Goal: Task Accomplishment & Management: Use online tool/utility

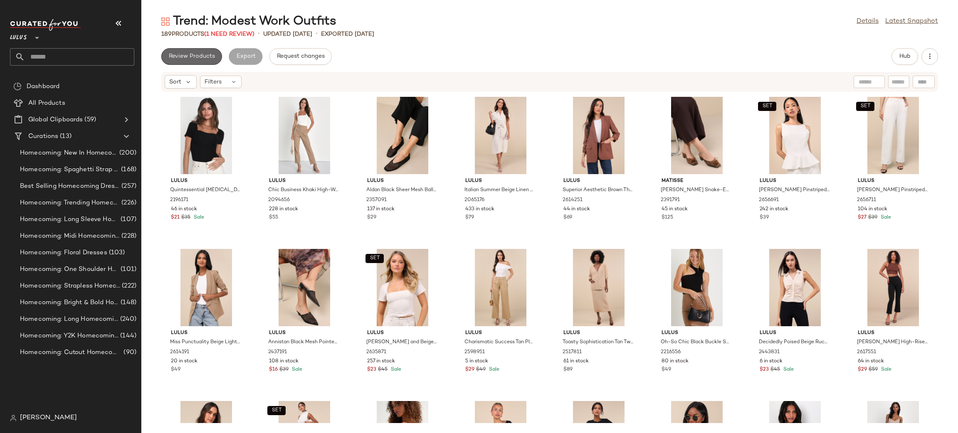
click at [188, 55] on span "Review Products" at bounding box center [191, 56] width 47 height 7
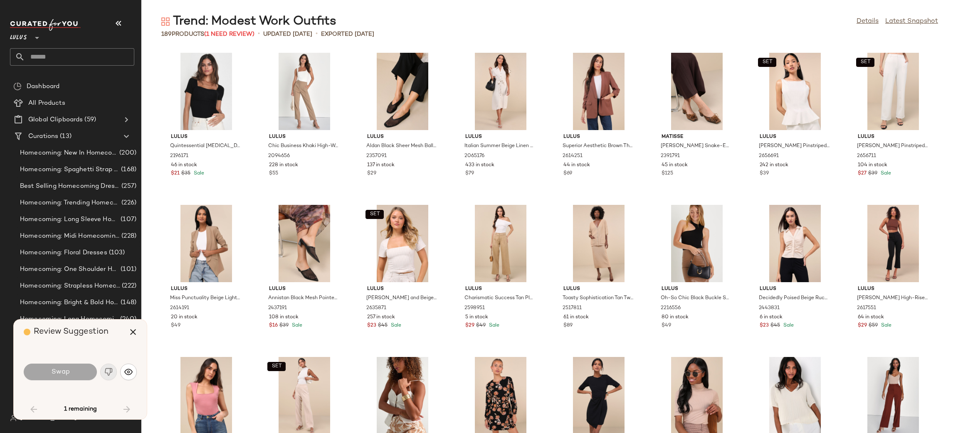
scroll to position [913, 0]
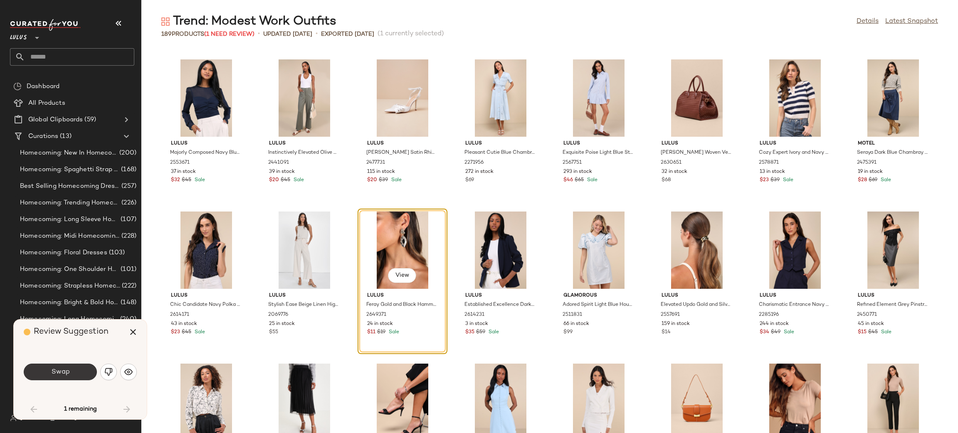
click at [74, 369] on button "Swap" at bounding box center [60, 372] width 73 height 17
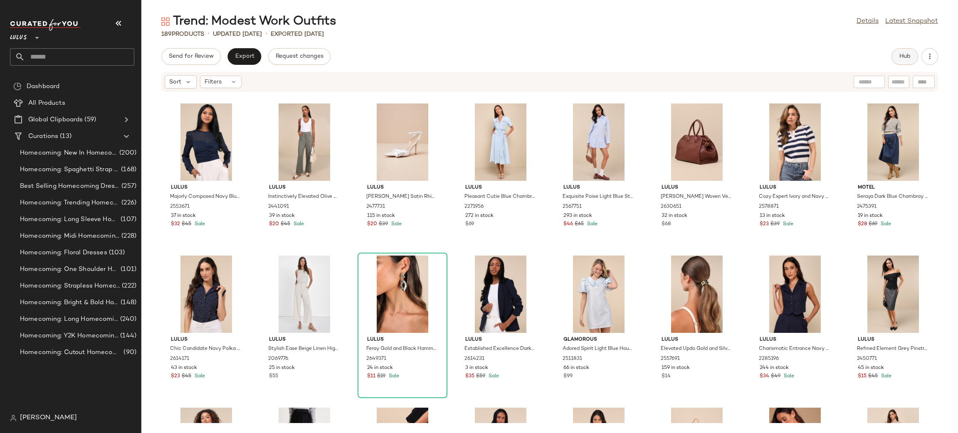
click at [904, 56] on span "Hub" at bounding box center [905, 56] width 12 height 7
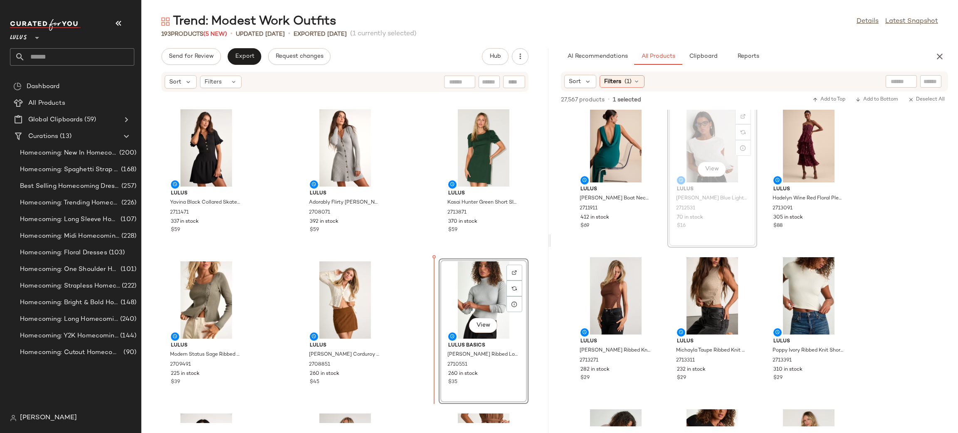
scroll to position [9290, 0]
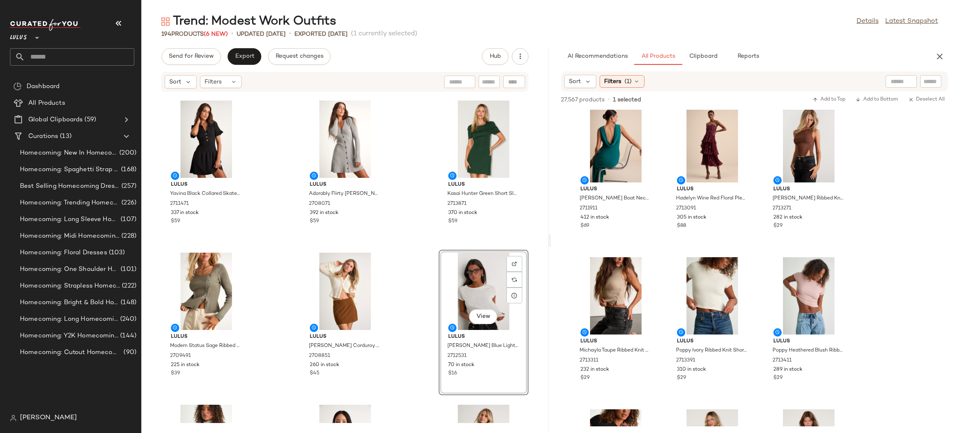
click at [398, 309] on div "Lulus Jessa Brown Jersey Knit Mock Neck Maxi Dress 2711291 466 in stock $59 Lul…" at bounding box center [344, 257] width 407 height 331
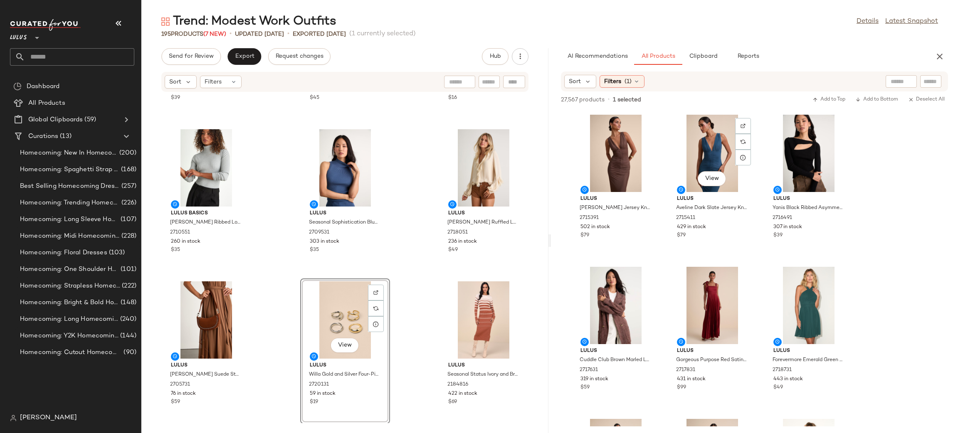
scroll to position [6546, 0]
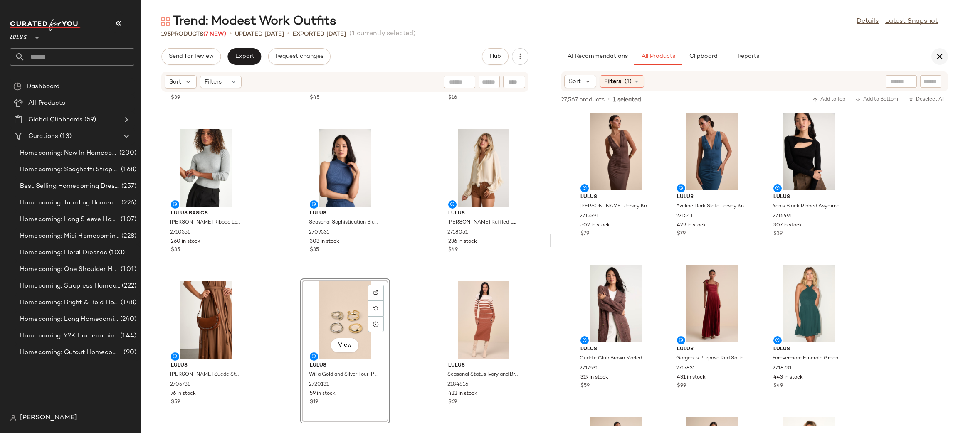
click at [937, 55] on icon "button" at bounding box center [940, 57] width 10 height 10
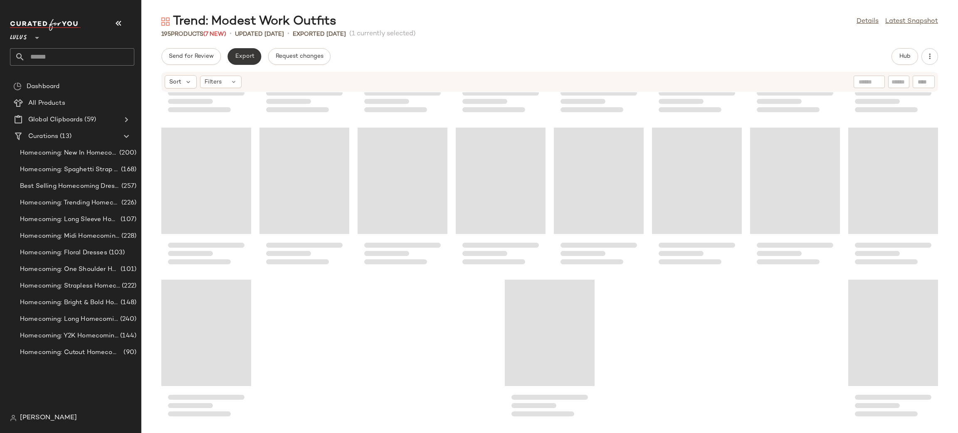
click at [244, 59] on button "Export" at bounding box center [245, 56] width 34 height 17
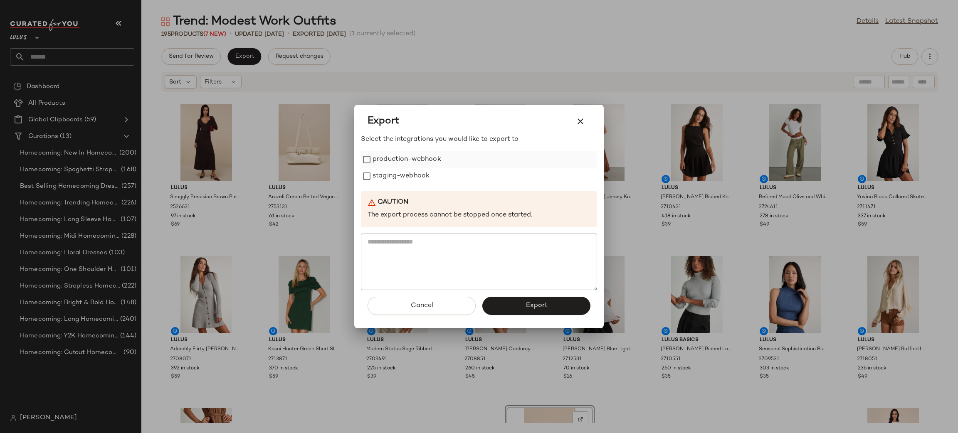
click at [373, 163] on label "production-webhook" at bounding box center [407, 159] width 69 height 17
click at [377, 172] on label "staging-webhook" at bounding box center [401, 176] width 57 height 17
click at [512, 301] on button "Export" at bounding box center [537, 306] width 108 height 18
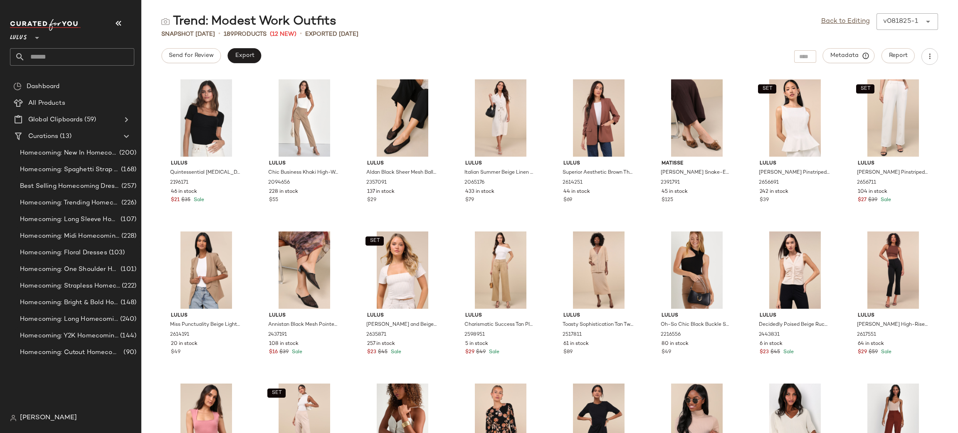
click at [70, 59] on input "text" at bounding box center [79, 56] width 109 height 17
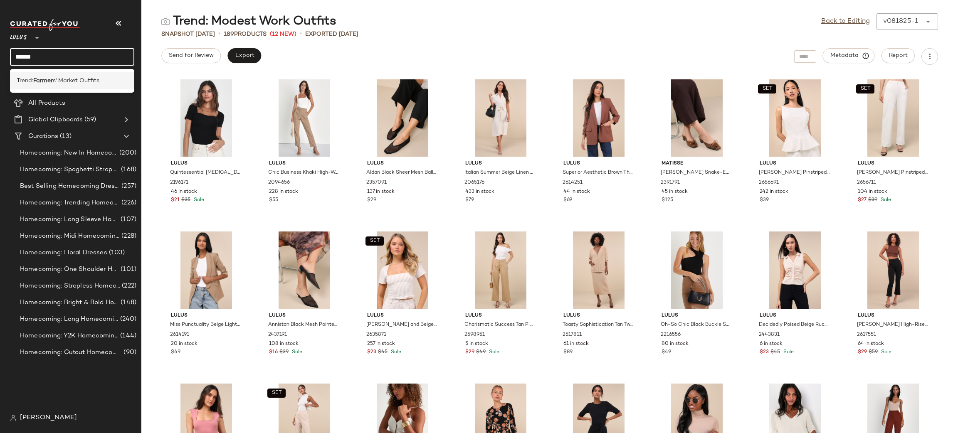
type input "******"
click at [82, 80] on span "s' Market Outfits" at bounding box center [76, 81] width 47 height 9
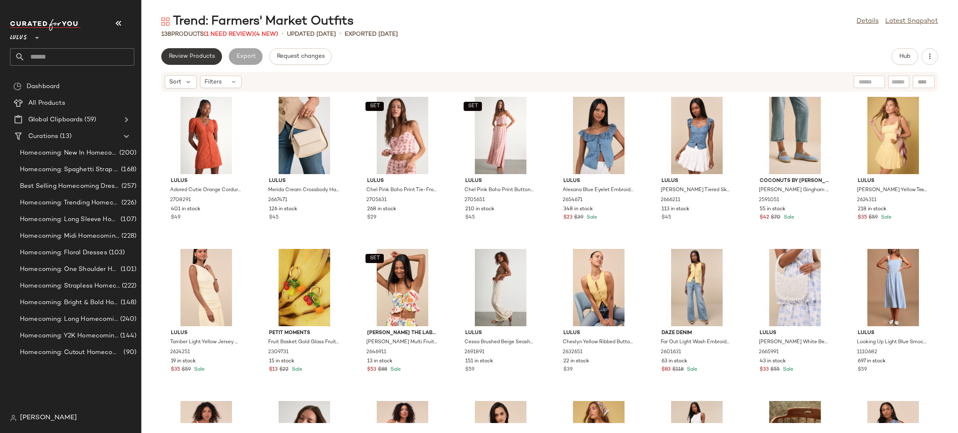
click at [185, 51] on button "Review Products" at bounding box center [191, 56] width 61 height 17
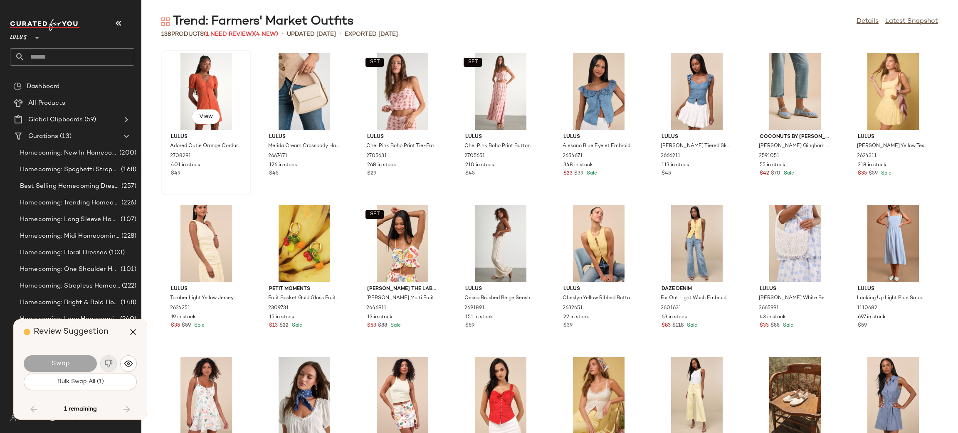
scroll to position [2131, 0]
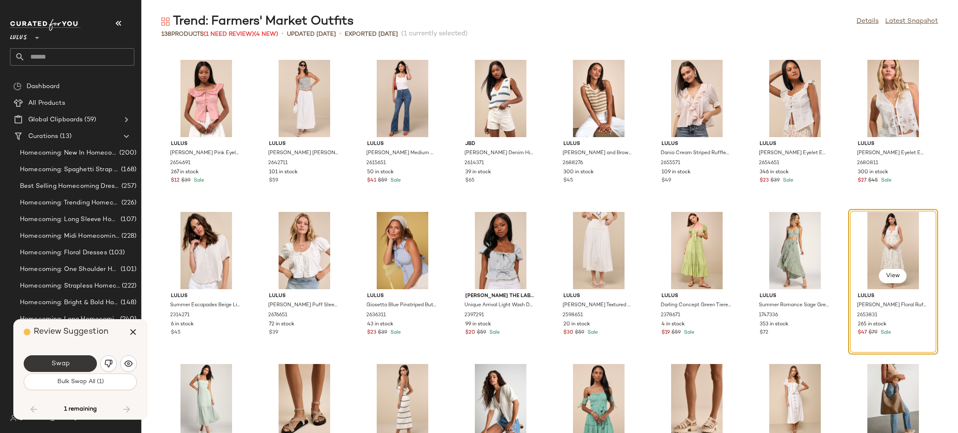
click at [56, 363] on span "Swap" at bounding box center [60, 364] width 19 height 8
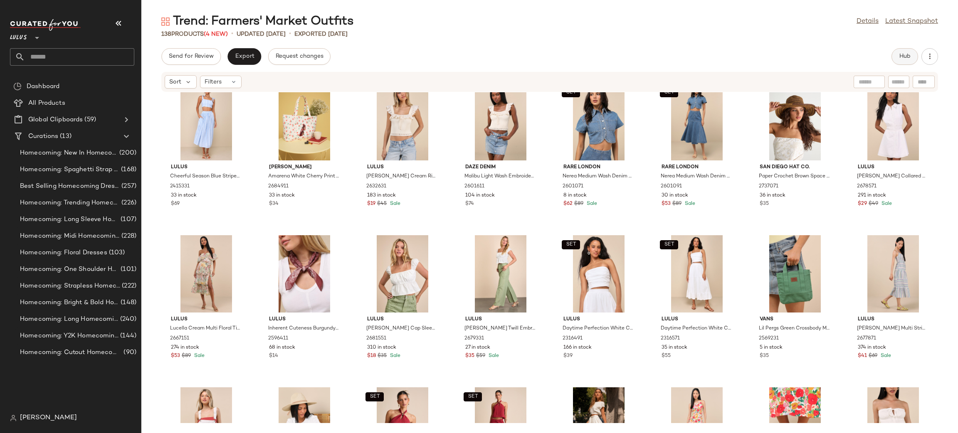
click at [904, 59] on span "Hub" at bounding box center [905, 56] width 12 height 7
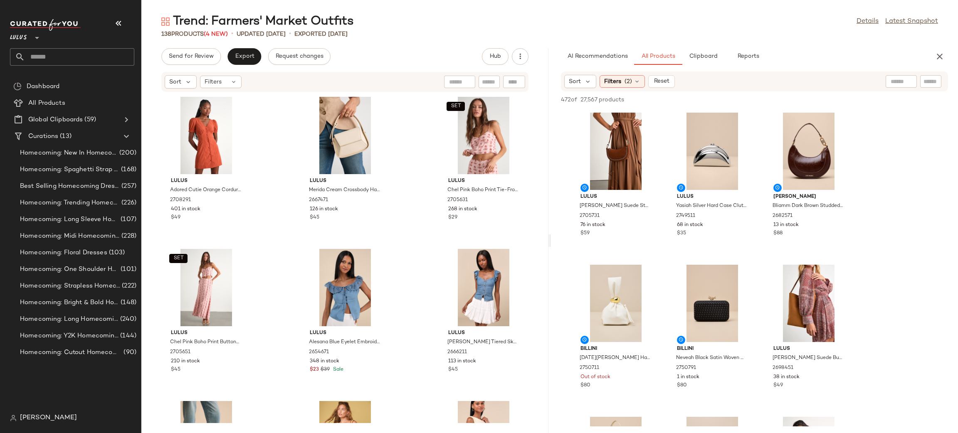
click at [919, 84] on div at bounding box center [915, 81] width 59 height 12
drag, startPoint x: 910, startPoint y: 87, endPoint x: 936, endPoint y: 83, distance: 26.5
click at [910, 86] on div at bounding box center [865, 81] width 104 height 12
type input "**********"
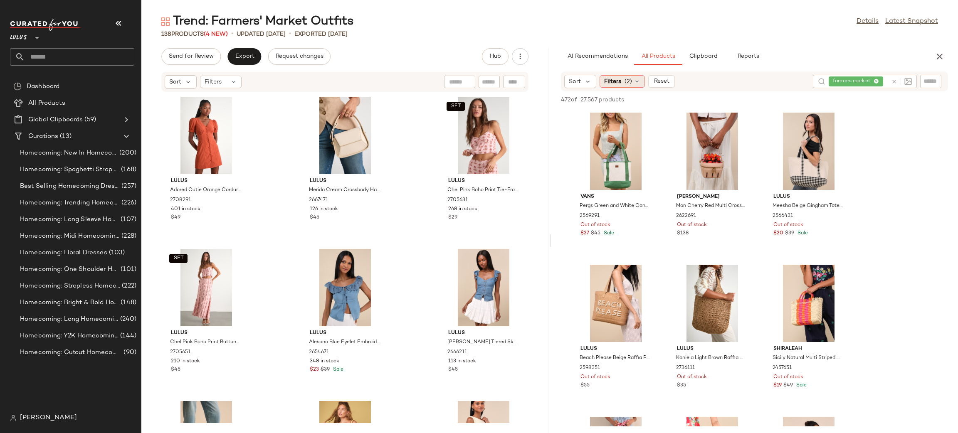
click at [613, 84] on span "Filters" at bounding box center [612, 81] width 17 height 9
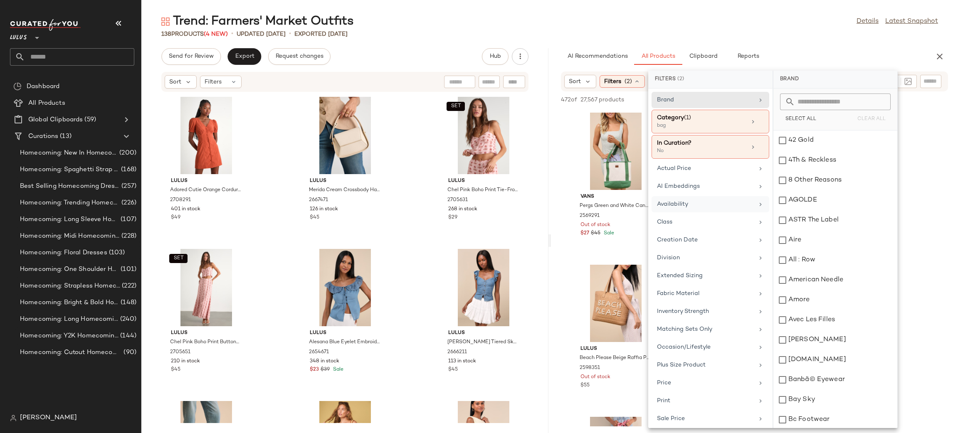
click at [698, 206] on div "Availability" at bounding box center [705, 204] width 97 height 9
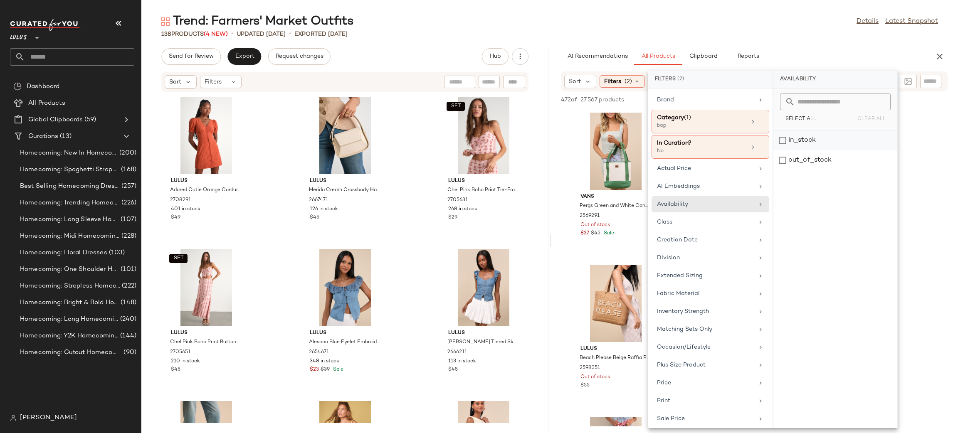
click at [793, 151] on div "in_stock" at bounding box center [836, 161] width 124 height 20
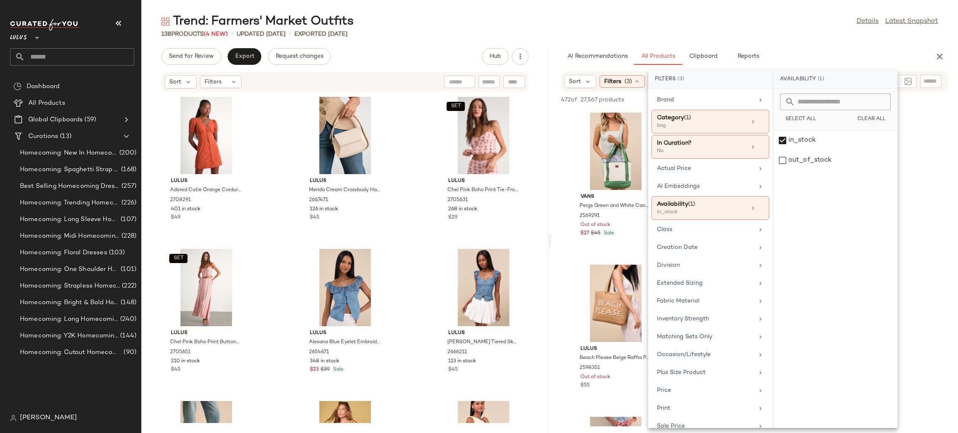
click at [818, 57] on div "AI Recommendations All Products Clipboard Reports" at bounding box center [741, 56] width 361 height 17
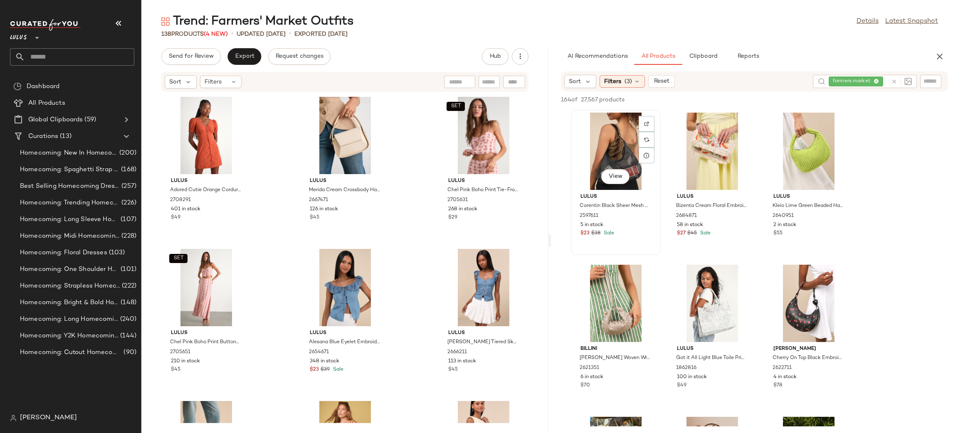
drag, startPoint x: 552, startPoint y: 240, endPoint x: 576, endPoint y: 232, distance: 25.7
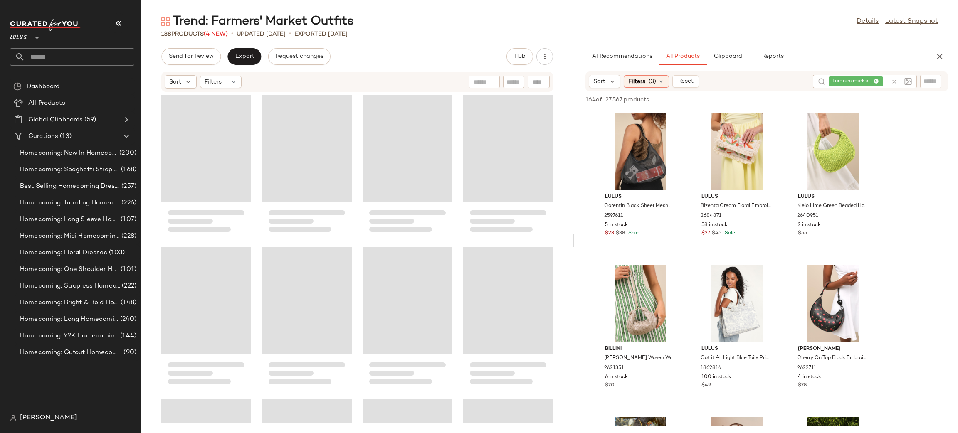
drag, startPoint x: 548, startPoint y: 240, endPoint x: 574, endPoint y: 233, distance: 27.0
click at [574, 233] on div "Trend: Farmers' Market Outfits Details Latest Snapshot 138 Products (4 New) • u…" at bounding box center [549, 223] width 817 height 420
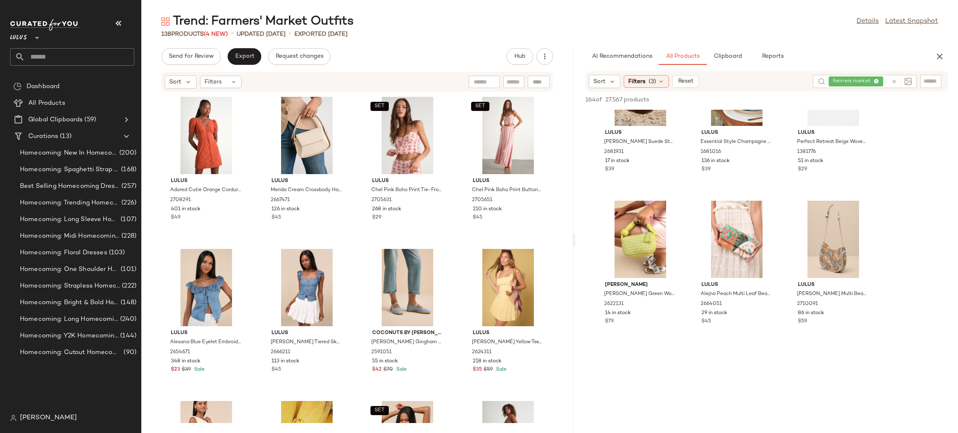
scroll to position [2989, 0]
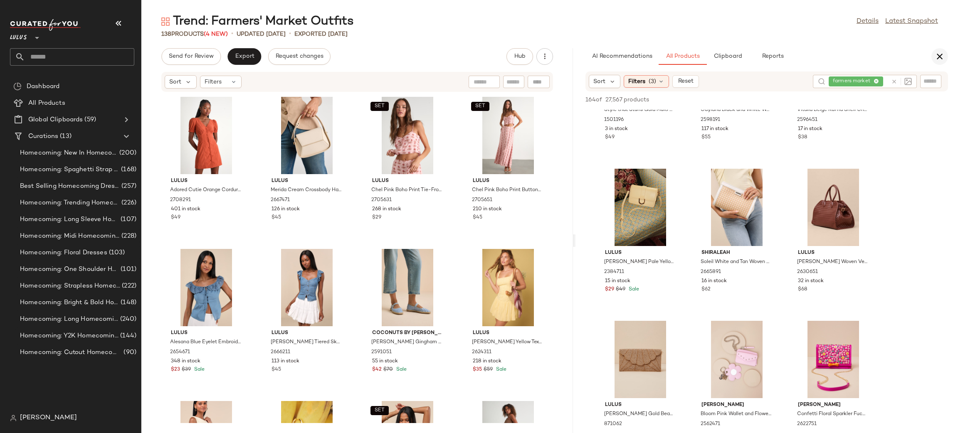
click at [945, 55] on icon "button" at bounding box center [940, 57] width 10 height 10
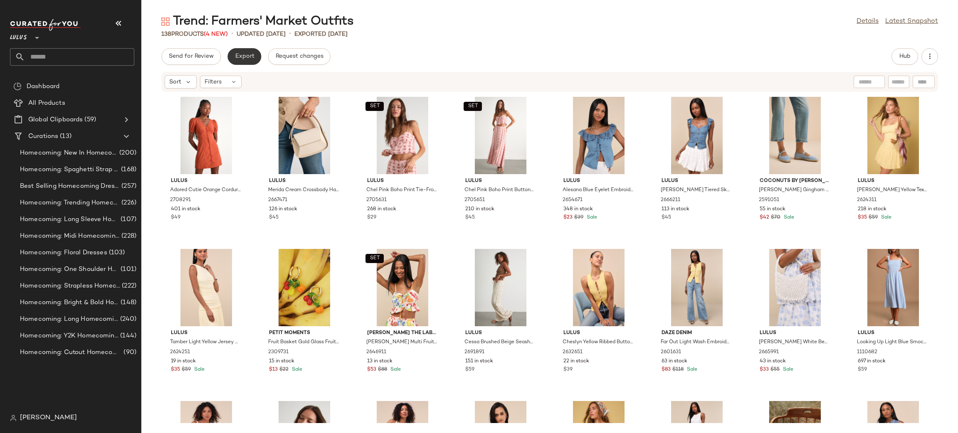
click at [236, 58] on span "Export" at bounding box center [245, 56] width 20 height 7
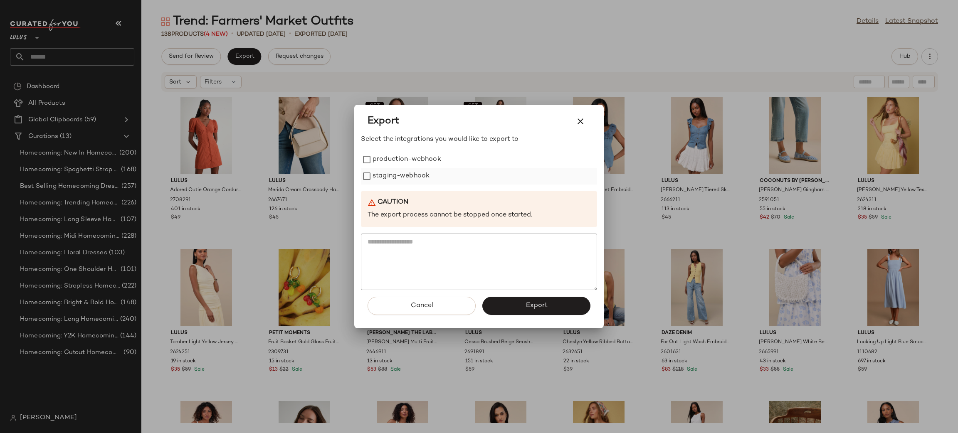
drag, startPoint x: 411, startPoint y: 160, endPoint x: 406, endPoint y: 174, distance: 14.3
click at [410, 162] on label "production-webhook" at bounding box center [407, 159] width 69 height 17
click at [406, 177] on label "staging-webhook" at bounding box center [401, 176] width 57 height 17
click at [542, 304] on span "Export" at bounding box center [536, 306] width 22 height 8
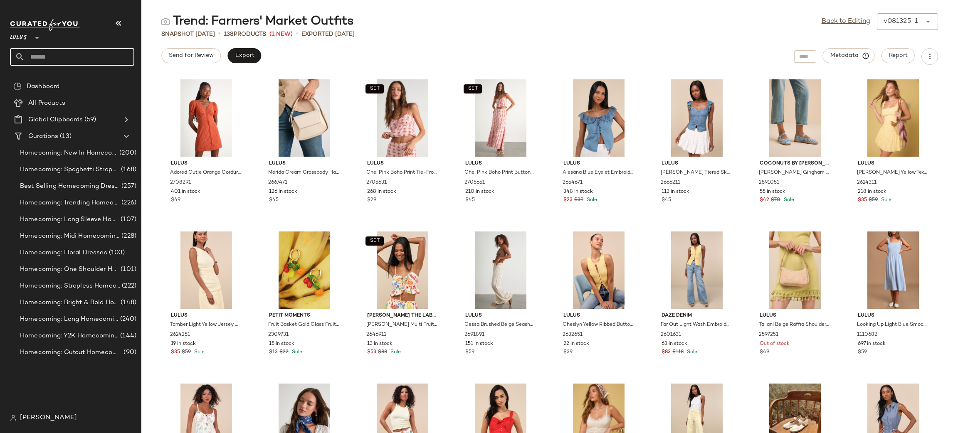
click at [77, 58] on input "text" at bounding box center [79, 56] width 109 height 17
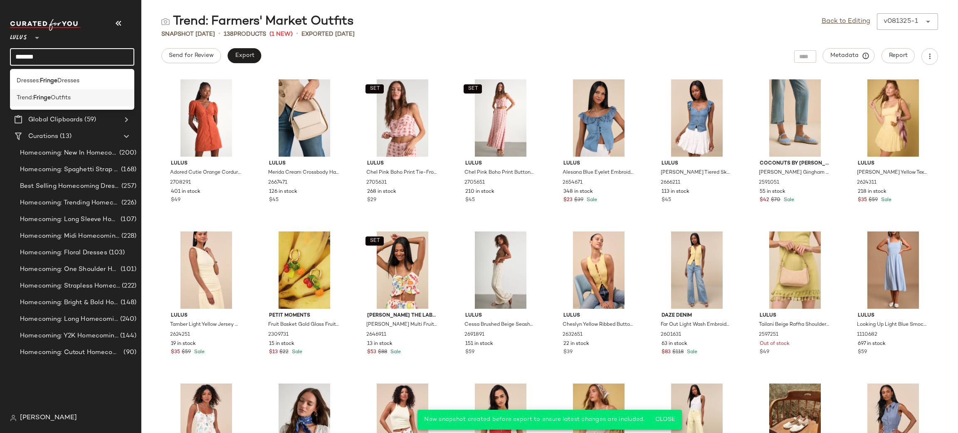
type input "******"
click at [77, 94] on div "Trend: Fringe Outfits" at bounding box center [72, 98] width 111 height 9
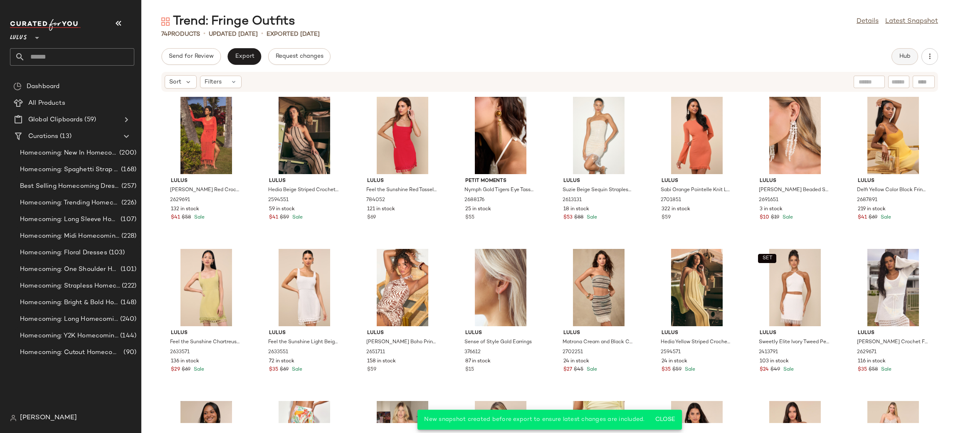
click at [905, 59] on span "Hub" at bounding box center [905, 56] width 12 height 7
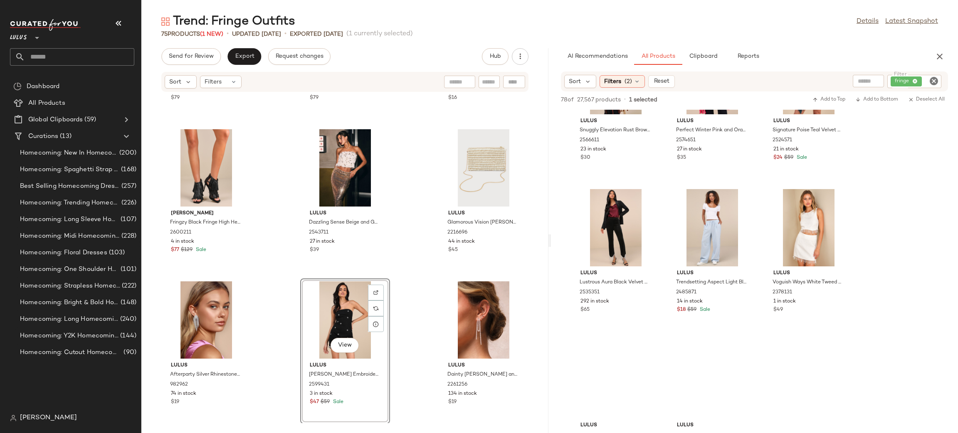
scroll to position [381, 0]
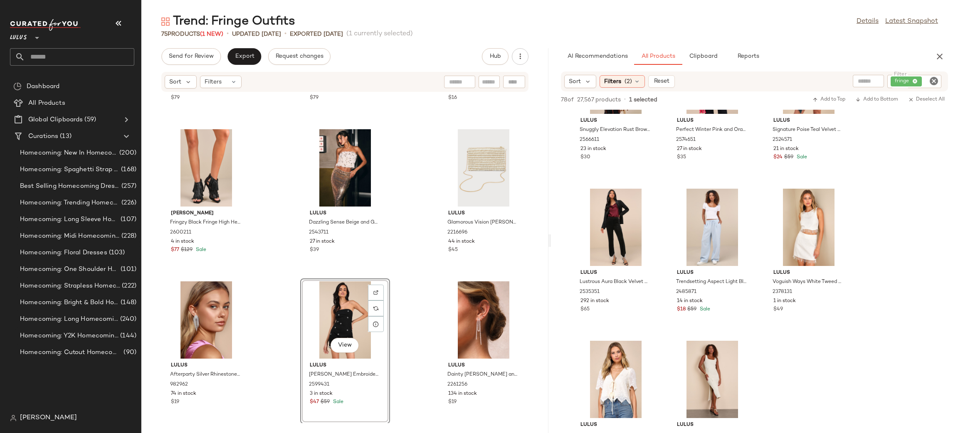
click at [941, 59] on icon "button" at bounding box center [940, 57] width 10 height 10
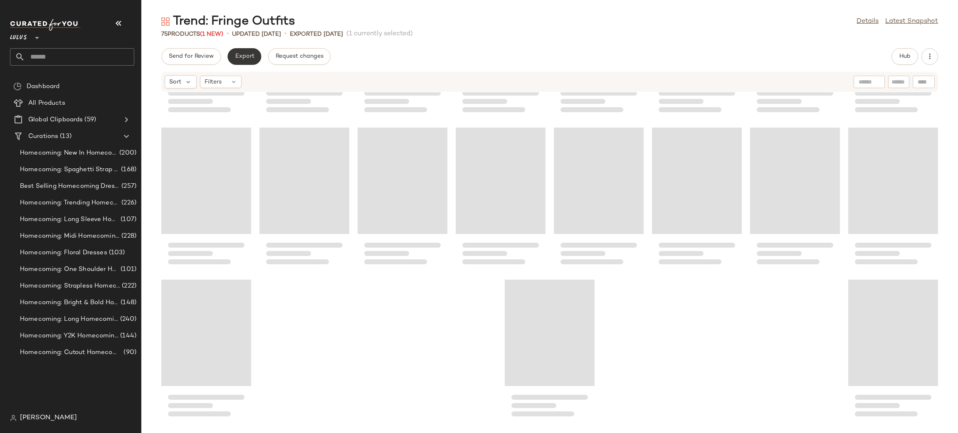
click at [248, 54] on span "Export" at bounding box center [245, 56] width 20 height 7
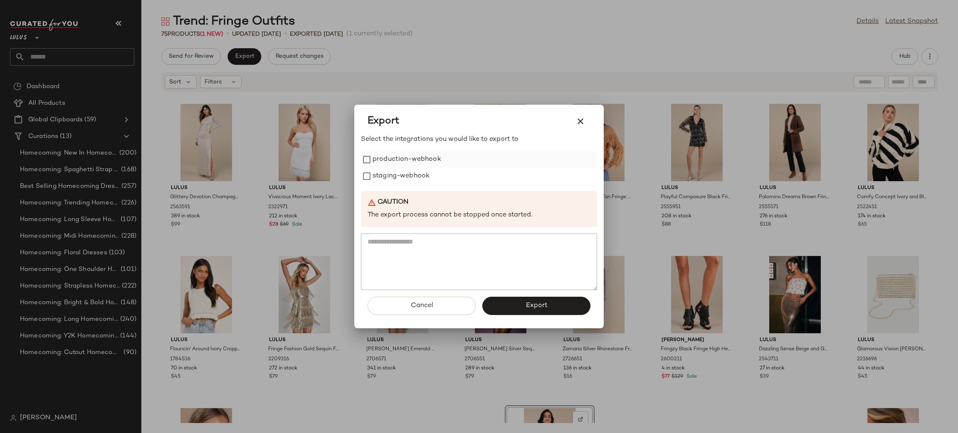
click at [406, 160] on label "production-webhook" at bounding box center [407, 159] width 69 height 17
click at [413, 179] on label "staging-webhook" at bounding box center [401, 176] width 57 height 17
click at [571, 312] on button "Export" at bounding box center [537, 306] width 108 height 18
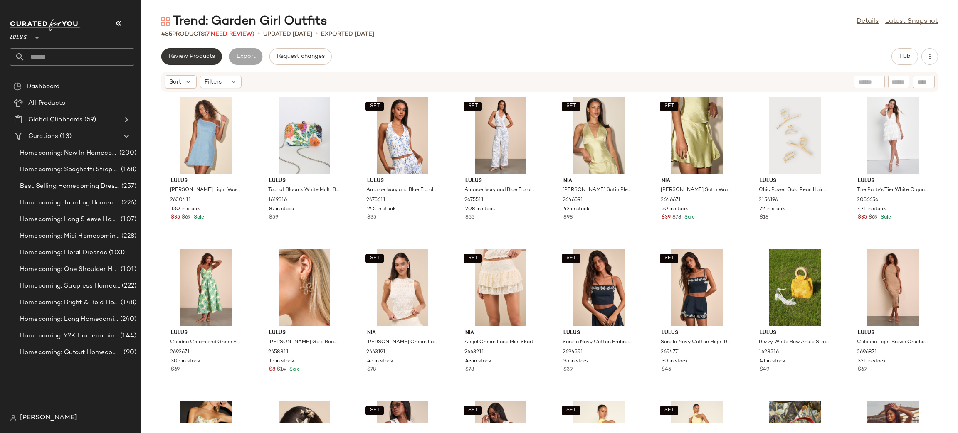
click at [212, 61] on button "Review Products" at bounding box center [191, 56] width 61 height 17
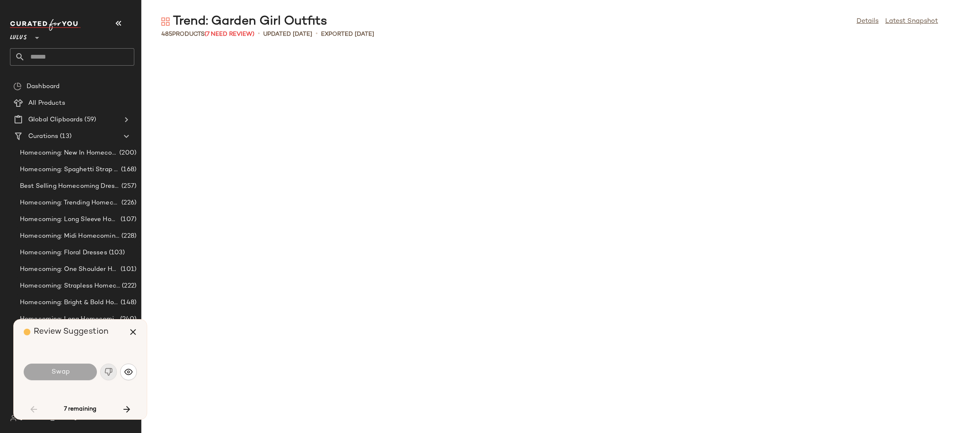
scroll to position [1065, 0]
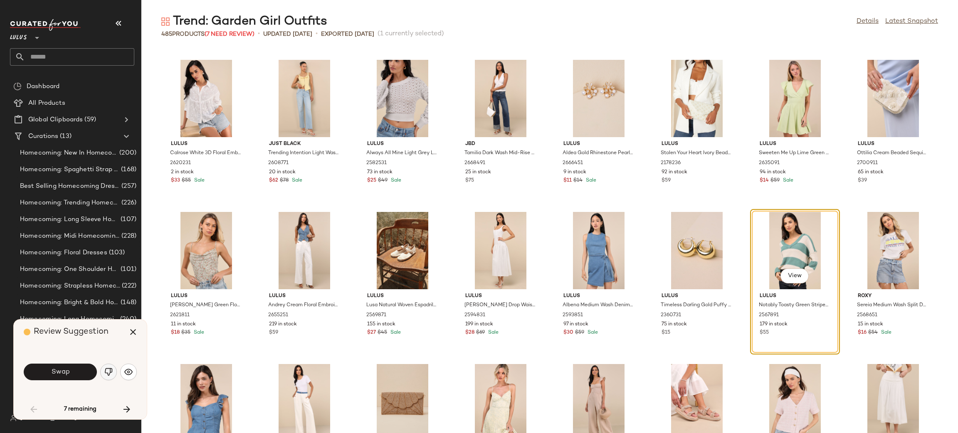
click at [106, 376] on img "button" at bounding box center [108, 372] width 8 height 8
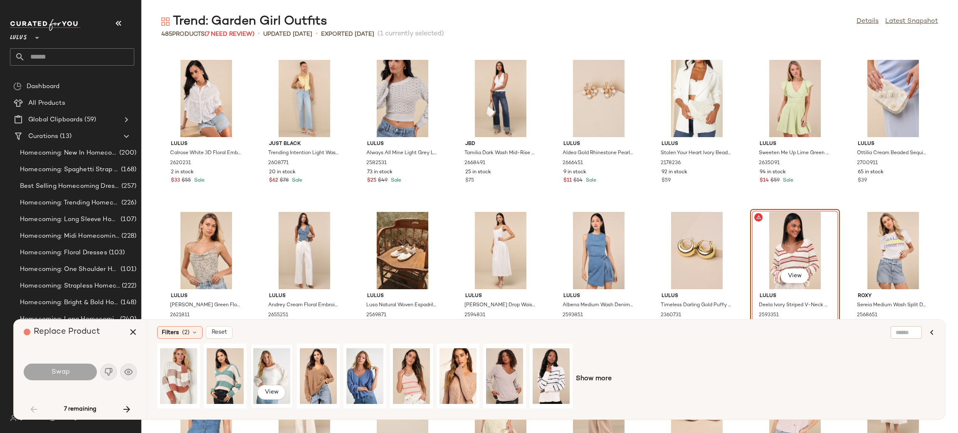
click at [280, 375] on div "View" at bounding box center [271, 376] width 37 height 59
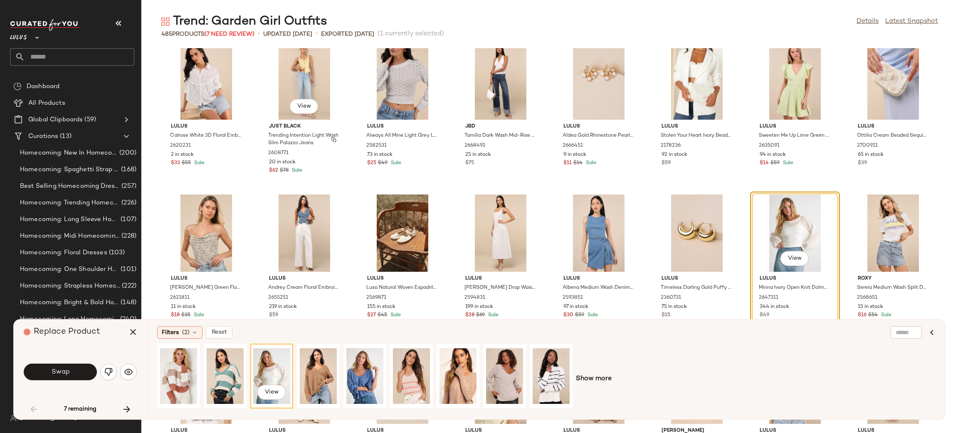
scroll to position [1085, 0]
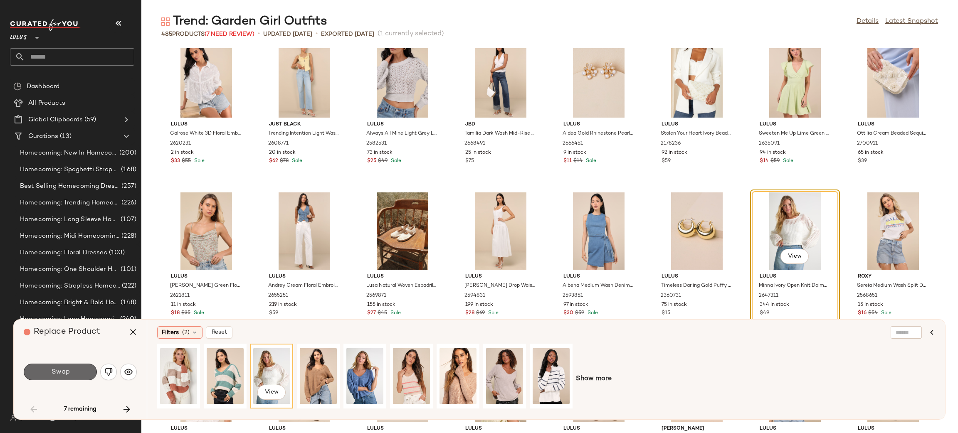
click at [70, 370] on button "Swap" at bounding box center [60, 372] width 73 height 17
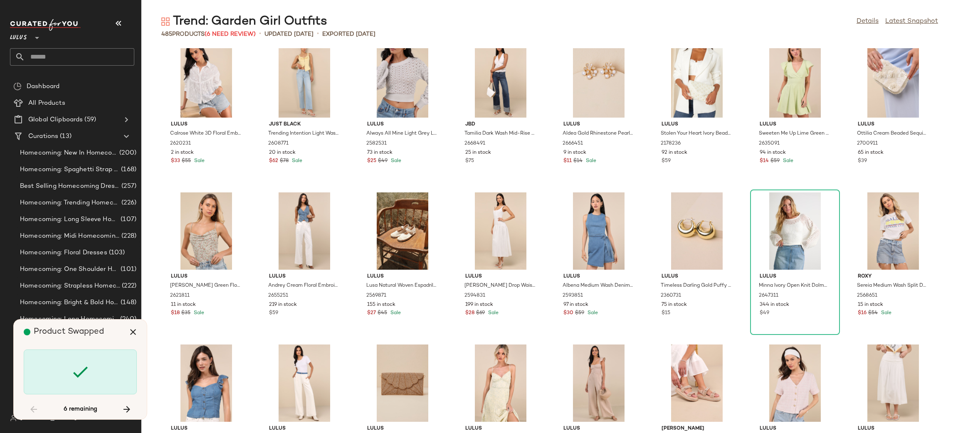
scroll to position [3654, 0]
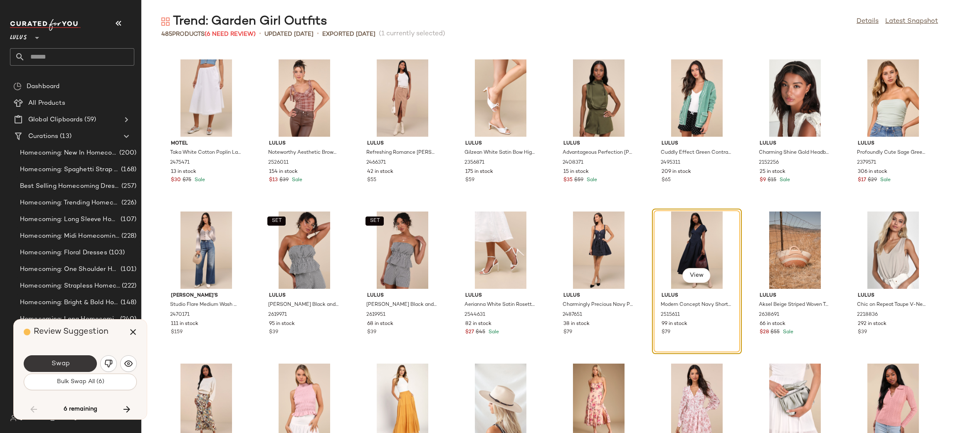
click at [77, 367] on button "Swap" at bounding box center [60, 364] width 73 height 17
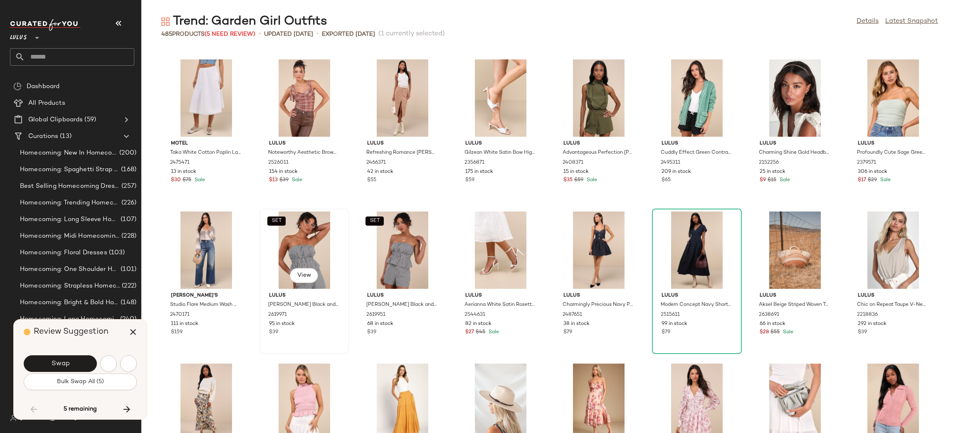
scroll to position [4111, 0]
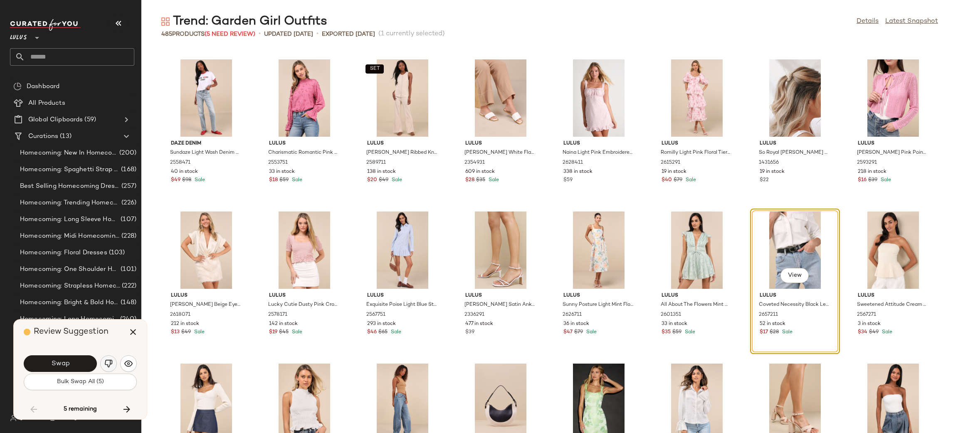
click at [104, 366] on img "button" at bounding box center [108, 364] width 8 height 8
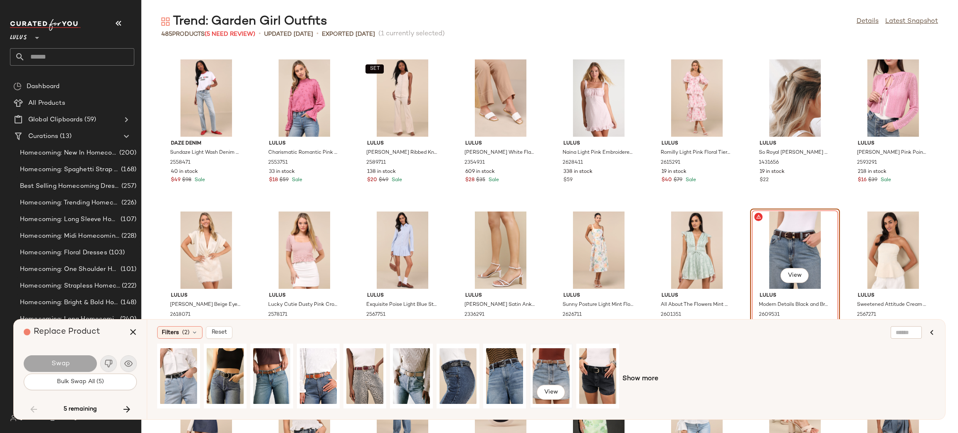
click at [553, 373] on div "View" at bounding box center [551, 376] width 37 height 59
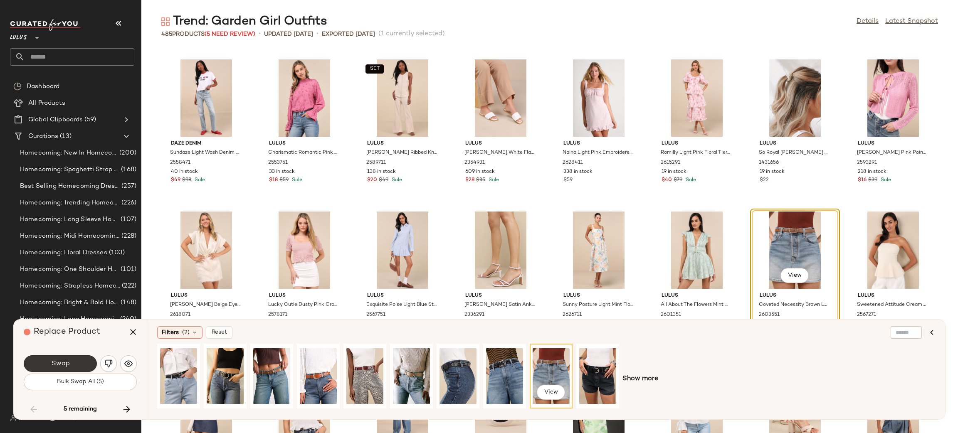
click at [70, 365] on button "Swap" at bounding box center [60, 364] width 73 height 17
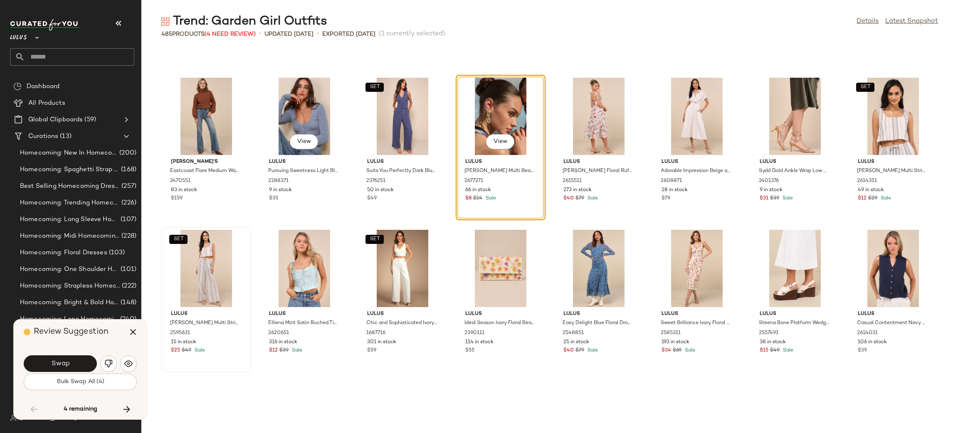
scroll to position [5329, 0]
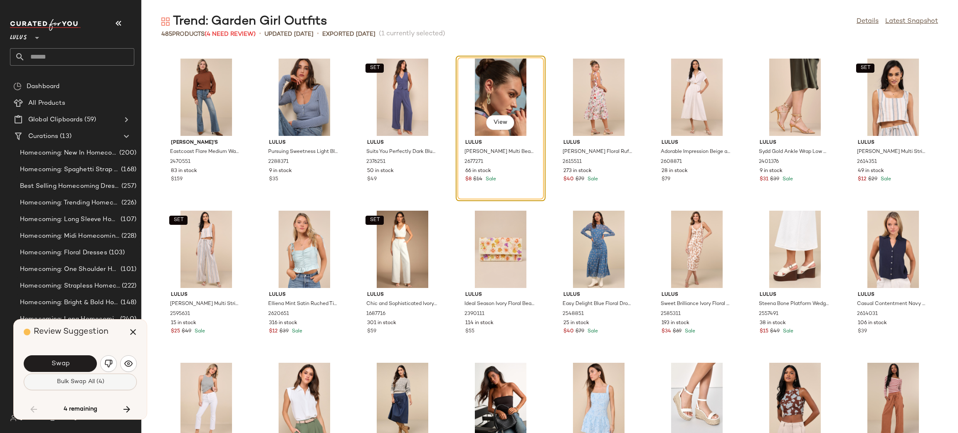
click at [89, 379] on span "Bulk Swap All (4)" at bounding box center [80, 382] width 48 height 7
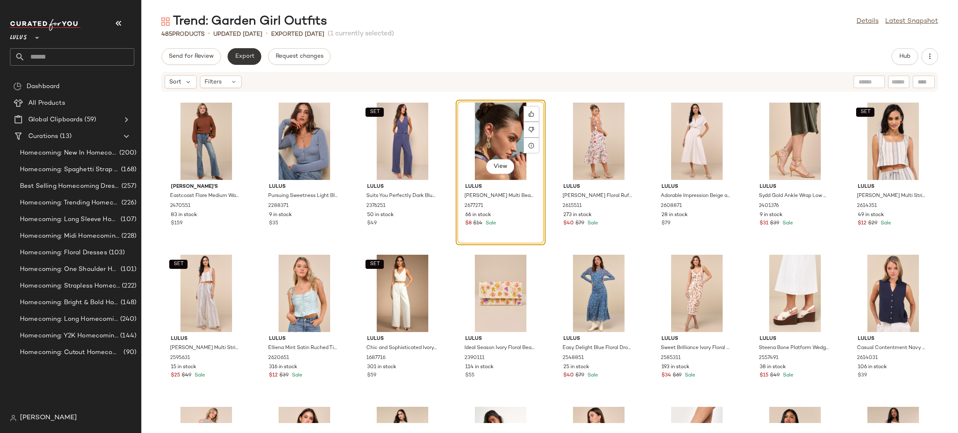
click at [251, 58] on span "Export" at bounding box center [245, 56] width 20 height 7
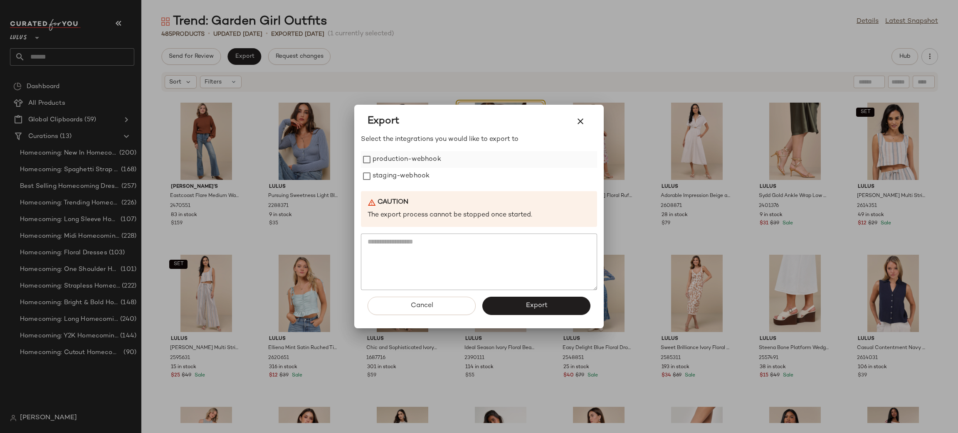
click at [410, 166] on label "production-webhook" at bounding box center [407, 159] width 69 height 17
click at [414, 182] on label "staging-webhook" at bounding box center [401, 176] width 57 height 17
click at [557, 310] on button "Export" at bounding box center [537, 306] width 108 height 18
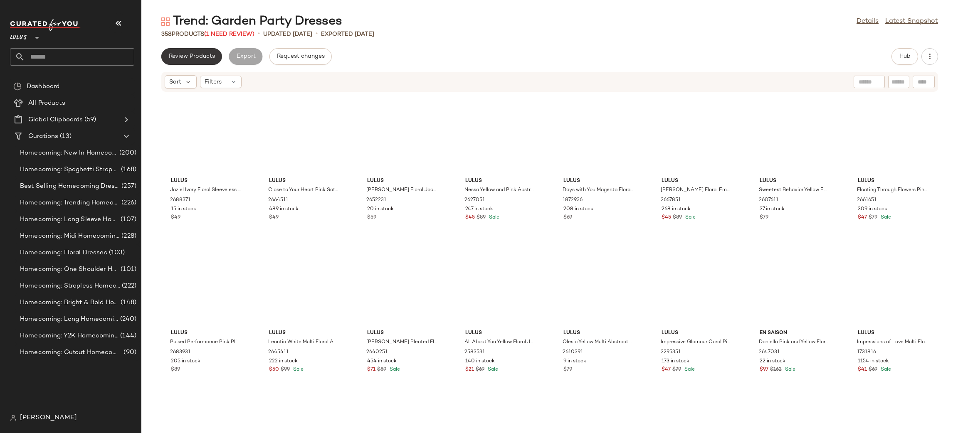
click at [189, 52] on button "Review Products" at bounding box center [191, 56] width 61 height 17
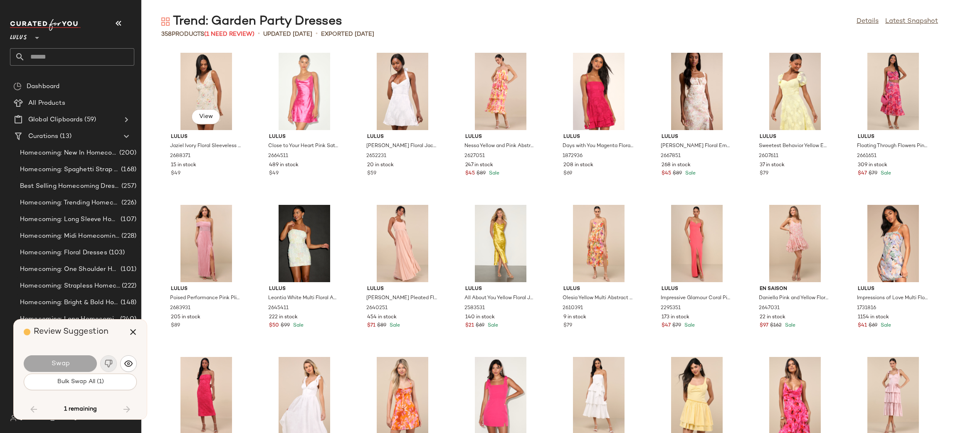
scroll to position [2283, 0]
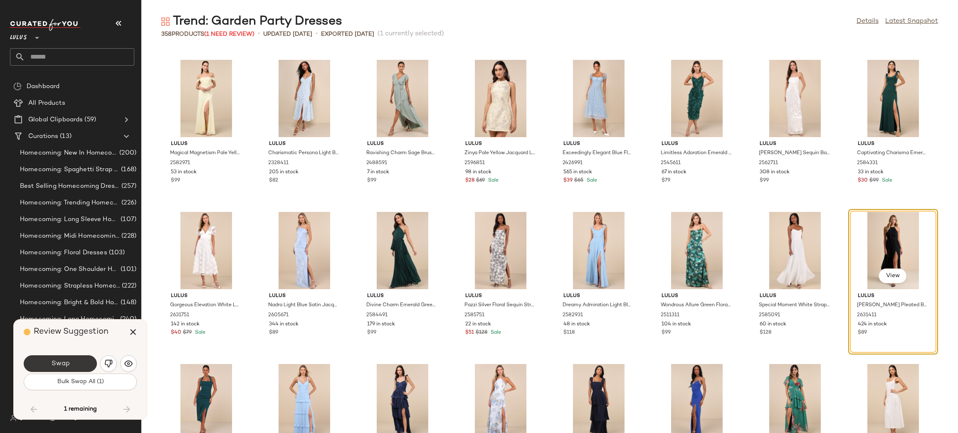
click at [86, 361] on button "Swap" at bounding box center [60, 364] width 73 height 17
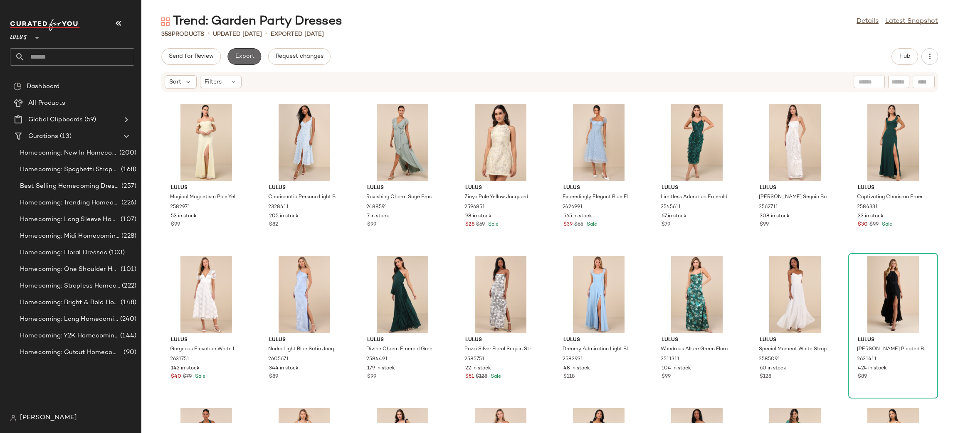
click at [248, 62] on button "Export" at bounding box center [245, 56] width 34 height 17
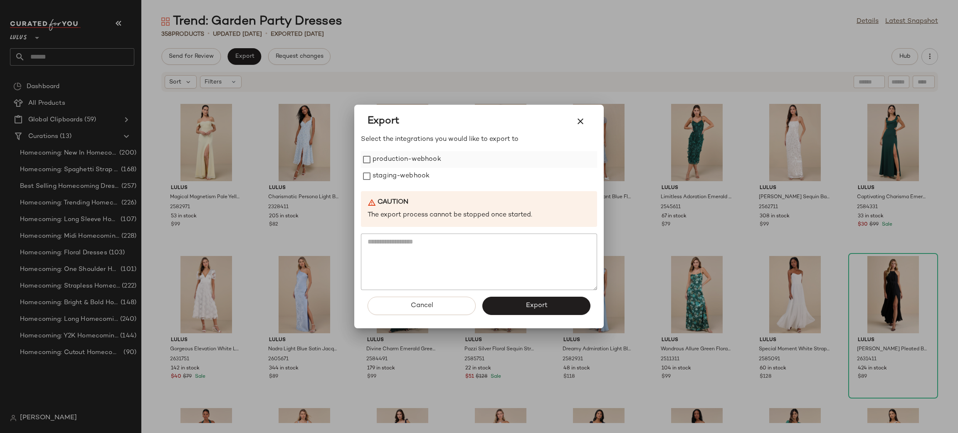
click at [421, 158] on label "production-webhook" at bounding box center [407, 159] width 69 height 17
click at [415, 173] on label "staging-webhook" at bounding box center [401, 176] width 57 height 17
click at [542, 297] on button "Export" at bounding box center [537, 306] width 108 height 18
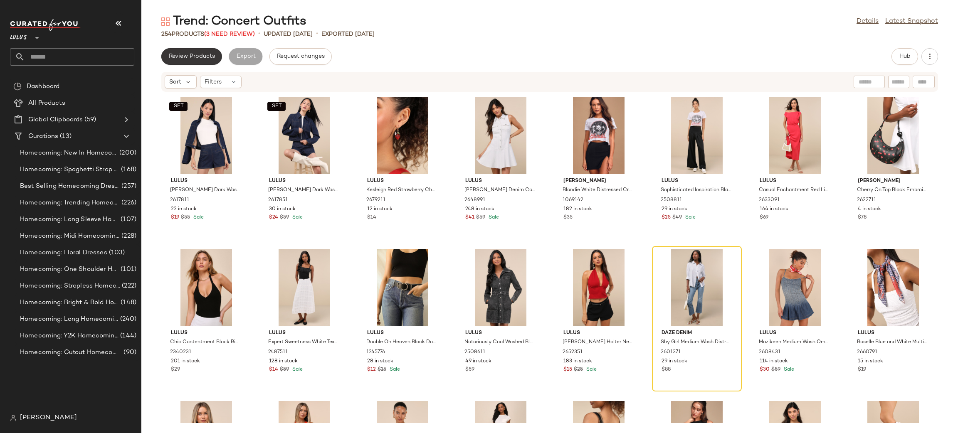
click at [192, 60] on button "Review Products" at bounding box center [191, 56] width 61 height 17
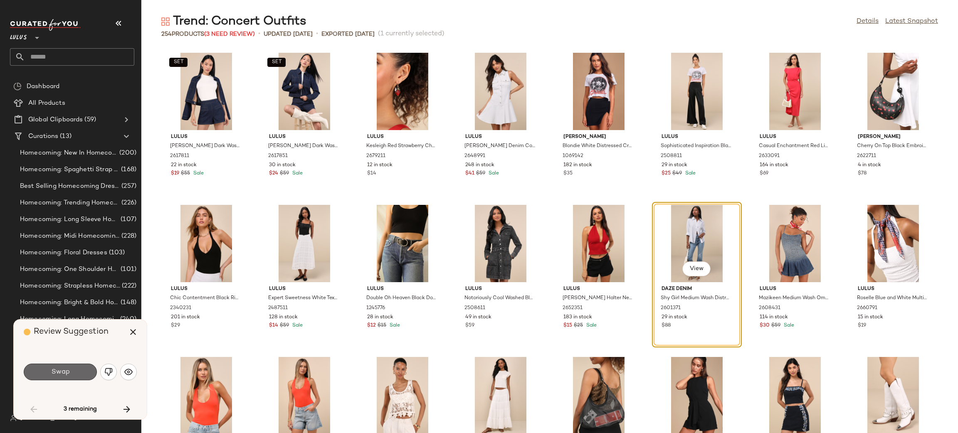
click at [67, 369] on span "Swap" at bounding box center [60, 373] width 19 height 8
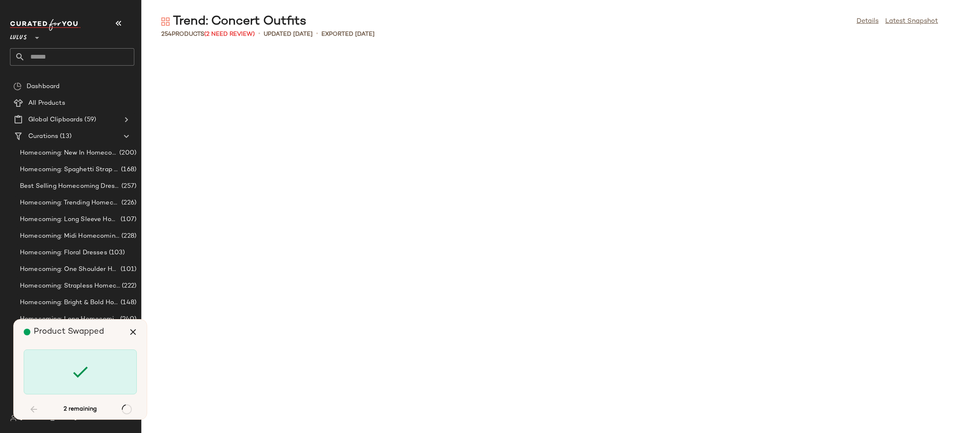
scroll to position [1218, 0]
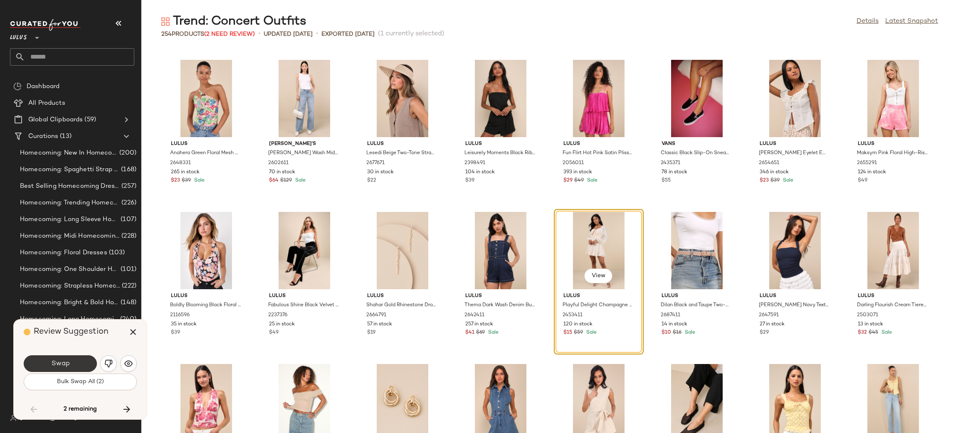
click at [77, 369] on button "Swap" at bounding box center [60, 364] width 73 height 17
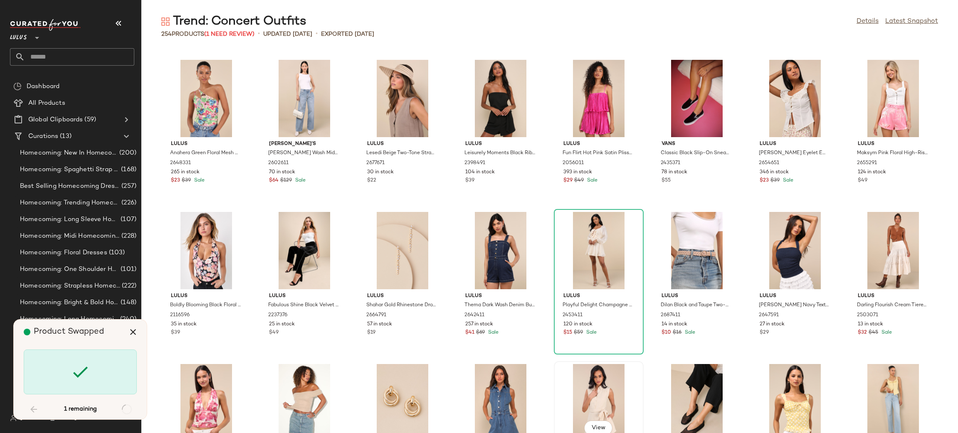
scroll to position [2740, 0]
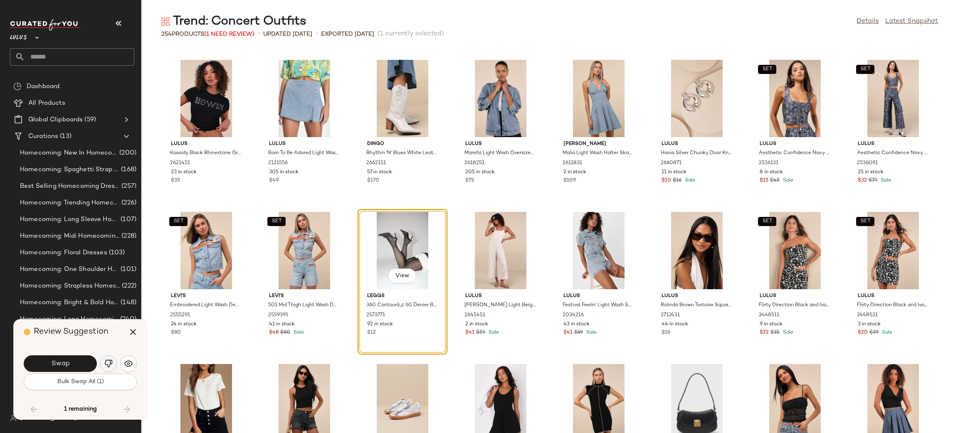
click at [111, 367] on img "button" at bounding box center [108, 364] width 8 height 8
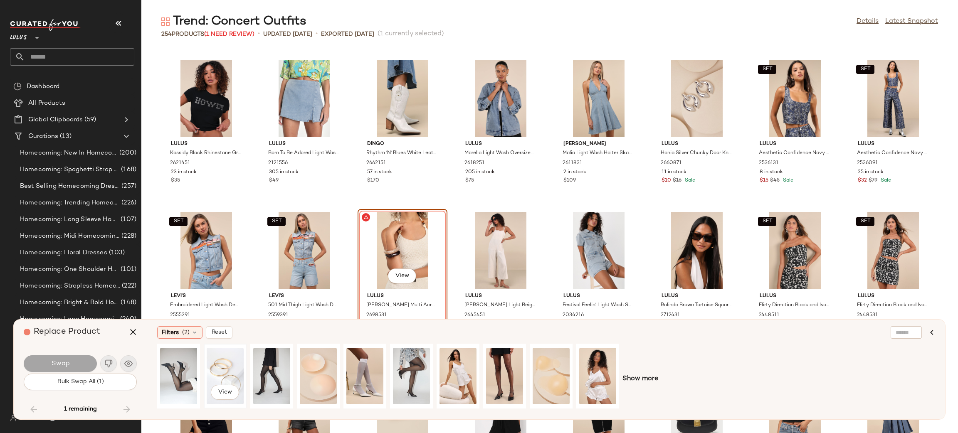
click at [223, 368] on div "View" at bounding box center [225, 376] width 37 height 59
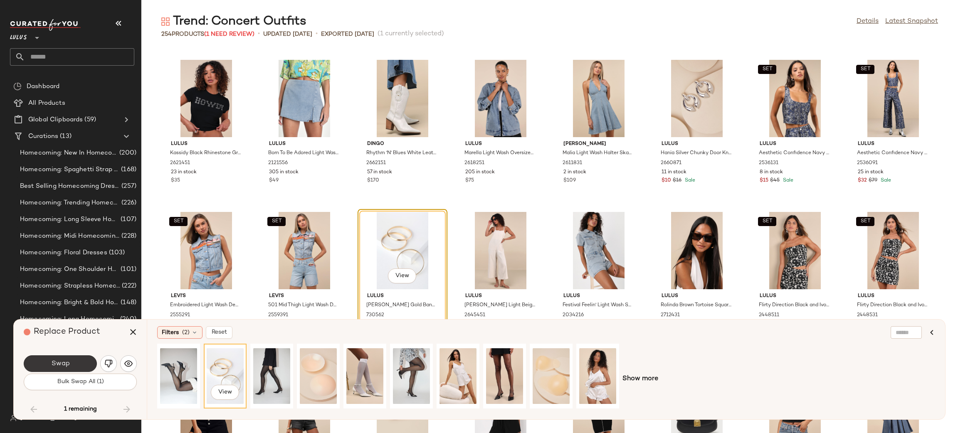
click at [78, 362] on button "Swap" at bounding box center [60, 364] width 73 height 17
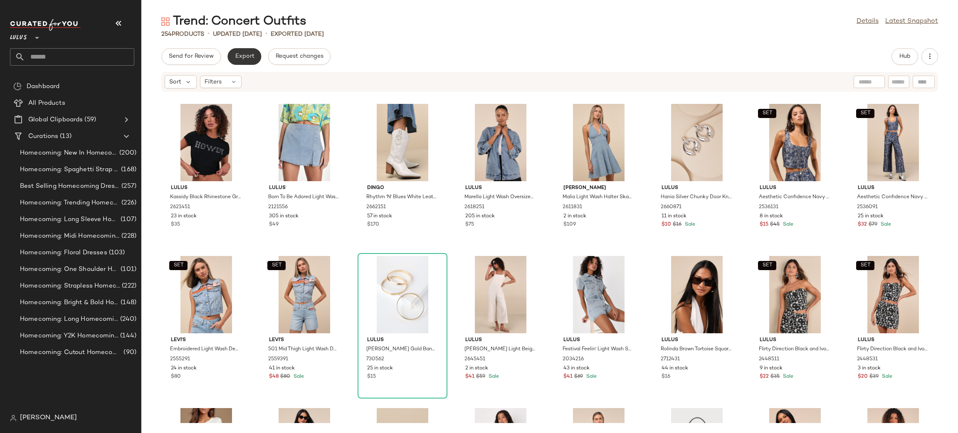
click at [253, 55] on button "Export" at bounding box center [245, 56] width 34 height 17
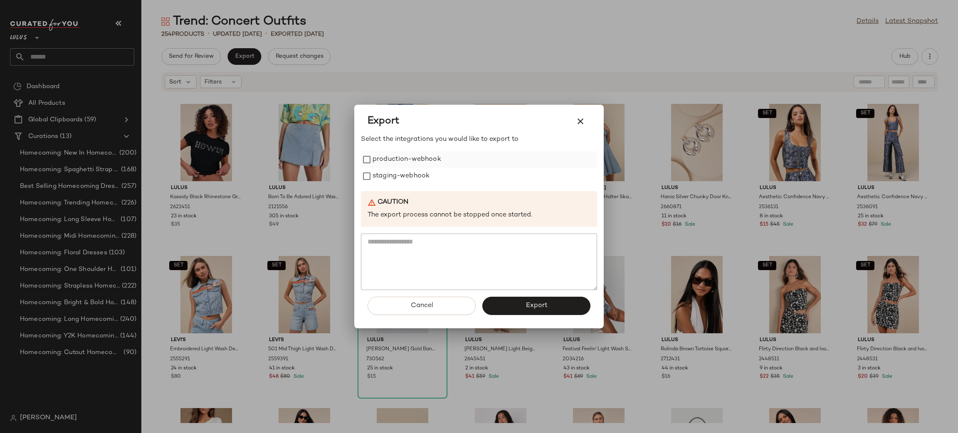
click at [427, 160] on label "production-webhook" at bounding box center [407, 159] width 69 height 17
click at [427, 181] on label "staging-webhook" at bounding box center [401, 176] width 57 height 17
click at [540, 313] on button "Export" at bounding box center [537, 306] width 108 height 18
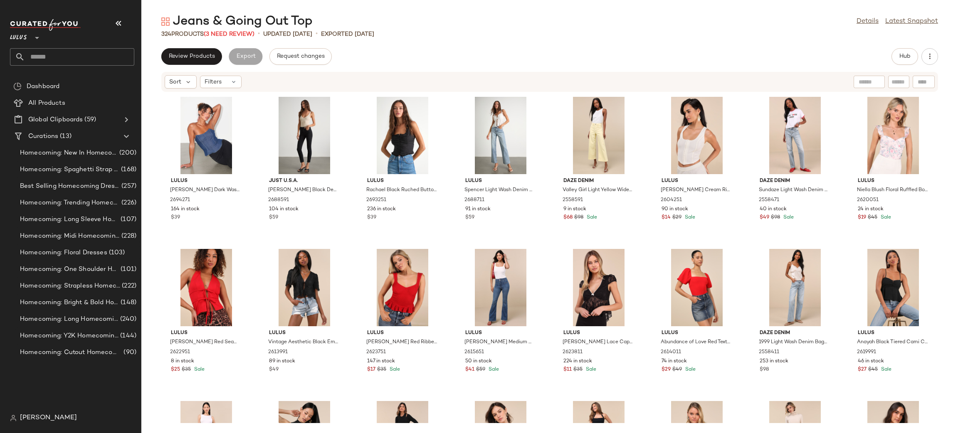
click at [698, 66] on div "Review Products Export Request changes Hub Sort Filters Lulus [PERSON_NAME] Dar…" at bounding box center [549, 240] width 817 height 385
click at [193, 50] on button "Review Products" at bounding box center [191, 56] width 61 height 17
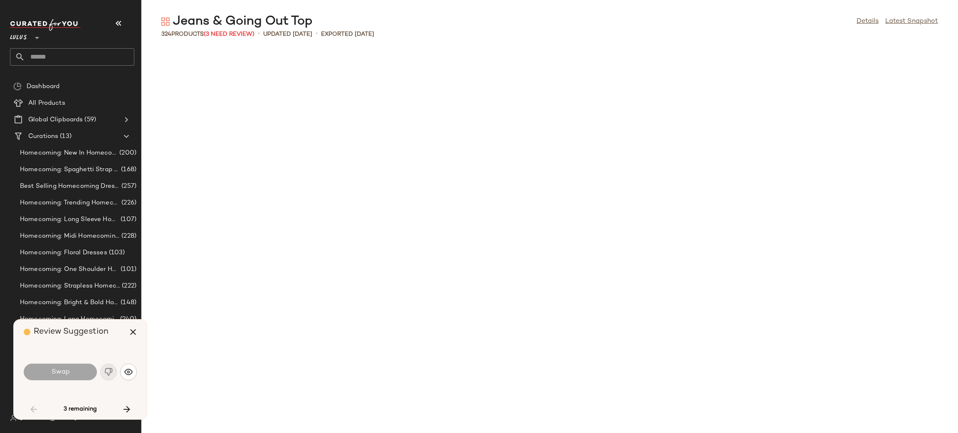
scroll to position [1065, 0]
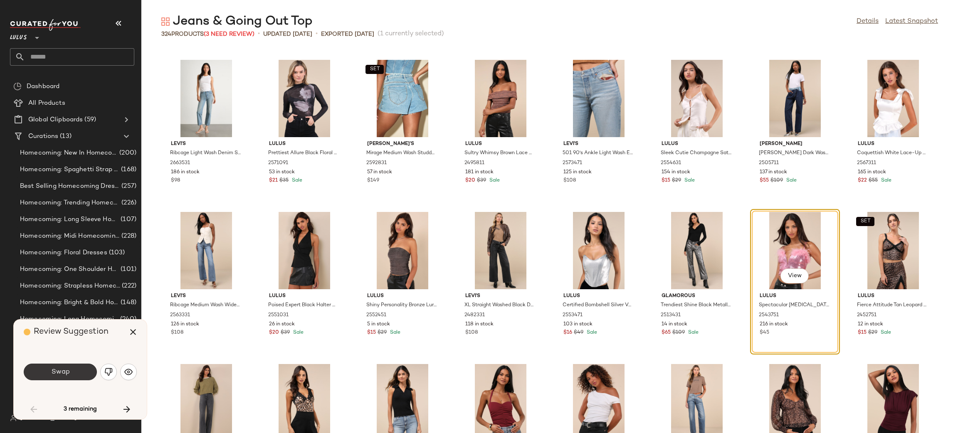
click at [69, 374] on button "Swap" at bounding box center [60, 372] width 73 height 17
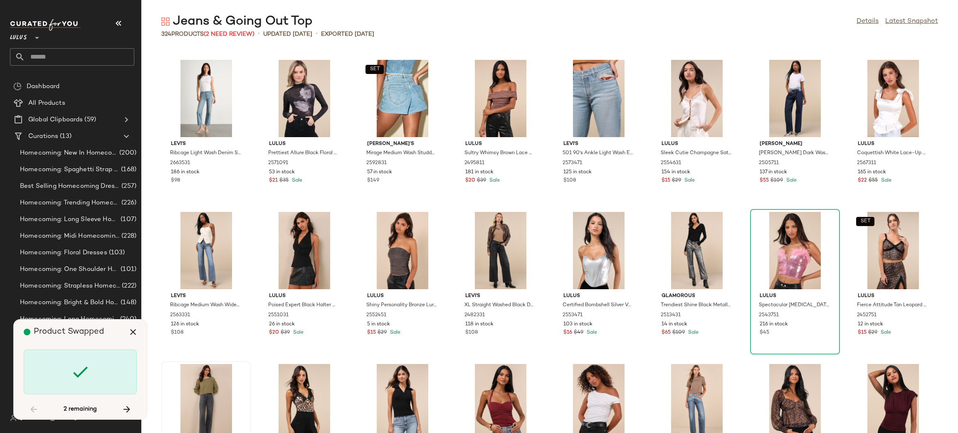
scroll to position [2740, 0]
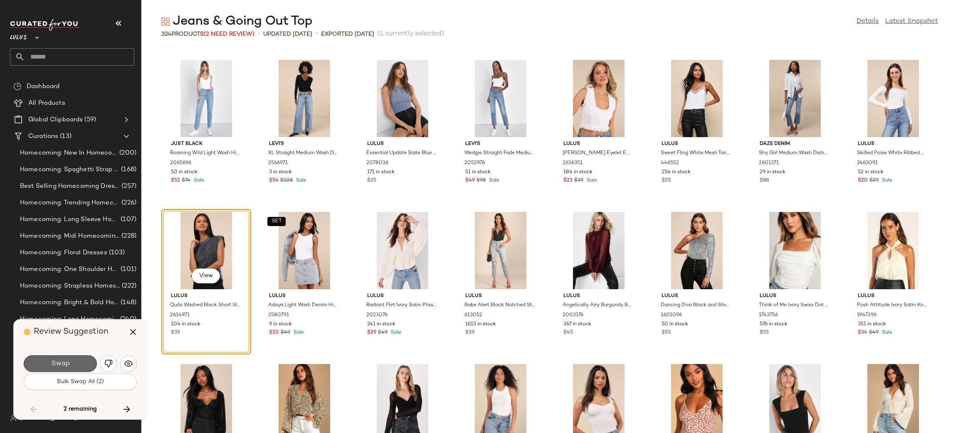
click at [85, 365] on button "Swap" at bounding box center [60, 364] width 73 height 17
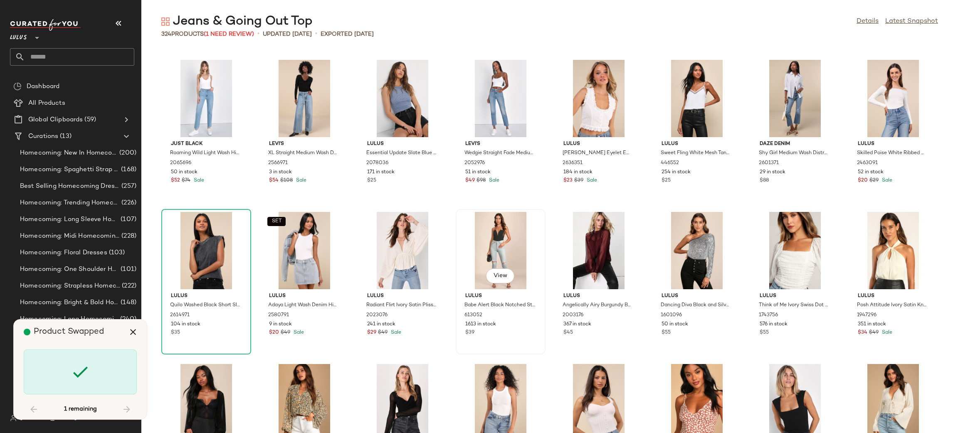
scroll to position [4111, 0]
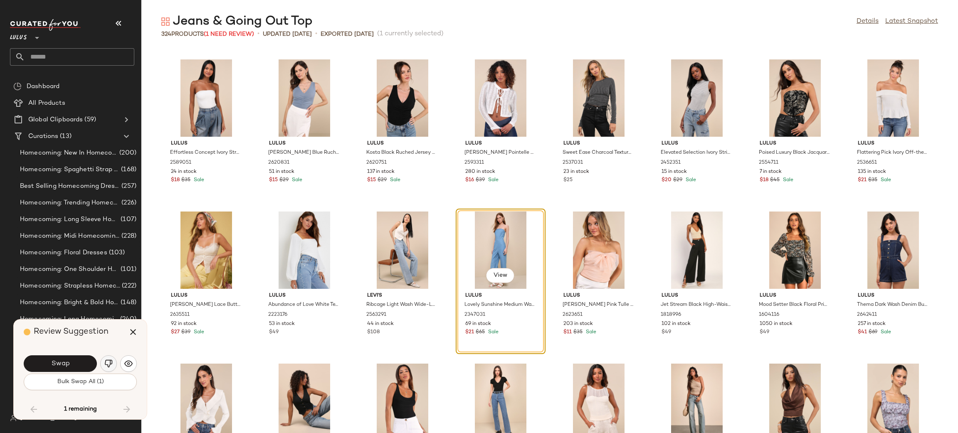
click at [110, 361] on img "button" at bounding box center [108, 364] width 8 height 8
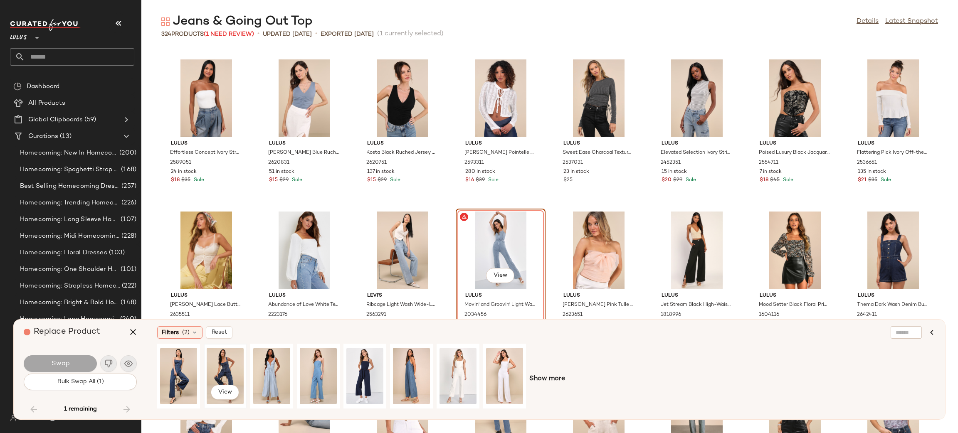
click at [214, 369] on div "View" at bounding box center [225, 376] width 37 height 59
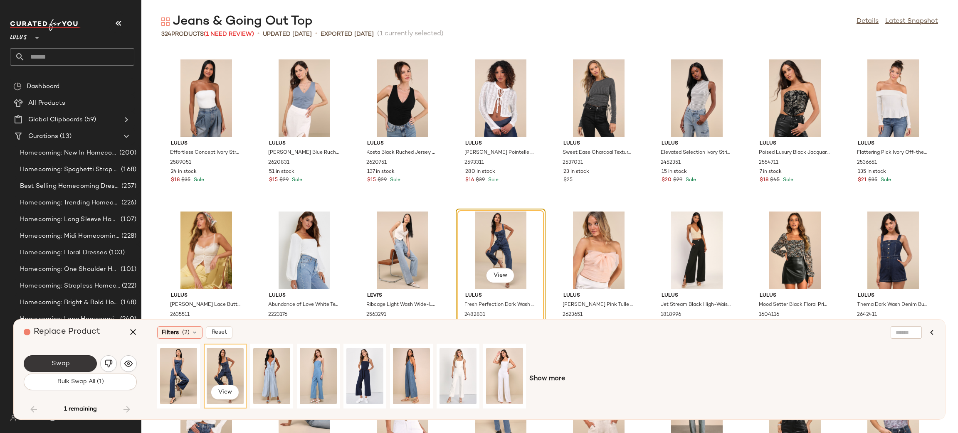
click at [79, 366] on button "Swap" at bounding box center [60, 364] width 73 height 17
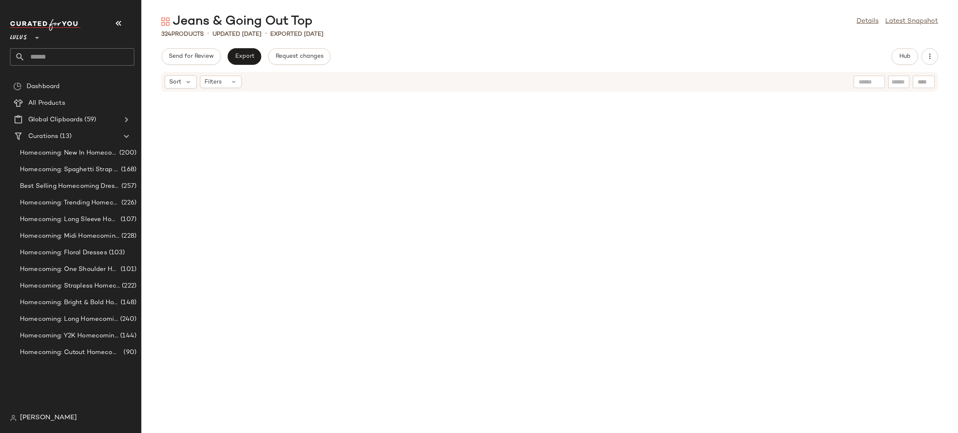
scroll to position [4619, 0]
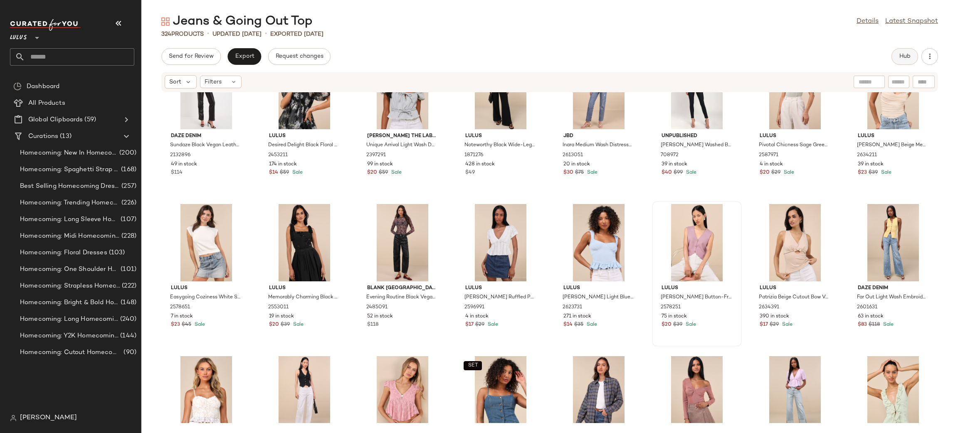
click at [912, 57] on button "Hub" at bounding box center [905, 56] width 27 height 17
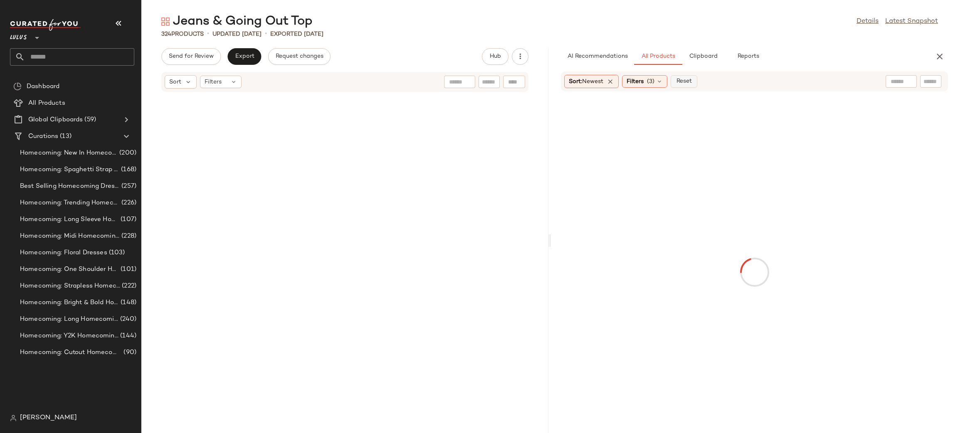
scroll to position [12027, 0]
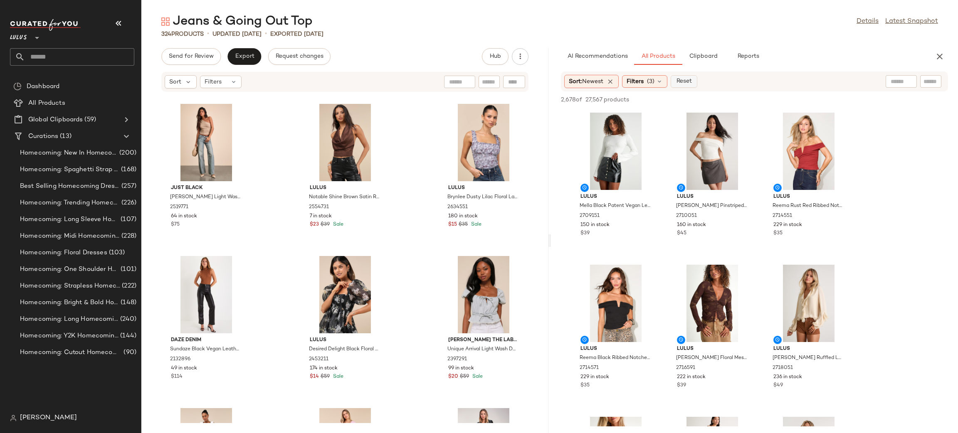
click at [687, 81] on span "Reset" at bounding box center [684, 81] width 16 height 7
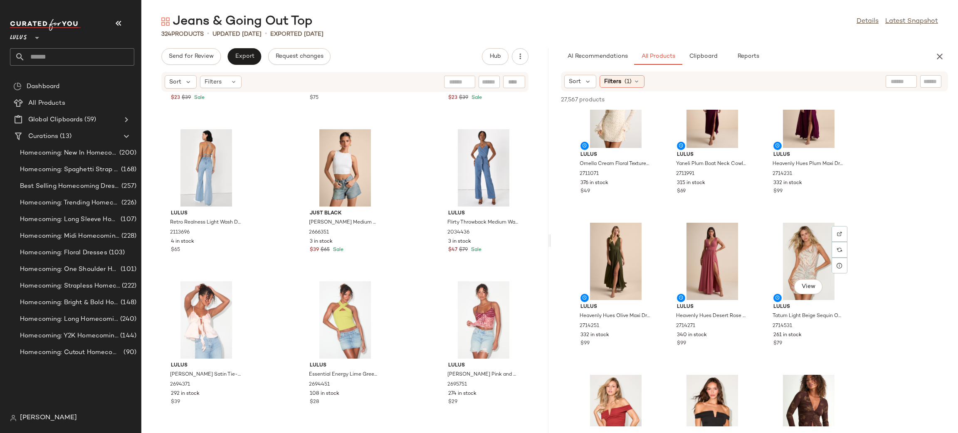
scroll to position [220, 0]
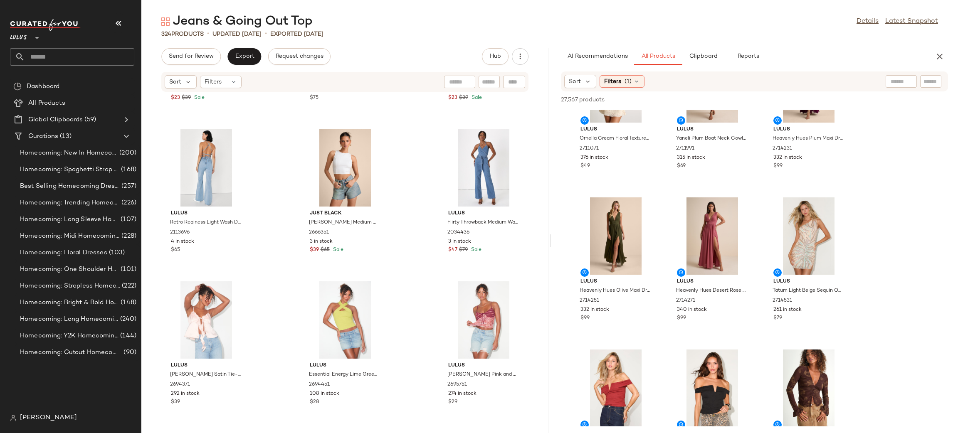
click at [896, 78] on input "text" at bounding box center [901, 81] width 21 height 9
type input "*****"
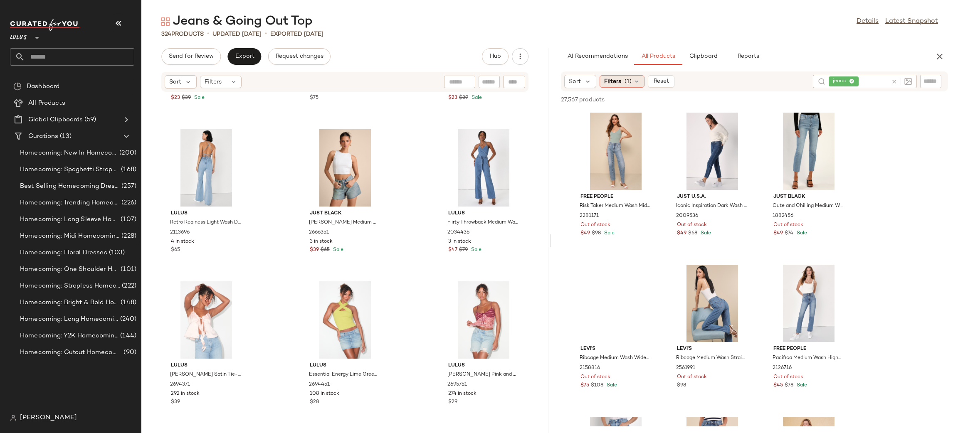
click at [620, 85] on span "Filters" at bounding box center [612, 81] width 17 height 9
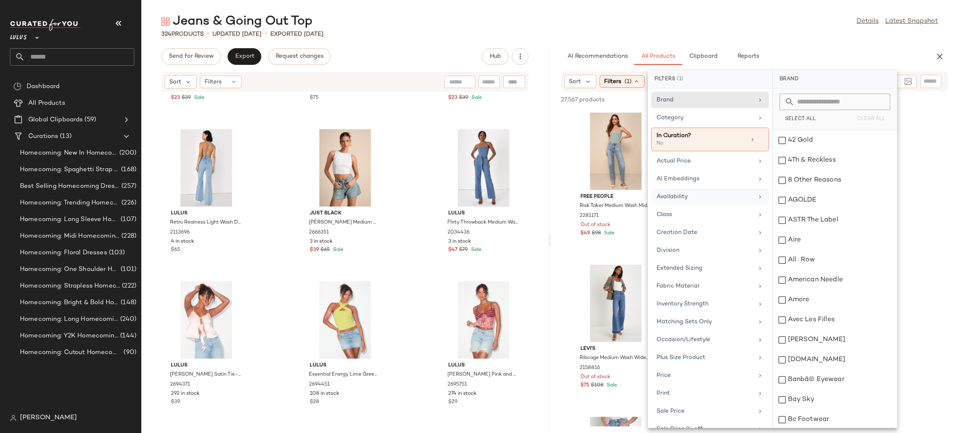
click at [691, 197] on div "Availability" at bounding box center [705, 197] width 97 height 9
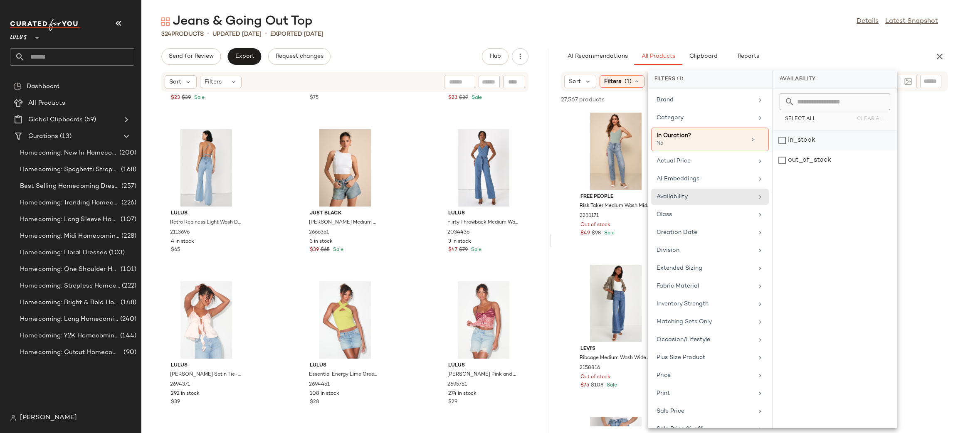
click at [822, 151] on div "in_stock" at bounding box center [835, 161] width 124 height 20
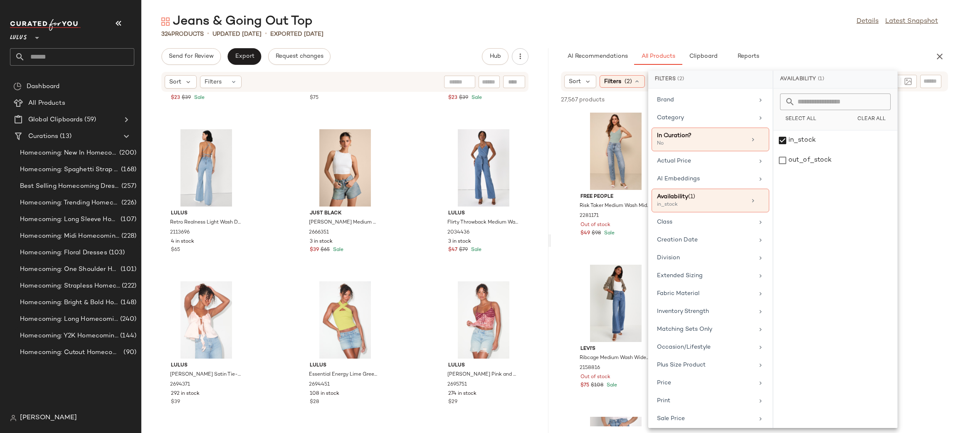
click at [801, 52] on div "AI Recommendations All Products Clipboard Reports" at bounding box center [741, 56] width 361 height 17
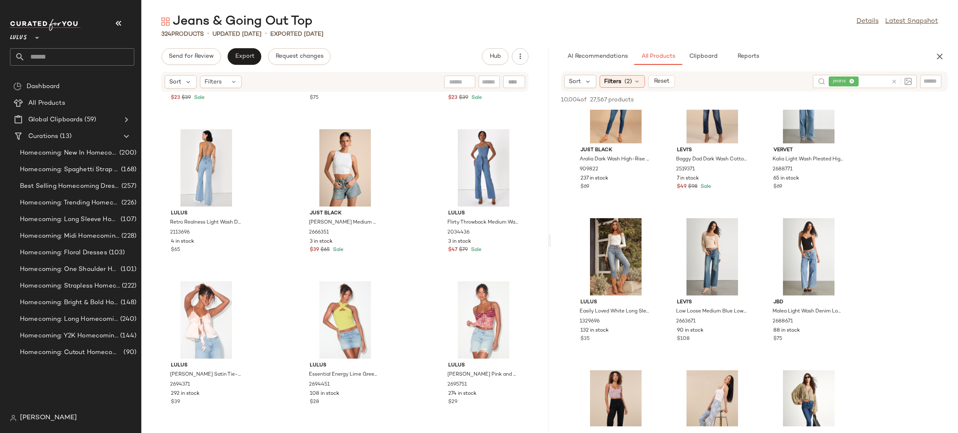
scroll to position [0, 0]
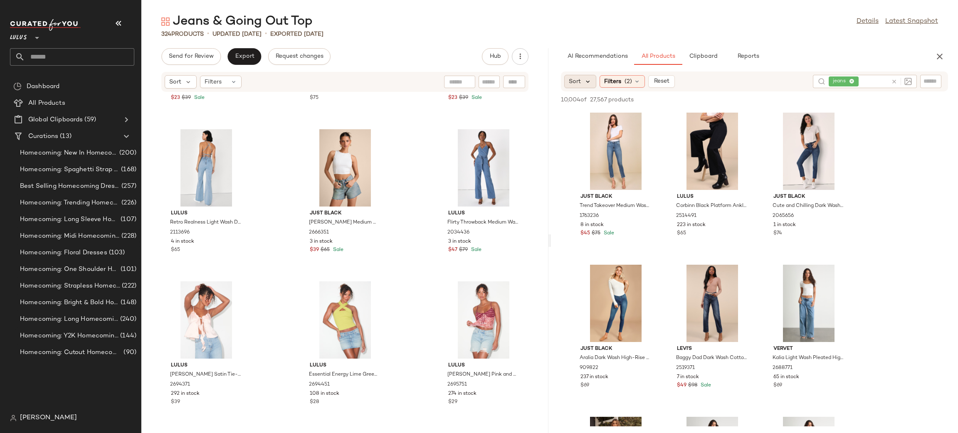
click at [589, 82] on icon at bounding box center [587, 81] width 7 height 7
click at [598, 104] on span "Newest" at bounding box center [595, 104] width 22 height 9
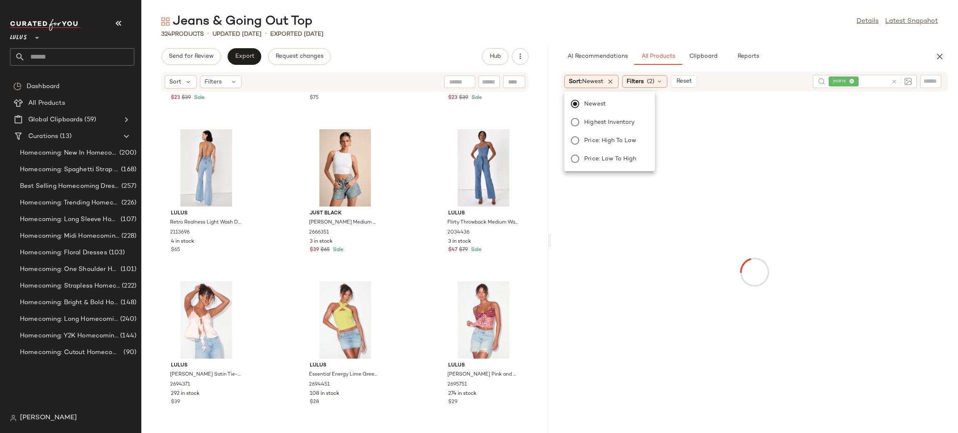
click at [873, 50] on div "AI Recommendations All Products Clipboard Reports" at bounding box center [741, 56] width 361 height 17
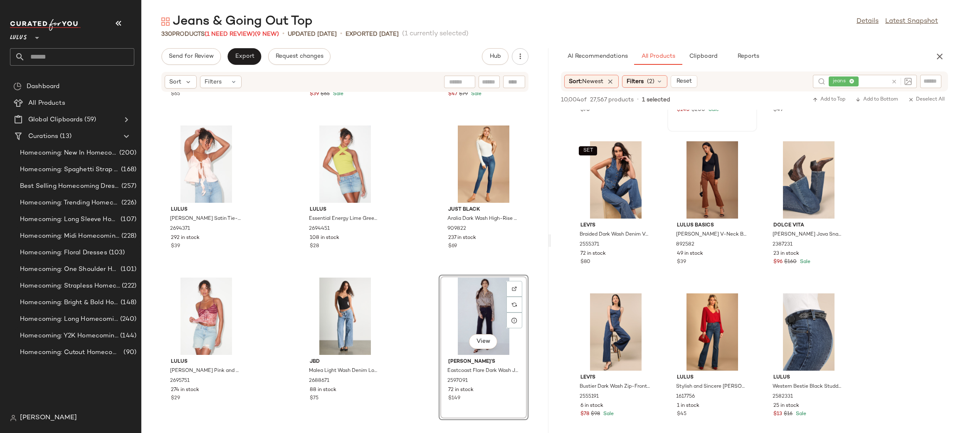
scroll to position [1501, 0]
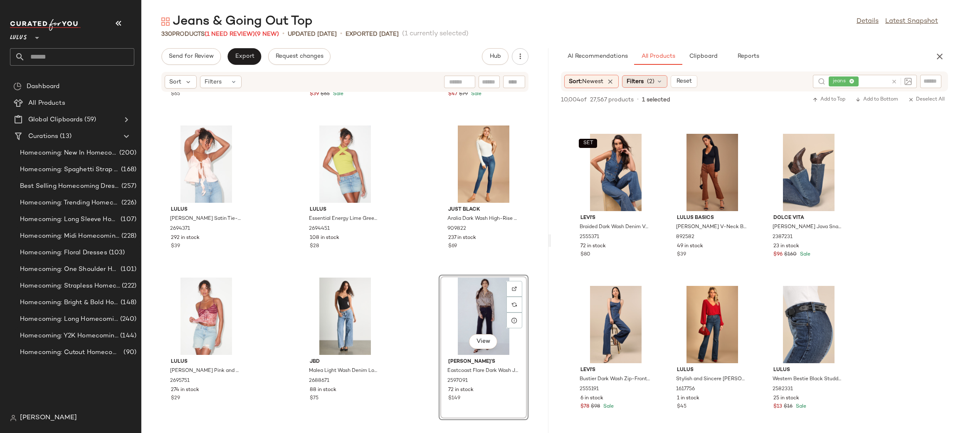
click at [640, 83] on span "Filters" at bounding box center [635, 81] width 17 height 9
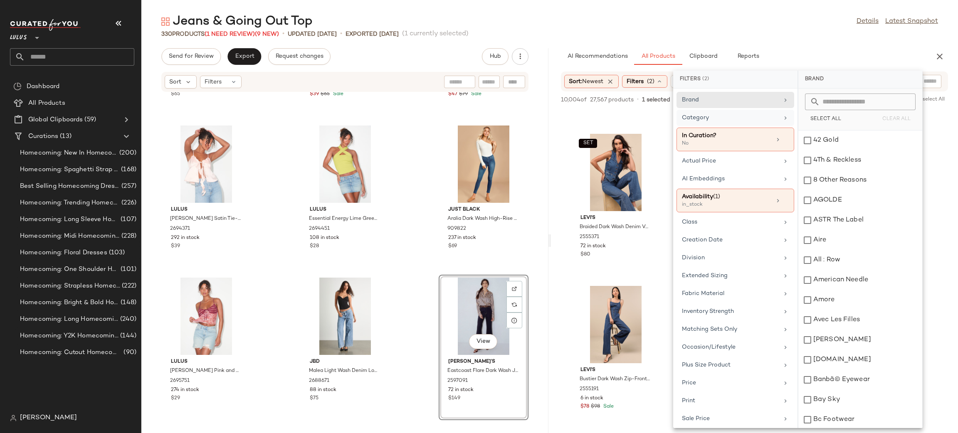
click at [710, 120] on div "Category" at bounding box center [730, 118] width 97 height 9
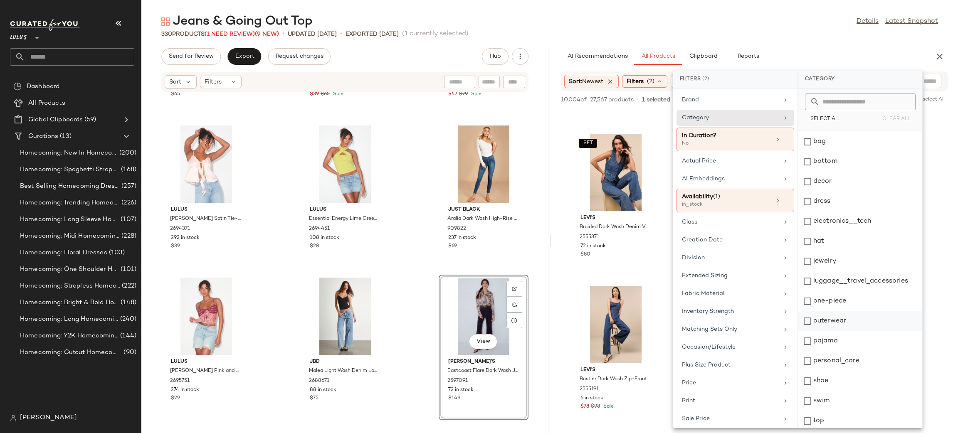
scroll to position [41, 0]
click at [860, 409] on div "top" at bounding box center [861, 419] width 124 height 20
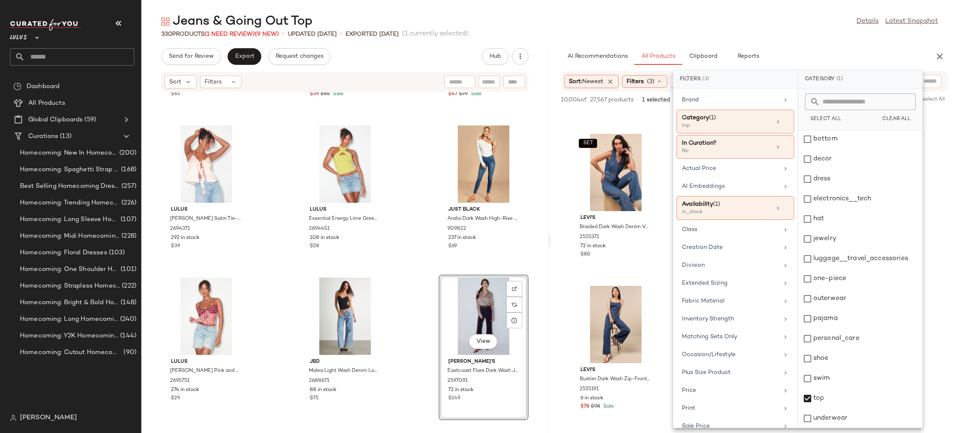
click at [825, 22] on div "Jeans & Going Out Top Details Latest Snapshot" at bounding box center [549, 21] width 817 height 17
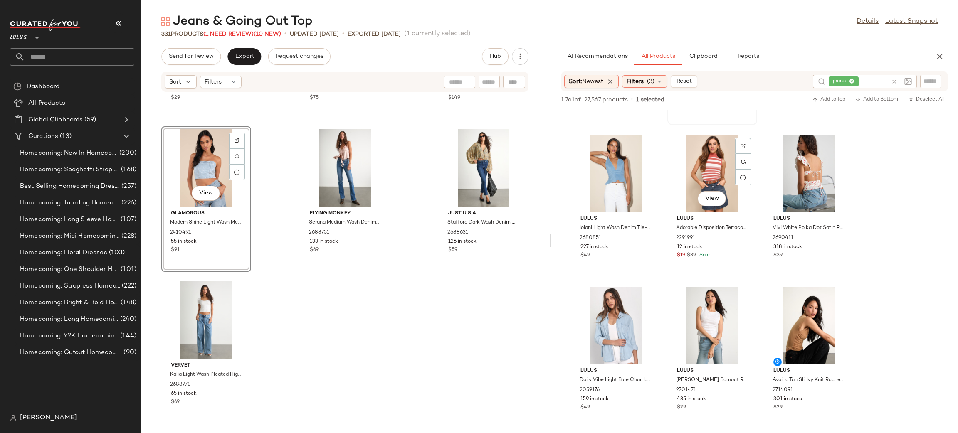
scroll to position [2415, 0]
click at [943, 52] on icon "button" at bounding box center [940, 57] width 10 height 10
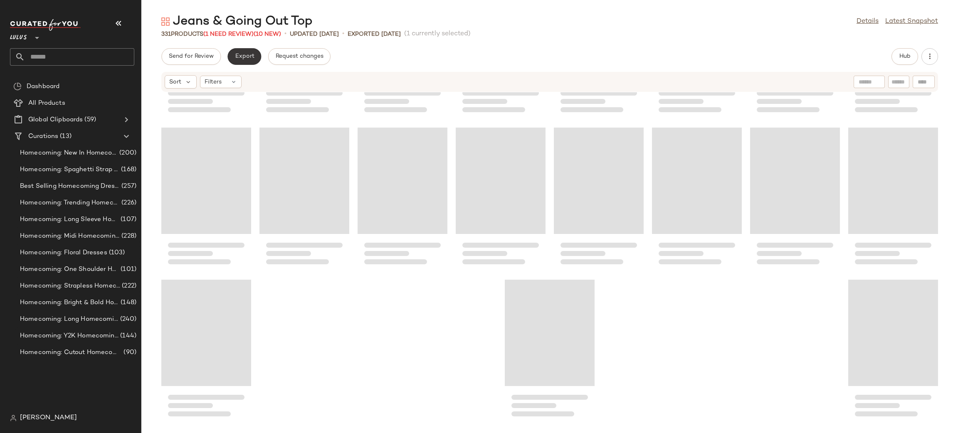
click at [239, 59] on span "Export" at bounding box center [245, 56] width 20 height 7
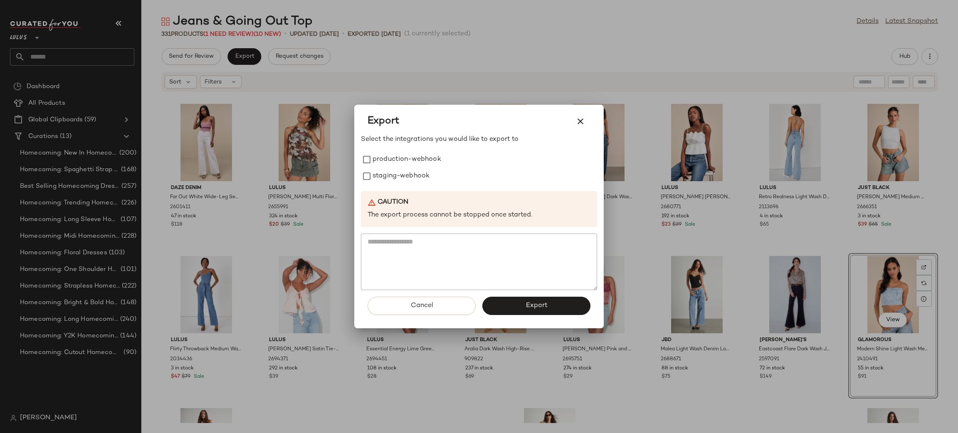
click at [554, 35] on div at bounding box center [479, 216] width 958 height 433
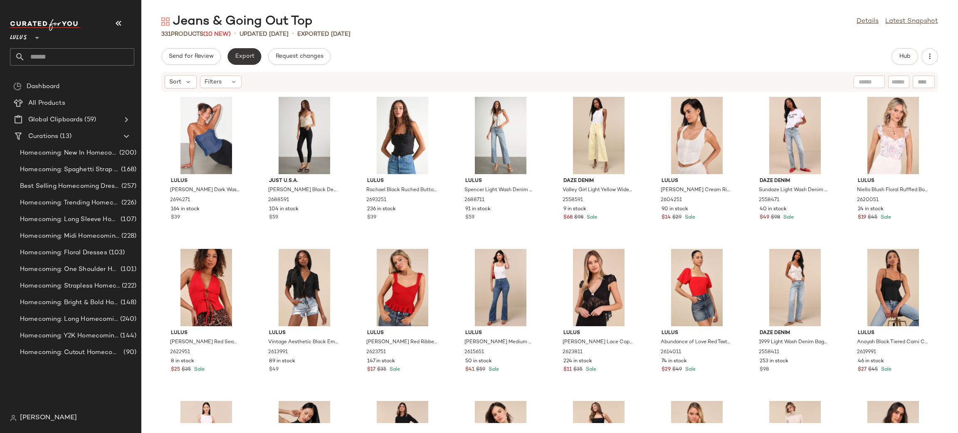
click at [252, 56] on span "Export" at bounding box center [245, 56] width 20 height 7
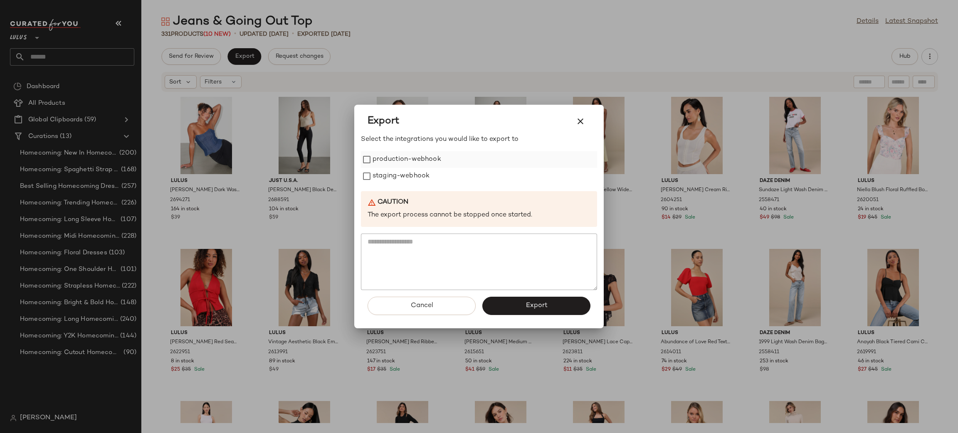
click at [405, 159] on label "production-webhook" at bounding box center [407, 159] width 69 height 17
click at [396, 173] on label "staging-webhook" at bounding box center [401, 176] width 57 height 17
click at [530, 307] on span "Export" at bounding box center [536, 306] width 22 height 8
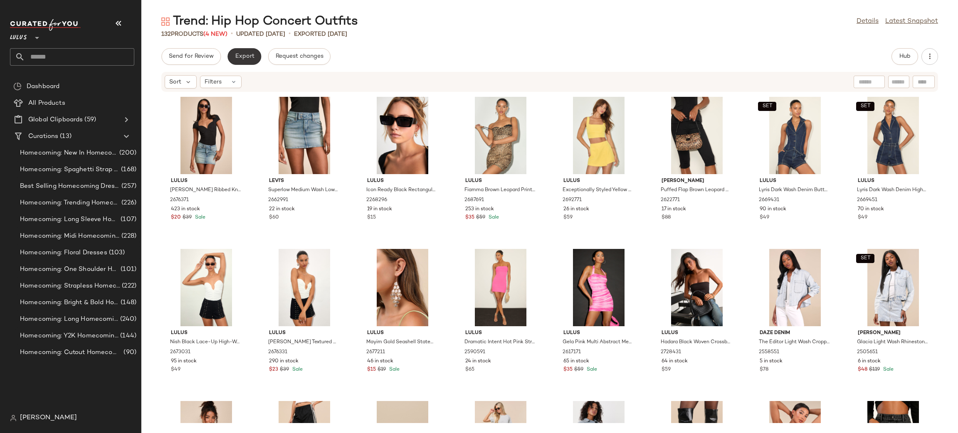
click at [258, 57] on button "Export" at bounding box center [245, 56] width 34 height 17
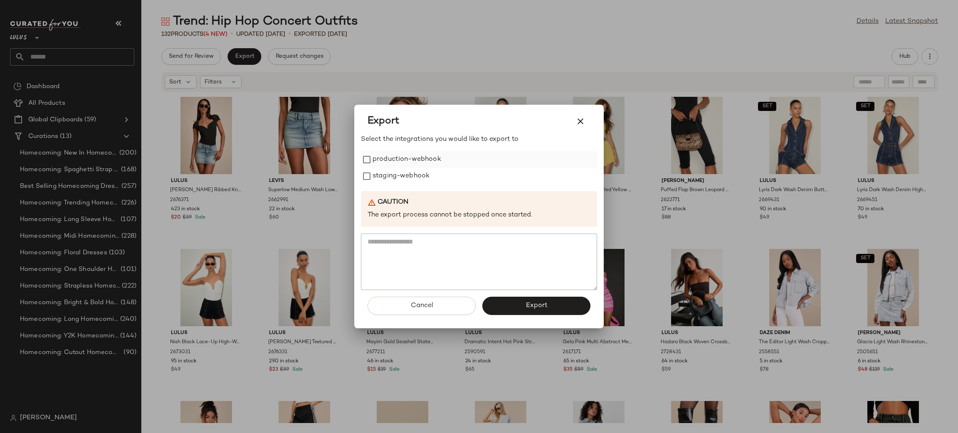
drag, startPoint x: 423, startPoint y: 161, endPoint x: 422, endPoint y: 166, distance: 4.7
click at [423, 162] on label "production-webhook" at bounding box center [407, 159] width 69 height 17
click at [415, 180] on label "staging-webhook" at bounding box center [401, 176] width 57 height 17
click at [530, 299] on button "Export" at bounding box center [537, 306] width 108 height 18
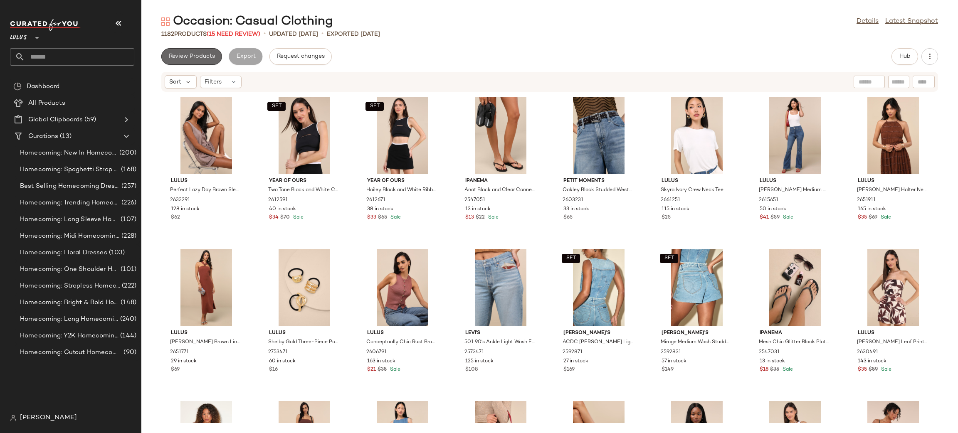
click at [210, 54] on span "Review Products" at bounding box center [191, 56] width 47 height 7
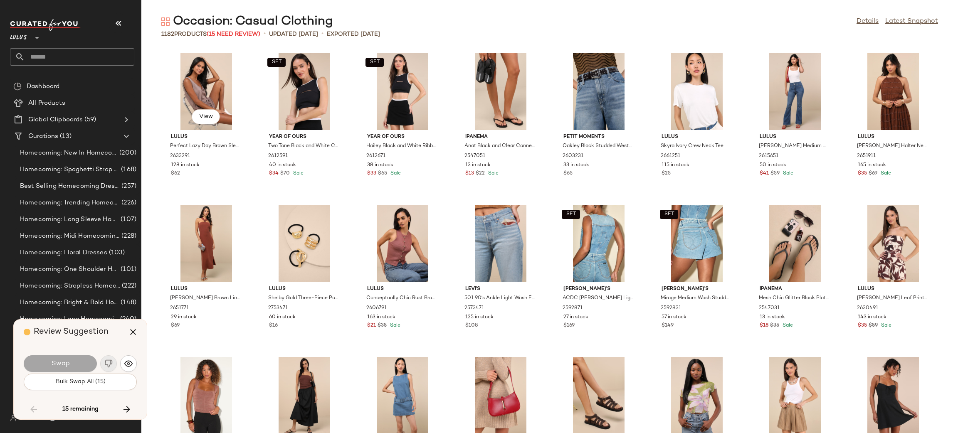
scroll to position [1370, 0]
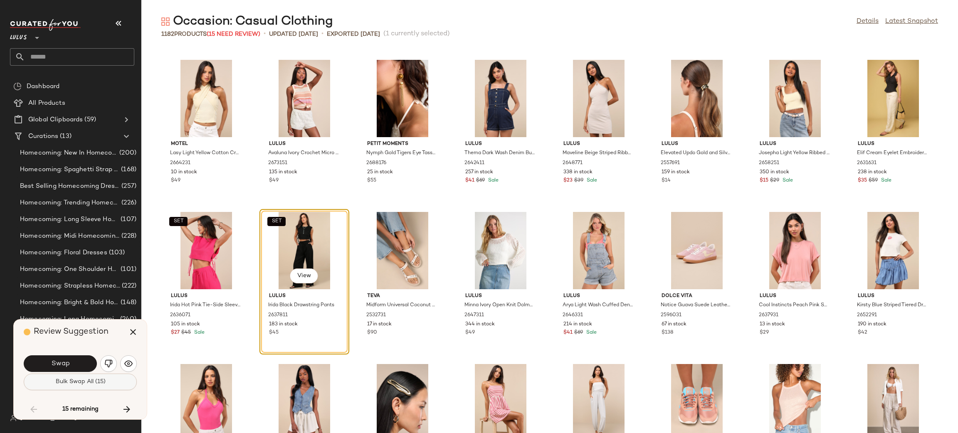
click at [94, 381] on span "Bulk Swap All (15)" at bounding box center [80, 382] width 50 height 7
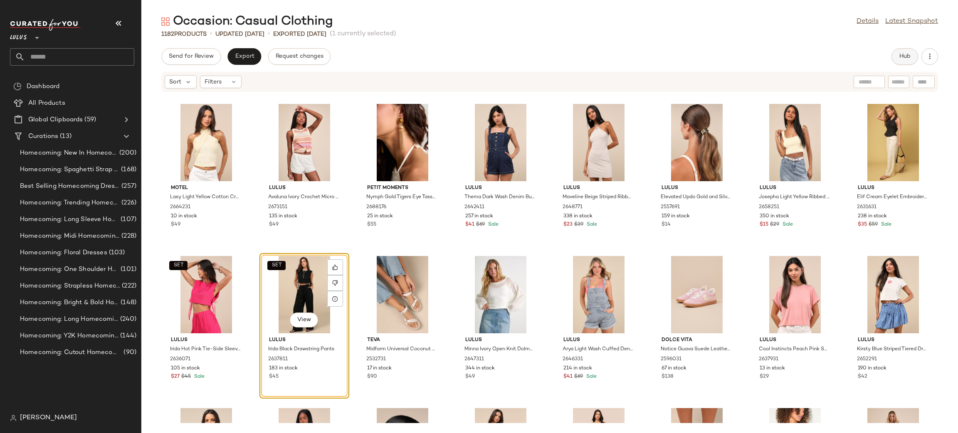
click at [899, 54] on span "Hub" at bounding box center [905, 56] width 12 height 7
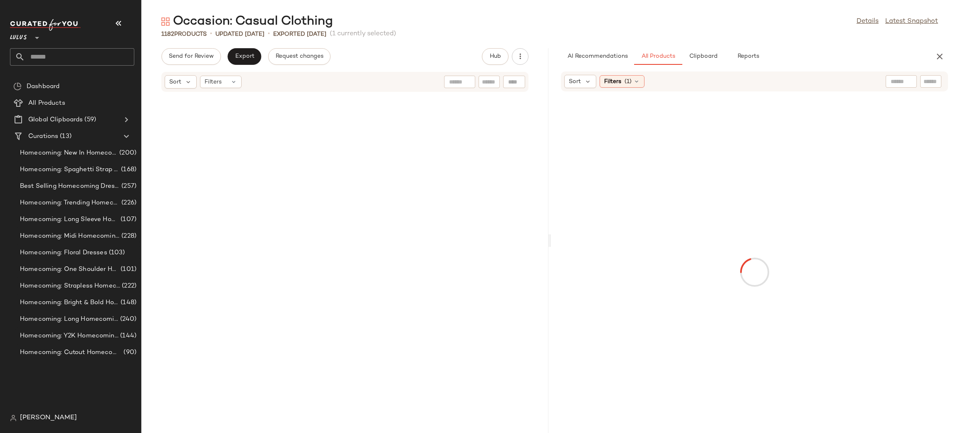
scroll to position [3502, 0]
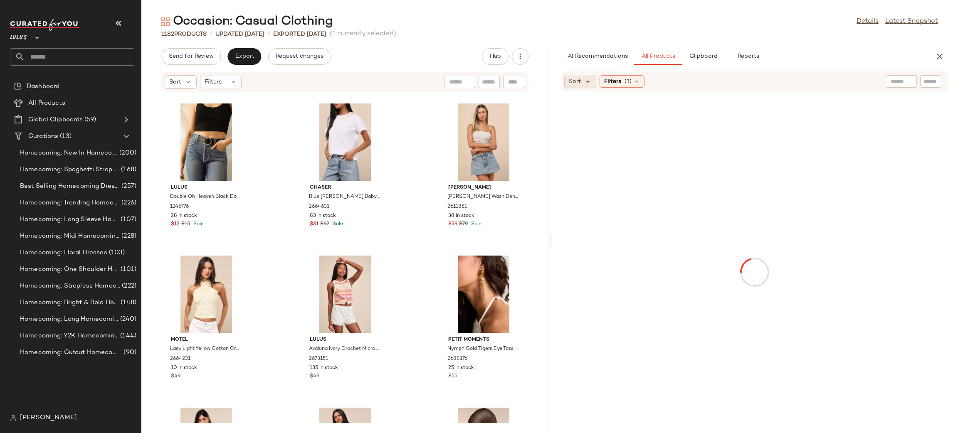
click at [585, 85] on icon at bounding box center [587, 81] width 7 height 7
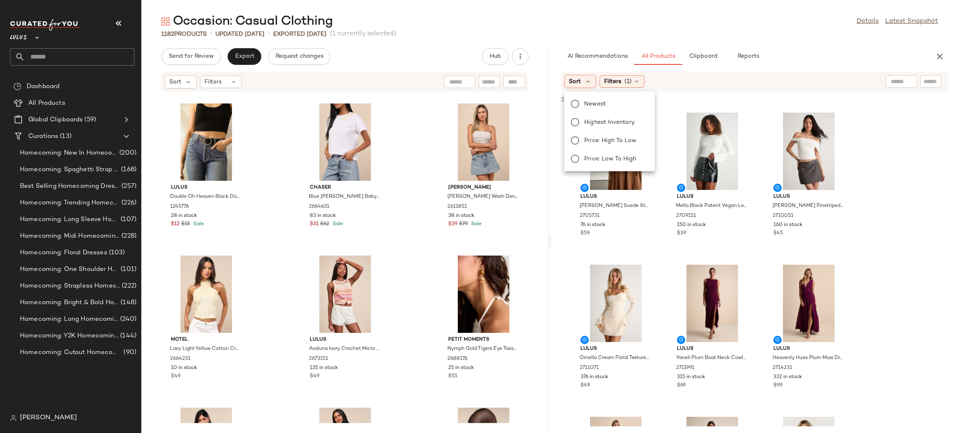
click at [609, 92] on div "Newest Highest Inventory Price: High to Low Price: Low to High" at bounding box center [609, 132] width 92 height 80
click at [603, 100] on span "Newest" at bounding box center [595, 104] width 22 height 9
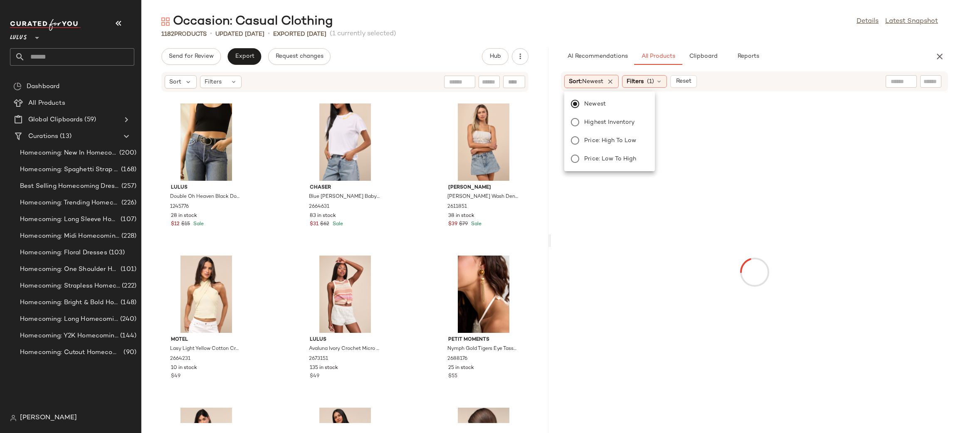
click at [790, 85] on div "Sort: Newest Filters (1) Reset" at bounding box center [700, 81] width 272 height 13
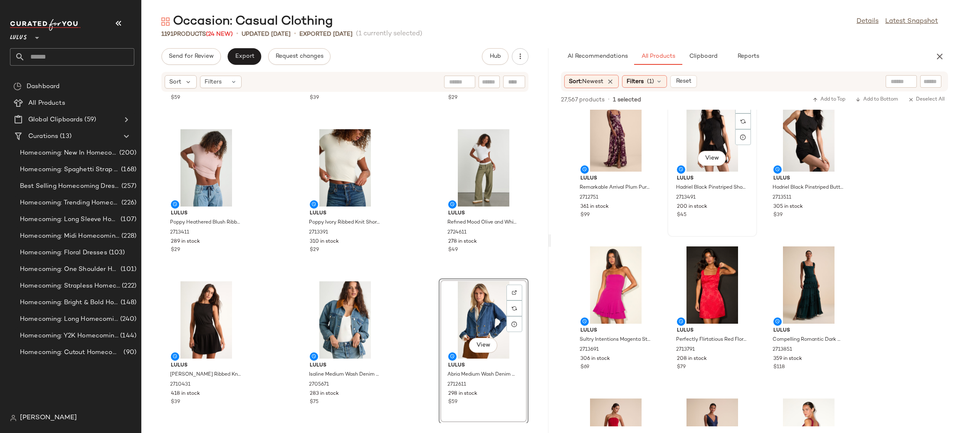
scroll to position [5041, 0]
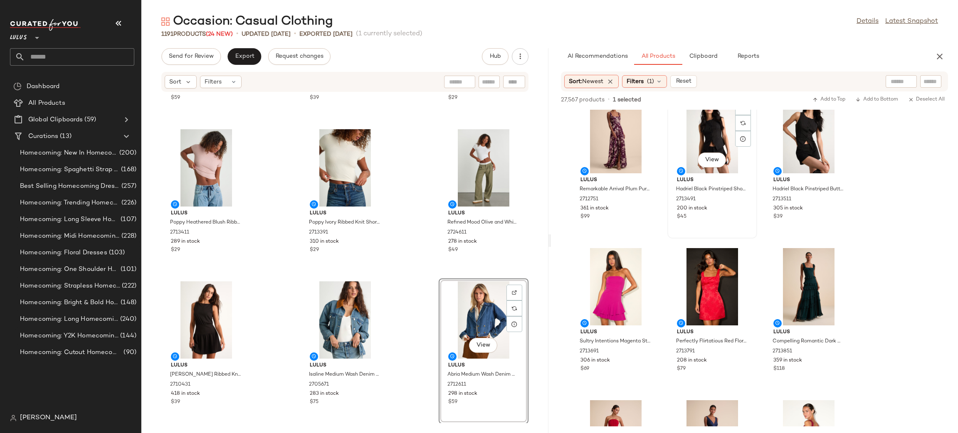
click at [705, 146] on div "View" at bounding box center [713, 134] width 84 height 77
click at [812, 140] on div "View" at bounding box center [809, 134] width 84 height 77
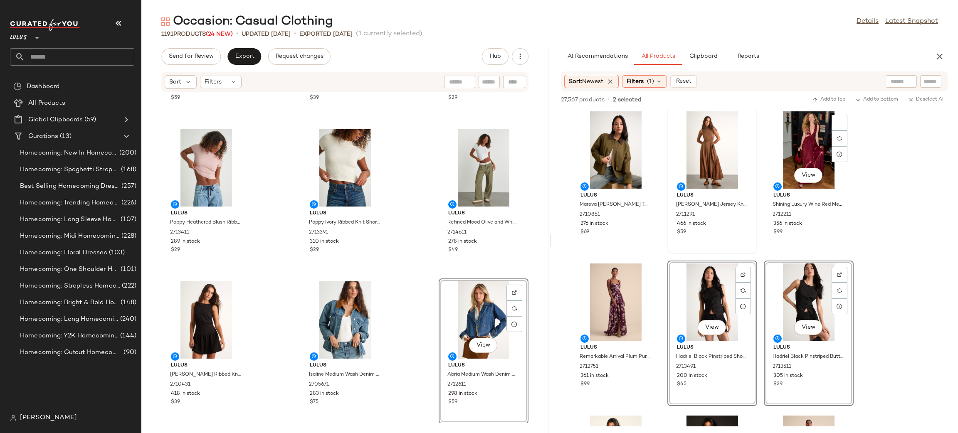
scroll to position [4873, 0]
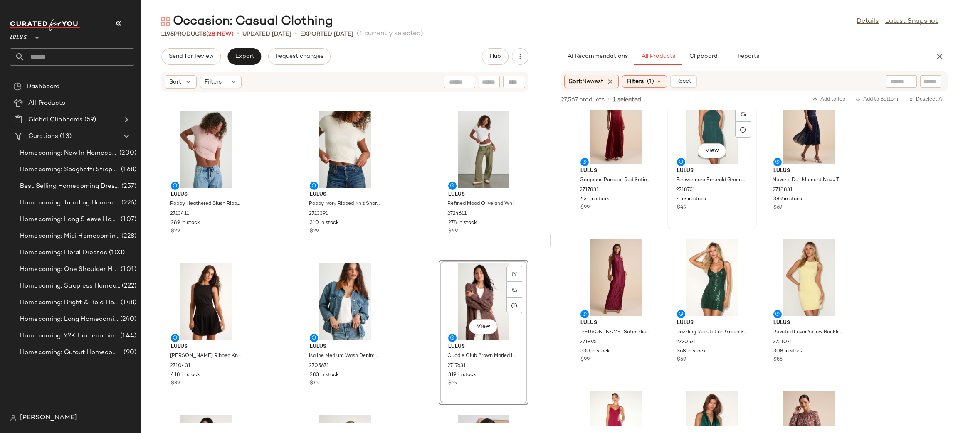
scroll to position [6883, 0]
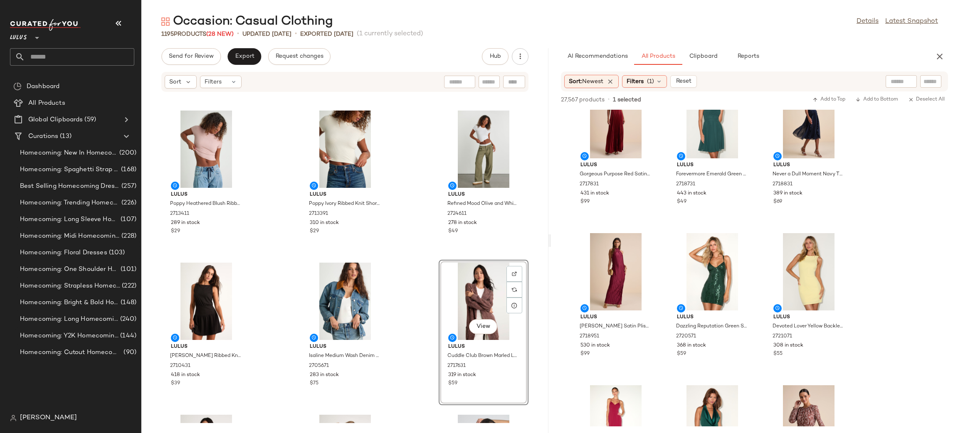
click at [940, 57] on icon "button" at bounding box center [940, 57] width 10 height 10
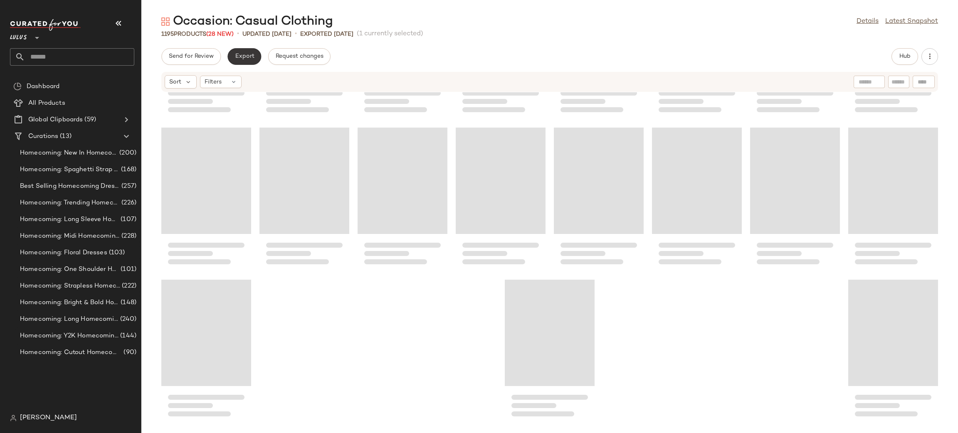
scroll to position [22380, 0]
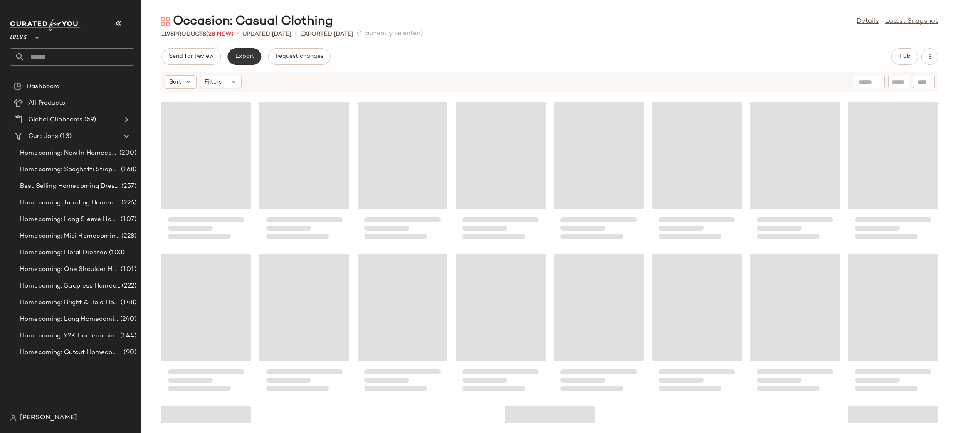
click at [238, 52] on button "Export" at bounding box center [245, 56] width 34 height 17
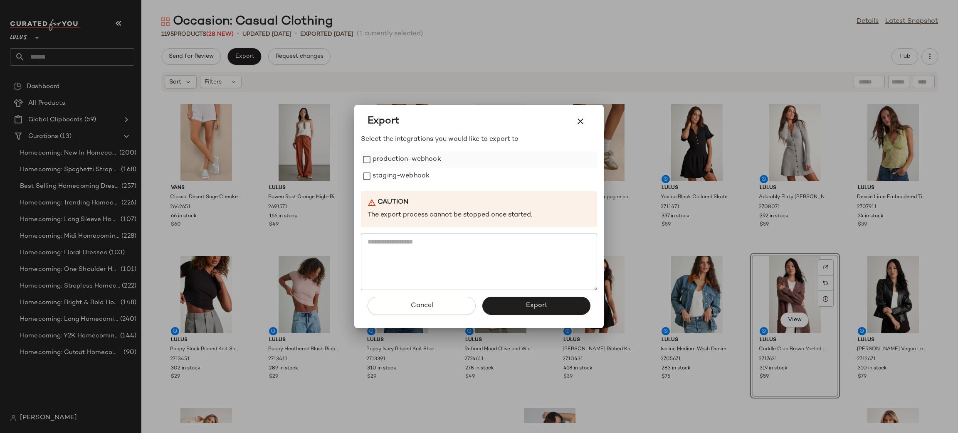
click at [412, 163] on label "production-webhook" at bounding box center [407, 159] width 69 height 17
click at [419, 176] on label "staging-webhook" at bounding box center [401, 176] width 57 height 17
click at [577, 307] on button "Export" at bounding box center [537, 306] width 108 height 18
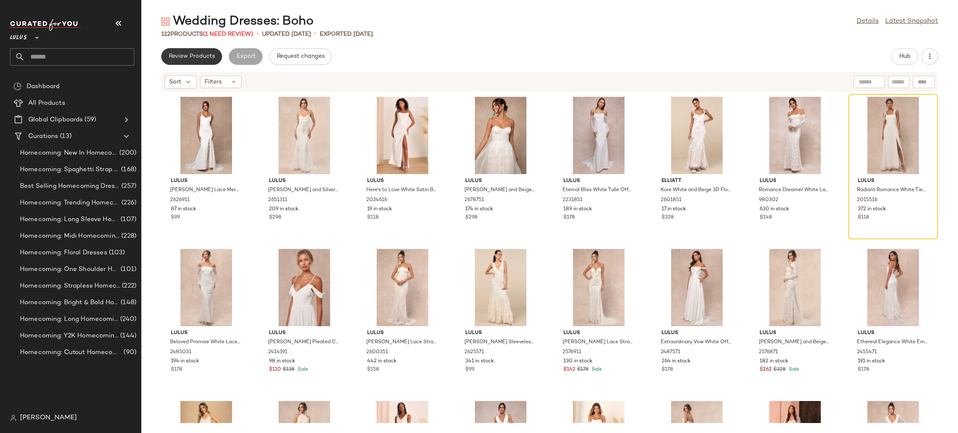
click at [190, 61] on button "Review Products" at bounding box center [191, 56] width 61 height 17
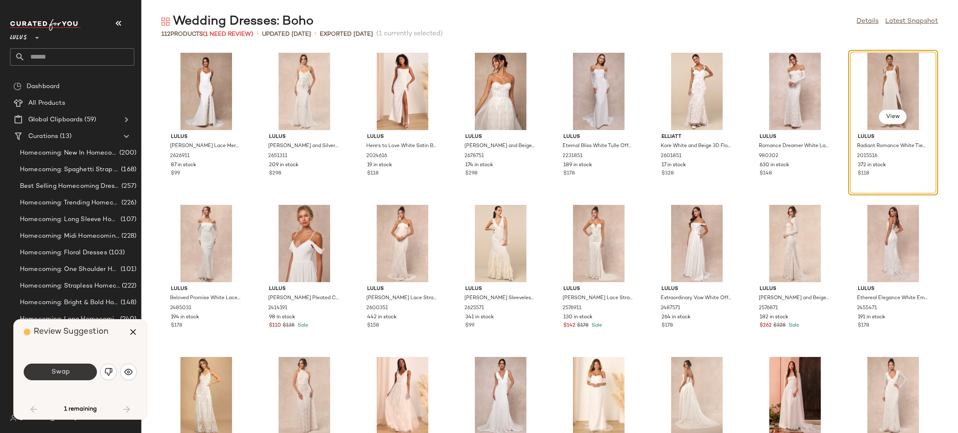
click at [48, 373] on button "Swap" at bounding box center [60, 372] width 73 height 17
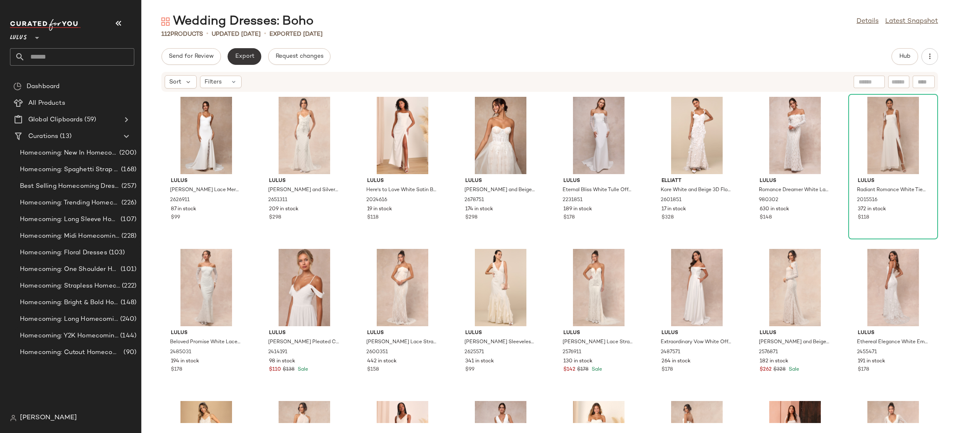
click at [242, 57] on span "Export" at bounding box center [245, 56] width 20 height 7
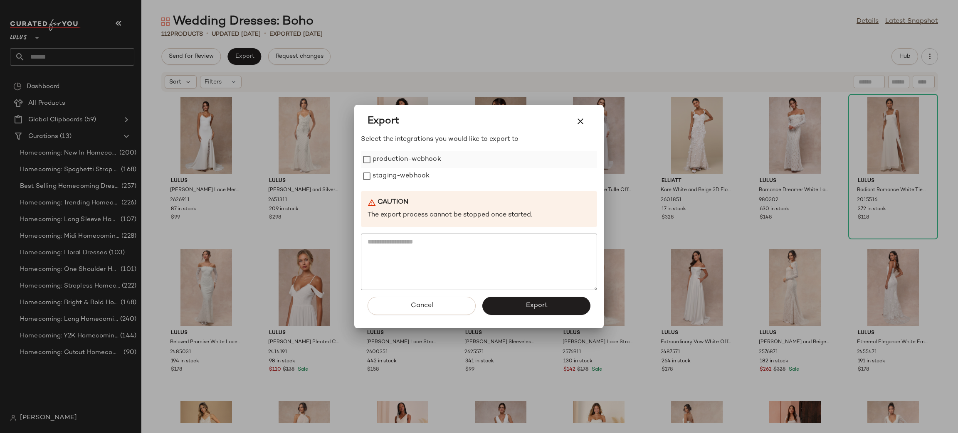
click at [386, 163] on label "production-webhook" at bounding box center [407, 159] width 69 height 17
drag, startPoint x: 389, startPoint y: 175, endPoint x: 421, endPoint y: 198, distance: 39.7
click at [390, 175] on label "staging-webhook" at bounding box center [401, 176] width 57 height 17
click at [540, 302] on button "Export" at bounding box center [537, 306] width 108 height 18
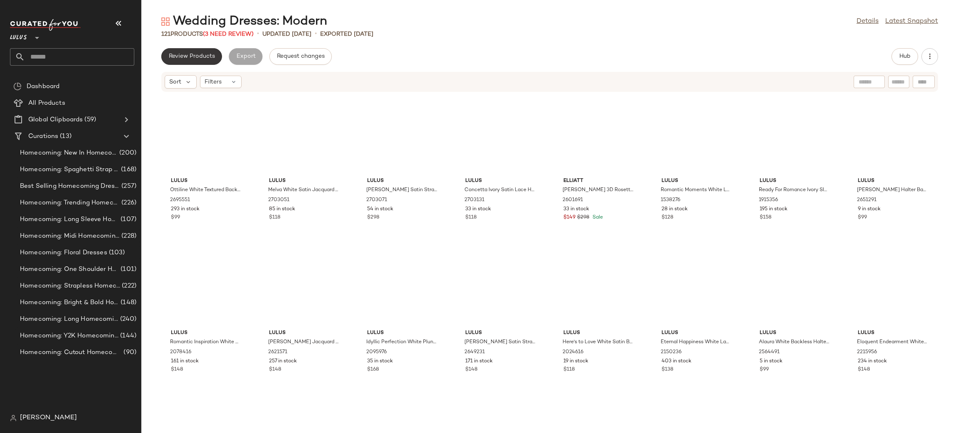
click at [195, 53] on span "Review Products" at bounding box center [191, 56] width 47 height 7
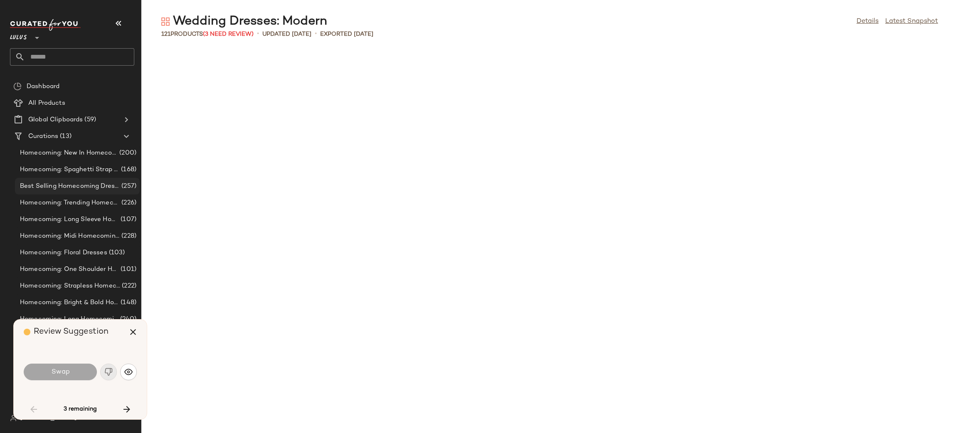
scroll to position [761, 0]
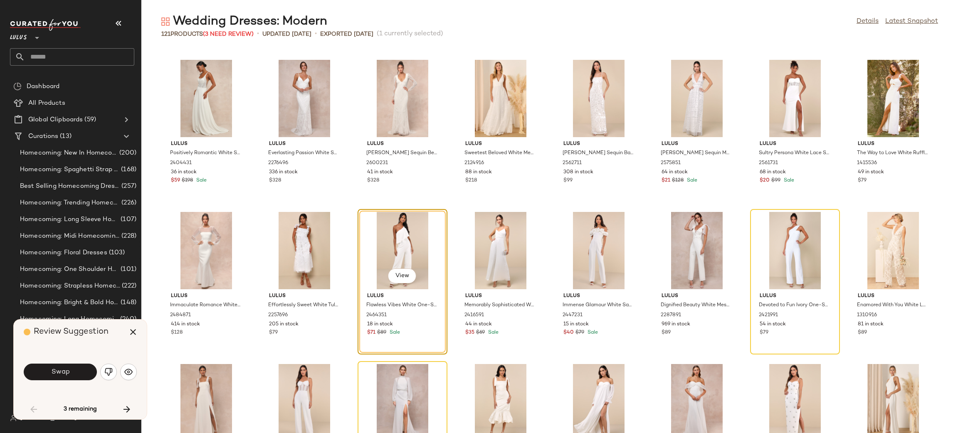
click at [64, 381] on div "Swap" at bounding box center [60, 372] width 73 height 17
click at [70, 374] on button "Swap" at bounding box center [60, 372] width 73 height 17
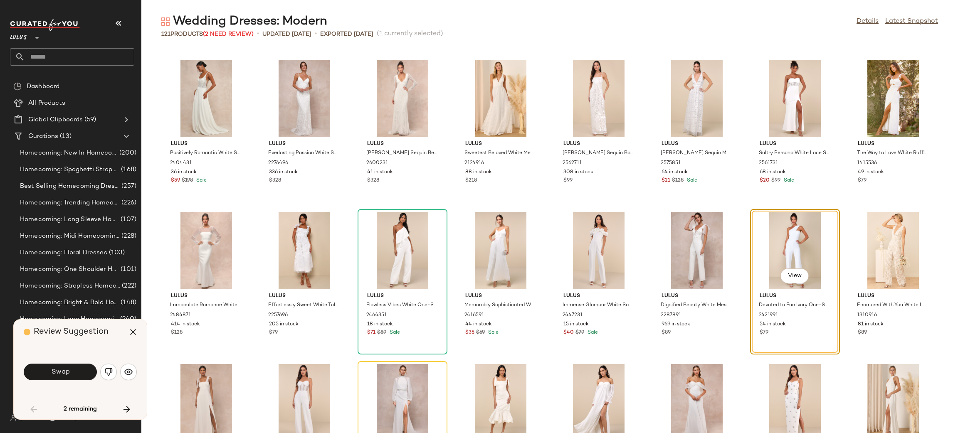
click at [73, 369] on button "Swap" at bounding box center [60, 372] width 73 height 17
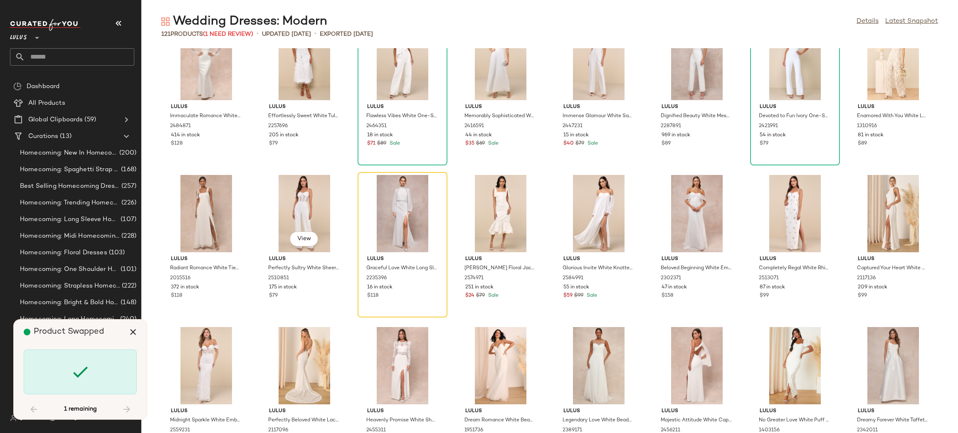
scroll to position [958, 0]
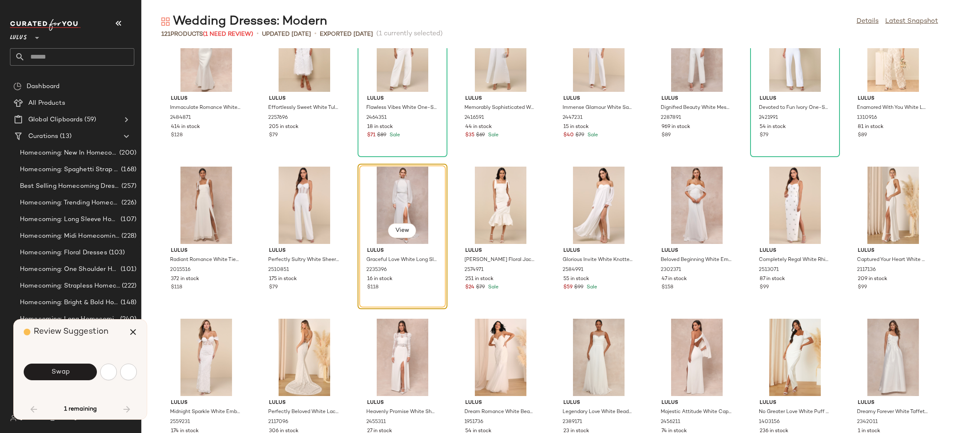
scroll to position [913, 0]
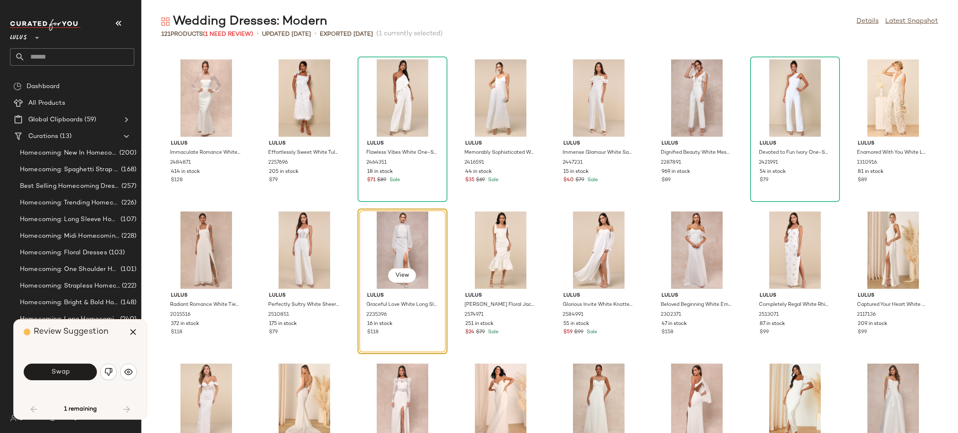
click at [68, 381] on div "Swap" at bounding box center [60, 372] width 73 height 17
click at [72, 375] on button "Swap" at bounding box center [60, 372] width 73 height 17
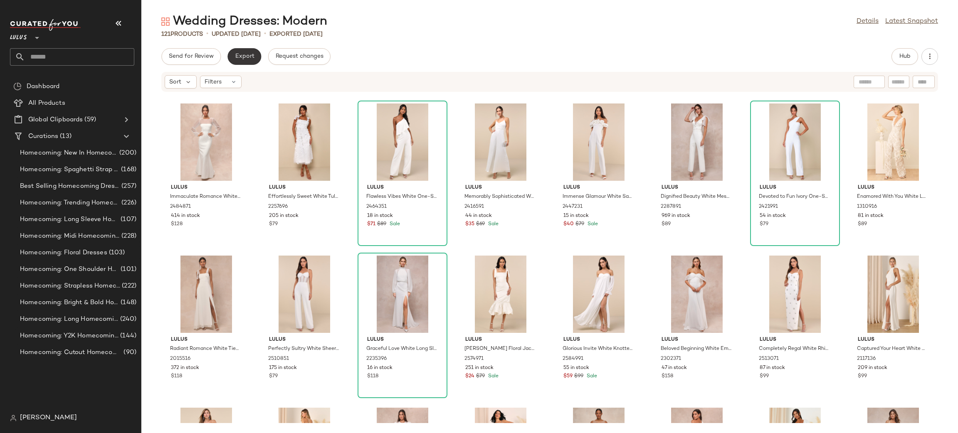
click at [238, 53] on span "Export" at bounding box center [245, 56] width 20 height 7
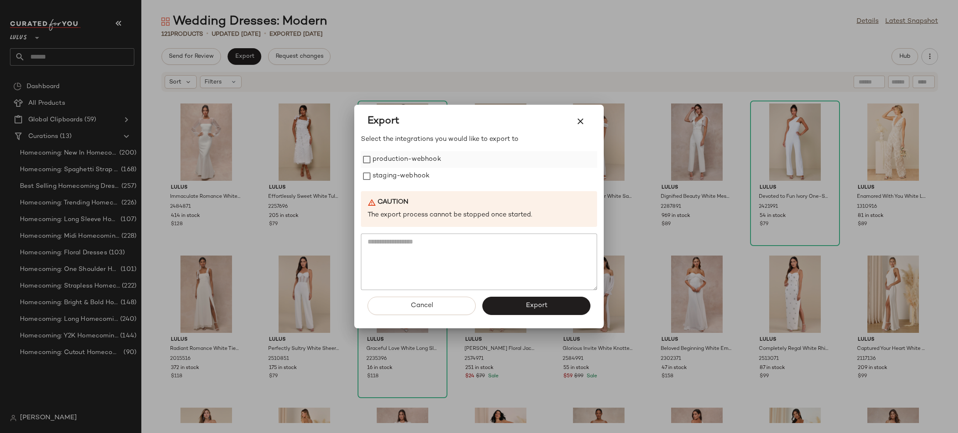
click at [410, 156] on label "production-webhook" at bounding box center [407, 159] width 69 height 17
click at [405, 178] on label "staging-webhook" at bounding box center [401, 176] width 57 height 17
click at [535, 300] on button "Export" at bounding box center [537, 306] width 108 height 18
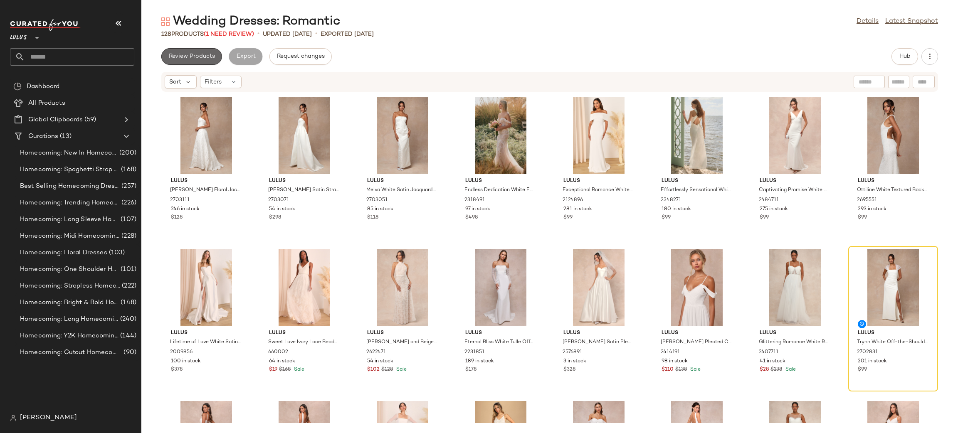
click at [184, 57] on span "Review Products" at bounding box center [191, 56] width 47 height 7
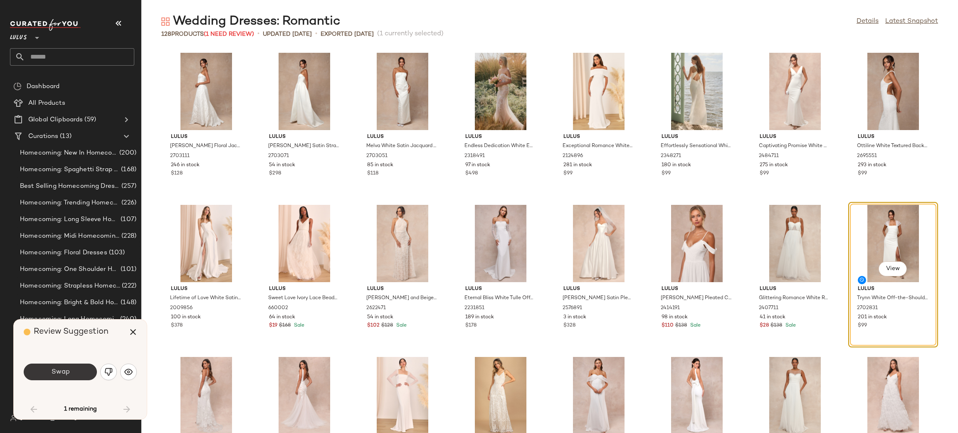
click at [56, 372] on span "Swap" at bounding box center [60, 373] width 19 height 8
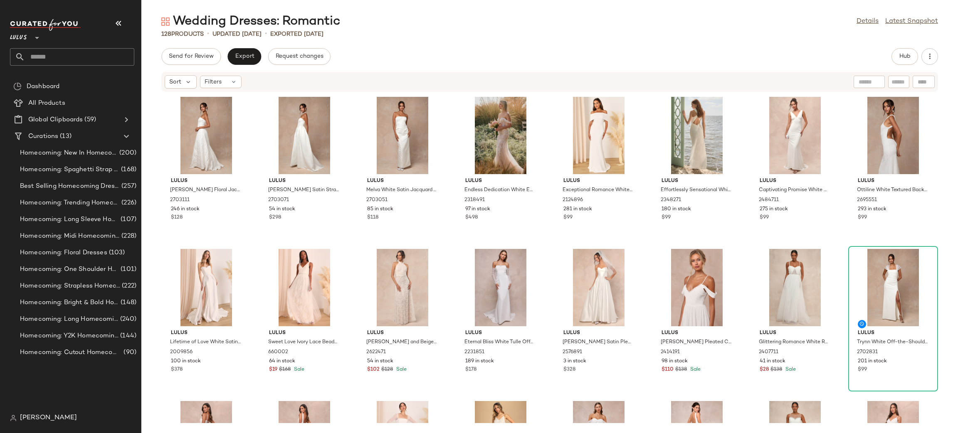
click at [239, 45] on div "Wedding Dresses: Romantic Details Latest Snapshot 128 Products • updated Aug 13…" at bounding box center [549, 223] width 817 height 420
click at [240, 56] on span "Export" at bounding box center [245, 56] width 20 height 7
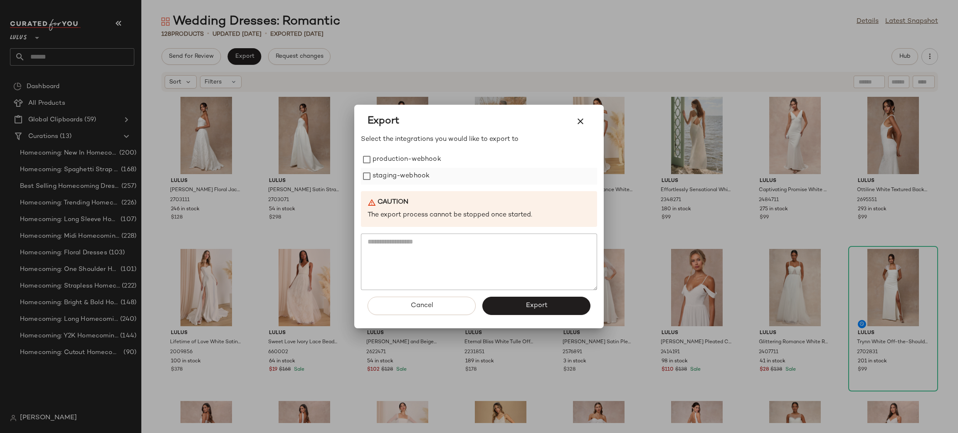
click at [405, 160] on label "production-webhook" at bounding box center [407, 159] width 69 height 17
drag, startPoint x: 406, startPoint y: 178, endPoint x: 409, endPoint y: 182, distance: 4.7
click label "staging-webhook"
click button "Export"
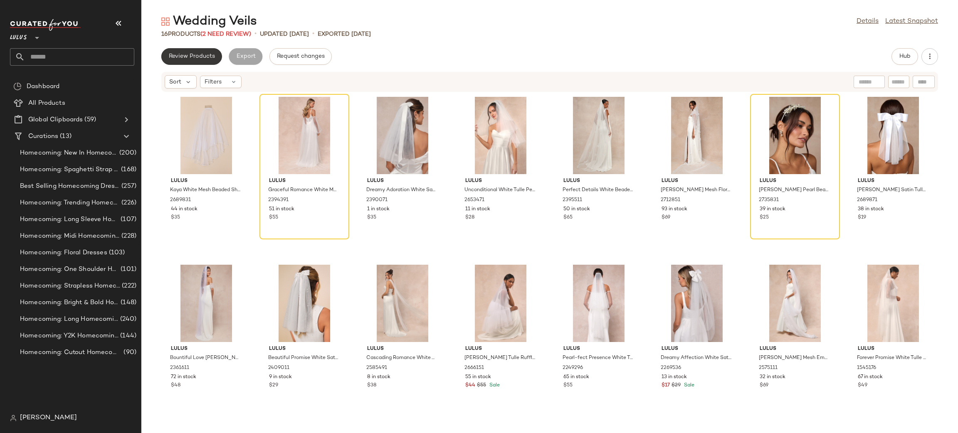
click at [207, 59] on span "Review Products" at bounding box center [191, 56] width 47 height 7
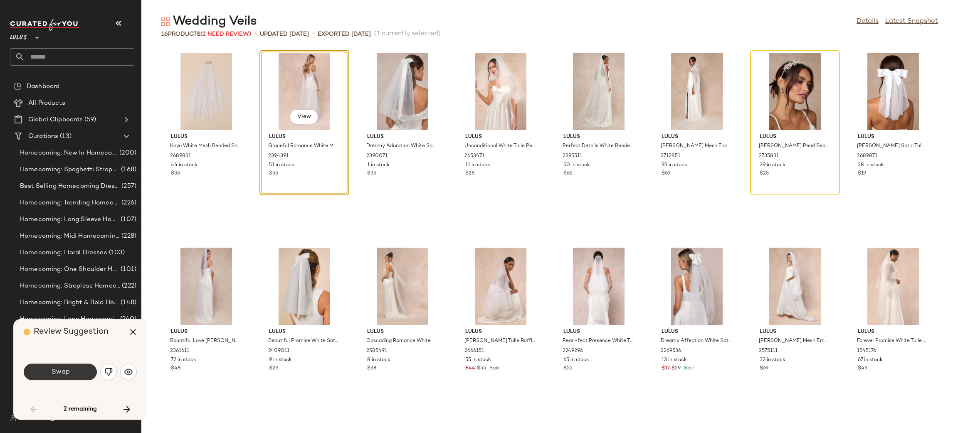
click at [52, 369] on span "Swap" at bounding box center [60, 373] width 19 height 8
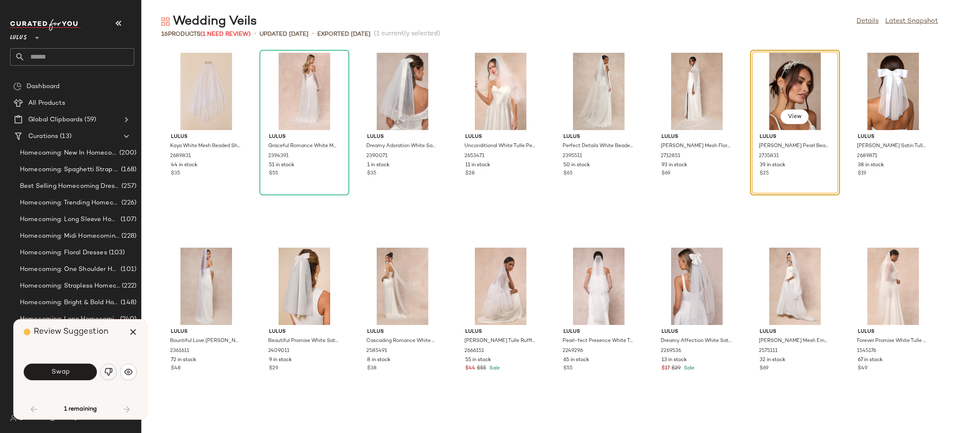
click at [110, 369] on img "button" at bounding box center [108, 372] width 8 height 8
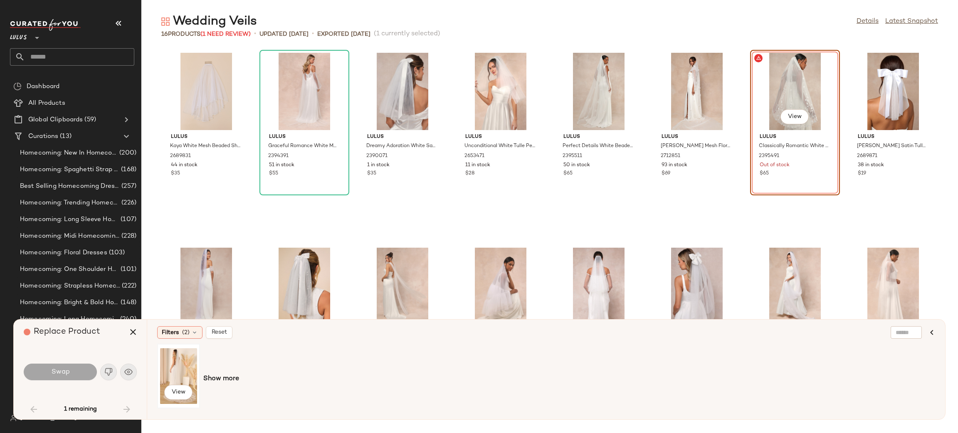
click at [178, 365] on div "View" at bounding box center [178, 376] width 37 height 59
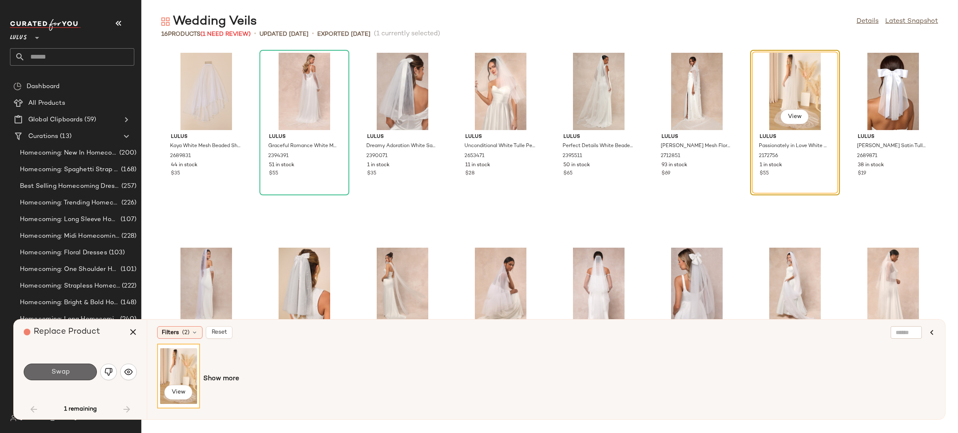
click at [78, 374] on button "Swap" at bounding box center [60, 372] width 73 height 17
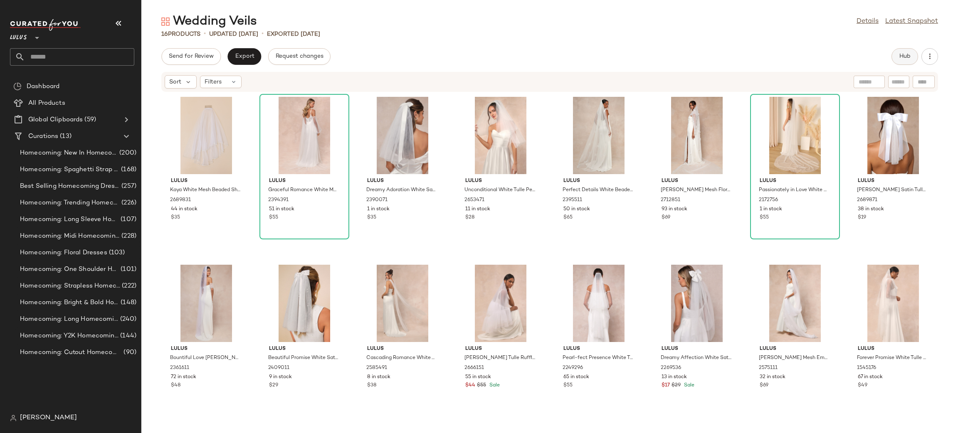
click at [909, 54] on span "Hub" at bounding box center [905, 56] width 12 height 7
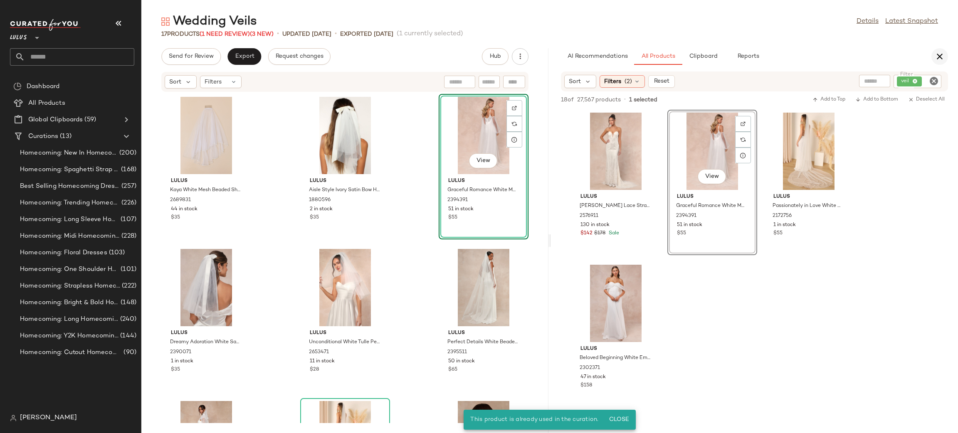
click at [937, 58] on icon "button" at bounding box center [940, 57] width 10 height 10
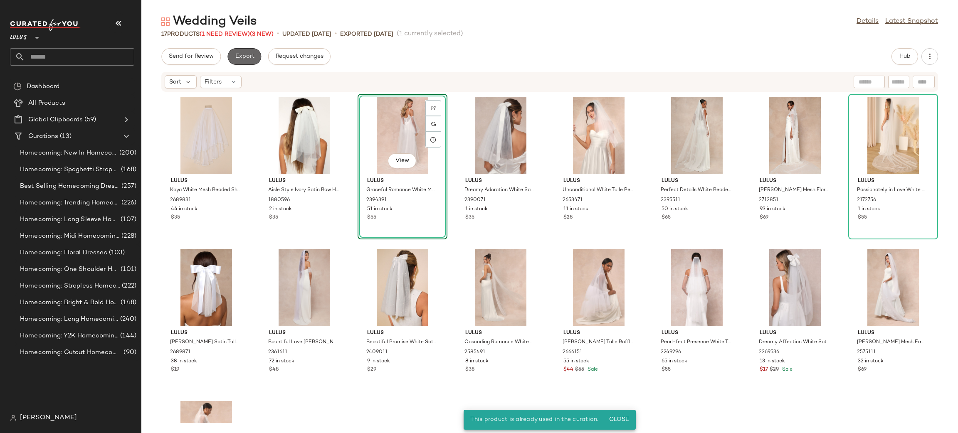
click at [242, 50] on button "Export" at bounding box center [245, 56] width 34 height 17
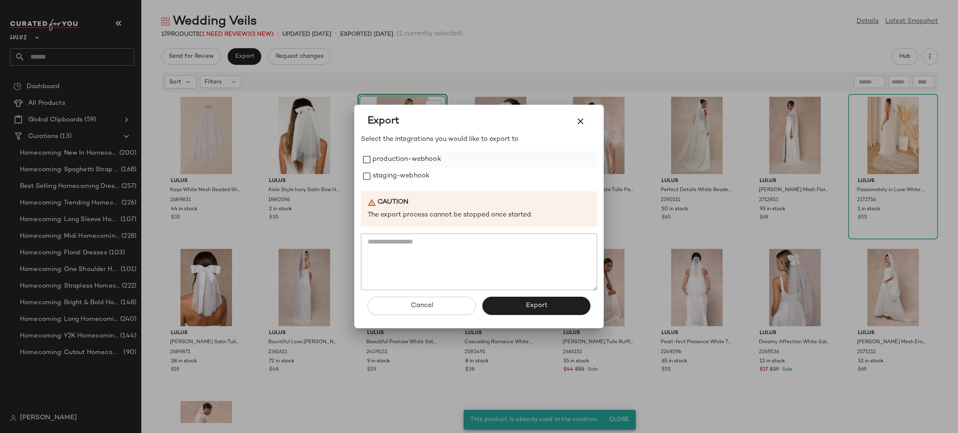
click at [415, 157] on label "production-webhook" at bounding box center [407, 159] width 69 height 17
click at [405, 180] on label "staging-webhook" at bounding box center [401, 176] width 57 height 17
click at [552, 291] on div "Cancel Export" at bounding box center [479, 309] width 236 height 38
click at [554, 296] on div "Cancel Export" at bounding box center [479, 309] width 236 height 38
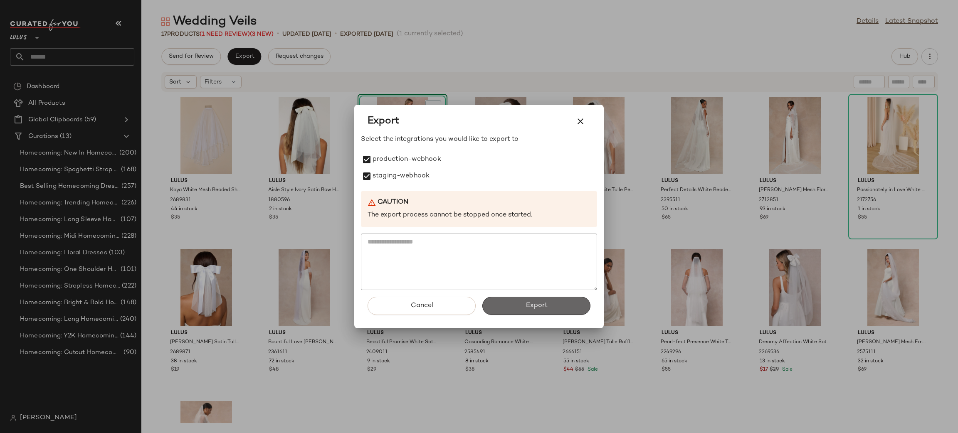
click at [549, 307] on button "Export" at bounding box center [537, 306] width 108 height 18
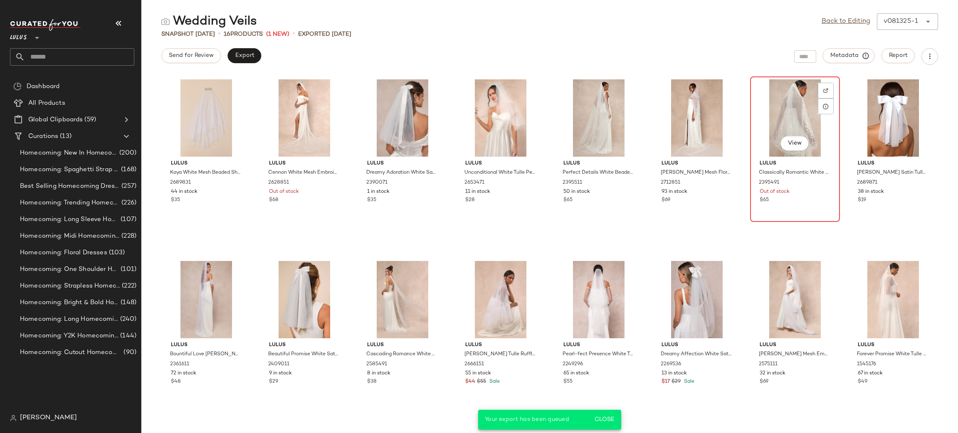
click at [779, 116] on div "View" at bounding box center [795, 117] width 84 height 77
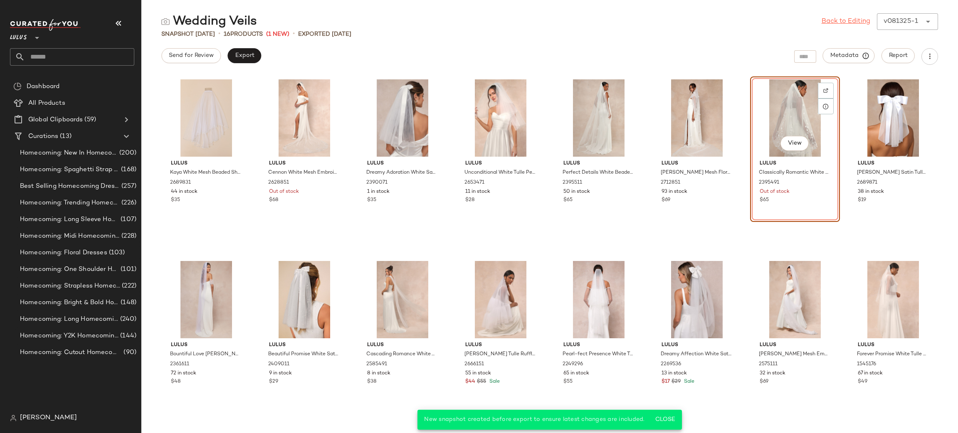
click at [843, 22] on link "Back to Editing" at bounding box center [846, 22] width 49 height 10
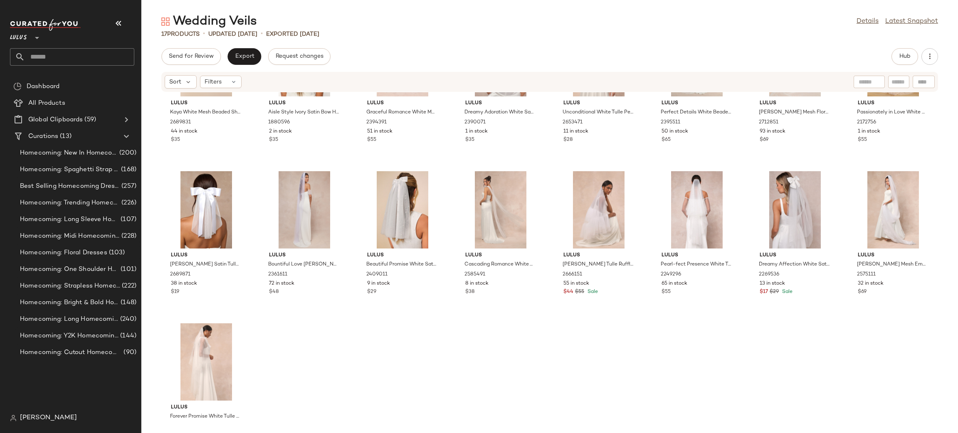
scroll to position [79, 0]
click at [245, 54] on span "Export" at bounding box center [245, 56] width 20 height 7
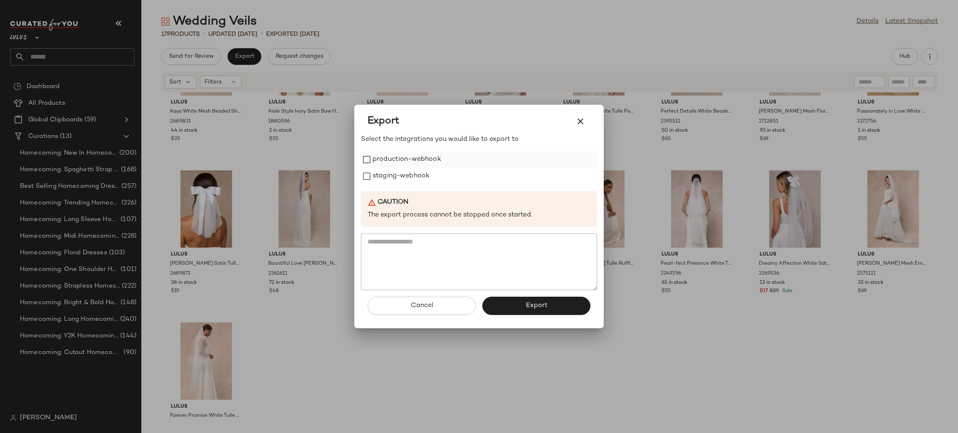
click at [389, 155] on label "production-webhook" at bounding box center [407, 159] width 69 height 17
click at [401, 181] on label "staging-webhook" at bounding box center [401, 176] width 57 height 17
click at [546, 298] on button "Export" at bounding box center [537, 306] width 108 height 18
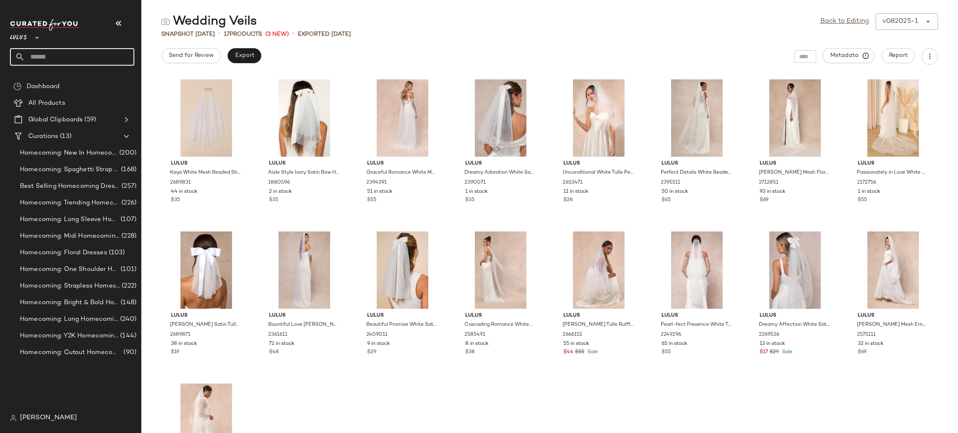
click at [60, 53] on input "text" at bounding box center [79, 56] width 109 height 17
type input "********"
click at [55, 55] on input "********" at bounding box center [72, 56] width 124 height 17
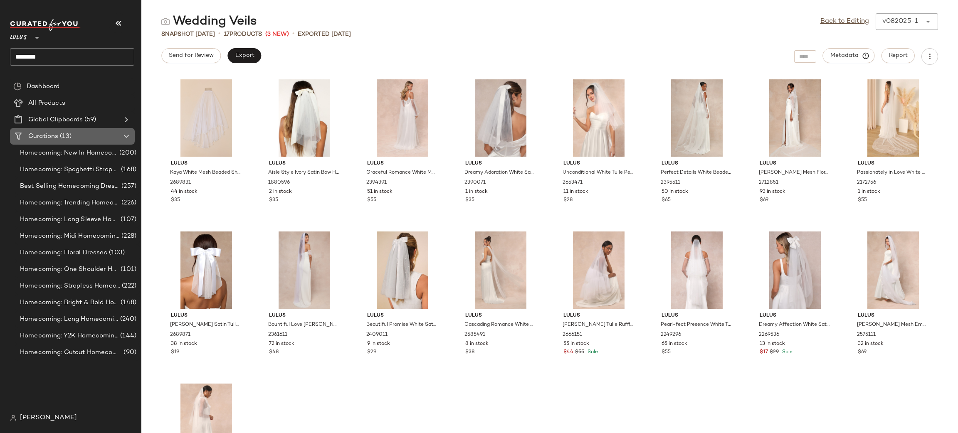
click at [63, 131] on Curations "Curations (13)" at bounding box center [72, 136] width 125 height 17
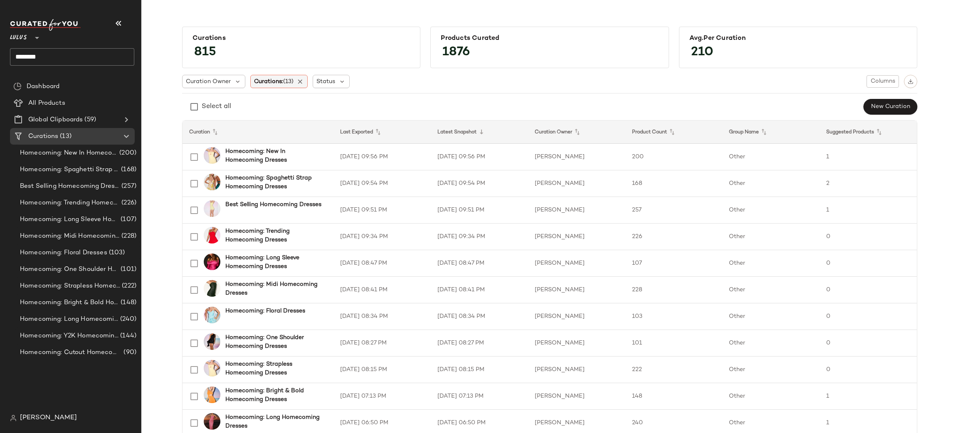
click at [273, 79] on span "Curations: (13)" at bounding box center [274, 81] width 40 height 9
click at [290, 111] on div "Select all Accessories & Shoes: Vegan Leather Accessories: Fall Accessories Acc…" at bounding box center [314, 145] width 134 height 106
click at [289, 108] on input "text" at bounding box center [306, 104] width 104 height 12
type input "*****"
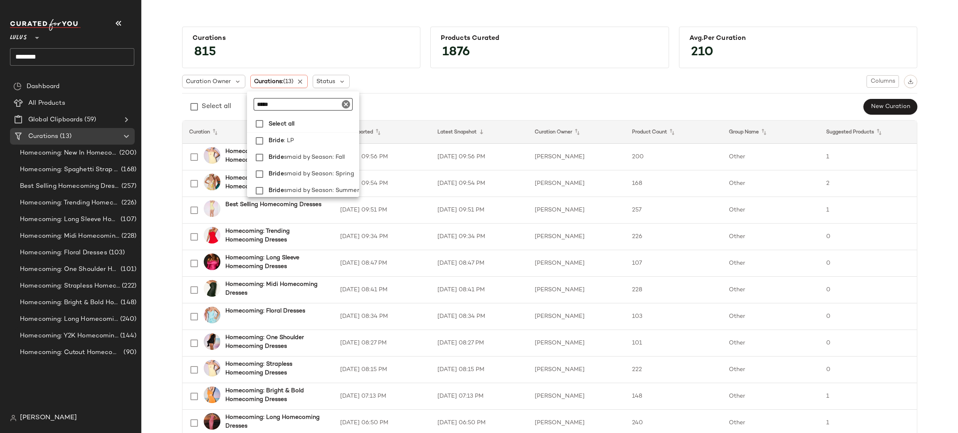
drag, startPoint x: 276, startPoint y: 139, endPoint x: 455, endPoint y: 86, distance: 187.1
click at [277, 139] on span "Bride" at bounding box center [276, 141] width 15 height 17
click at [463, 84] on div "Curation Owner Curations: (14) Status Columns" at bounding box center [549, 81] width 735 height 13
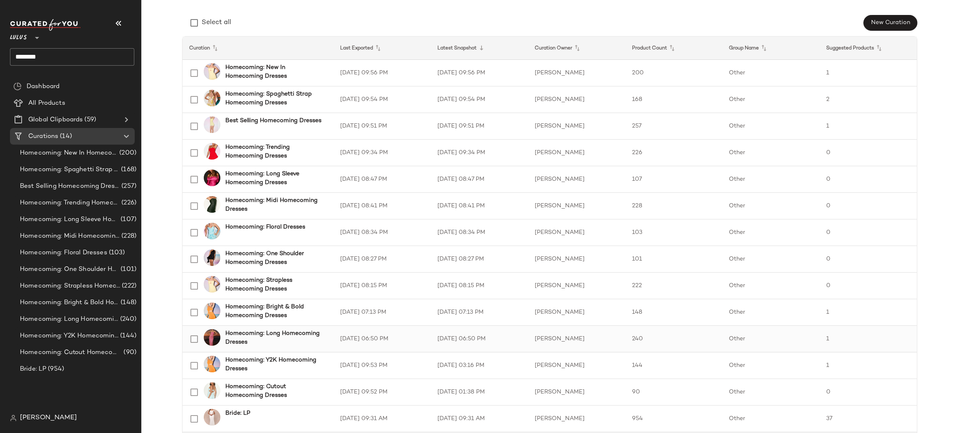
scroll to position [131, 0]
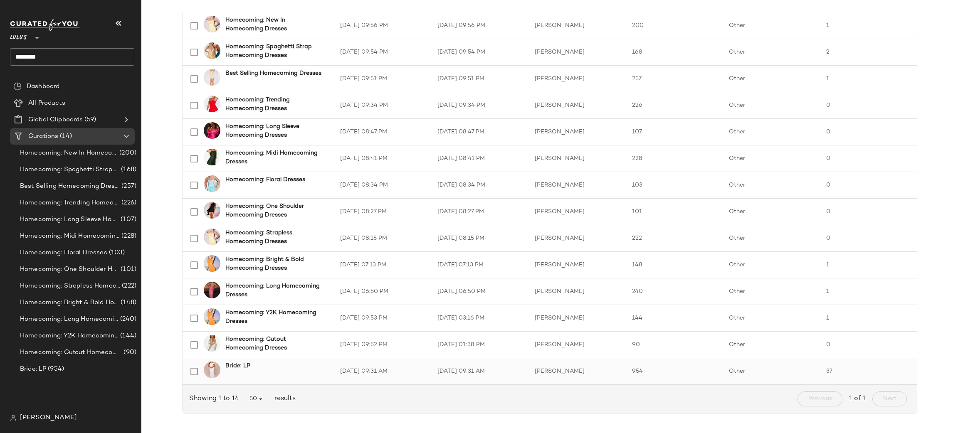
click at [305, 371] on div "Bride: LP" at bounding box center [273, 372] width 106 height 20
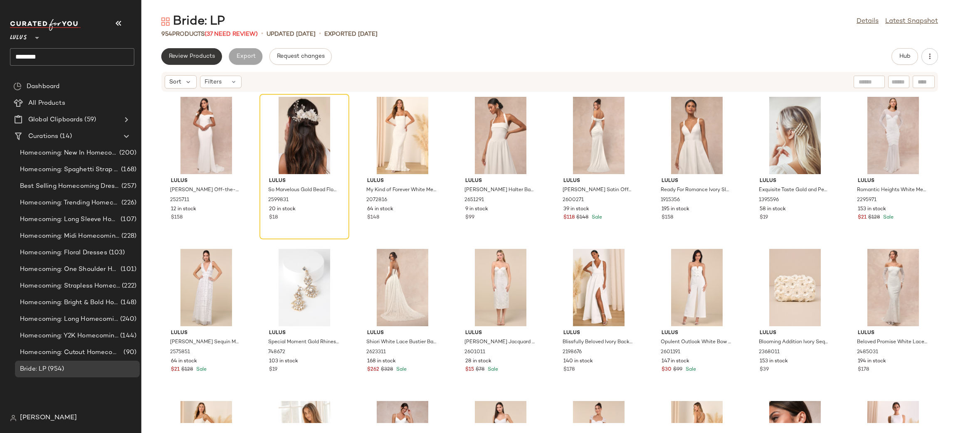
click at [188, 59] on button "Review Products" at bounding box center [191, 56] width 61 height 17
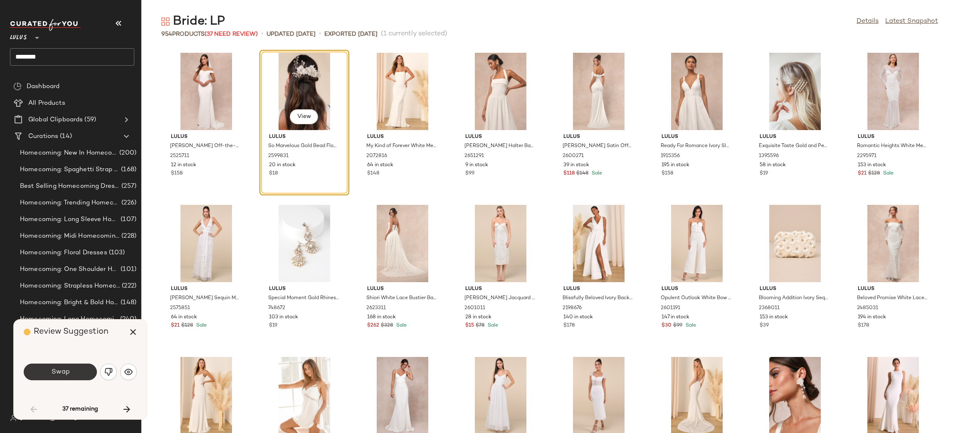
click at [74, 379] on button "Swap" at bounding box center [60, 372] width 73 height 17
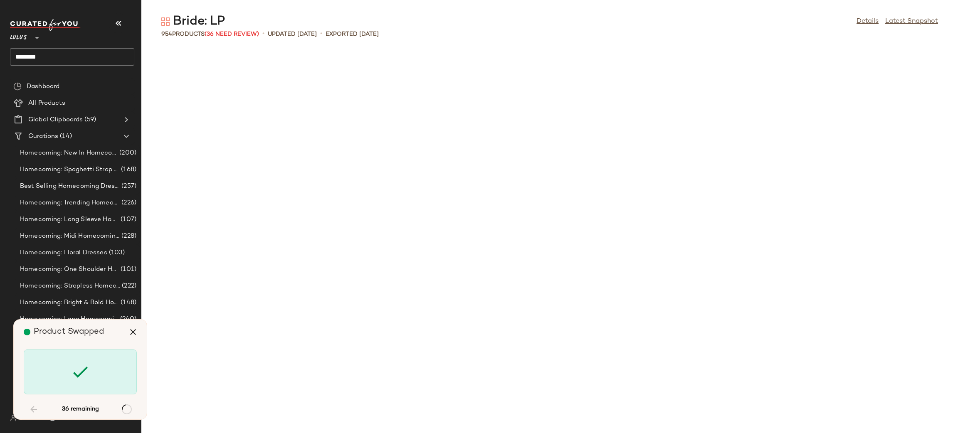
scroll to position [1218, 0]
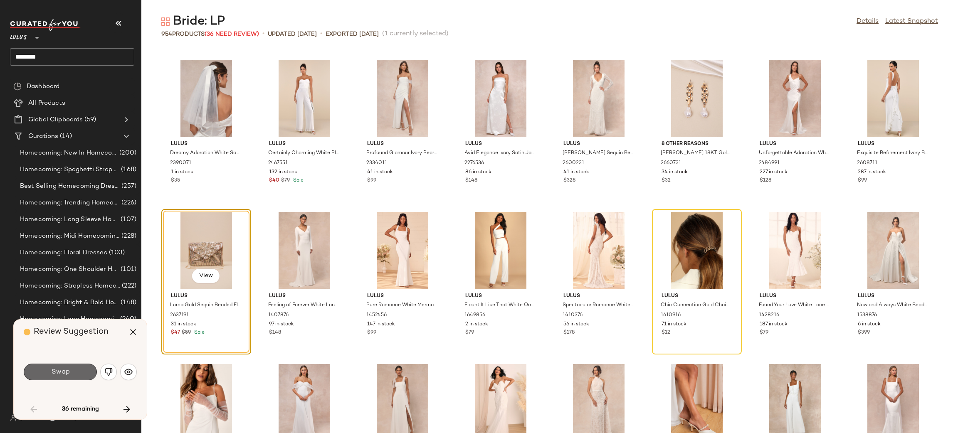
click at [69, 376] on button "Swap" at bounding box center [60, 372] width 73 height 17
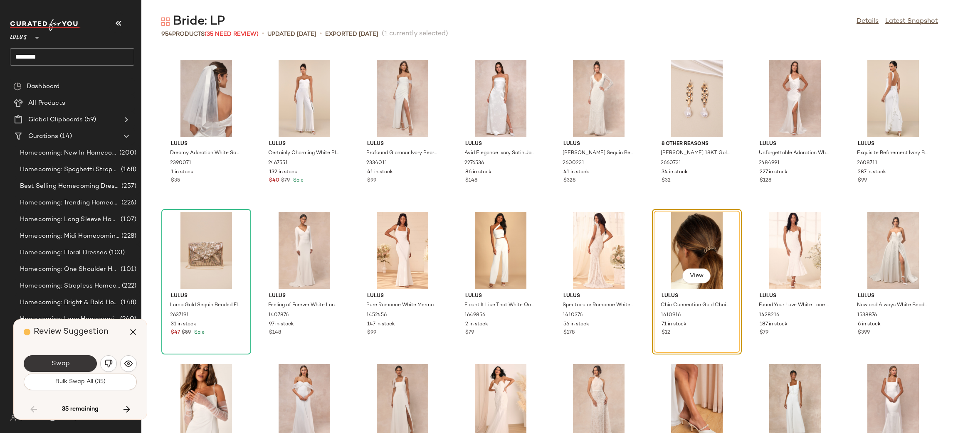
click at [74, 367] on button "Swap" at bounding box center [60, 364] width 73 height 17
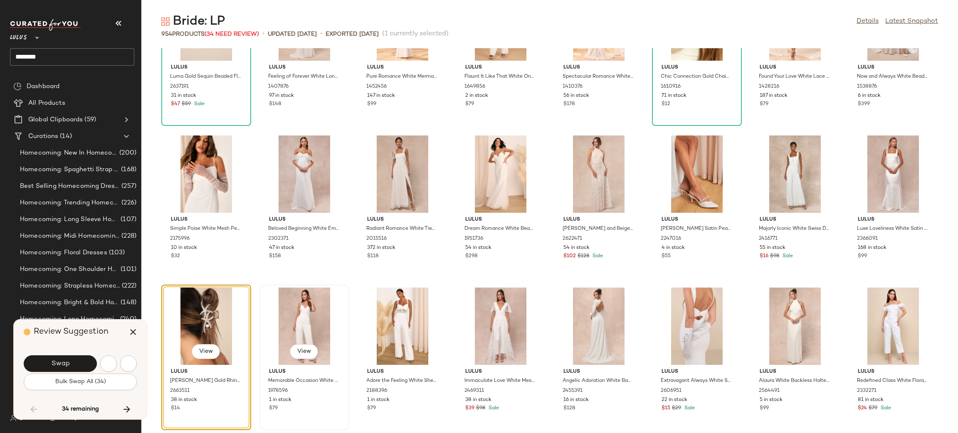
scroll to position [1522, 0]
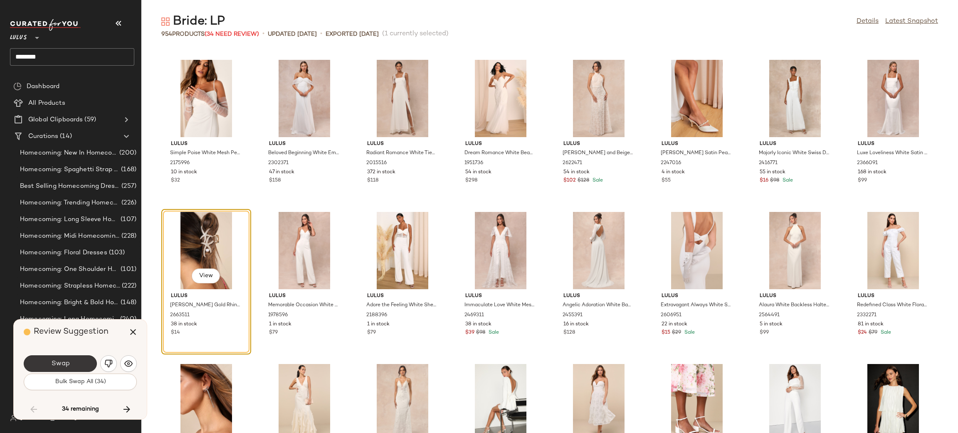
click at [70, 370] on button "Swap" at bounding box center [60, 364] width 73 height 17
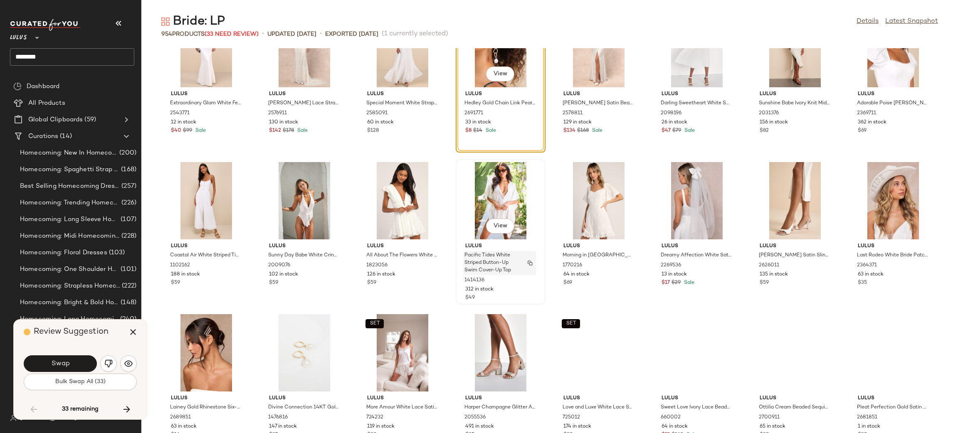
scroll to position [2665, 0]
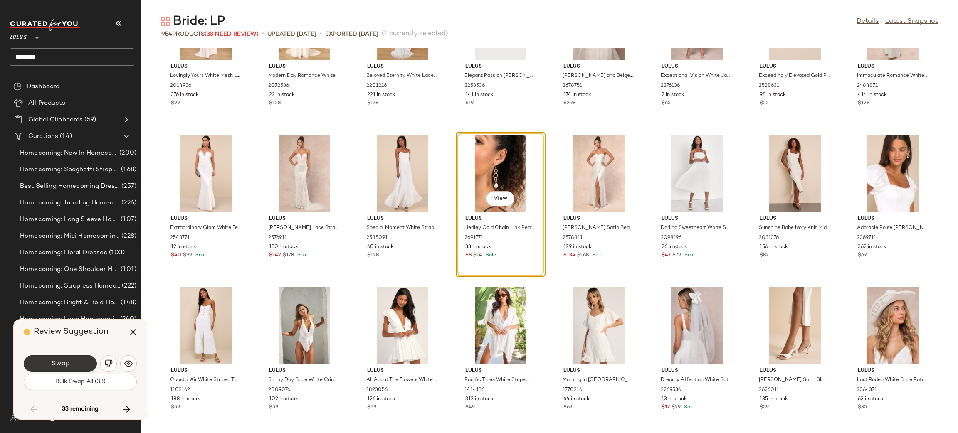
click at [82, 359] on button "Swap" at bounding box center [60, 364] width 73 height 17
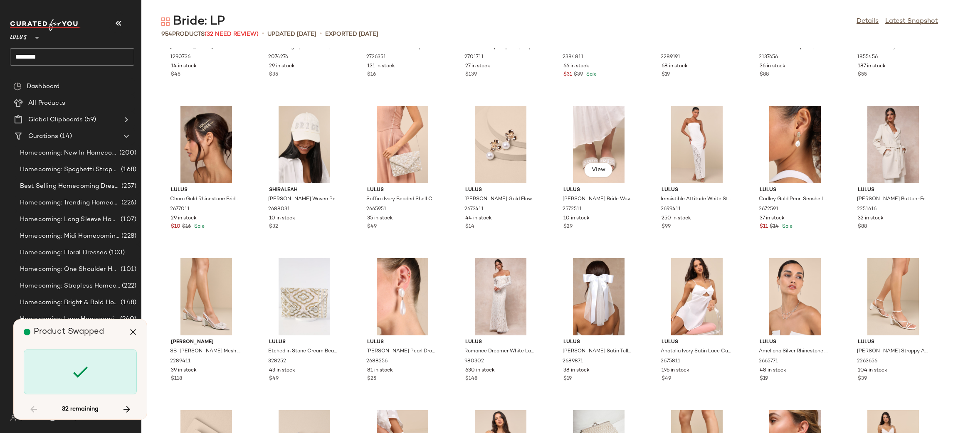
scroll to position [3812, 0]
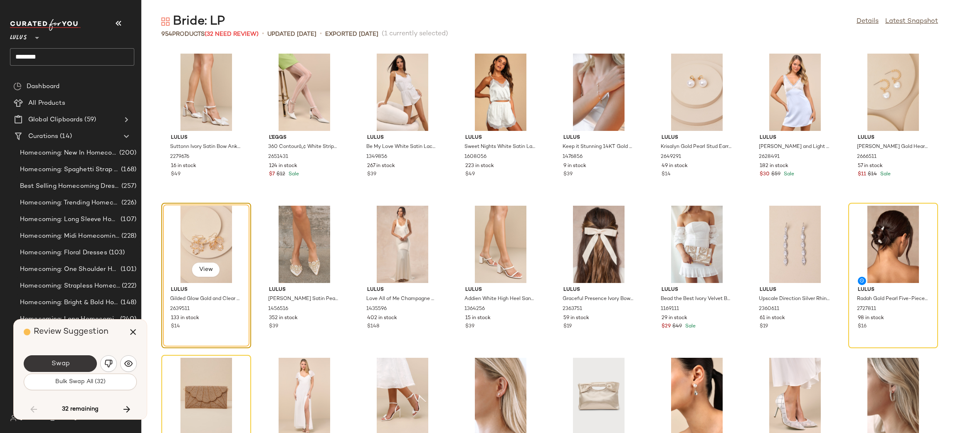
click at [74, 359] on button "Swap" at bounding box center [60, 364] width 73 height 17
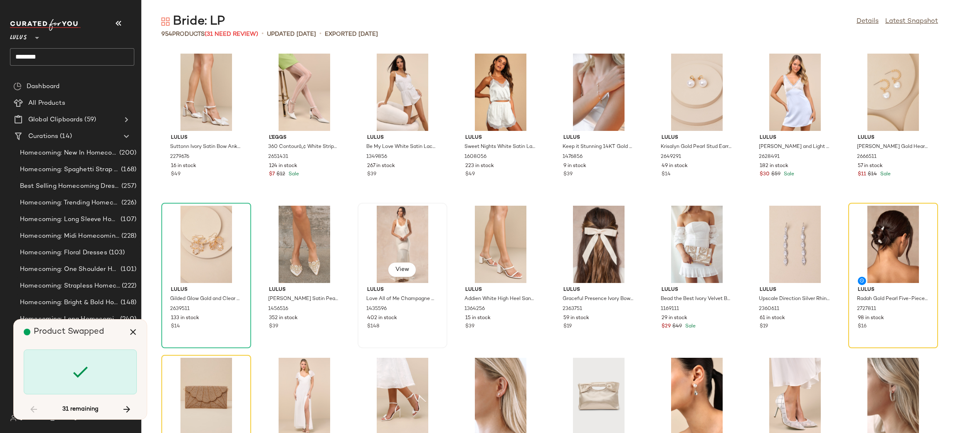
scroll to position [3806, 0]
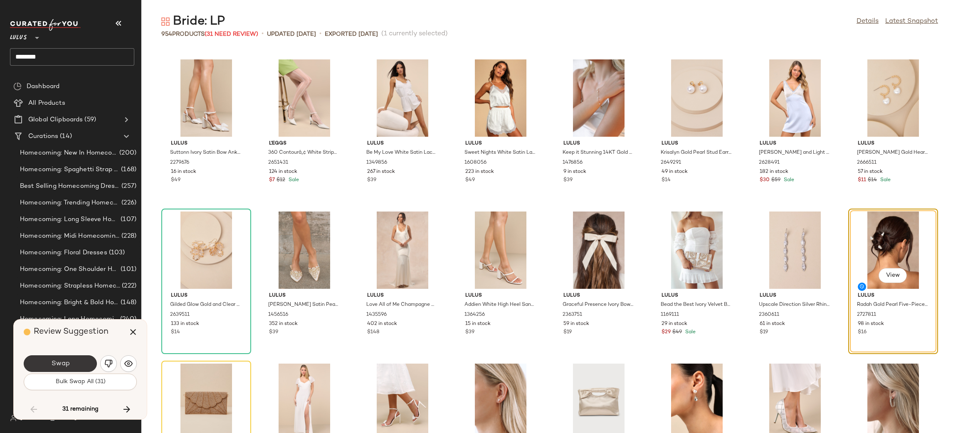
click at [41, 361] on button "Swap" at bounding box center [60, 364] width 73 height 17
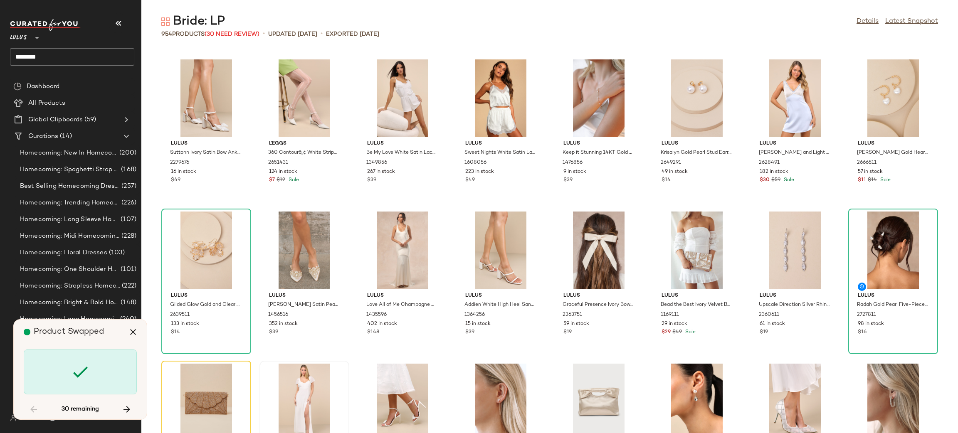
scroll to position [3958, 0]
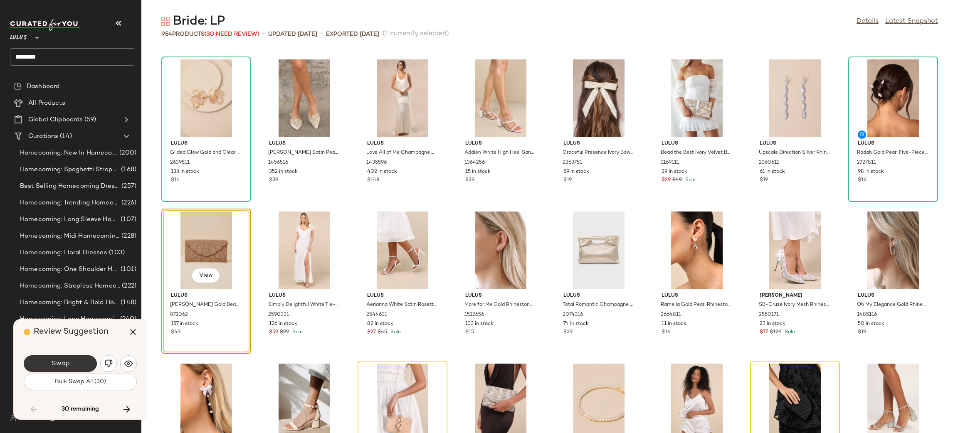
click at [62, 362] on span "Swap" at bounding box center [60, 364] width 19 height 8
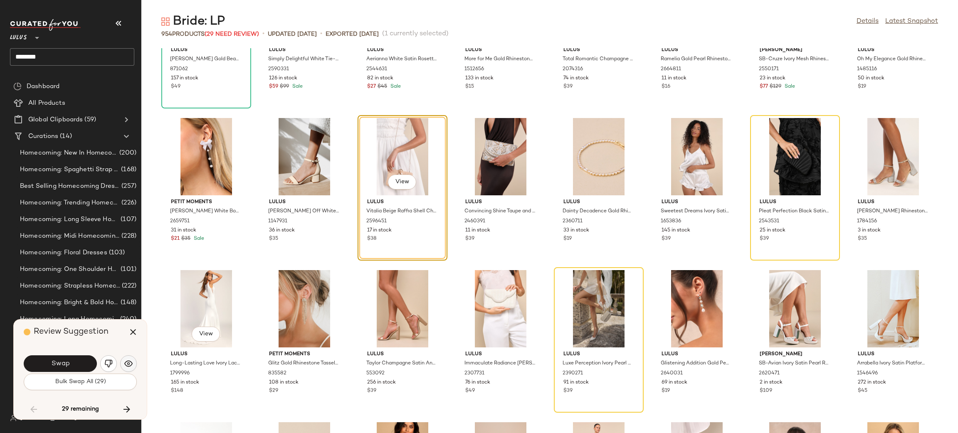
scroll to position [4209, 0]
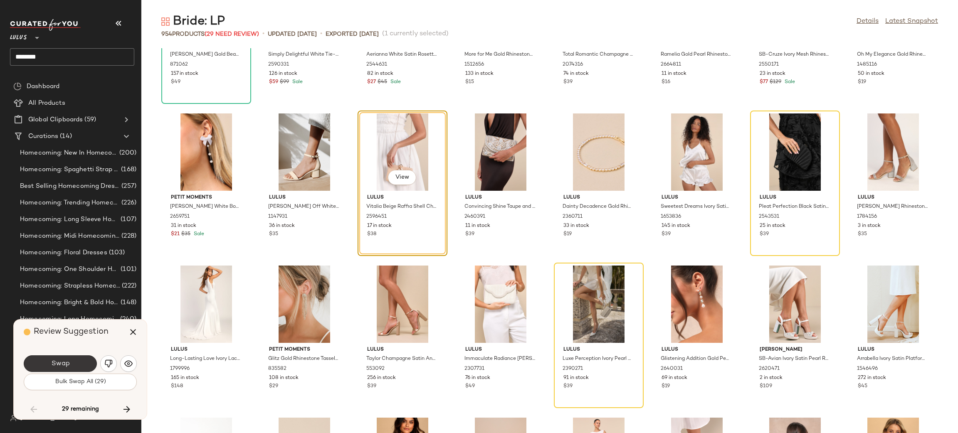
click at [53, 364] on span "Swap" at bounding box center [60, 364] width 19 height 8
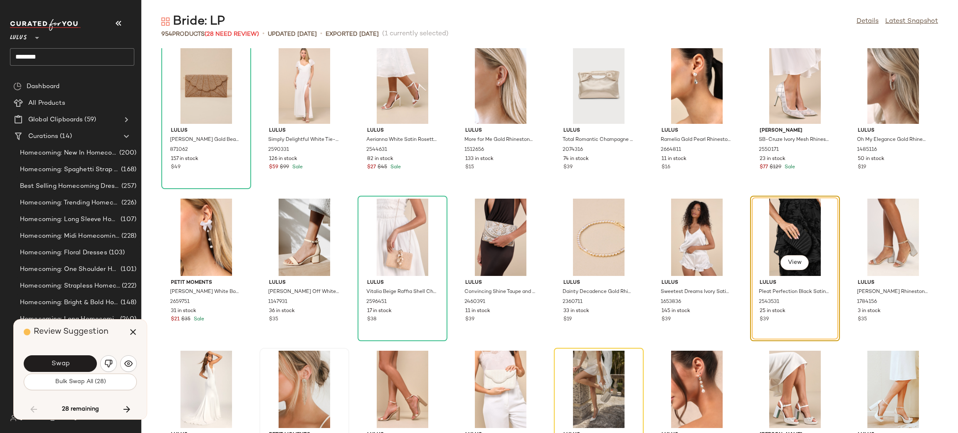
scroll to position [4201, 0]
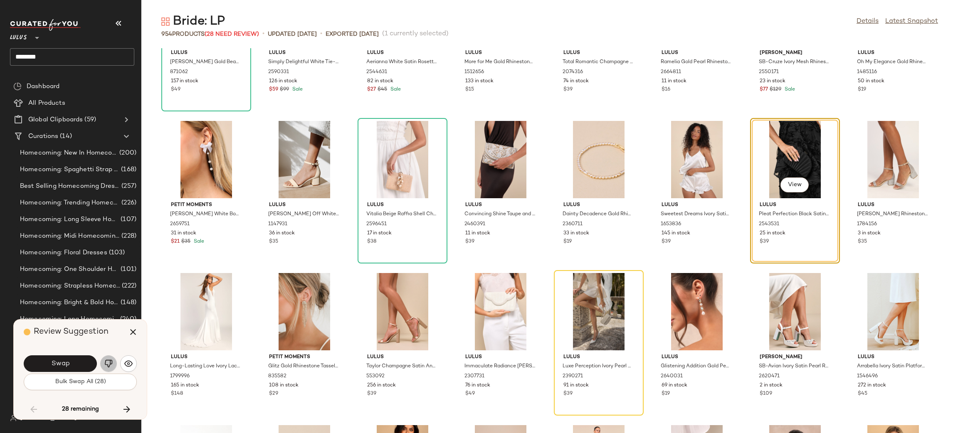
click at [108, 359] on button "button" at bounding box center [108, 364] width 17 height 17
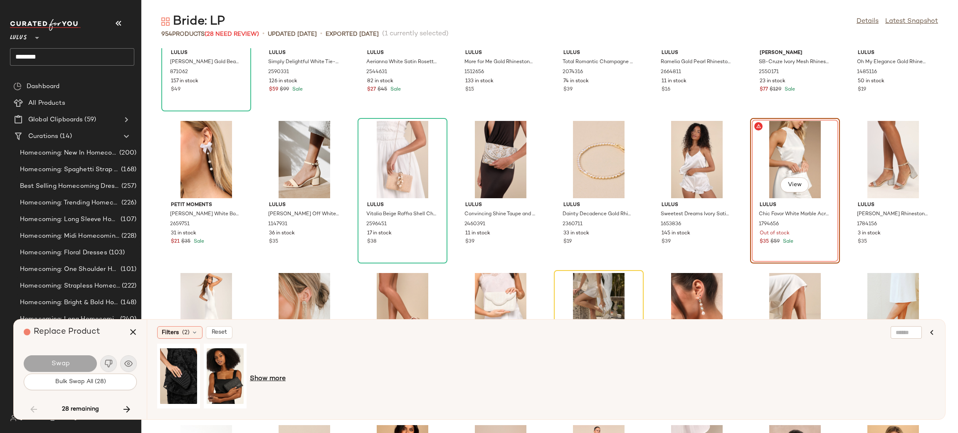
click at [269, 375] on span "Show more" at bounding box center [268, 379] width 36 height 10
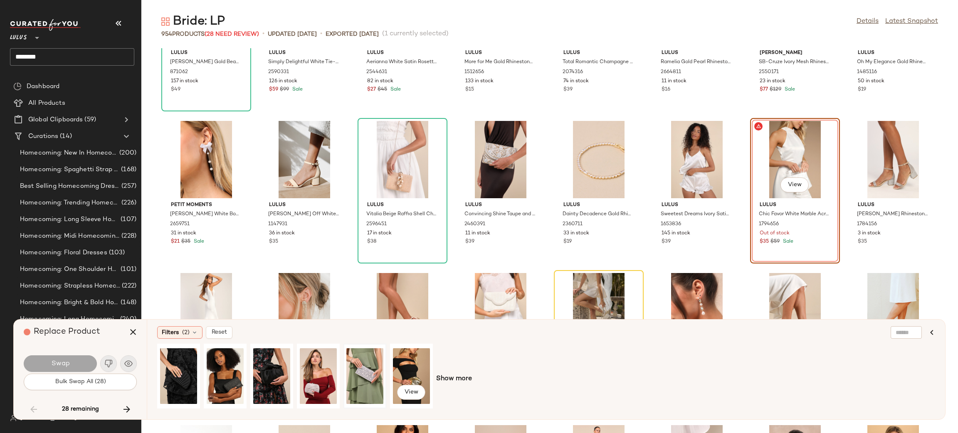
click at [376, 380] on div at bounding box center [365, 376] width 37 height 59
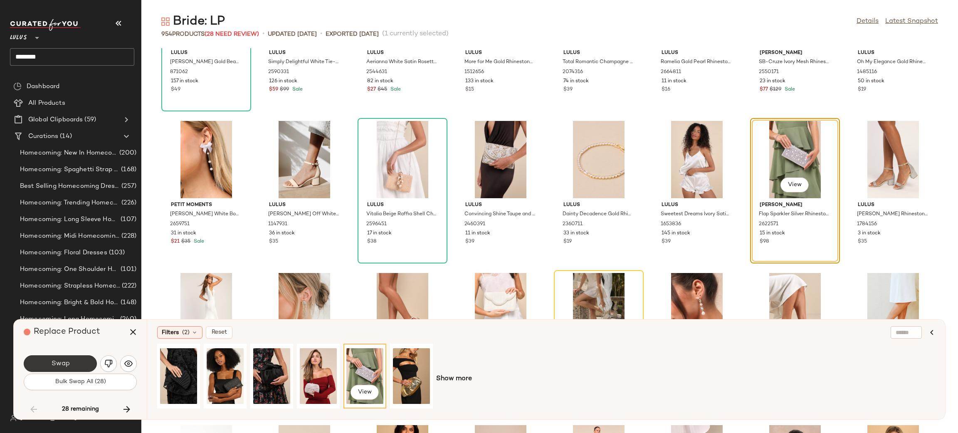
click at [91, 365] on button "Swap" at bounding box center [60, 364] width 73 height 17
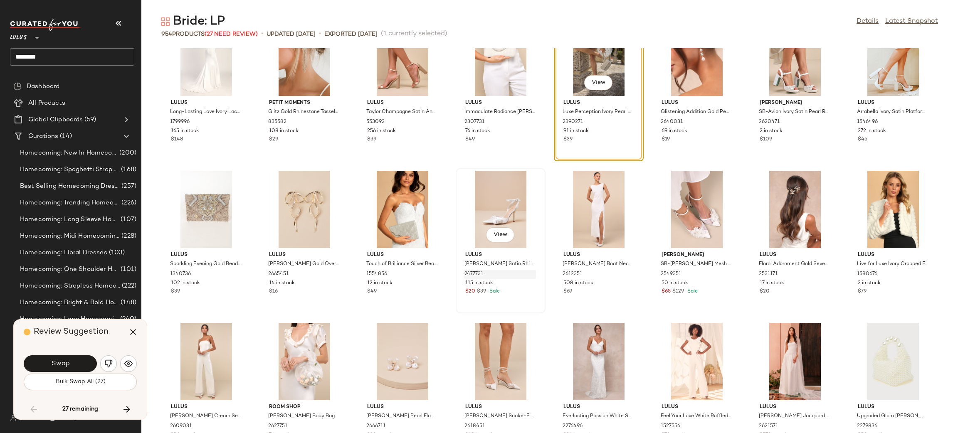
scroll to position [4459, 0]
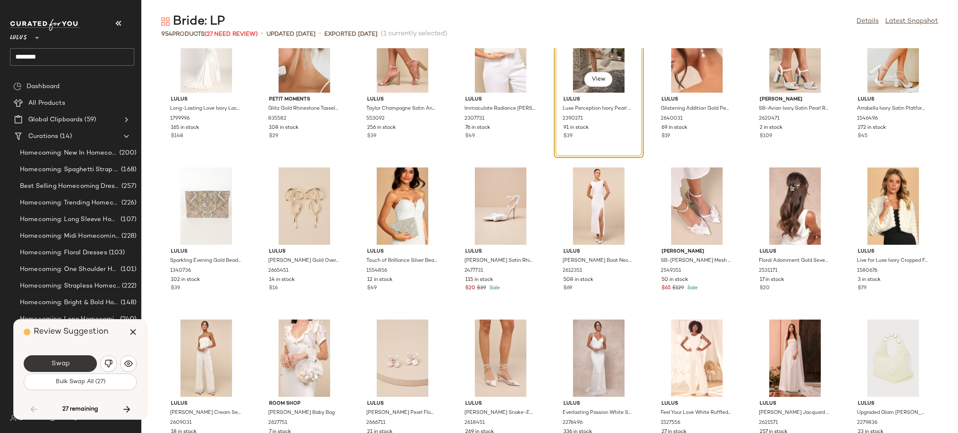
click at [86, 369] on button "Swap" at bounding box center [60, 364] width 73 height 17
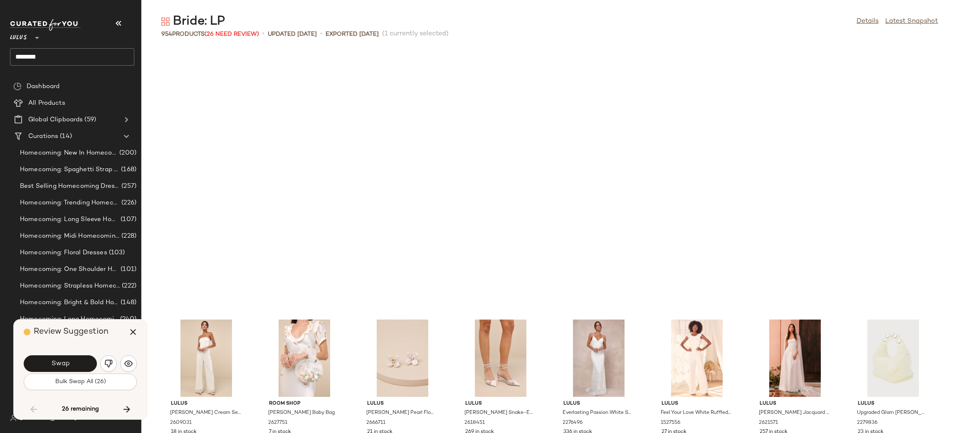
scroll to position [4719, 0]
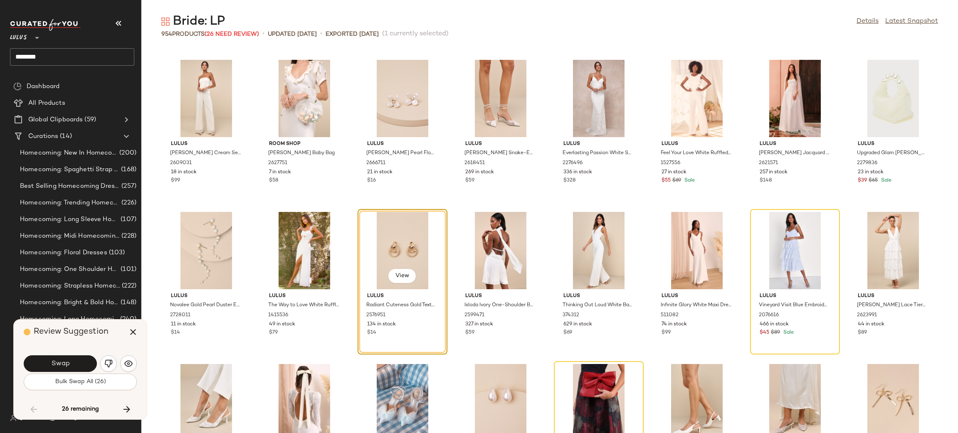
click at [58, 364] on span "Swap" at bounding box center [60, 364] width 19 height 8
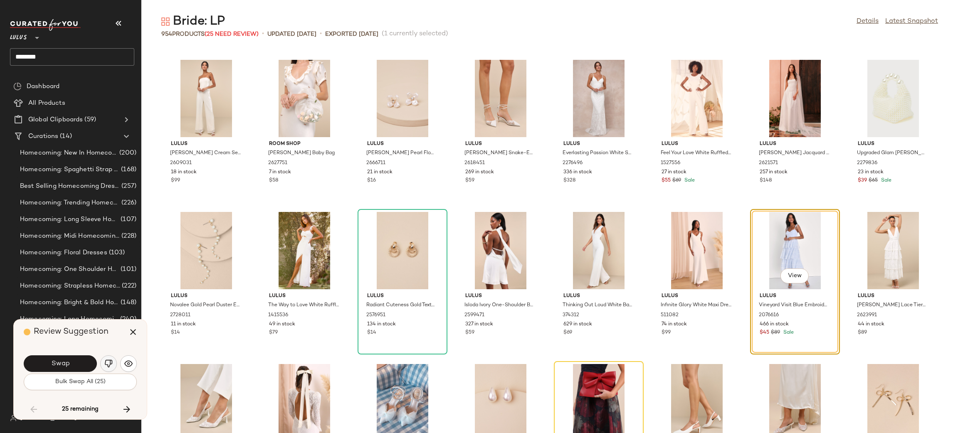
click at [112, 366] on button "button" at bounding box center [108, 364] width 17 height 17
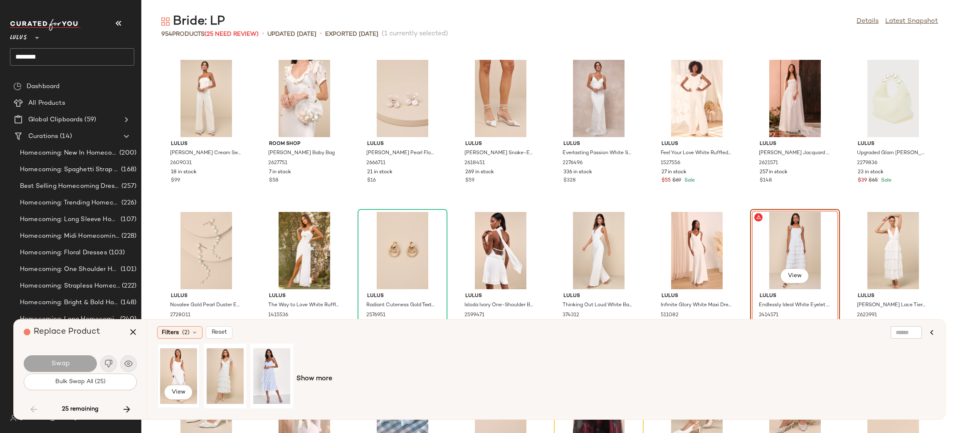
click at [176, 373] on div "View" at bounding box center [178, 376] width 37 height 59
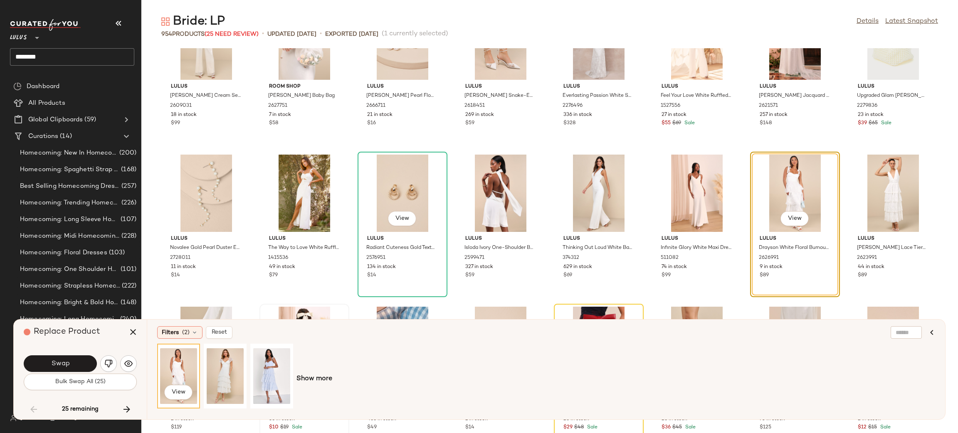
scroll to position [4778, 0]
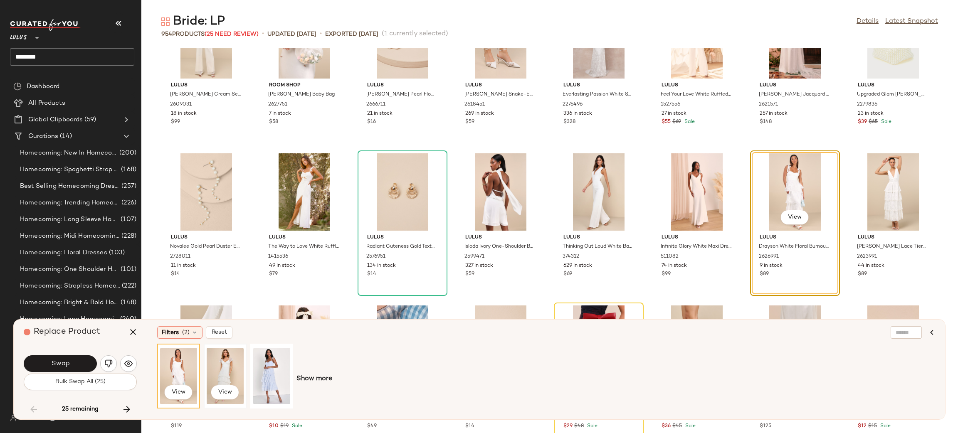
click at [242, 374] on div "View" at bounding box center [225, 376] width 37 height 59
click at [168, 363] on div "View" at bounding box center [178, 376] width 37 height 59
click at [82, 363] on button "Swap" at bounding box center [60, 364] width 73 height 17
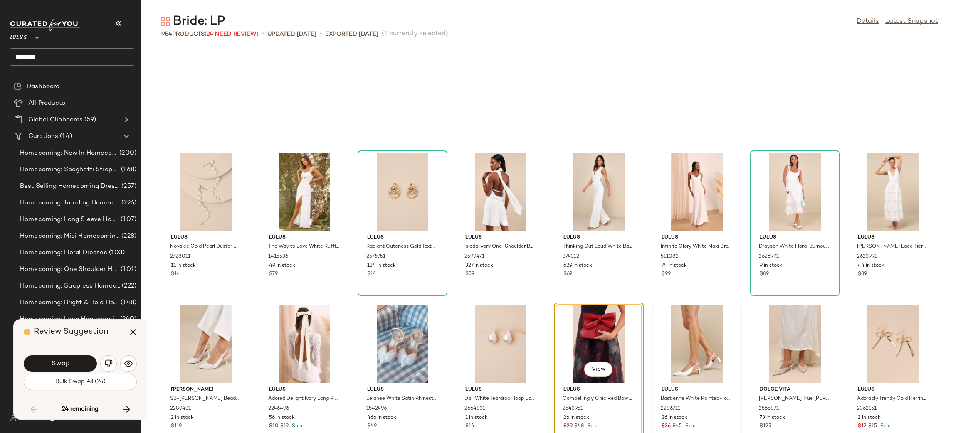
scroll to position [4871, 0]
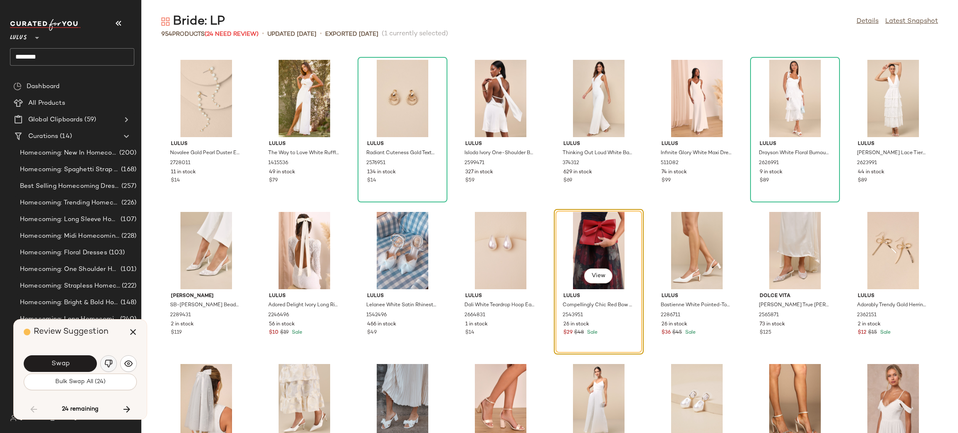
click at [106, 366] on img "button" at bounding box center [108, 364] width 8 height 8
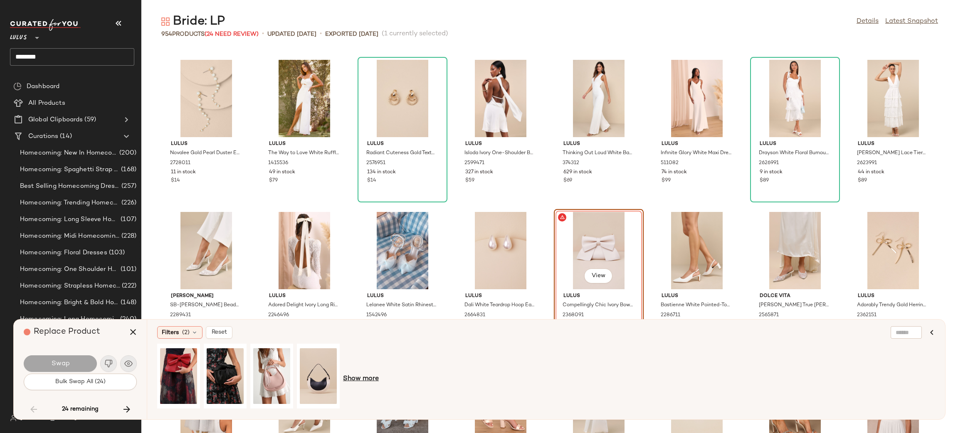
click at [357, 380] on span "Show more" at bounding box center [361, 379] width 36 height 10
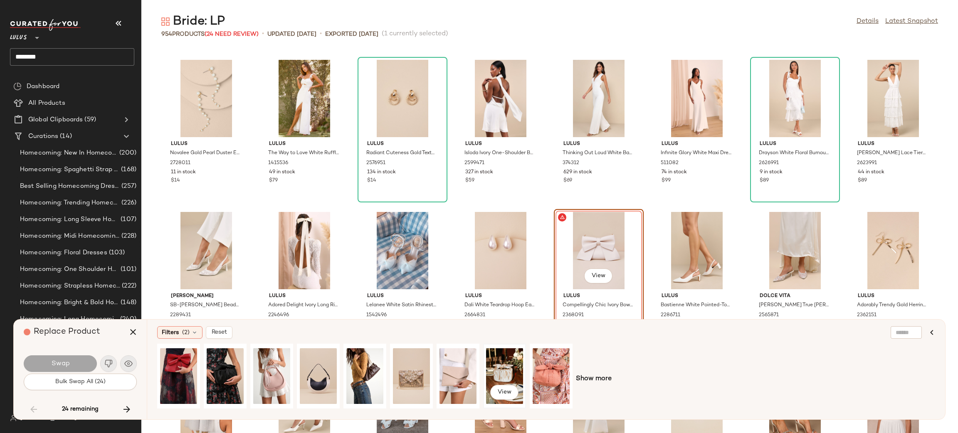
click at [491, 371] on div "View" at bounding box center [504, 376] width 37 height 59
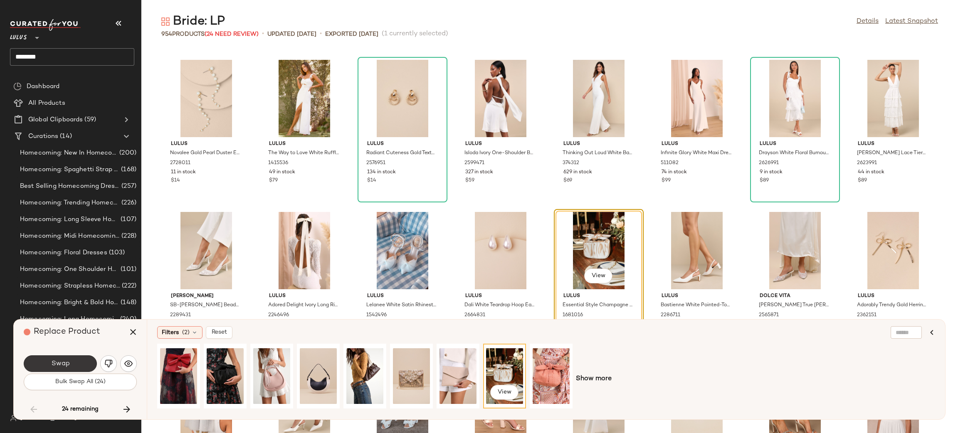
click at [72, 365] on button "Swap" at bounding box center [60, 364] width 73 height 17
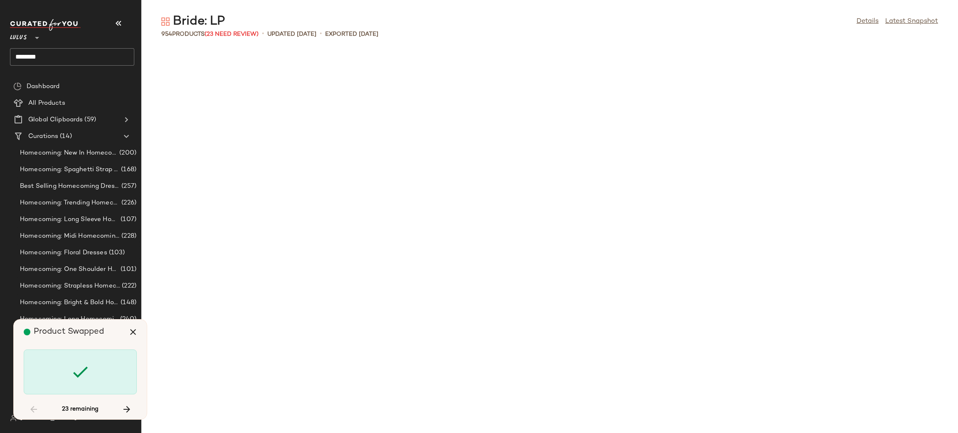
scroll to position [5633, 0]
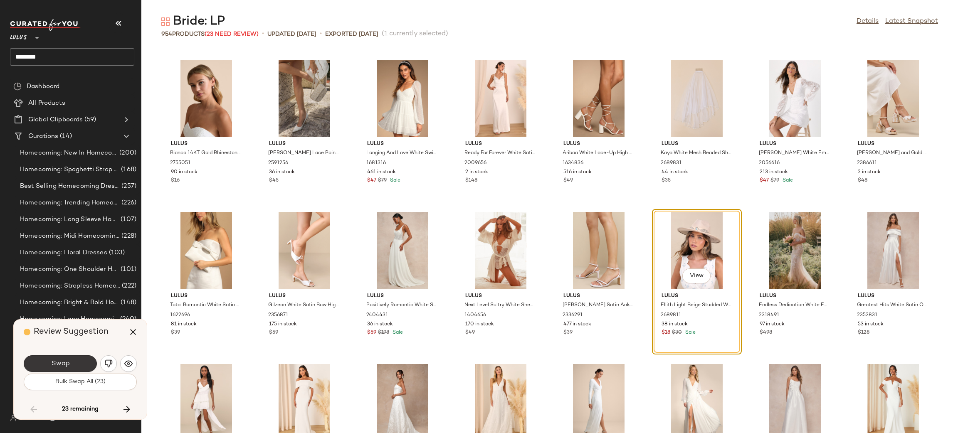
click at [89, 360] on button "Swap" at bounding box center [60, 364] width 73 height 17
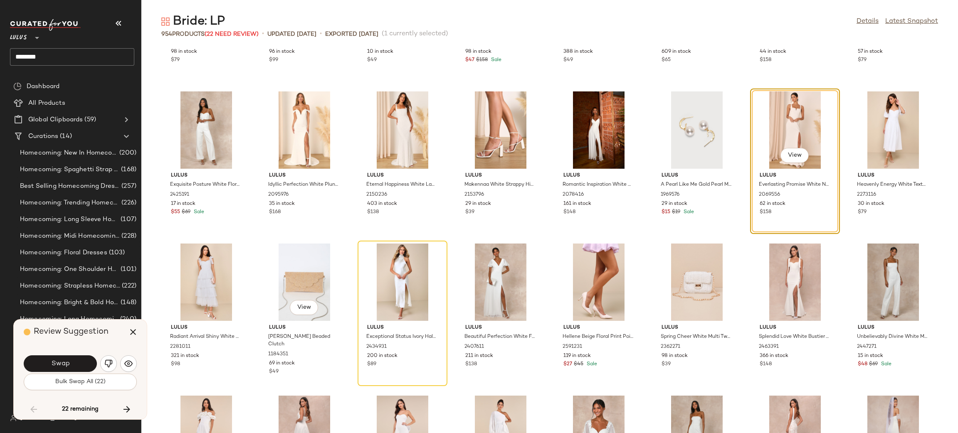
scroll to position [6364, 0]
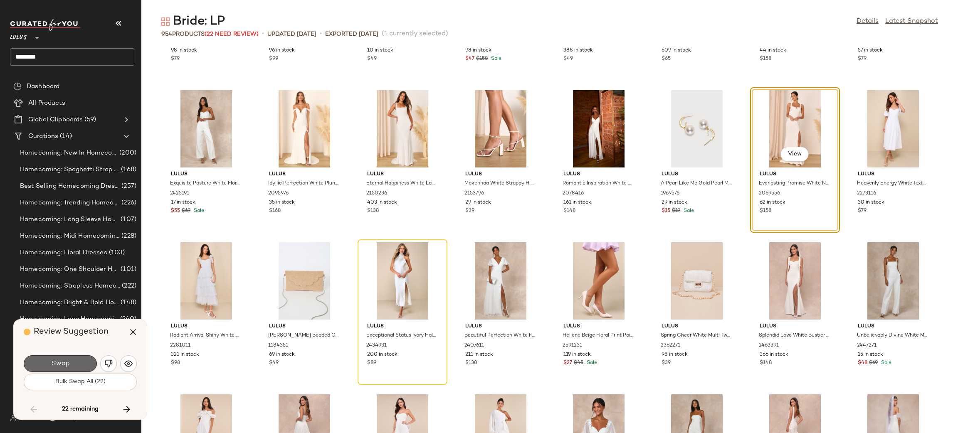
click at [74, 370] on button "Swap" at bounding box center [60, 364] width 73 height 17
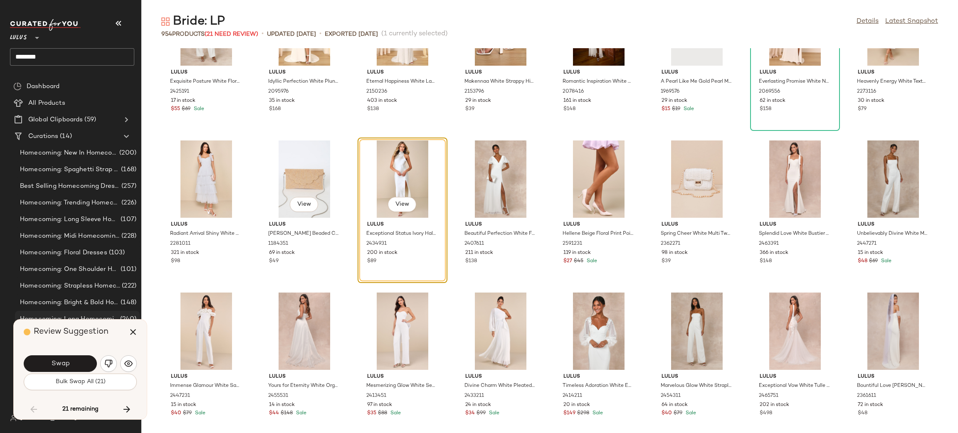
scroll to position [6478, 0]
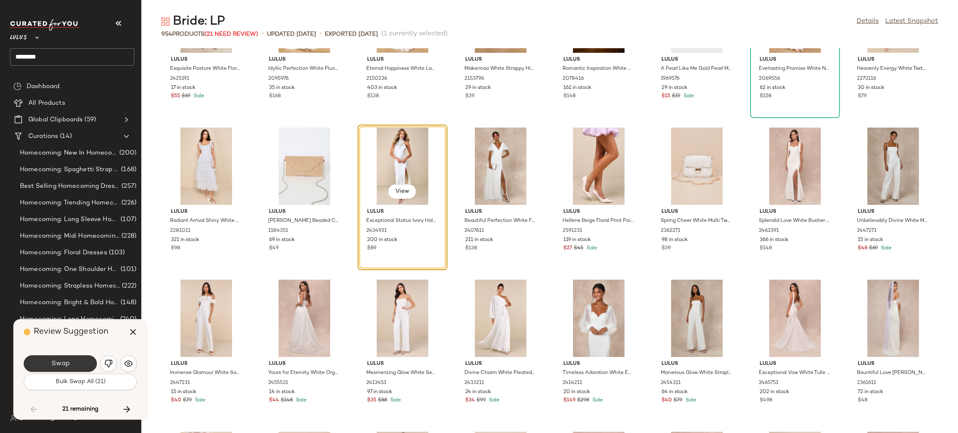
click at [80, 366] on button "Swap" at bounding box center [60, 364] width 73 height 17
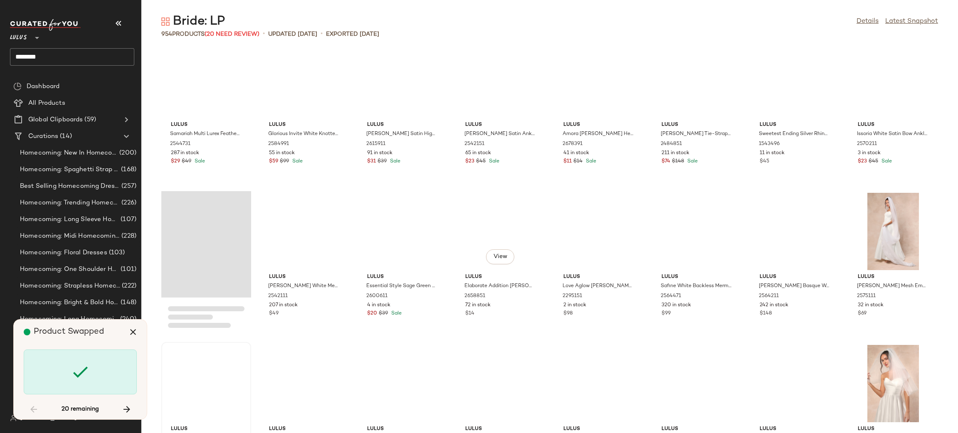
scroll to position [7329, 0]
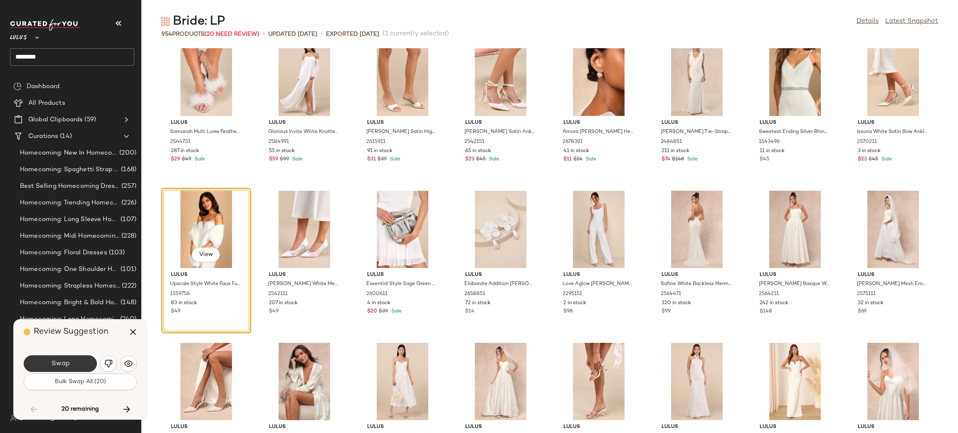
click at [72, 363] on button "Swap" at bounding box center [60, 364] width 73 height 17
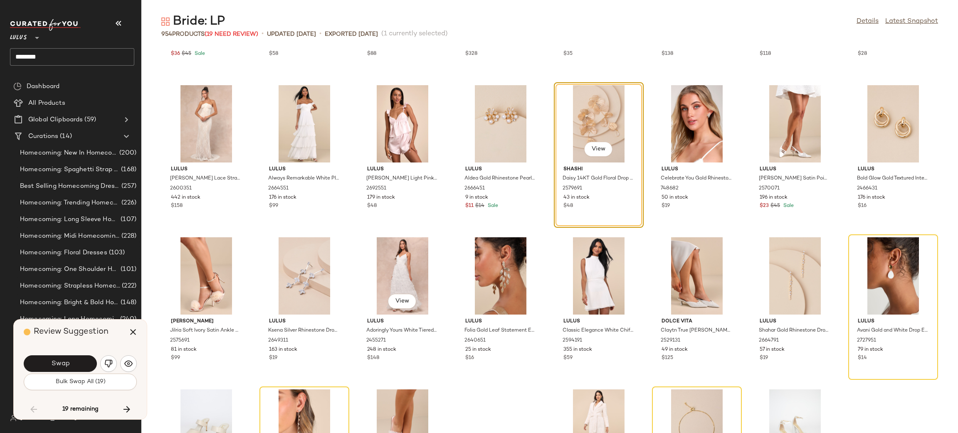
scroll to position [7757, 0]
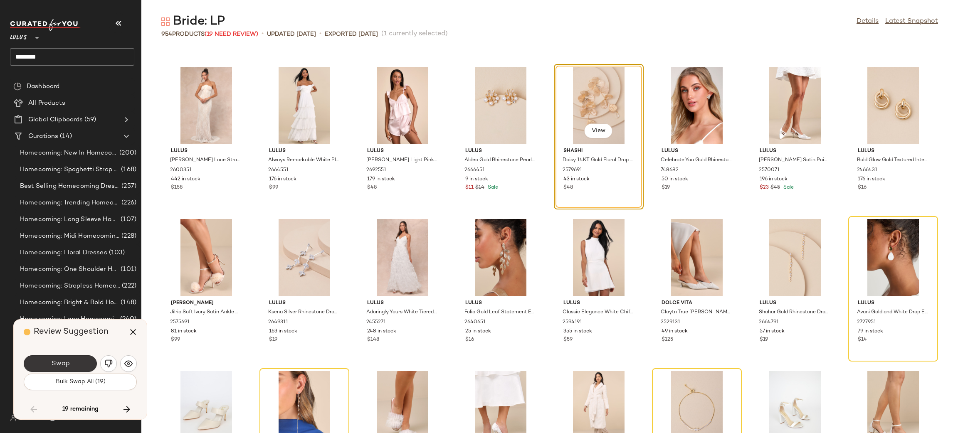
click at [76, 366] on button "Swap" at bounding box center [60, 364] width 73 height 17
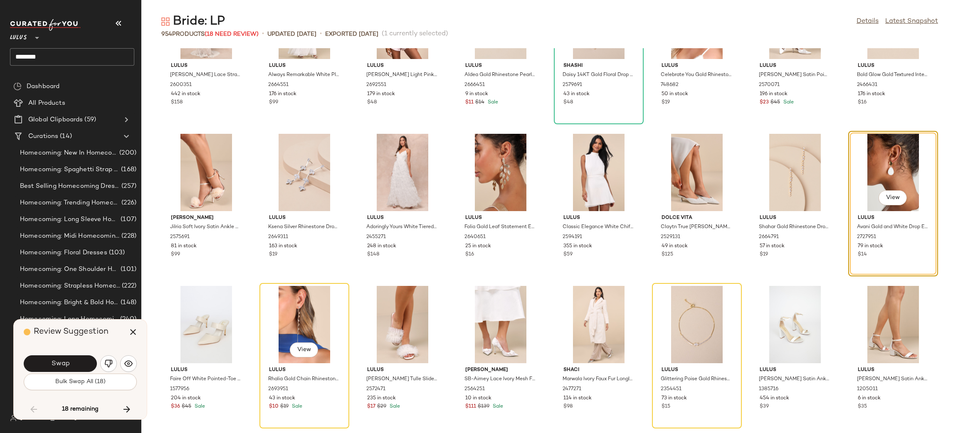
scroll to position [7848, 0]
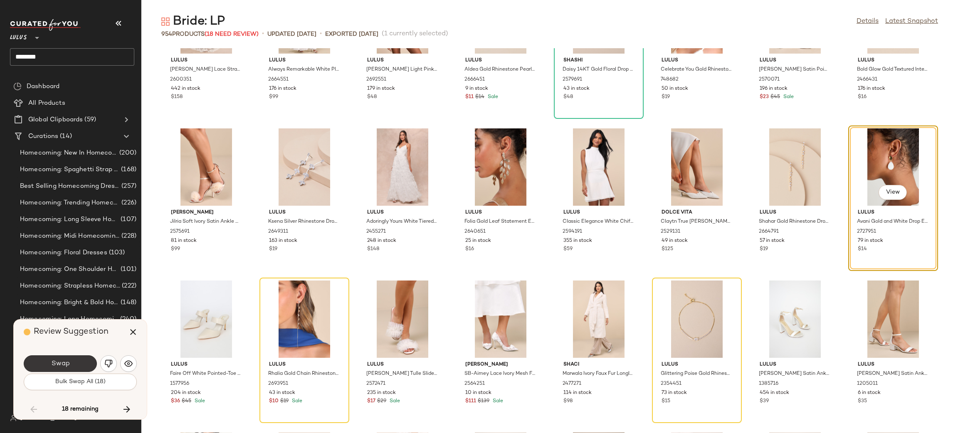
click at [49, 369] on button "Swap" at bounding box center [60, 364] width 73 height 17
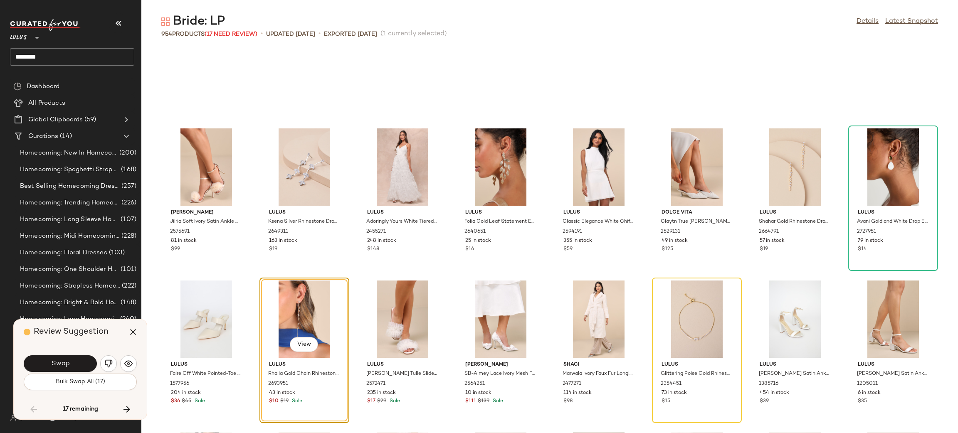
scroll to position [7917, 0]
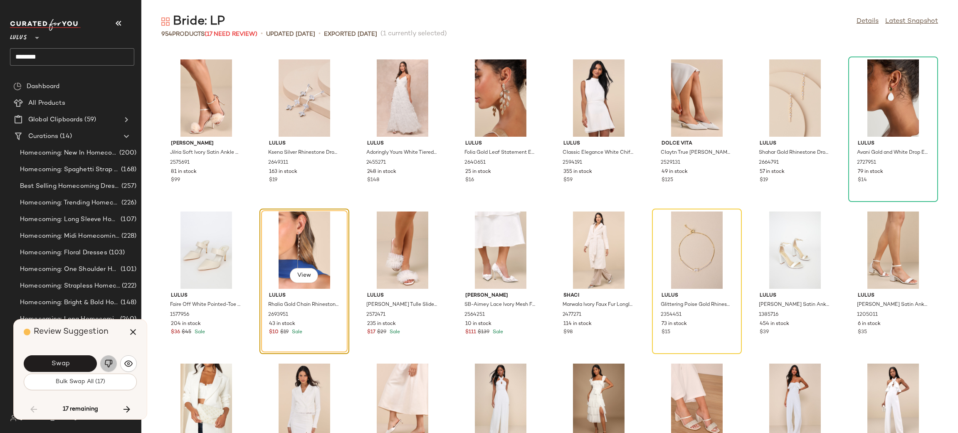
click at [112, 364] on img "button" at bounding box center [108, 364] width 8 height 8
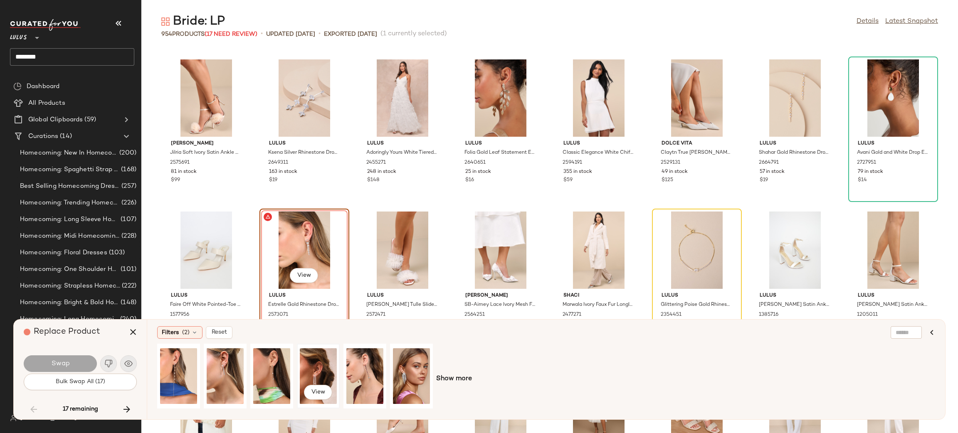
click at [304, 372] on div "View" at bounding box center [318, 376] width 37 height 59
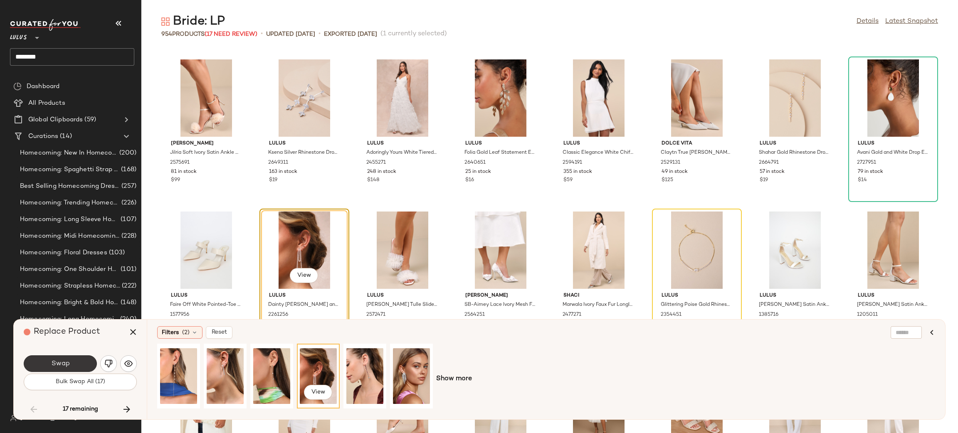
click at [85, 364] on button "Swap" at bounding box center [60, 364] width 73 height 17
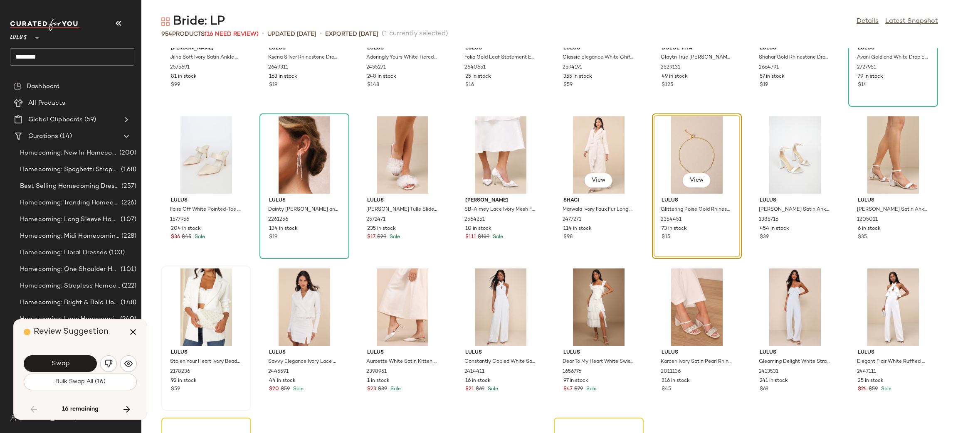
scroll to position [8014, 0]
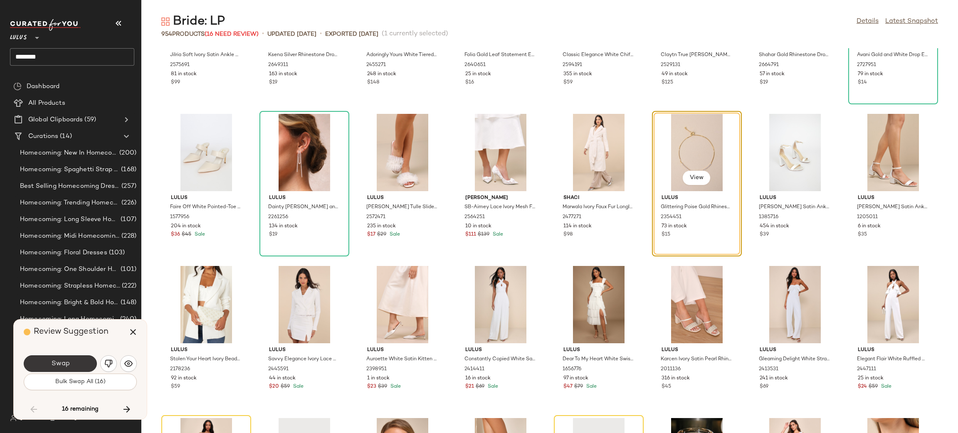
click at [82, 361] on button "Swap" at bounding box center [60, 364] width 73 height 17
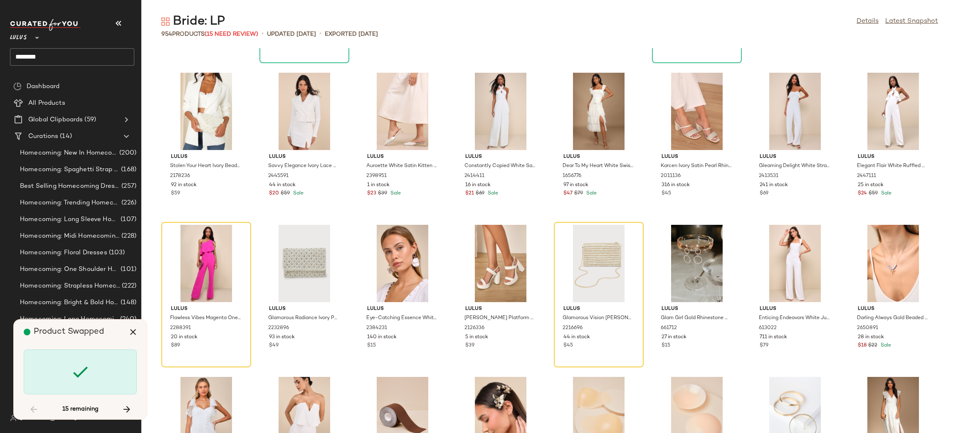
scroll to position [8221, 0]
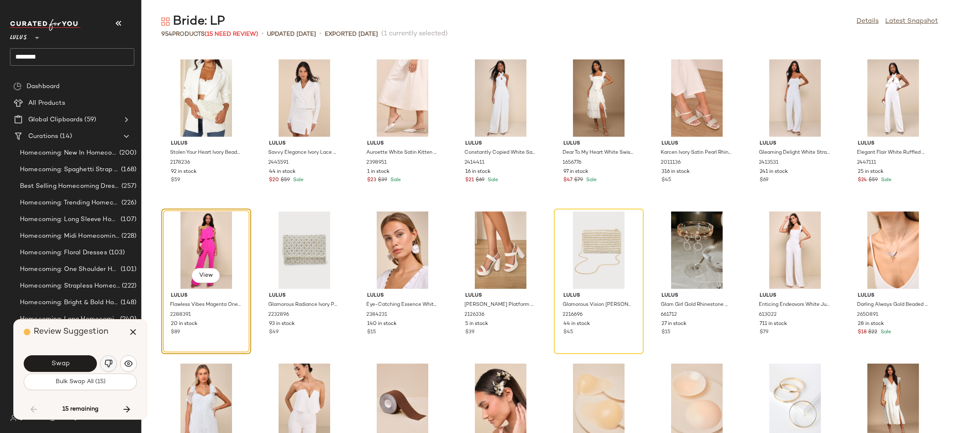
click at [108, 359] on button "button" at bounding box center [108, 364] width 17 height 17
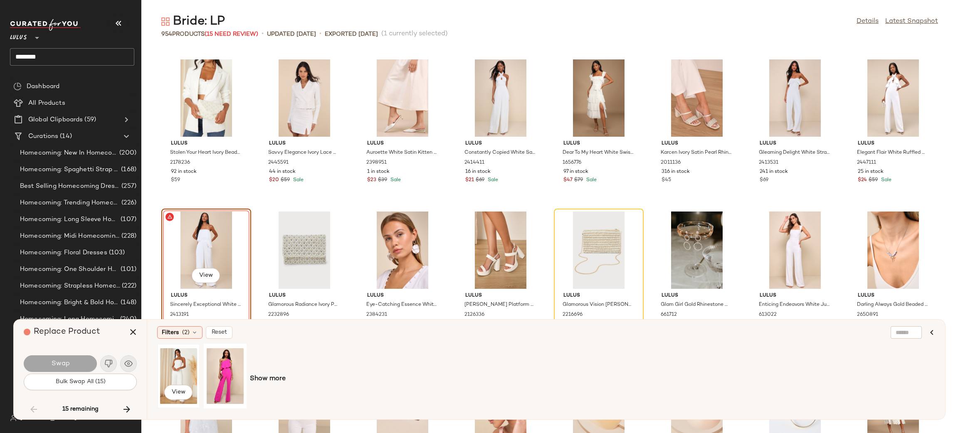
click at [183, 372] on div "View" at bounding box center [178, 376] width 37 height 59
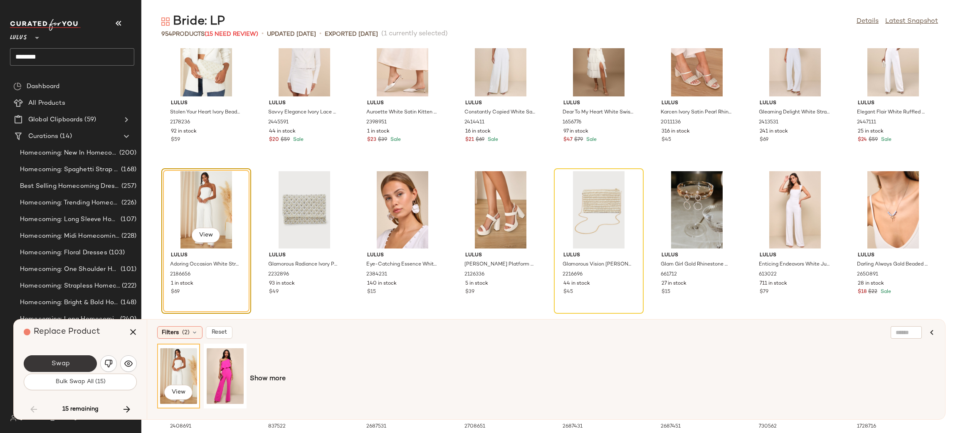
scroll to position [8269, 0]
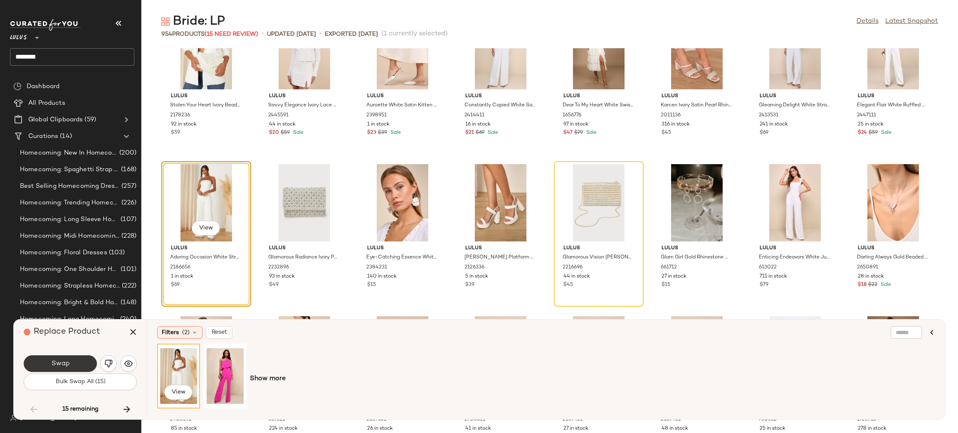
click at [33, 361] on button "Swap" at bounding box center [60, 364] width 73 height 17
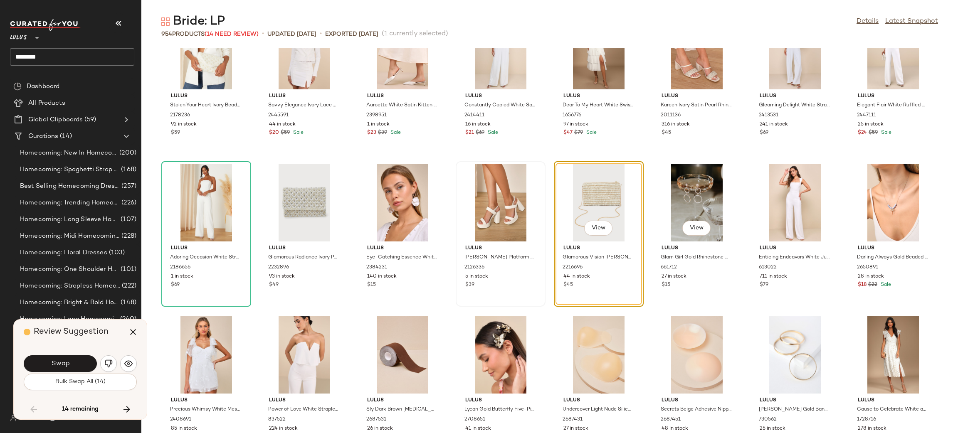
scroll to position [8221, 0]
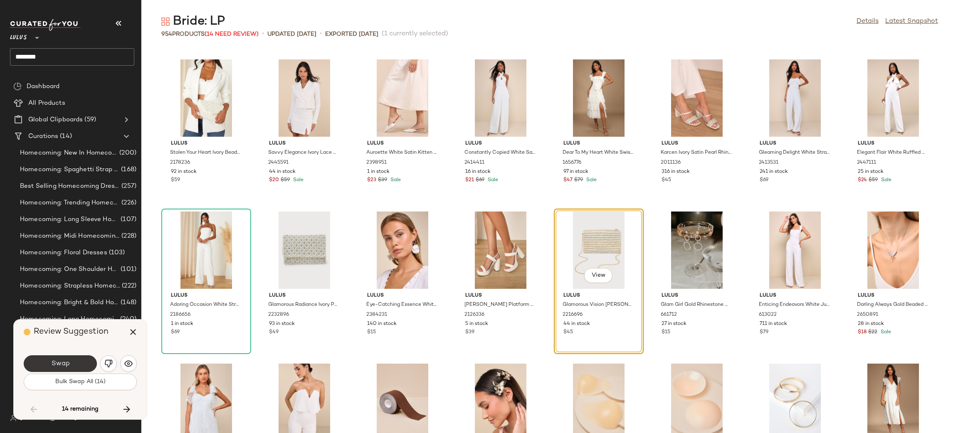
click at [84, 364] on button "Swap" at bounding box center [60, 364] width 73 height 17
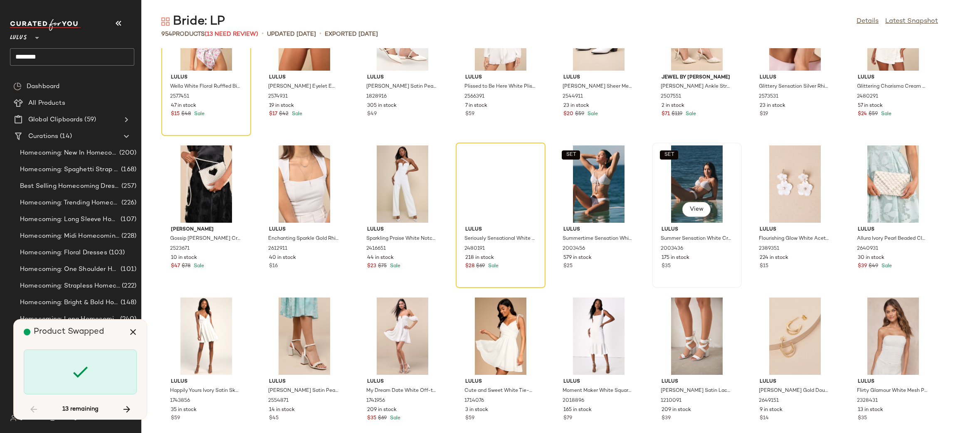
scroll to position [9059, 0]
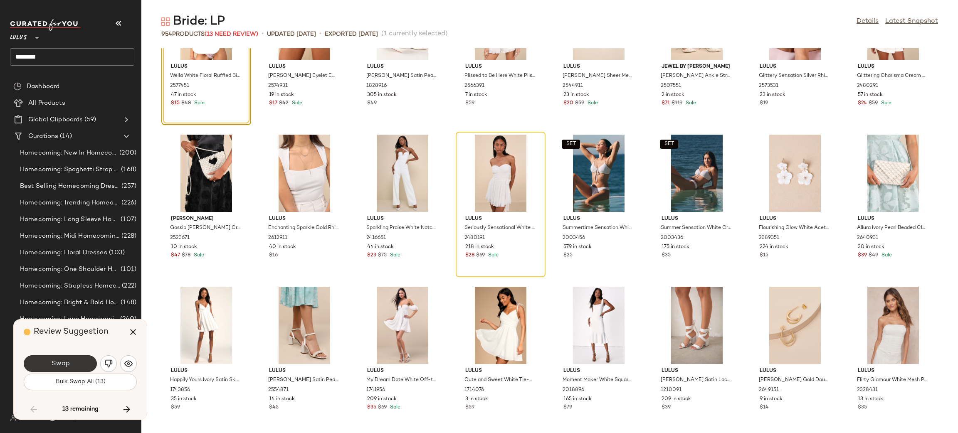
click at [86, 364] on button "Swap" at bounding box center [60, 364] width 73 height 17
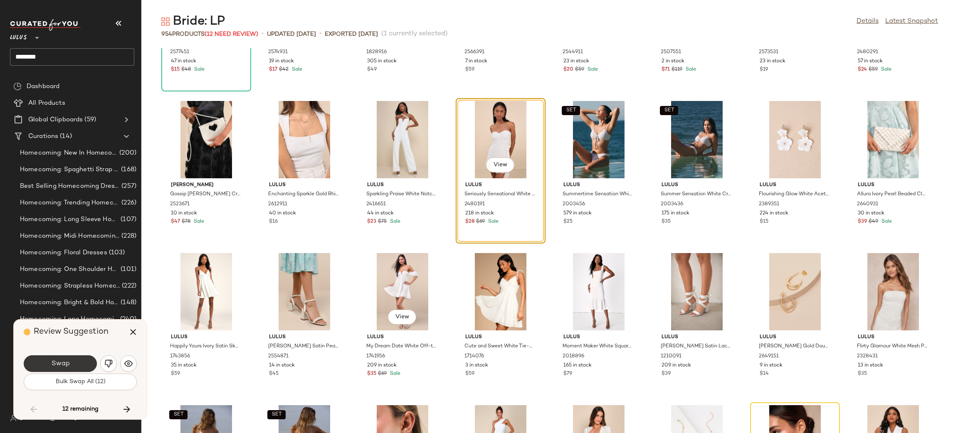
scroll to position [9103, 0]
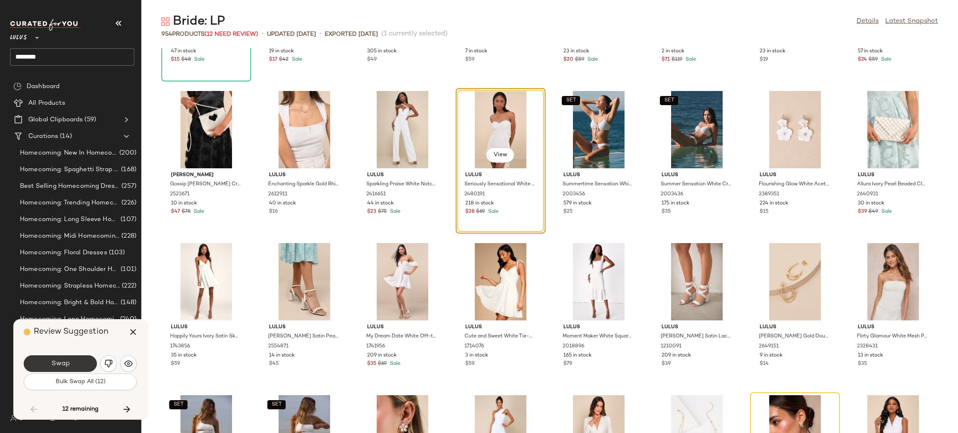
click at [50, 362] on button "Swap" at bounding box center [60, 364] width 73 height 17
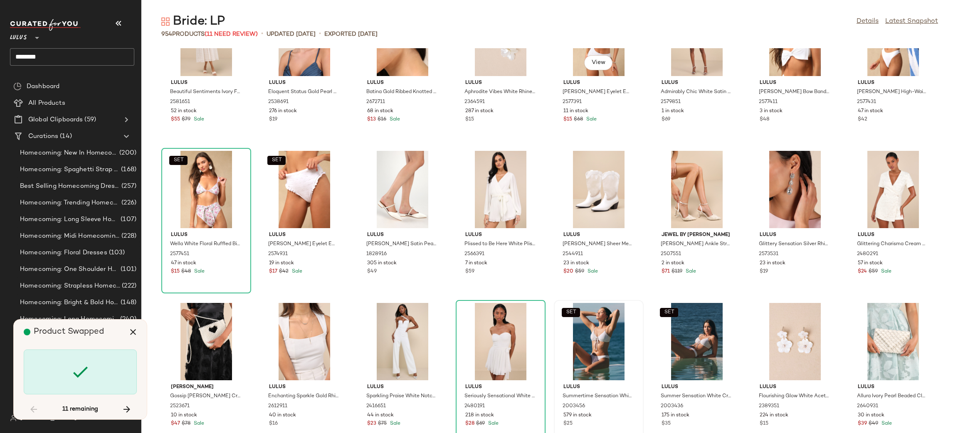
scroll to position [8749, 0]
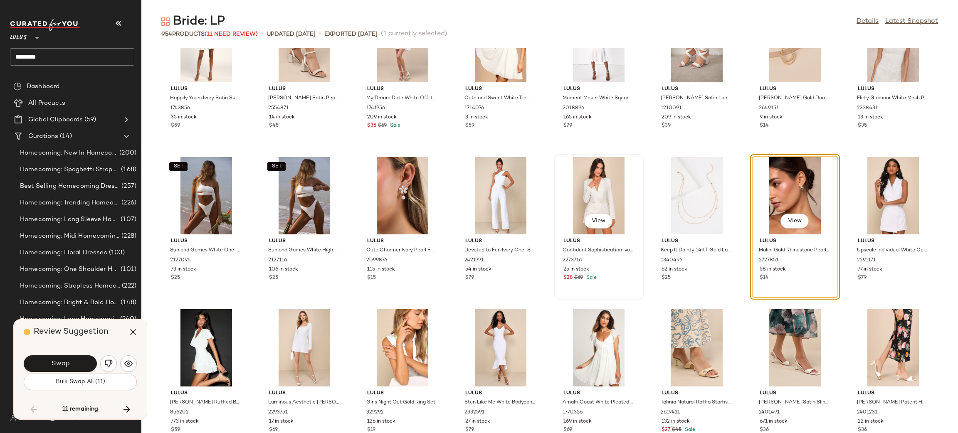
scroll to position [9416, 0]
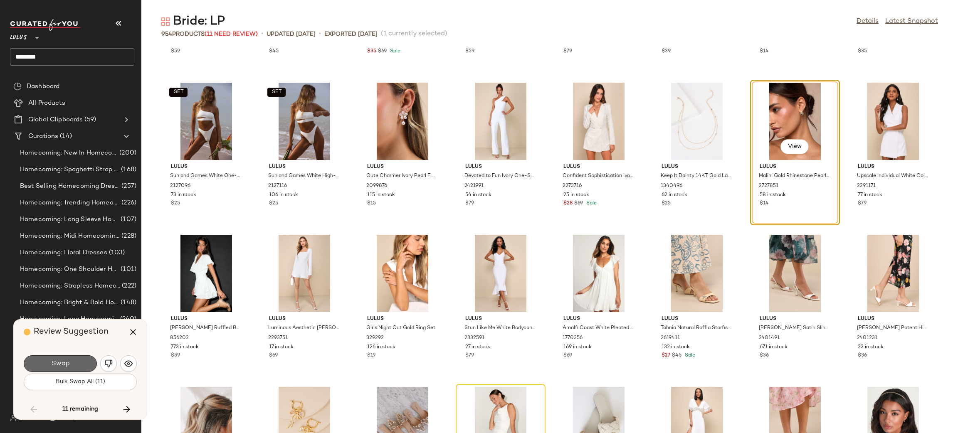
click at [68, 365] on span "Swap" at bounding box center [60, 364] width 19 height 8
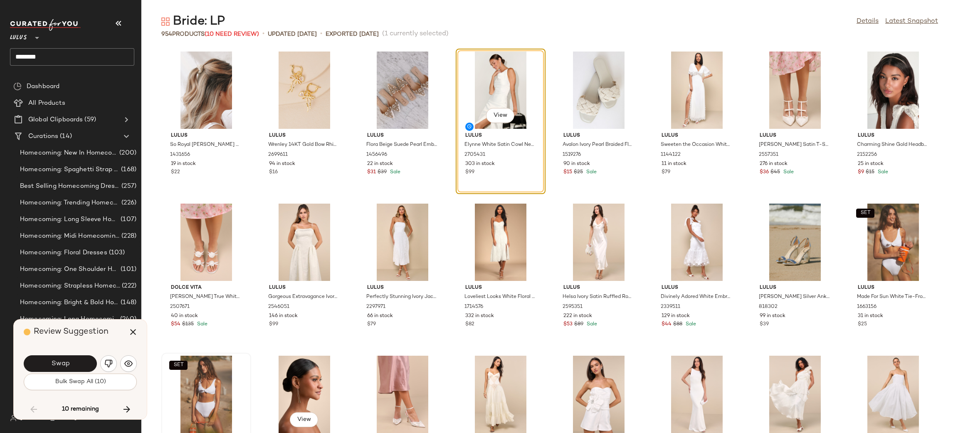
scroll to position [9758, 0]
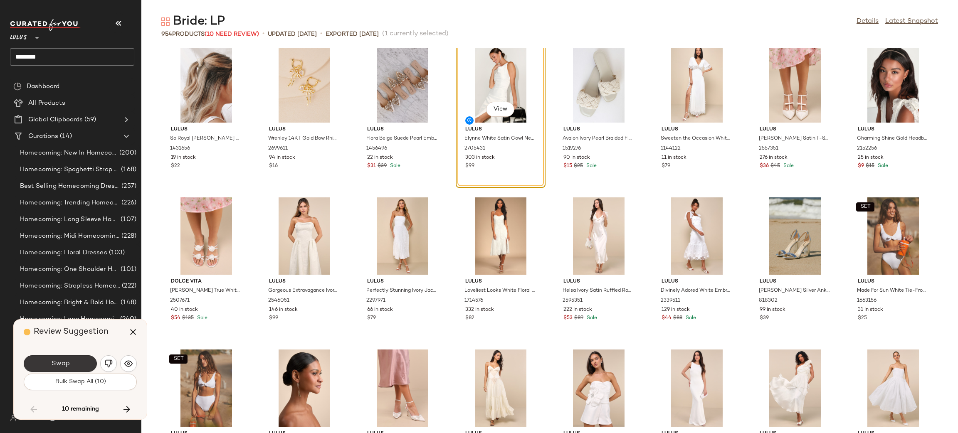
click at [72, 362] on button "Swap" at bounding box center [60, 364] width 73 height 17
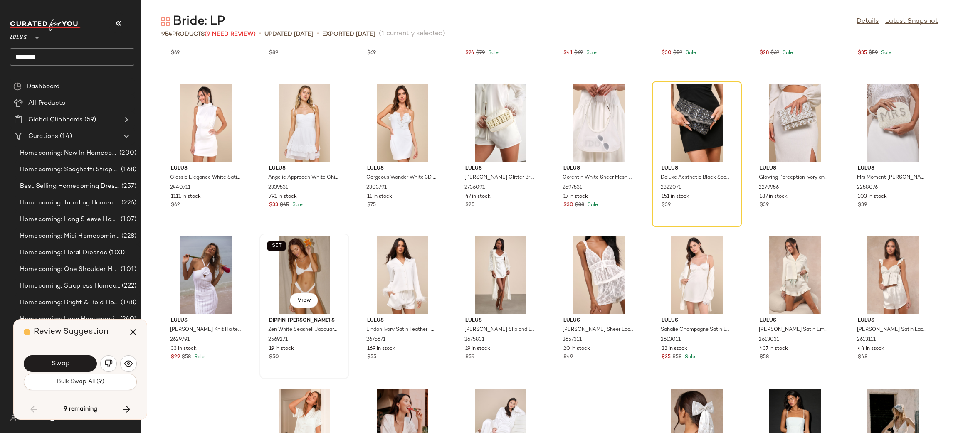
scroll to position [16571, 0]
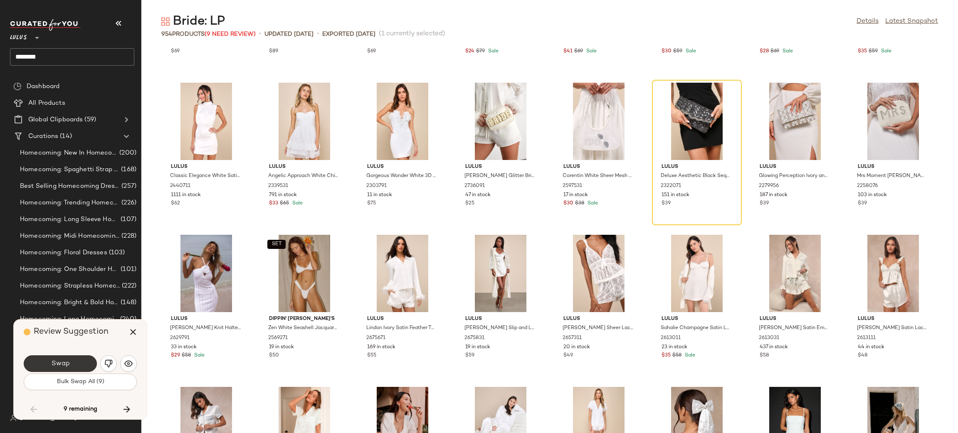
click at [72, 359] on button "Swap" at bounding box center [60, 364] width 73 height 17
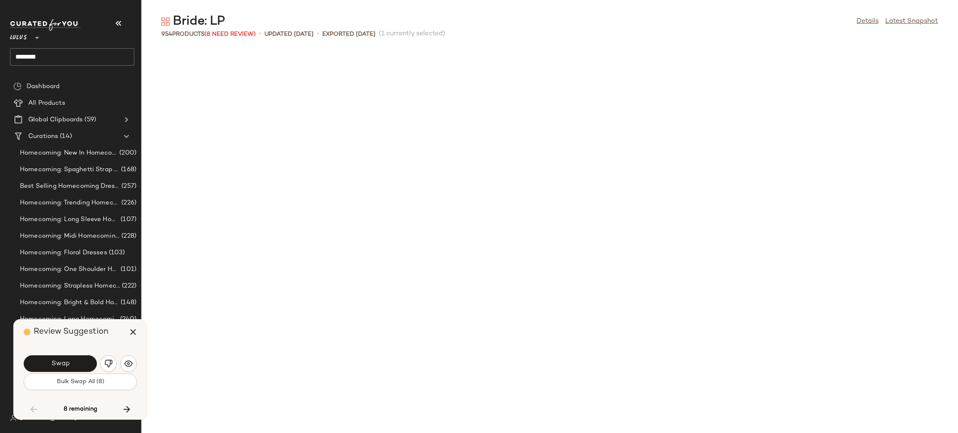
scroll to position [12484, 0]
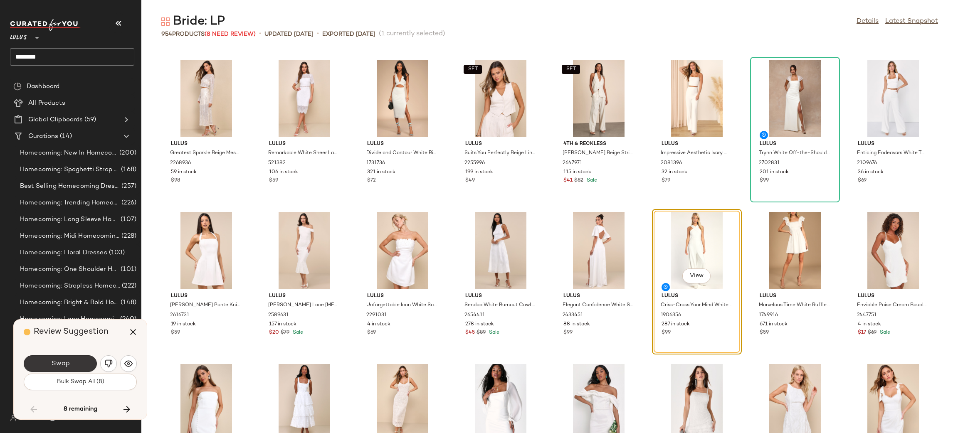
click at [65, 360] on span "Swap" at bounding box center [60, 364] width 19 height 8
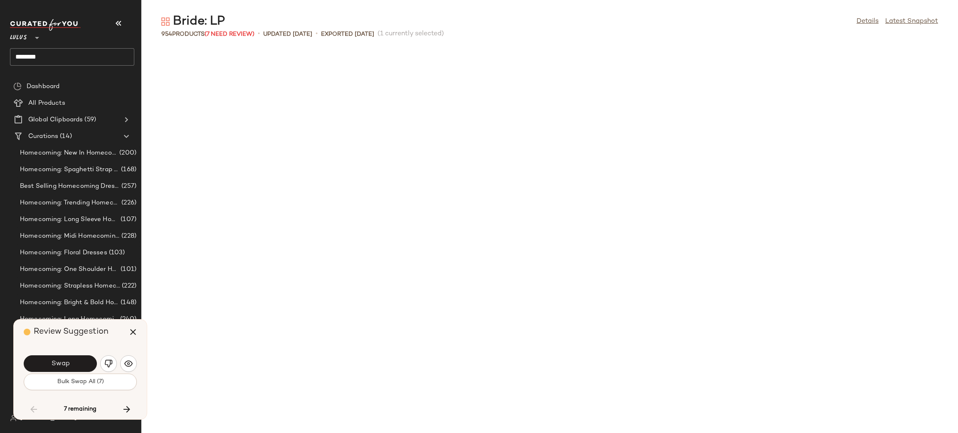
scroll to position [16442, 0]
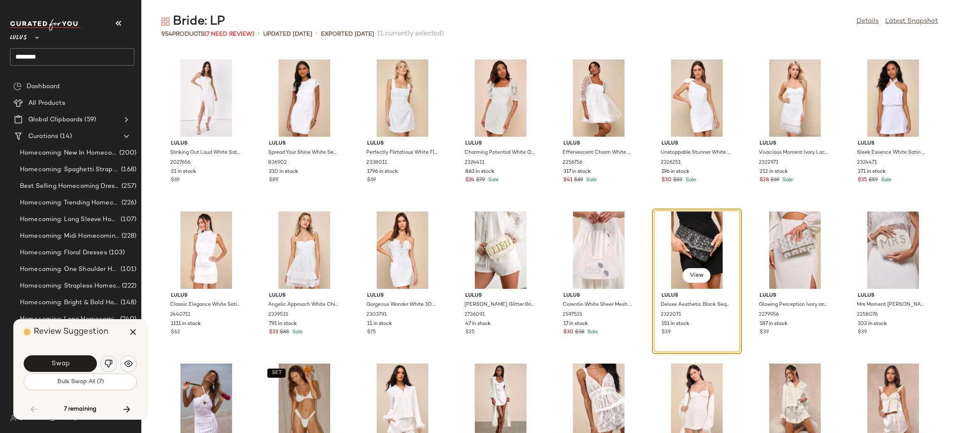
click at [111, 361] on img "button" at bounding box center [108, 364] width 8 height 8
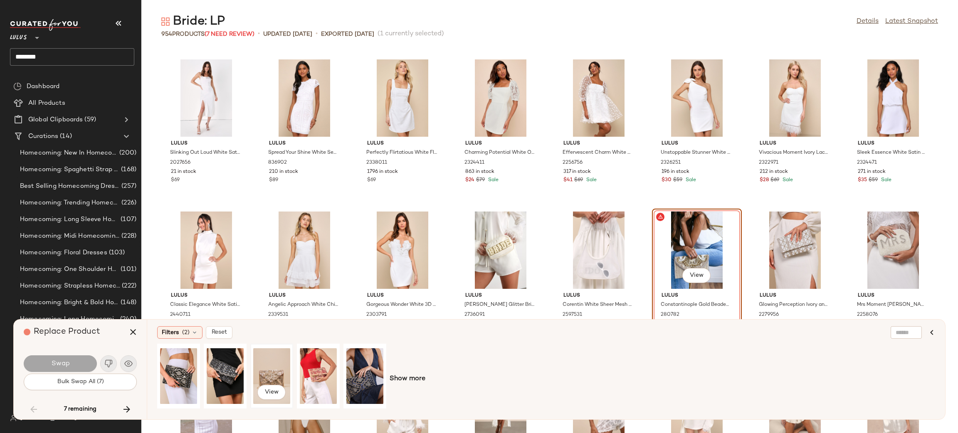
click at [276, 369] on div "View" at bounding box center [271, 376] width 37 height 59
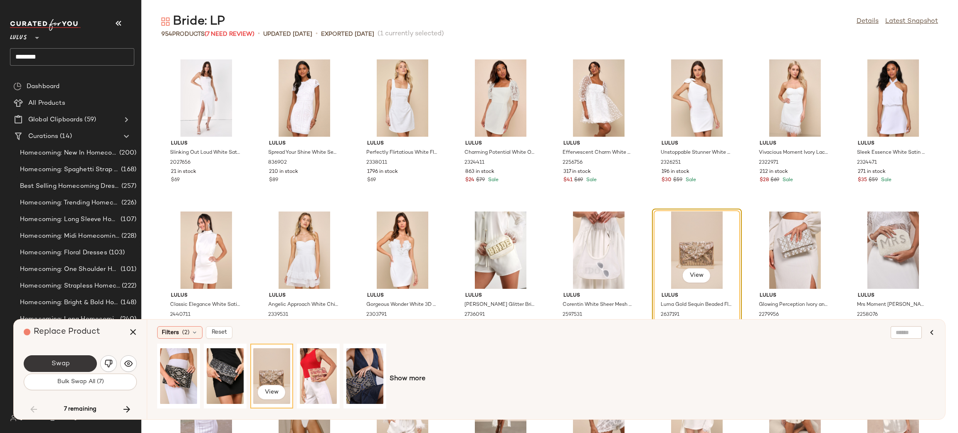
click at [84, 366] on button "Swap" at bounding box center [60, 364] width 73 height 17
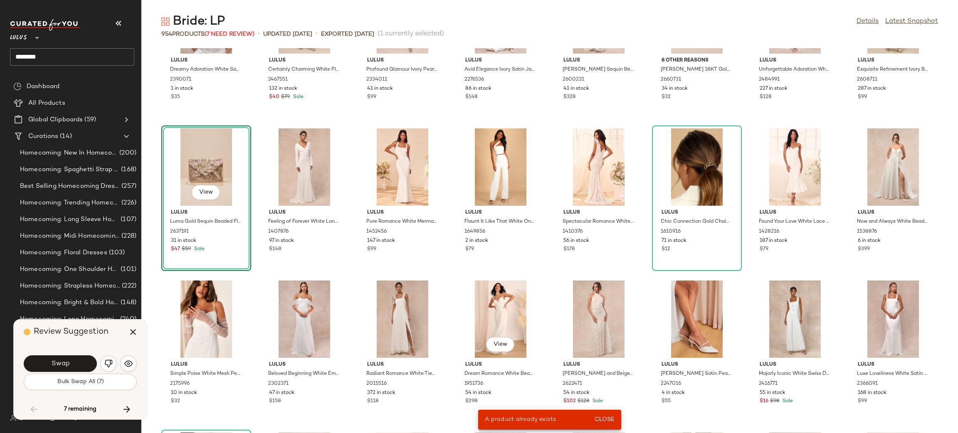
scroll to position [1314, 0]
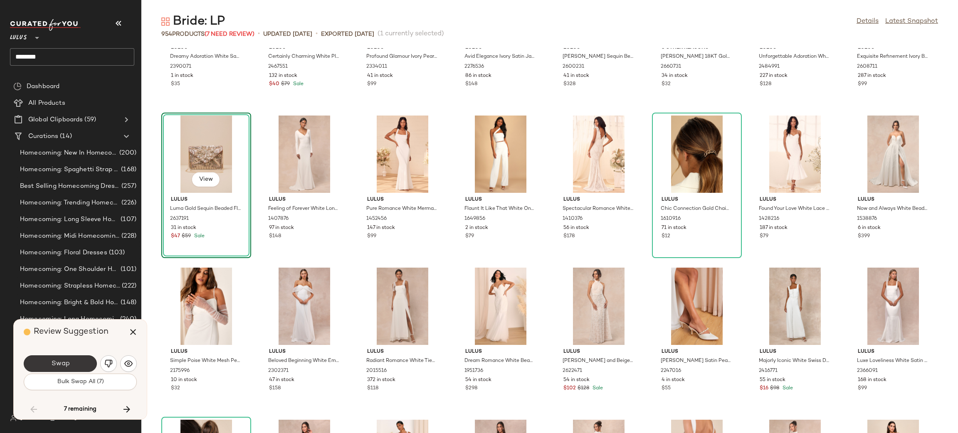
click at [59, 369] on button "Swap" at bounding box center [60, 364] width 73 height 17
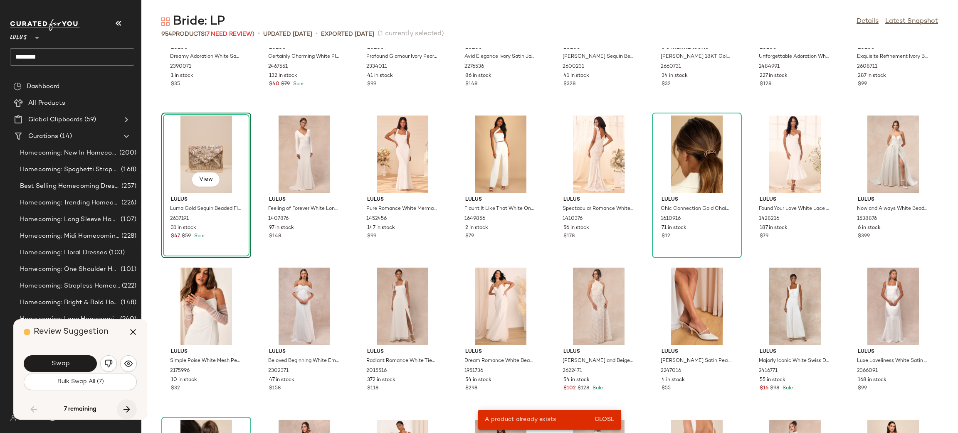
click at [128, 412] on icon "button" at bounding box center [127, 410] width 10 height 10
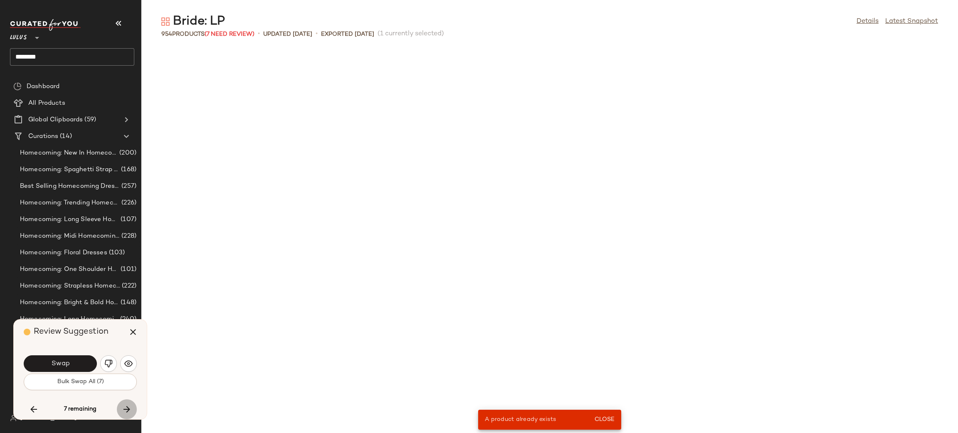
scroll to position [17051, 0]
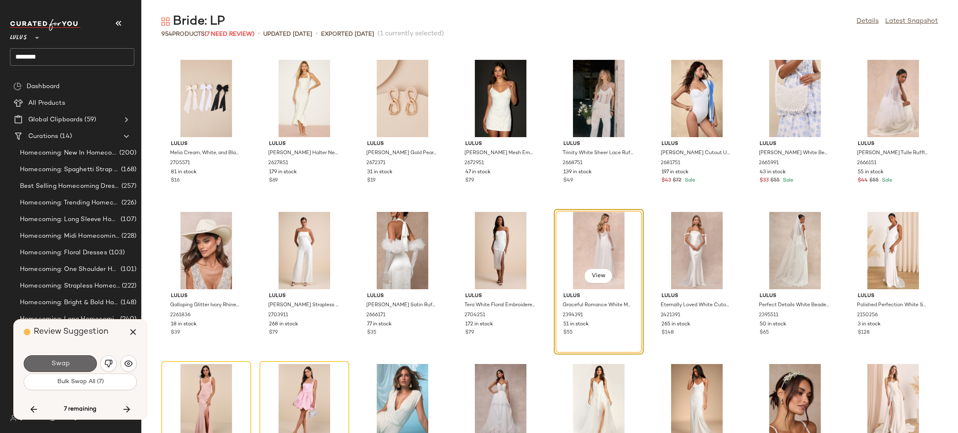
click at [74, 363] on button "Swap" at bounding box center [60, 364] width 73 height 17
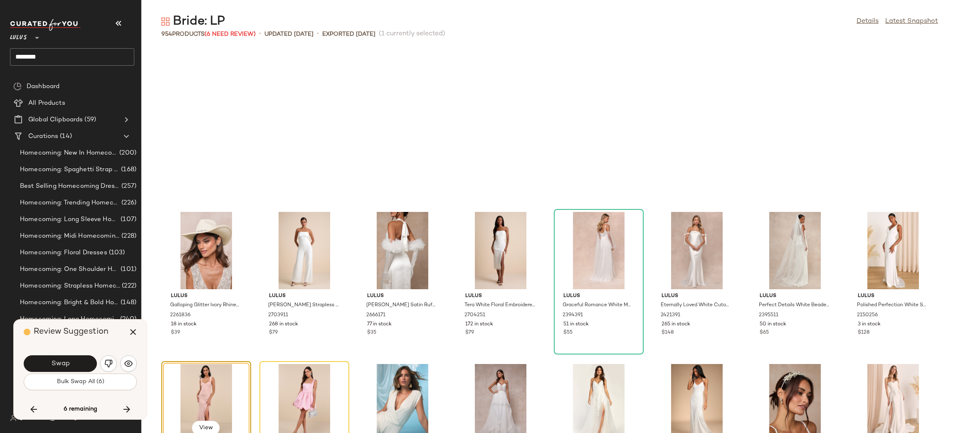
scroll to position [17203, 0]
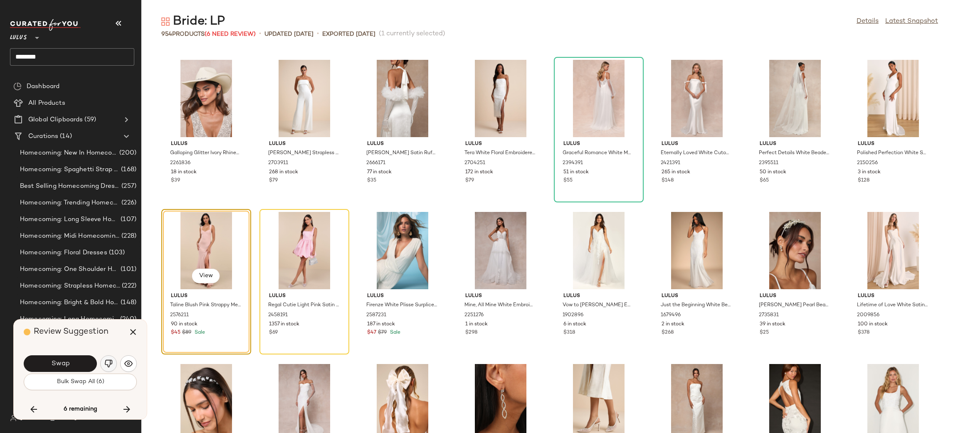
click at [102, 358] on div "Swap" at bounding box center [80, 364] width 113 height 20
click at [103, 359] on button "button" at bounding box center [108, 364] width 17 height 17
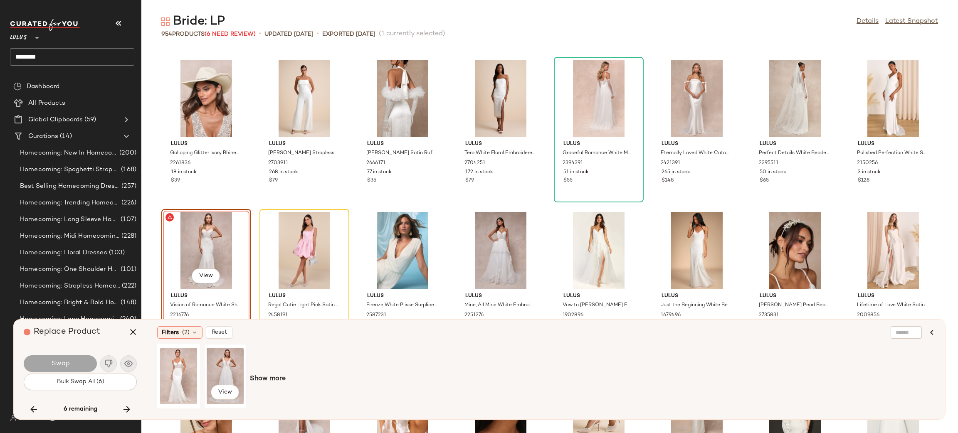
click at [222, 371] on div "View" at bounding box center [225, 376] width 37 height 59
click at [64, 361] on span "Swap" at bounding box center [60, 364] width 19 height 8
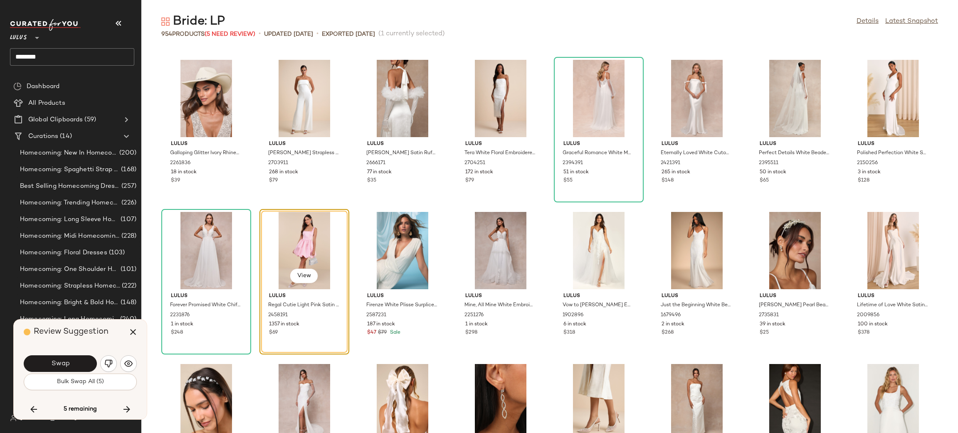
click at [99, 361] on div "Swap" at bounding box center [80, 364] width 113 height 20
click at [105, 365] on img "button" at bounding box center [108, 364] width 8 height 8
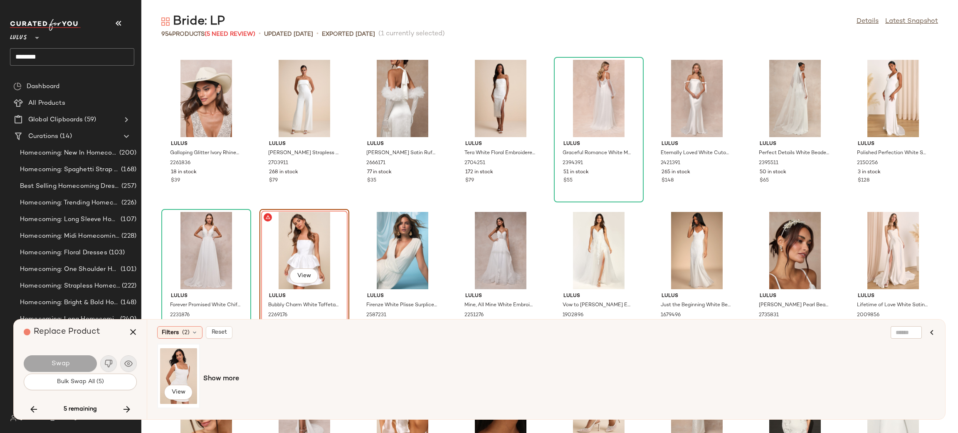
click at [177, 372] on div "View" at bounding box center [178, 376] width 37 height 59
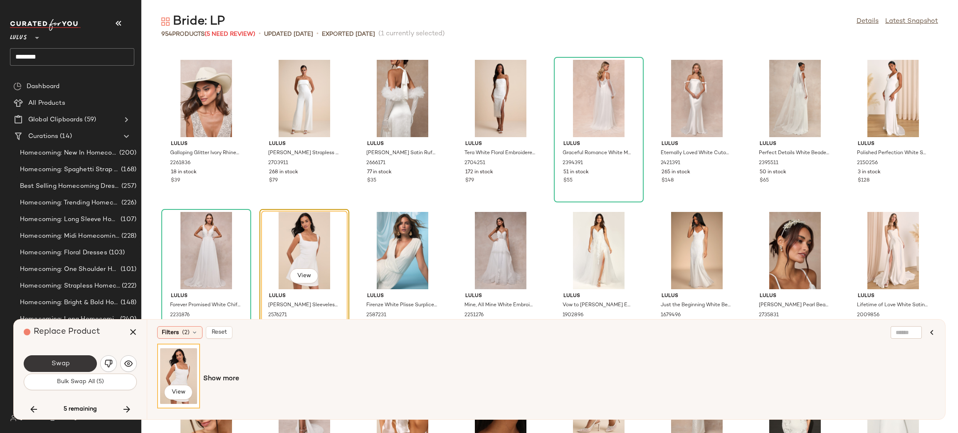
click at [74, 360] on button "Swap" at bounding box center [60, 364] width 73 height 17
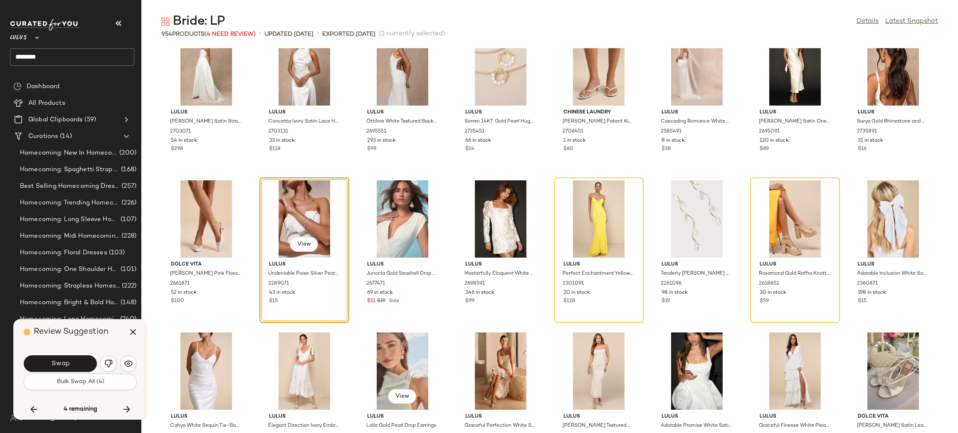
scroll to position [17694, 0]
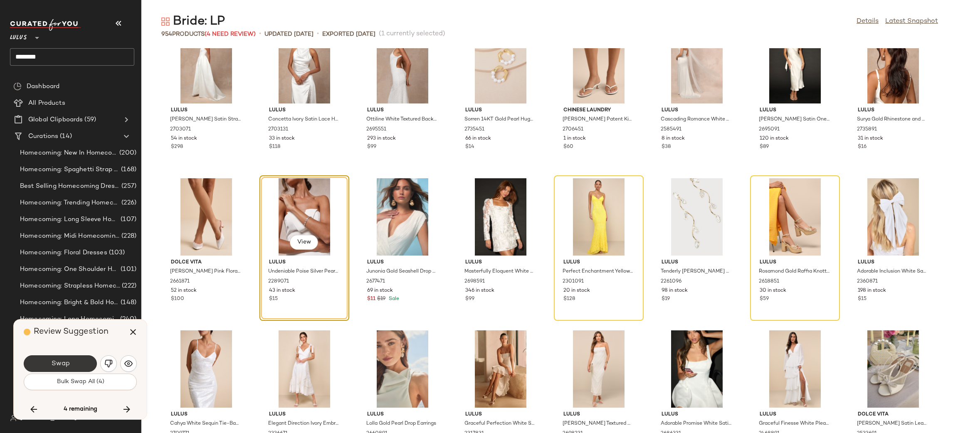
click at [67, 364] on span "Swap" at bounding box center [60, 364] width 19 height 8
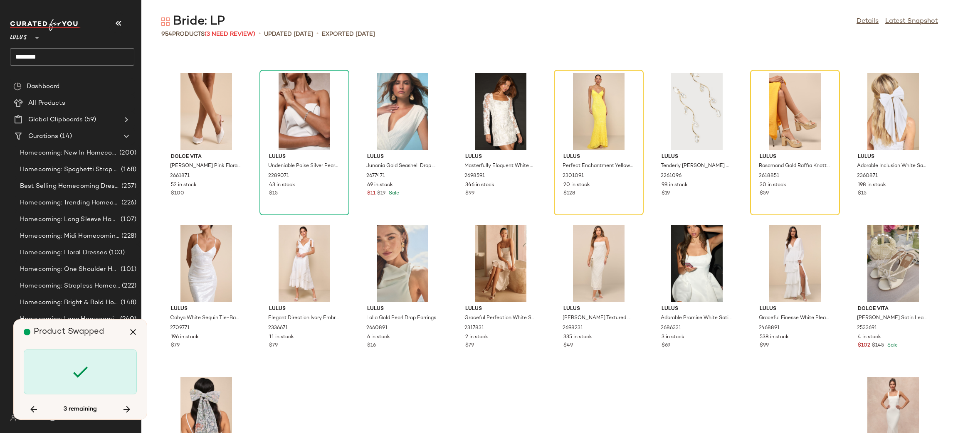
scroll to position [17660, 0]
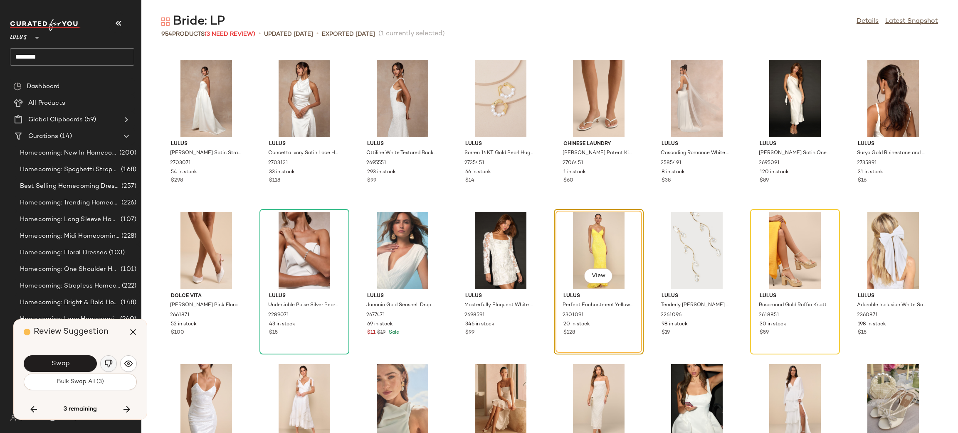
click at [113, 361] on button "button" at bounding box center [108, 364] width 17 height 17
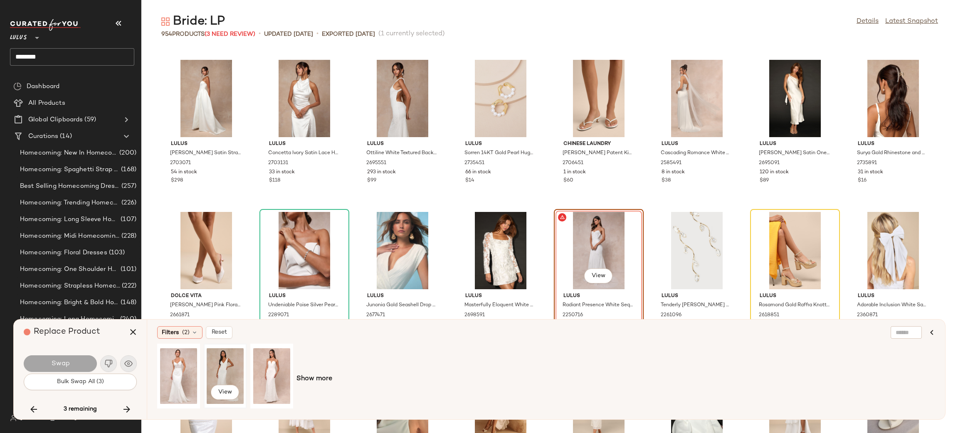
click at [230, 371] on div "View" at bounding box center [225, 376] width 37 height 59
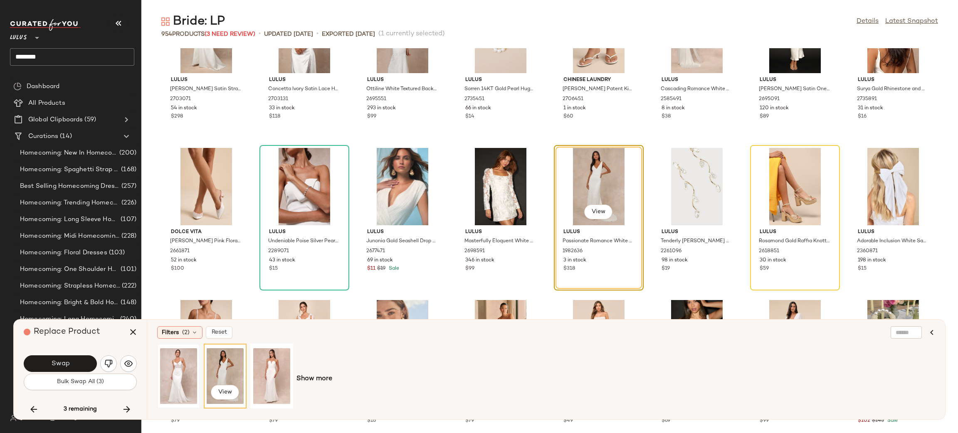
scroll to position [17761, 0]
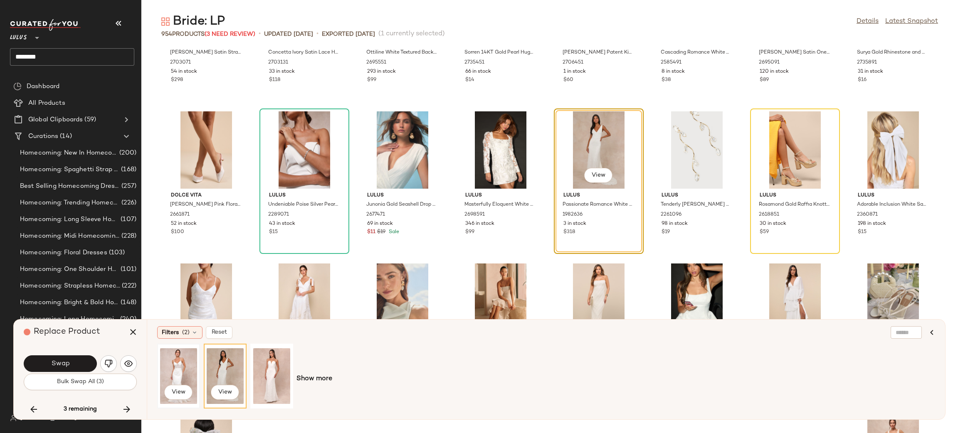
click at [172, 359] on div "View" at bounding box center [178, 376] width 37 height 59
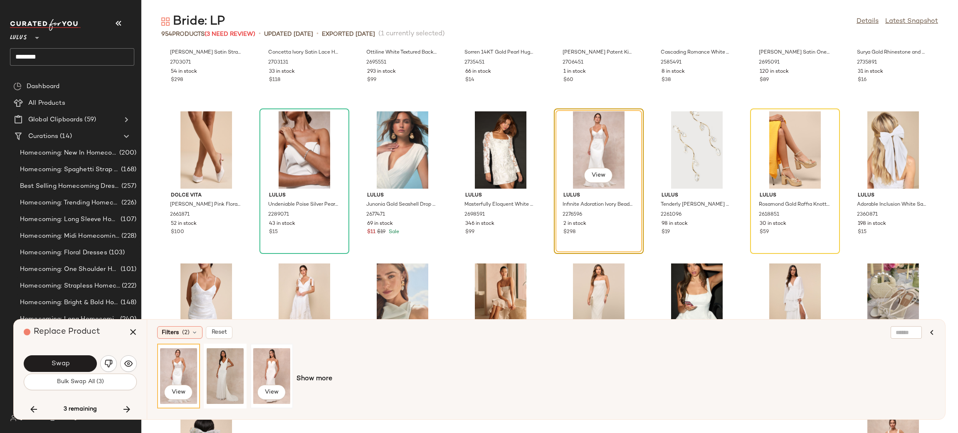
click at [266, 370] on div "View" at bounding box center [271, 376] width 37 height 59
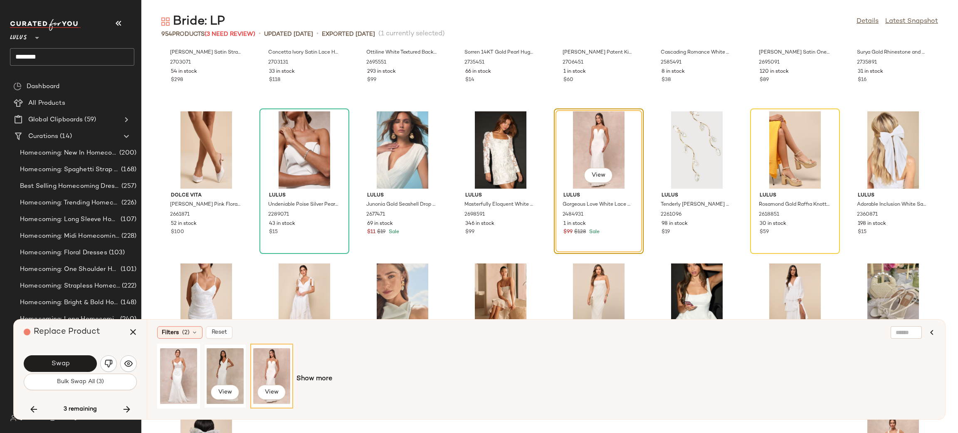
click at [234, 359] on div "View" at bounding box center [225, 376] width 37 height 59
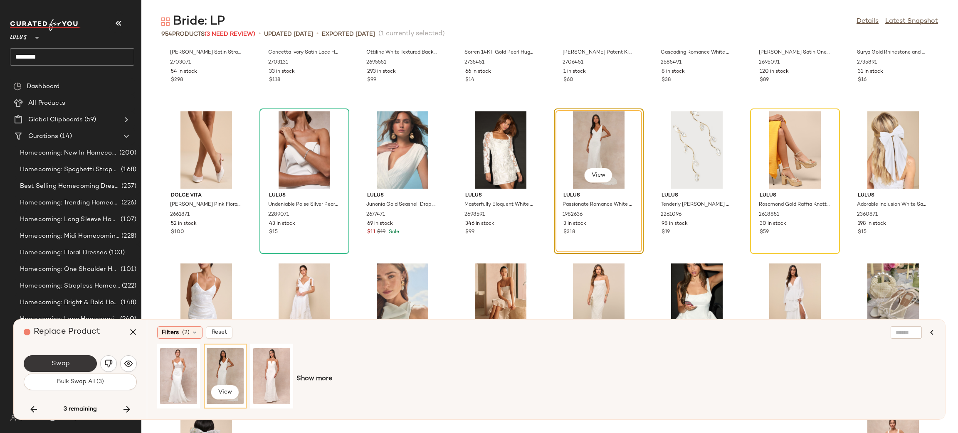
click at [72, 364] on button "Swap" at bounding box center [60, 364] width 73 height 17
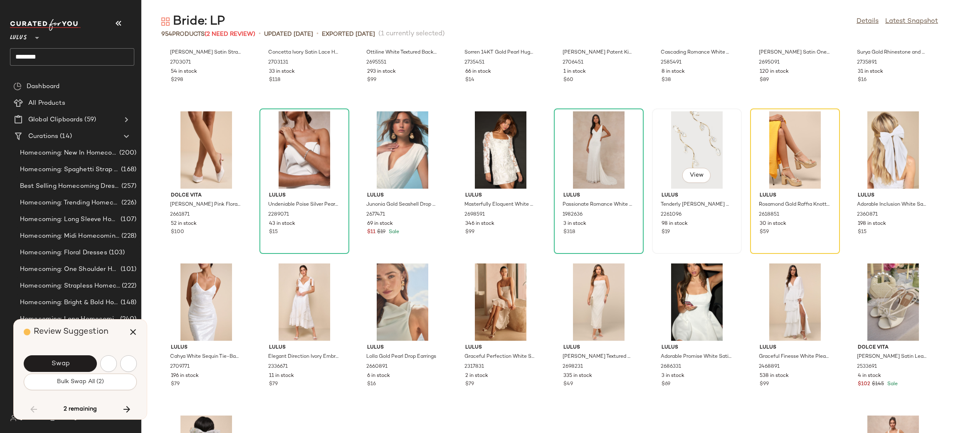
scroll to position [1218, 0]
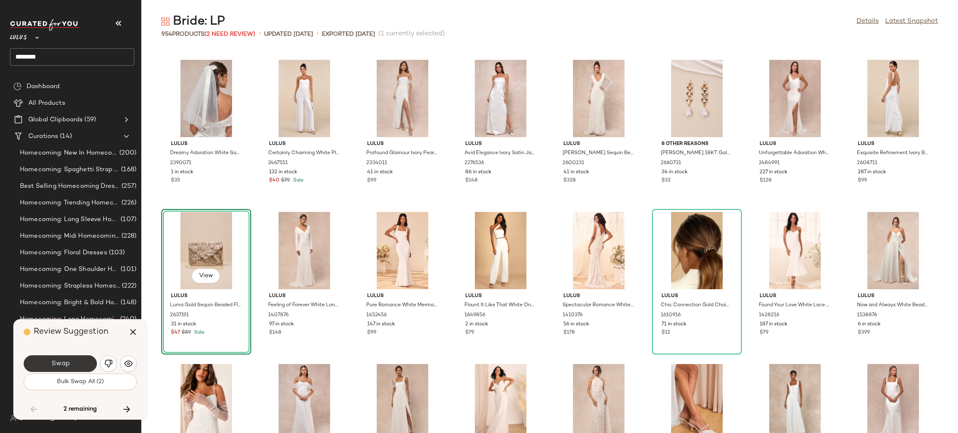
click at [82, 361] on button "Swap" at bounding box center [60, 364] width 73 height 17
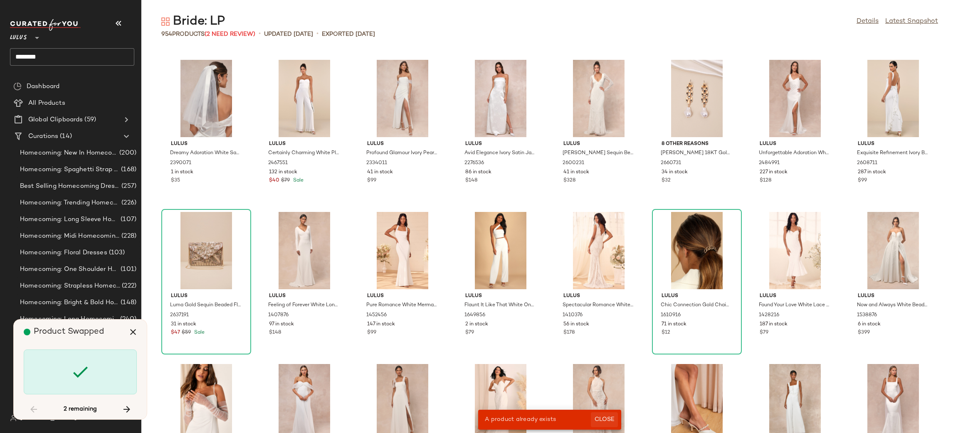
click at [611, 423] on span "Close" at bounding box center [604, 420] width 20 height 7
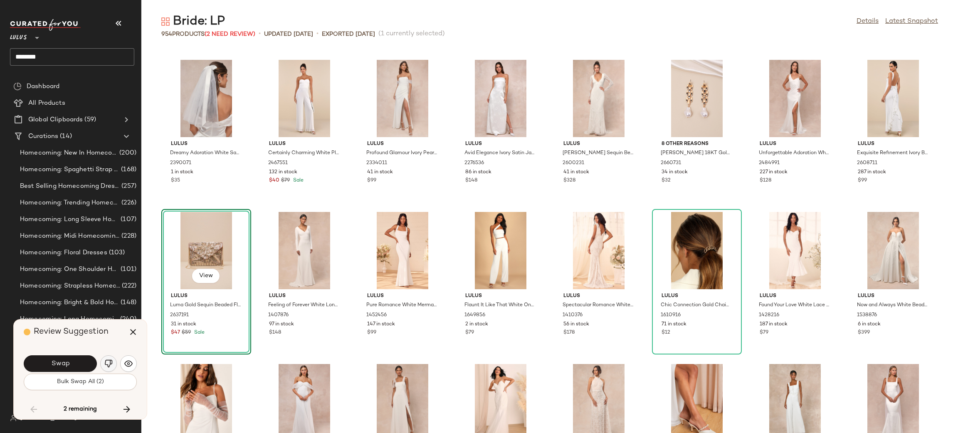
click at [107, 366] on img "button" at bounding box center [108, 364] width 8 height 8
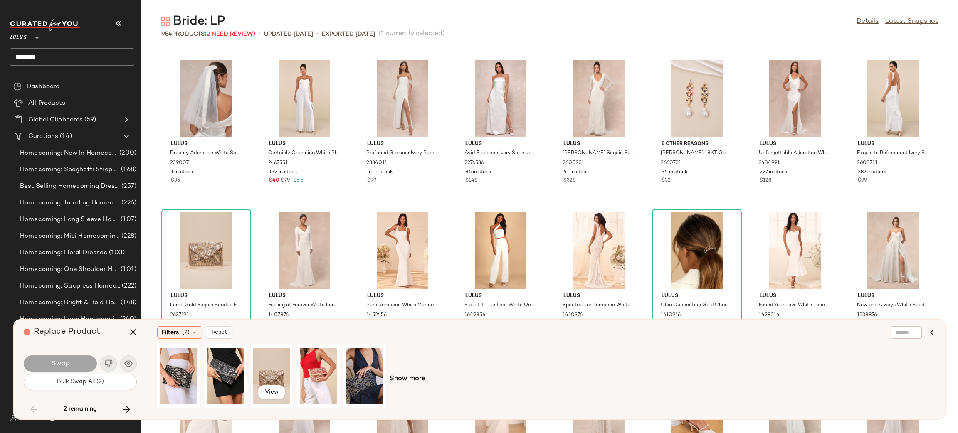
click at [279, 370] on div "View" at bounding box center [271, 376] width 37 height 59
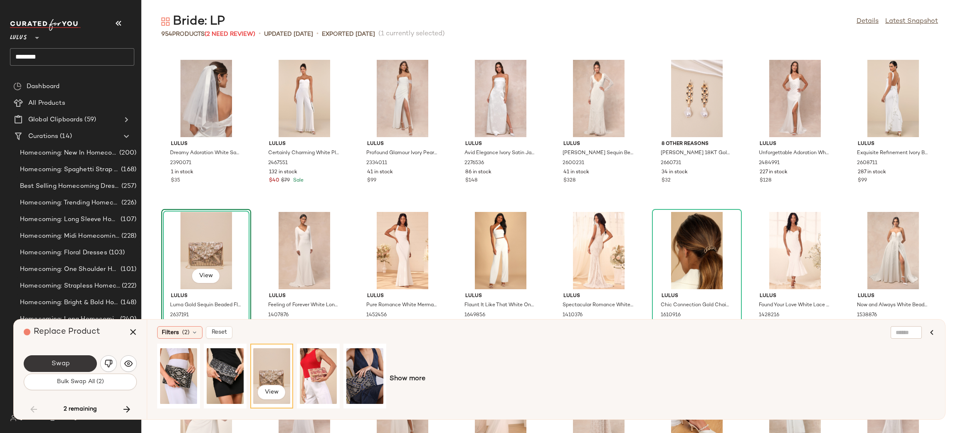
click at [73, 371] on button "Swap" at bounding box center [60, 364] width 73 height 17
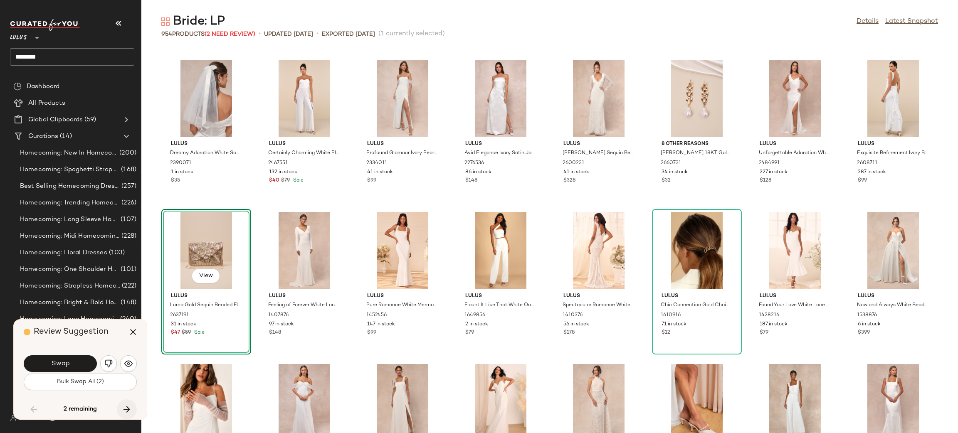
click at [126, 412] on icon "button" at bounding box center [127, 410] width 10 height 10
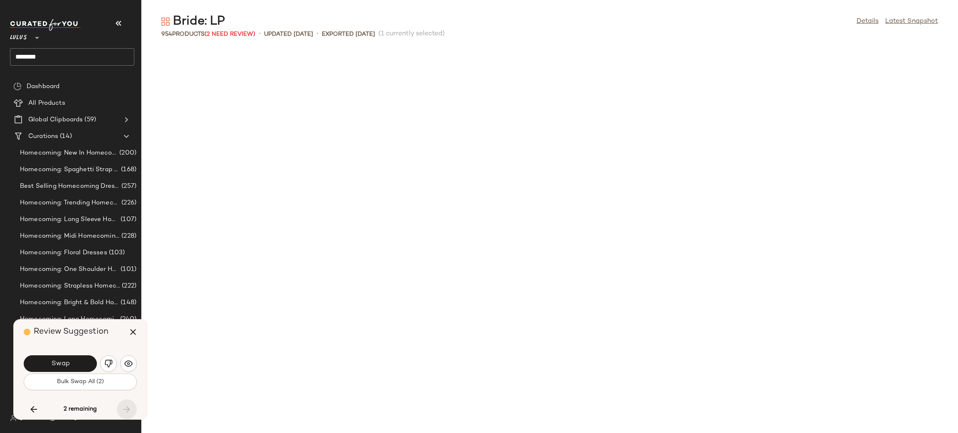
scroll to position [17660, 0]
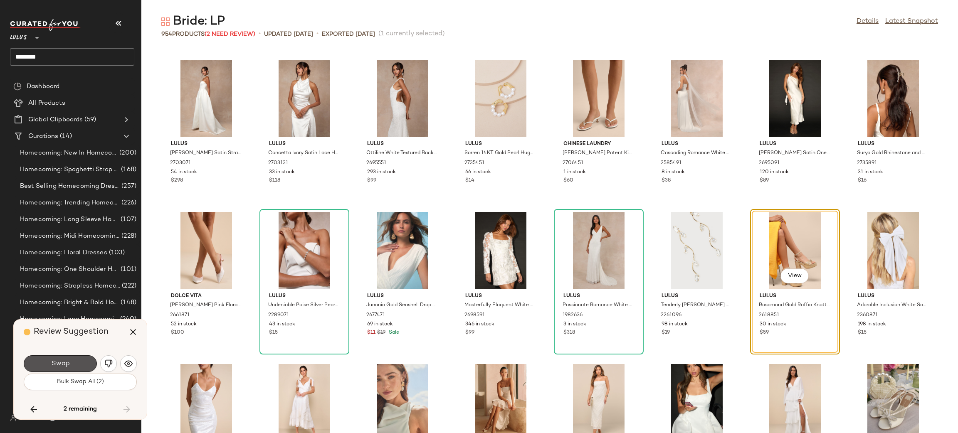
click at [75, 357] on button "Swap" at bounding box center [60, 364] width 73 height 17
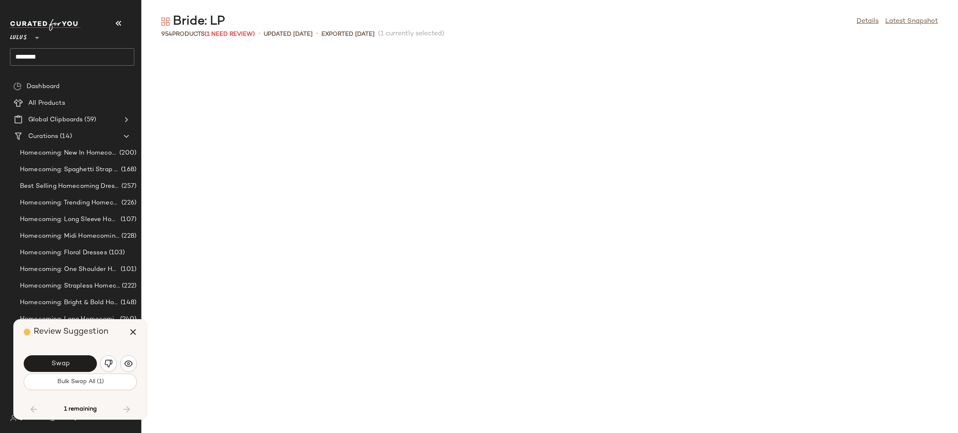
scroll to position [1218, 0]
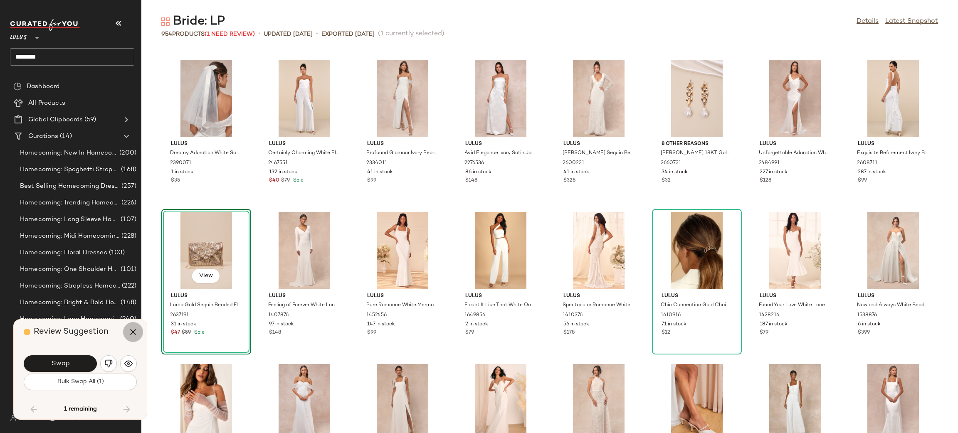
click at [127, 333] on button "button" at bounding box center [133, 332] width 20 height 20
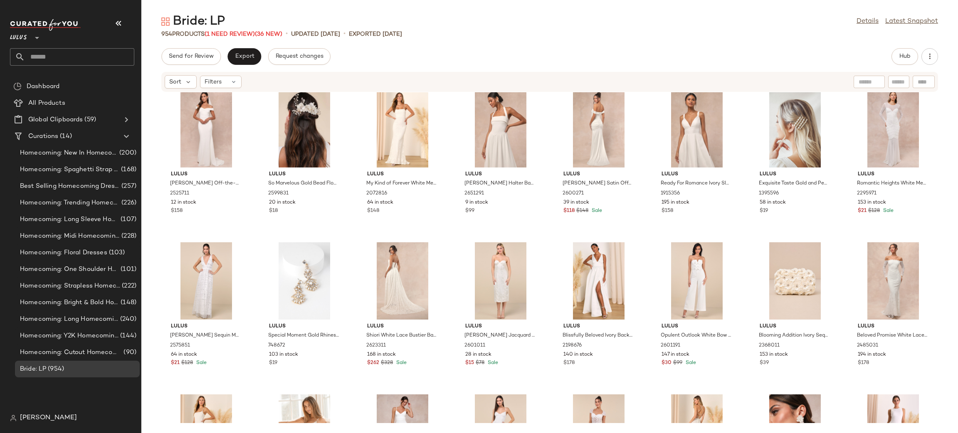
scroll to position [12, 0]
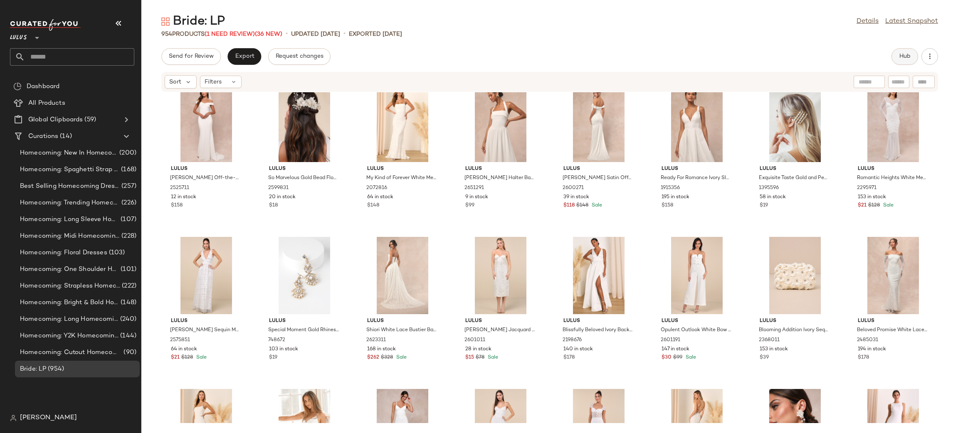
click at [909, 54] on span "Hub" at bounding box center [905, 56] width 12 height 7
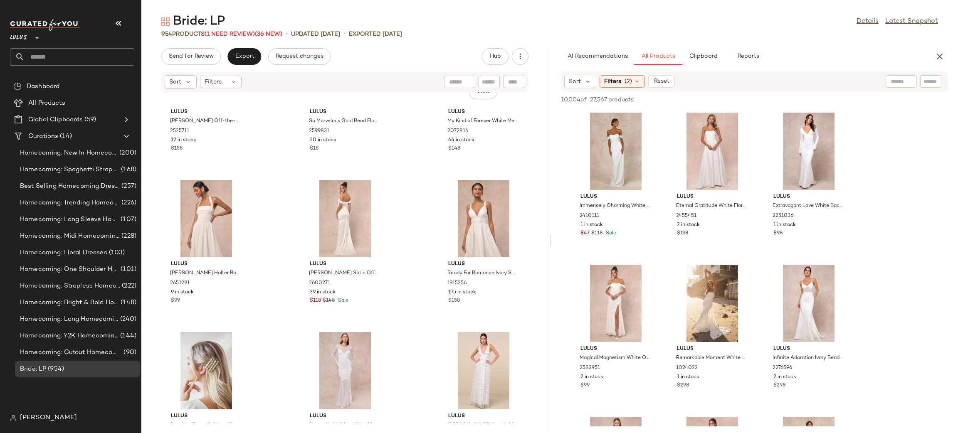
scroll to position [0, 0]
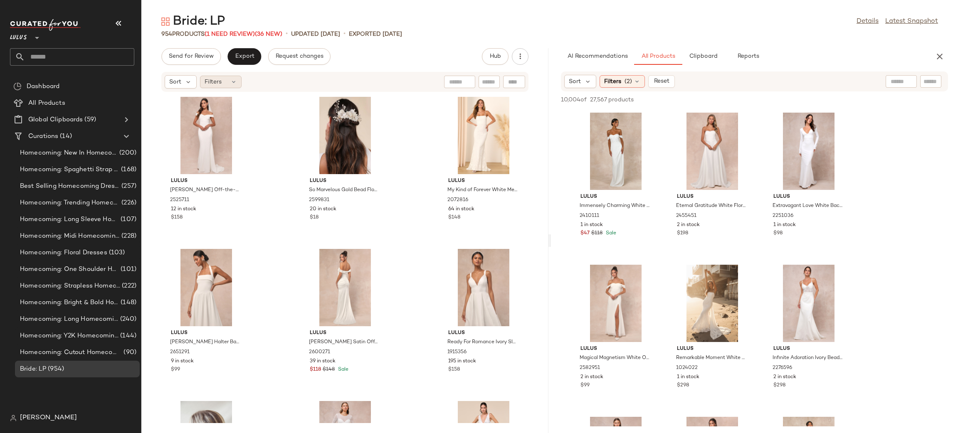
click at [230, 79] on icon at bounding box center [233, 82] width 7 height 7
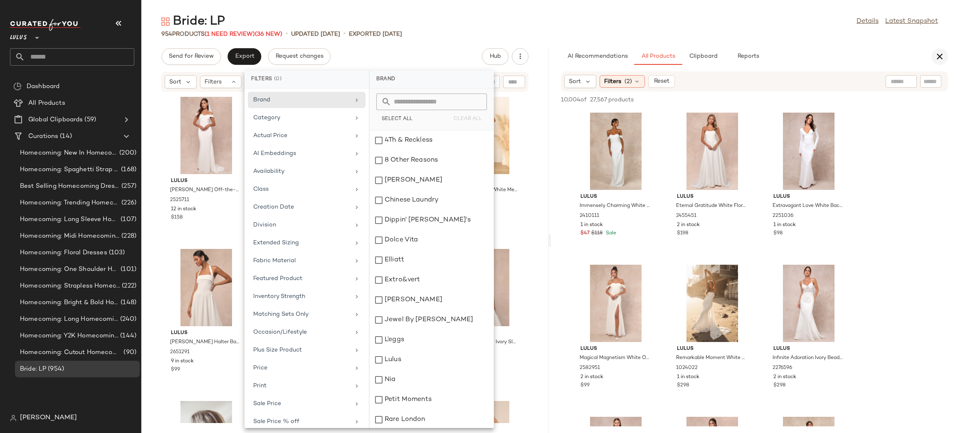
click at [942, 55] on icon "button" at bounding box center [940, 57] width 10 height 10
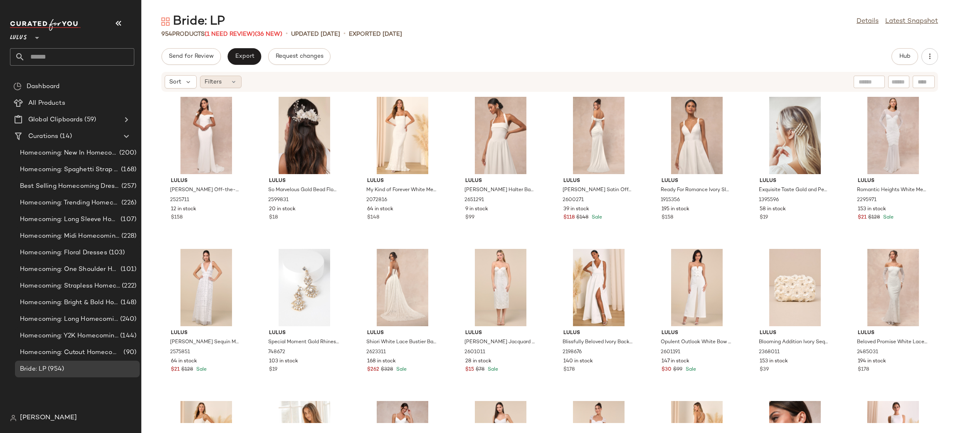
click at [216, 87] on div "Filters" at bounding box center [221, 82] width 42 height 12
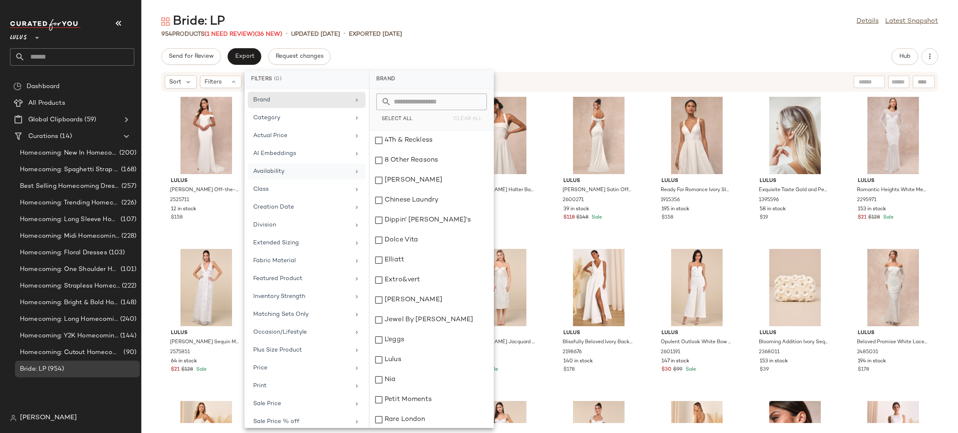
click at [320, 176] on div "Availability" at bounding box center [301, 171] width 97 height 9
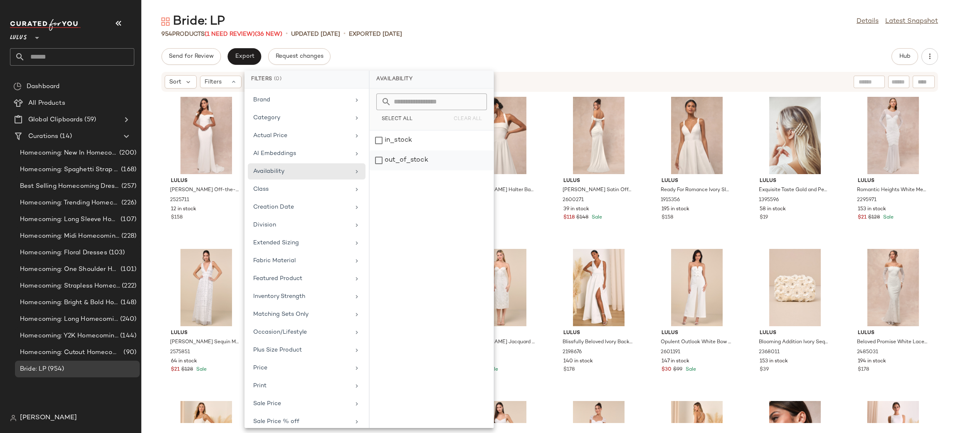
click at [416, 166] on div "out_of_stock" at bounding box center [432, 161] width 124 height 20
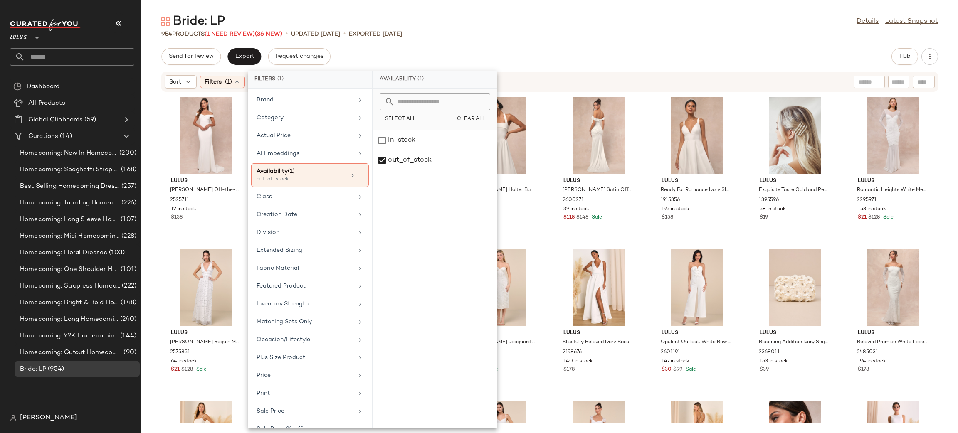
click at [581, 53] on div "Send for Review Export Request changes Hub" at bounding box center [549, 56] width 777 height 17
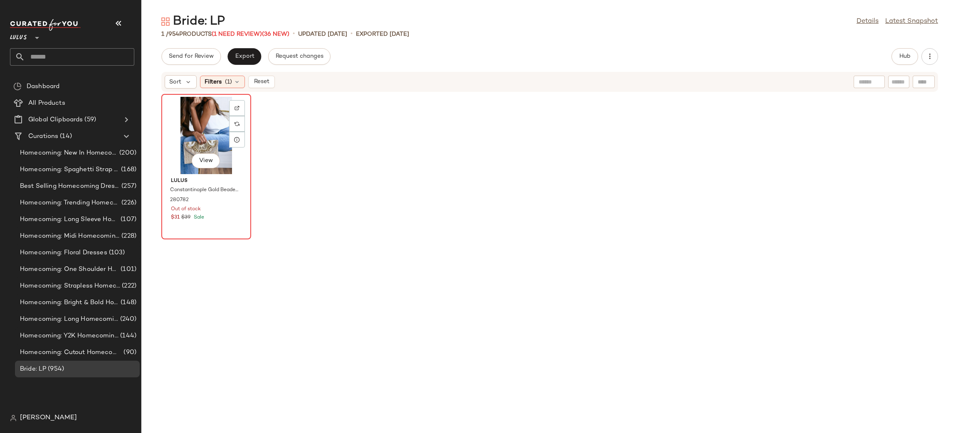
click at [203, 133] on div "View" at bounding box center [206, 135] width 84 height 77
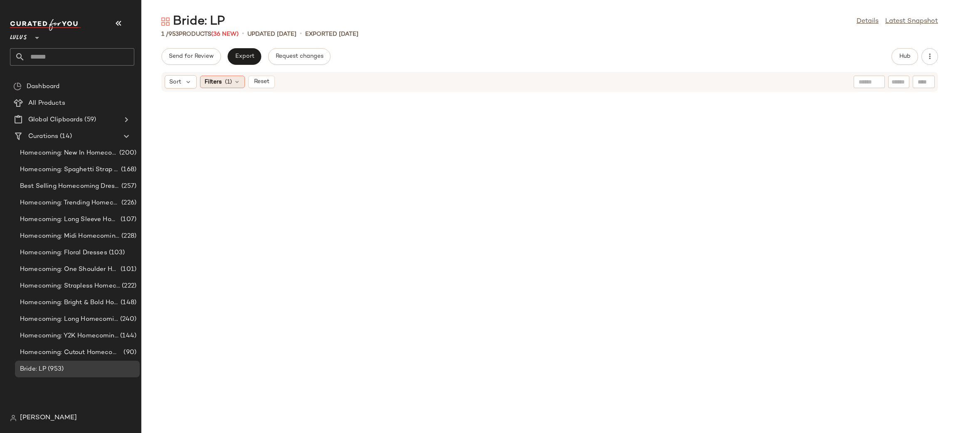
click at [218, 82] on span "Filters" at bounding box center [213, 82] width 17 height 9
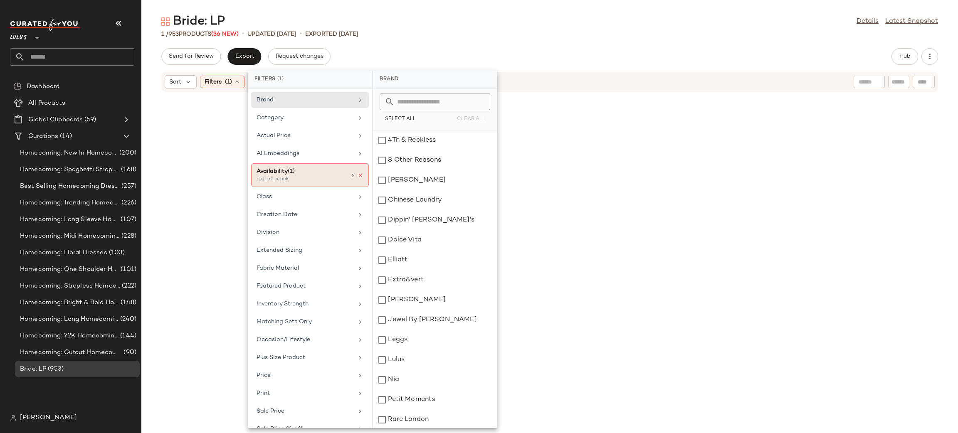
click at [359, 176] on icon at bounding box center [361, 176] width 6 height 6
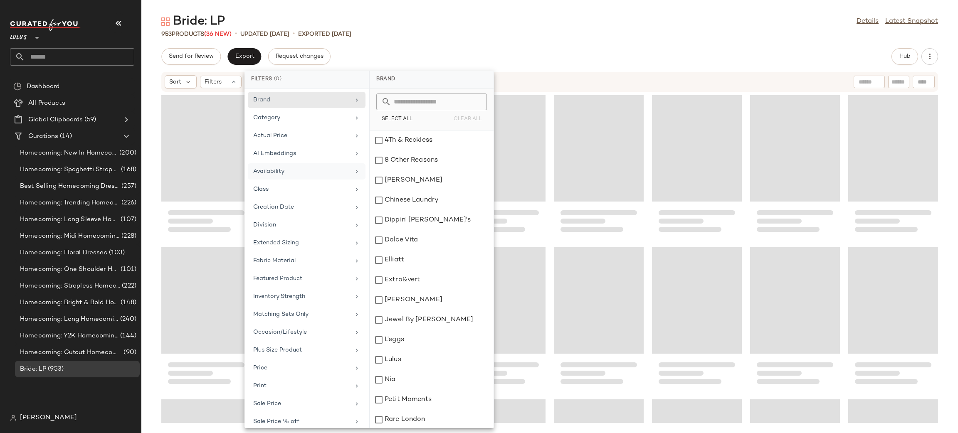
click at [710, 61] on div "Send for Review Export Request changes Hub" at bounding box center [549, 56] width 777 height 17
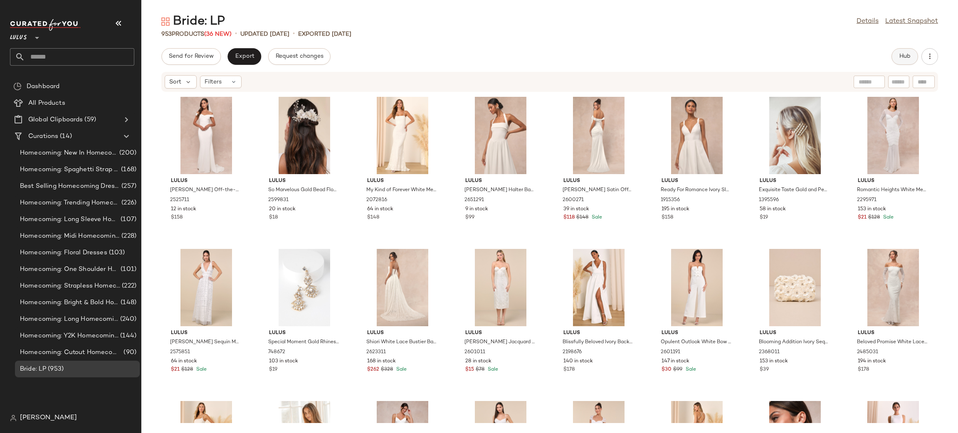
click at [908, 59] on span "Hub" at bounding box center [905, 56] width 12 height 7
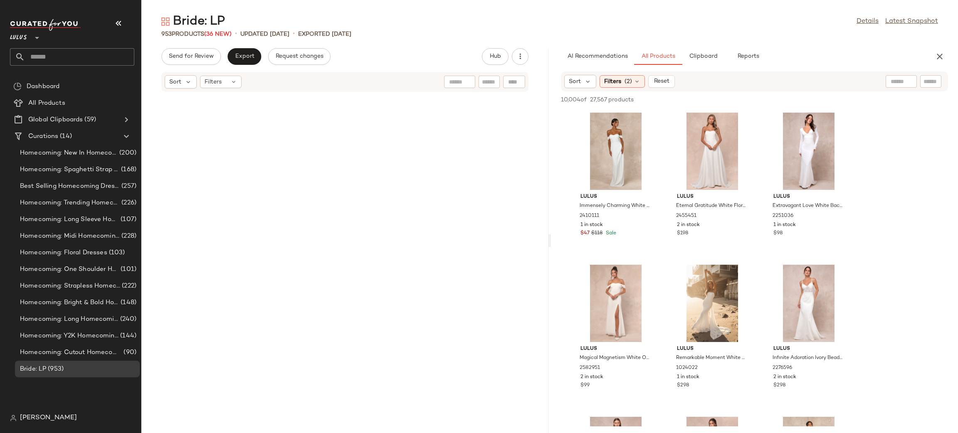
scroll to position [48084, 0]
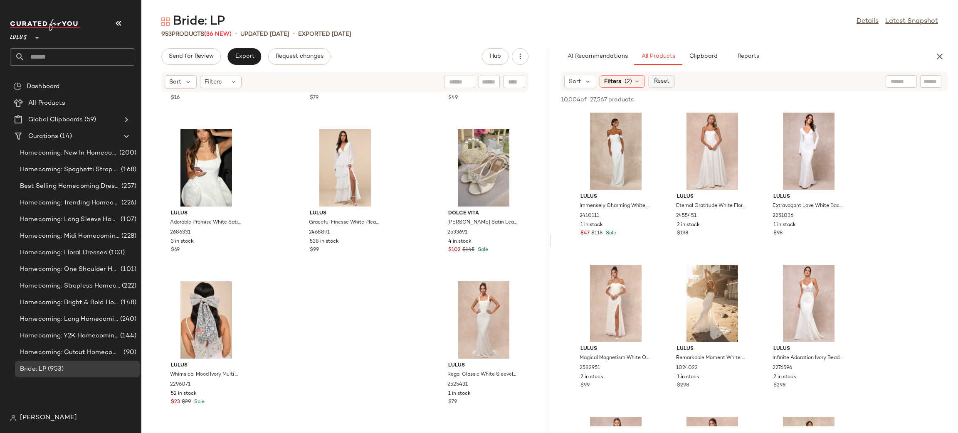
click at [672, 79] on button "Reset" at bounding box center [661, 81] width 27 height 12
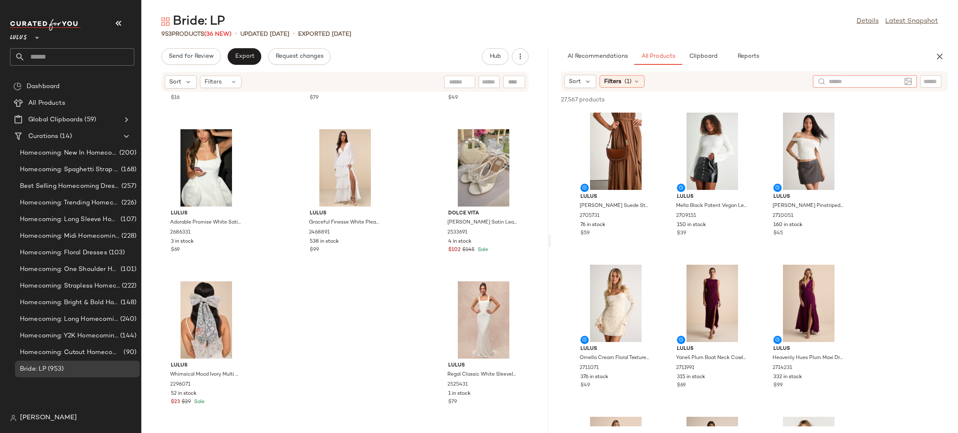
click at [912, 79] on div at bounding box center [865, 81] width 104 height 12
type input "******"
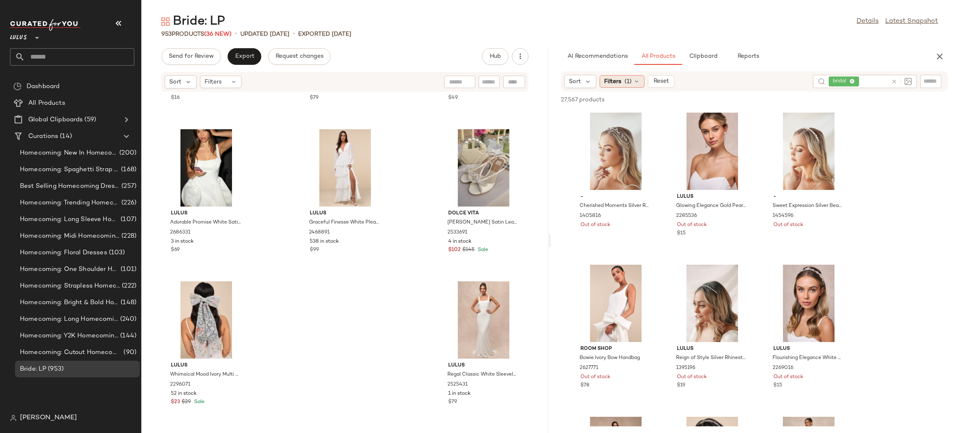
click at [620, 84] on span "Filters" at bounding box center [612, 81] width 17 height 9
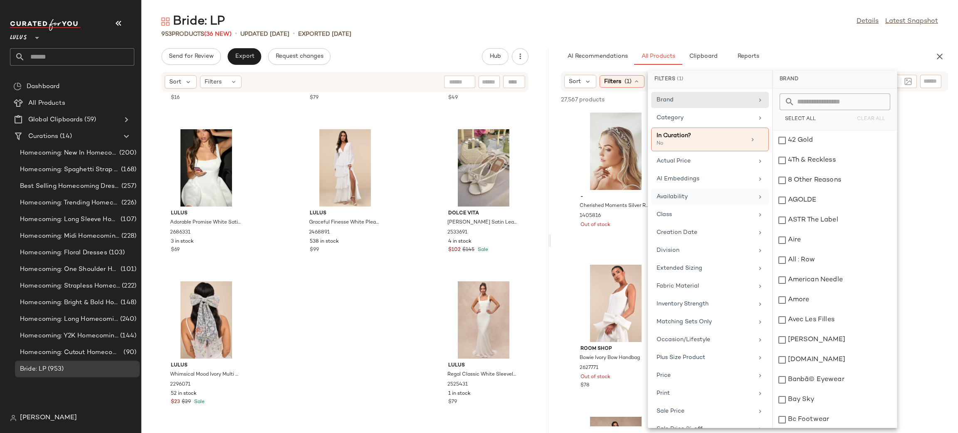
click at [691, 198] on div "Availability" at bounding box center [705, 197] width 97 height 9
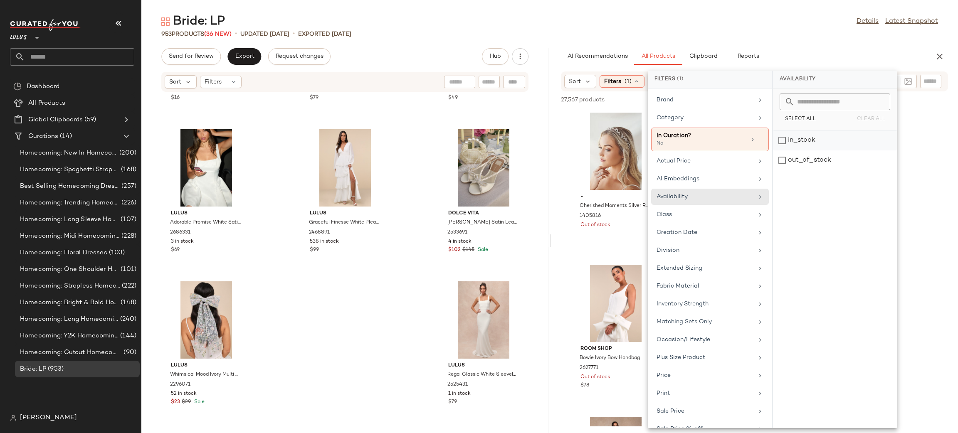
click at [819, 151] on div "in_stock" at bounding box center [835, 161] width 124 height 20
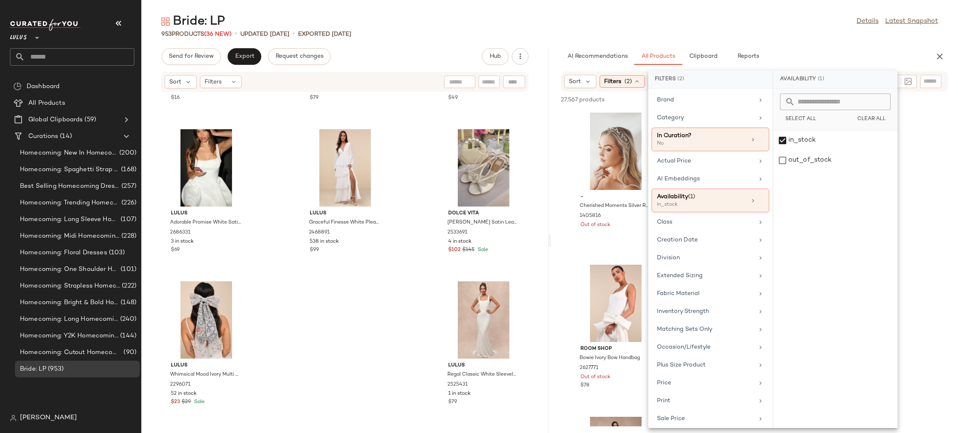
click at [843, 36] on div "953 Products (36 New) • updated Aug 20th • Exported Aug 13th" at bounding box center [549, 34] width 817 height 8
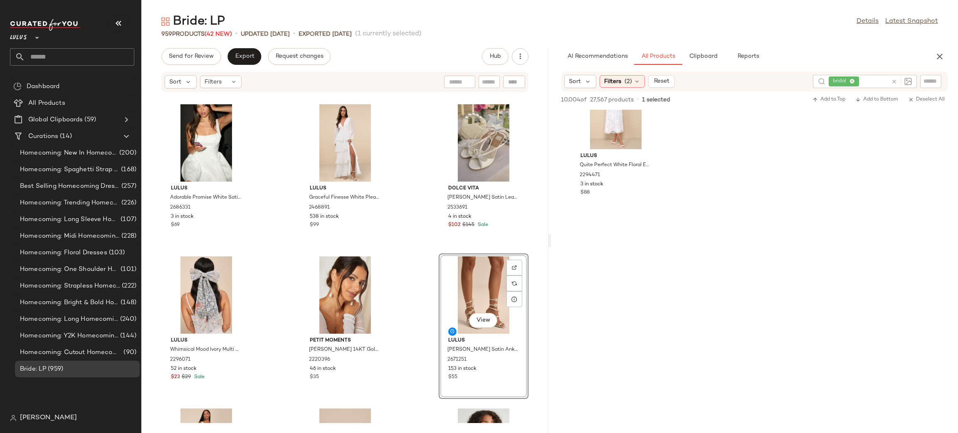
scroll to position [1921, 0]
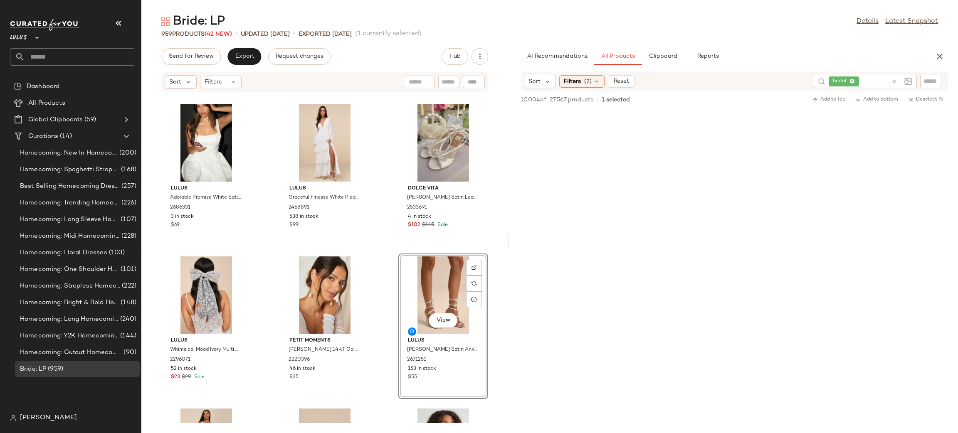
drag, startPoint x: 549, startPoint y: 243, endPoint x: 655, endPoint y: 243, distance: 106.1
click at [511, 249] on div "Bride: LP Details Latest Snapshot 959 Products (42 New) • updated Aug 20th • Ex…" at bounding box center [549, 223] width 817 height 420
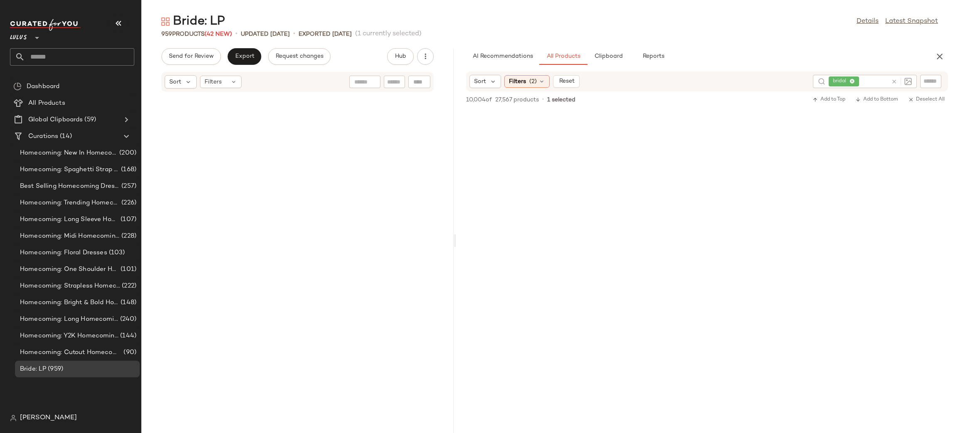
drag, startPoint x: 511, startPoint y: 238, endPoint x: 455, endPoint y: 235, distance: 55.4
click at [456, 233] on div "Bride: LP Details Latest Snapshot 959 Products (42 New) • updated Aug 20th • Ex…" at bounding box center [549, 223] width 817 height 420
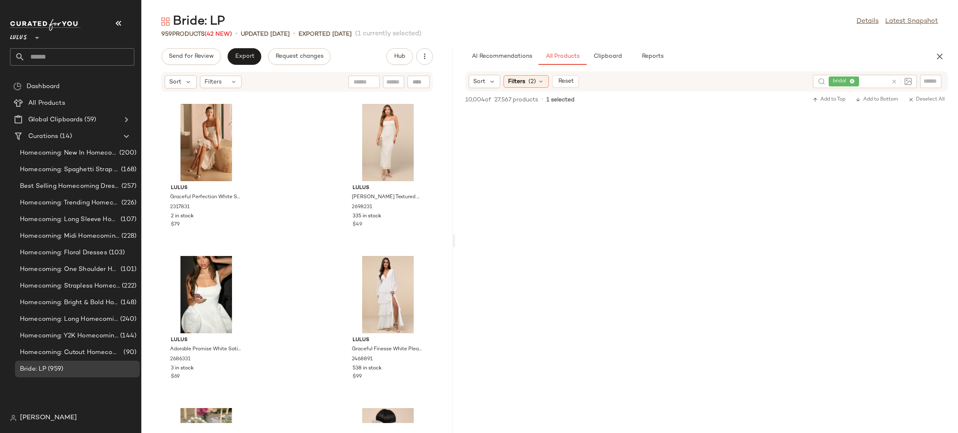
scroll to position [5657, 0]
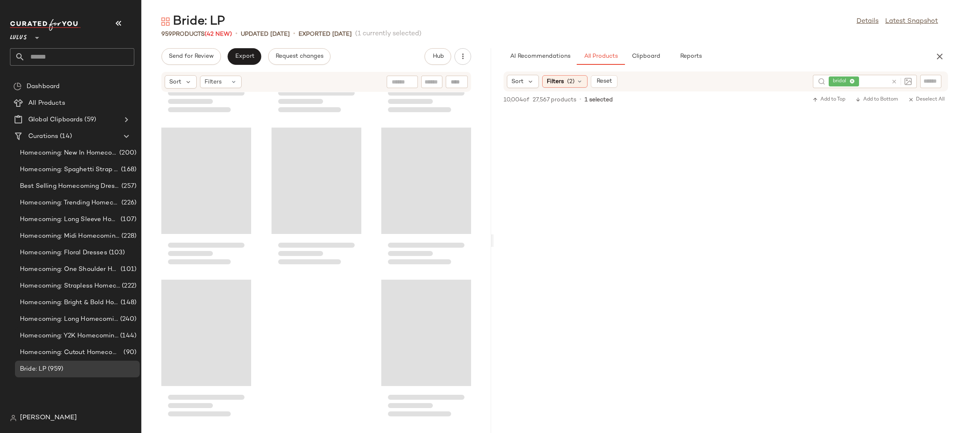
drag, startPoint x: 455, startPoint y: 241, endPoint x: 505, endPoint y: 238, distance: 50.0
click at [505, 238] on div "Bride: LP Details Latest Snapshot 959 Products (42 New) • updated Aug 20th • Ex…" at bounding box center [549, 223] width 817 height 420
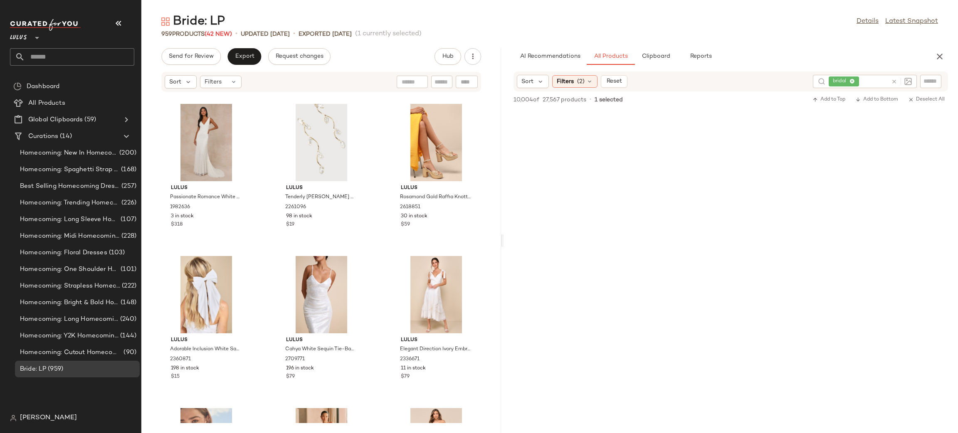
scroll to position [5775, 0]
click at [894, 82] on icon at bounding box center [894, 82] width 6 height 6
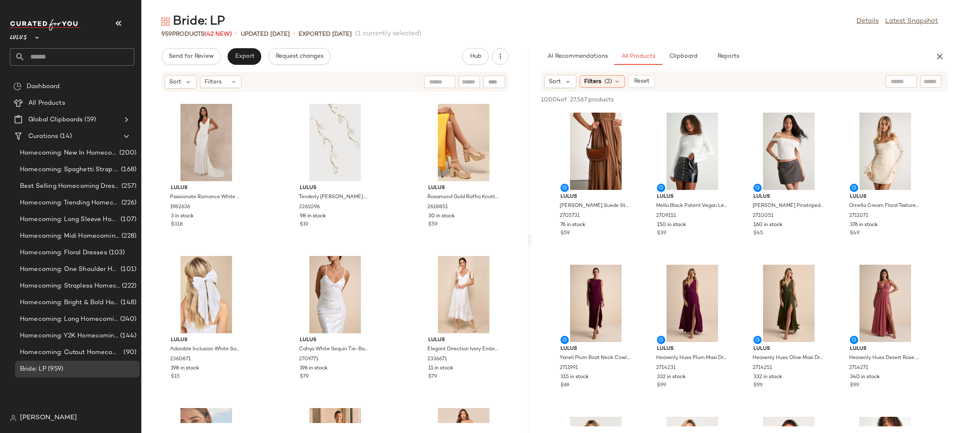
drag, startPoint x: 503, startPoint y: 240, endPoint x: 532, endPoint y: 237, distance: 29.3
click at [532, 237] on div "Bride: LP Details Latest Snapshot 959 Products (42 New) • updated Aug 20th • Ex…" at bounding box center [549, 223] width 817 height 420
click at [608, 83] on span "(2)" at bounding box center [608, 81] width 7 height 9
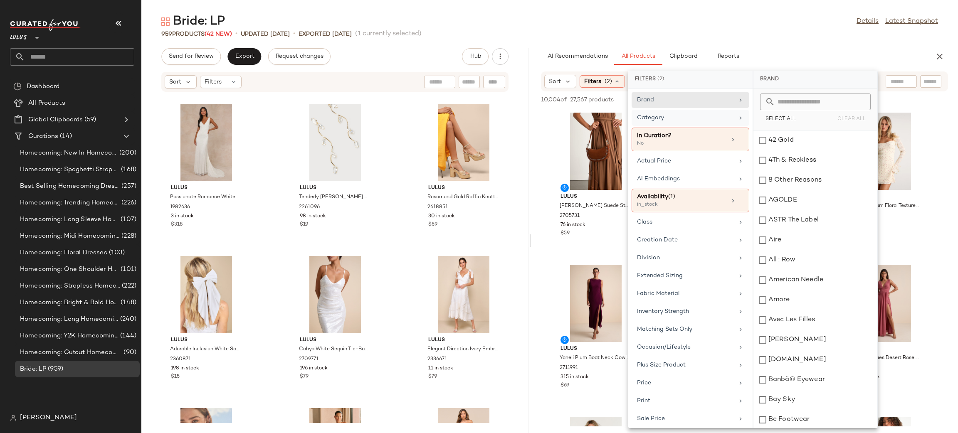
click at [686, 116] on div "Category" at bounding box center [685, 118] width 97 height 9
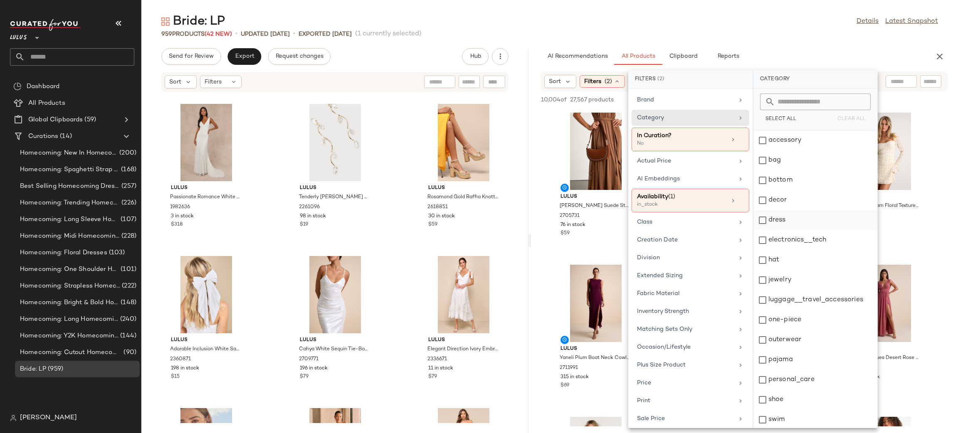
click at [804, 230] on div "dress" at bounding box center [816, 240] width 124 height 20
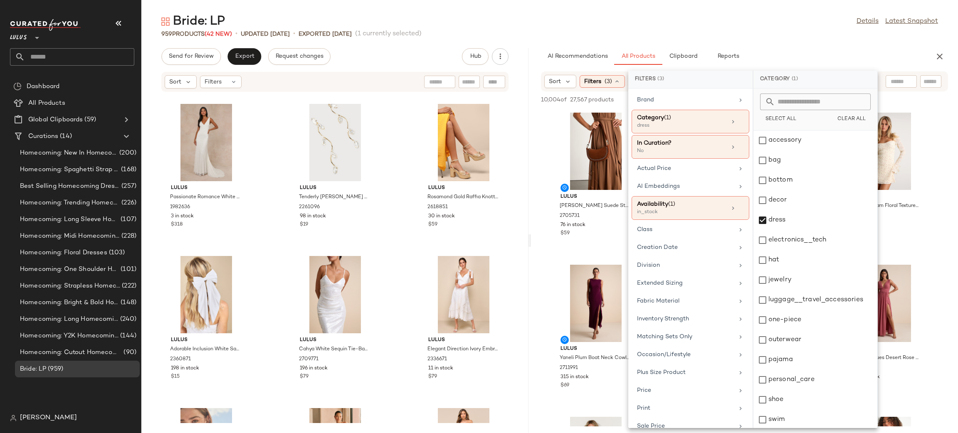
click at [883, 52] on div "AI Recommendations All Products Clipboard Reports" at bounding box center [731, 56] width 381 height 17
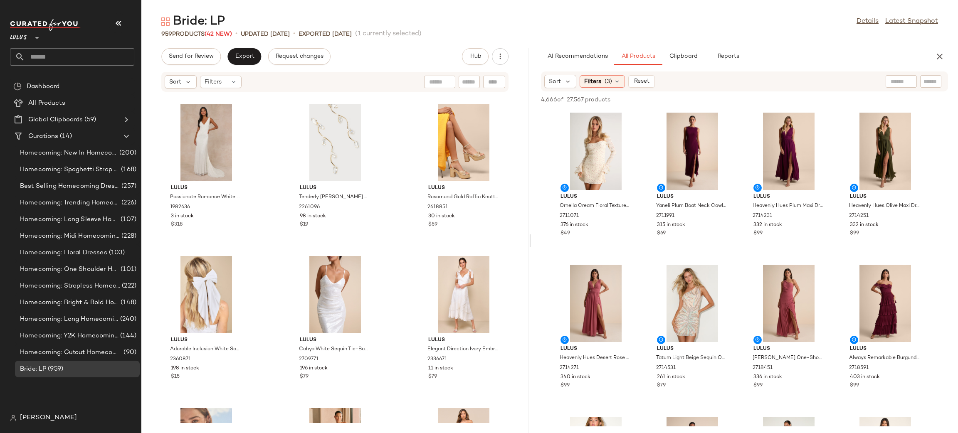
click at [934, 83] on input "text" at bounding box center [931, 81] width 15 height 9
type input "*****"
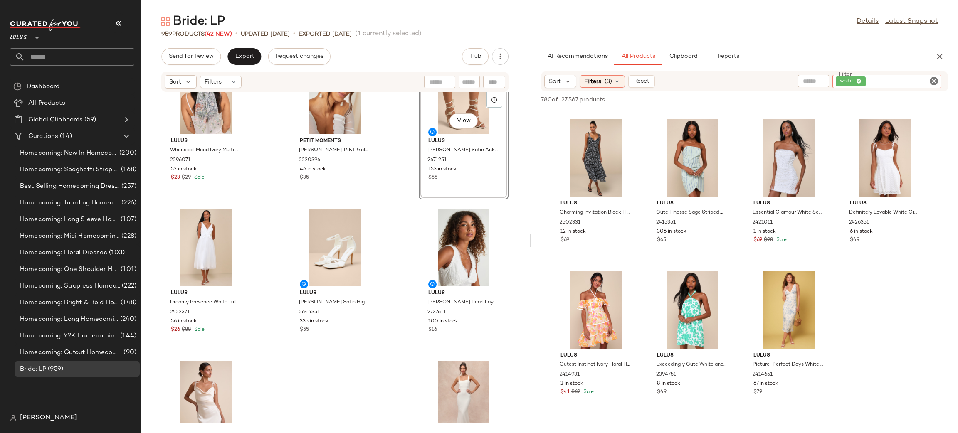
scroll to position [48308, 0]
click at [938, 53] on icon "button" at bounding box center [940, 57] width 10 height 10
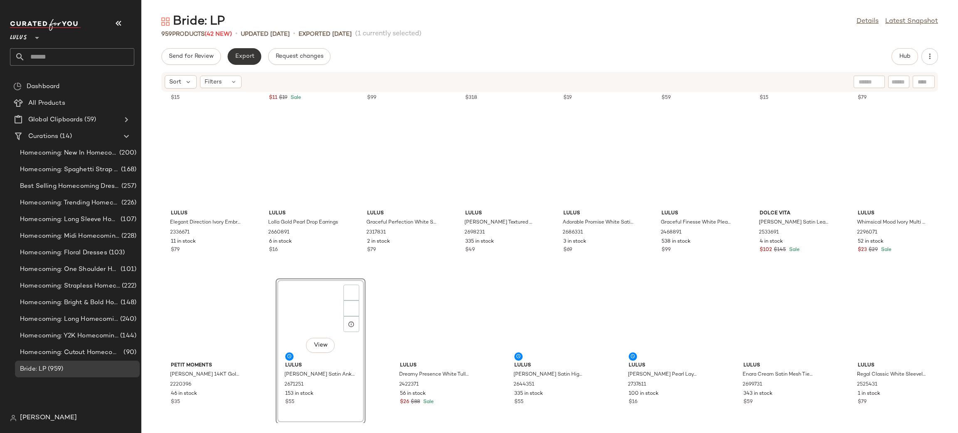
scroll to position [17812, 0]
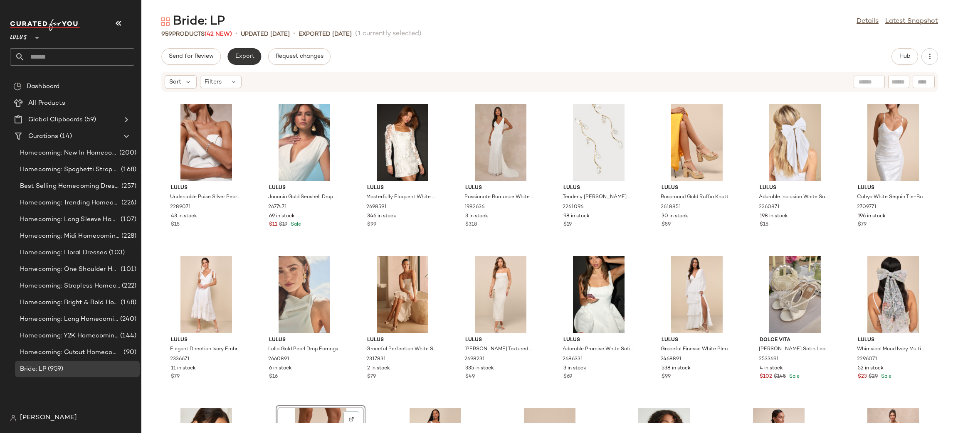
click at [248, 59] on span "Export" at bounding box center [245, 56] width 20 height 7
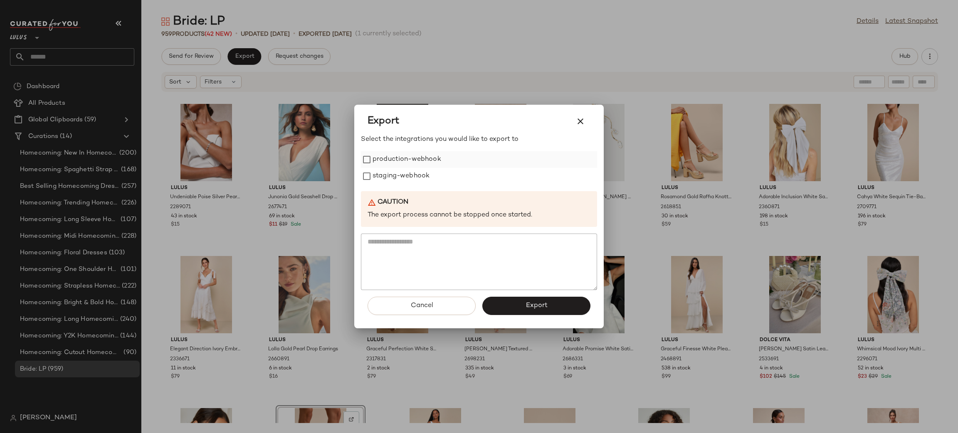
click at [395, 156] on label "production-webhook" at bounding box center [407, 159] width 69 height 17
click at [415, 180] on label "staging-webhook" at bounding box center [401, 176] width 57 height 17
click at [537, 299] on button "Export" at bounding box center [537, 306] width 108 height 18
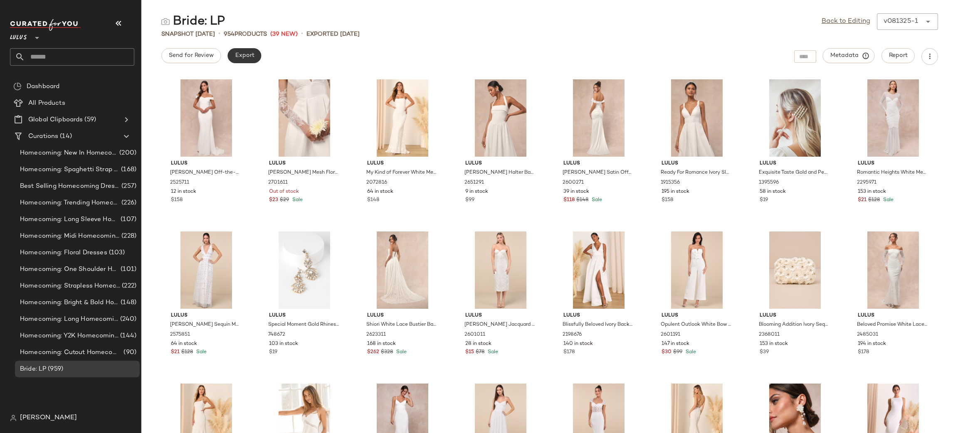
click at [251, 57] on span "Export" at bounding box center [245, 55] width 20 height 7
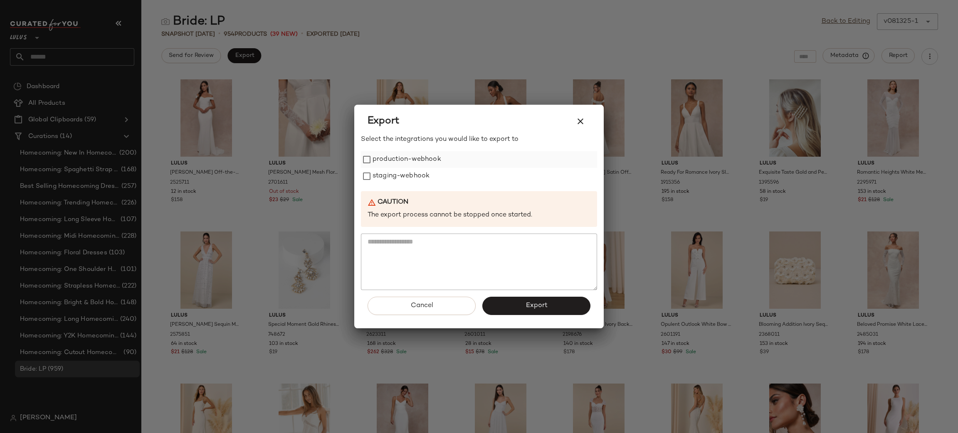
drag, startPoint x: 421, startPoint y: 155, endPoint x: 420, endPoint y: 162, distance: 7.3
click at [421, 158] on label "production-webhook" at bounding box center [407, 159] width 69 height 17
click at [409, 176] on label "staging-webhook" at bounding box center [401, 176] width 57 height 17
click at [533, 306] on span "Export" at bounding box center [536, 306] width 22 height 8
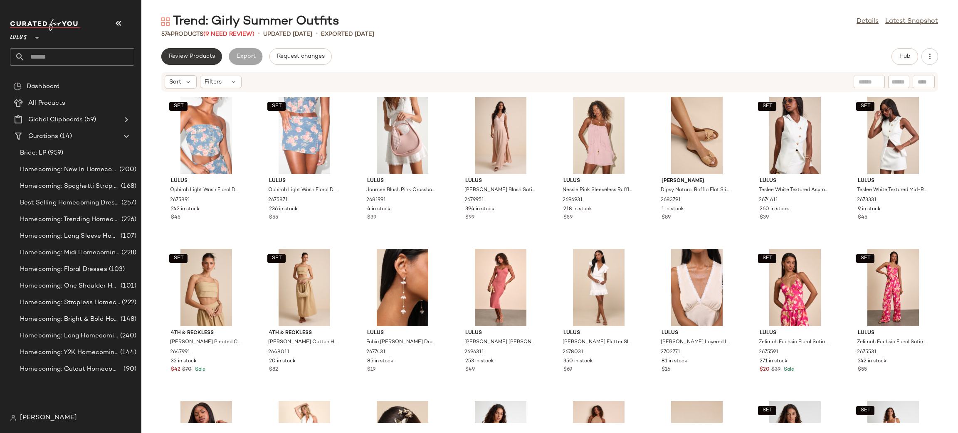
click at [210, 55] on span "Review Products" at bounding box center [191, 56] width 47 height 7
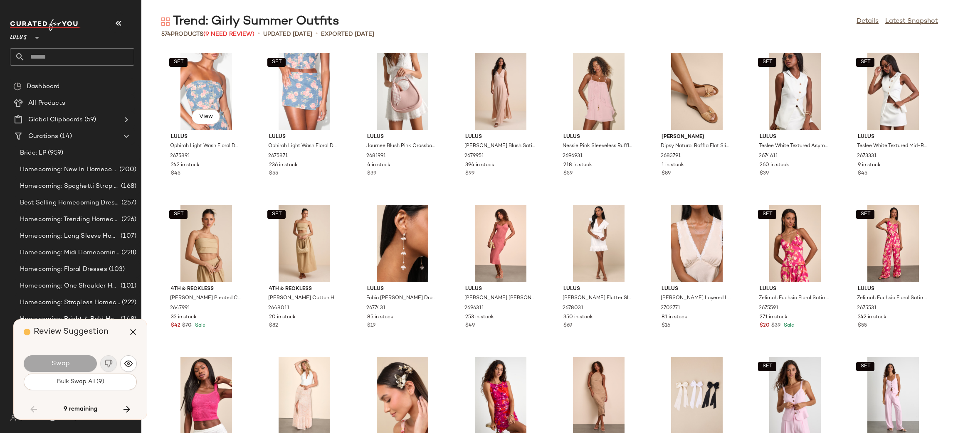
scroll to position [1674, 0]
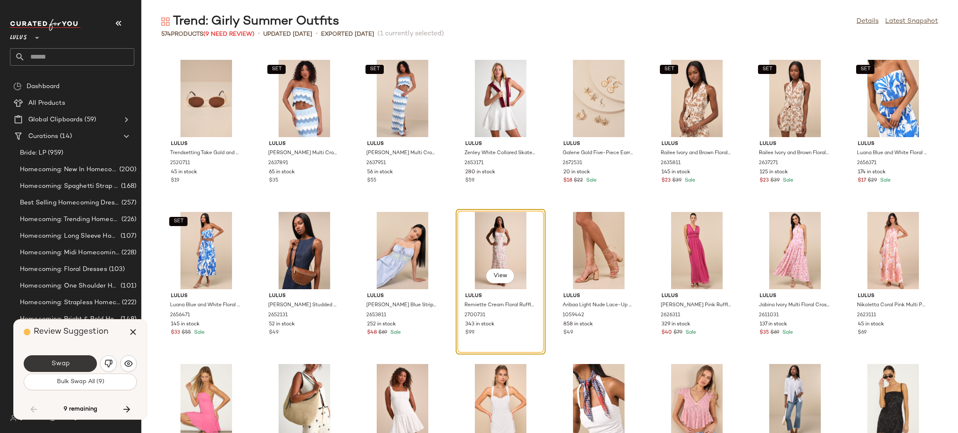
click at [64, 356] on button "Swap" at bounding box center [60, 364] width 73 height 17
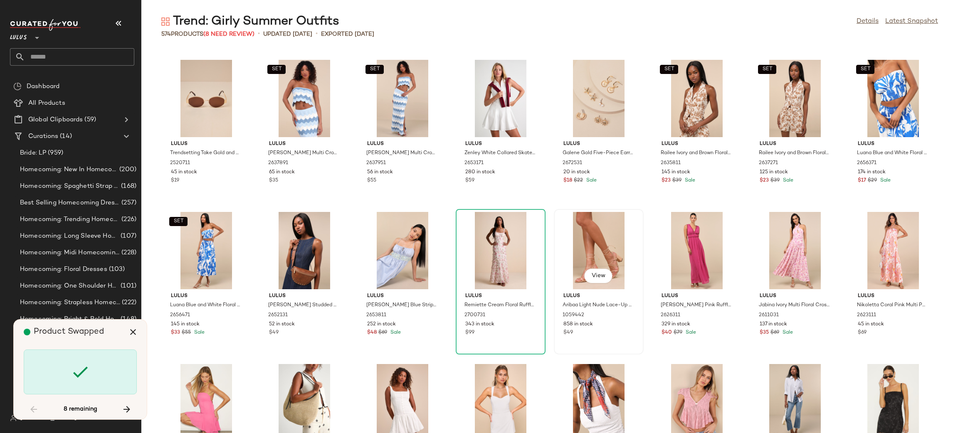
scroll to position [4262, 0]
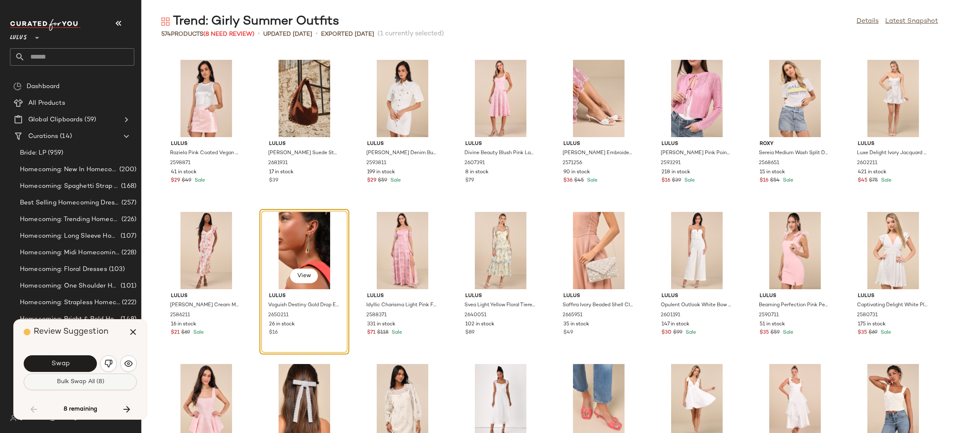
click at [95, 381] on span "Bulk Swap All (8)" at bounding box center [80, 382] width 48 height 7
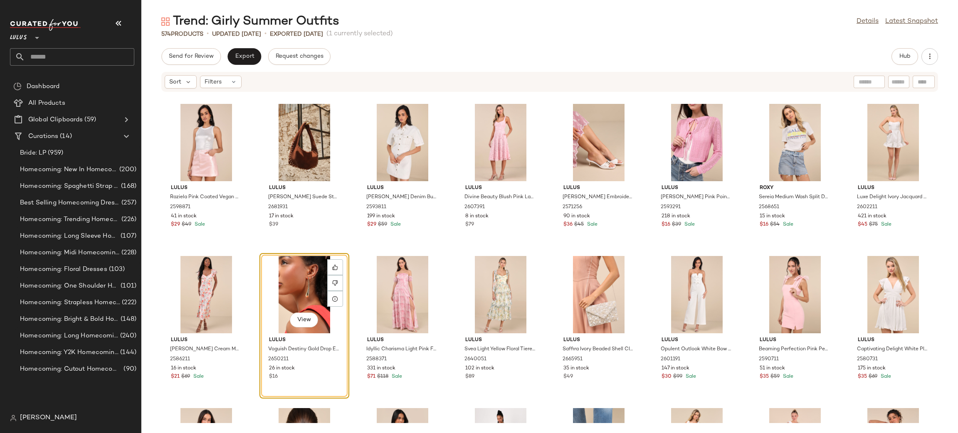
click at [248, 65] on div "Send for Review Export Request changes Hub Sort Filters Lulus Raziela Pink Coat…" at bounding box center [549, 240] width 817 height 385
click at [244, 60] on button "Export" at bounding box center [245, 56] width 34 height 17
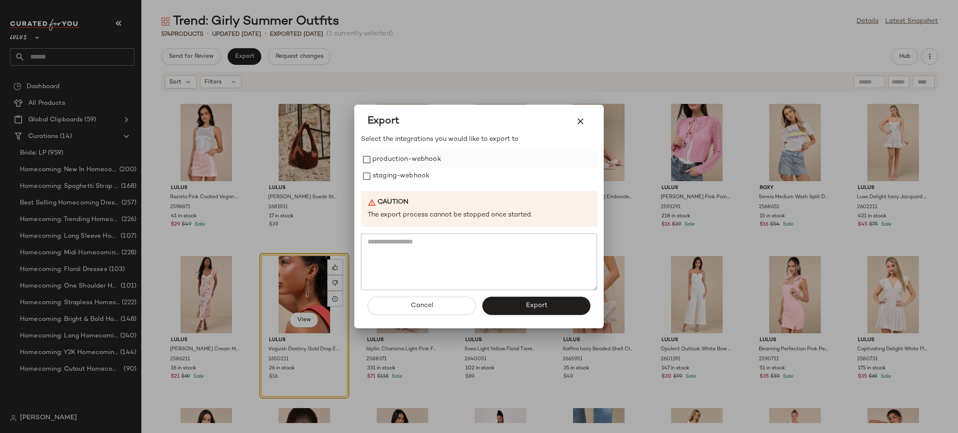
click at [389, 165] on label "production-webhook" at bounding box center [407, 159] width 69 height 17
click at [392, 175] on label "staging-webhook" at bounding box center [401, 176] width 57 height 17
click at [533, 308] on span "Export" at bounding box center [536, 306] width 22 height 8
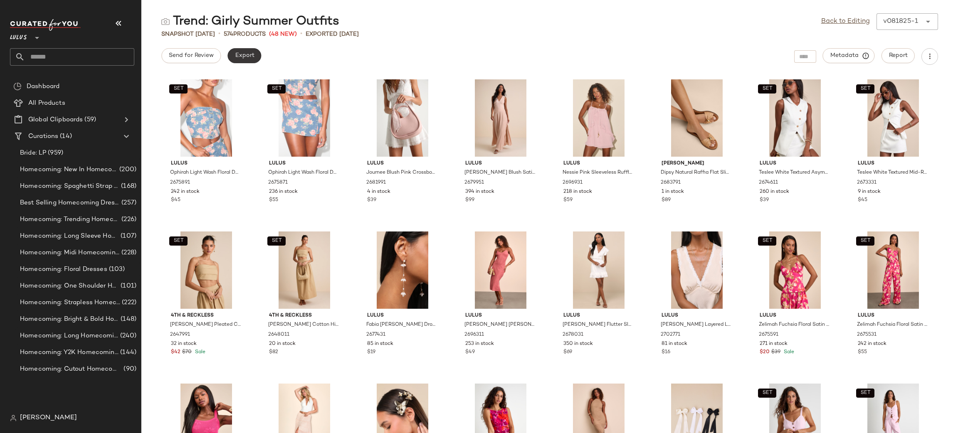
click at [254, 52] on button "Export" at bounding box center [245, 55] width 34 height 15
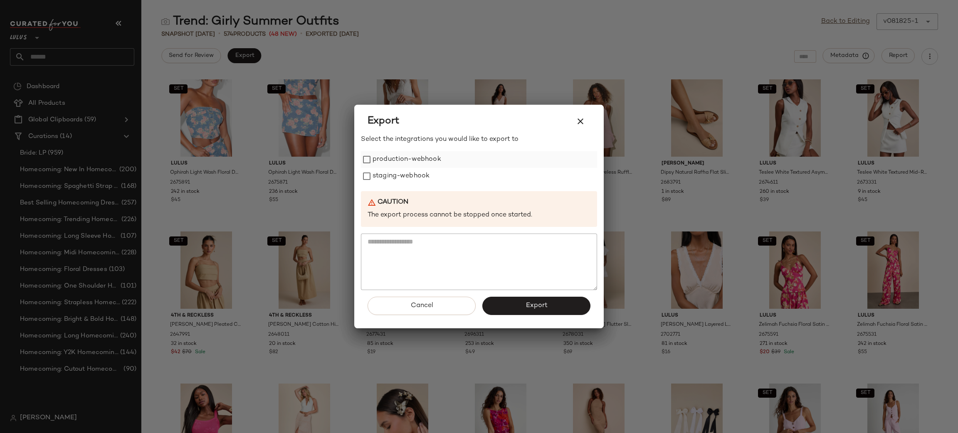
click at [420, 155] on label "production-webhook" at bounding box center [407, 159] width 69 height 17
click at [418, 172] on label "staging-webhook" at bounding box center [401, 176] width 57 height 17
click at [528, 311] on button "Export" at bounding box center [537, 306] width 108 height 18
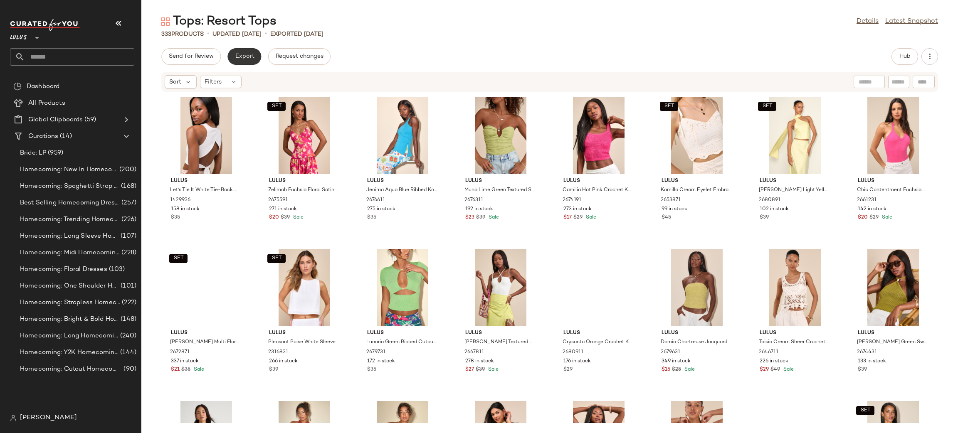
click at [243, 56] on span "Export" at bounding box center [245, 56] width 20 height 7
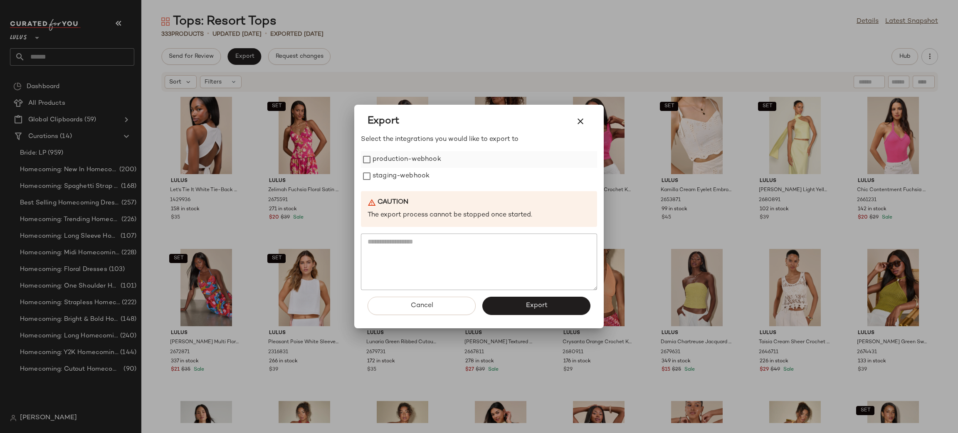
click at [419, 162] on label "production-webhook" at bounding box center [407, 159] width 69 height 17
click at [417, 176] on label "staging-webhook" at bounding box center [401, 176] width 57 height 17
click at [564, 301] on button "Export" at bounding box center [537, 306] width 108 height 18
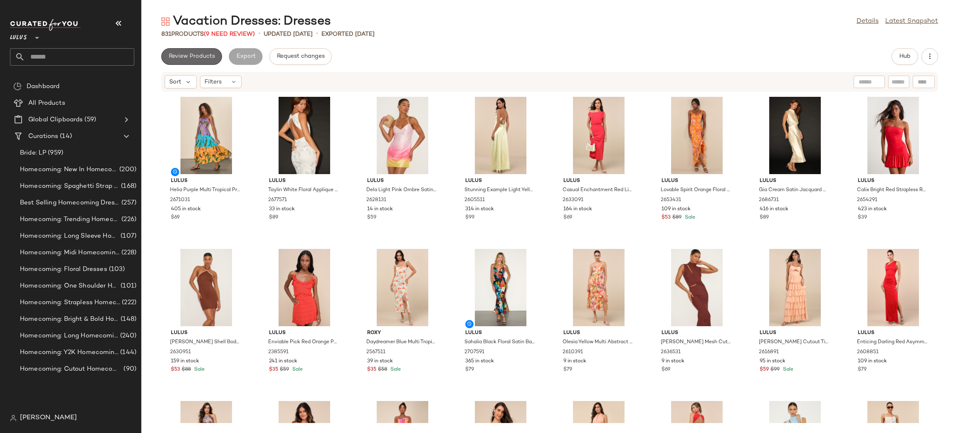
click at [180, 54] on span "Review Products" at bounding box center [191, 56] width 47 height 7
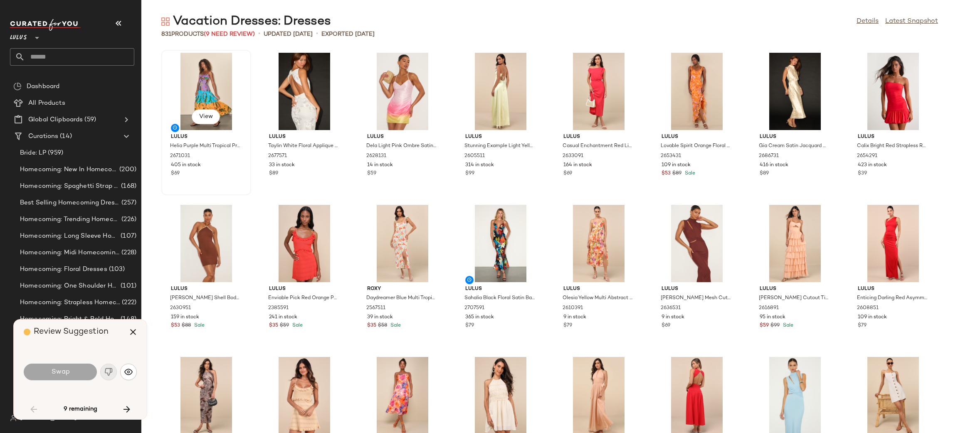
scroll to position [463, 0]
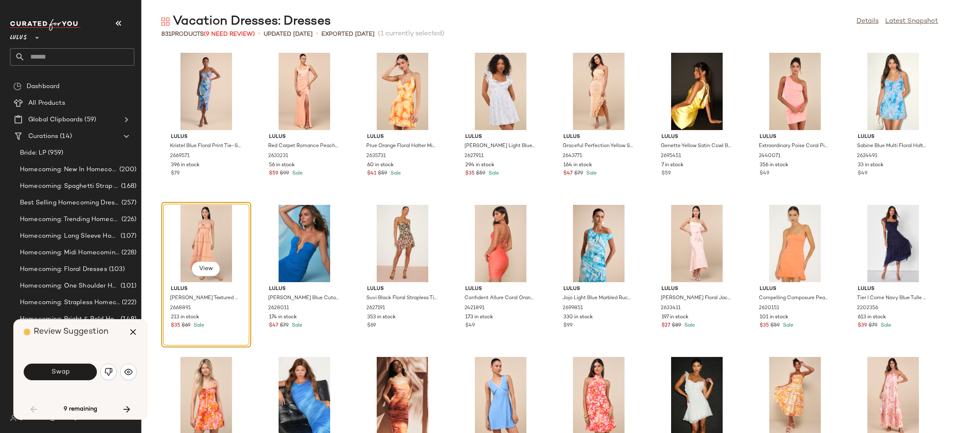
click at [99, 374] on div "Swap" at bounding box center [80, 372] width 113 height 20
click at [94, 371] on button "Swap" at bounding box center [60, 372] width 73 height 17
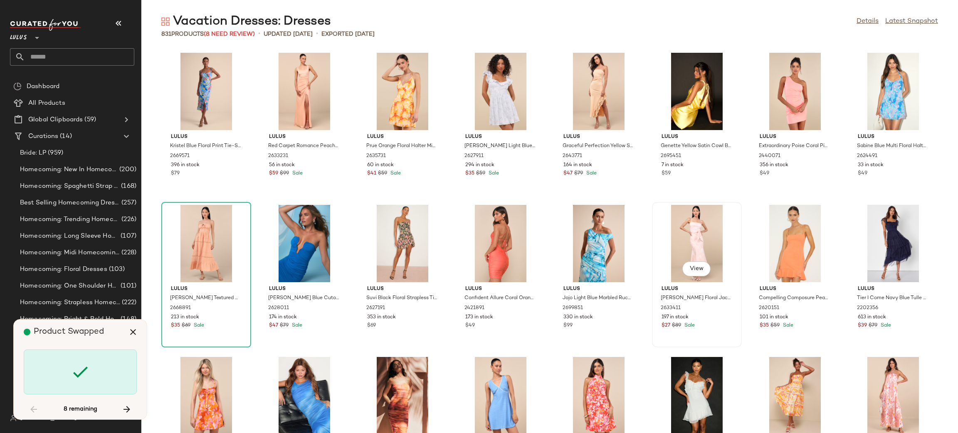
scroll to position [2588, 0]
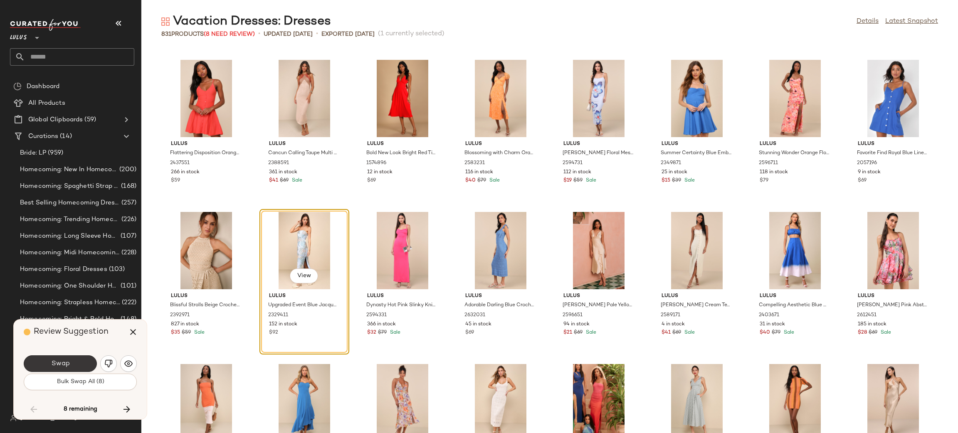
click at [79, 364] on button "Swap" at bounding box center [60, 364] width 73 height 17
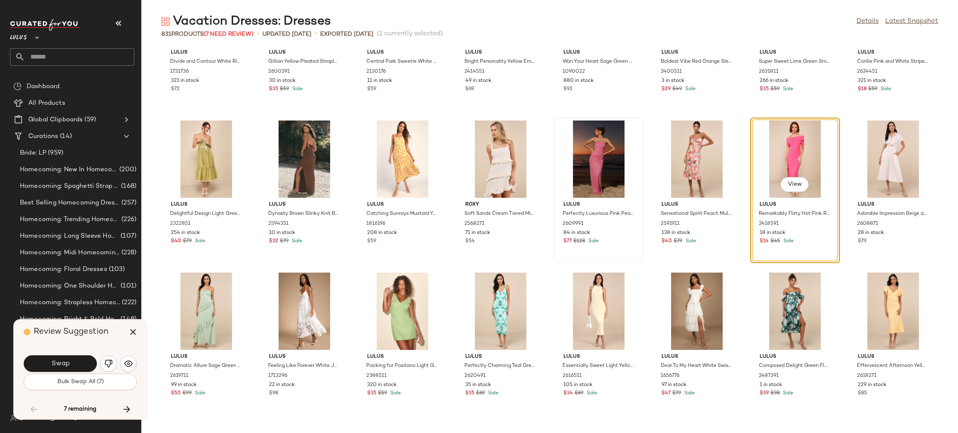
scroll to position [3650, 0]
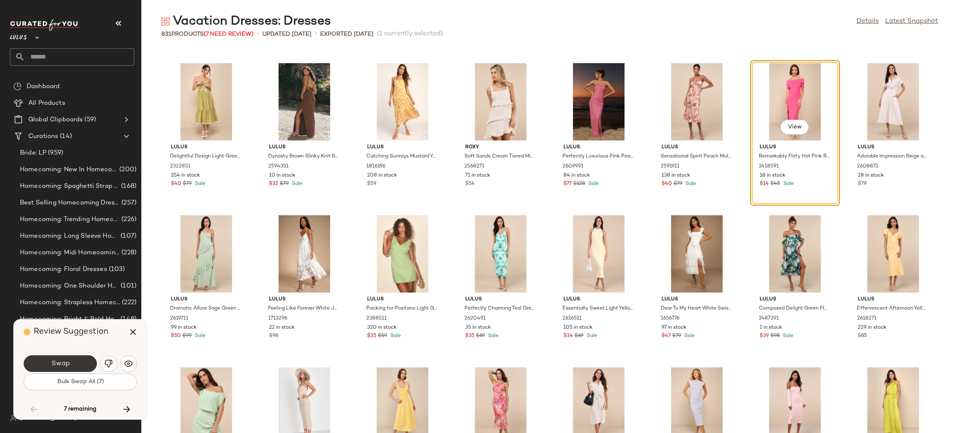
click at [78, 364] on button "Swap" at bounding box center [60, 364] width 73 height 17
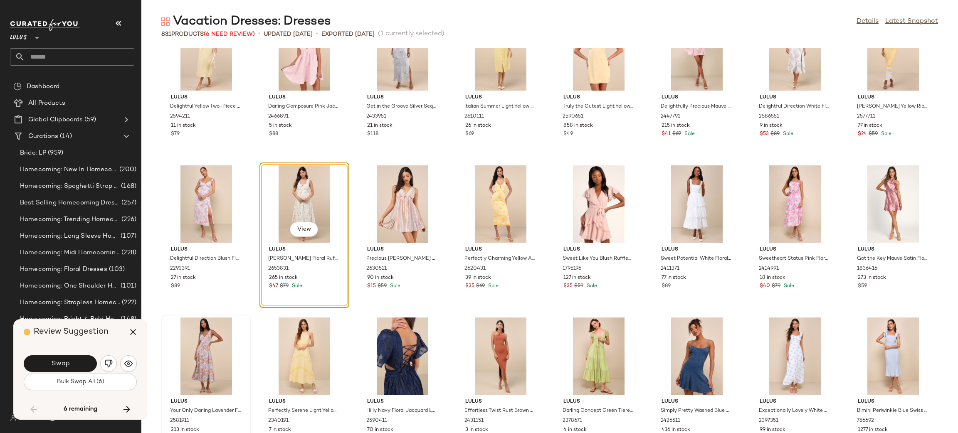
scroll to position [6170, 0]
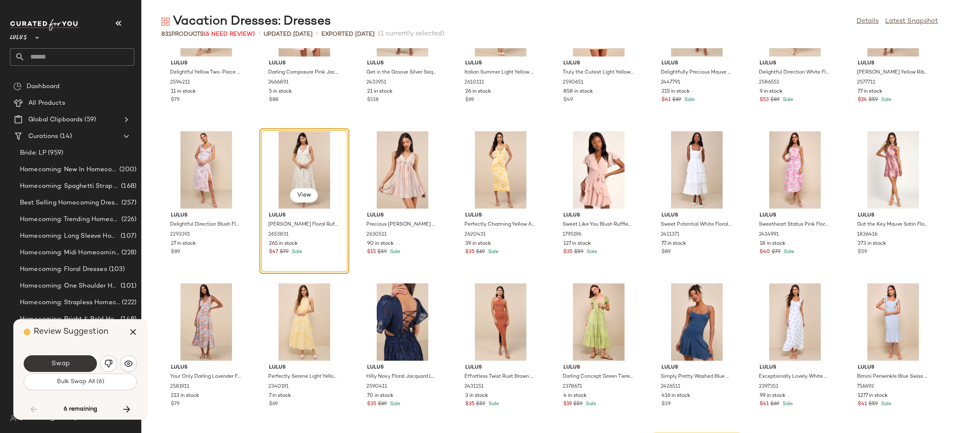
click at [86, 361] on button "Swap" at bounding box center [60, 364] width 73 height 17
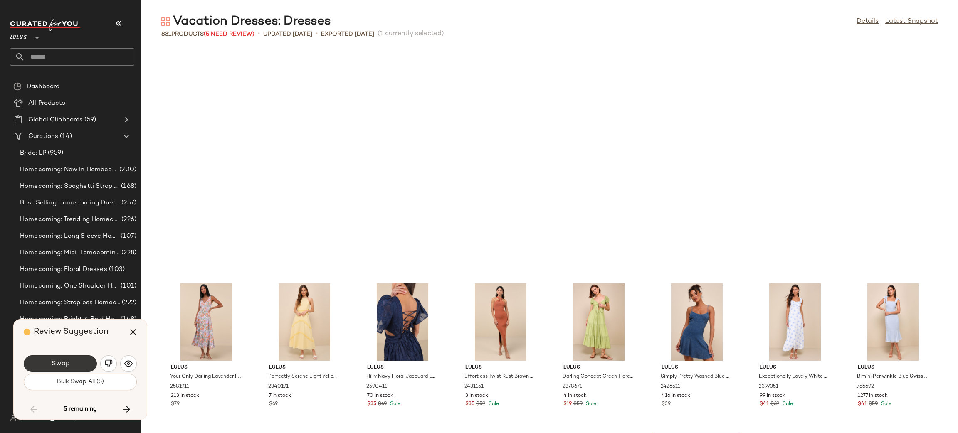
scroll to position [6394, 0]
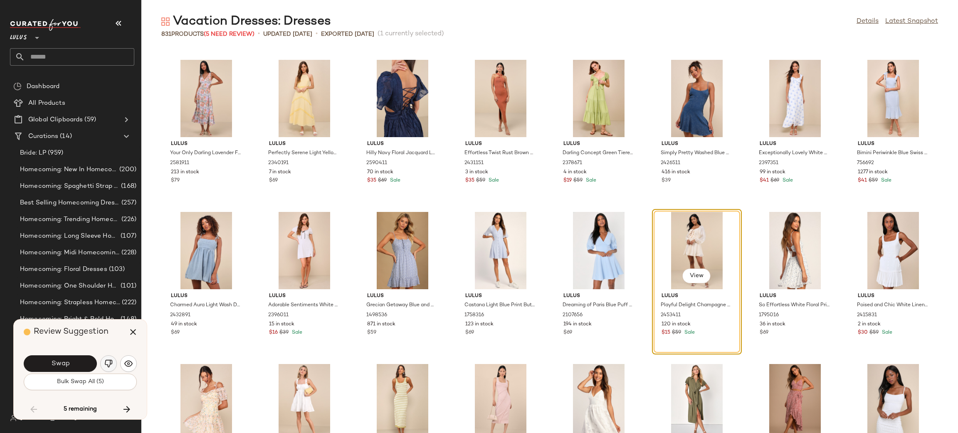
click at [110, 361] on img "button" at bounding box center [108, 364] width 8 height 8
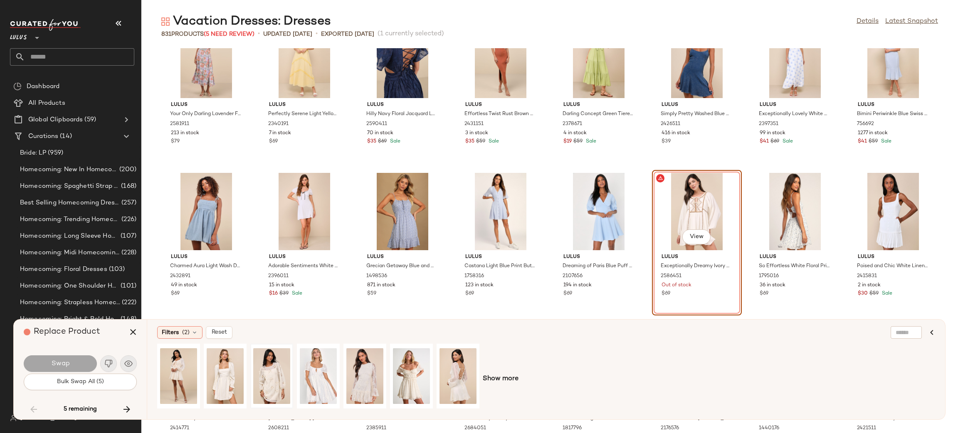
scroll to position [6463, 0]
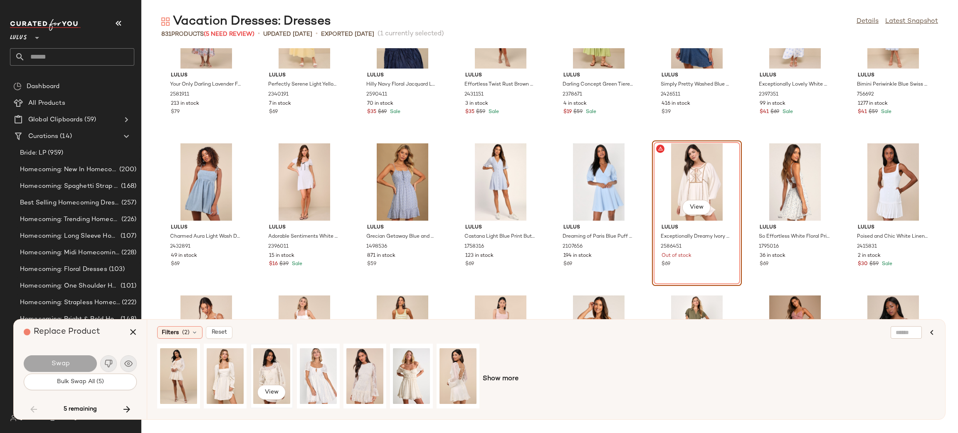
click at [260, 365] on div "View" at bounding box center [271, 376] width 37 height 59
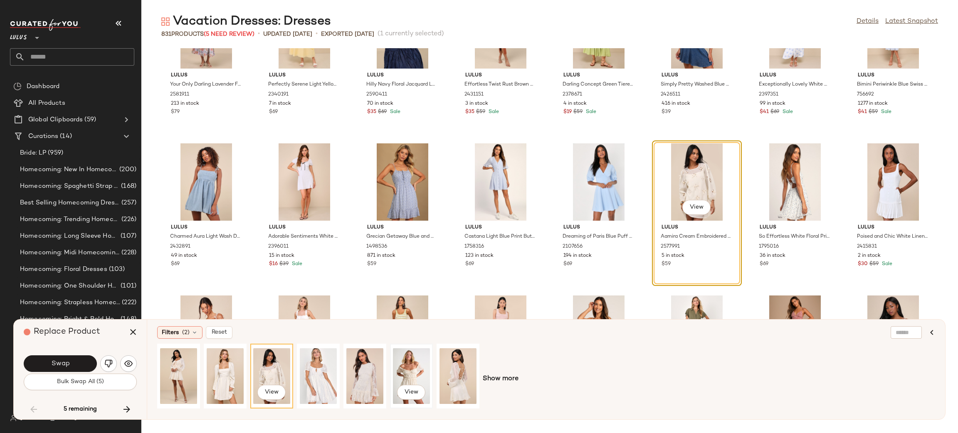
click at [402, 382] on div "View" at bounding box center [411, 376] width 37 height 59
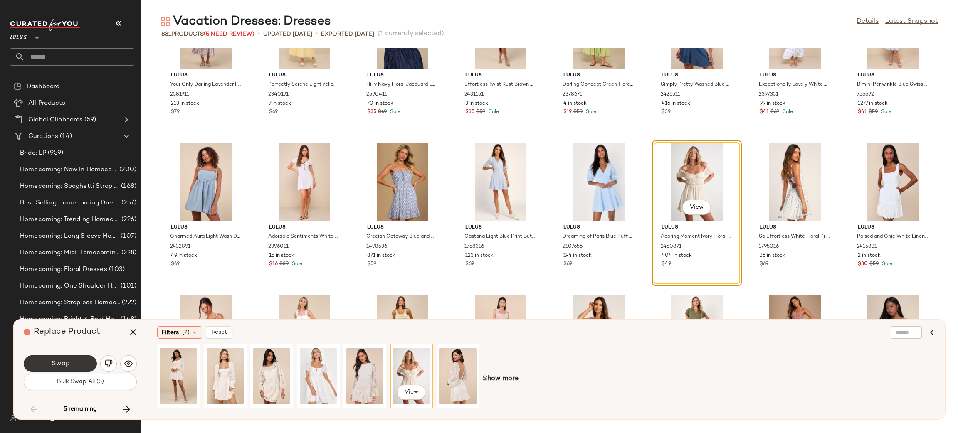
click at [89, 366] on button "Swap" at bounding box center [60, 364] width 73 height 17
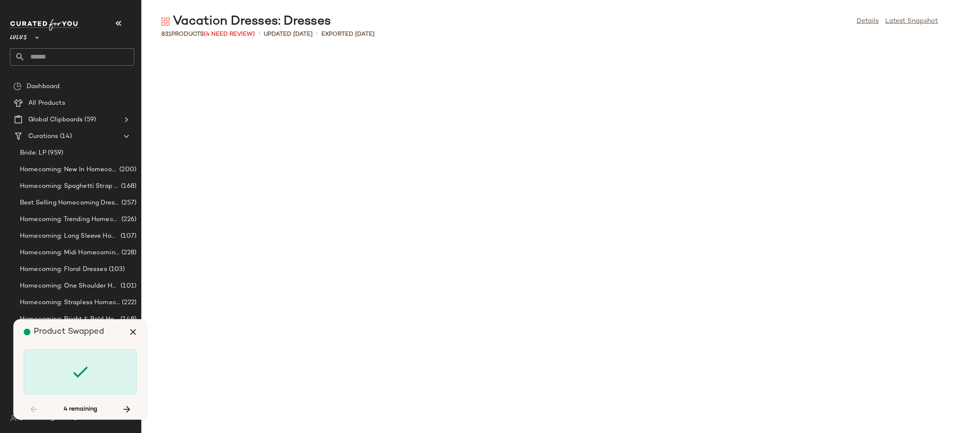
scroll to position [7156, 0]
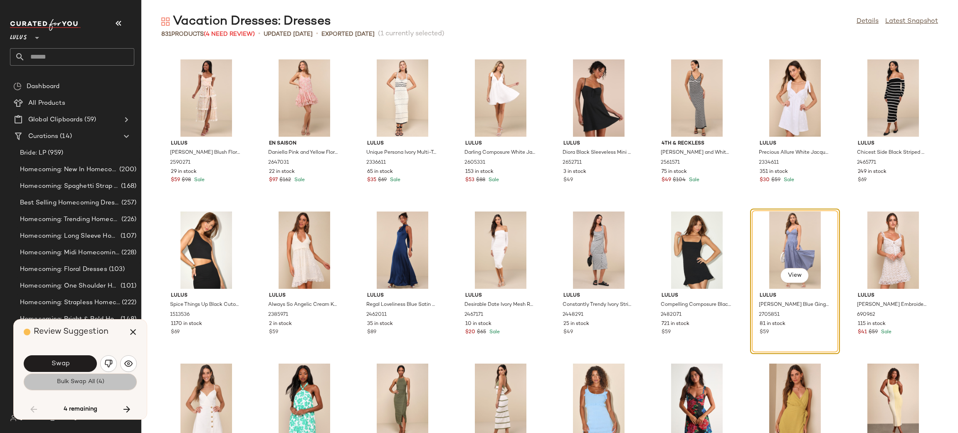
click at [99, 389] on button "Bulk Swap All (4)" at bounding box center [80, 382] width 113 height 17
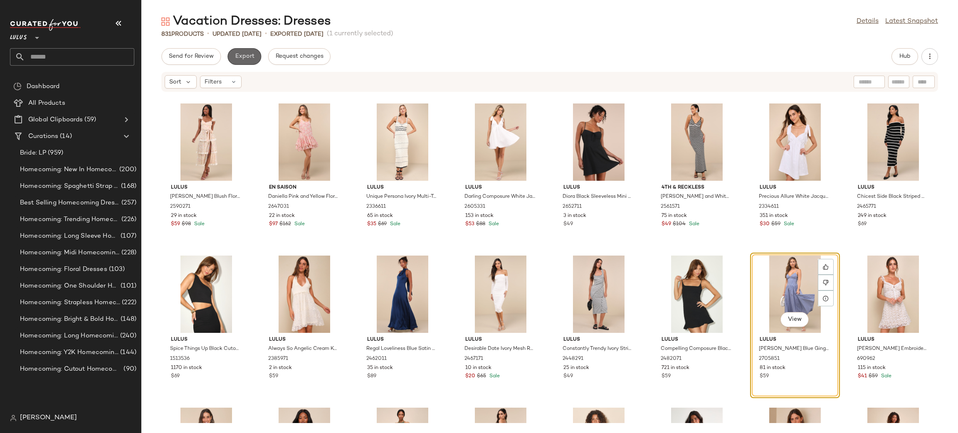
click at [248, 59] on span "Export" at bounding box center [245, 56] width 20 height 7
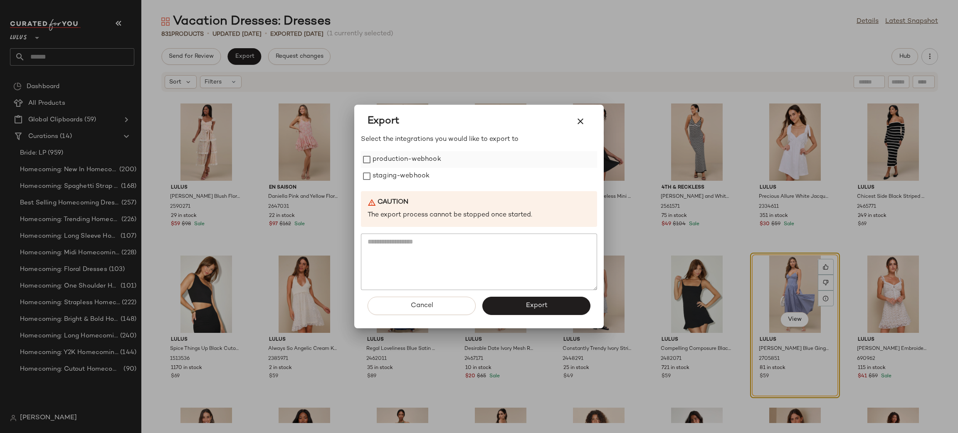
click at [379, 165] on label "production-webhook" at bounding box center [407, 159] width 69 height 17
drag, startPoint x: 386, startPoint y: 176, endPoint x: 446, endPoint y: 210, distance: 68.9
click at [387, 178] on label "staging-webhook" at bounding box center [401, 176] width 57 height 17
click at [532, 304] on span "Export" at bounding box center [536, 306] width 22 height 8
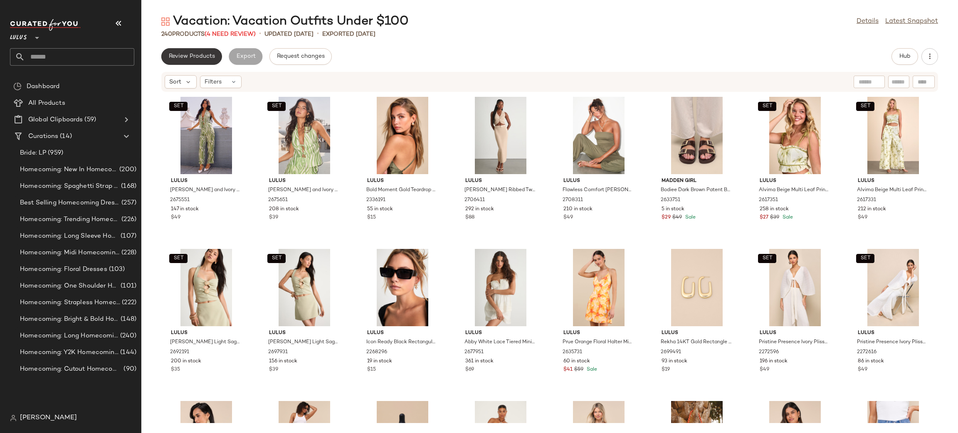
click at [179, 51] on button "Review Products" at bounding box center [191, 56] width 61 height 17
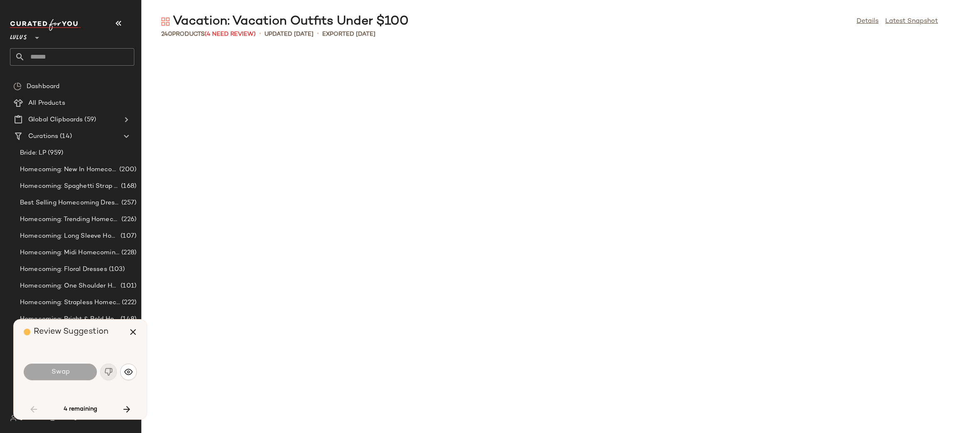
scroll to position [761, 0]
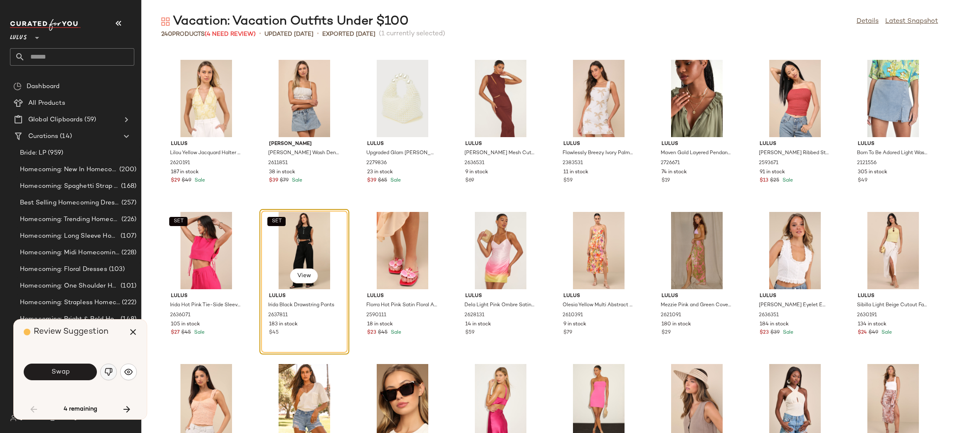
click at [112, 373] on img "button" at bounding box center [108, 372] width 8 height 8
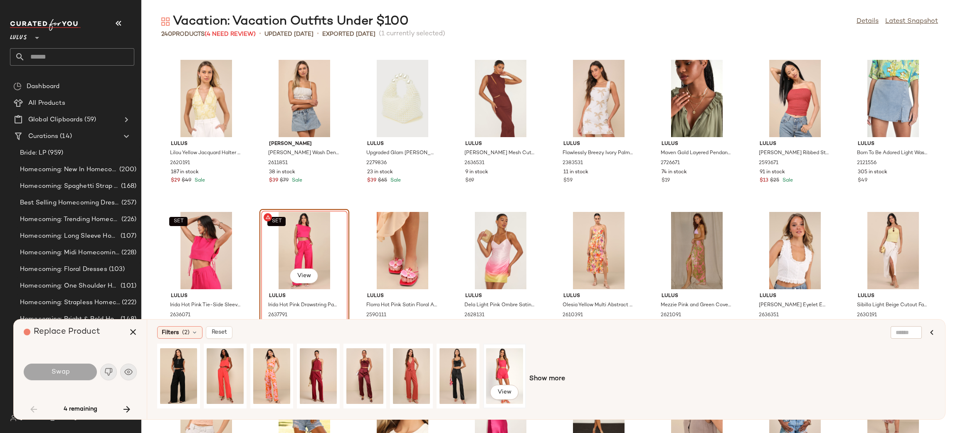
click at [509, 376] on div "View" at bounding box center [504, 376] width 37 height 59
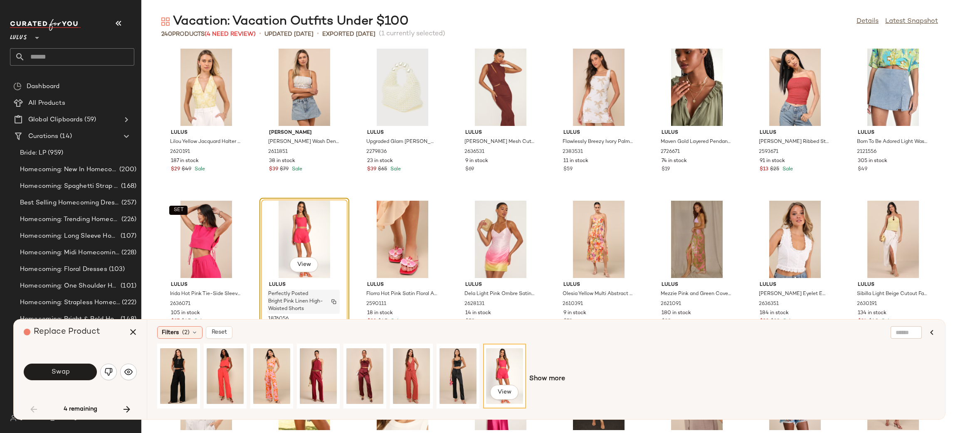
scroll to position [773, 0]
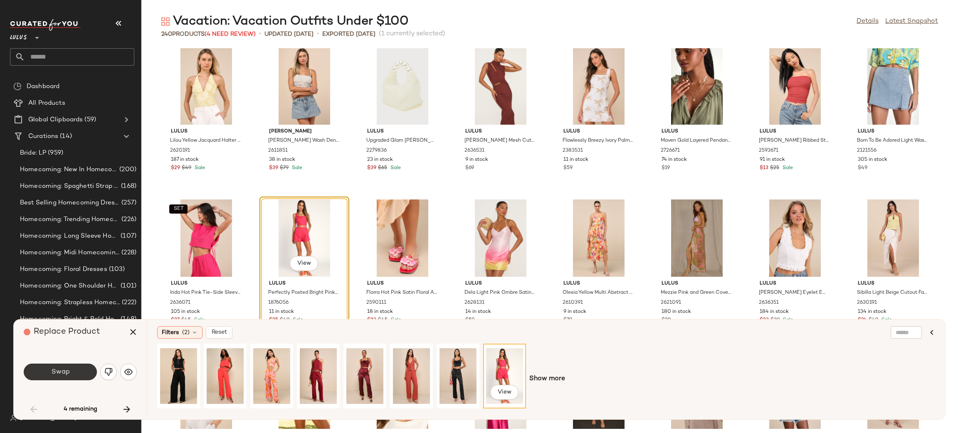
click at [68, 370] on span "Swap" at bounding box center [60, 373] width 19 height 8
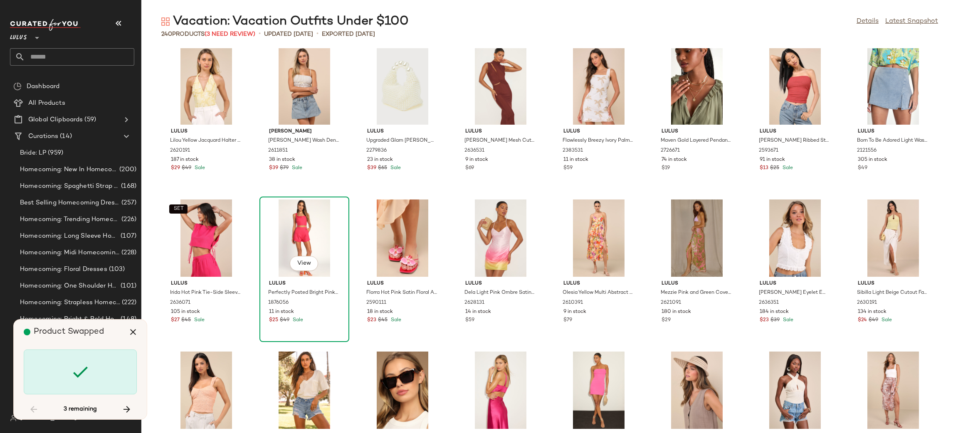
scroll to position [2131, 0]
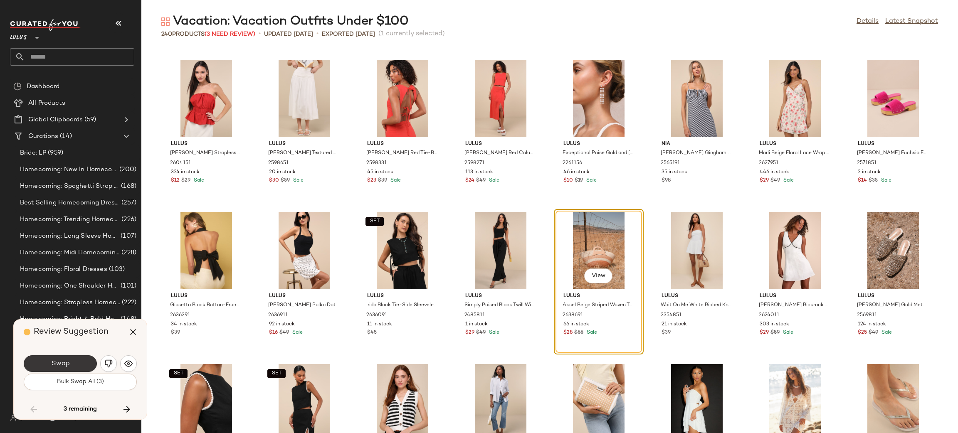
click at [64, 363] on span "Swap" at bounding box center [60, 364] width 19 height 8
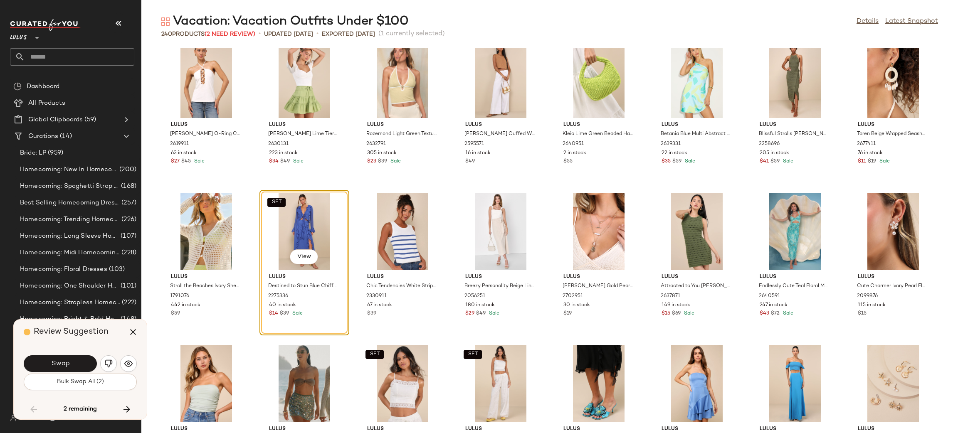
scroll to position [2912, 0]
click at [110, 361] on img "button" at bounding box center [108, 364] width 8 height 8
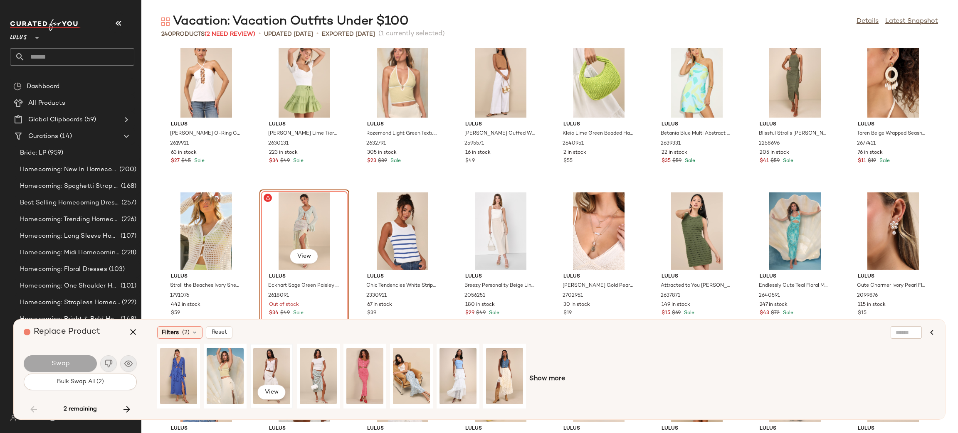
click at [275, 370] on div "View" at bounding box center [271, 376] width 37 height 59
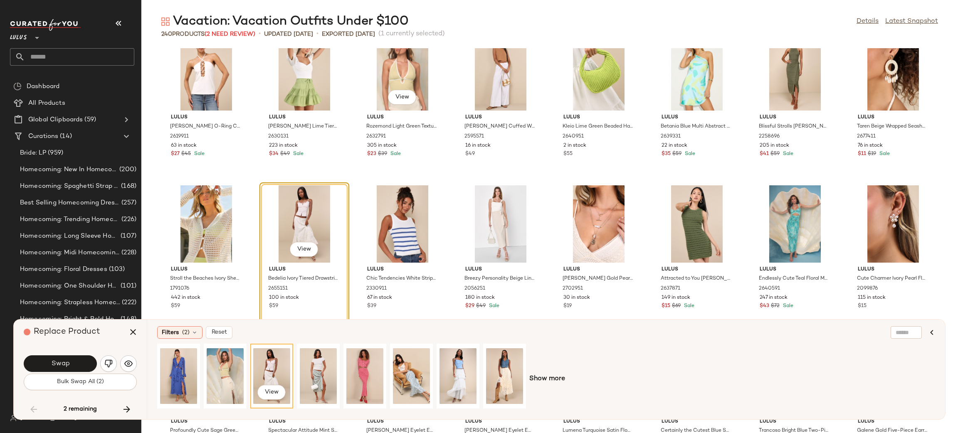
scroll to position [2925, 0]
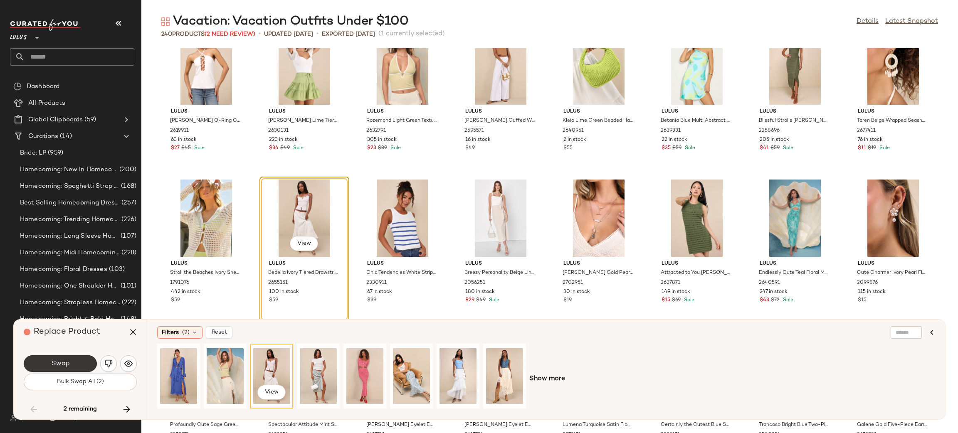
click at [75, 367] on button "Swap" at bounding box center [60, 364] width 73 height 17
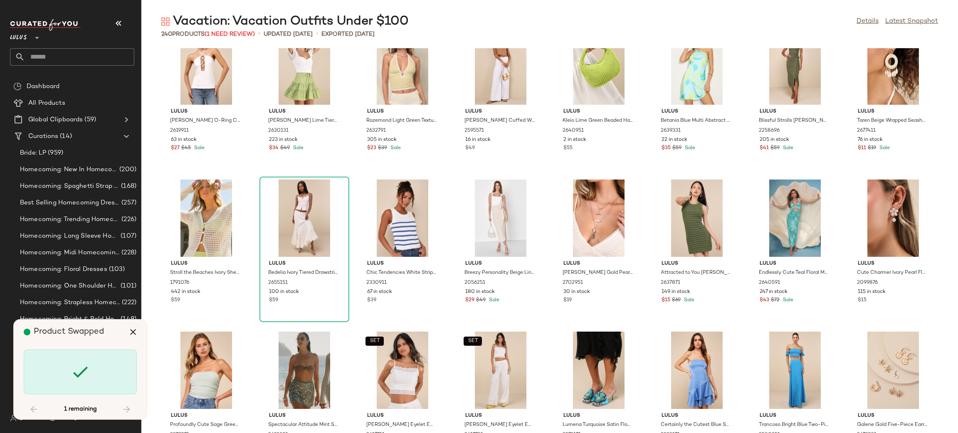
scroll to position [3806, 0]
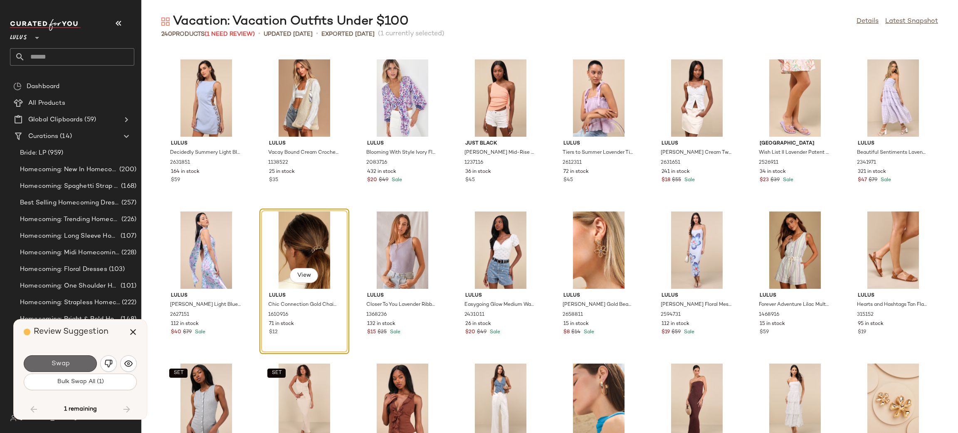
click at [69, 367] on button "Swap" at bounding box center [60, 364] width 73 height 17
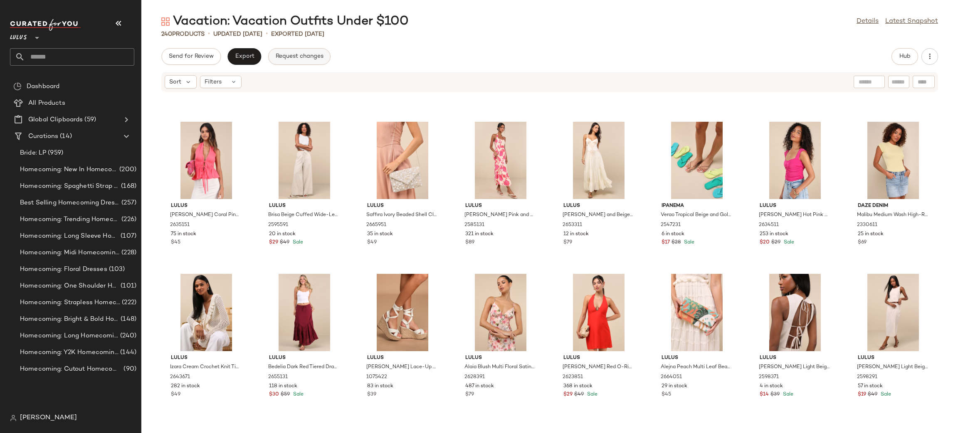
scroll to position [1311, 0]
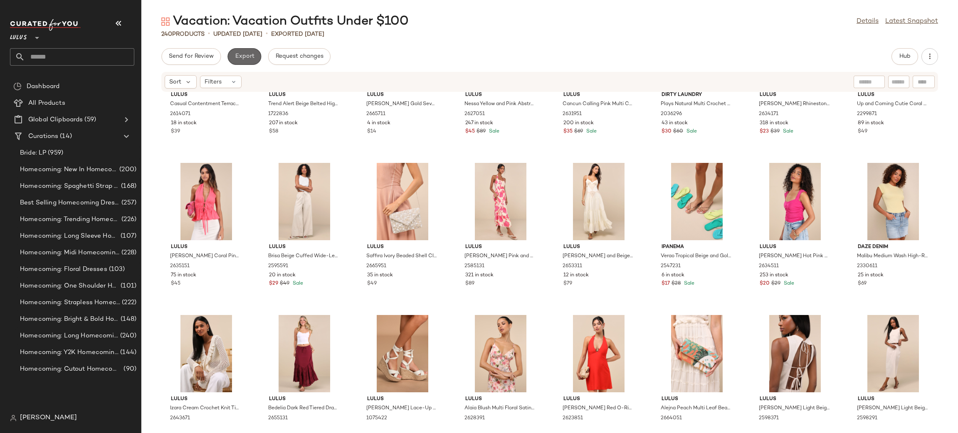
click at [236, 54] on span "Export" at bounding box center [245, 56] width 20 height 7
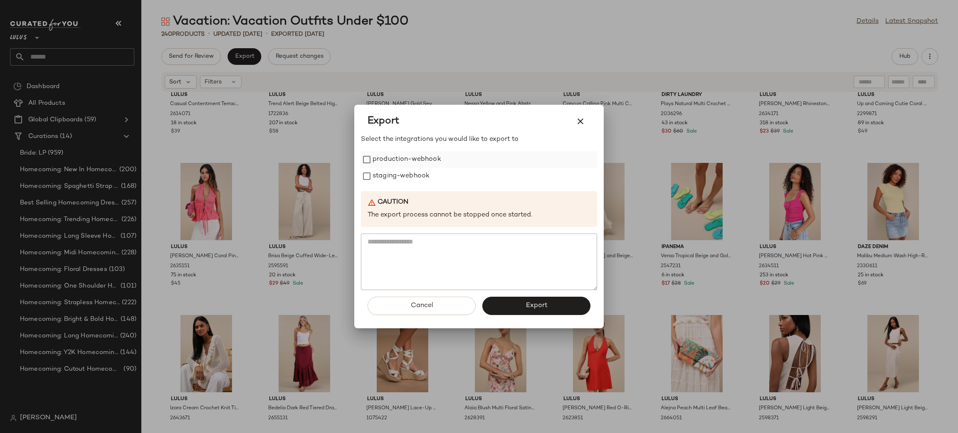
click at [414, 156] on label "production-webhook" at bounding box center [407, 159] width 69 height 17
click at [419, 180] on label "staging-webhook" at bounding box center [401, 176] width 57 height 17
click at [534, 302] on button "Export" at bounding box center [537, 306] width 108 height 18
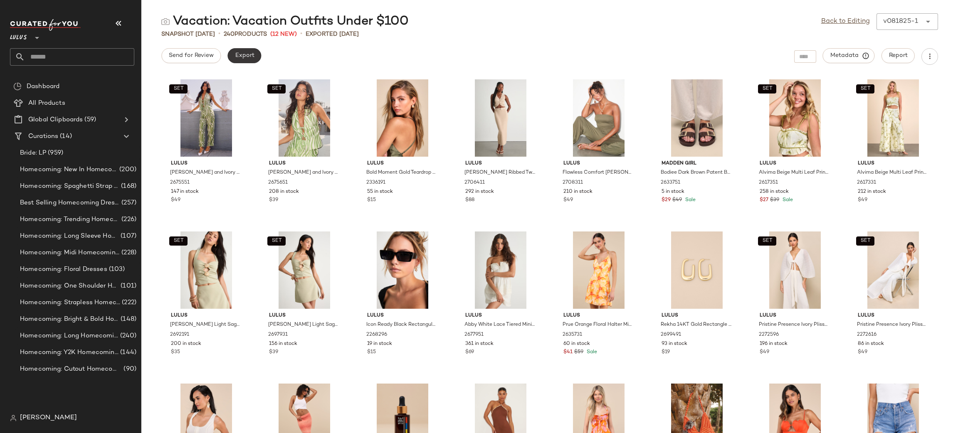
click at [255, 58] on button "Export" at bounding box center [245, 55] width 34 height 15
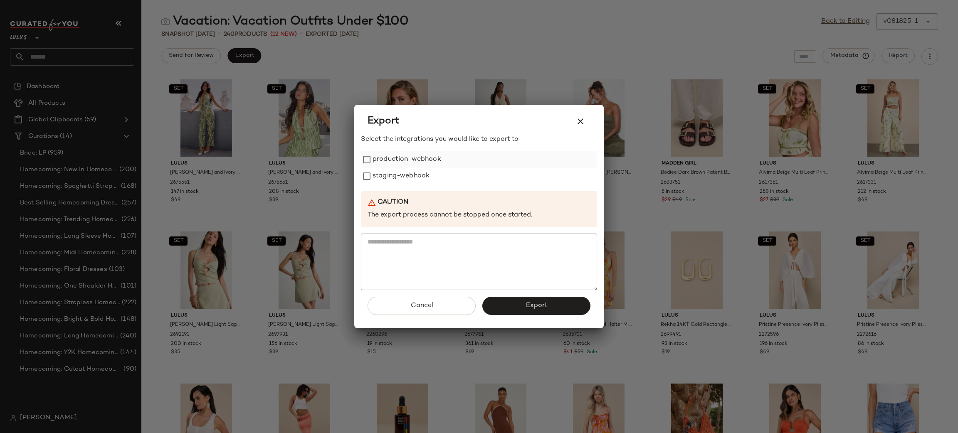
click at [392, 157] on label "production-webhook" at bounding box center [407, 159] width 69 height 17
click at [395, 177] on label "staging-webhook" at bounding box center [401, 176] width 57 height 17
click at [518, 307] on button "Export" at bounding box center [537, 306] width 108 height 18
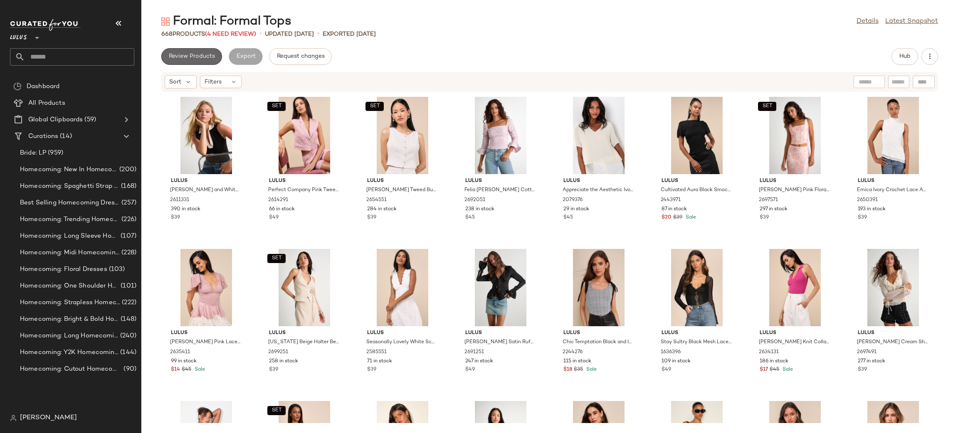
click at [213, 62] on button "Review Products" at bounding box center [191, 56] width 61 height 17
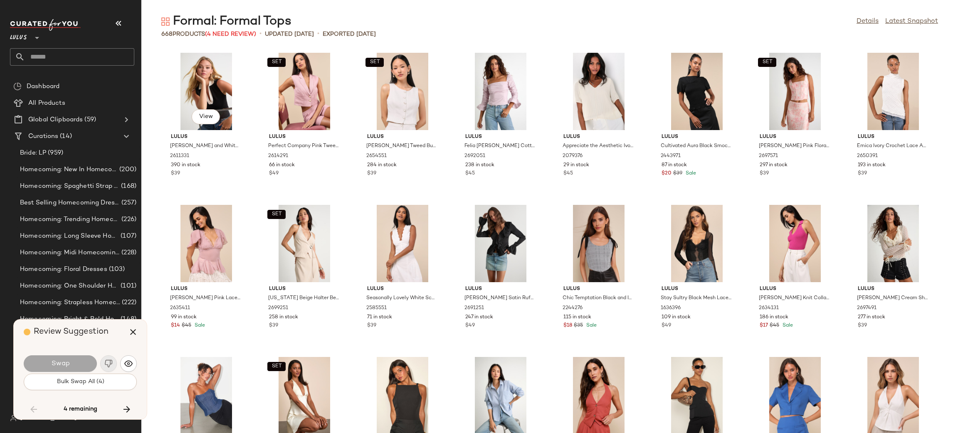
scroll to position [3044, 0]
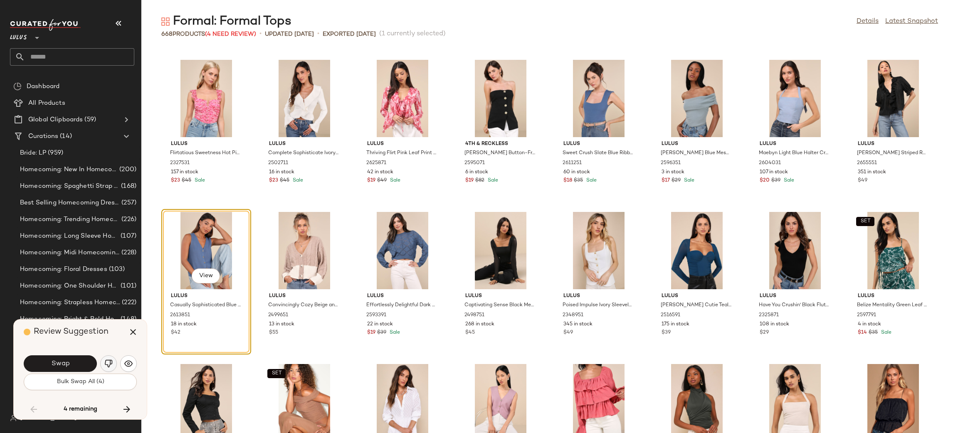
click at [108, 366] on img "button" at bounding box center [108, 364] width 8 height 8
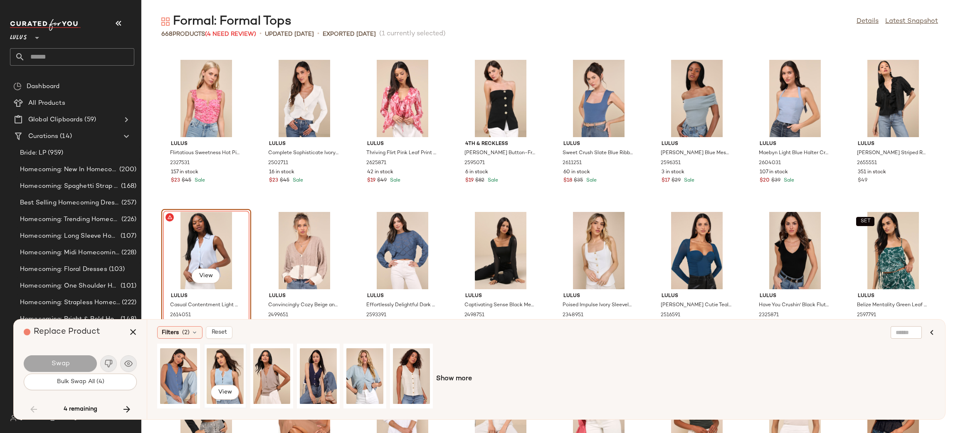
click at [227, 370] on div "View" at bounding box center [225, 376] width 37 height 59
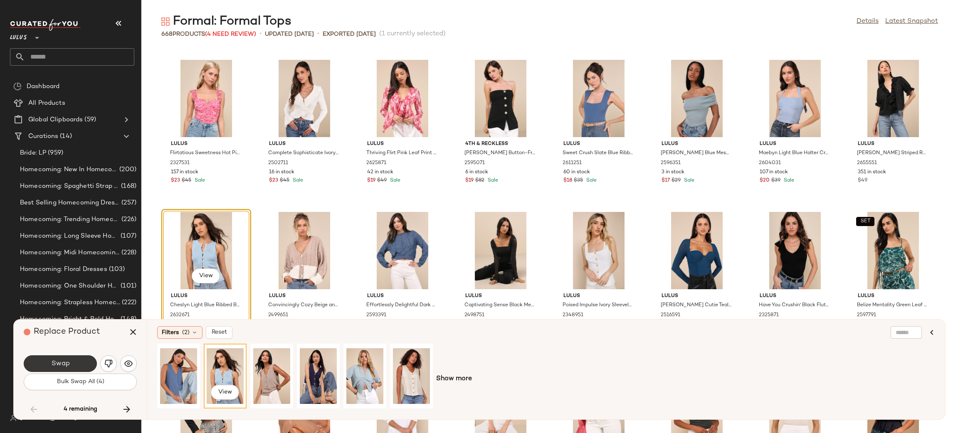
click at [58, 367] on span "Swap" at bounding box center [60, 364] width 19 height 8
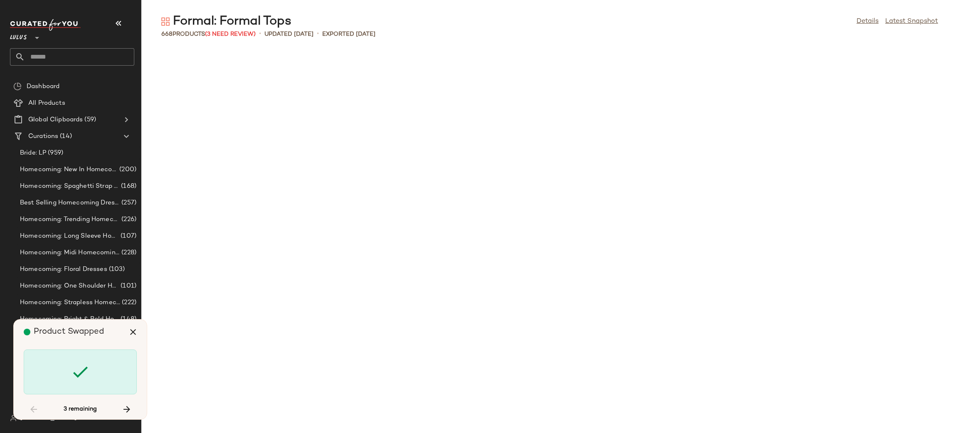
scroll to position [5785, 0]
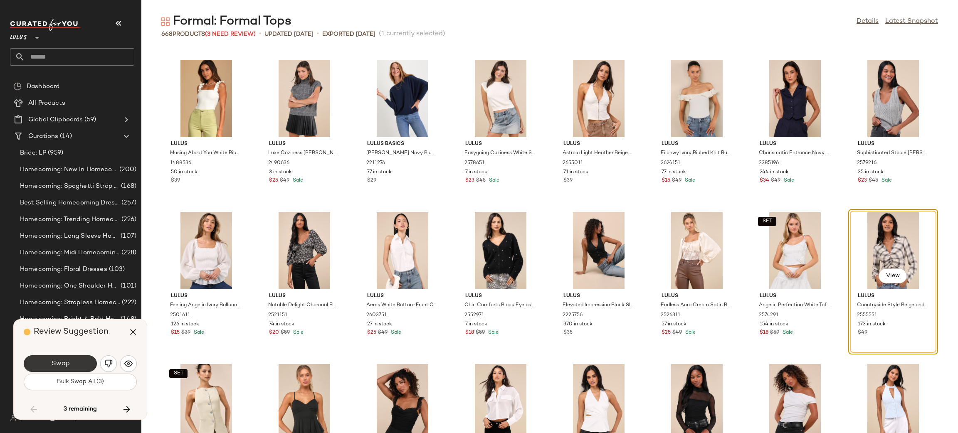
click at [89, 361] on button "Swap" at bounding box center [60, 364] width 73 height 17
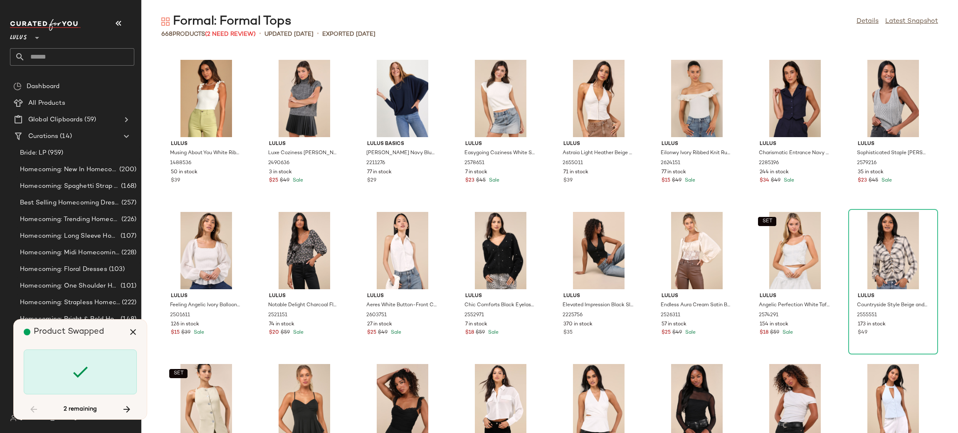
scroll to position [7612, 0]
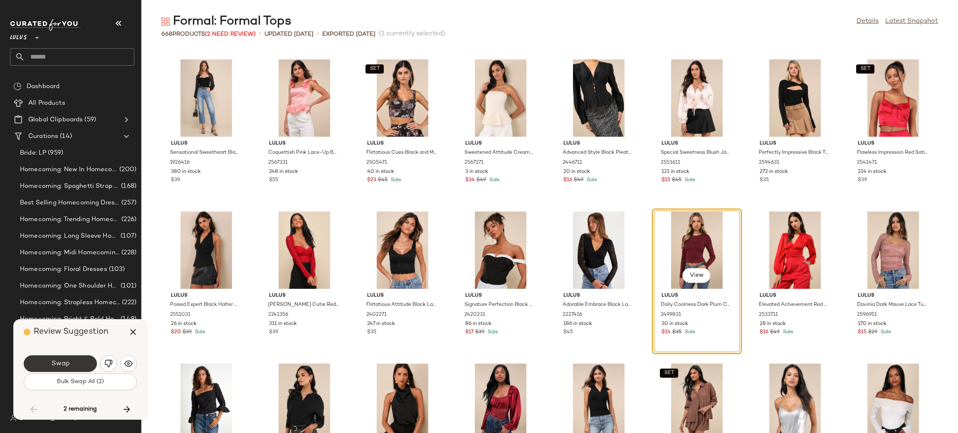
click at [68, 368] on button "Swap" at bounding box center [60, 364] width 73 height 17
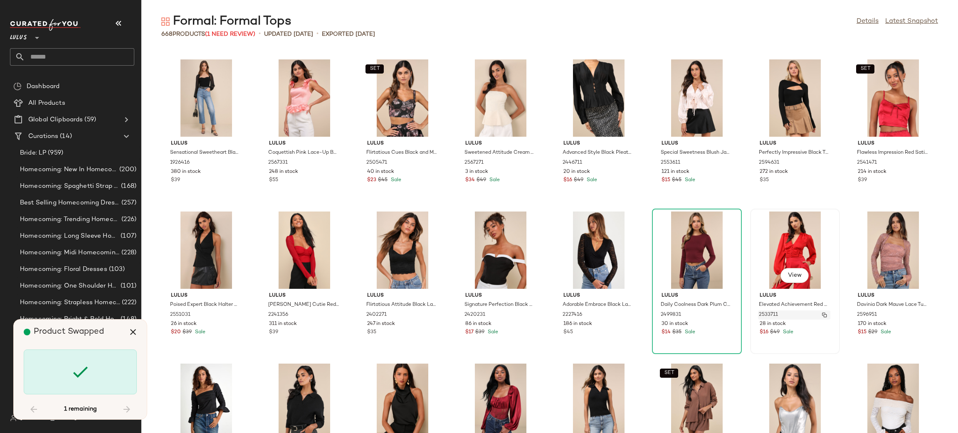
scroll to position [12179, 0]
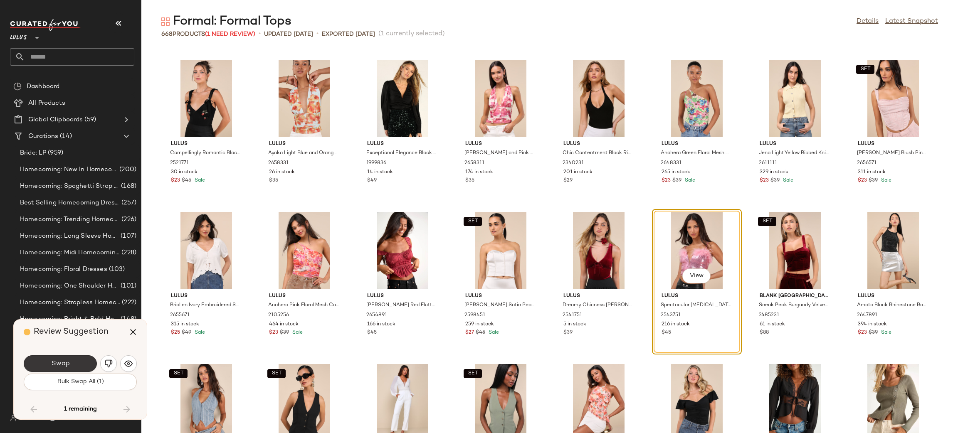
click at [62, 364] on span "Swap" at bounding box center [60, 364] width 19 height 8
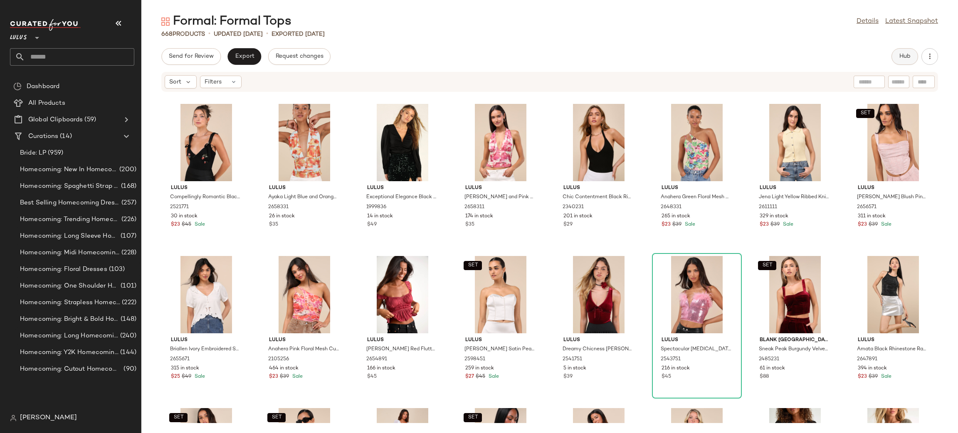
click at [898, 59] on button "Hub" at bounding box center [905, 56] width 27 height 17
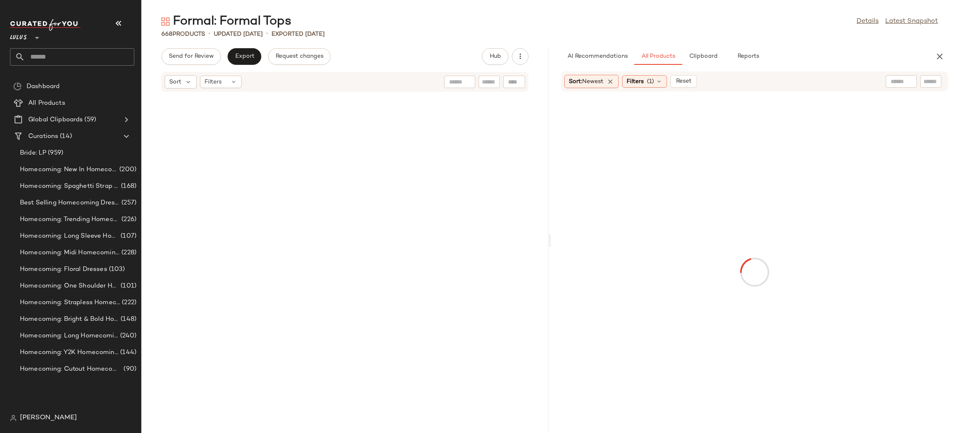
scroll to position [32276, 0]
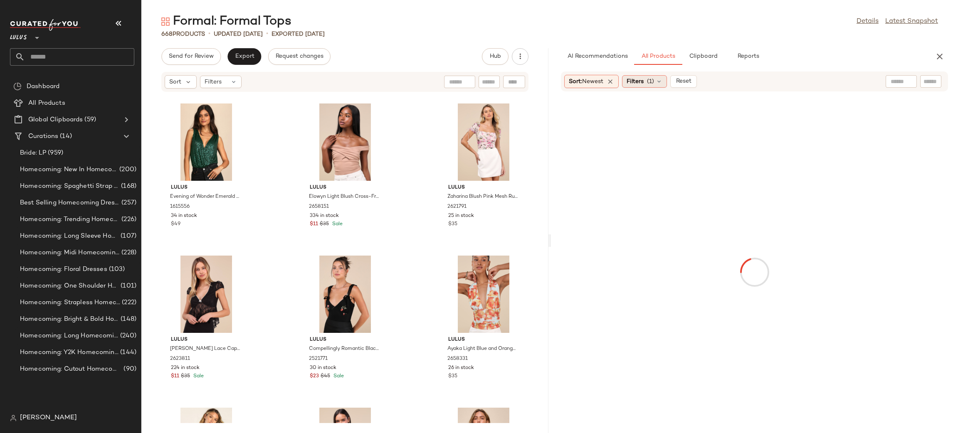
click at [643, 79] on span "Filters" at bounding box center [635, 81] width 17 height 9
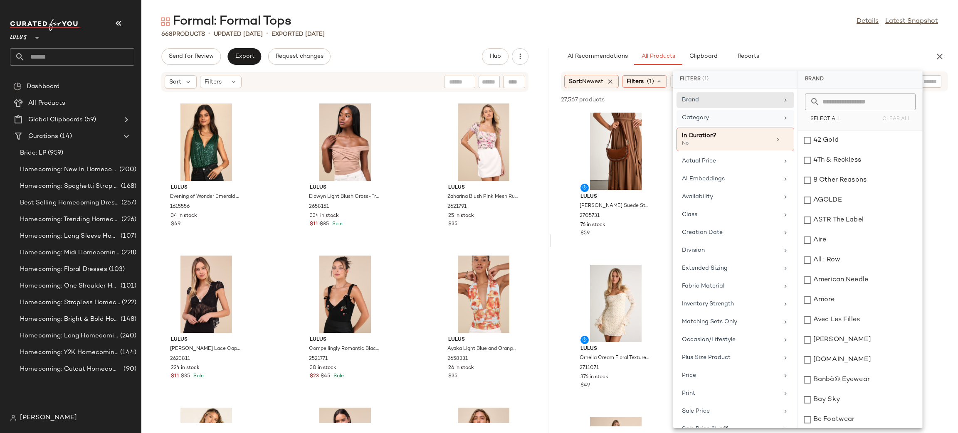
click at [719, 115] on div "Category" at bounding box center [730, 118] width 97 height 9
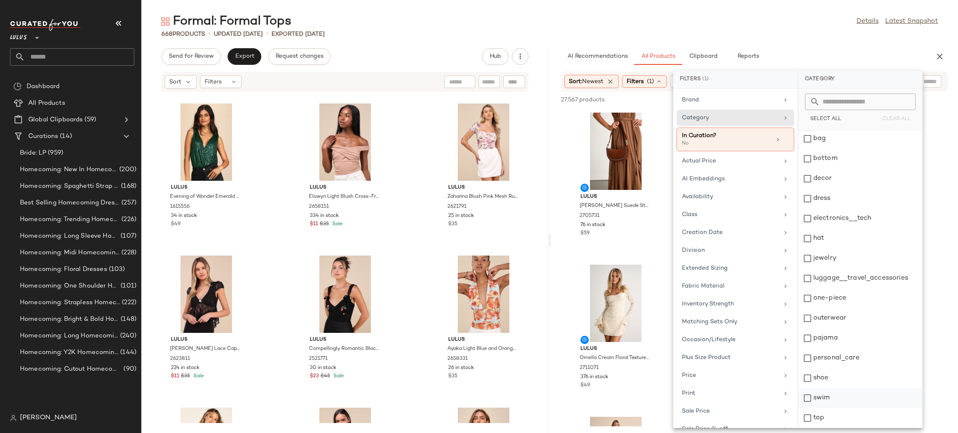
scroll to position [41, 0]
click at [829, 409] on div "top" at bounding box center [861, 419] width 124 height 20
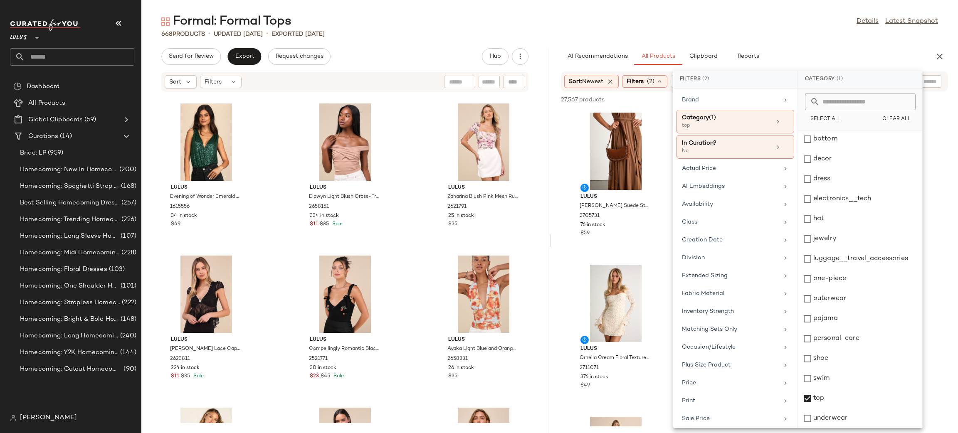
click at [816, 47] on div "Formal: Formal Tops Details Latest Snapshot 668 Products • updated Aug 18th • E…" at bounding box center [549, 223] width 817 height 420
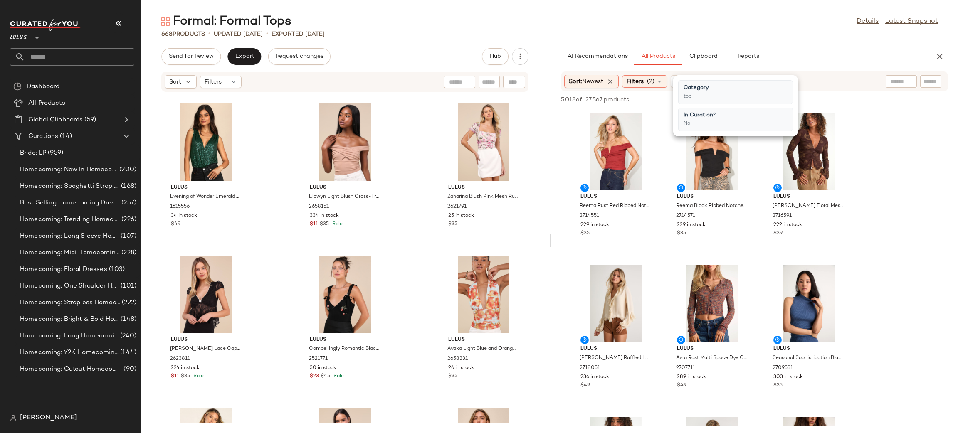
click at [853, 49] on div "AI Recommendations All Products Clipboard Reports" at bounding box center [741, 56] width 361 height 17
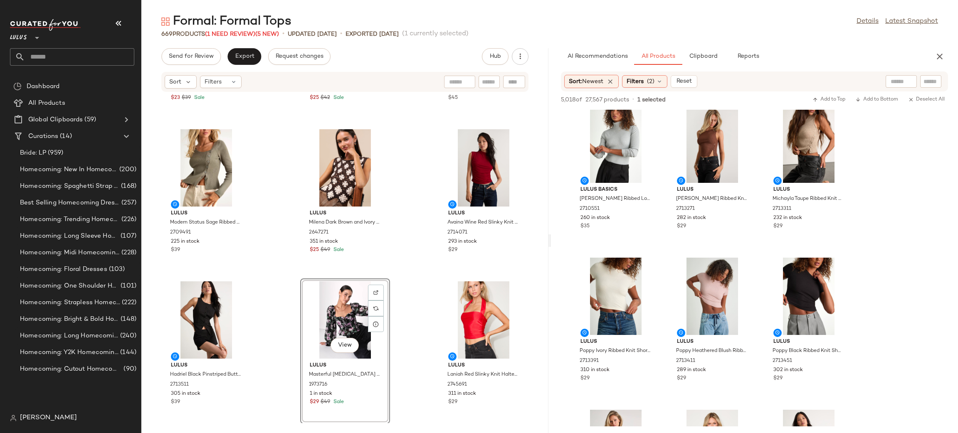
scroll to position [0, 0]
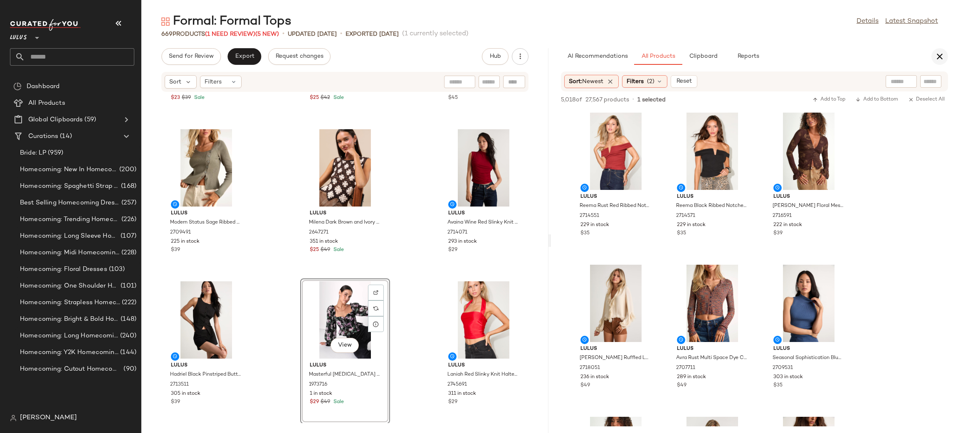
click at [940, 55] on icon "button" at bounding box center [940, 57] width 10 height 10
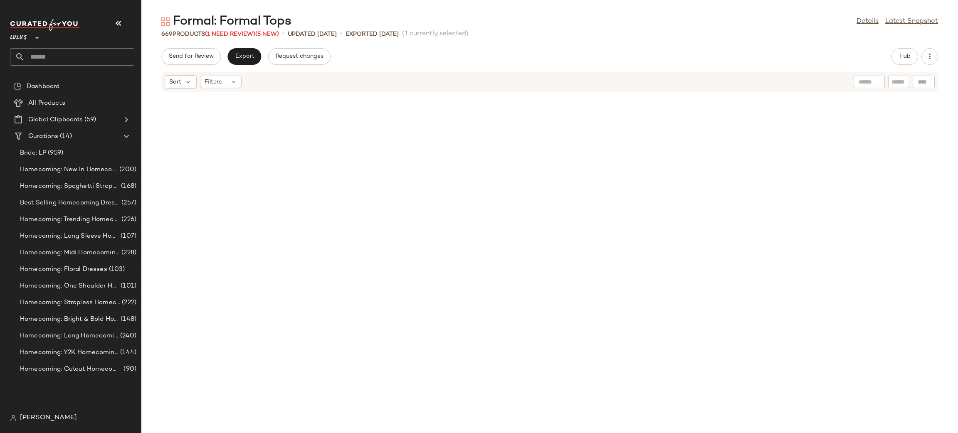
scroll to position [7977, 0]
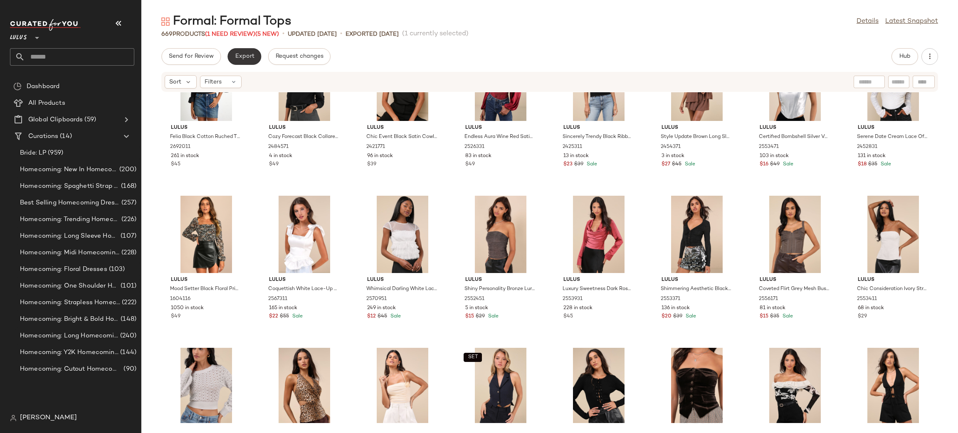
drag, startPoint x: 242, startPoint y: 57, endPoint x: 236, endPoint y: 51, distance: 7.9
click at [236, 51] on button "Export" at bounding box center [245, 56] width 34 height 17
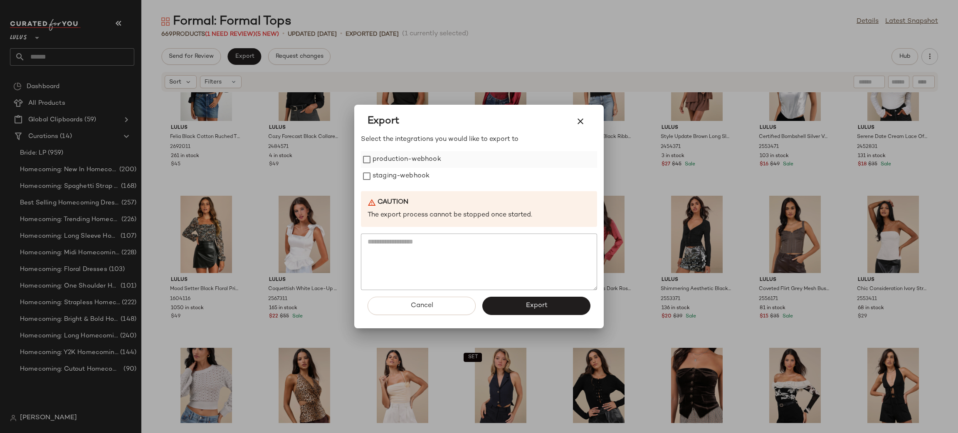
click at [410, 163] on label "production-webhook" at bounding box center [407, 159] width 69 height 17
click at [408, 178] on label "staging-webhook" at bounding box center [401, 176] width 57 height 17
click at [549, 307] on button "Export" at bounding box center [537, 306] width 108 height 18
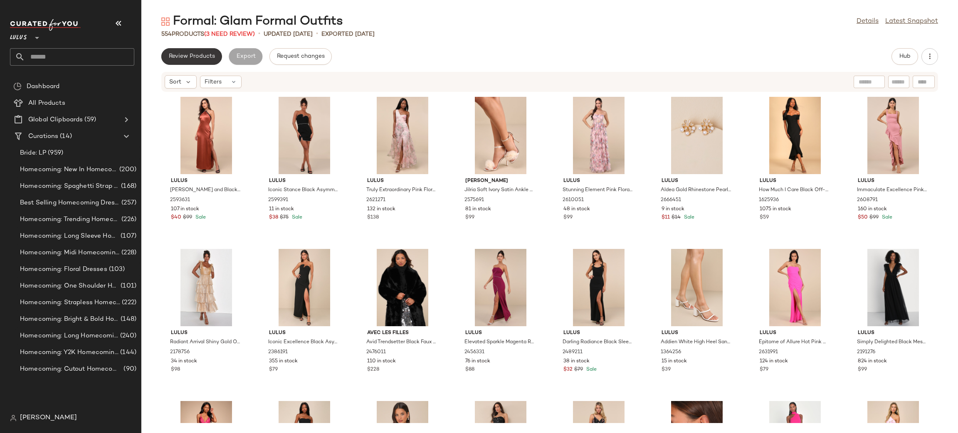
click at [214, 54] on span "Review Products" at bounding box center [191, 56] width 47 height 7
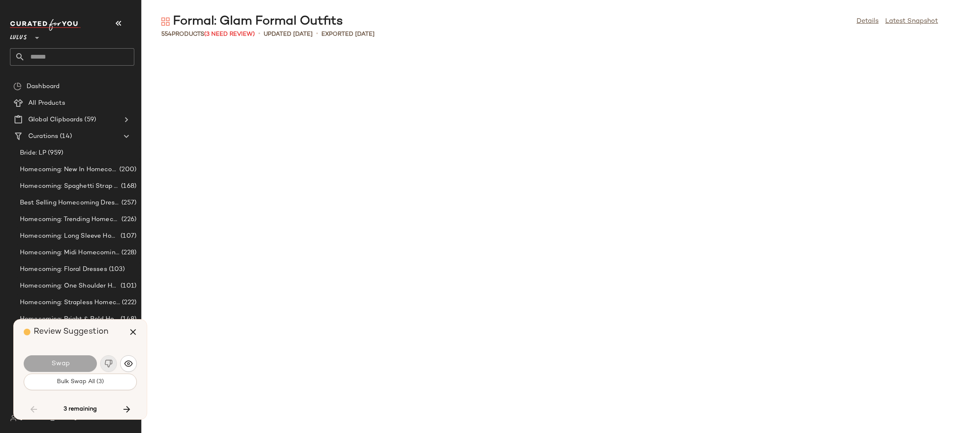
scroll to position [1218, 0]
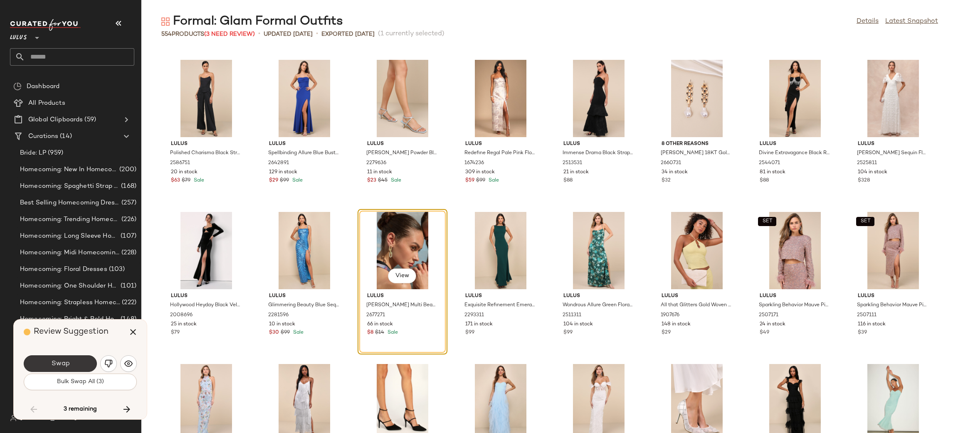
click at [48, 359] on button "Swap" at bounding box center [60, 364] width 73 height 17
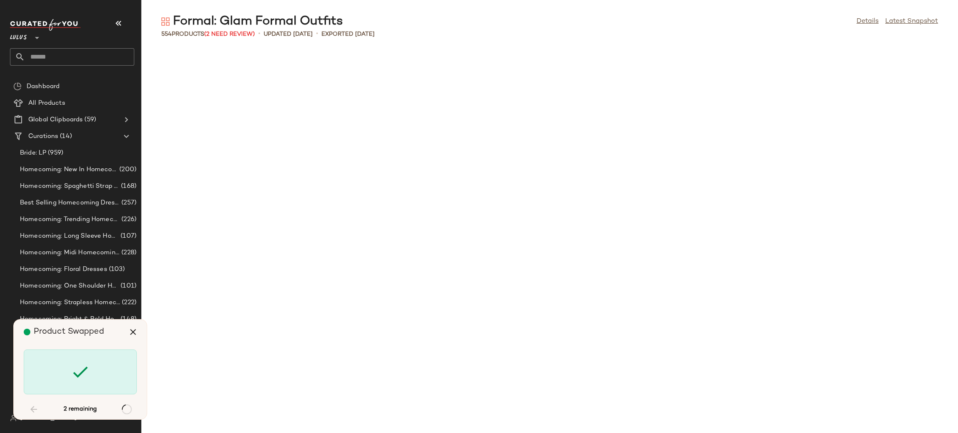
scroll to position [2892, 0]
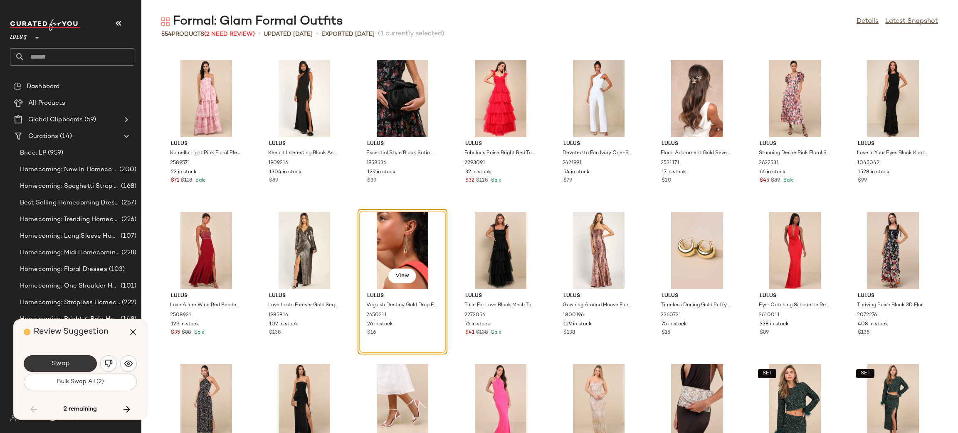
click at [75, 359] on button "Swap" at bounding box center [60, 364] width 73 height 17
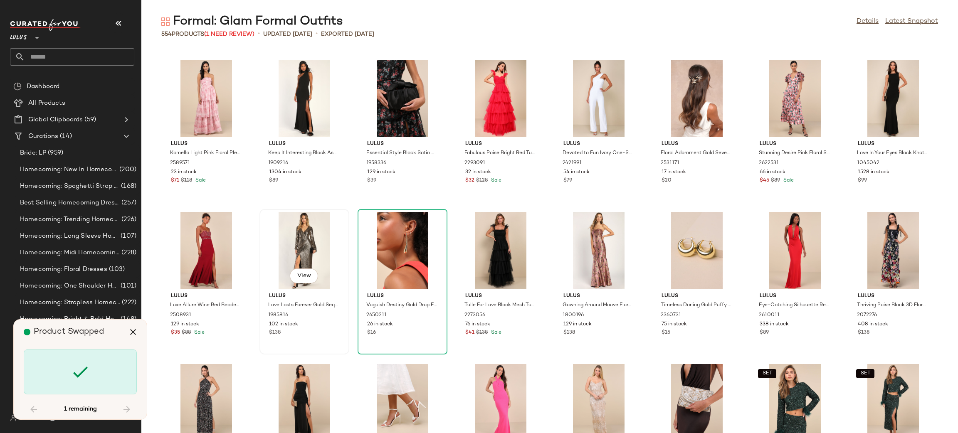
scroll to position [3502, 0]
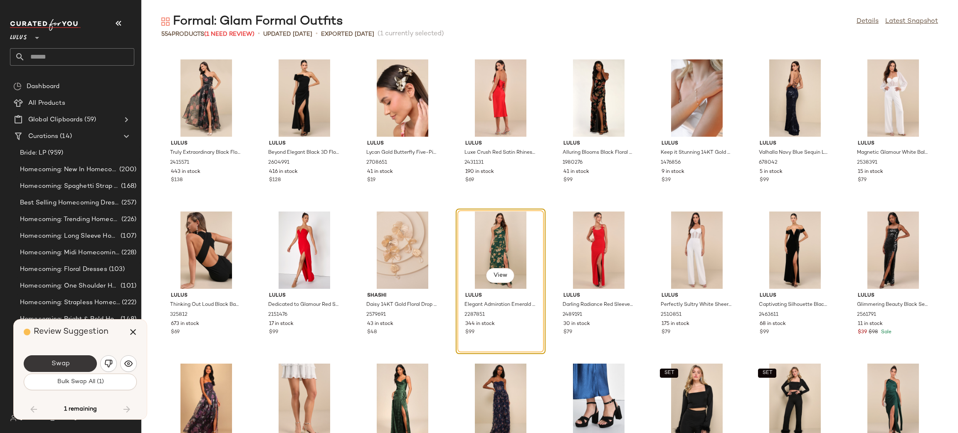
click at [63, 366] on span "Swap" at bounding box center [60, 364] width 19 height 8
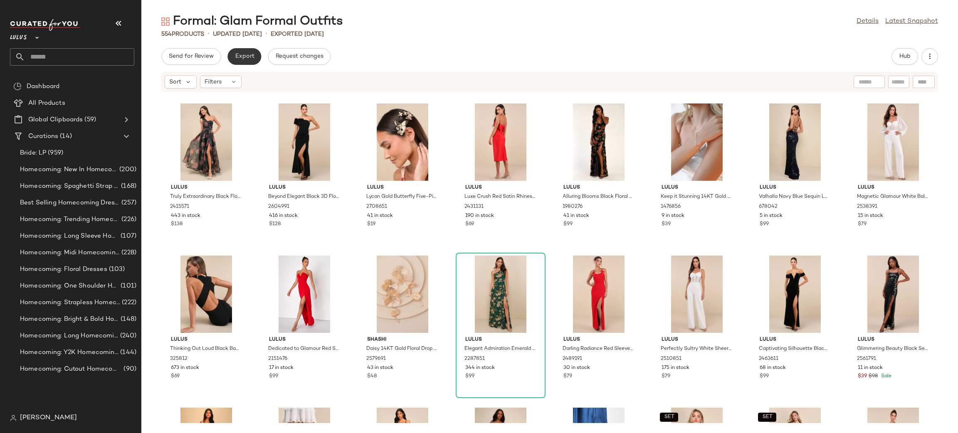
click at [237, 50] on button "Export" at bounding box center [245, 56] width 34 height 17
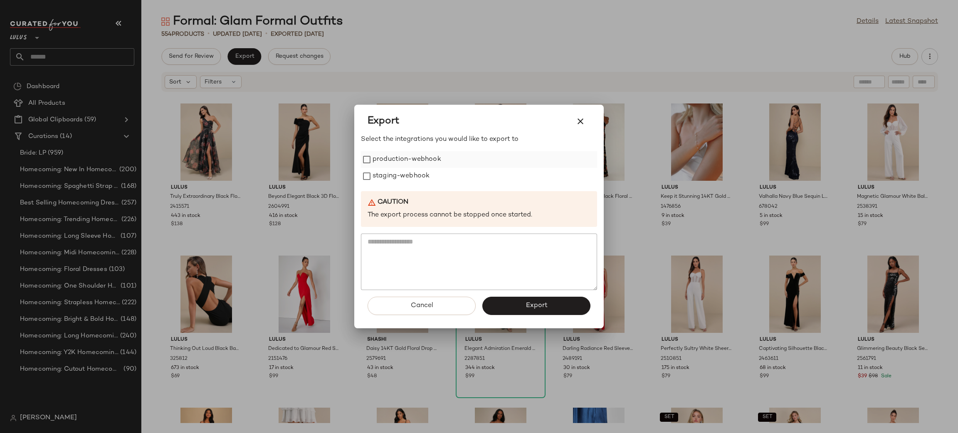
click at [403, 159] on label "production-webhook" at bounding box center [407, 159] width 69 height 17
click at [403, 178] on label "staging-webhook" at bounding box center [401, 176] width 57 height 17
click at [549, 312] on button "Export" at bounding box center [537, 306] width 108 height 18
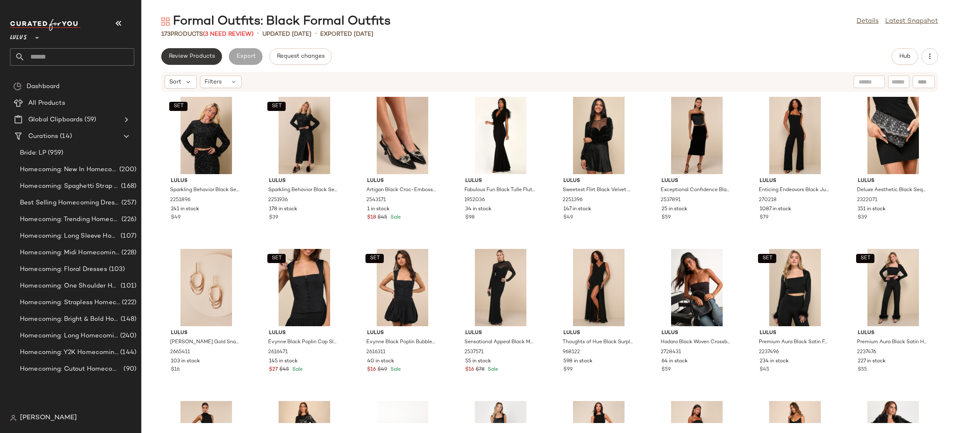
click at [190, 55] on span "Review Products" at bounding box center [191, 56] width 47 height 7
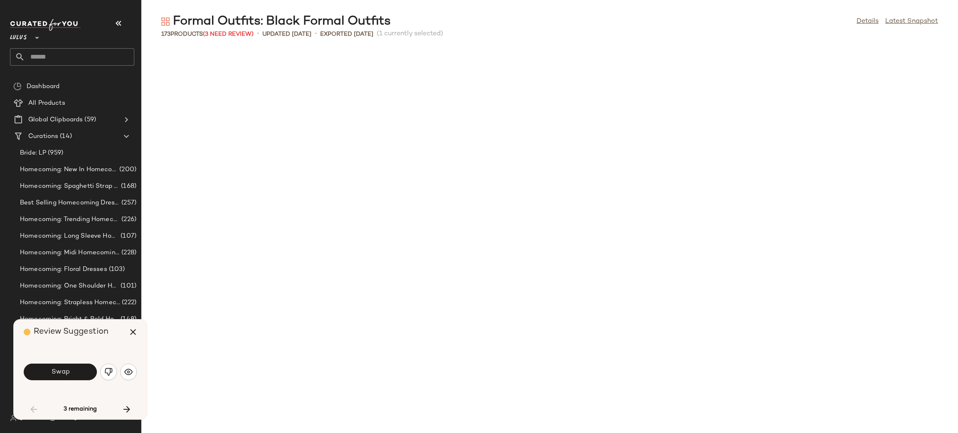
scroll to position [463, 0]
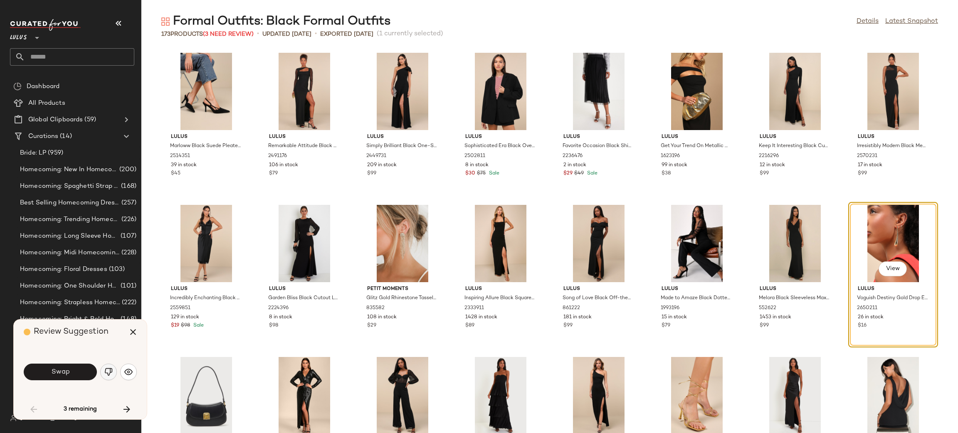
click at [107, 375] on img "button" at bounding box center [108, 372] width 8 height 8
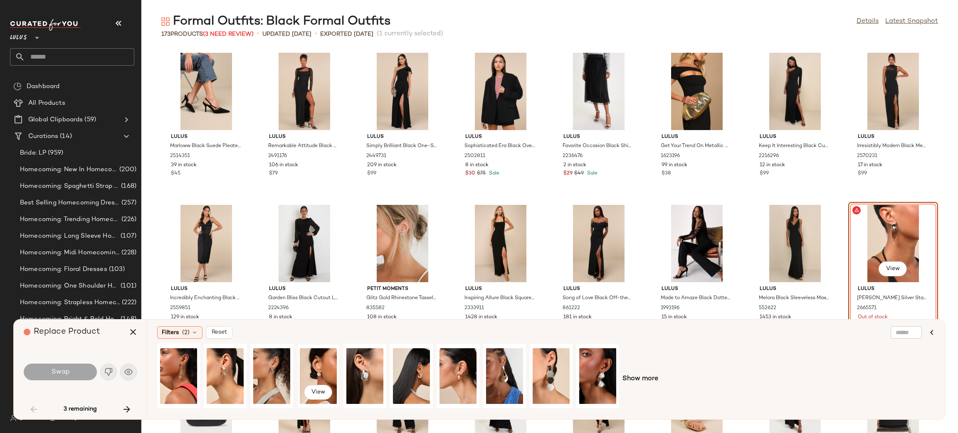
click at [322, 378] on div "View" at bounding box center [318, 376] width 37 height 59
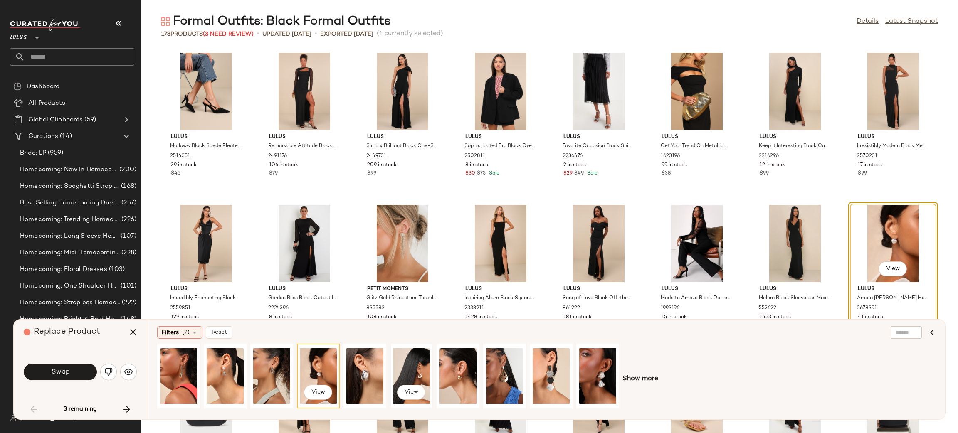
click at [416, 371] on div "View" at bounding box center [411, 376] width 37 height 59
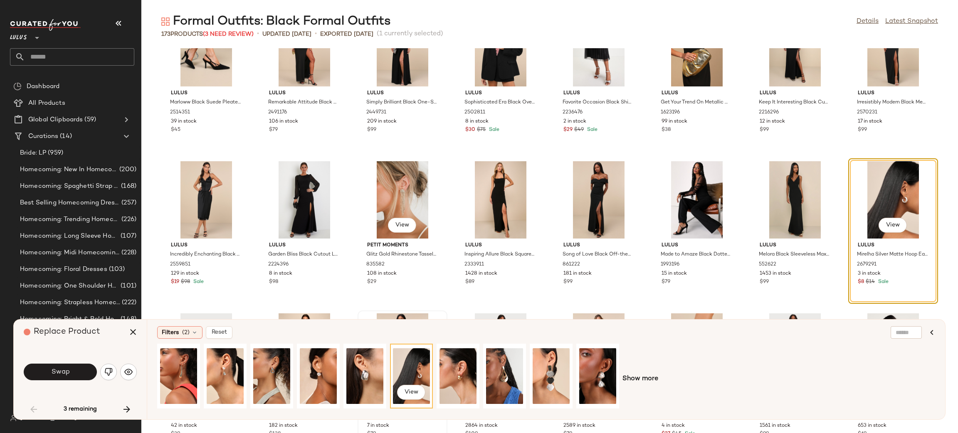
scroll to position [513, 0]
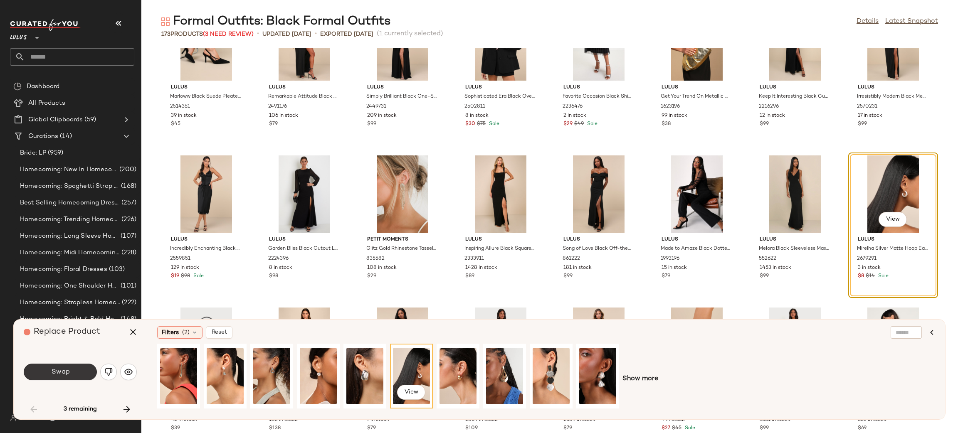
click at [72, 371] on button "Swap" at bounding box center [60, 372] width 73 height 17
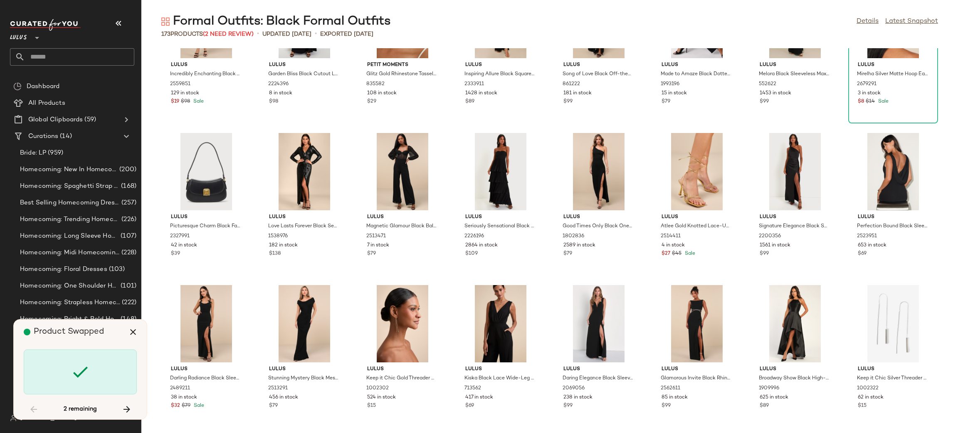
scroll to position [1522, 0]
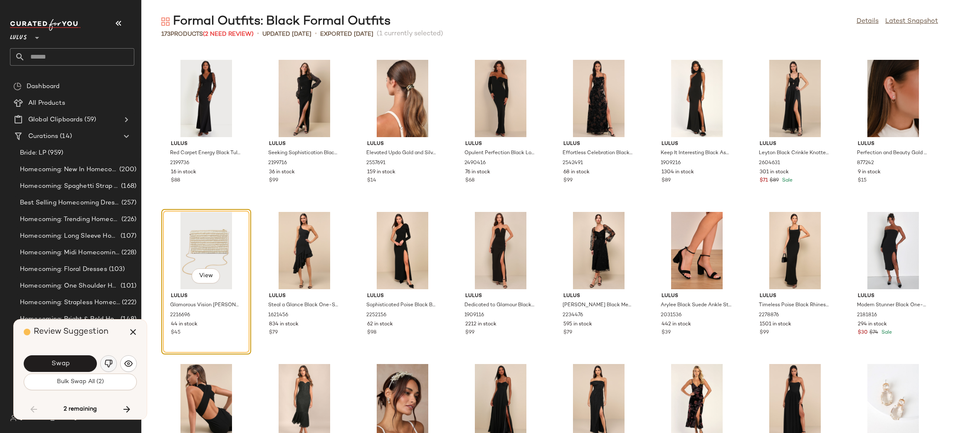
click at [109, 363] on img "button" at bounding box center [108, 364] width 8 height 8
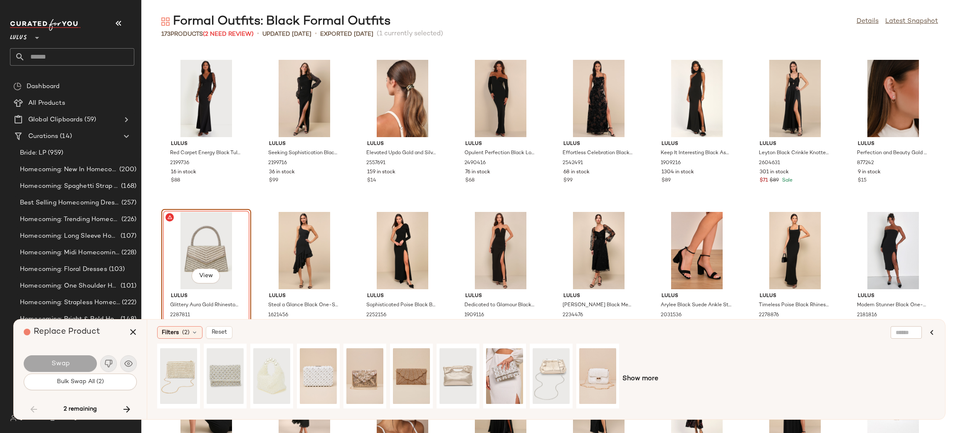
click at [637, 372] on div "Show more" at bounding box center [546, 379] width 778 height 71
click at [644, 381] on span "Show more" at bounding box center [641, 379] width 36 height 10
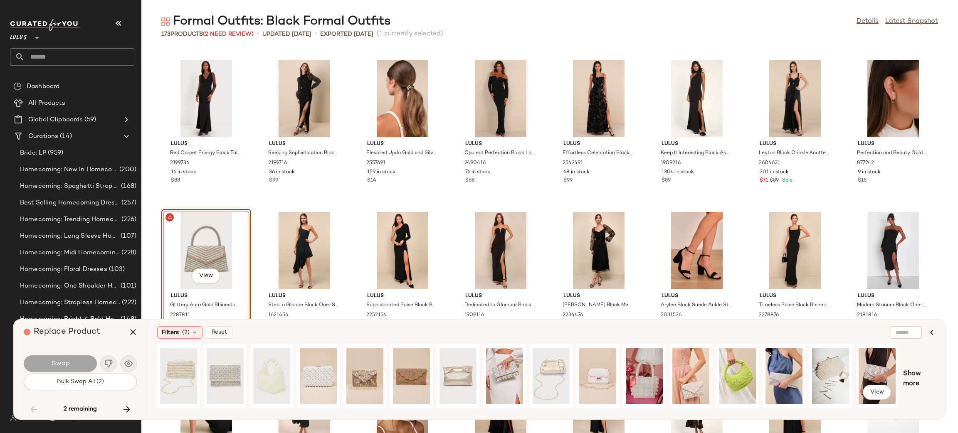
click at [885, 363] on div "View" at bounding box center [877, 376] width 37 height 59
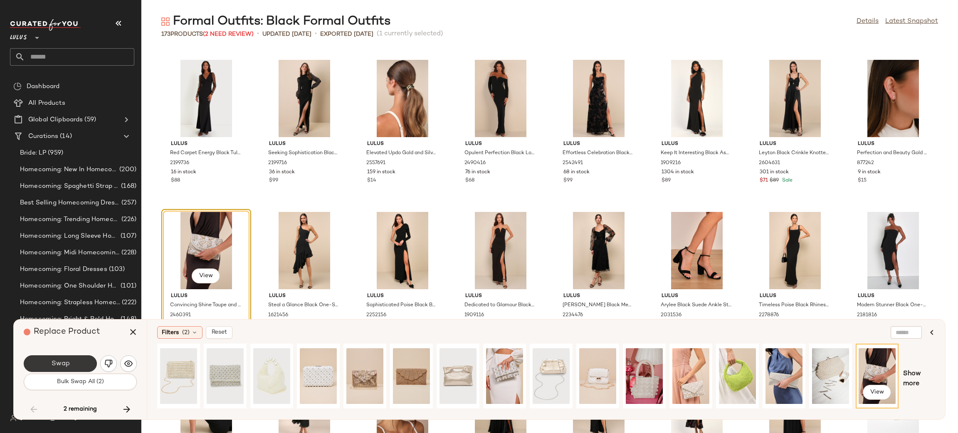
click at [62, 361] on span "Swap" at bounding box center [60, 364] width 19 height 8
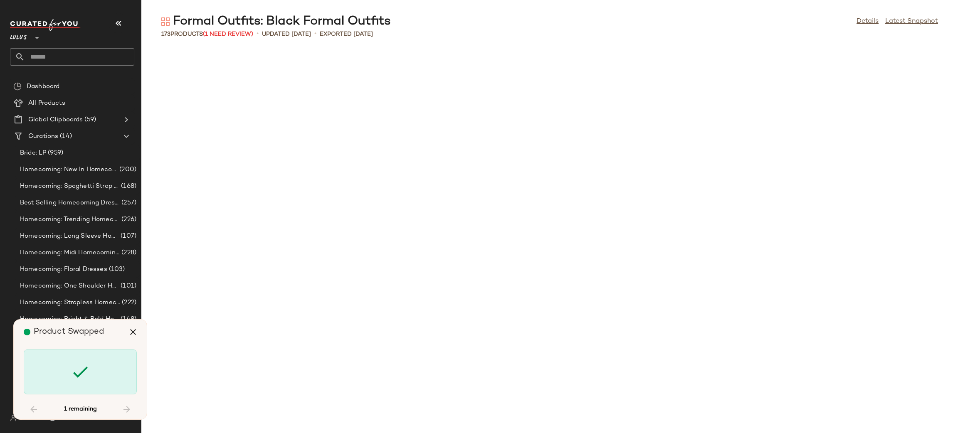
scroll to position [2588, 0]
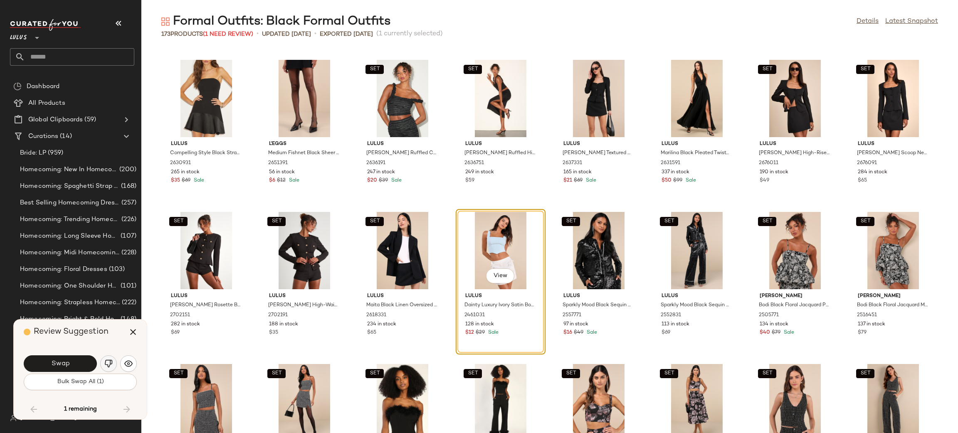
click at [106, 366] on img "button" at bounding box center [108, 364] width 8 height 8
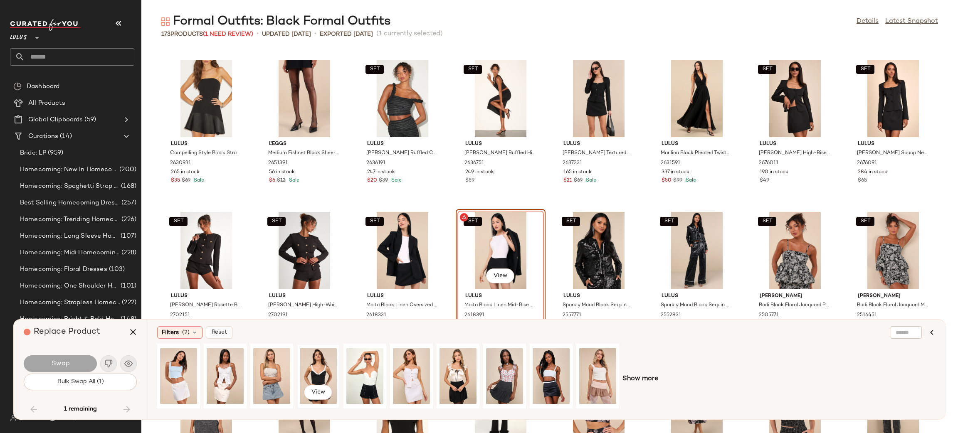
click at [314, 370] on div "View" at bounding box center [318, 376] width 37 height 59
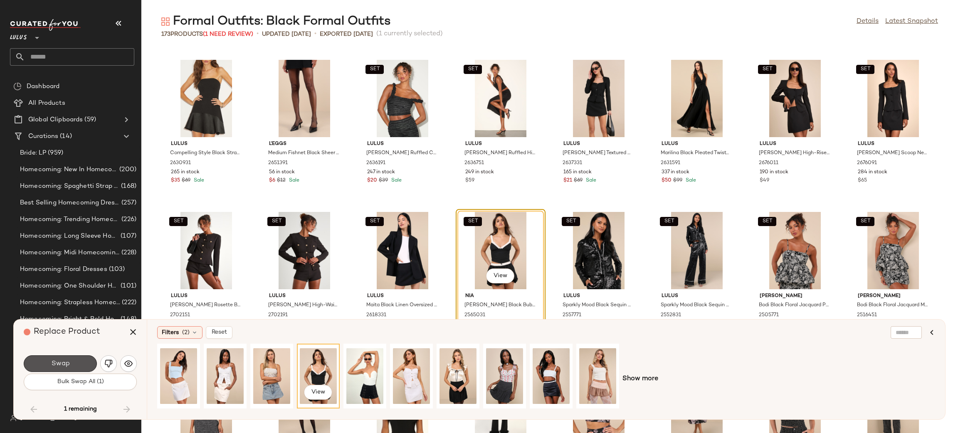
click at [64, 366] on span "Swap" at bounding box center [60, 364] width 19 height 8
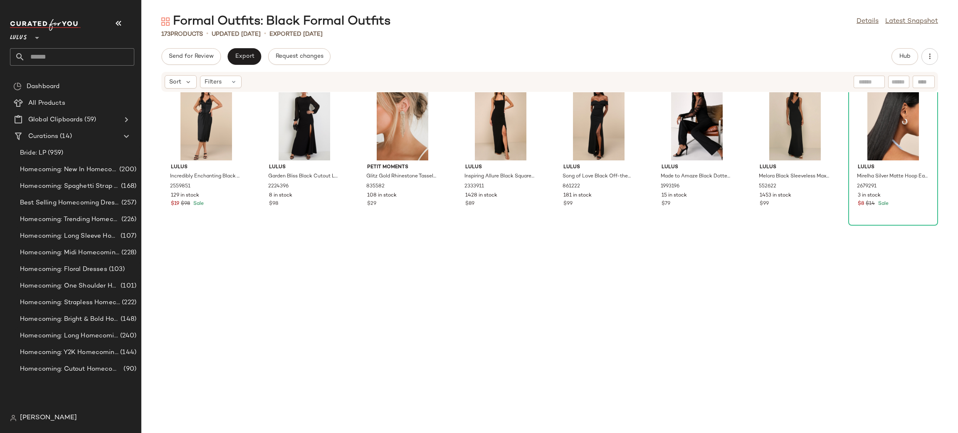
scroll to position [75, 0]
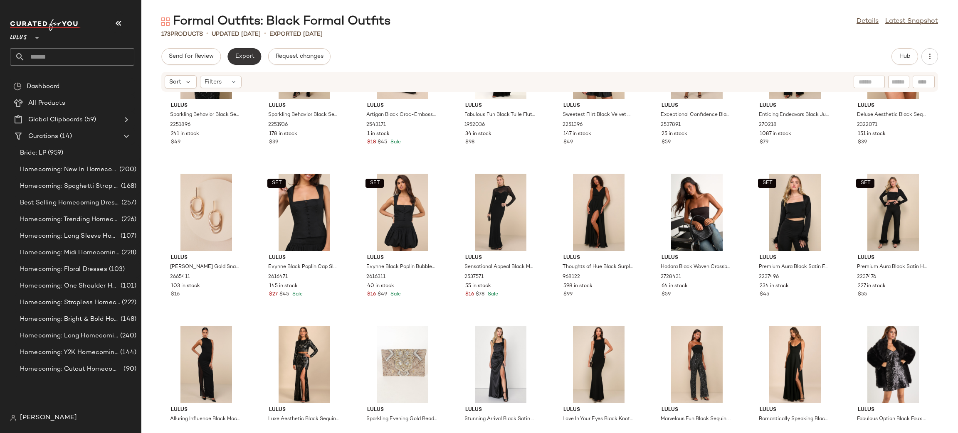
click at [237, 62] on button "Export" at bounding box center [245, 56] width 34 height 17
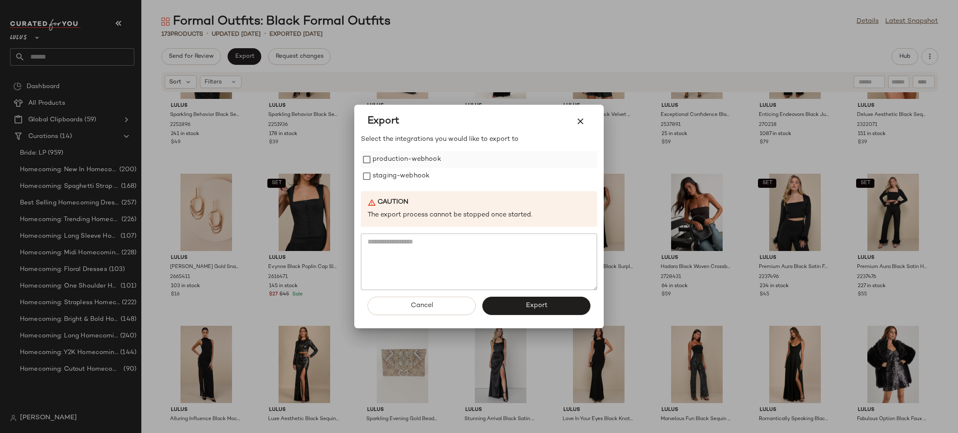
click at [418, 154] on label "production-webhook" at bounding box center [407, 159] width 69 height 17
click at [393, 179] on label "staging-webhook" at bounding box center [401, 176] width 57 height 17
click at [556, 308] on button "Export" at bounding box center [537, 306] width 108 height 18
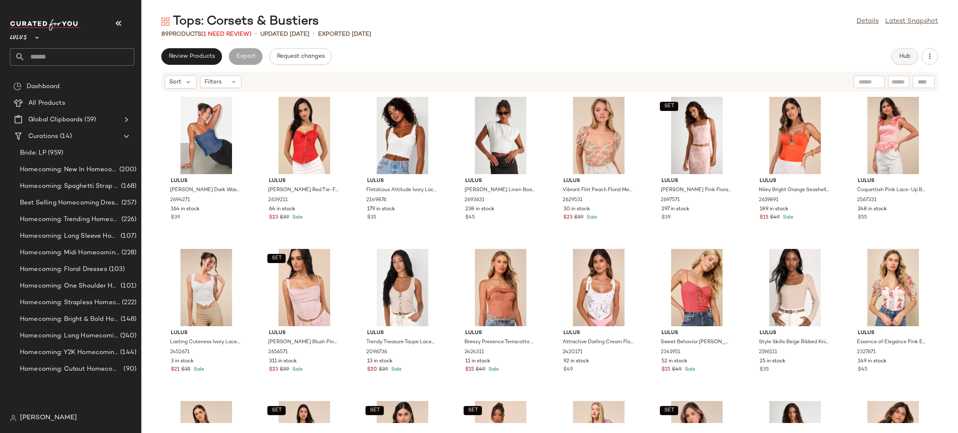
click at [898, 52] on button "Hub" at bounding box center [905, 56] width 27 height 17
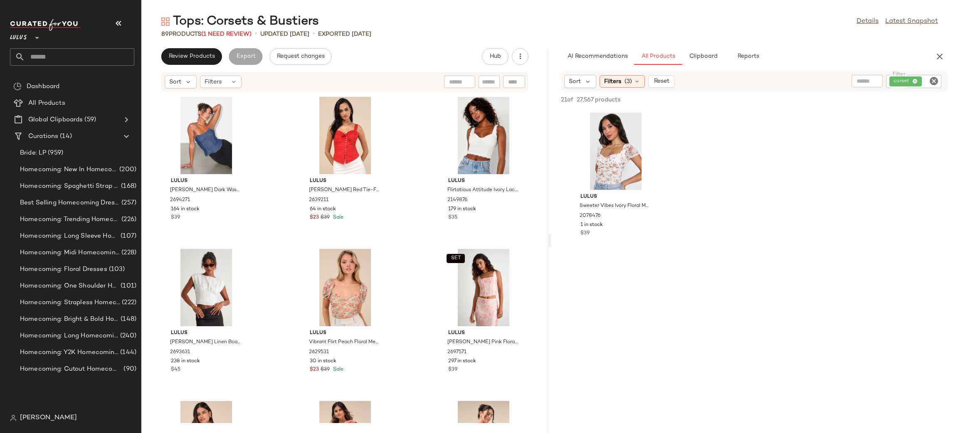
click at [936, 83] on icon "Clear Filter" at bounding box center [934, 81] width 10 height 10
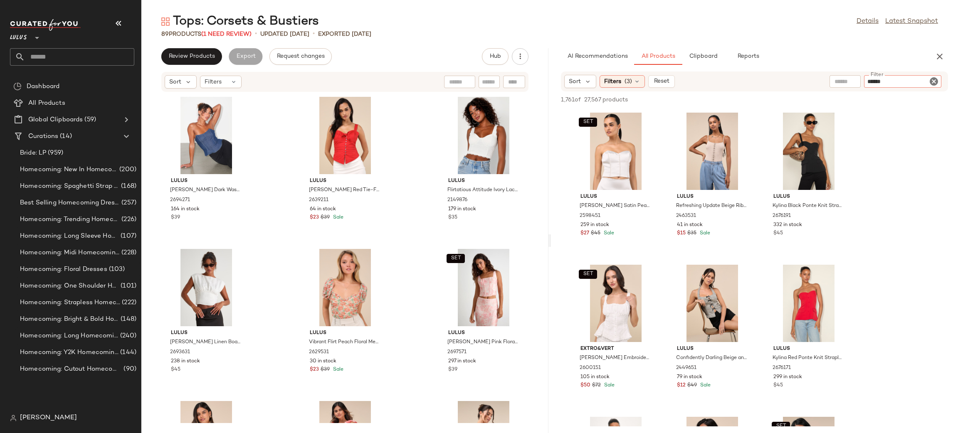
type input "*******"
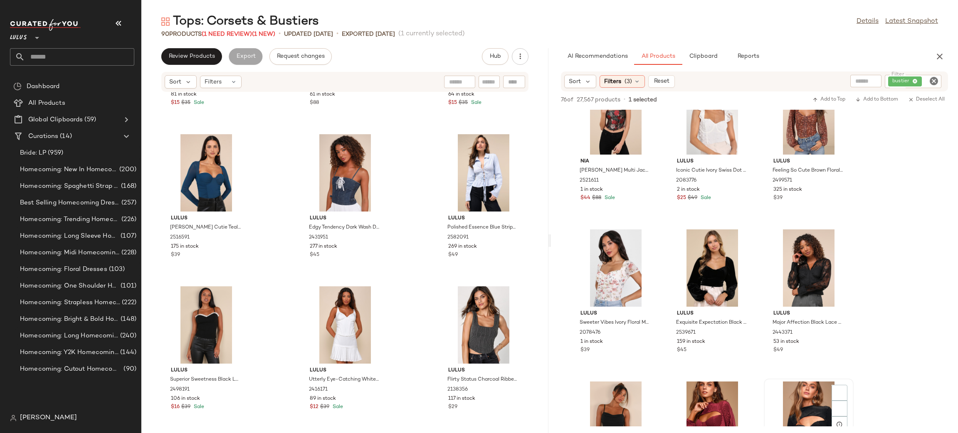
scroll to position [166, 0]
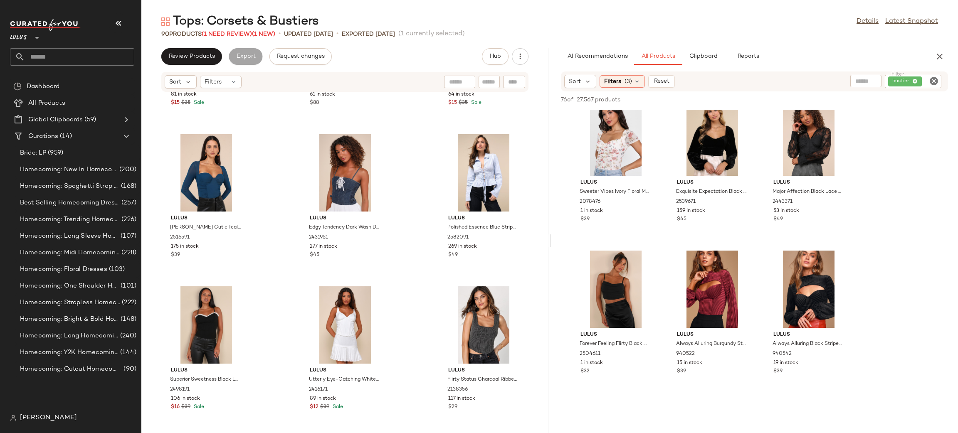
click at [892, 232] on div "Nia [PERSON_NAME] Multi Jacquard Bustier Top 2521611 1 in stock $44 $88 Sale Lu…" at bounding box center [754, 168] width 407 height 450
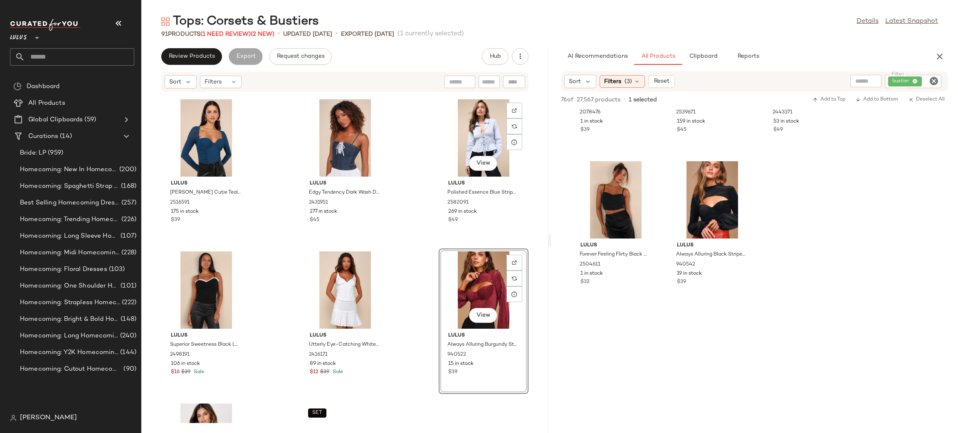
scroll to position [2094, 0]
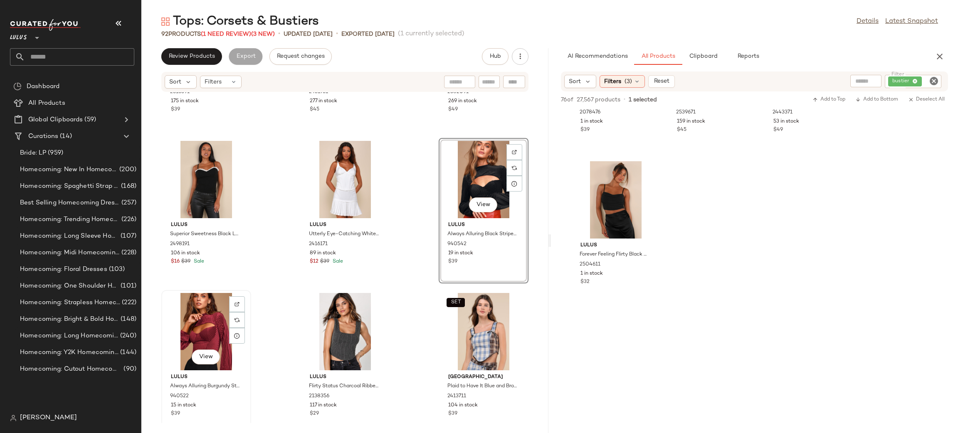
click at [187, 322] on div "View" at bounding box center [206, 331] width 84 height 77
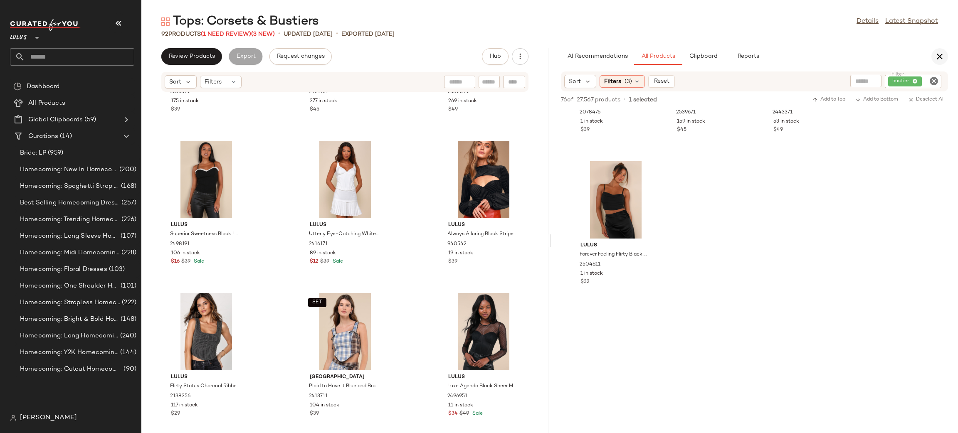
click at [941, 54] on icon "button" at bounding box center [940, 57] width 10 height 10
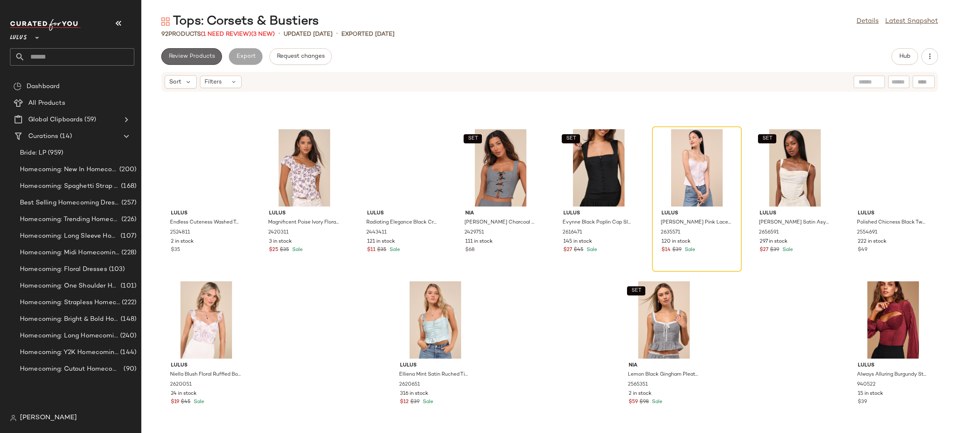
click at [194, 58] on span "Review Products" at bounding box center [191, 56] width 47 height 7
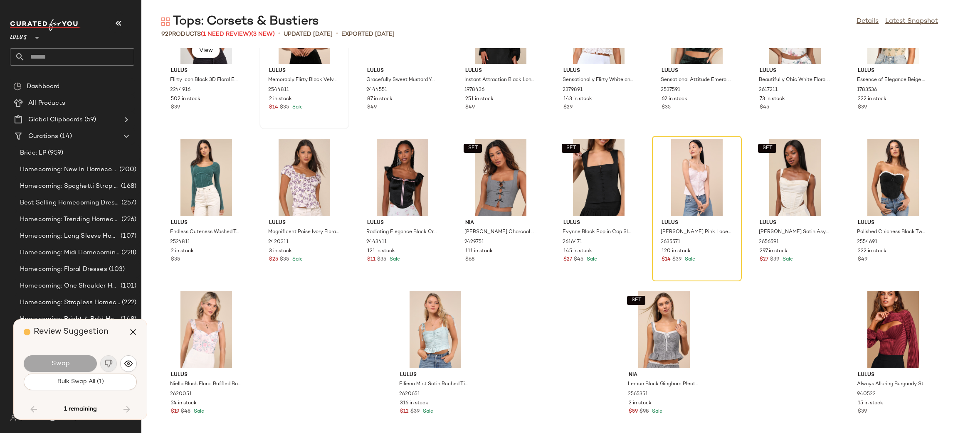
scroll to position [1370, 0]
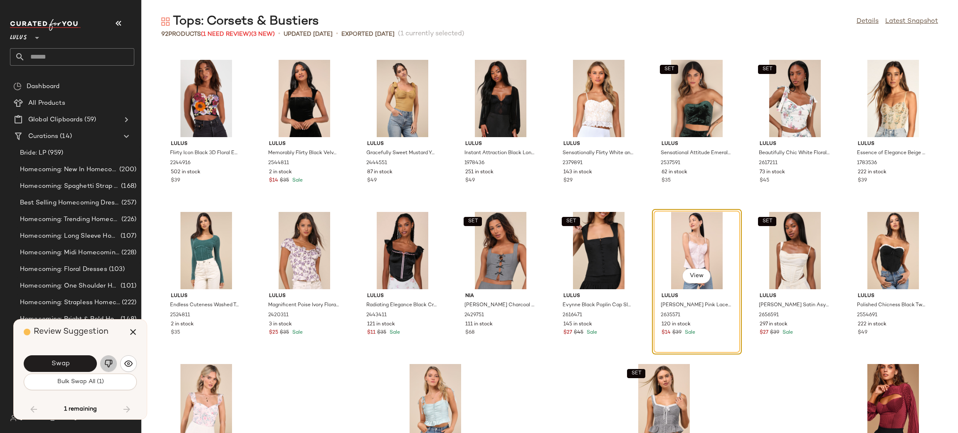
click at [111, 356] on button "button" at bounding box center [108, 364] width 17 height 17
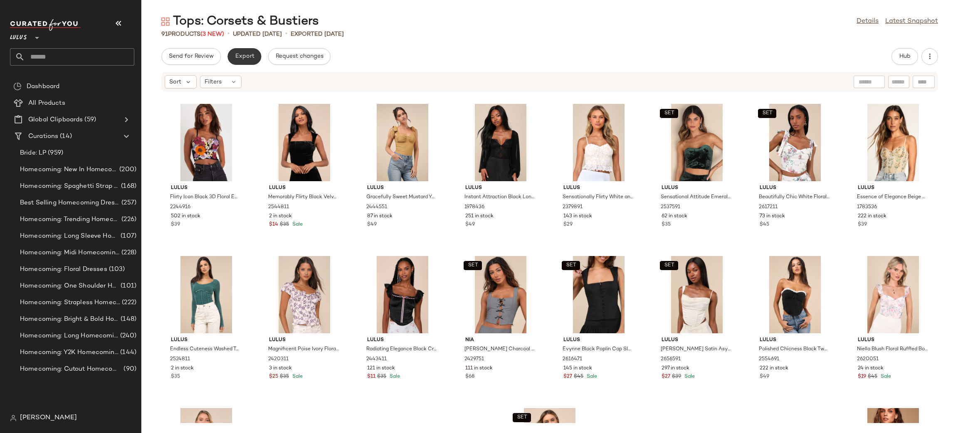
click at [255, 57] on button "Export" at bounding box center [245, 56] width 34 height 17
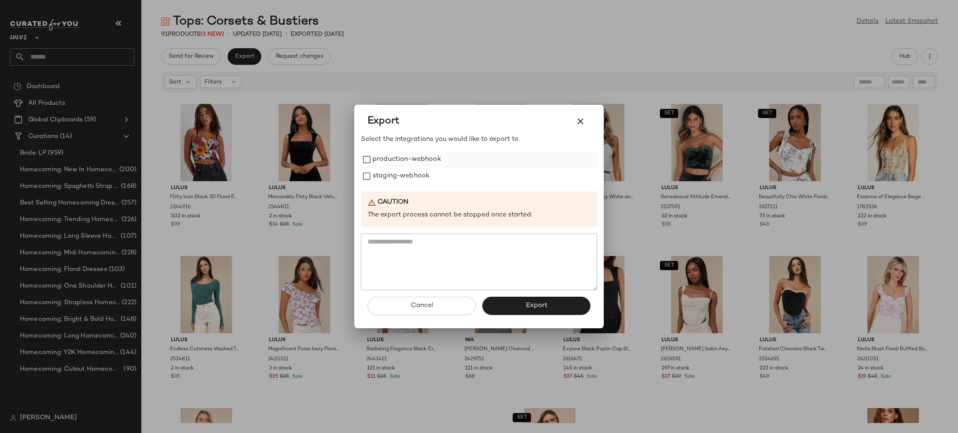
click at [413, 158] on label "production-webhook" at bounding box center [407, 159] width 69 height 17
click at [406, 177] on label "staging-webhook" at bounding box center [401, 176] width 57 height 17
click at [507, 304] on button "Export" at bounding box center [537, 306] width 108 height 18
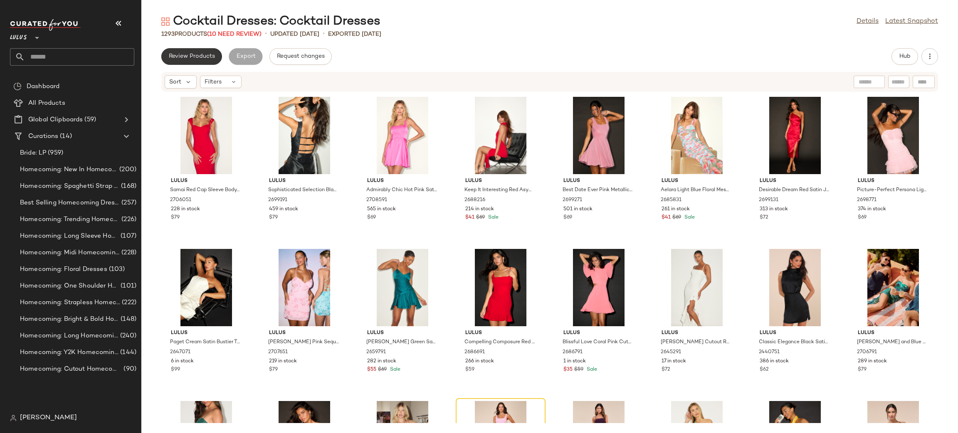
click at [196, 62] on button "Review Products" at bounding box center [191, 56] width 61 height 17
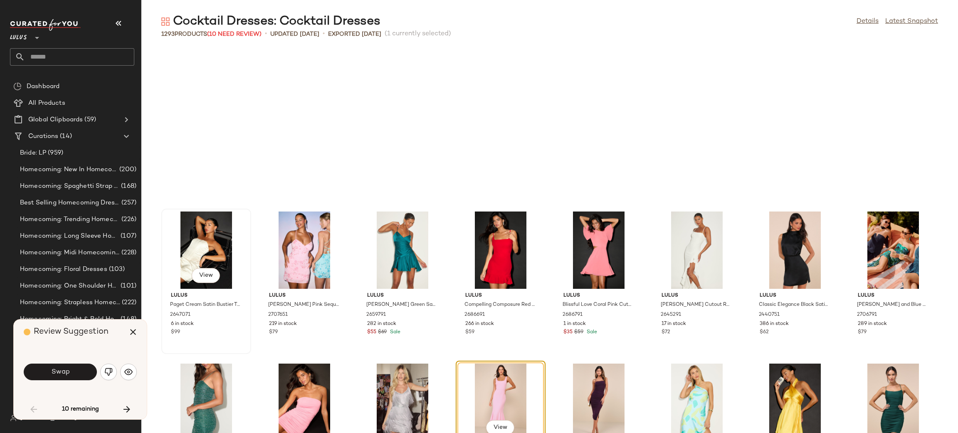
scroll to position [159, 0]
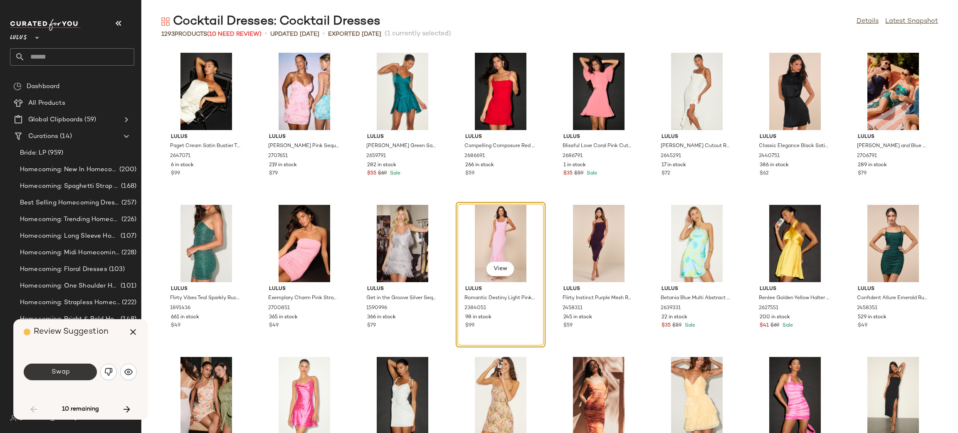
click at [76, 371] on button "Swap" at bounding box center [60, 372] width 73 height 17
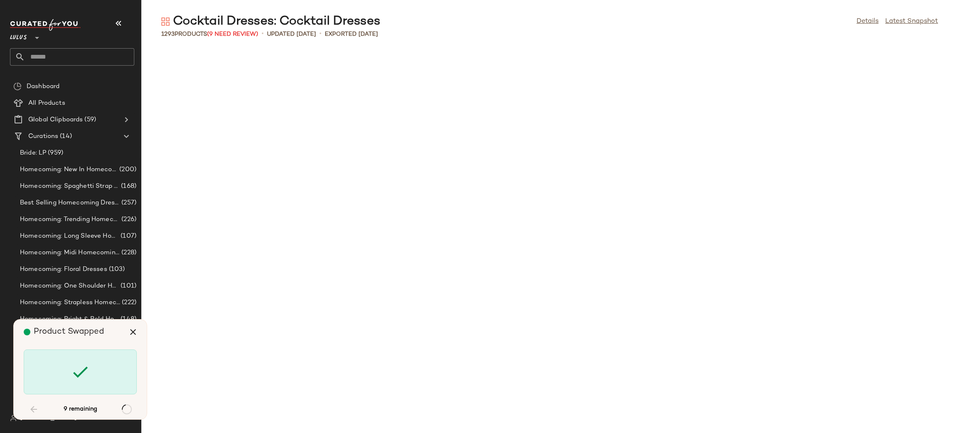
scroll to position [1065, 0]
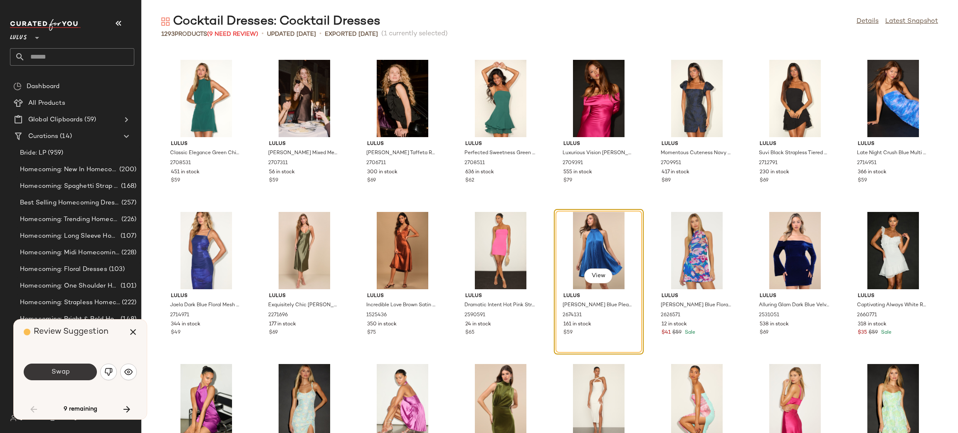
click at [82, 379] on button "Swap" at bounding box center [60, 372] width 73 height 17
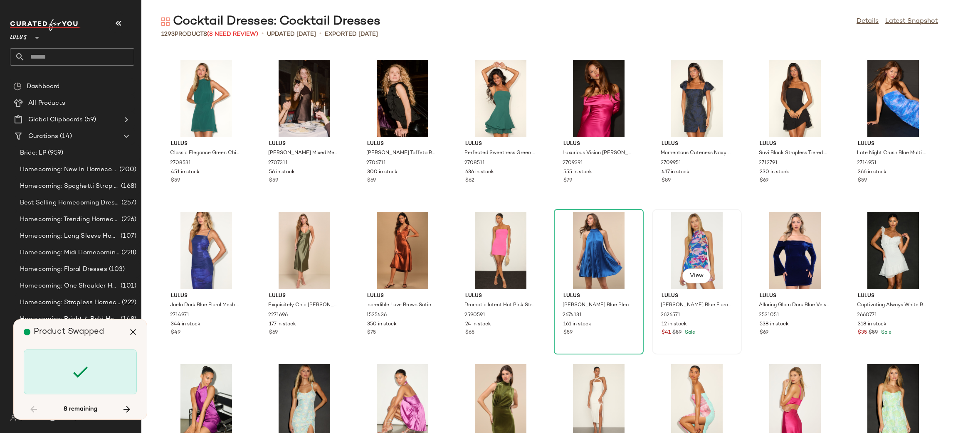
scroll to position [4262, 0]
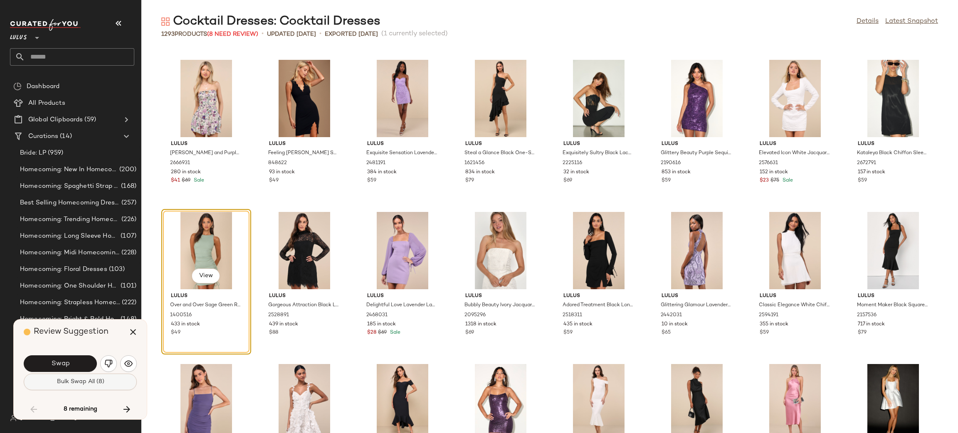
click at [72, 380] on span "Bulk Swap All (8)" at bounding box center [80, 382] width 48 height 7
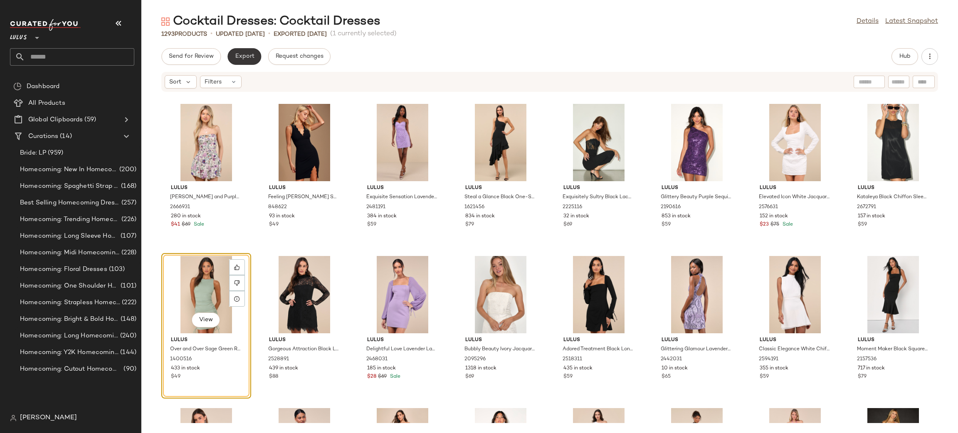
click at [243, 52] on button "Export" at bounding box center [245, 56] width 34 height 17
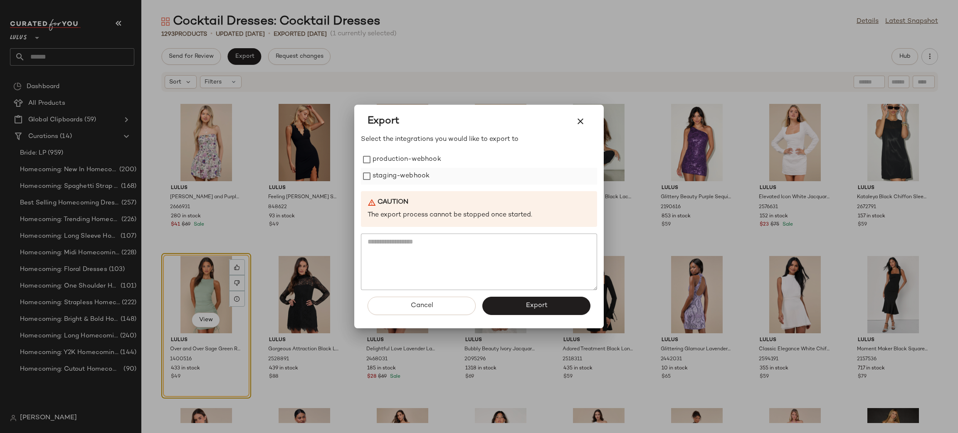
drag, startPoint x: 407, startPoint y: 154, endPoint x: 402, endPoint y: 169, distance: 15.5
click at [407, 154] on label "production-webhook" at bounding box center [407, 159] width 69 height 17
click at [402, 169] on label "staging-webhook" at bounding box center [401, 176] width 57 height 17
click at [527, 302] on span "Export" at bounding box center [536, 306] width 22 height 8
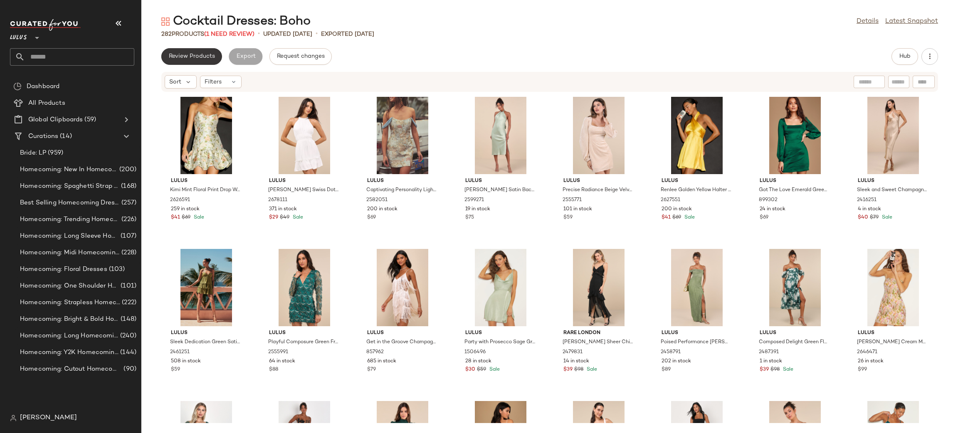
click at [195, 54] on span "Review Products" at bounding box center [191, 56] width 47 height 7
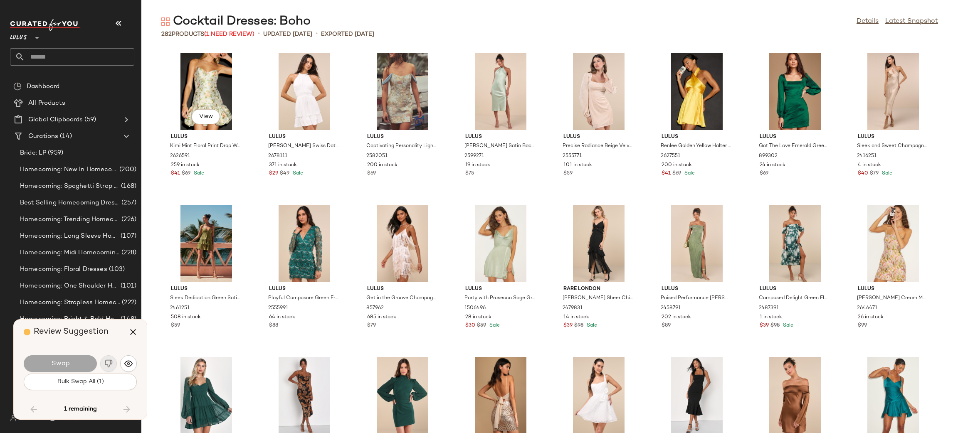
scroll to position [2588, 0]
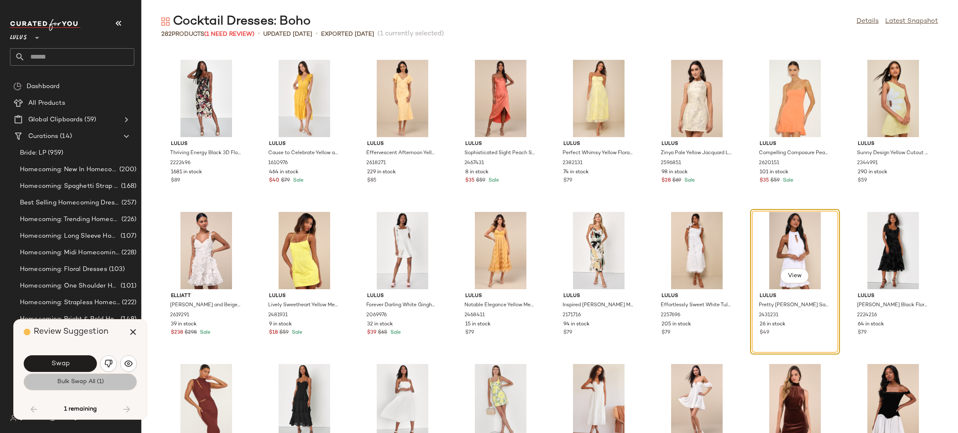
click at [88, 388] on button "Bulk Swap All (1)" at bounding box center [80, 382] width 113 height 17
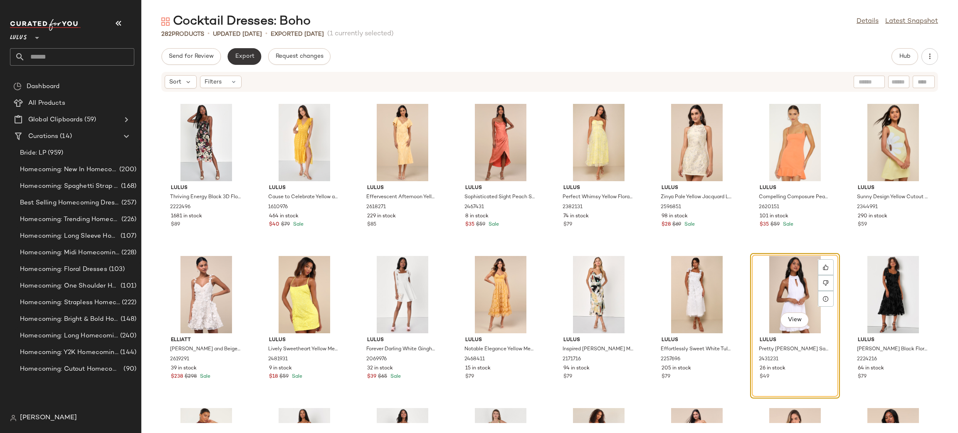
click at [240, 56] on span "Export" at bounding box center [245, 56] width 20 height 7
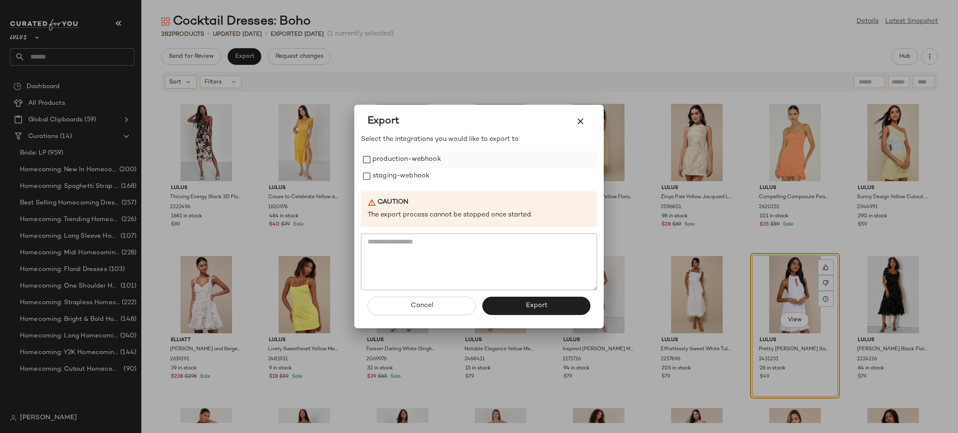
click at [395, 155] on label "production-webhook" at bounding box center [407, 159] width 69 height 17
click at [385, 174] on label "staging-webhook" at bounding box center [401, 176] width 57 height 17
click at [525, 308] on button "Export" at bounding box center [537, 306] width 108 height 18
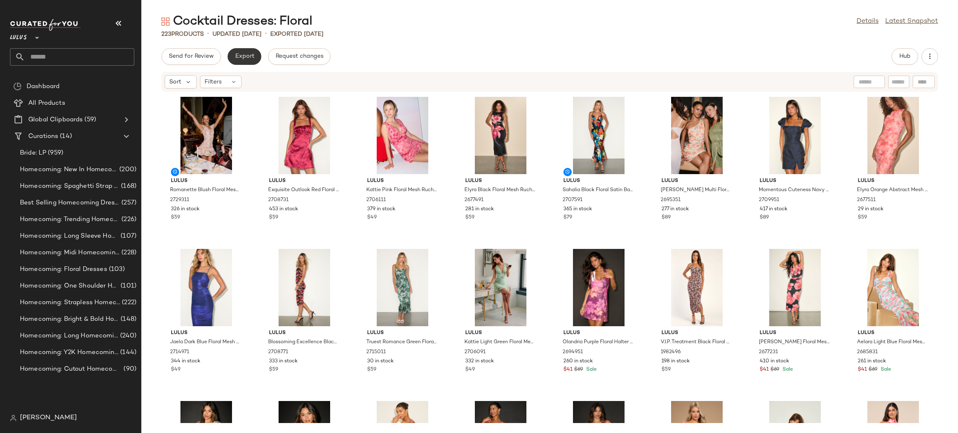
click at [246, 61] on button "Export" at bounding box center [245, 56] width 34 height 17
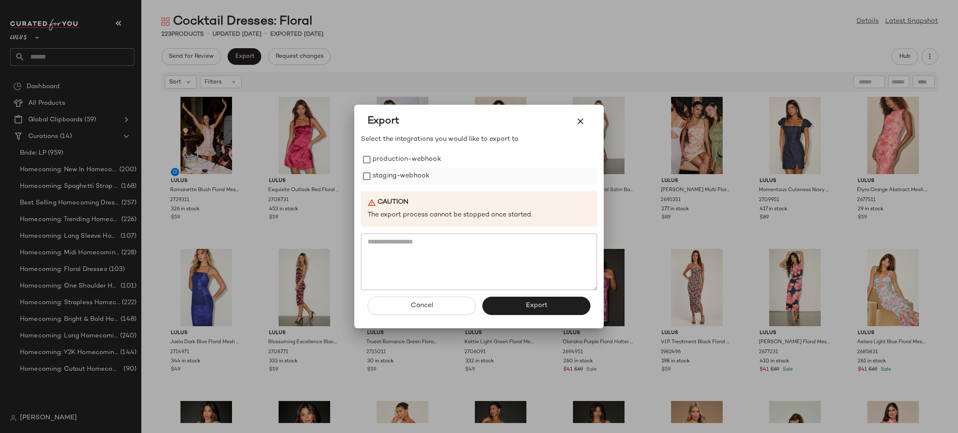
drag, startPoint x: 433, startPoint y: 160, endPoint x: 427, endPoint y: 171, distance: 12.3
click at [433, 161] on label "production-webhook" at bounding box center [407, 159] width 69 height 17
click at [427, 171] on label "staging-webhook" at bounding box center [401, 176] width 57 height 17
click at [540, 307] on span "Export" at bounding box center [536, 306] width 22 height 8
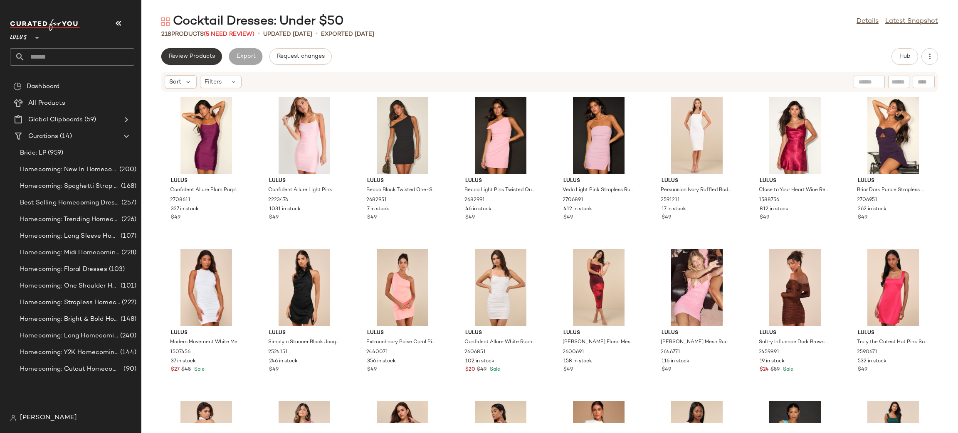
click at [195, 55] on span "Review Products" at bounding box center [191, 56] width 47 height 7
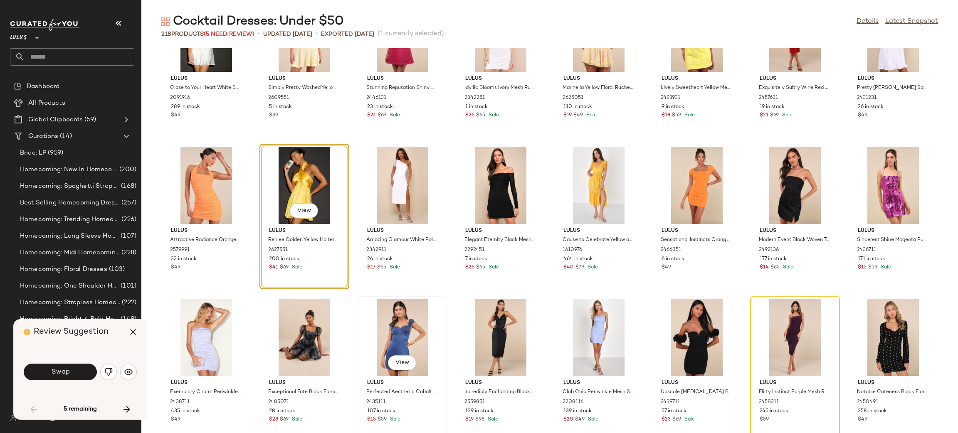
scroll to position [988, 0]
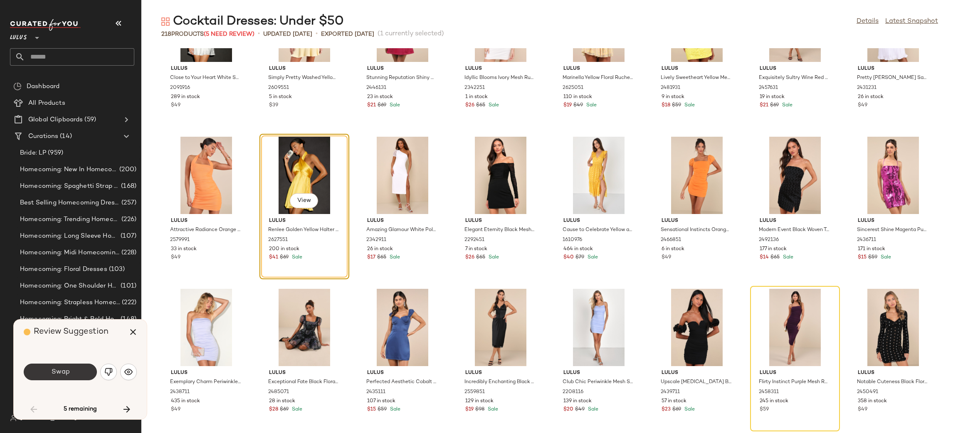
click at [78, 376] on button "Swap" at bounding box center [60, 372] width 73 height 17
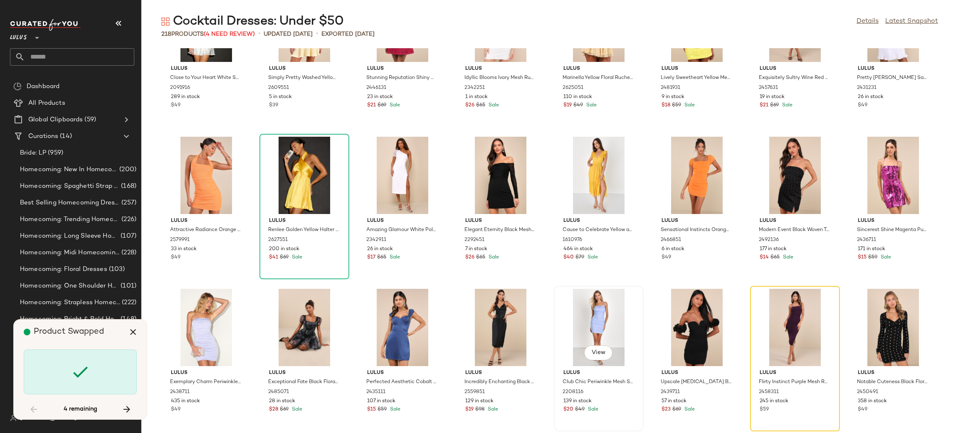
scroll to position [1065, 0]
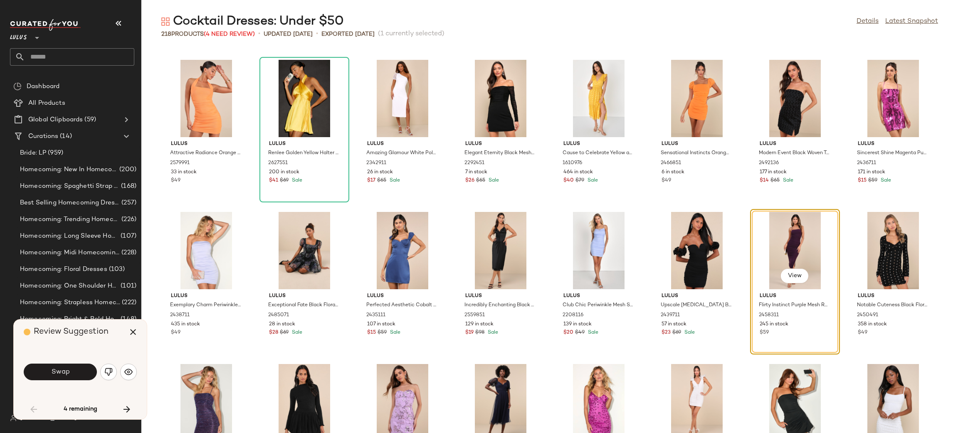
click at [109, 376] on button "button" at bounding box center [108, 372] width 17 height 17
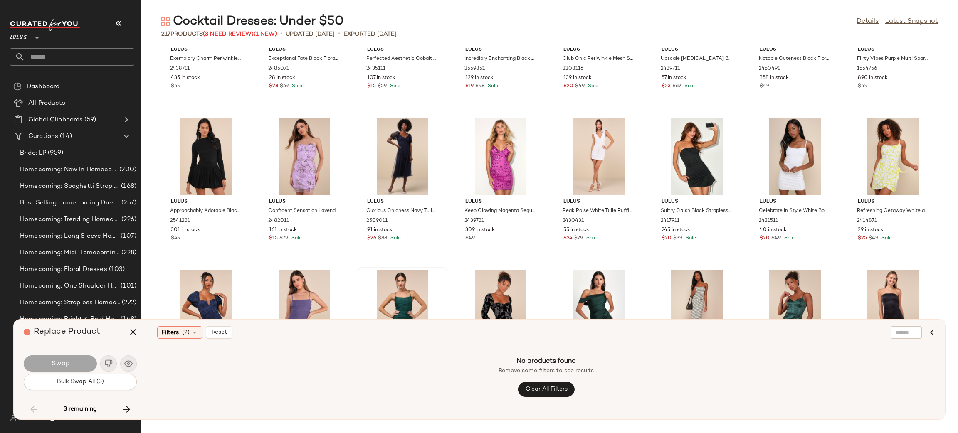
scroll to position [1327, 0]
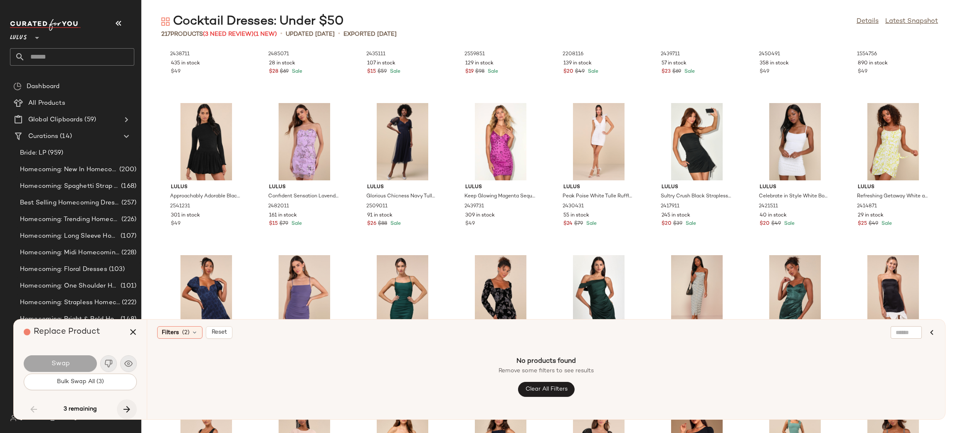
click at [124, 410] on icon "button" at bounding box center [127, 410] width 10 height 10
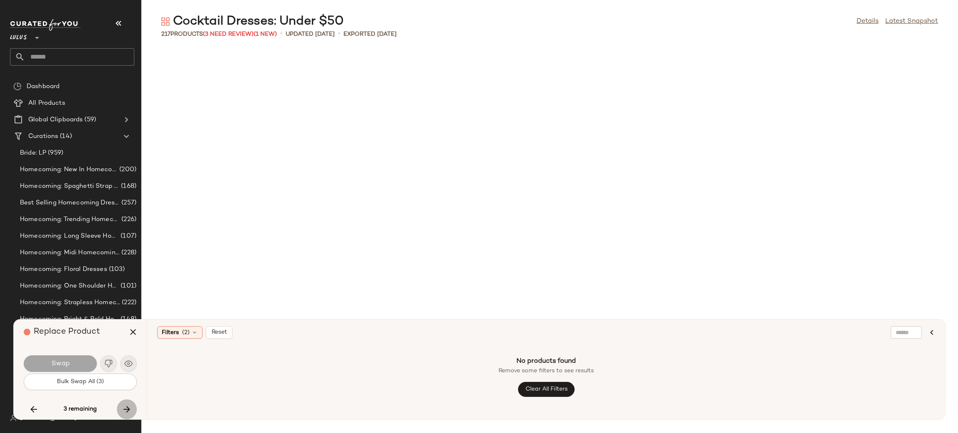
scroll to position [2588, 0]
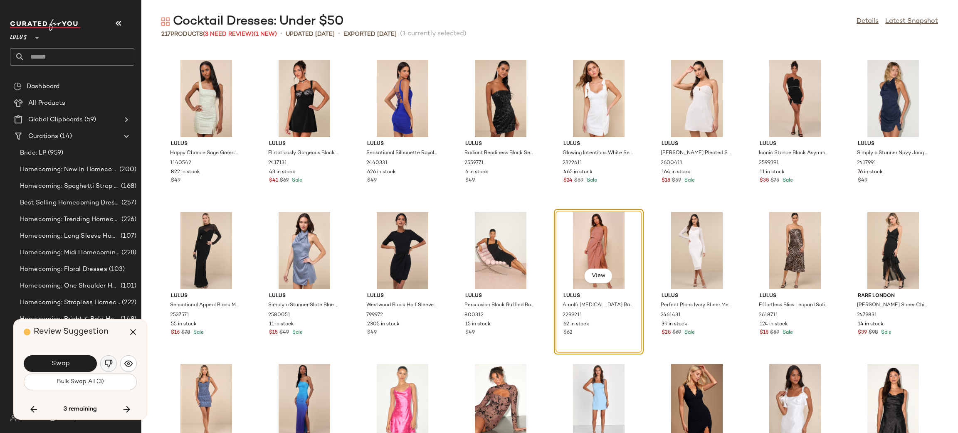
click at [109, 363] on img "button" at bounding box center [108, 364] width 8 height 8
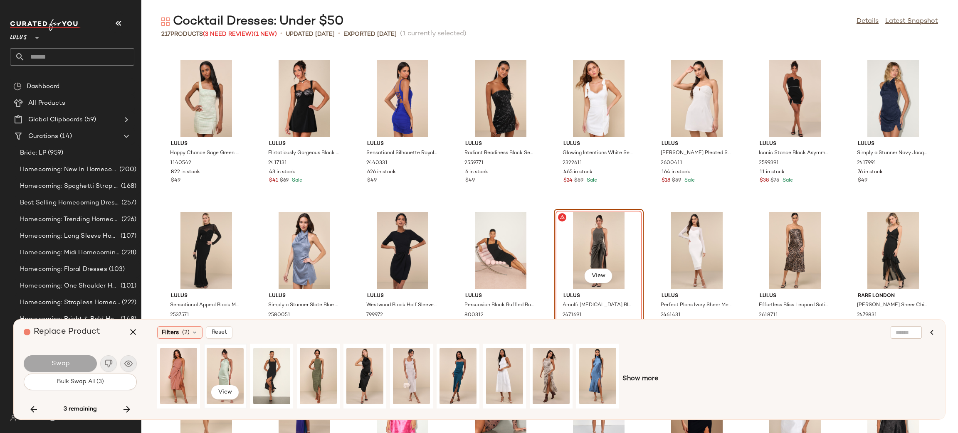
click at [232, 361] on div "View" at bounding box center [225, 376] width 37 height 59
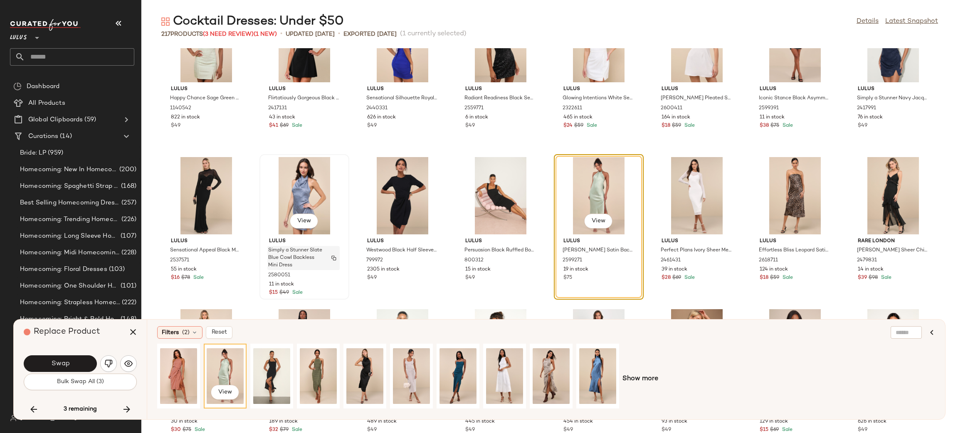
scroll to position [2644, 0]
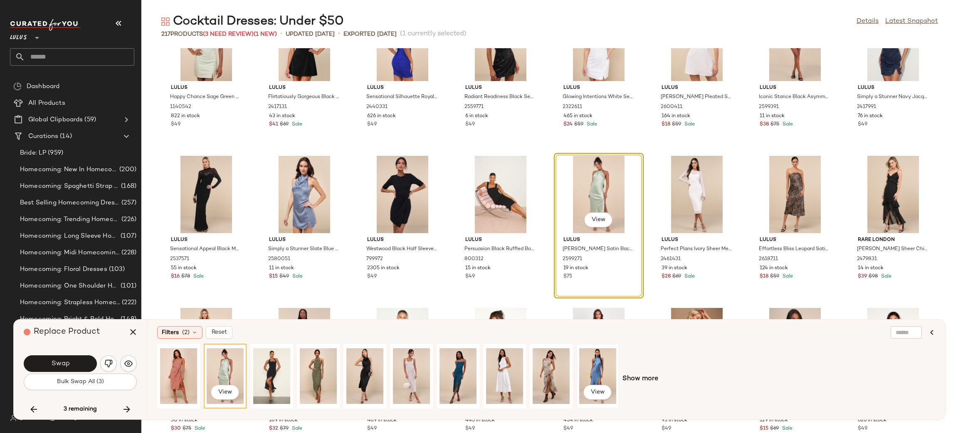
click at [596, 366] on div "View" at bounding box center [597, 376] width 37 height 59
click at [110, 364] on img "button" at bounding box center [108, 364] width 8 height 8
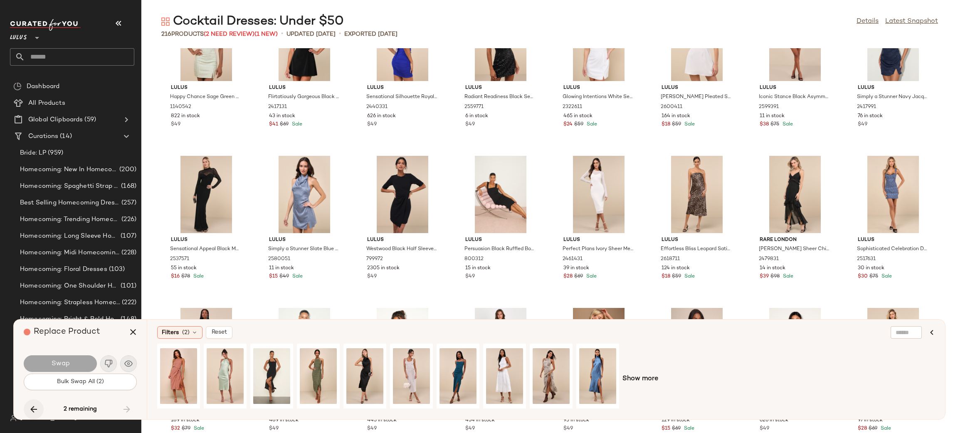
click at [31, 411] on icon "button" at bounding box center [34, 410] width 10 height 10
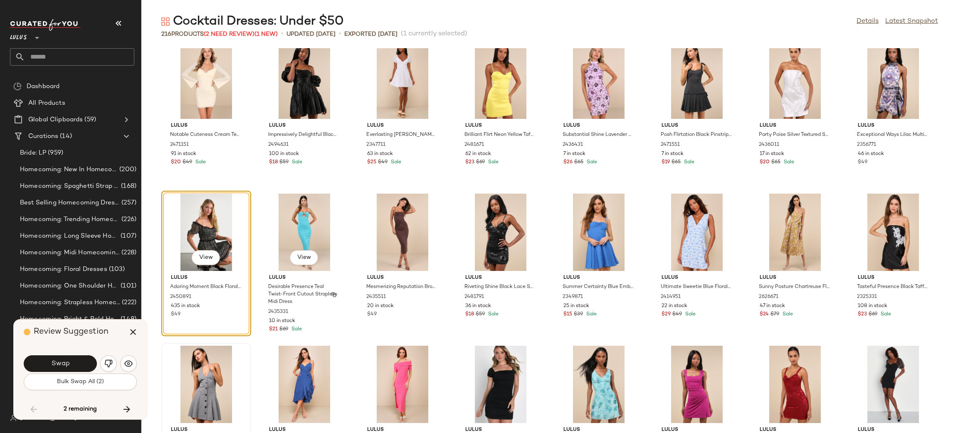
scroll to position [1846, 0]
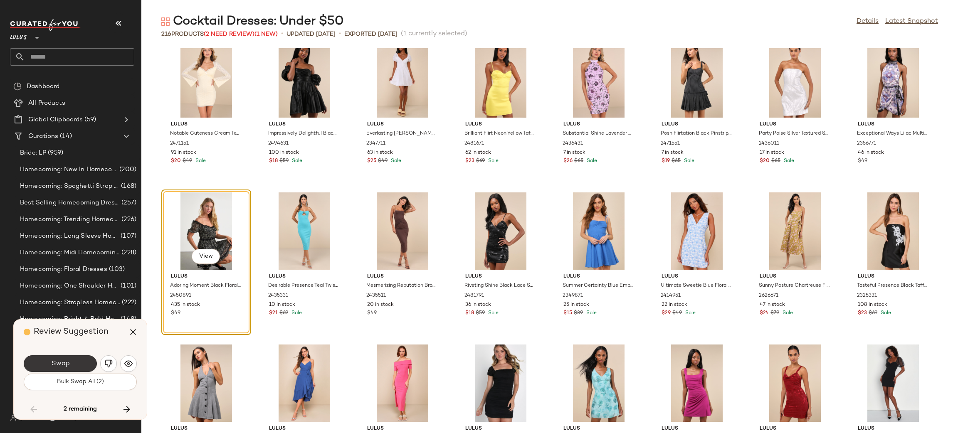
click at [70, 368] on button "Swap" at bounding box center [60, 364] width 73 height 17
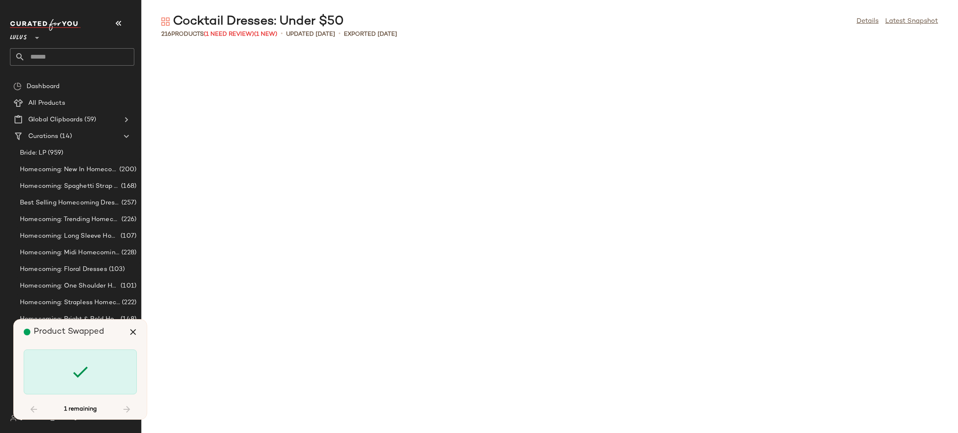
scroll to position [3654, 0]
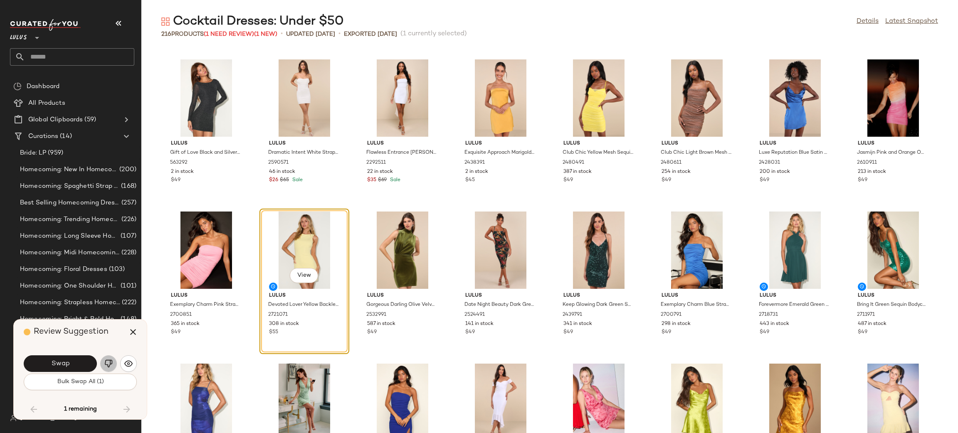
click at [110, 367] on img "button" at bounding box center [108, 364] width 8 height 8
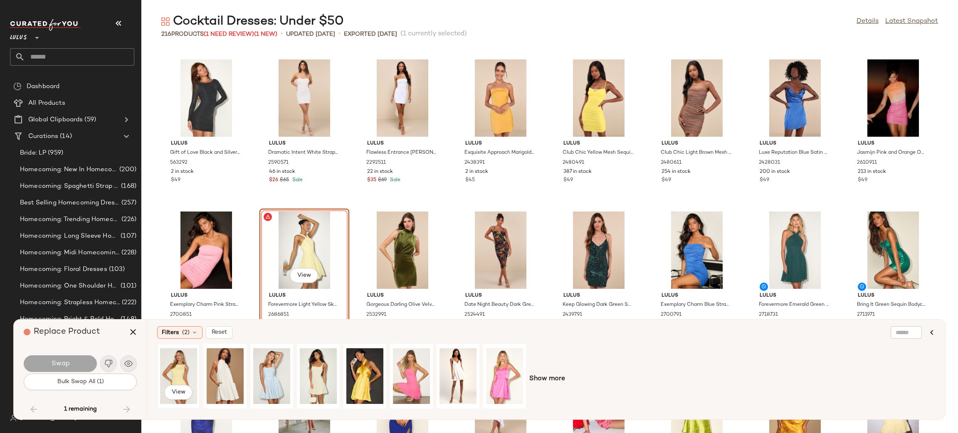
click at [173, 362] on div "View" at bounding box center [178, 376] width 37 height 59
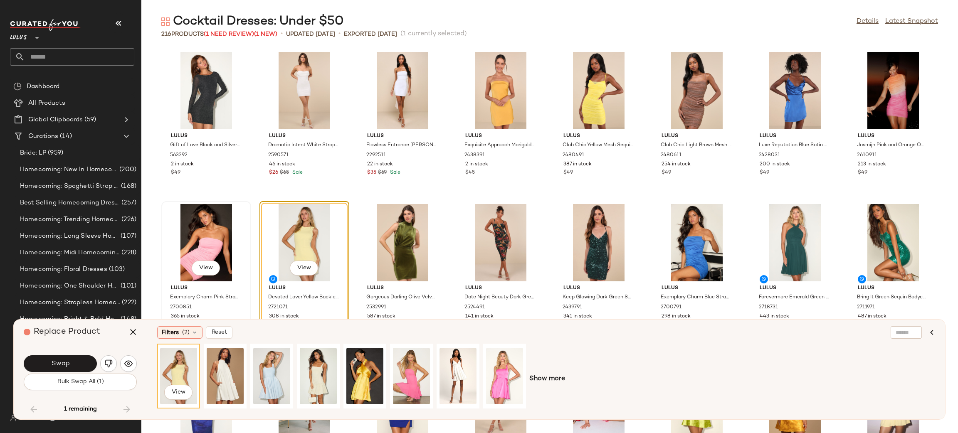
scroll to position [3699, 0]
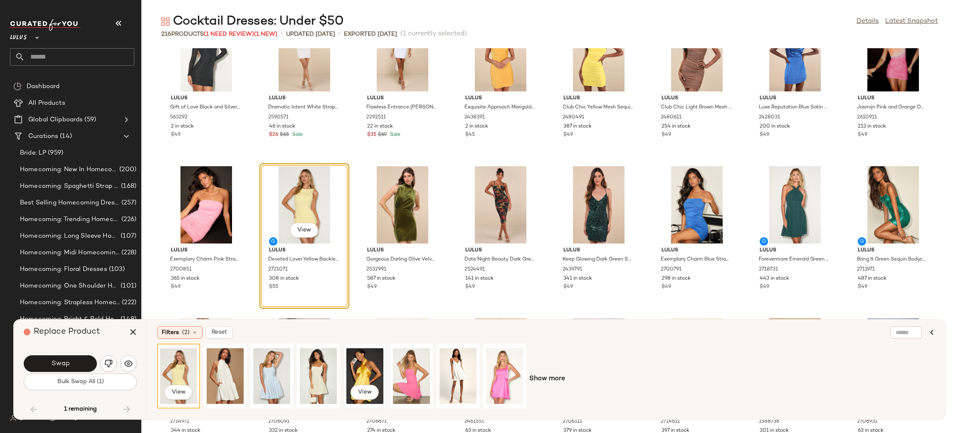
click at [371, 381] on div "View" at bounding box center [365, 376] width 37 height 59
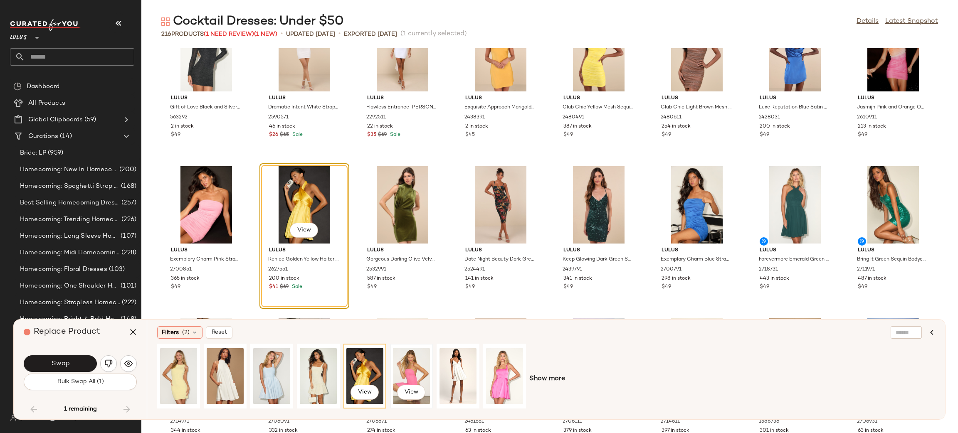
click at [407, 369] on div "View" at bounding box center [411, 376] width 37 height 59
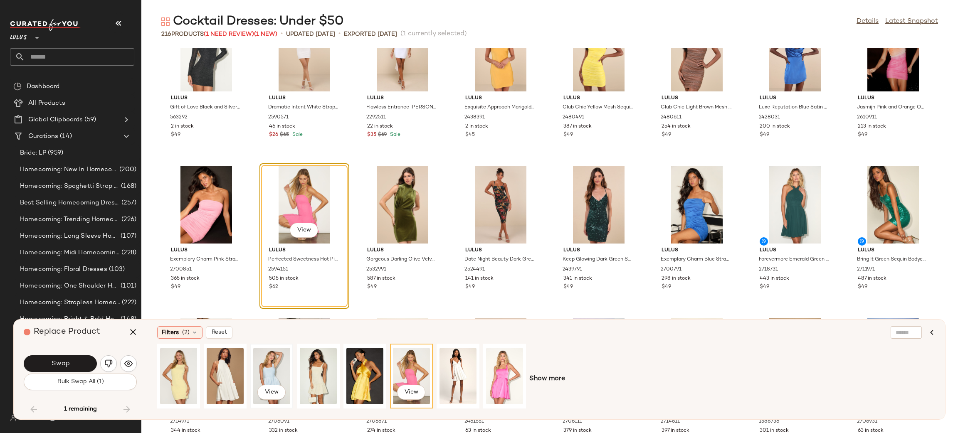
click at [266, 366] on div "View" at bounding box center [271, 376] width 37 height 59
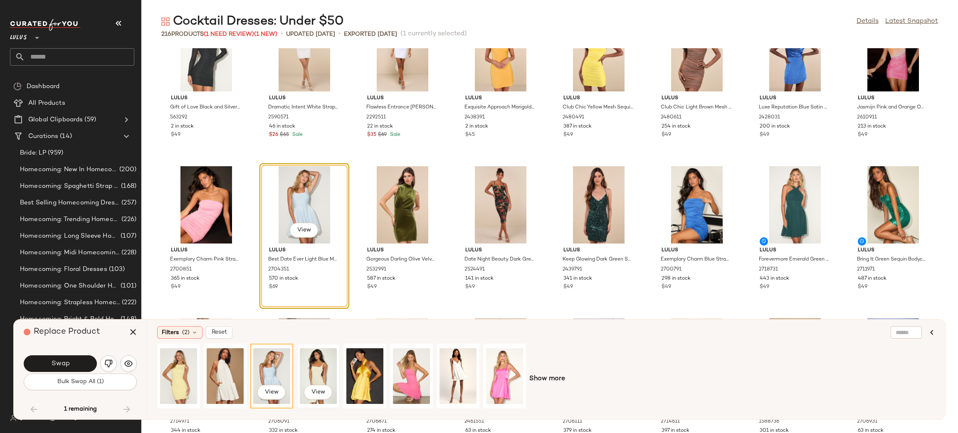
click at [306, 369] on div "View" at bounding box center [318, 376] width 37 height 59
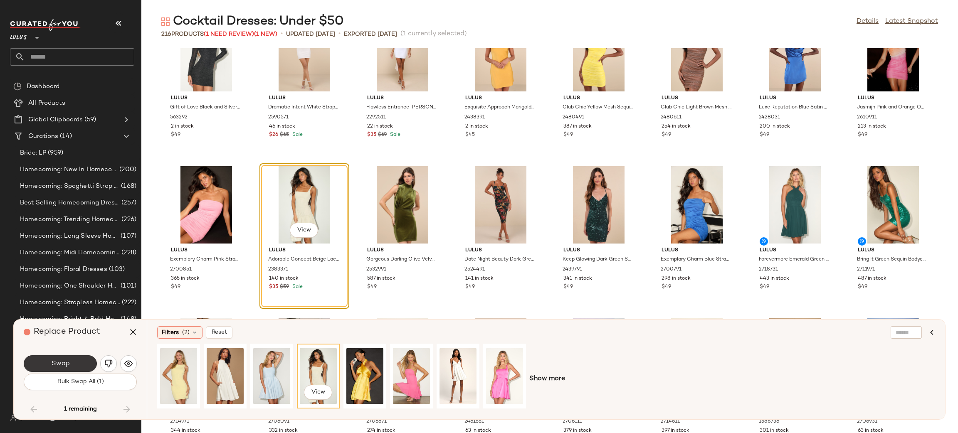
click at [84, 368] on button "Swap" at bounding box center [60, 364] width 73 height 17
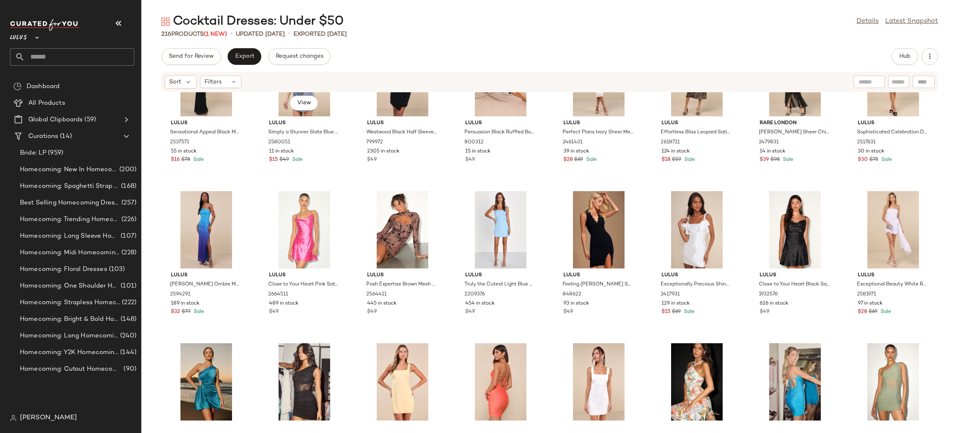
scroll to position [1374, 0]
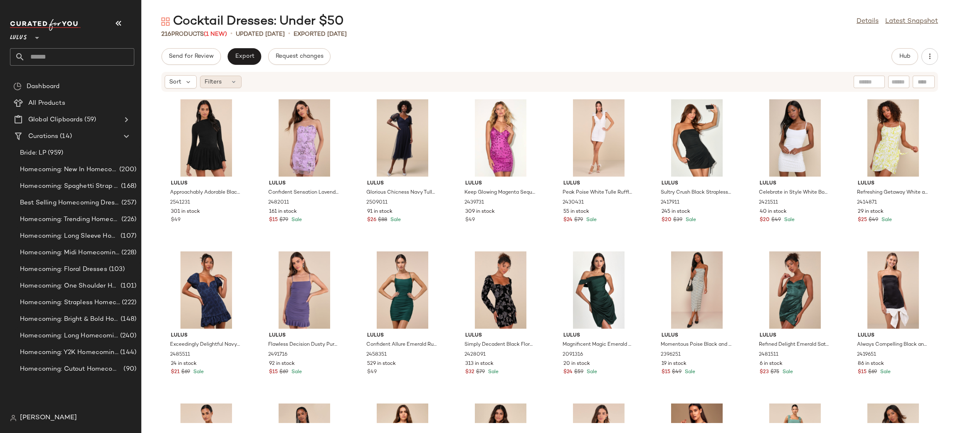
click at [220, 86] on span "Filters" at bounding box center [213, 82] width 17 height 9
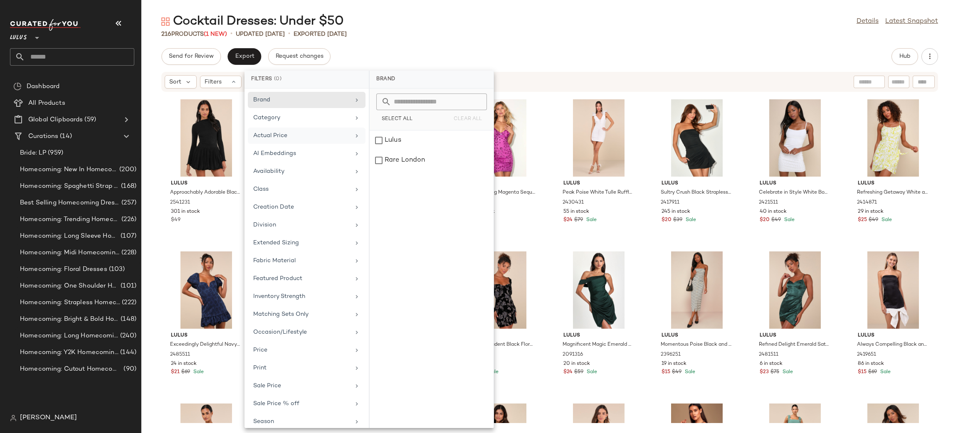
click at [325, 137] on div "Actual Price" at bounding box center [301, 135] width 97 height 9
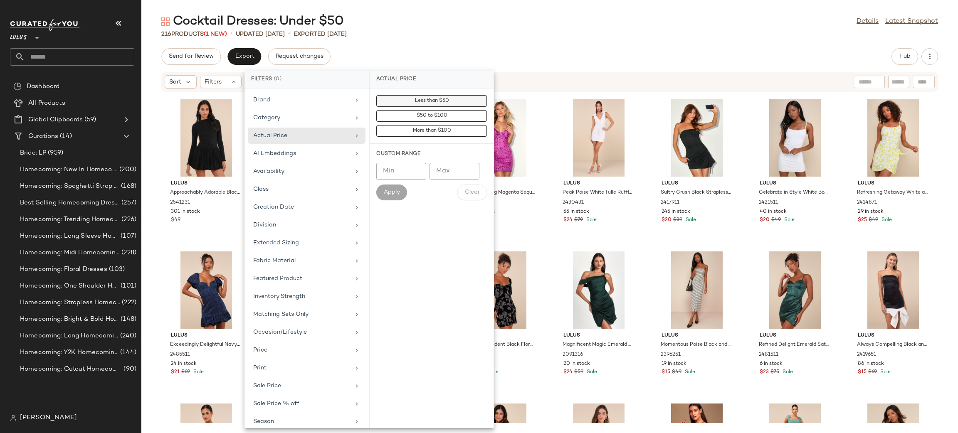
click at [458, 110] on button "Less than $50" at bounding box center [431, 116] width 111 height 12
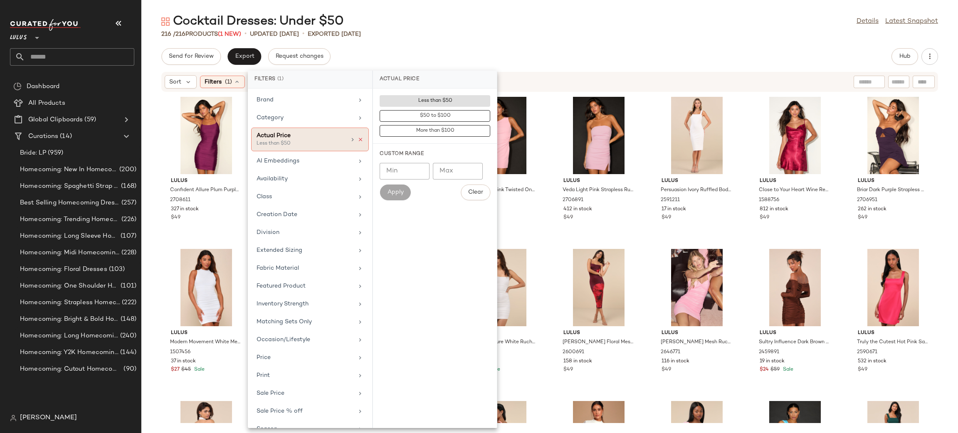
click at [360, 141] on div "Actual Price Less than $50" at bounding box center [310, 140] width 118 height 24
click at [359, 139] on icon at bounding box center [361, 140] width 6 height 6
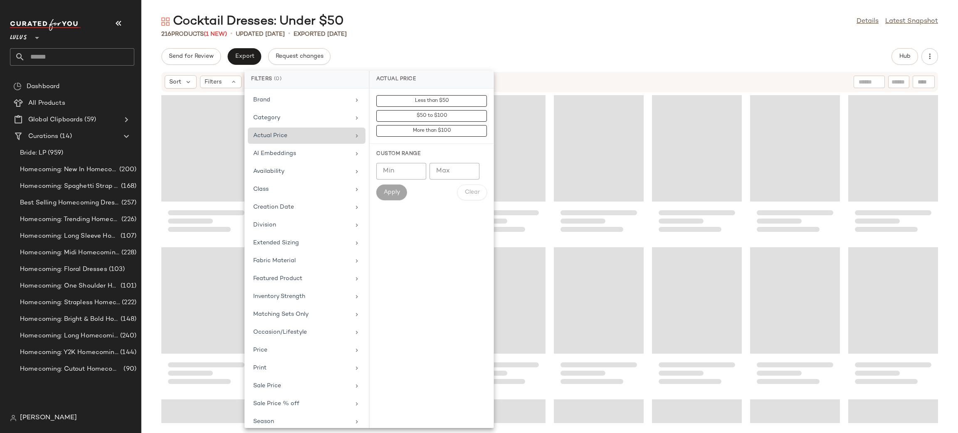
click at [785, 40] on div "Cocktail Dresses: Under $50 Details Latest Snapshot 216 Products (1 New) • upda…" at bounding box center [549, 223] width 817 height 420
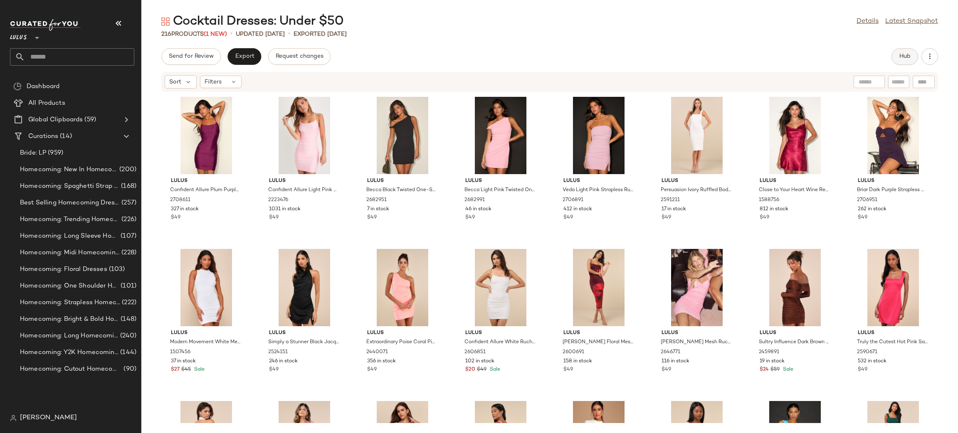
click at [906, 59] on span "Hub" at bounding box center [905, 56] width 12 height 7
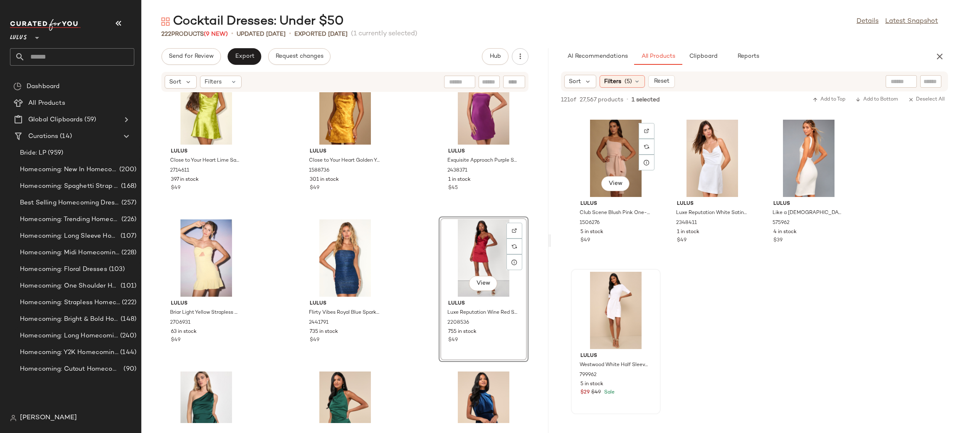
scroll to position [181, 0]
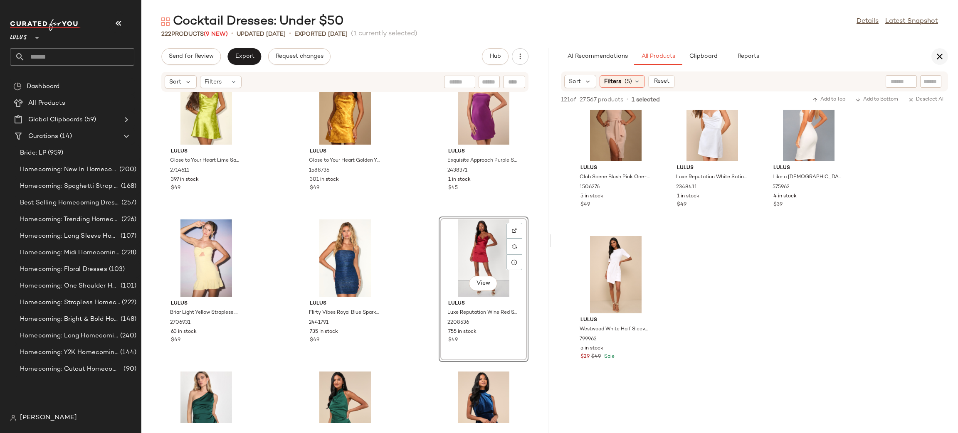
click at [941, 54] on icon "button" at bounding box center [940, 57] width 10 height 10
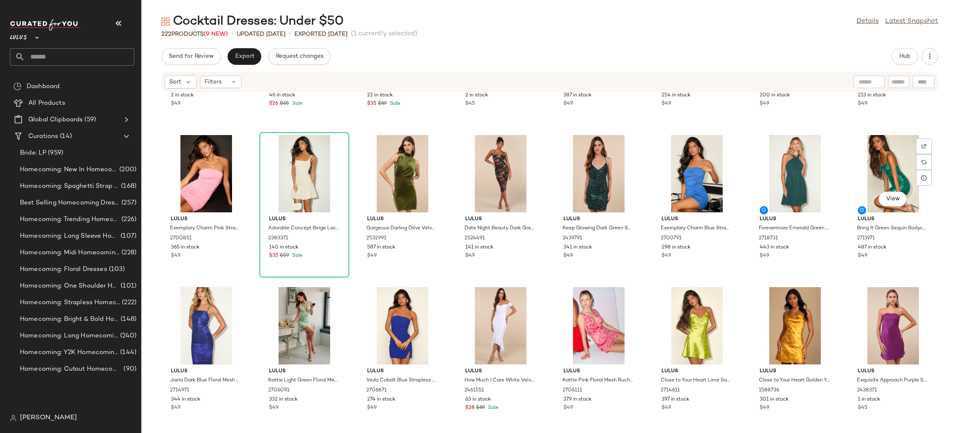
scroll to position [3841, 0]
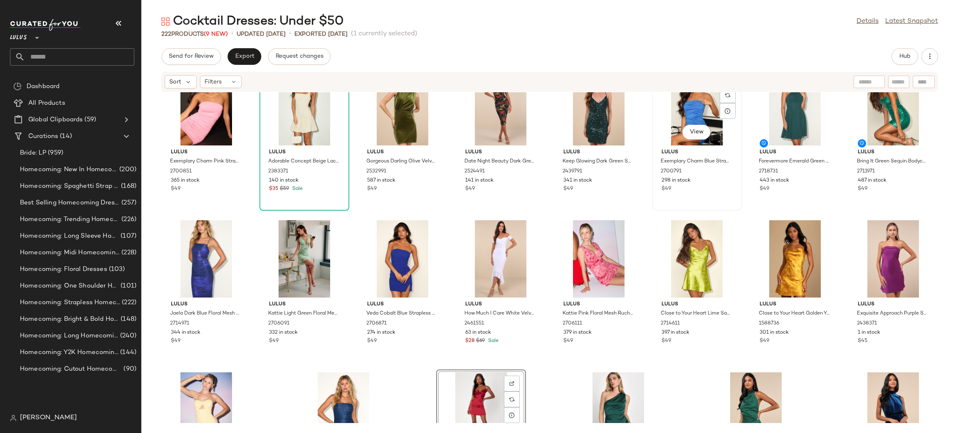
click at [689, 111] on div "View" at bounding box center [697, 106] width 84 height 77
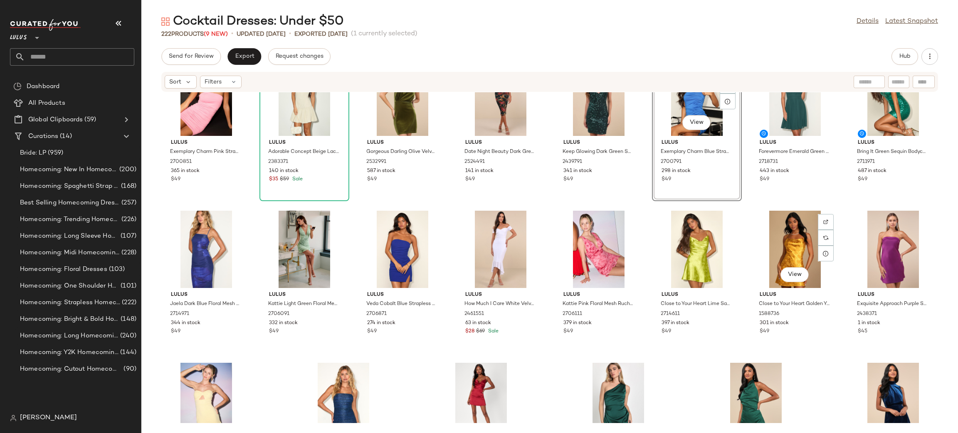
scroll to position [3933, 0]
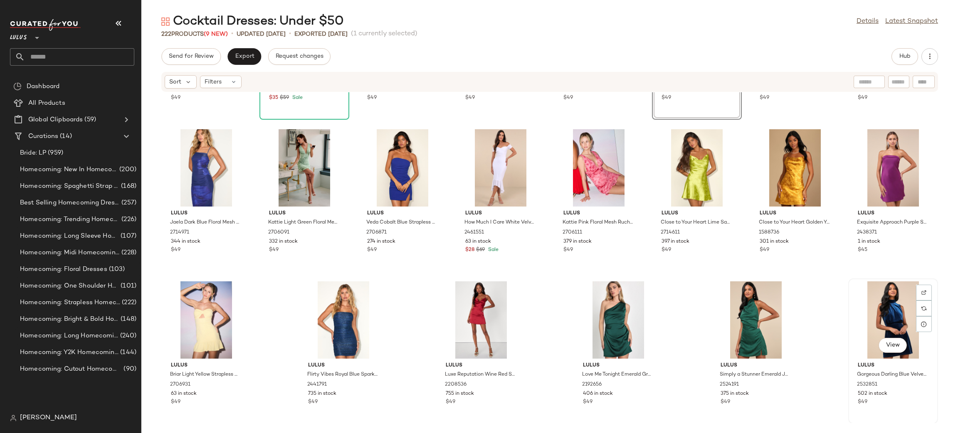
click at [885, 309] on div "View" at bounding box center [893, 320] width 84 height 77
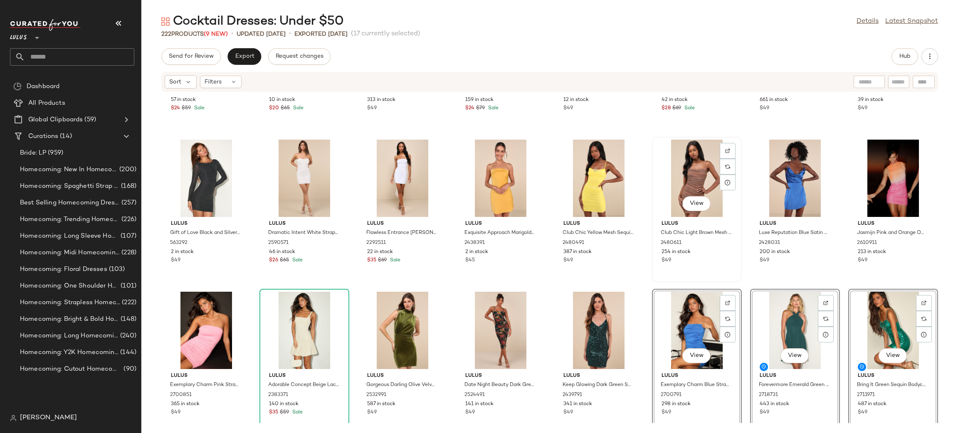
scroll to position [3620, 0]
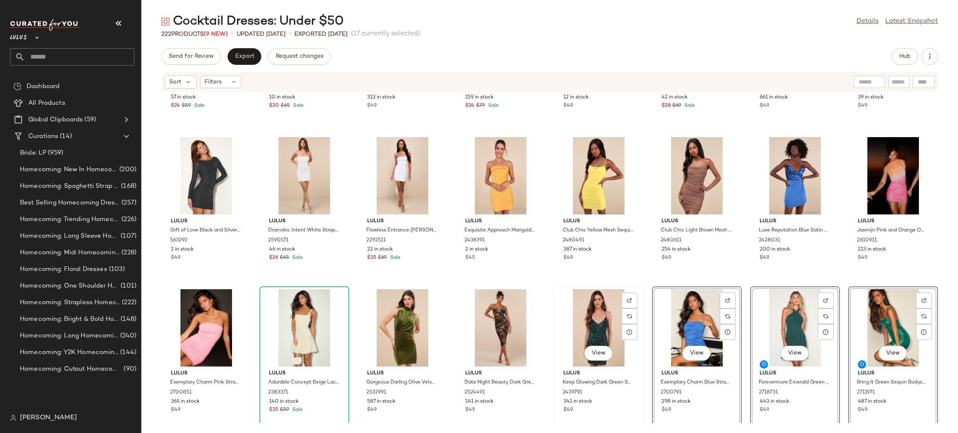
click at [631, 288] on div "View [PERSON_NAME] Keep Glowing Dark Green Sequin Lace-Up Bodycon Mini Dress 24…" at bounding box center [599, 359] width 88 height 144
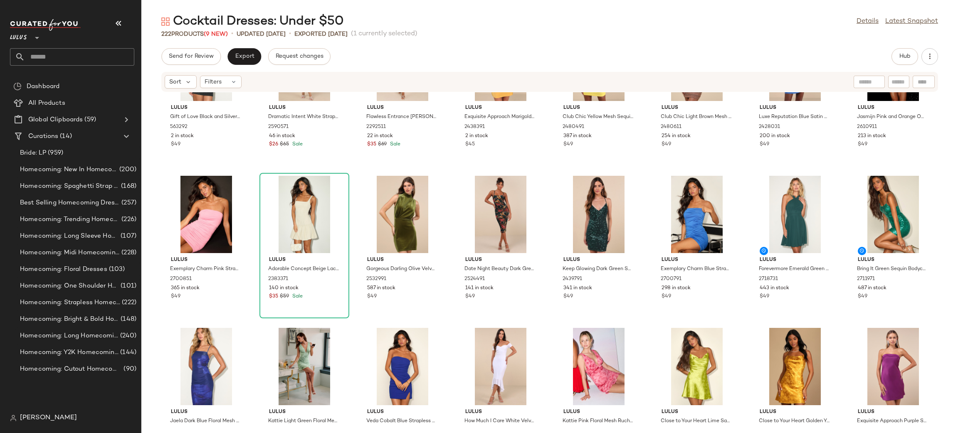
scroll to position [3849, 0]
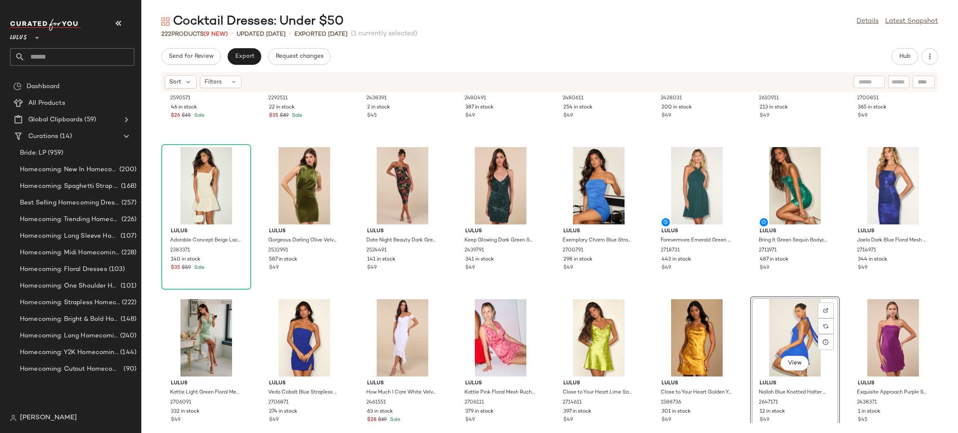
scroll to position [3763, 0]
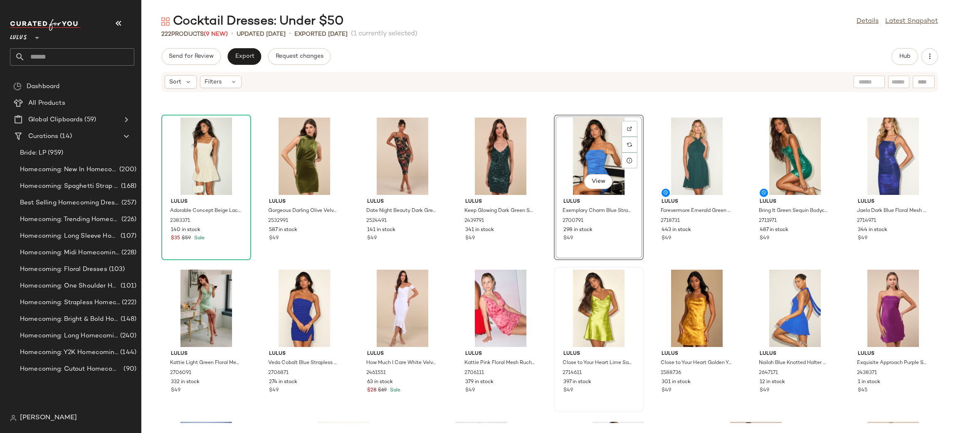
scroll to position [3807, 0]
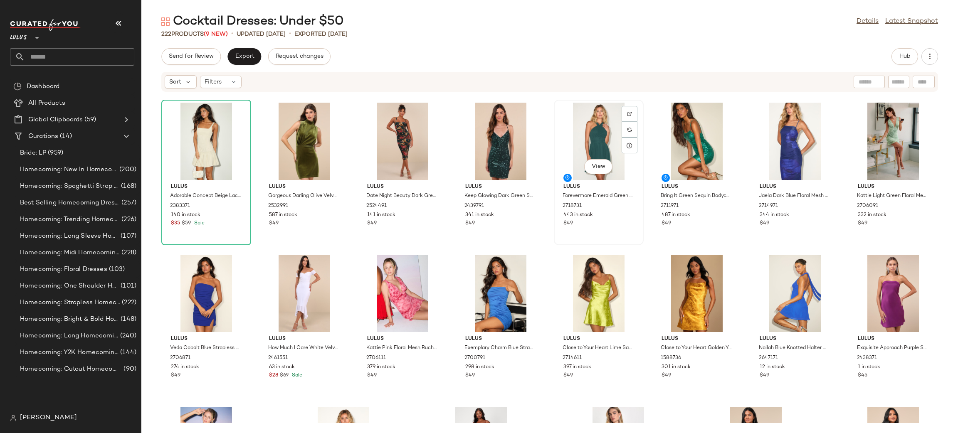
scroll to position [3807, 0]
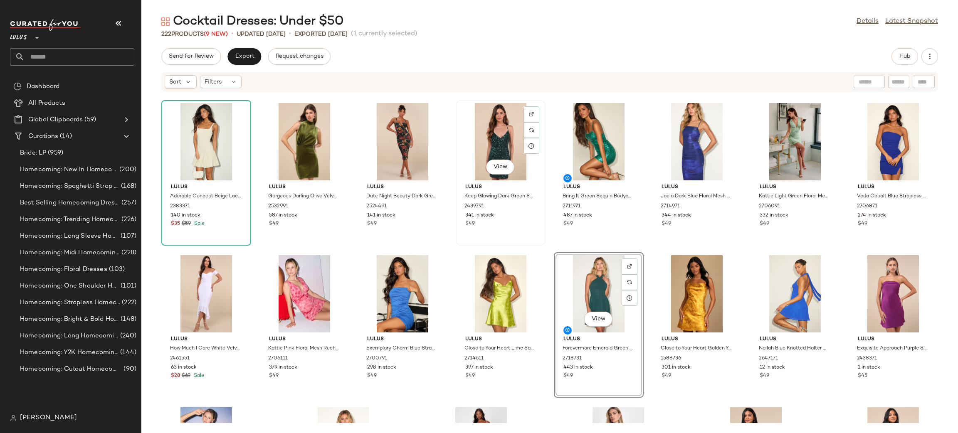
click at [513, 141] on div "View" at bounding box center [501, 141] width 84 height 77
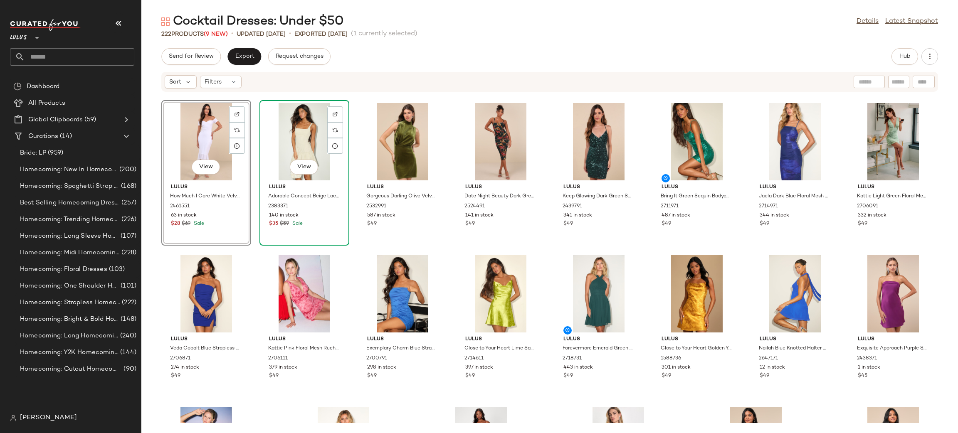
scroll to position [3805, 0]
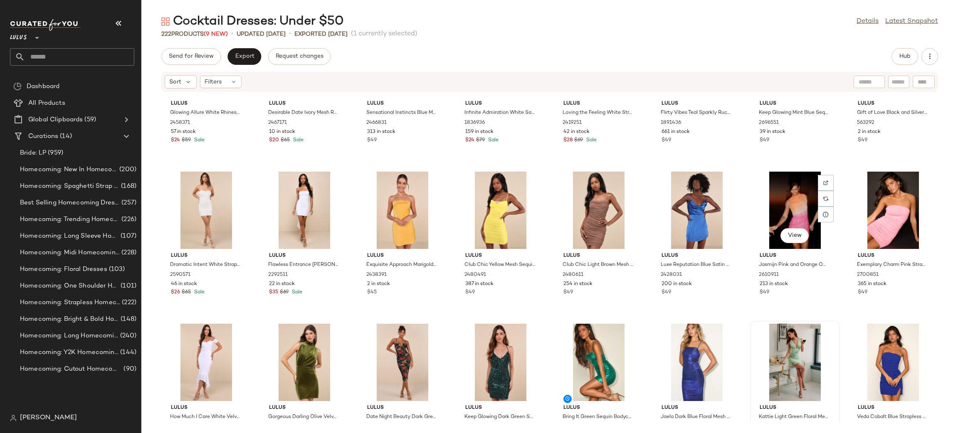
scroll to position [3577, 0]
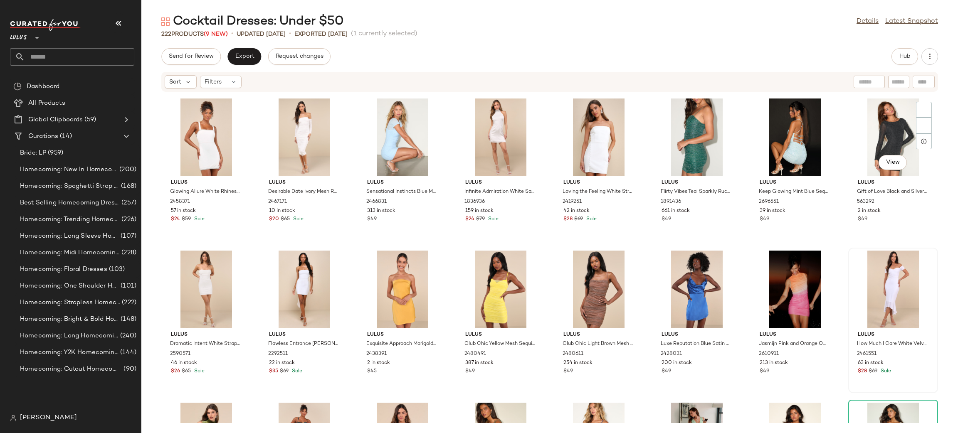
scroll to position [3416, 0]
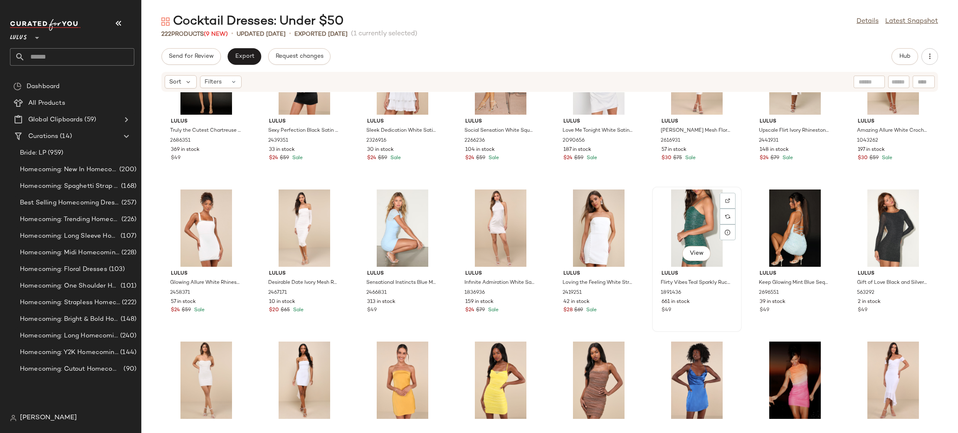
click at [693, 223] on div "View" at bounding box center [697, 228] width 84 height 77
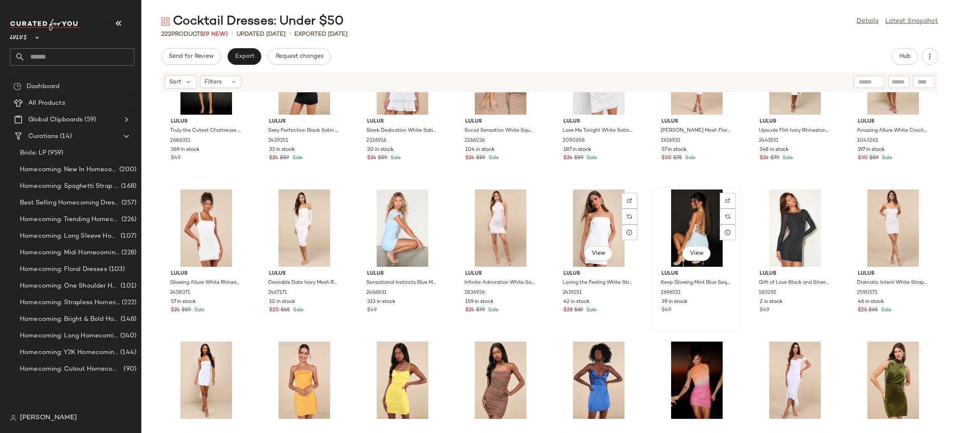
click at [686, 216] on div "View" at bounding box center [697, 228] width 84 height 77
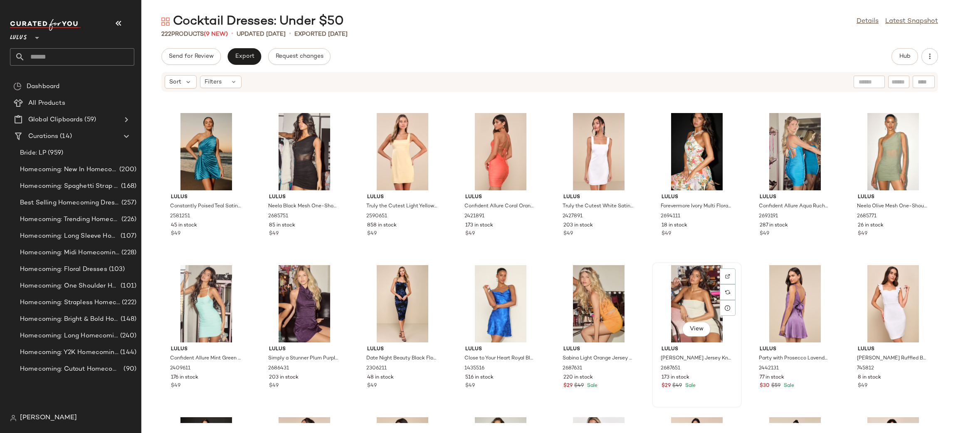
scroll to position [3032, 0]
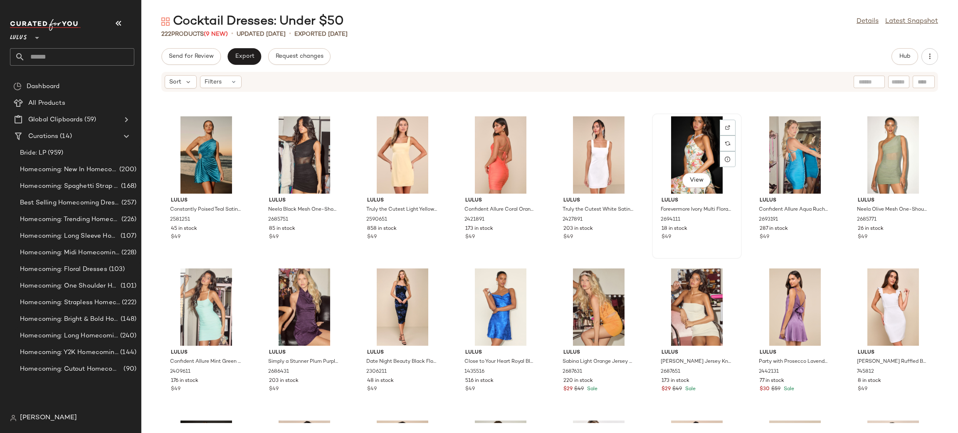
click at [691, 150] on div "View" at bounding box center [697, 154] width 84 height 77
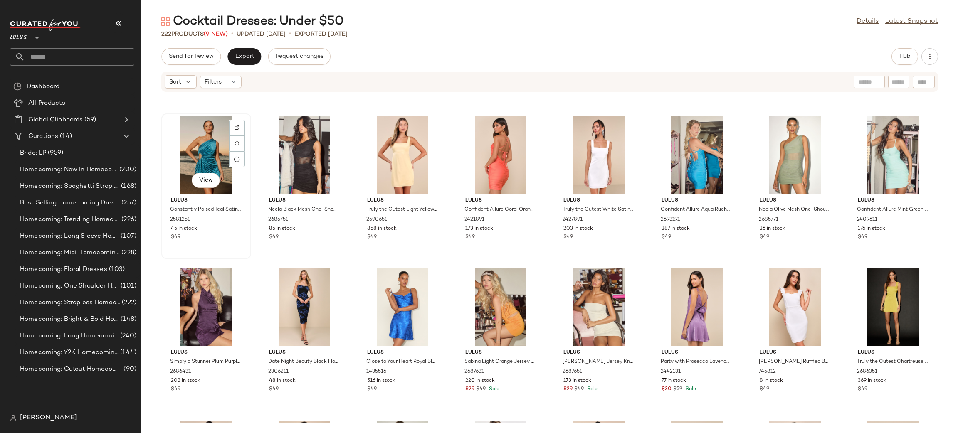
click at [191, 150] on div "View" at bounding box center [206, 154] width 84 height 77
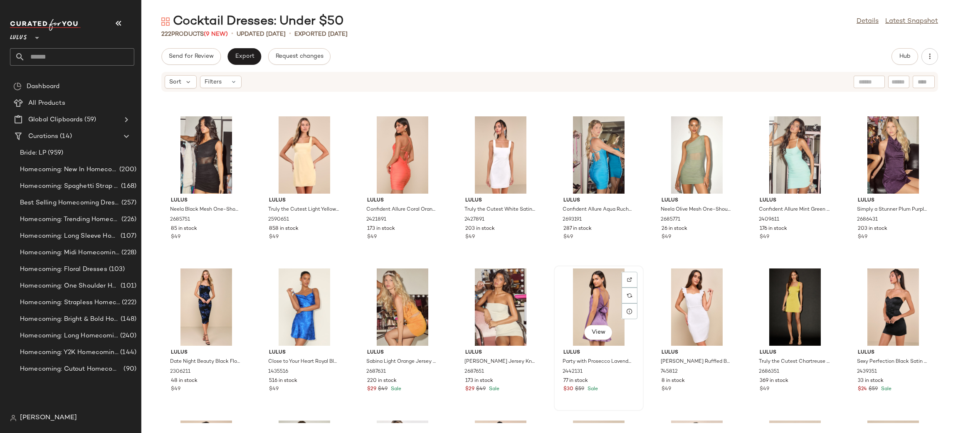
click at [591, 292] on div "View" at bounding box center [599, 307] width 84 height 77
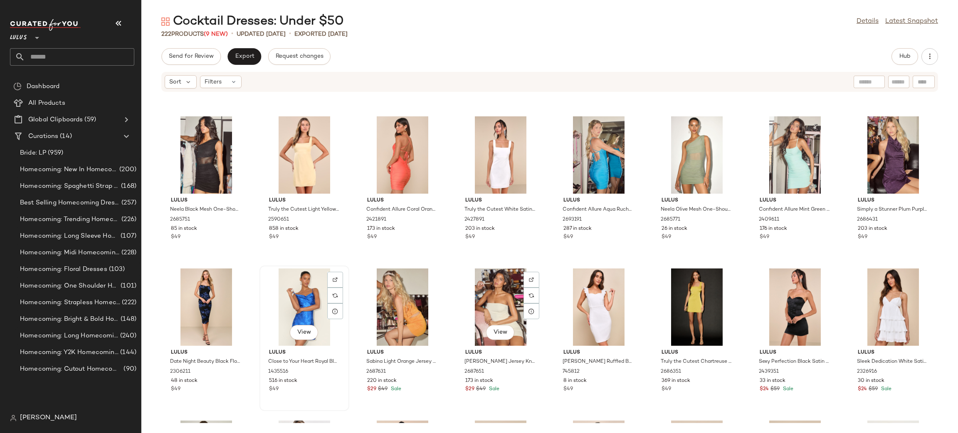
click at [307, 302] on div "View" at bounding box center [304, 307] width 84 height 77
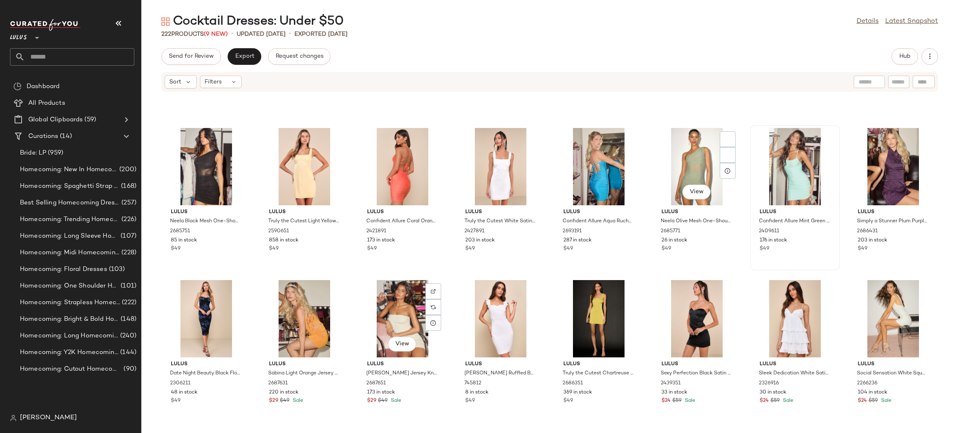
scroll to position [3020, 0]
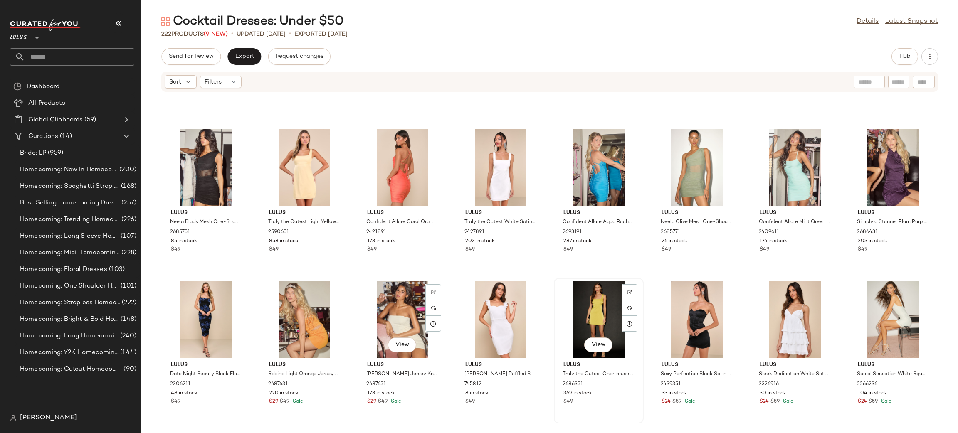
click at [591, 309] on div "View" at bounding box center [599, 319] width 84 height 77
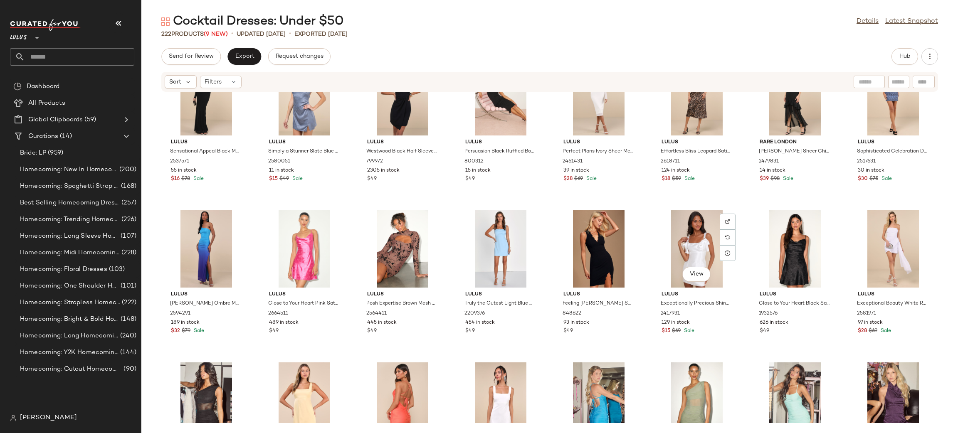
scroll to position [2784, 0]
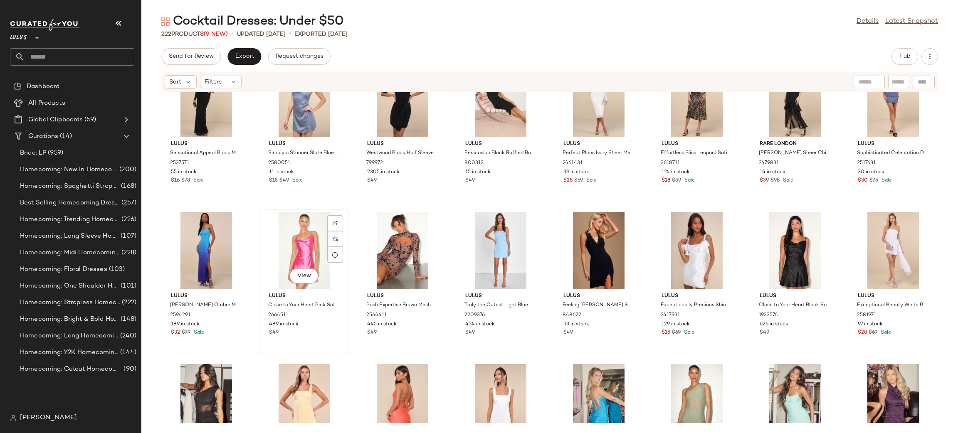
click at [299, 263] on div "View" at bounding box center [304, 250] width 84 height 77
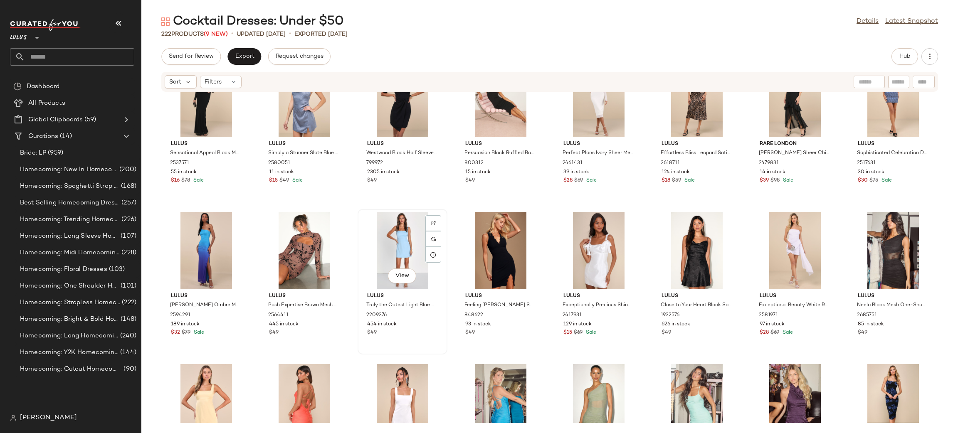
click at [392, 239] on div "View" at bounding box center [403, 250] width 84 height 77
click at [336, 248] on div at bounding box center [335, 255] width 16 height 16
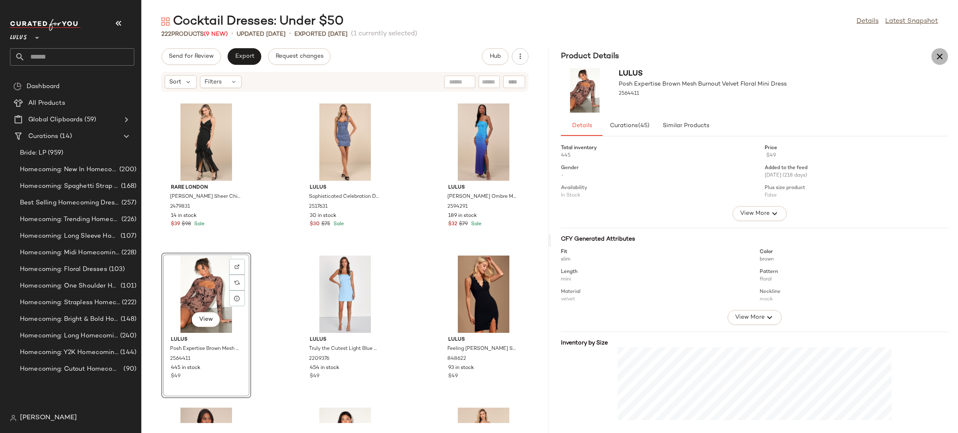
click at [942, 58] on icon "button" at bounding box center [940, 57] width 10 height 10
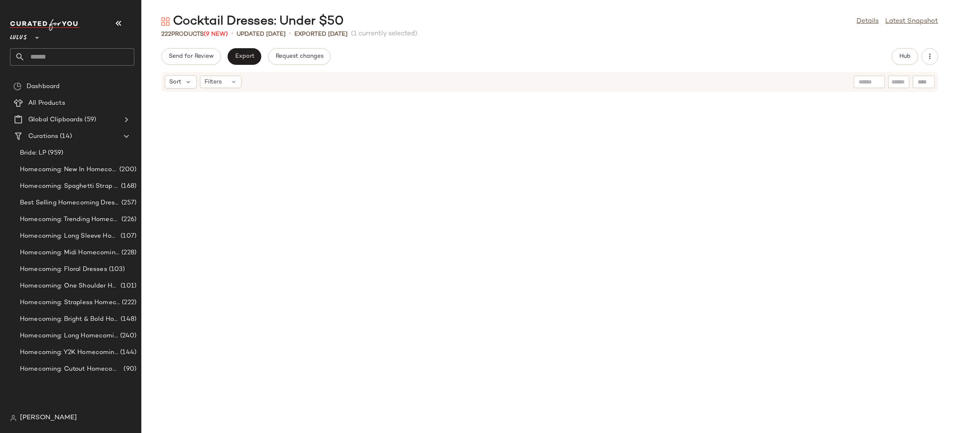
scroll to position [2740, 0]
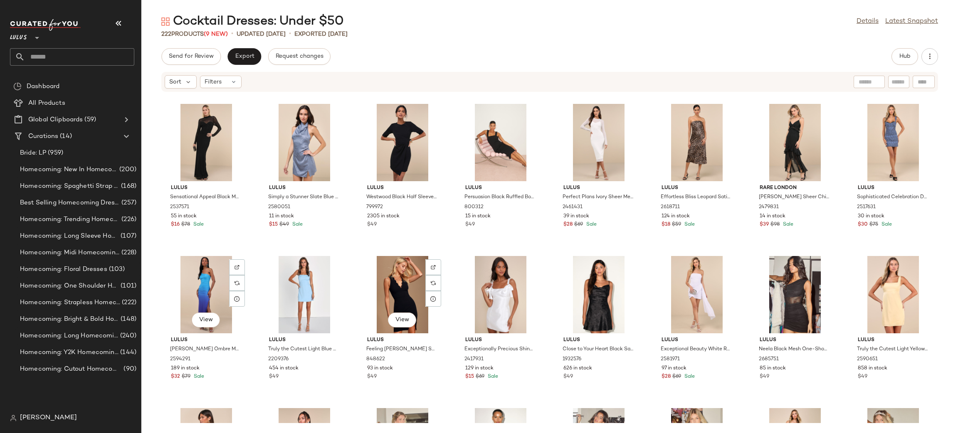
click at [394, 289] on div "View" at bounding box center [403, 294] width 84 height 77
click at [305, 287] on div "View" at bounding box center [304, 294] width 84 height 77
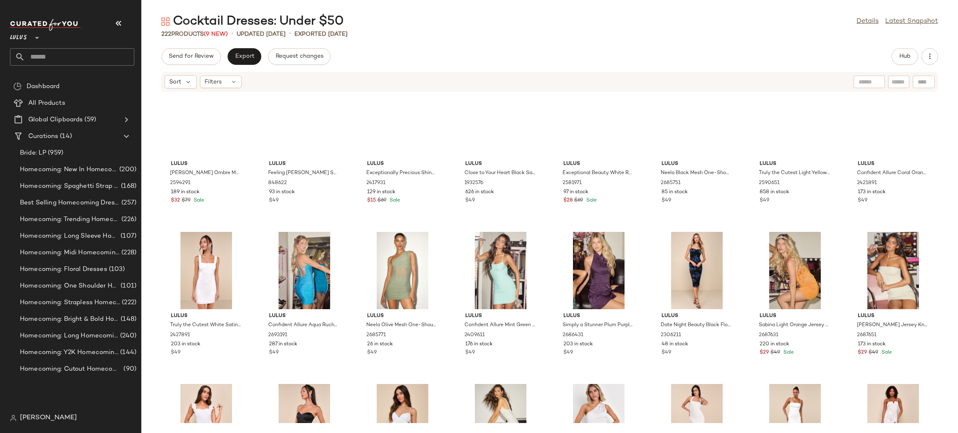
scroll to position [2904, 0]
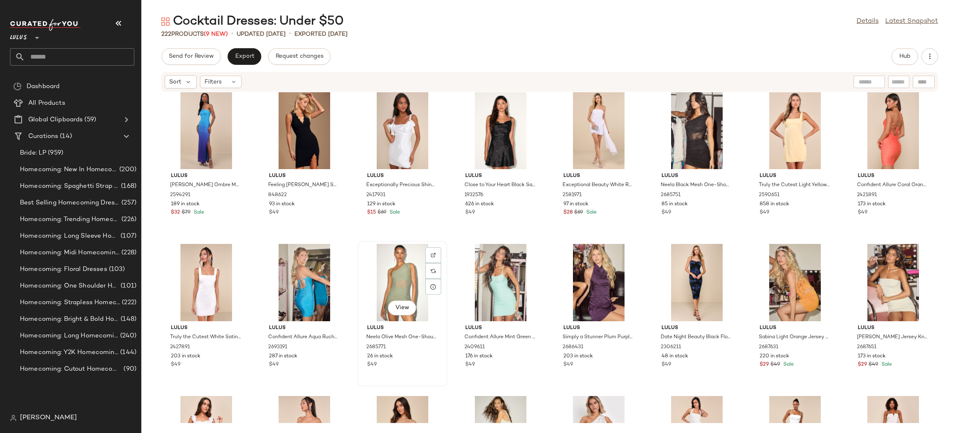
click at [383, 272] on div "View" at bounding box center [403, 282] width 84 height 77
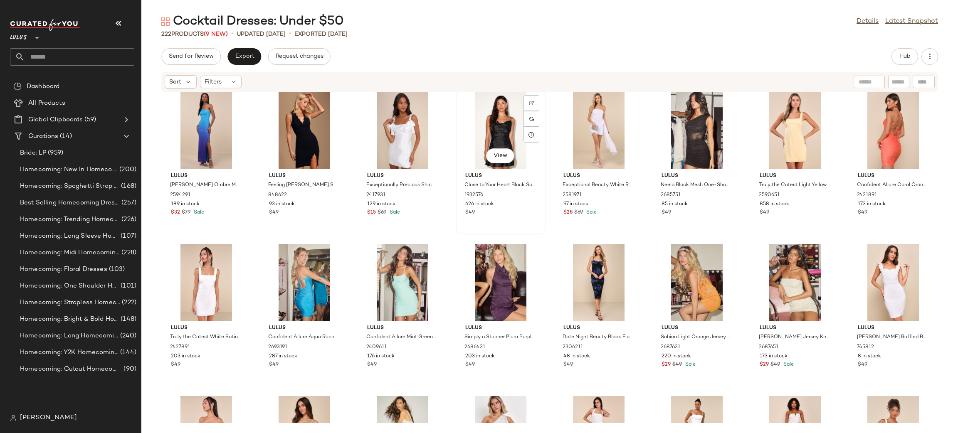
click at [505, 121] on div "View" at bounding box center [501, 130] width 84 height 77
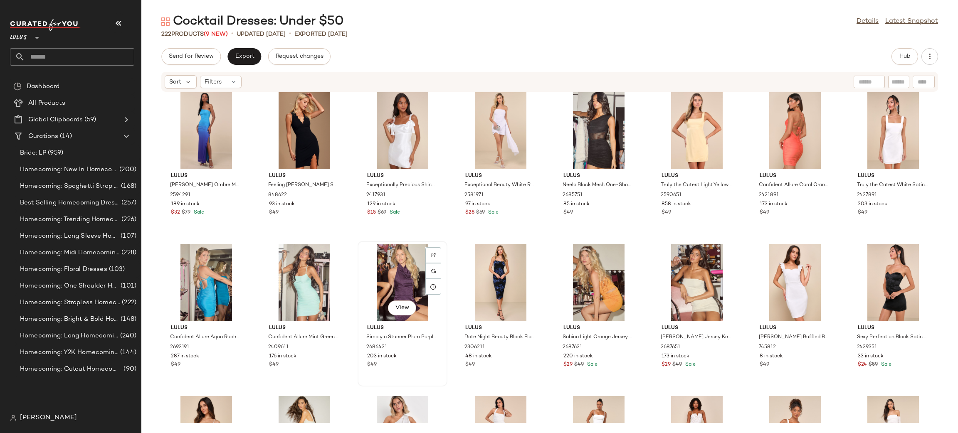
click at [391, 272] on div "View" at bounding box center [403, 282] width 84 height 77
click at [197, 270] on div "View" at bounding box center [206, 282] width 84 height 77
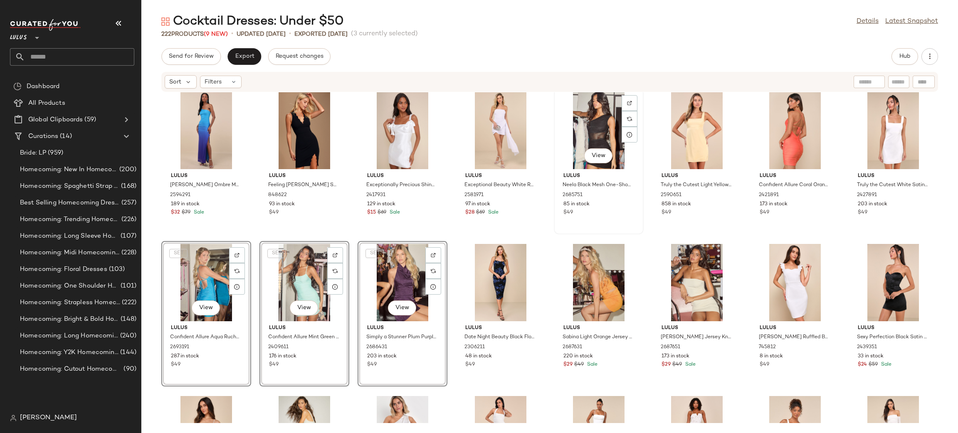
click at [593, 126] on div "View" at bounding box center [599, 130] width 84 height 77
click at [594, 270] on div "View" at bounding box center [599, 282] width 84 height 77
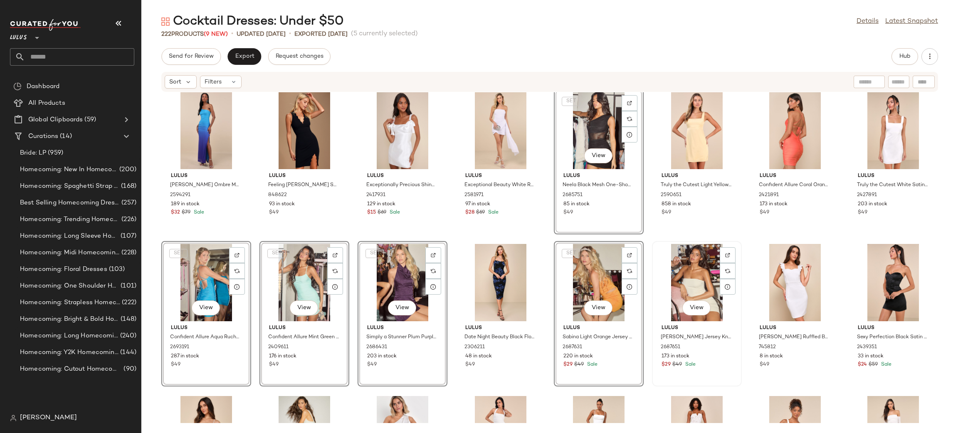
click at [700, 284] on div "View" at bounding box center [697, 282] width 84 height 77
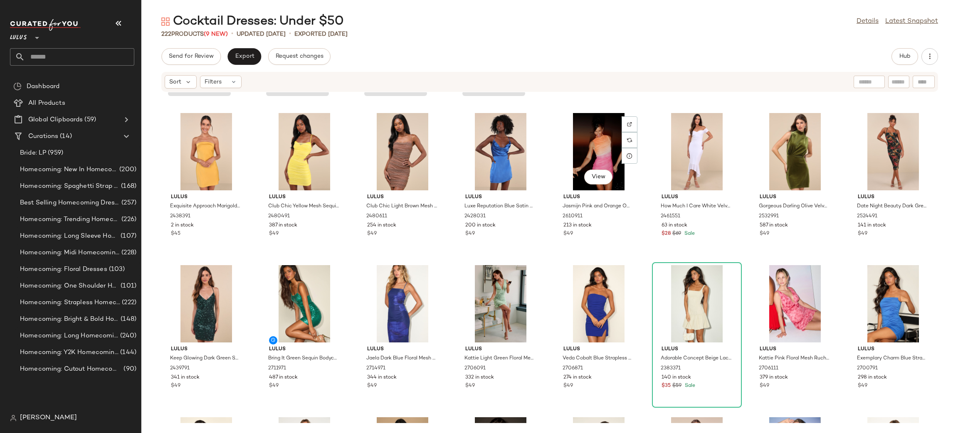
scroll to position [3319, 0]
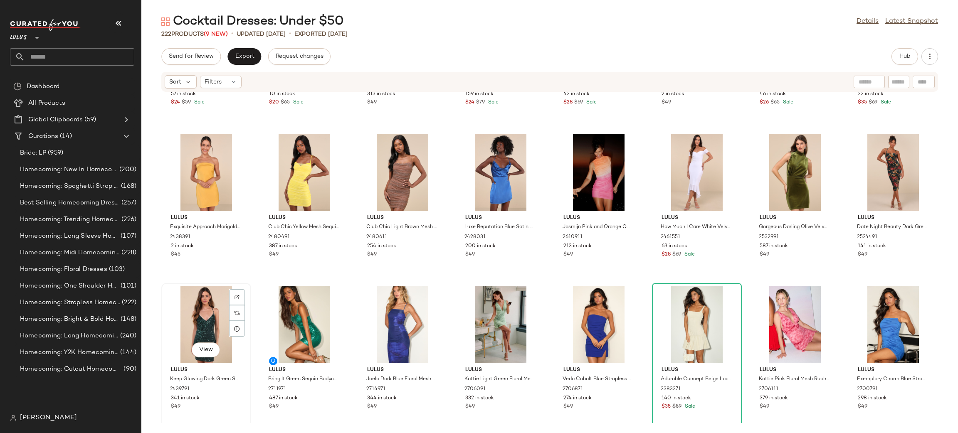
click at [180, 324] on div "View" at bounding box center [206, 324] width 84 height 77
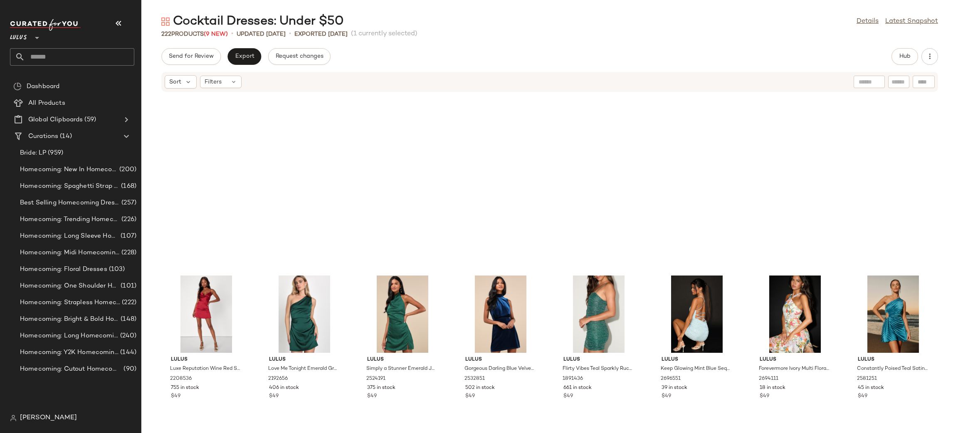
scroll to position [3933, 0]
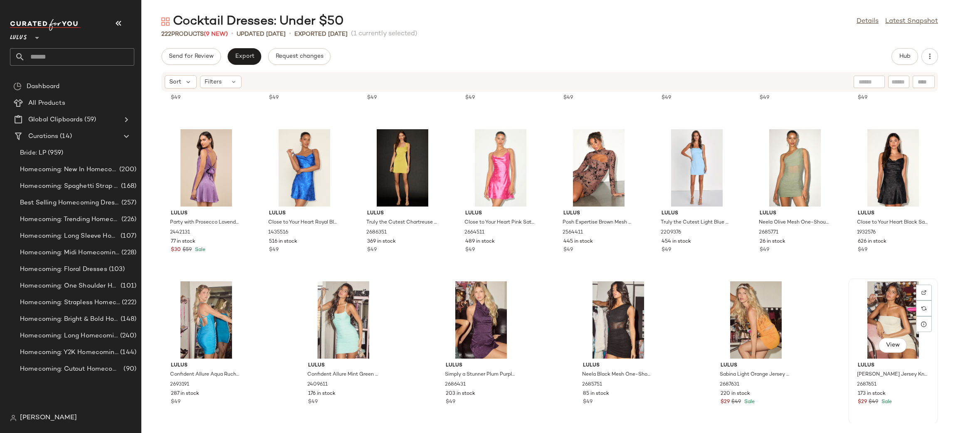
click at [889, 319] on div "View" at bounding box center [893, 320] width 84 height 77
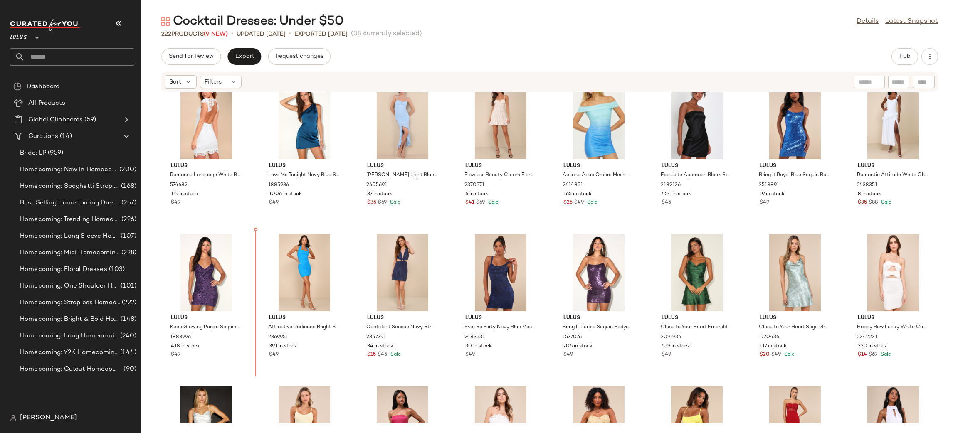
scroll to position [651, 0]
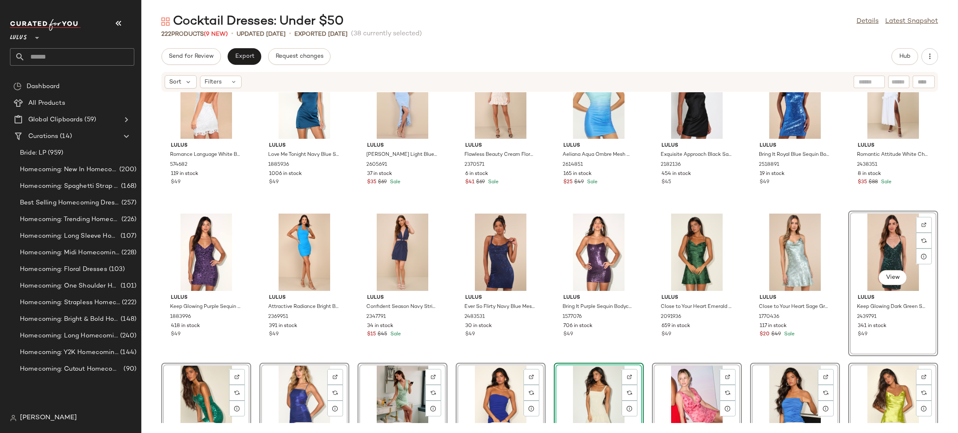
click at [837, 215] on div "Lulus Romance Language White Backless Lace Dress 574682 119 in stock $49 Lulus …" at bounding box center [549, 257] width 817 height 331
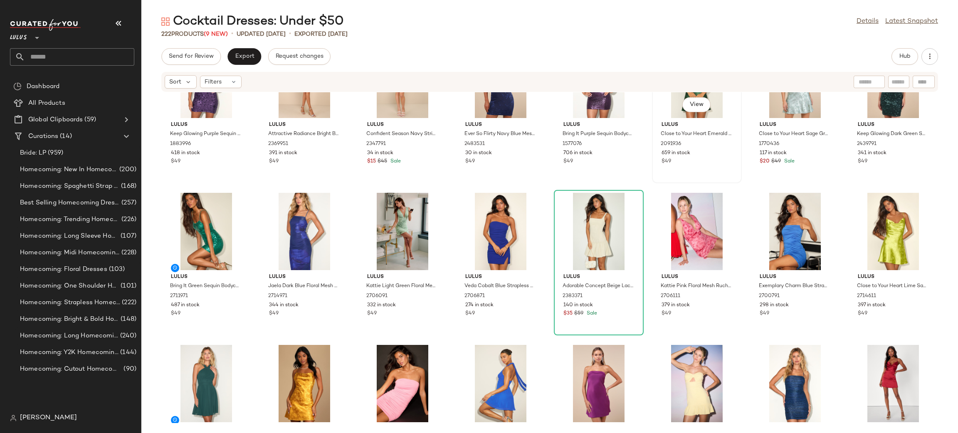
scroll to position [777, 0]
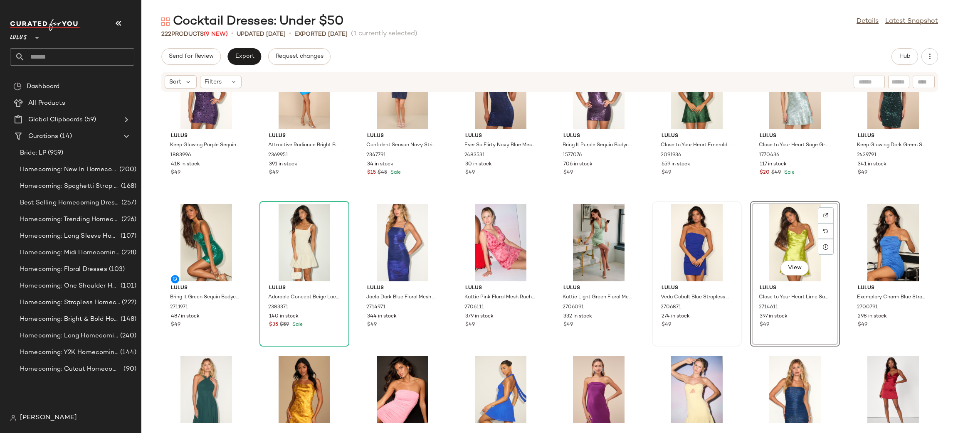
scroll to position [822, 0]
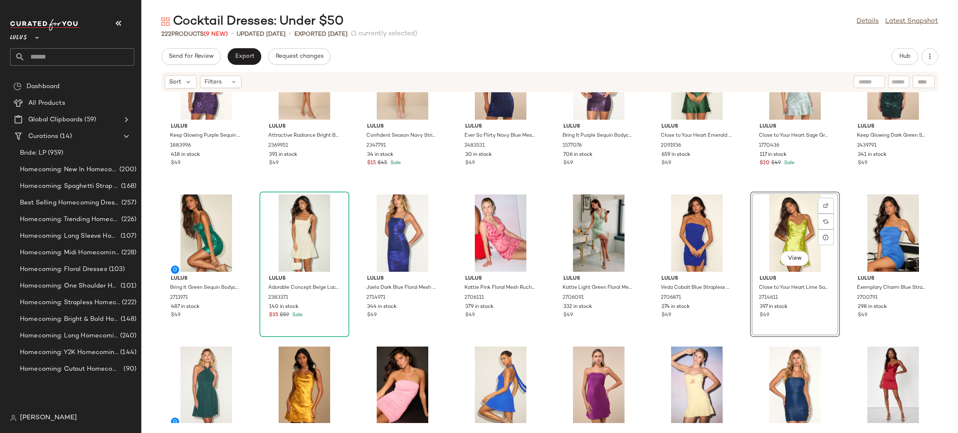
click at [733, 339] on div "Lulus Keep Glowing Purple Sequin Lace-Up Bodycon Mini Dress 1883996 418 in stoc…" at bounding box center [549, 257] width 817 height 331
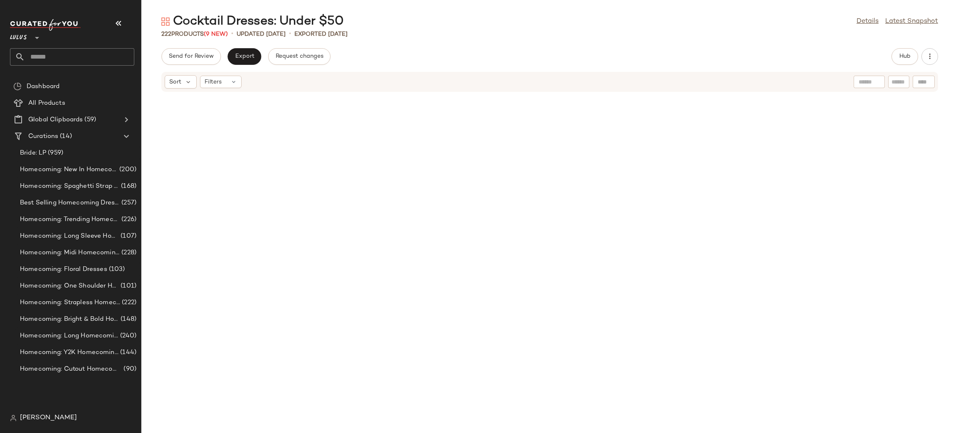
scroll to position [0, 0]
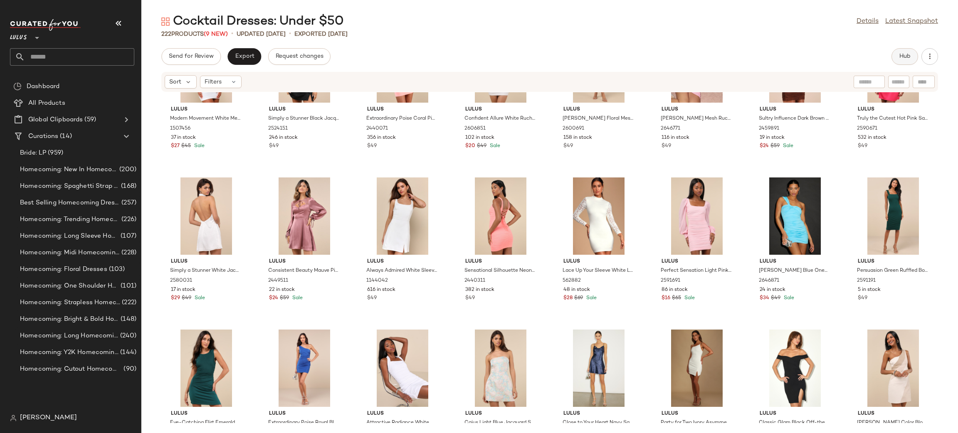
click at [898, 57] on button "Hub" at bounding box center [905, 56] width 27 height 17
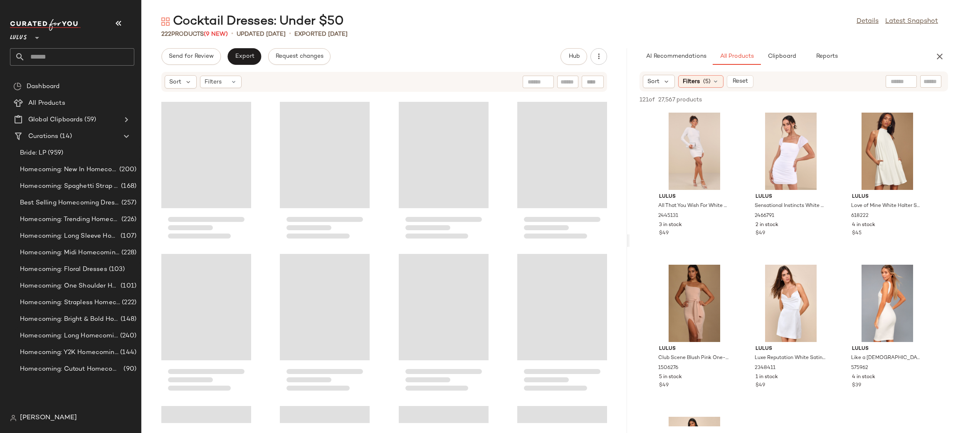
drag, startPoint x: 551, startPoint y: 239, endPoint x: 620, endPoint y: 220, distance: 72.2
click at [628, 225] on div "Cocktail Dresses: Under $50 Details Latest Snapshot 222 Products (9 New) • upda…" at bounding box center [549, 223] width 817 height 420
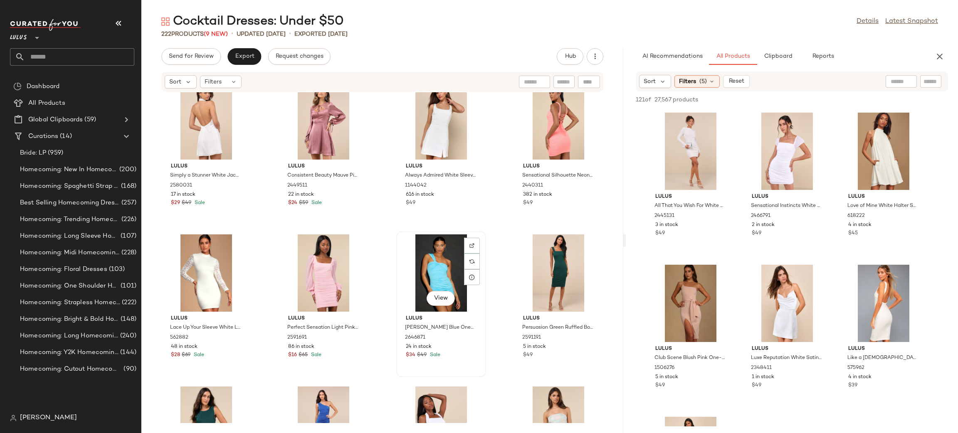
scroll to position [640, 0]
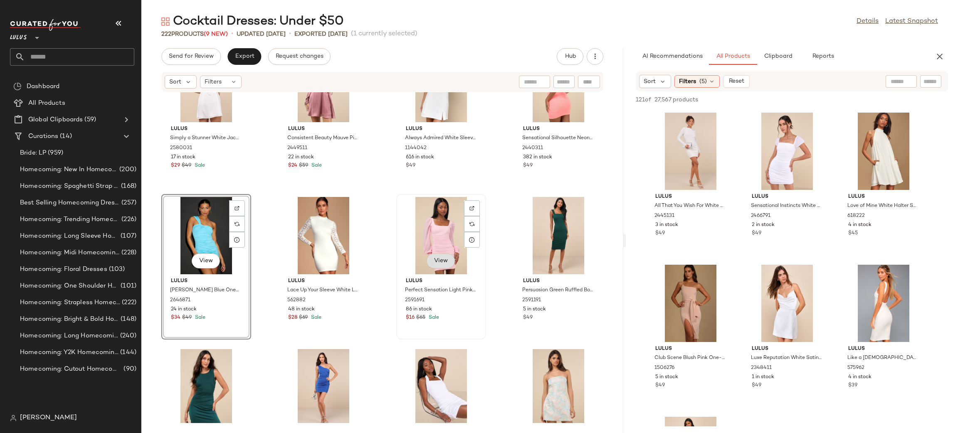
scroll to position [682, 0]
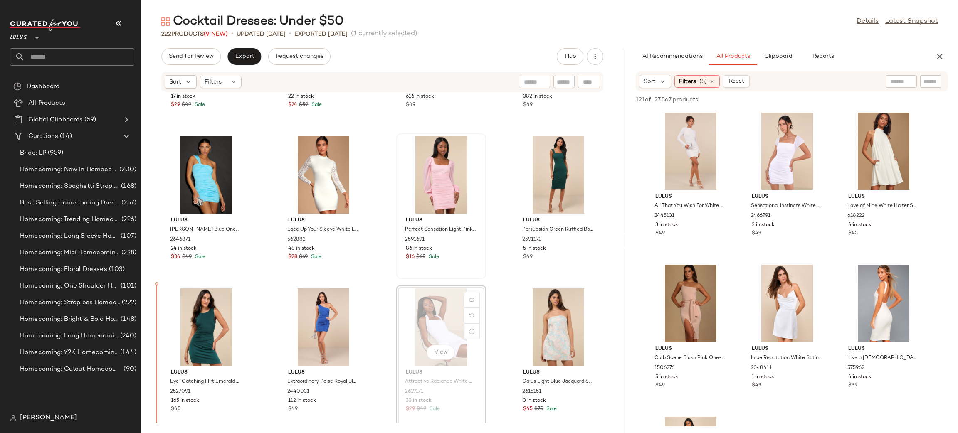
scroll to position [733, 0]
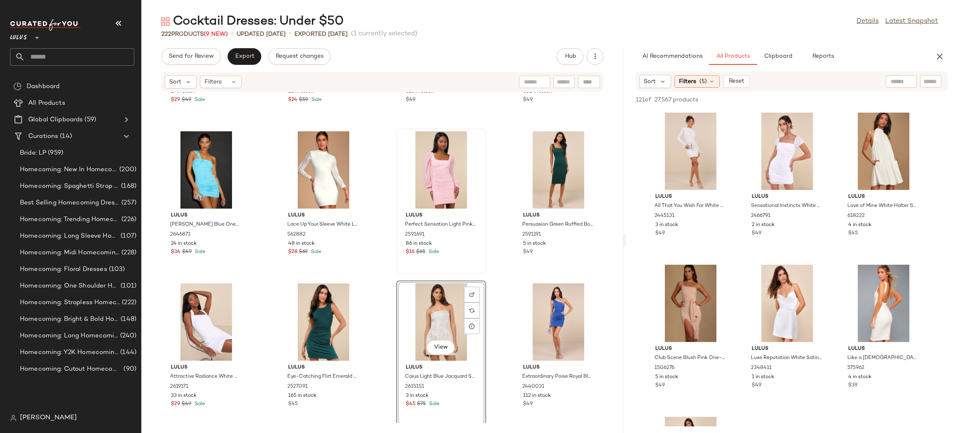
click at [502, 280] on div "Lulus Simply a Stunner White Jacquard Cowl Backless Mini Dress 2580031 17 in st…" at bounding box center [382, 257] width 482 height 331
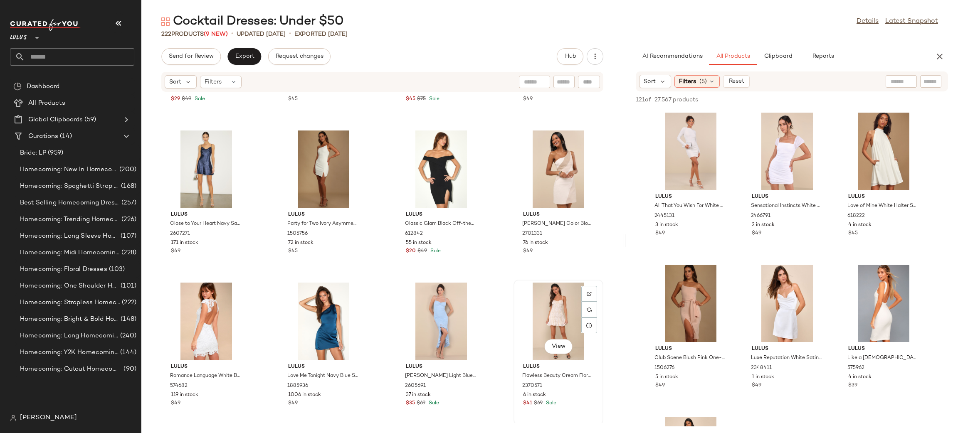
scroll to position [1039, 0]
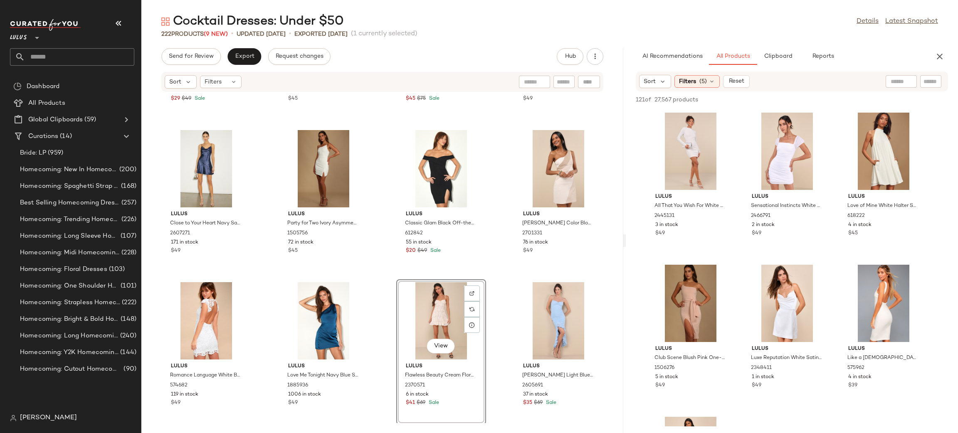
click at [501, 280] on div "Lulus Attractive Radiance White Mesh Ruched Halter Mini Dress 2619171 33 in sto…" at bounding box center [382, 257] width 482 height 331
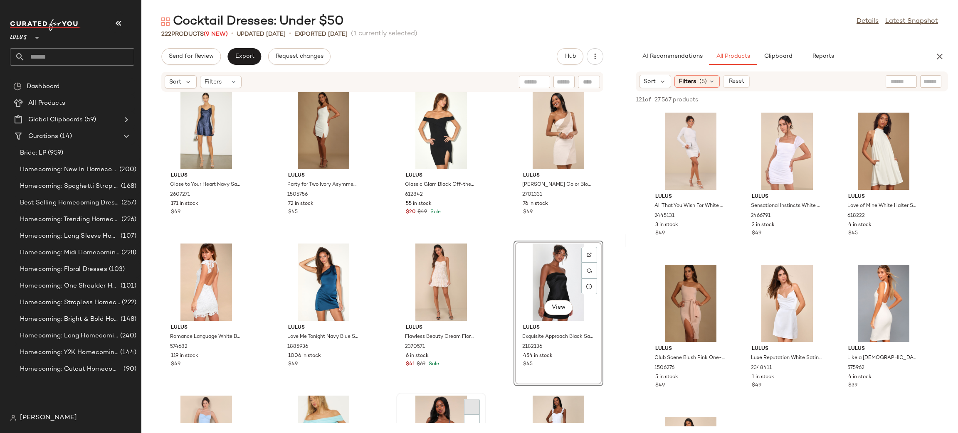
scroll to position [1189, 0]
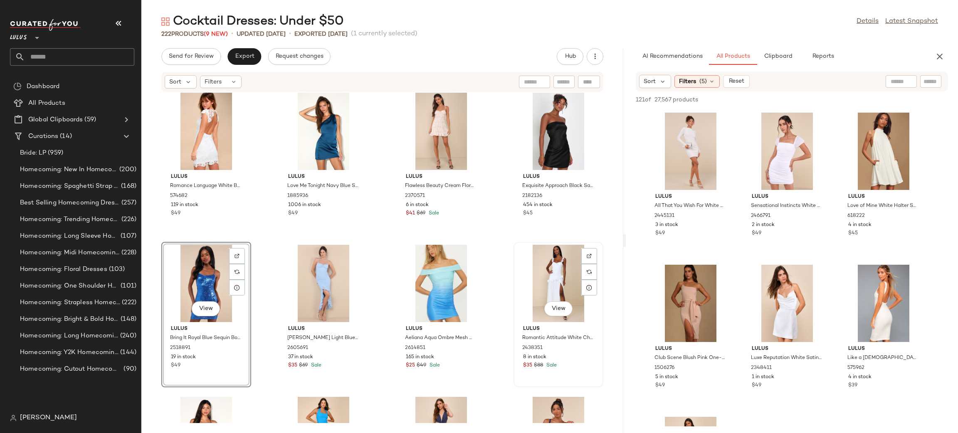
scroll to position [1232, 0]
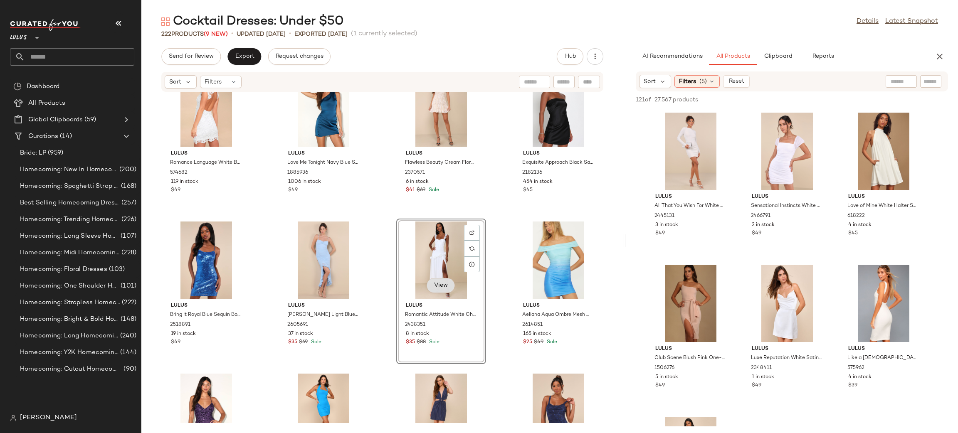
scroll to position [1252, 0]
click at [495, 225] on div "Lulus Close to Your Heart Navy Satin Jacquard Cowl Slip Dress 2607271 171 in st…" at bounding box center [382, 257] width 482 height 331
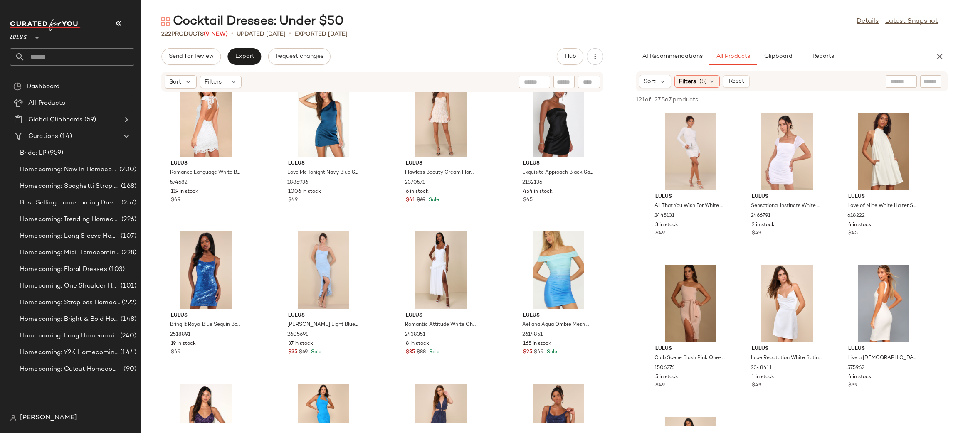
scroll to position [1187, 0]
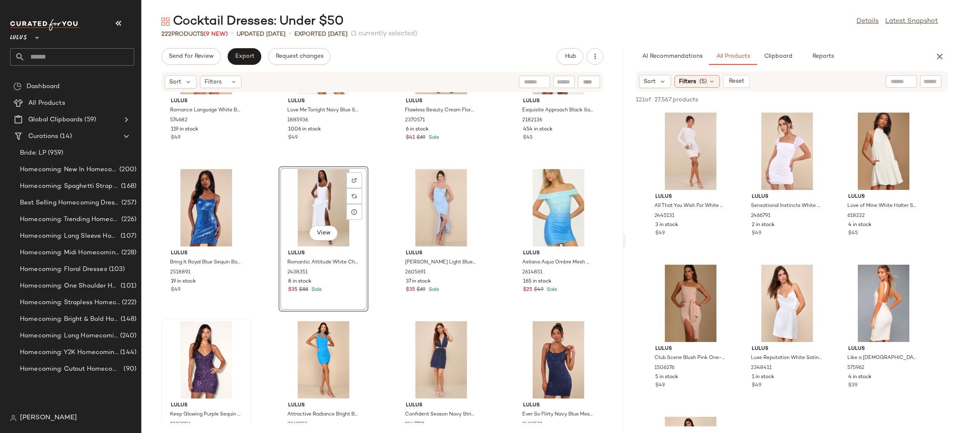
scroll to position [1314, 0]
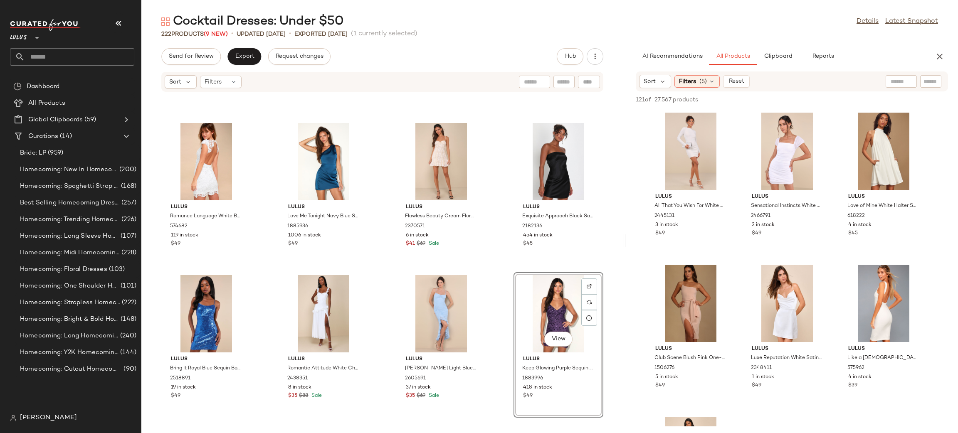
scroll to position [1198, 0]
click at [487, 272] on div "Lulus Romance Language White Backless Lace Dress 574682 119 in stock $49 Lulus …" at bounding box center [382, 257] width 482 height 331
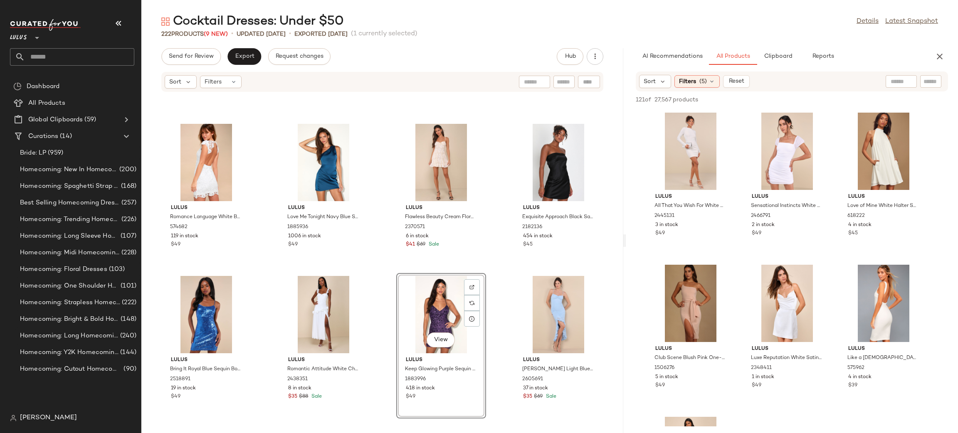
click at [506, 280] on div "Lulus Romance Language White Backless Lace Dress 574682 119 in stock $49 Lulus …" at bounding box center [382, 257] width 482 height 331
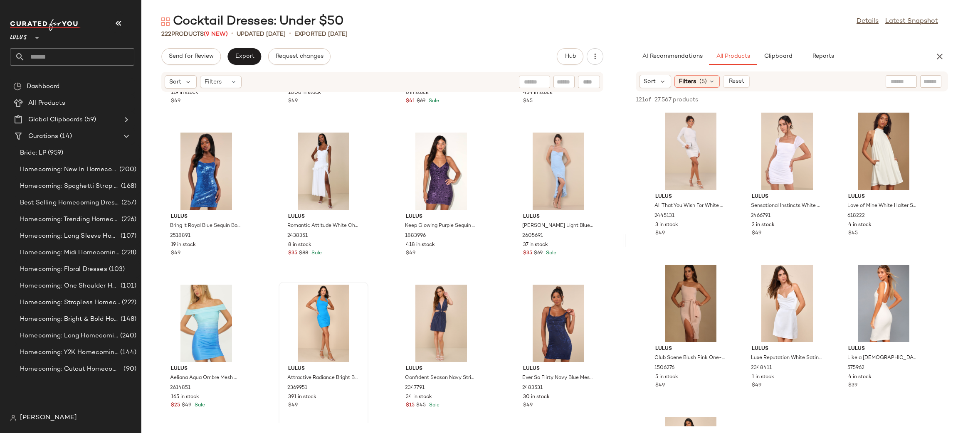
scroll to position [1347, 0]
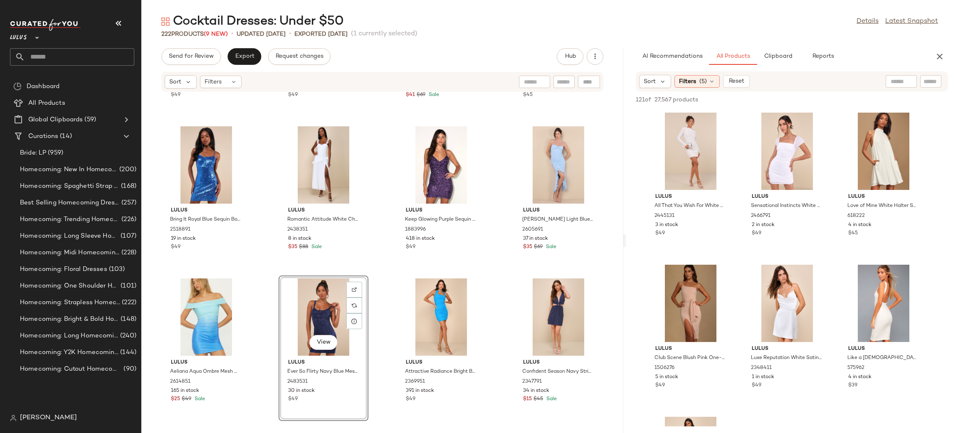
click at [485, 274] on div "Lulus Romance Language White Backless Lace Dress 574682 119 in stock $49 Lulus …" at bounding box center [382, 257] width 482 height 331
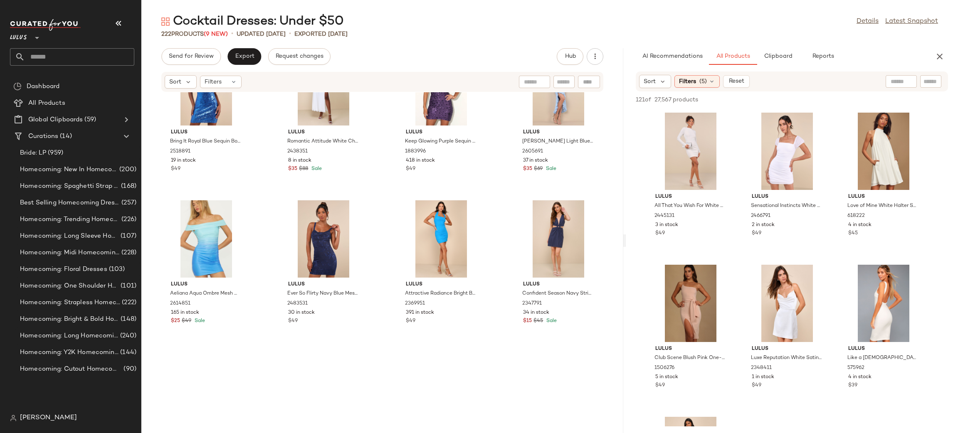
scroll to position [1444, 0]
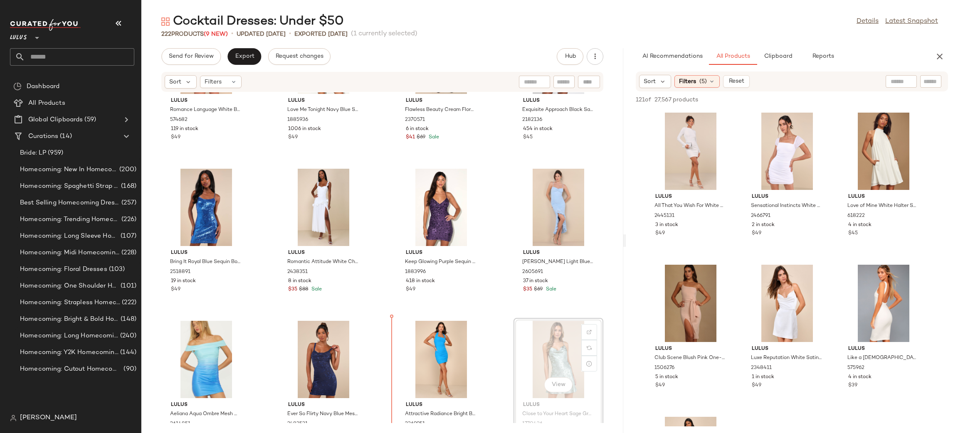
scroll to position [1310, 0]
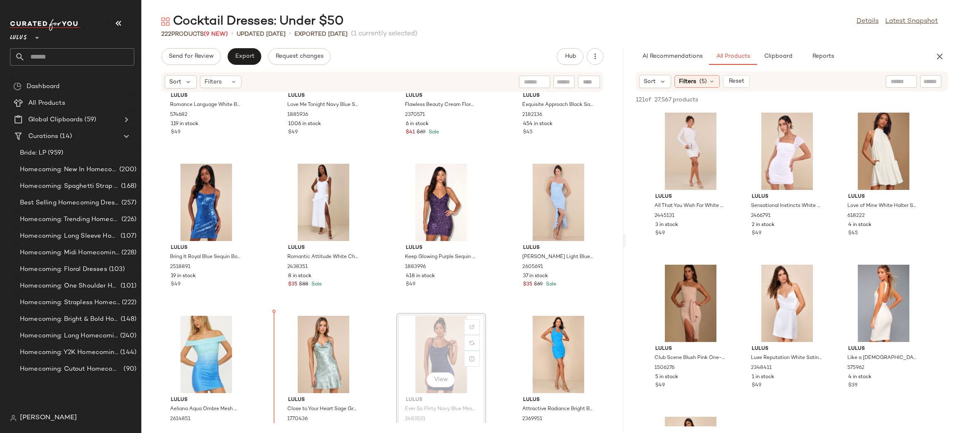
scroll to position [1313, 0]
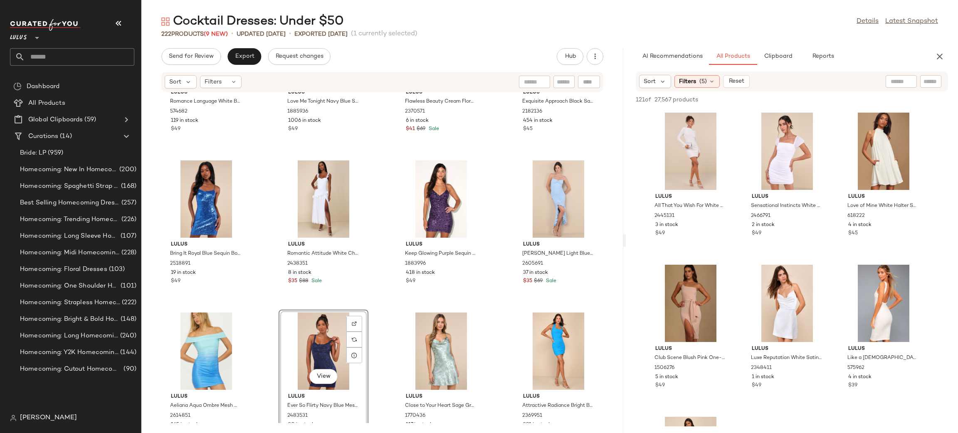
click at [490, 306] on div "Lulus Romance Language White Backless Lace Dress 574682 119 in stock $49 Lulus …" at bounding box center [382, 257] width 482 height 331
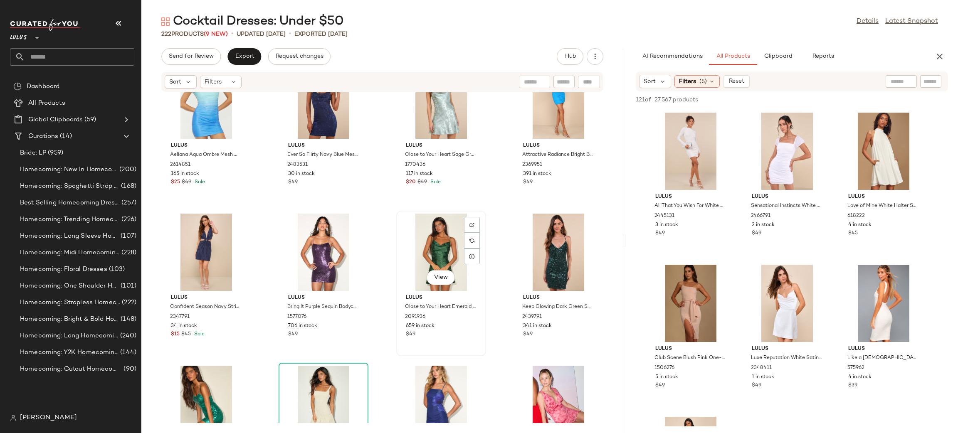
scroll to position [1574, 0]
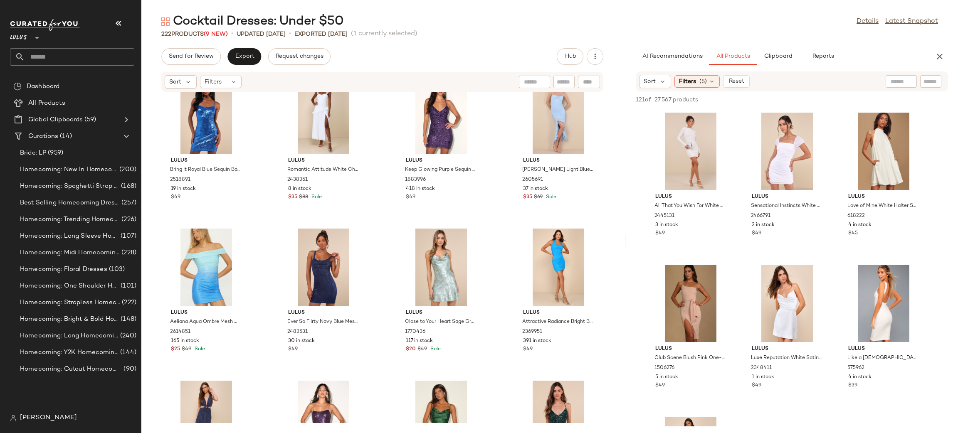
scroll to position [1399, 0]
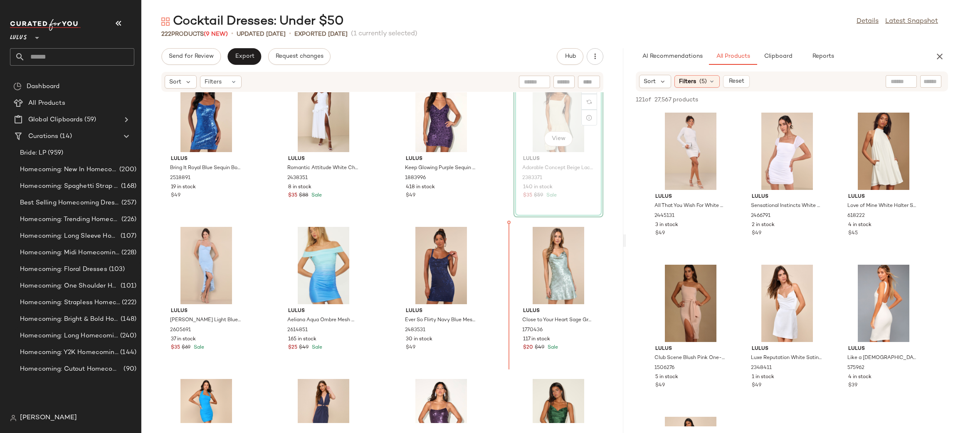
scroll to position [1396, 0]
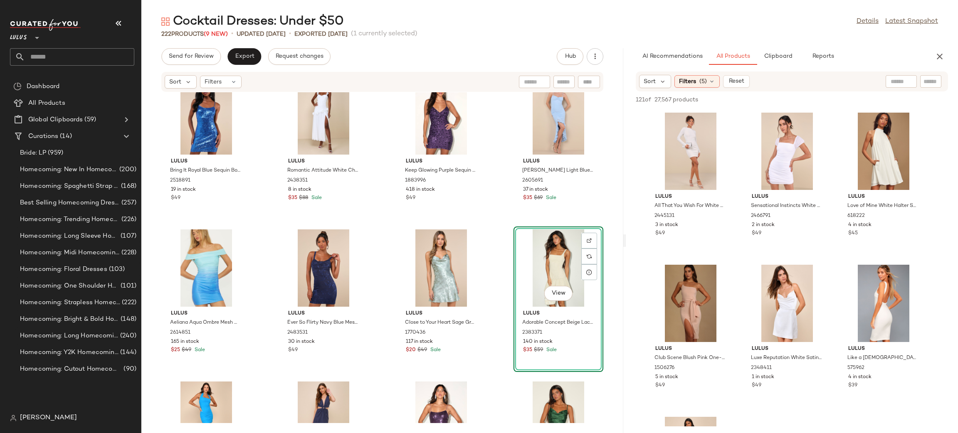
click at [485, 233] on div "Lulus Bring It Royal Blue Sequin Bodycon Mini Dress 2518891 19 in stock $49 Lul…" at bounding box center [382, 257] width 482 height 331
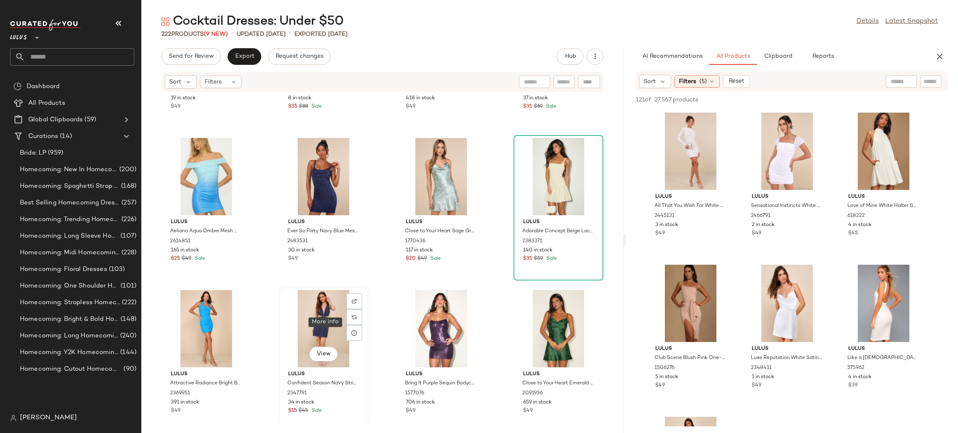
scroll to position [1498, 0]
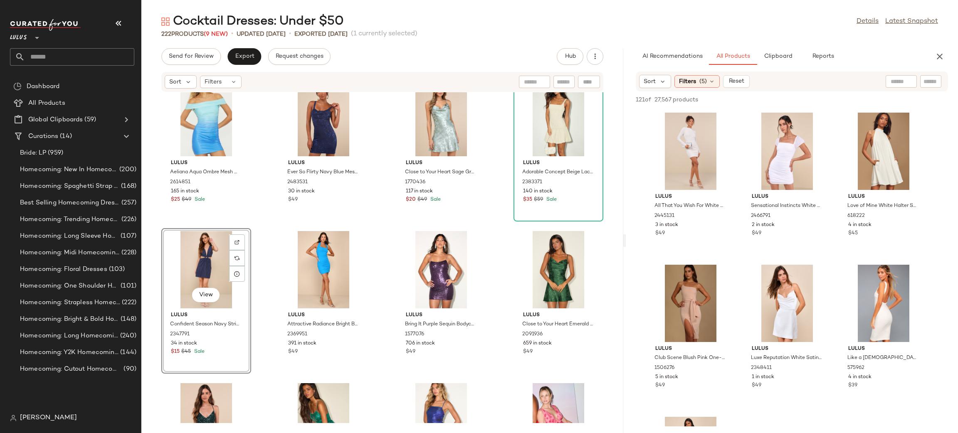
click at [491, 244] on div "Lulus Bring It Royal Blue Sequin Bodycon Mini Dress 2518891 19 in stock $49 Lul…" at bounding box center [382, 257] width 482 height 331
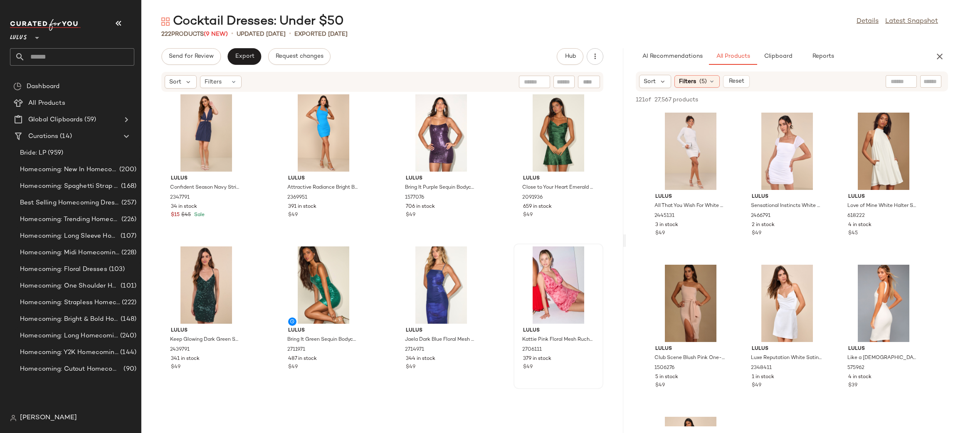
scroll to position [1688, 0]
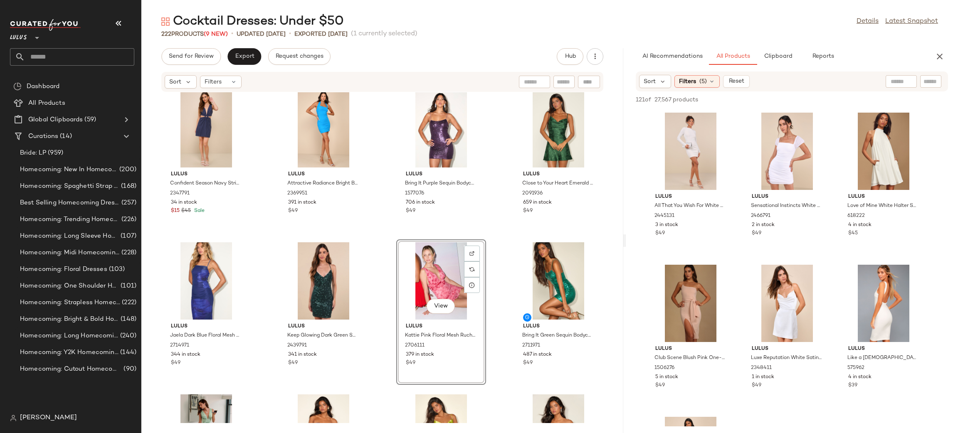
click at [500, 240] on div "Lulus Aeliana Aqua Ombre Mesh Off-the-Shoulder Ruched Mini Dress 2614851 165 in…" at bounding box center [382, 257] width 482 height 331
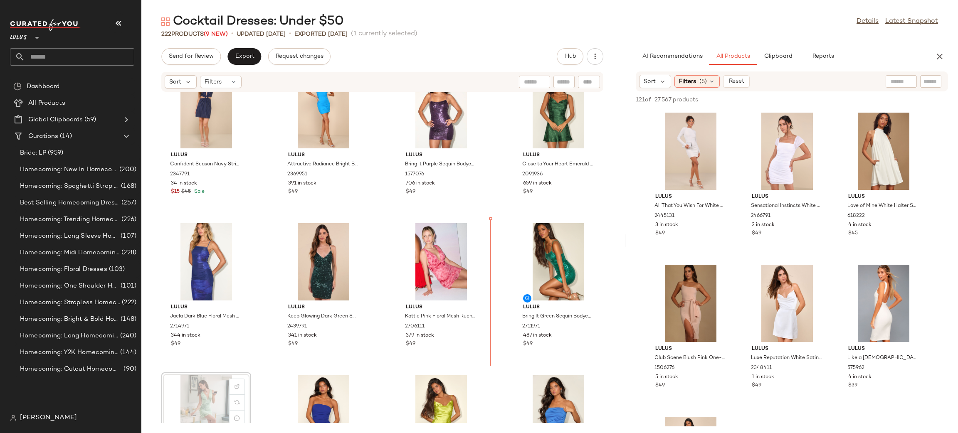
scroll to position [1708, 0]
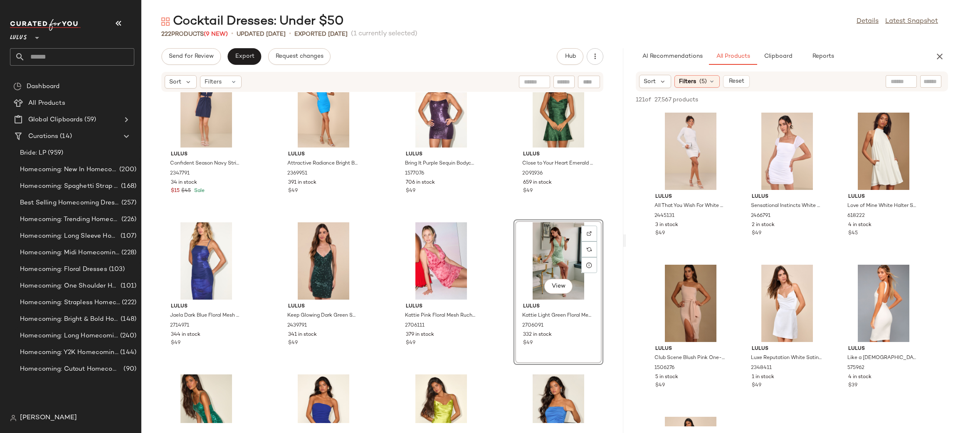
click at [497, 231] on div "Lulus Aeliana Aqua Ombre Mesh Off-the-Shoulder Ruched Mini Dress 2614851 165 in…" at bounding box center [382, 257] width 482 height 331
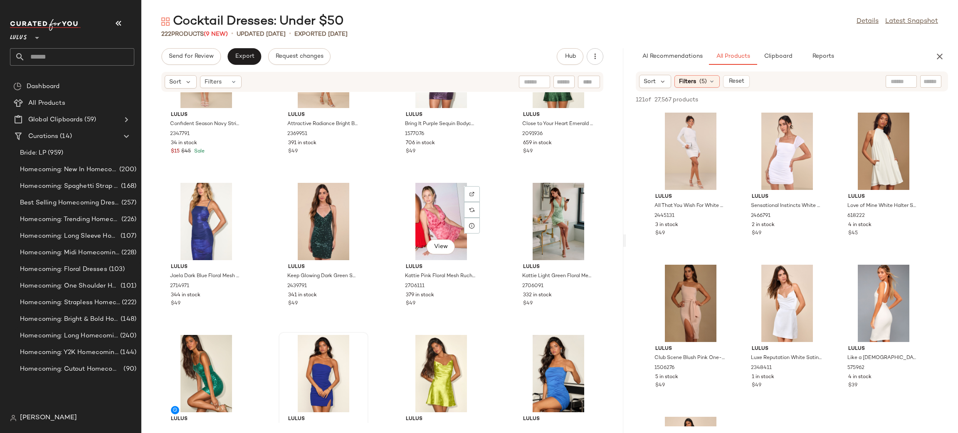
scroll to position [1774, 0]
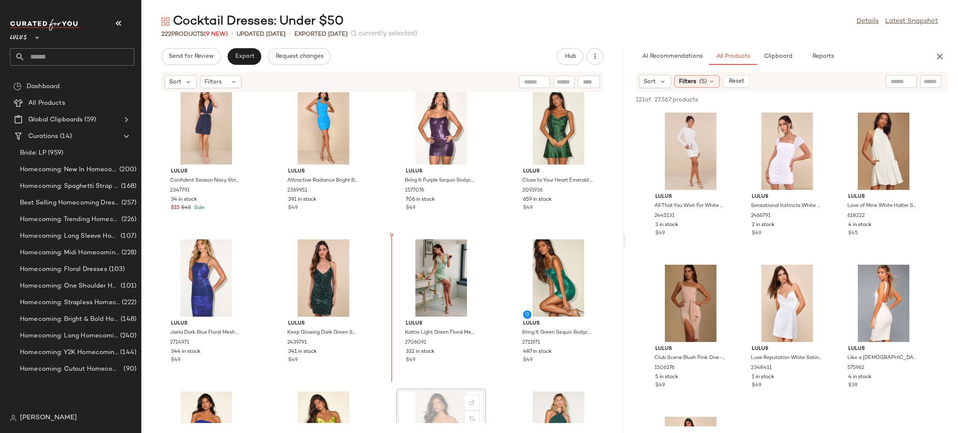
scroll to position [1693, 0]
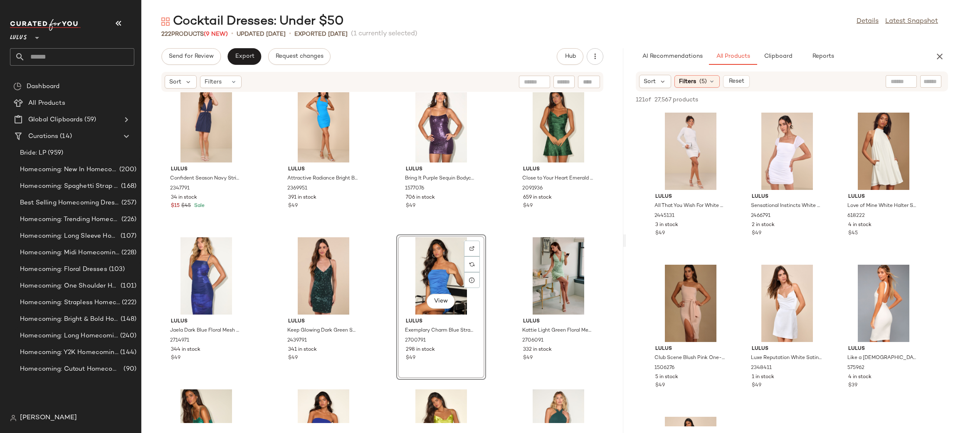
click at [497, 243] on div "Lulus Confident Season Navy Striped Linen Cutout O-Ring Mini Dress 2347791 34 i…" at bounding box center [382, 257] width 482 height 331
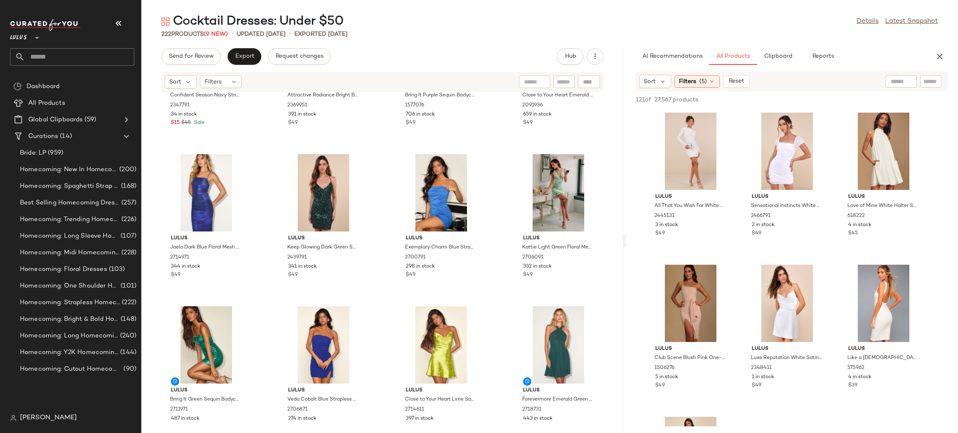
scroll to position [1785, 0]
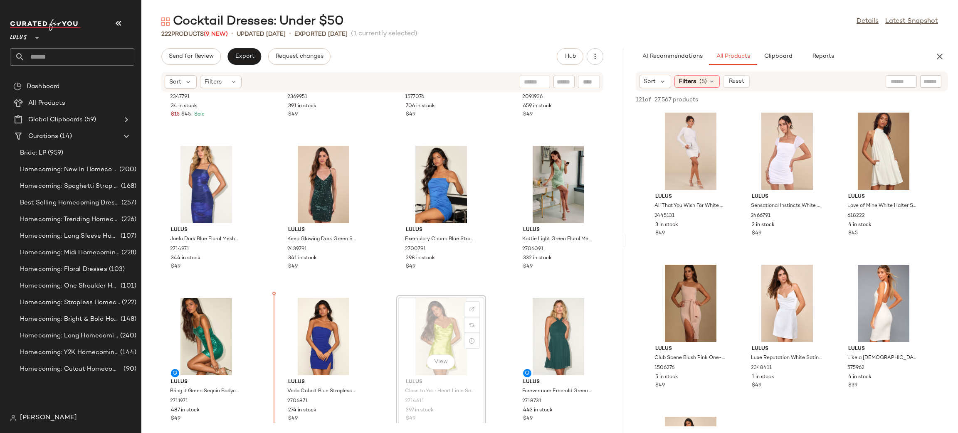
scroll to position [1793, 0]
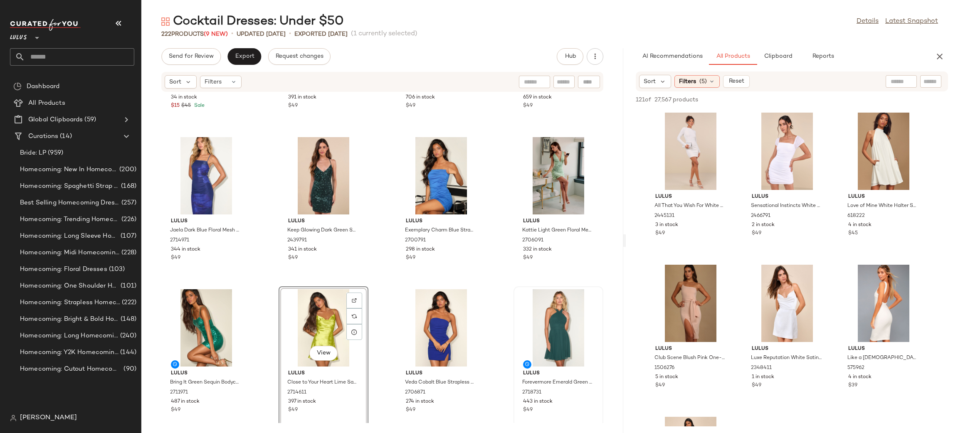
scroll to position [1806, 0]
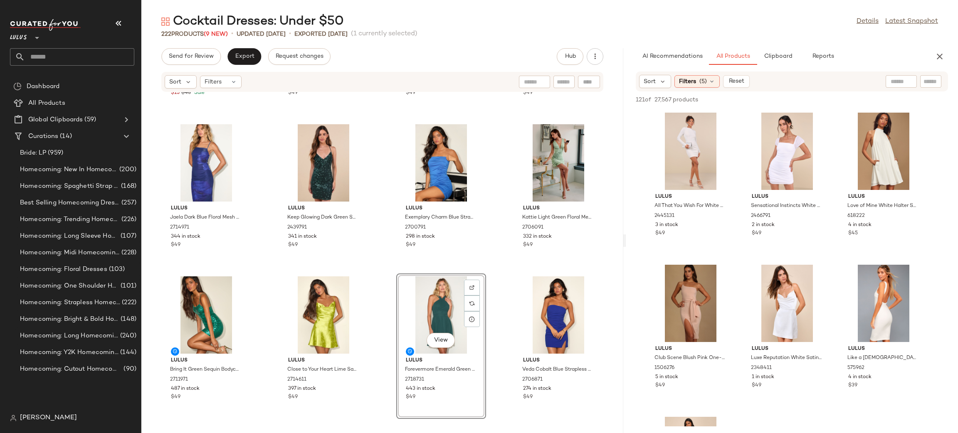
click at [498, 276] on div "Lulus Confident Season Navy Striped Linen Cutout O-Ring Mini Dress 2347791 34 i…" at bounding box center [382, 257] width 482 height 331
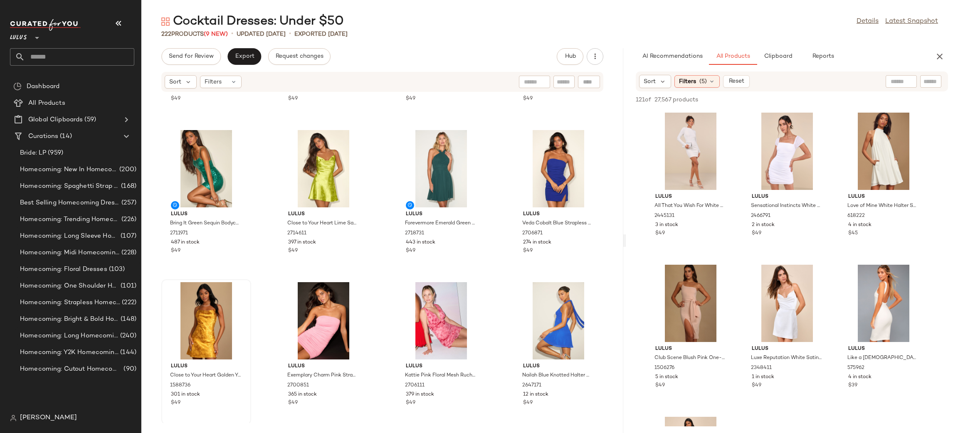
scroll to position [1953, 0]
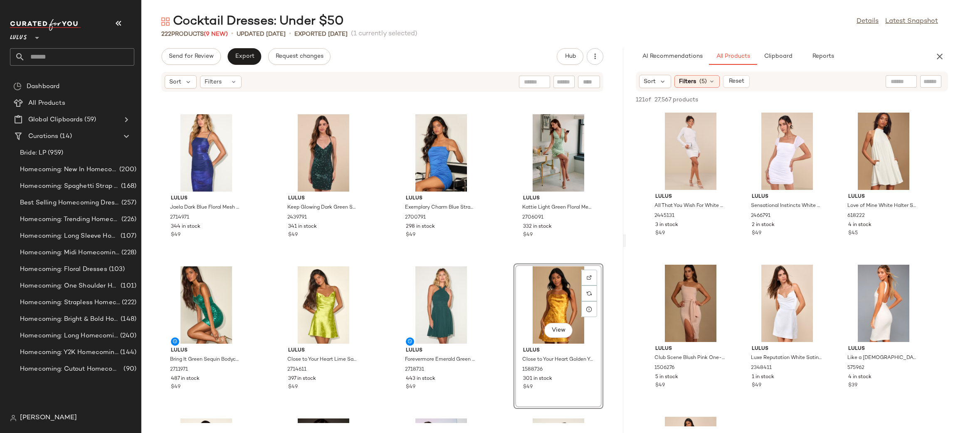
click at [500, 273] on div "Lulus Jaela Dark Blue Floral Mesh Sleeveless Bodycon Midi Dress 2714971 344 in …" at bounding box center [382, 257] width 482 height 331
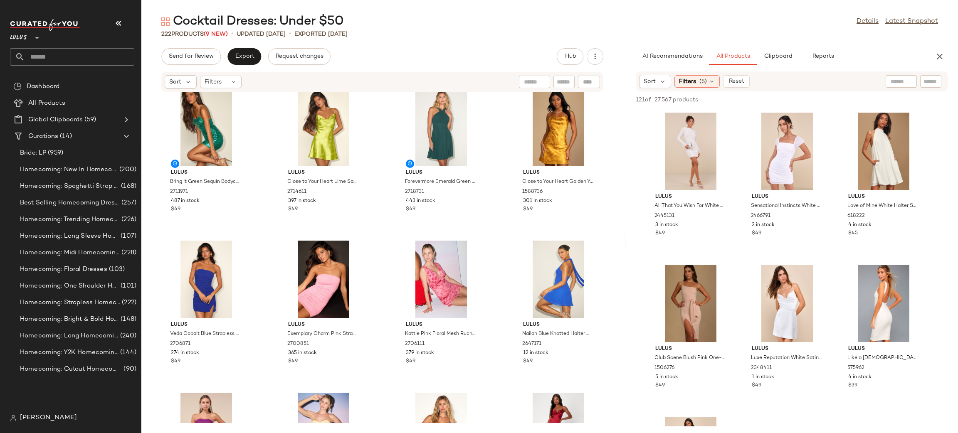
scroll to position [1996, 0]
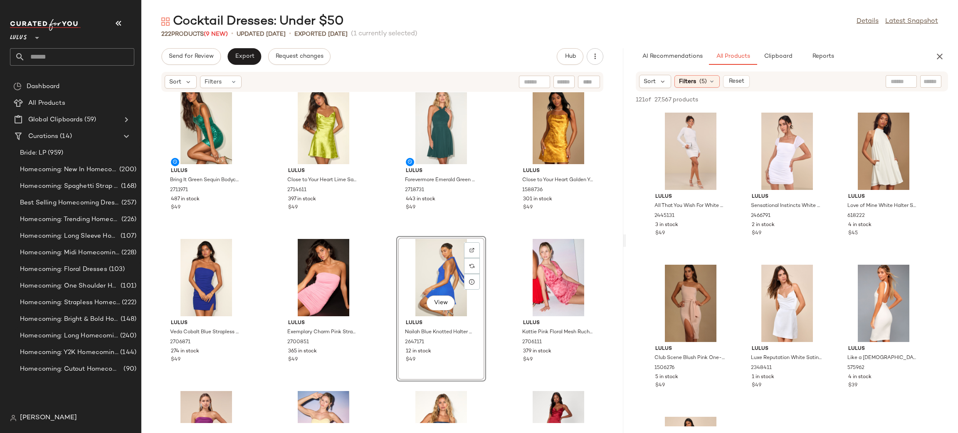
click at [497, 243] on div "Lulus Jaela Dark Blue Floral Mesh Sleeveless Bodycon Midi Dress 2714971 344 in …" at bounding box center [382, 257] width 482 height 331
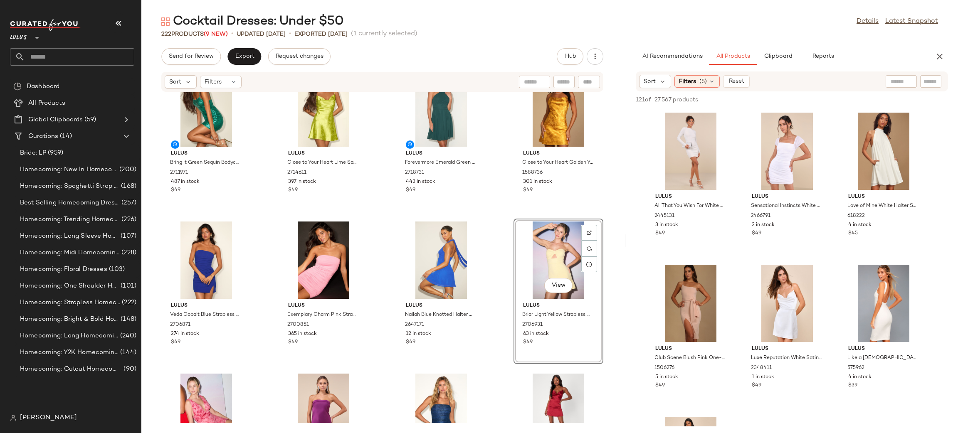
scroll to position [2012, 0]
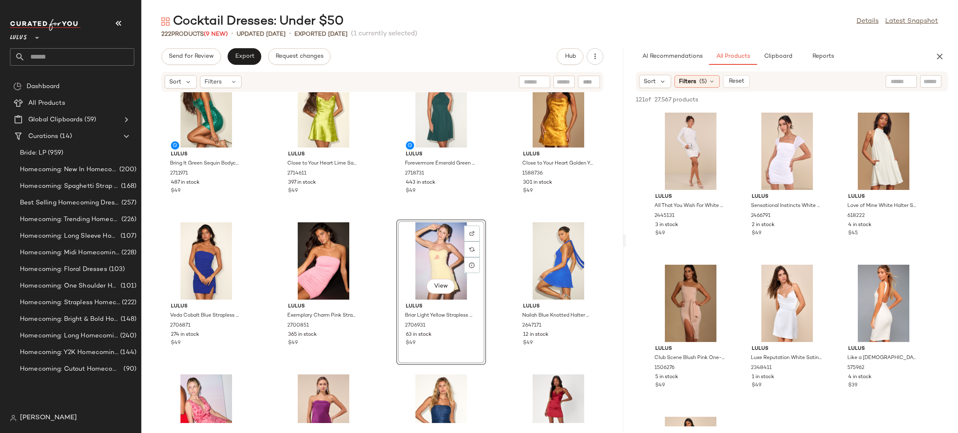
click at [505, 230] on div "Lulus Jaela Dark Blue Floral Mesh Sleeveless Bodycon Midi Dress 2714971 344 in …" at bounding box center [382, 257] width 482 height 331
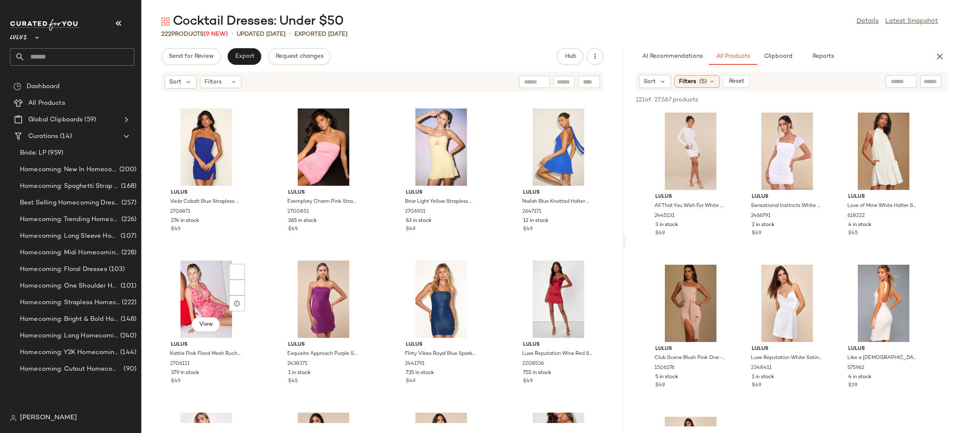
scroll to position [2128, 0]
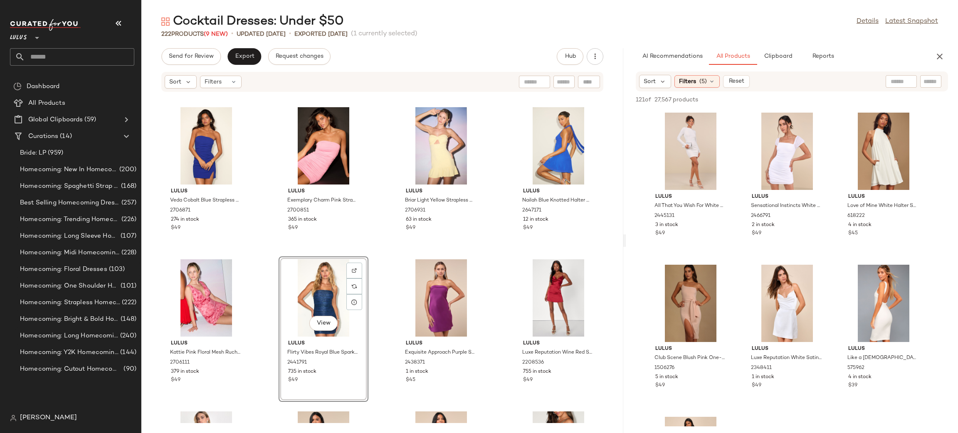
click at [485, 259] on div "Lulus Bring It Green Sequin Bodycon Mini Dress 2711971 487 in stock $49 Lulus C…" at bounding box center [382, 257] width 482 height 331
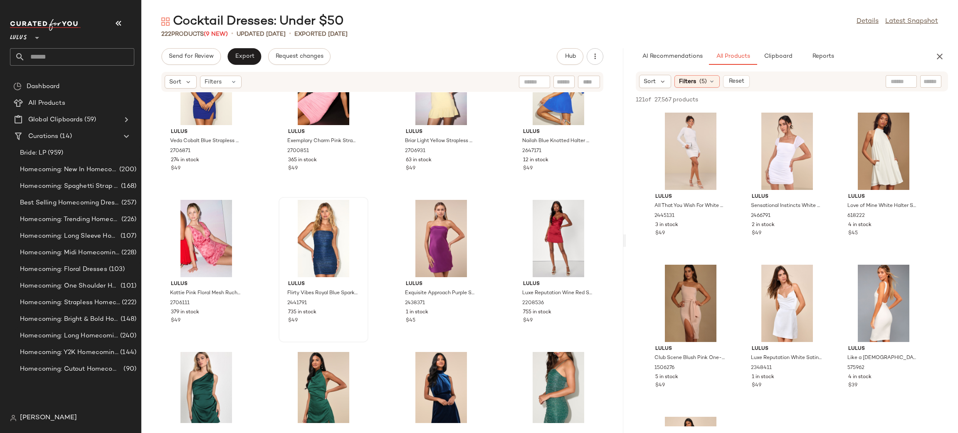
scroll to position [2190, 0]
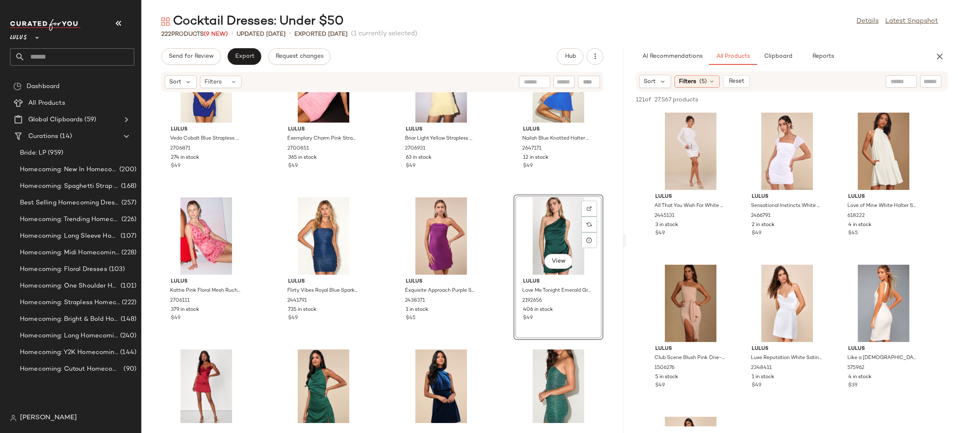
click at [500, 205] on div "Lulus Veda Cobalt Blue Strapless Ruched Mini Dress 2706871 274 in stock $49 Lul…" at bounding box center [382, 257] width 482 height 331
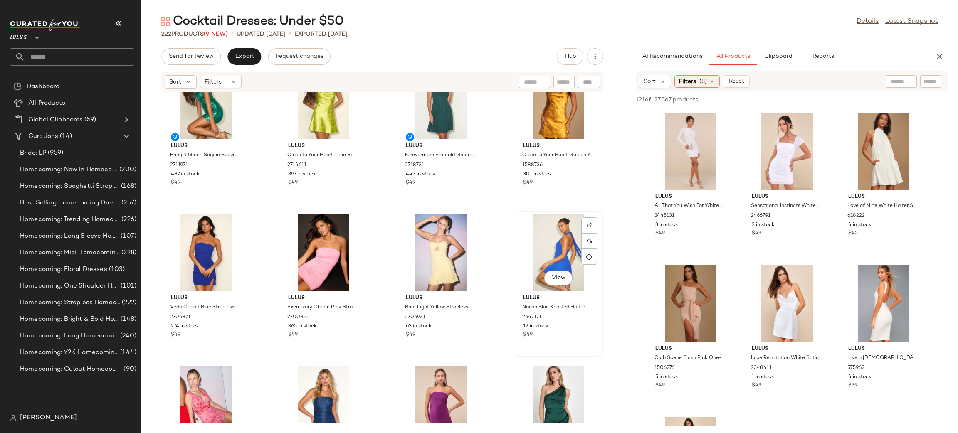
scroll to position [2065, 0]
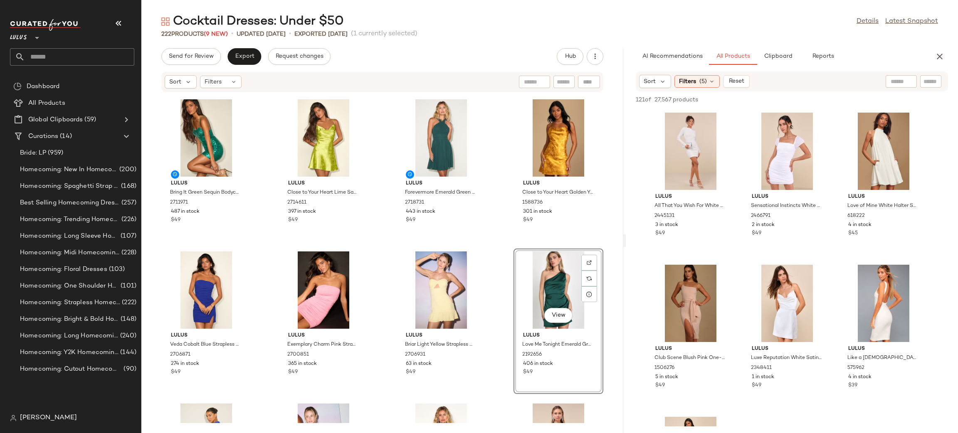
click at [500, 256] on div "Lulus Bring It Green Sequin Bodycon Mini Dress 2711971 487 in stock $49 Lulus C…" at bounding box center [382, 257] width 482 height 331
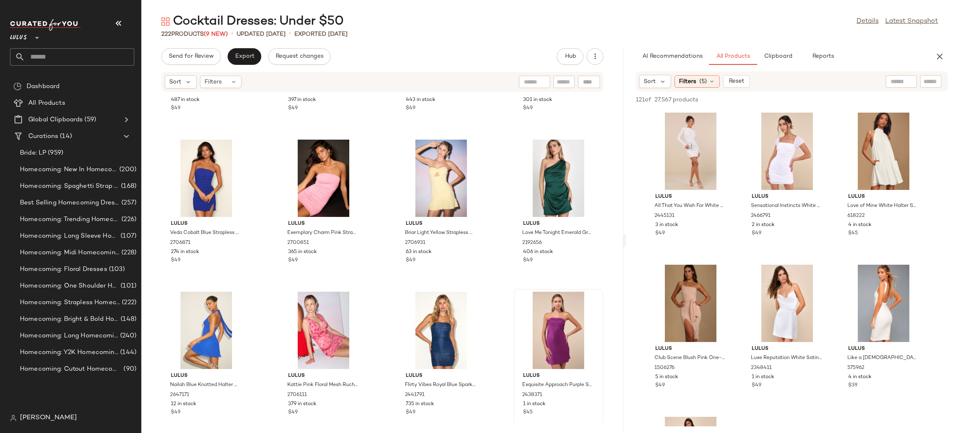
scroll to position [2158, 0]
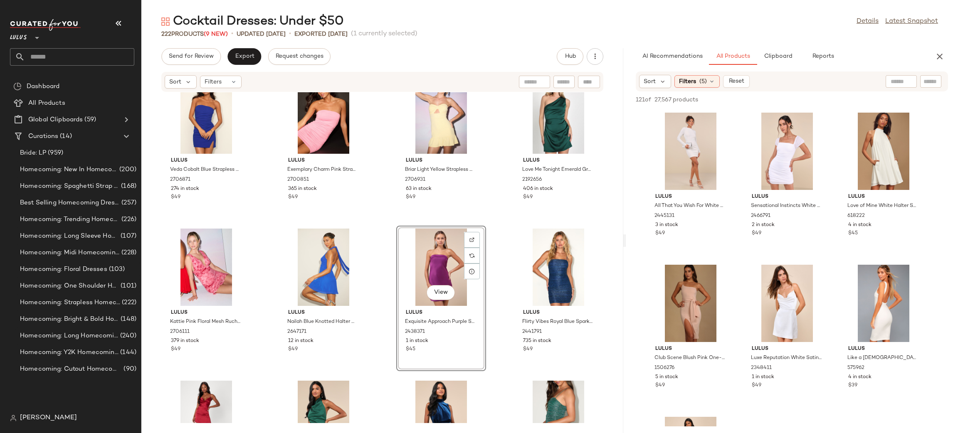
click at [496, 226] on div "Lulus Veda Cobalt Blue Strapless Ruched Mini Dress 2706871 274 in stock $49 Lul…" at bounding box center [382, 257] width 482 height 331
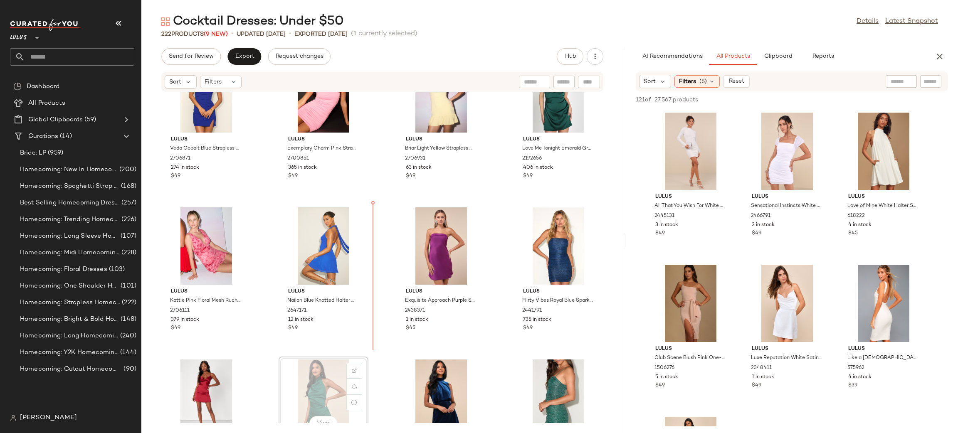
scroll to position [2180, 0]
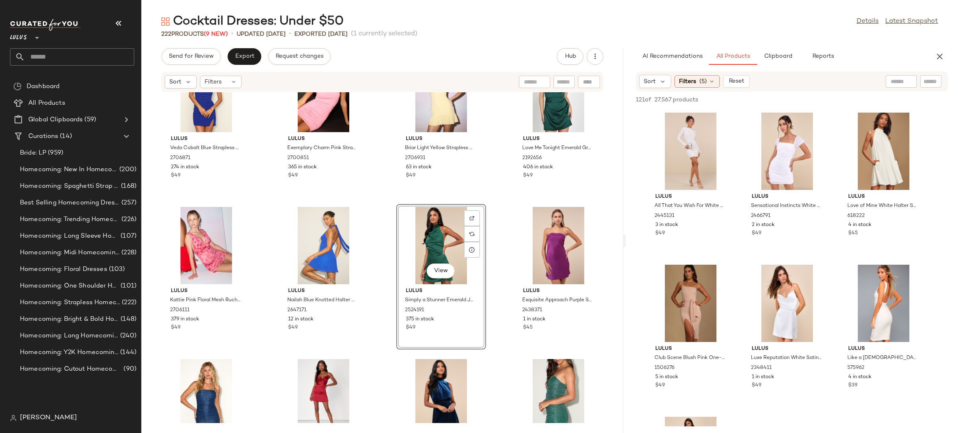
click at [495, 202] on div "Lulus Veda Cobalt Blue Strapless Ruched Mini Dress 2706871 274 in stock $49 Lul…" at bounding box center [382, 257] width 482 height 331
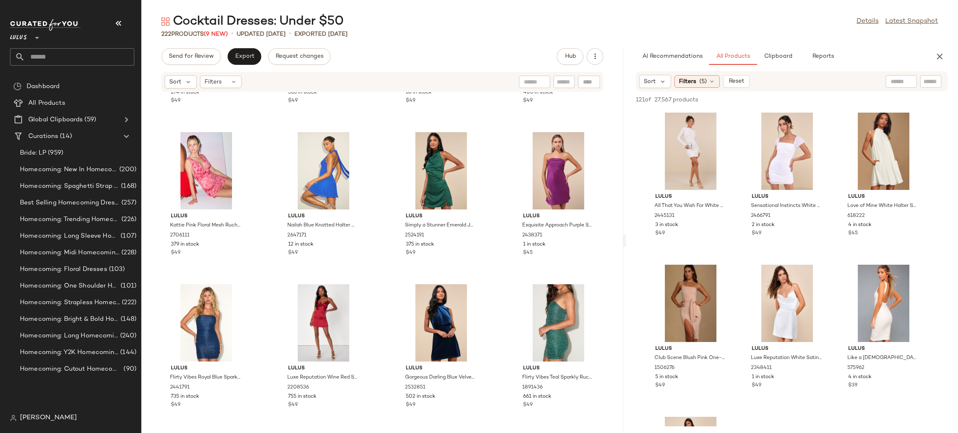
scroll to position [2272, 0]
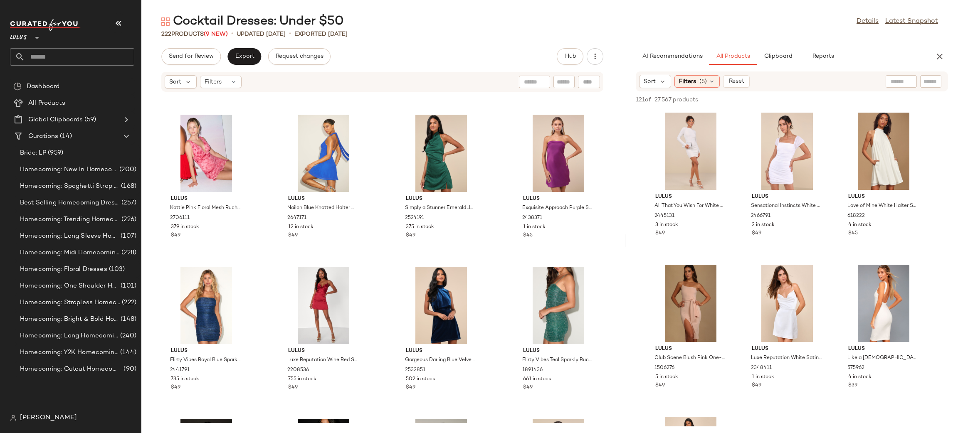
click at [498, 267] on div "Lulus Veda Cobalt Blue Strapless Ruched Mini Dress 2706871 274 in stock $49 Lul…" at bounding box center [382, 257] width 482 height 331
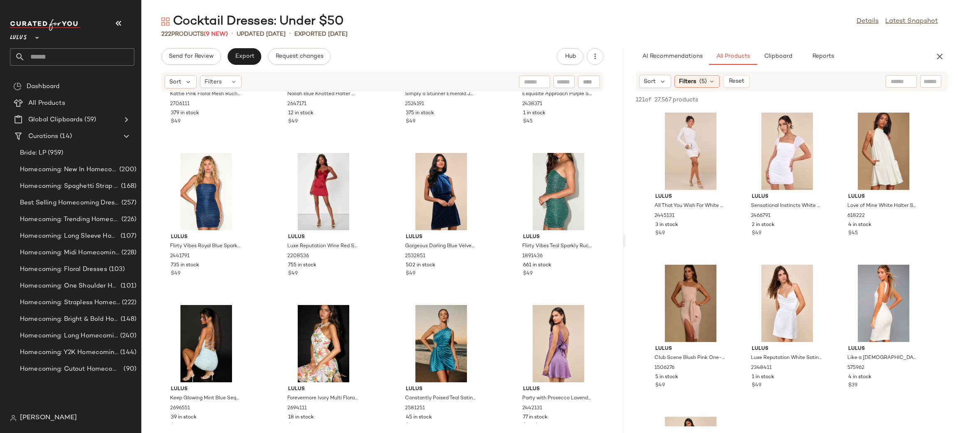
scroll to position [2393, 0]
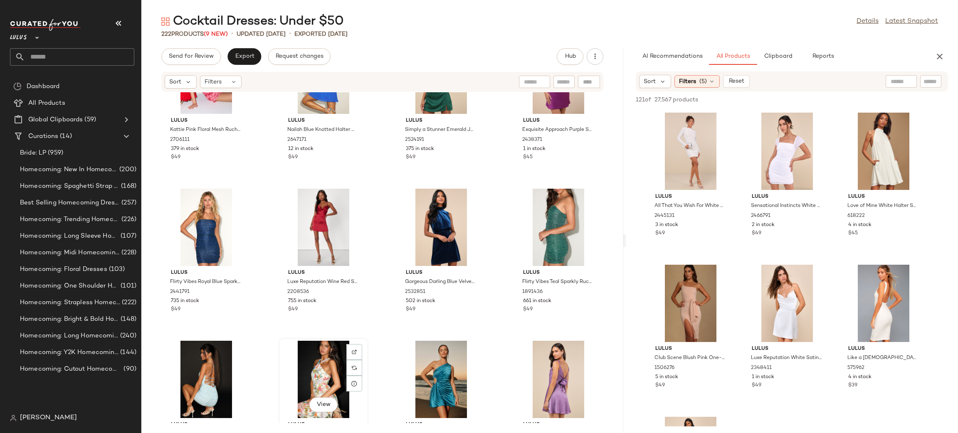
scroll to position [2351, 0]
click at [447, 278] on span "Gorgeous Darling Blue Velvet Sleeveless Mock Neck Mini Dress" at bounding box center [440, 281] width 71 height 7
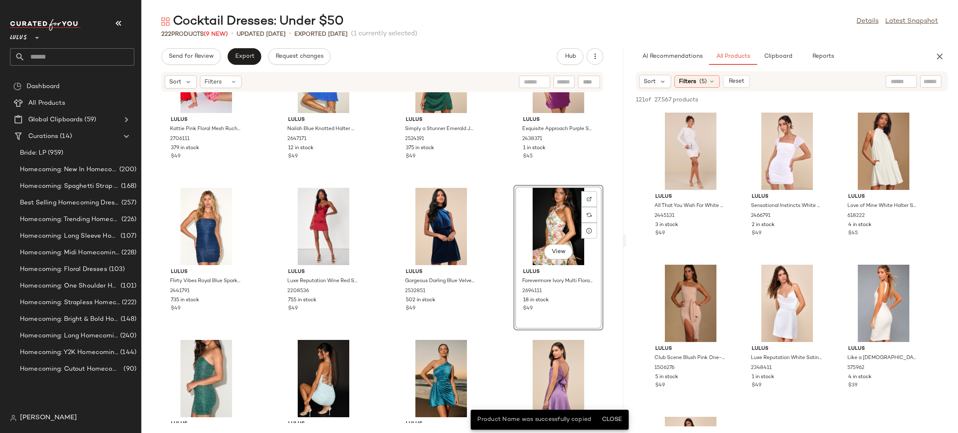
click at [503, 185] on div "Lulus Kattie Pink Floral Mesh Ruched Mini Dress 2706111 379 in stock $49 Lulus …" at bounding box center [382, 257] width 482 height 331
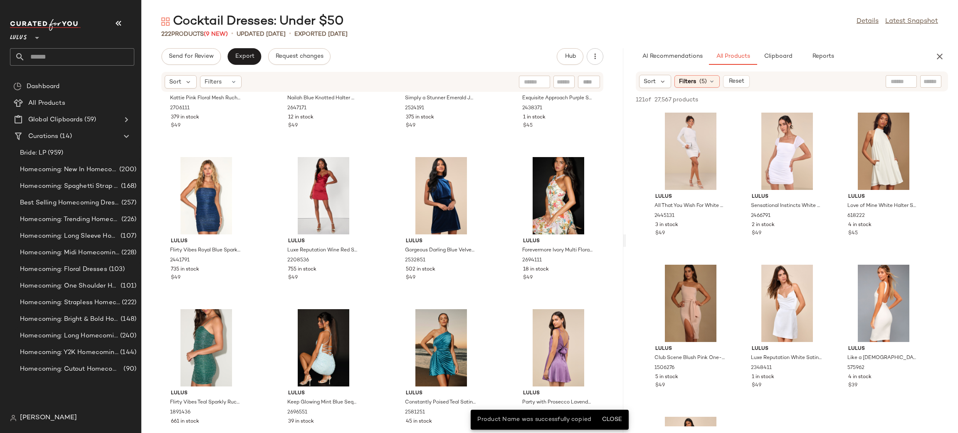
scroll to position [2410, 0]
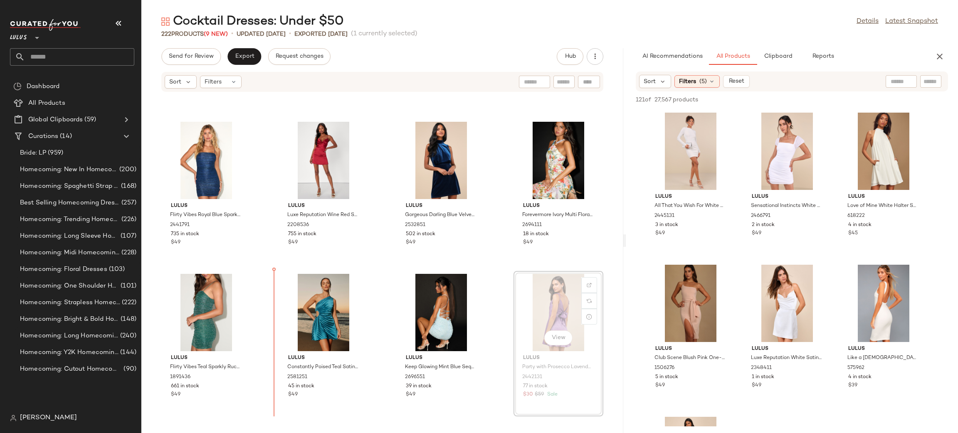
scroll to position [2418, 0]
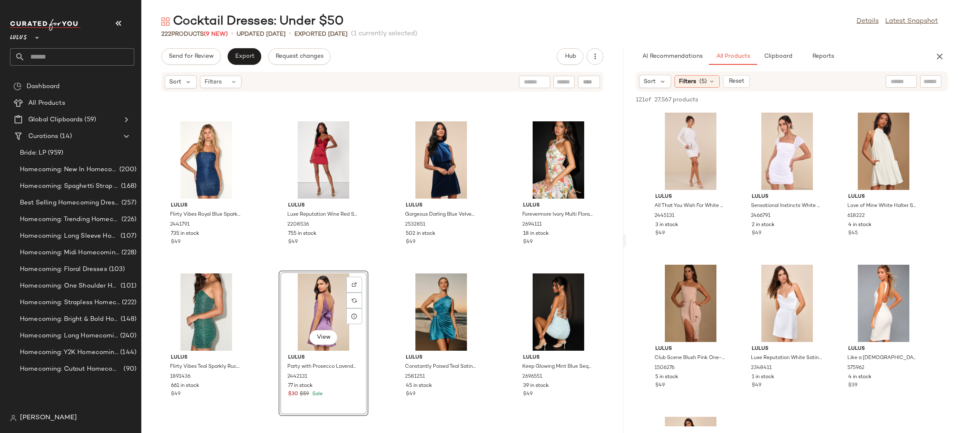
click at [489, 275] on div "Lulus Kattie Pink Floral Mesh Ruched Mini Dress 2706111 379 in stock $49 Lulus …" at bounding box center [382, 257] width 482 height 331
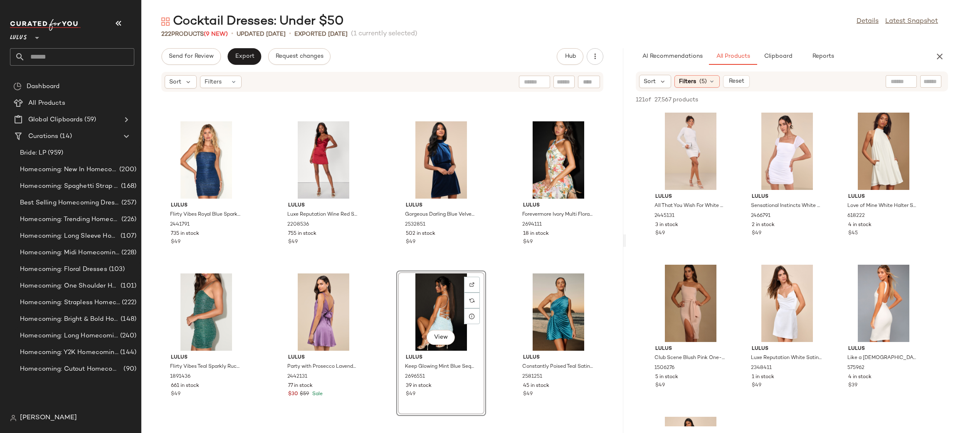
click at [507, 275] on div "Lulus Kattie Pink Floral Mesh Ruched Mini Dress 2706111 379 in stock $49 Lulus …" at bounding box center [382, 257] width 482 height 331
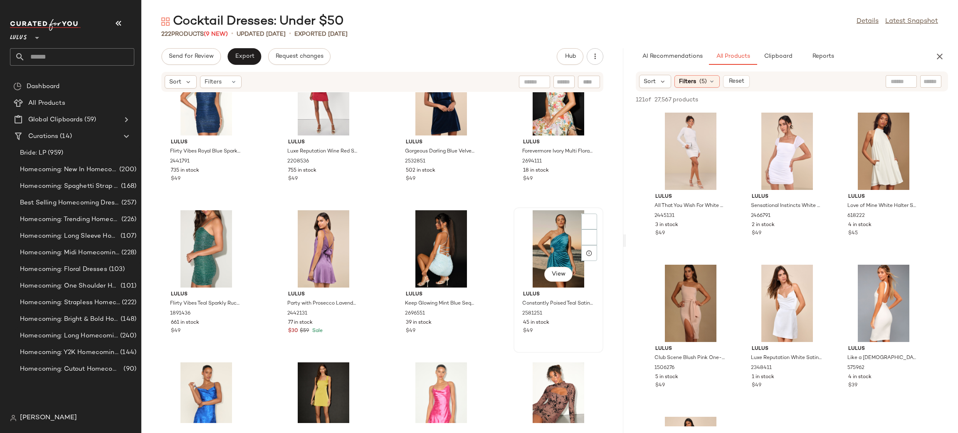
scroll to position [2483, 0]
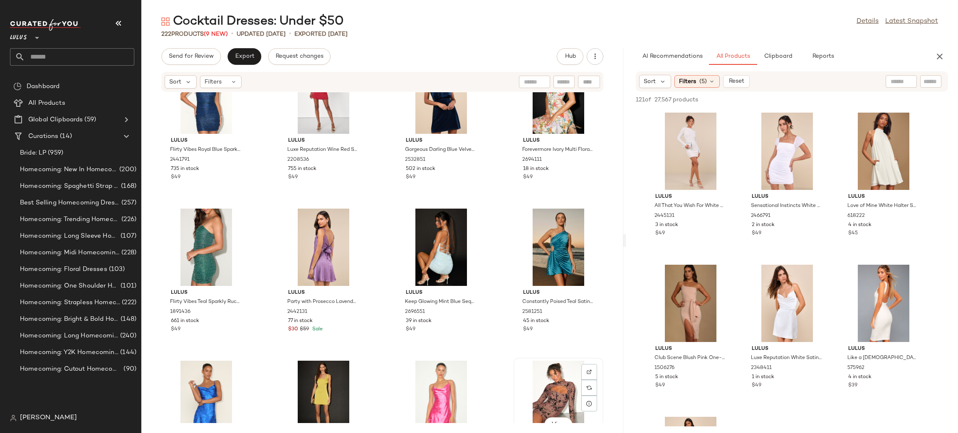
scroll to position [2484, 0]
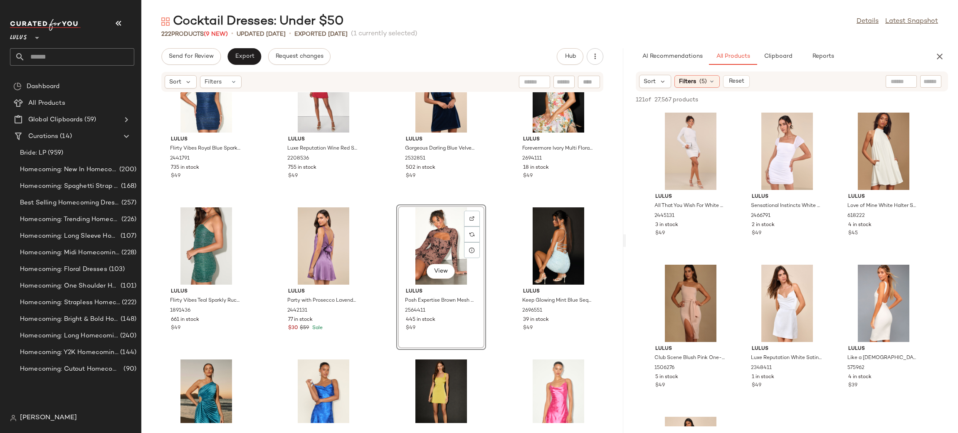
click at [499, 218] on div "Lulus Flirty Vibes Royal Blue Sparkly Ruched Bodycon Mini Dress 2441791 735 in …" at bounding box center [382, 257] width 482 height 331
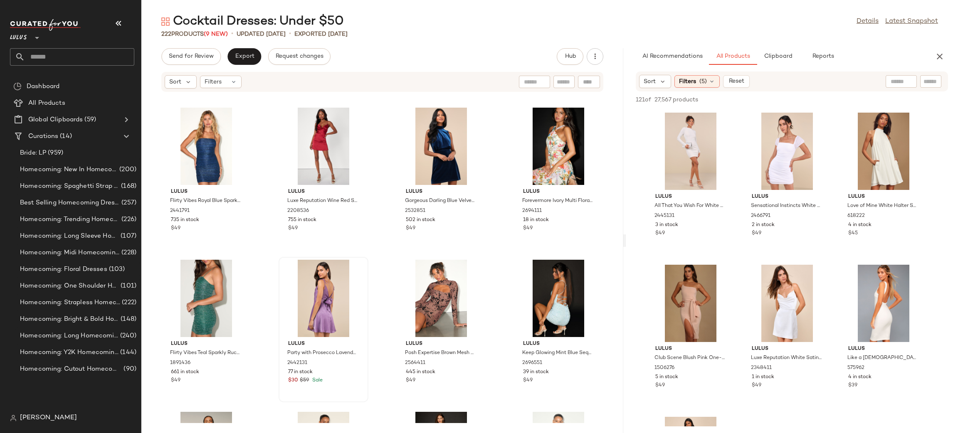
scroll to position [2398, 0]
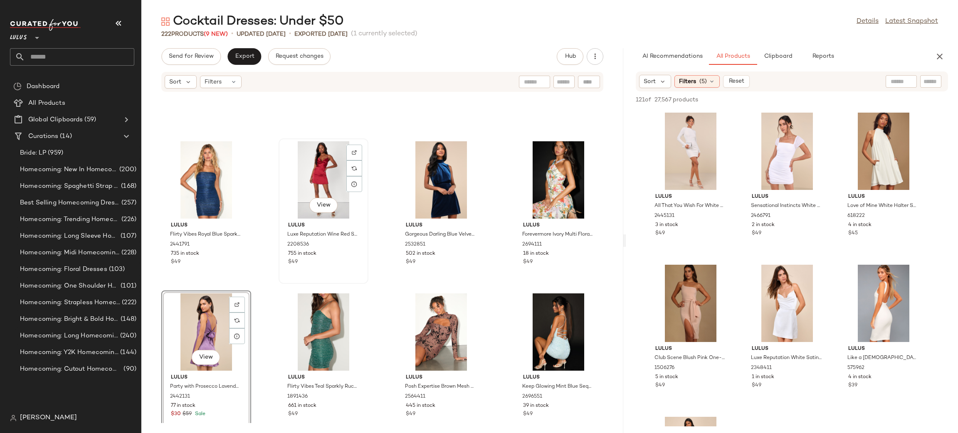
click at [357, 281] on div "View Lulus Luxe Reputation Wine Red Satin Sleeveless Cowl Neck Mini Dress 22085…" at bounding box center [324, 211] width 88 height 144
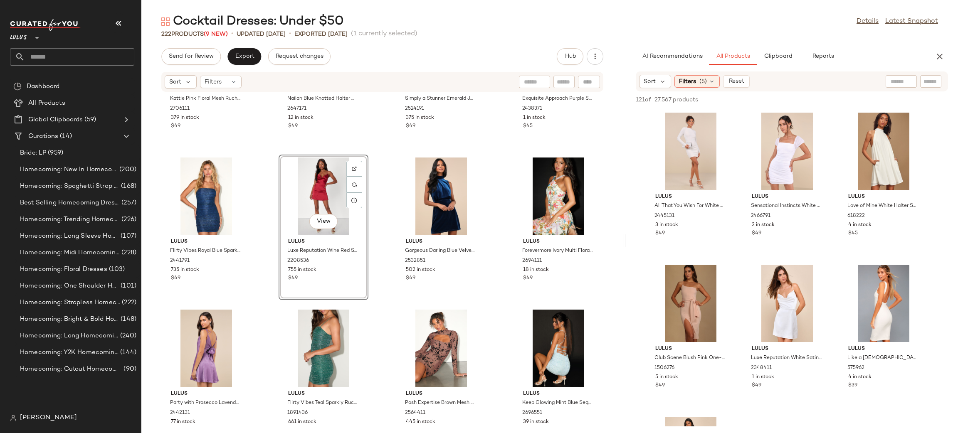
scroll to position [2384, 0]
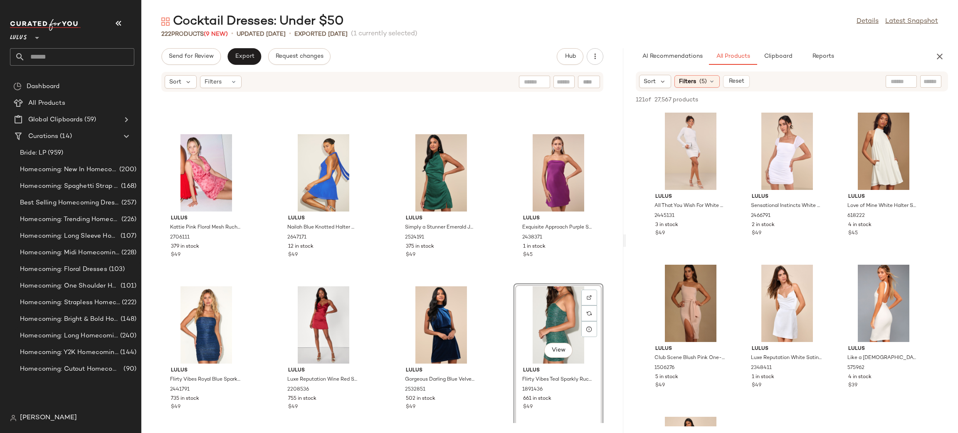
click at [506, 274] on div "Lulus Kattie Pink Floral Mesh Ruched Mini Dress 2706111 379 in stock $49 Lulus …" at bounding box center [382, 257] width 482 height 331
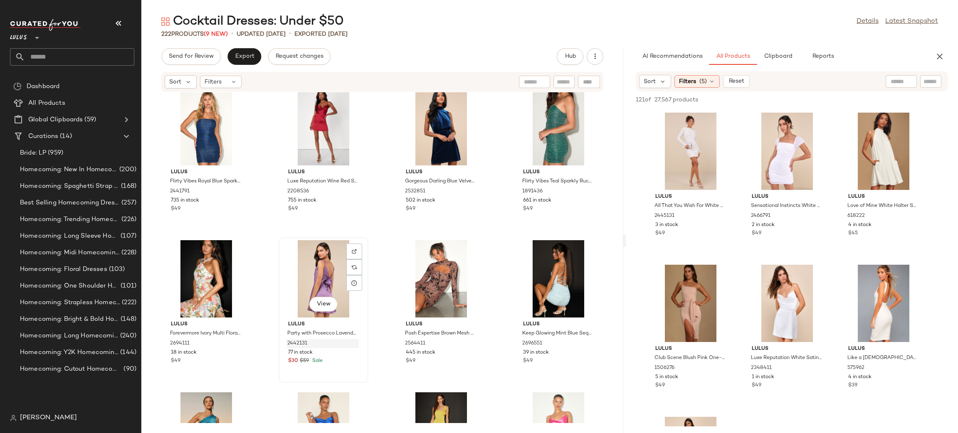
scroll to position [2458, 0]
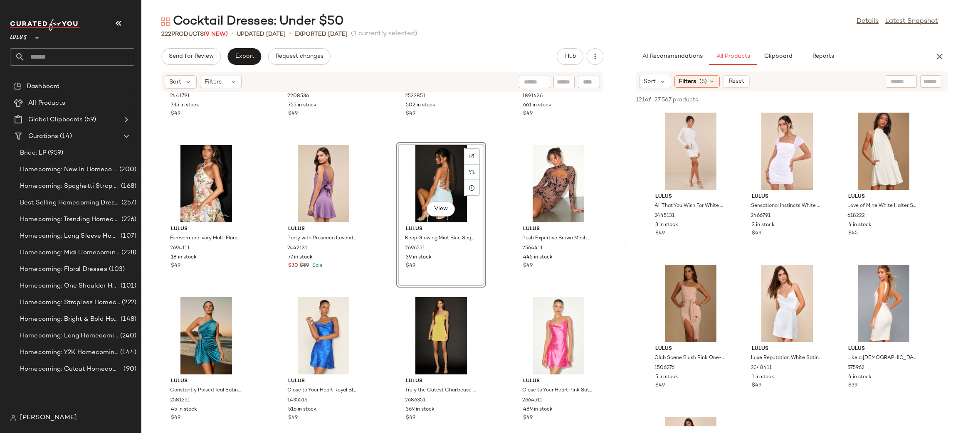
scroll to position [2582, 0]
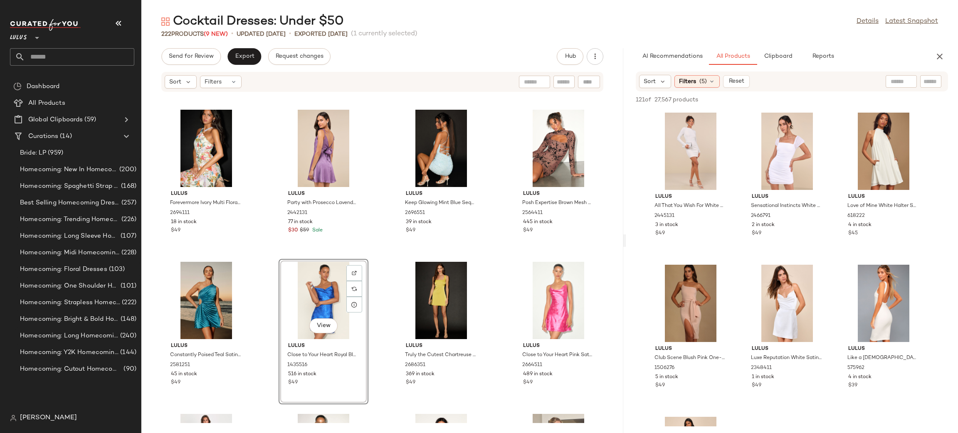
scroll to position [2382, 0]
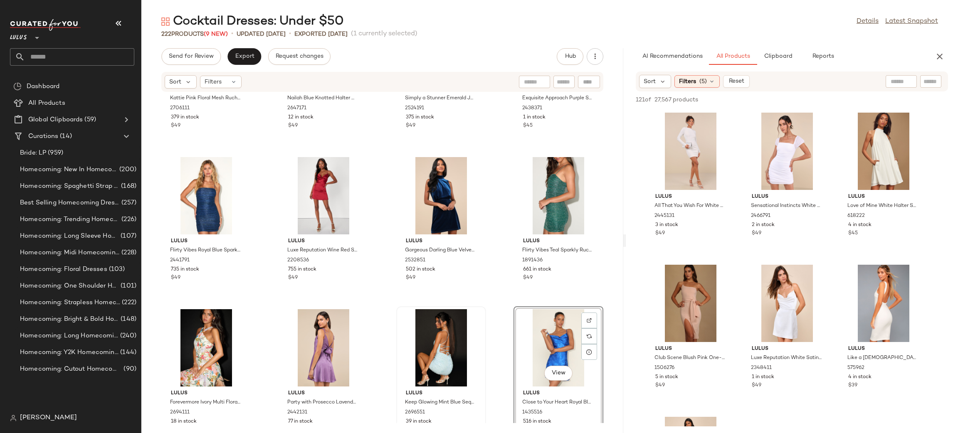
click at [482, 309] on div "Lulus Keep Glowing Mint Blue Sequin Lace-Up Bodycon Mini Dress 2696551 39 in st…" at bounding box center [441, 380] width 90 height 146
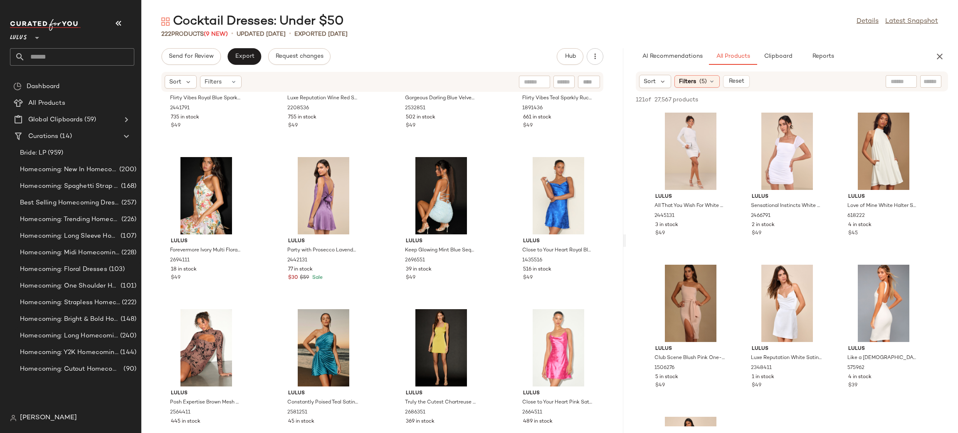
scroll to position [2577, 0]
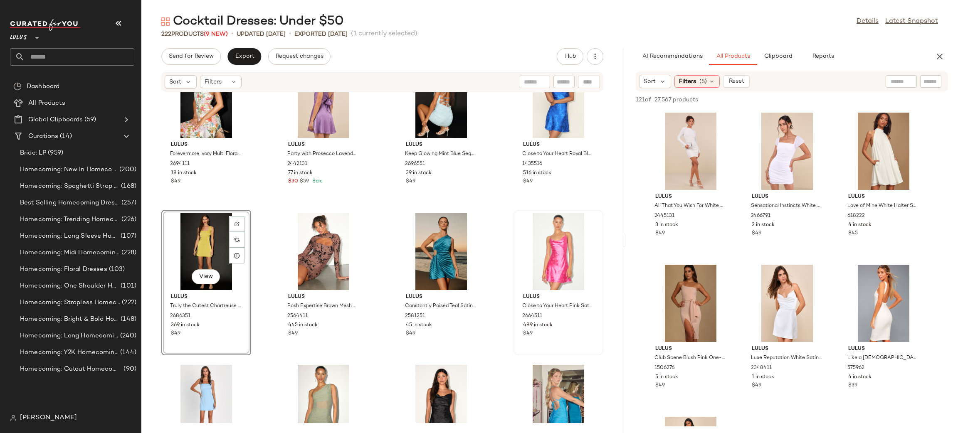
scroll to position [2633, 0]
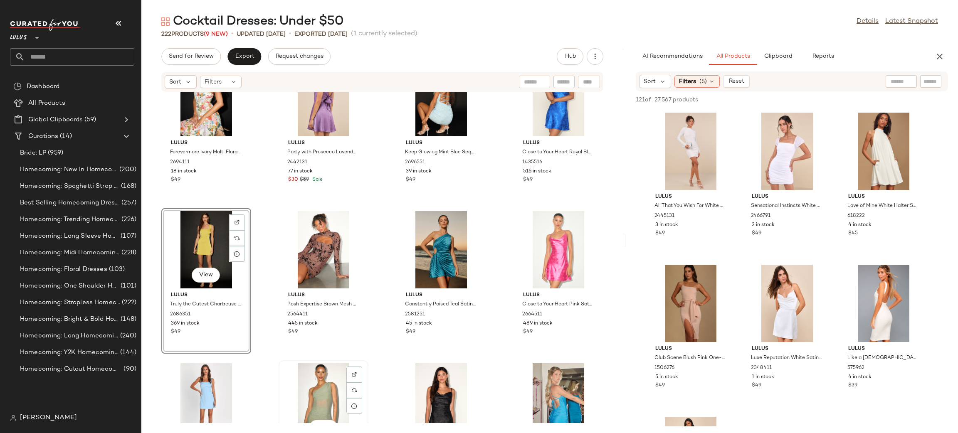
scroll to position [2635, 0]
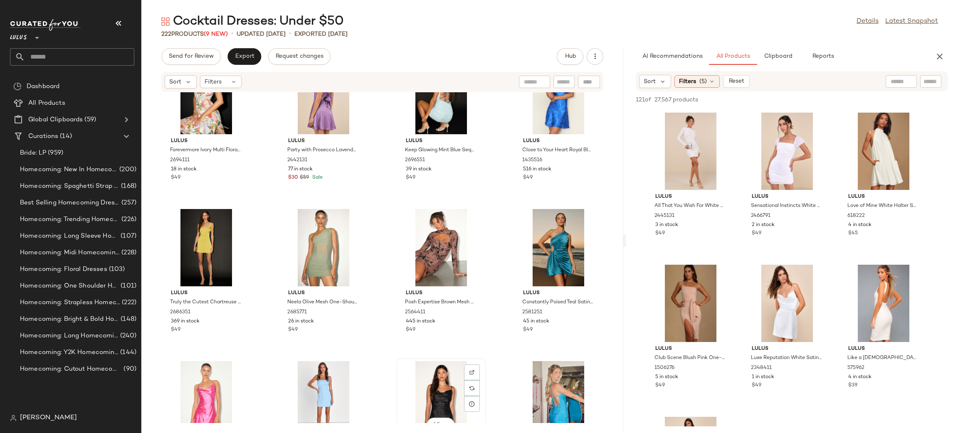
scroll to position [2636, 0]
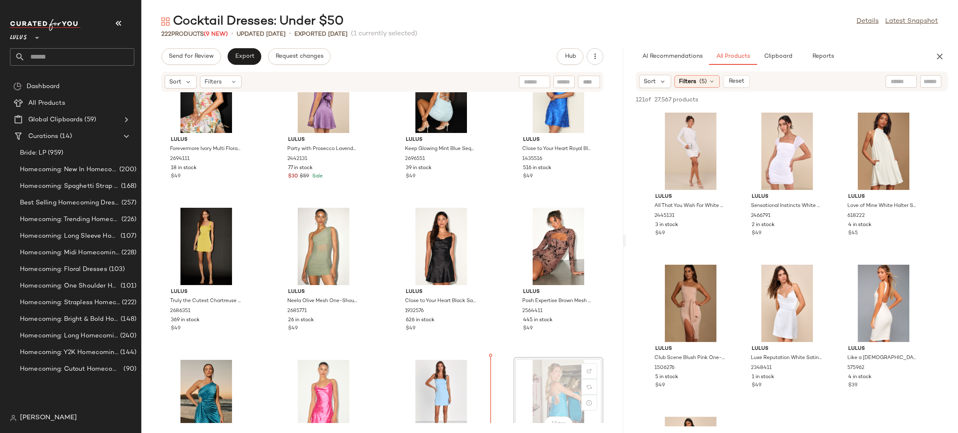
scroll to position [2637, 0]
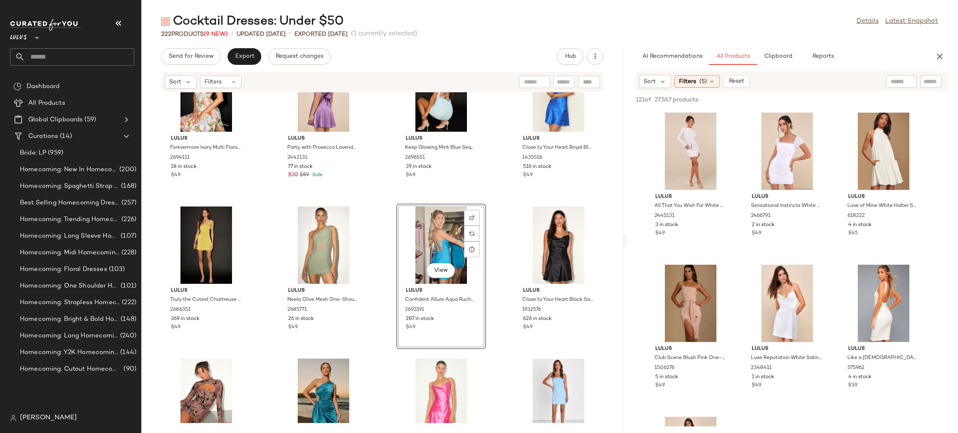
click at [499, 217] on div "Lulus Forevermore Ivory Multi Floral Skater Dress 2694111 18 in stock $49 Lulus…" at bounding box center [382, 257] width 482 height 331
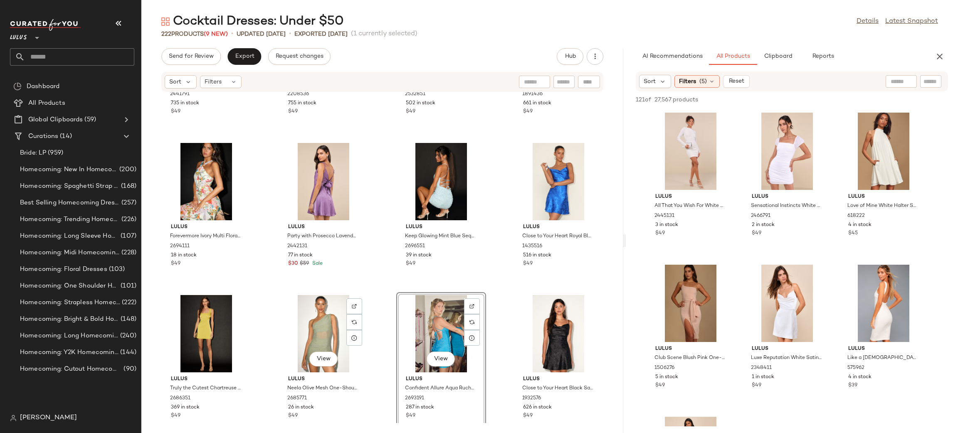
scroll to position [2549, 0]
click at [485, 292] on div "Lulus Flirty Vibes Royal Blue Sparkly Ruched Bodycon Mini Dress 2441791 735 in …" at bounding box center [382, 257] width 482 height 331
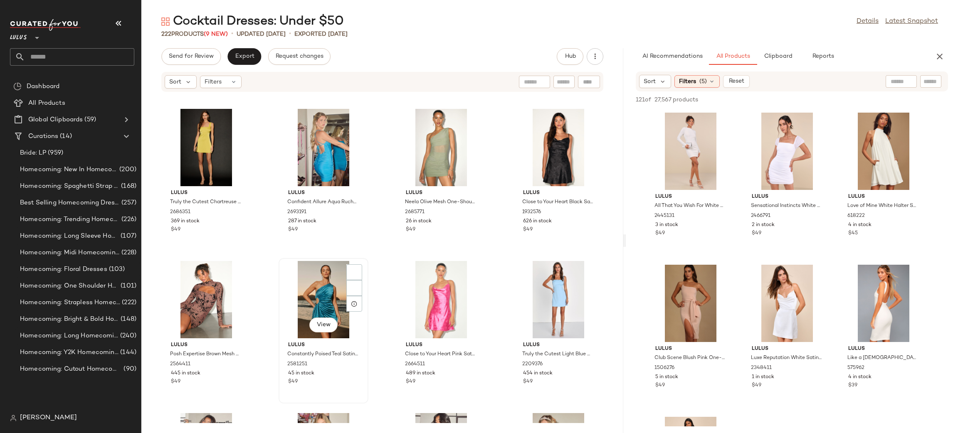
scroll to position [2737, 0]
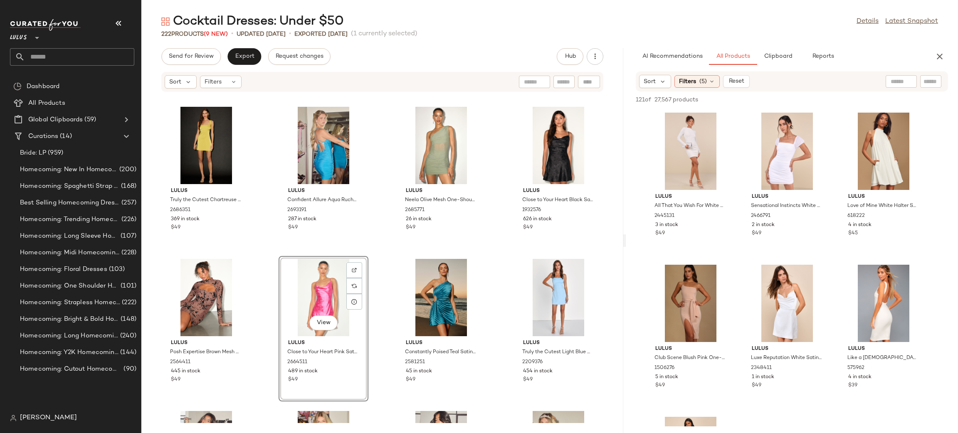
click at [483, 261] on div "Lulus Constantly Poised Teal Satin Pleated One-Shoulder Mini Dress 2581251 45 i…" at bounding box center [441, 329] width 90 height 146
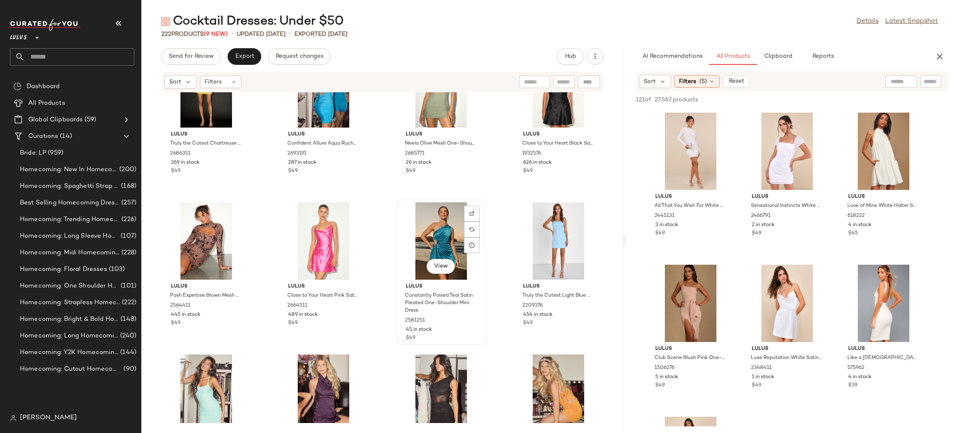
scroll to position [2786, 0]
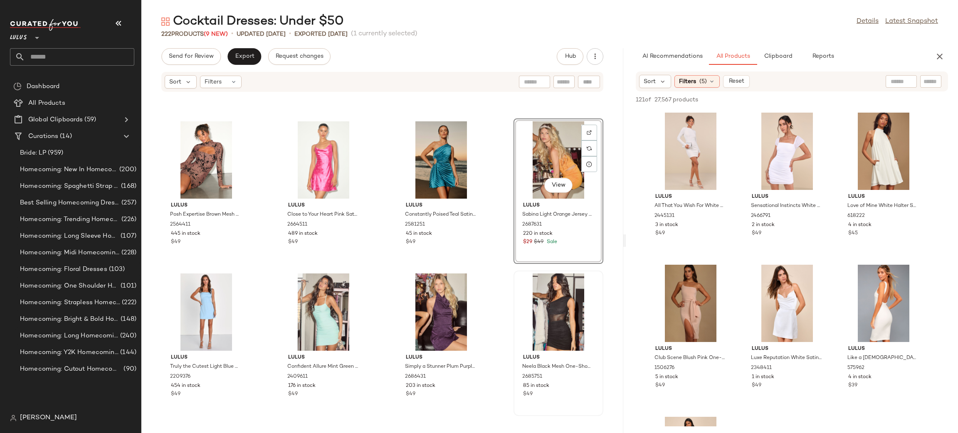
scroll to position [2901, 0]
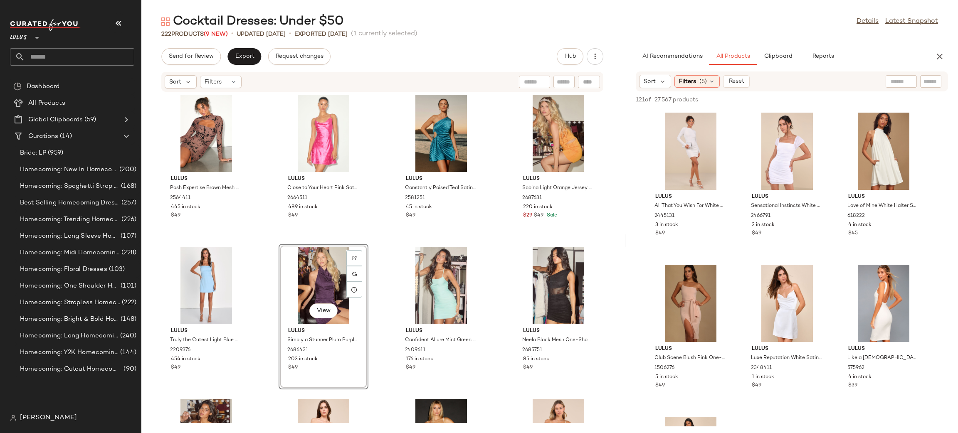
click at [495, 255] on div "Lulus Truly the Cutest Chartreuse Satin Square Neck Mini Dress 2686351 369 in s…" at bounding box center [382, 257] width 482 height 331
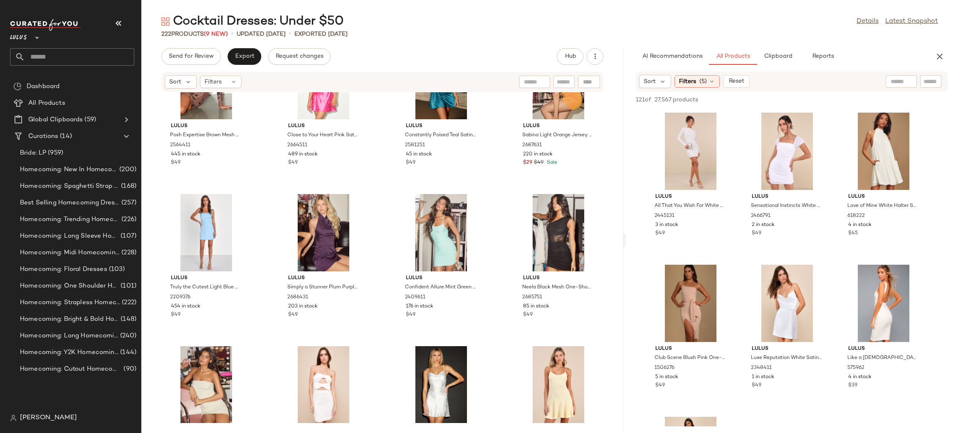
scroll to position [2997, 0]
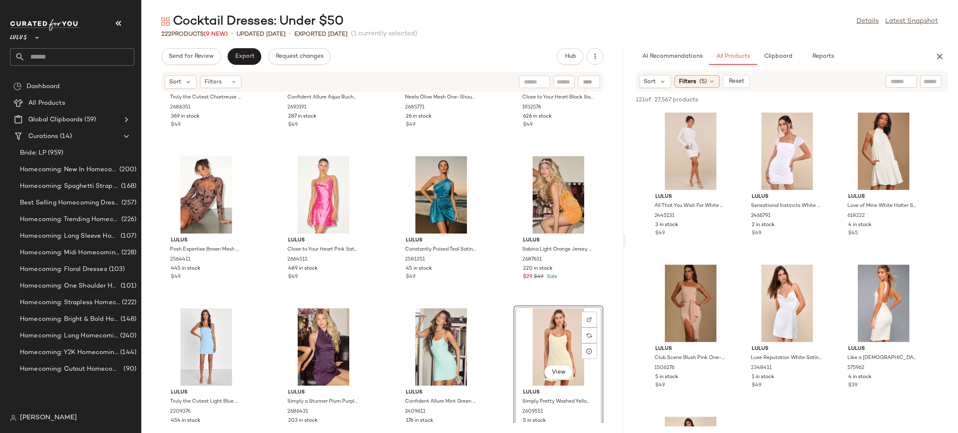
click at [492, 309] on div "Lulus Truly the Cutest Chartreuse Satin Square Neck Mini Dress 2686351 369 in s…" at bounding box center [382, 257] width 482 height 331
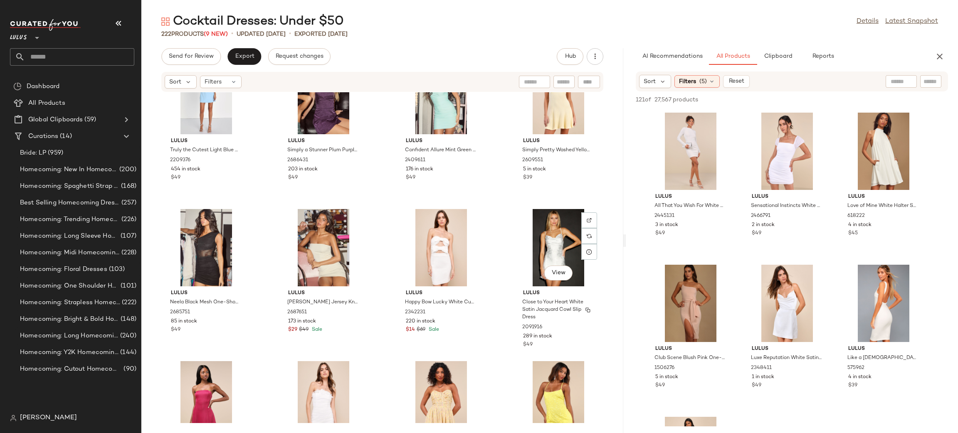
scroll to position [3139, 0]
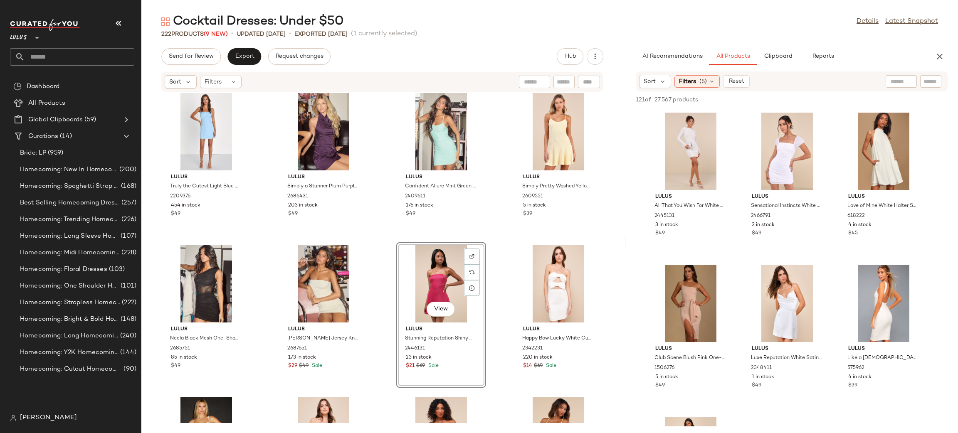
click at [500, 250] on div "Lulus Truly the Cutest Light Blue Satin Square Neck Mini Dress 2209376 454 in s…" at bounding box center [382, 257] width 482 height 331
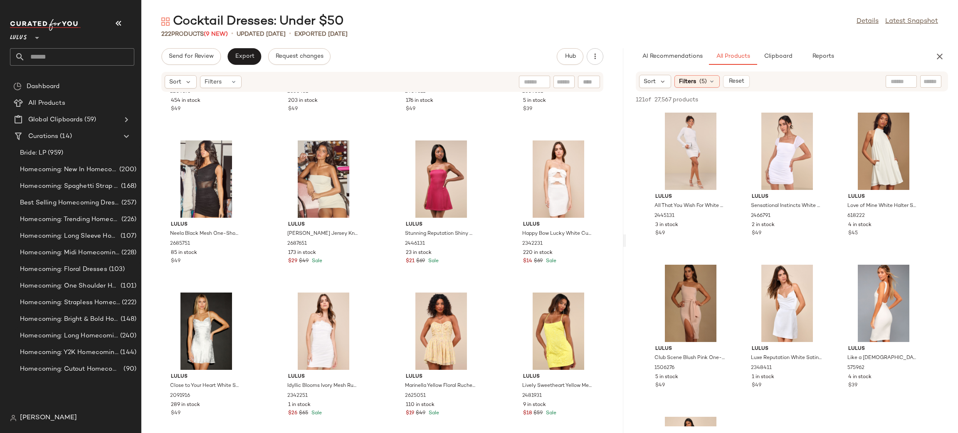
scroll to position [3199, 0]
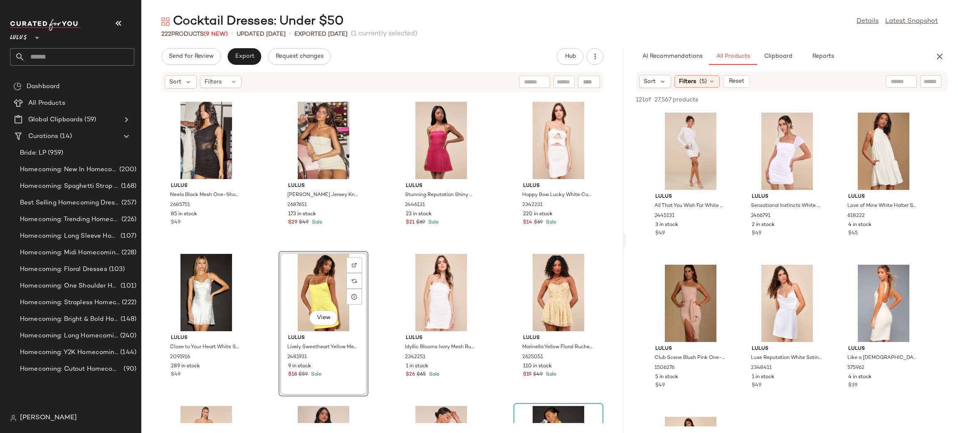
click at [483, 269] on div "Lulus Idyllic Blooms Ivory Mesh Ruched 3D Floral Strapless Mini Dress 2342251 1…" at bounding box center [441, 324] width 90 height 146
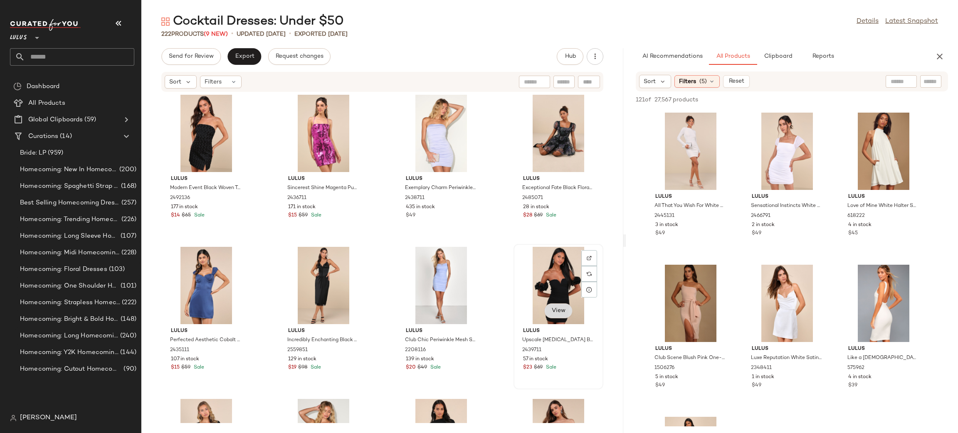
scroll to position [3817, 0]
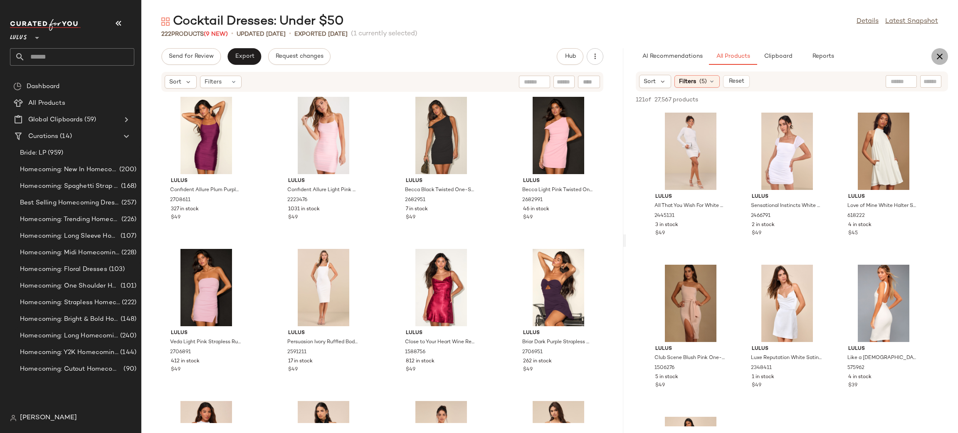
click at [942, 56] on icon "button" at bounding box center [940, 57] width 10 height 10
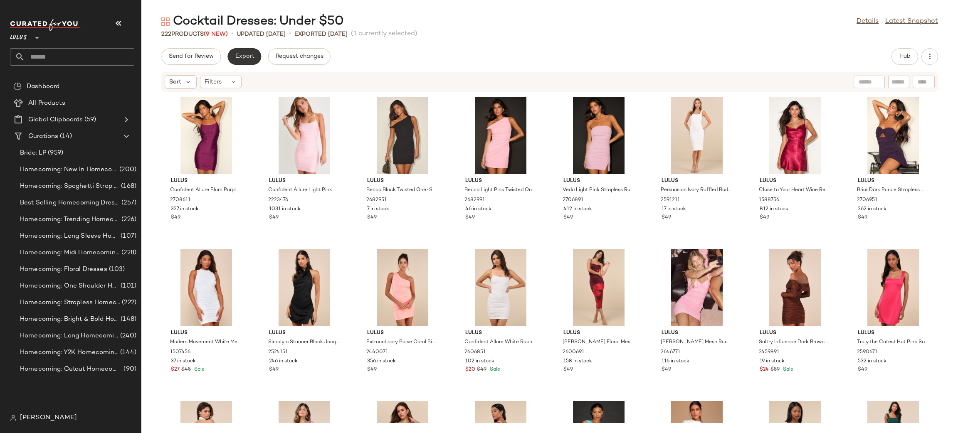
click at [240, 54] on span "Export" at bounding box center [245, 56] width 20 height 7
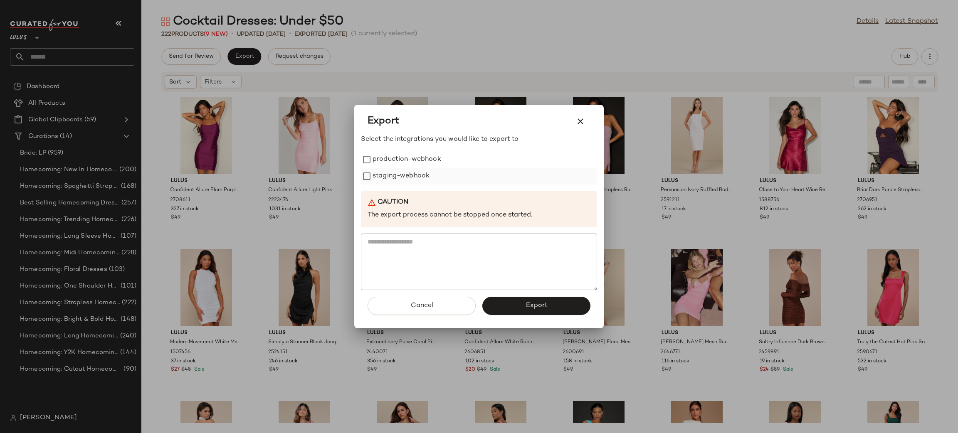
drag, startPoint x: 390, startPoint y: 162, endPoint x: 394, endPoint y: 171, distance: 9.9
click at [391, 162] on label "production-webhook" at bounding box center [407, 159] width 69 height 17
click at [394, 171] on label "staging-webhook" at bounding box center [401, 176] width 57 height 17
click at [512, 302] on button "Export" at bounding box center [537, 306] width 108 height 18
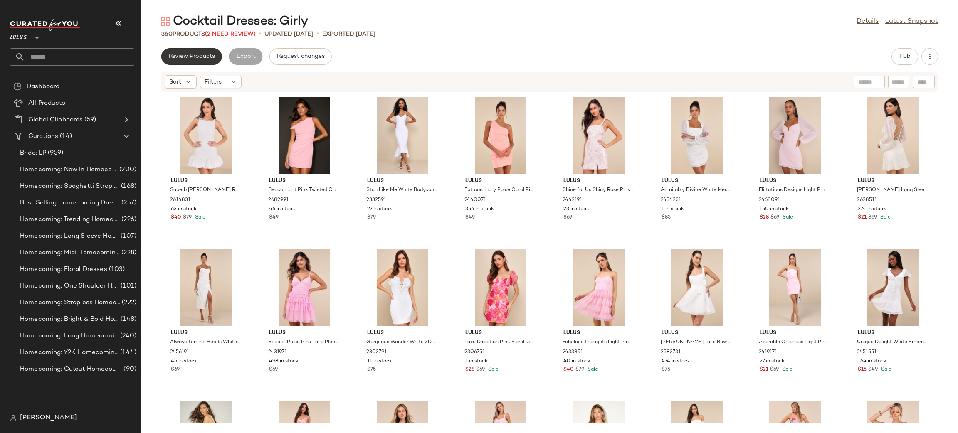
click at [193, 53] on span "Review Products" at bounding box center [191, 56] width 47 height 7
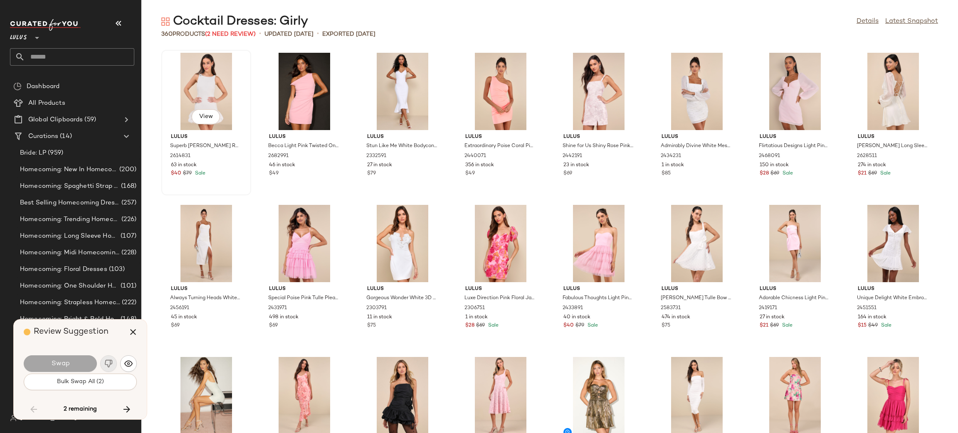
scroll to position [2283, 0]
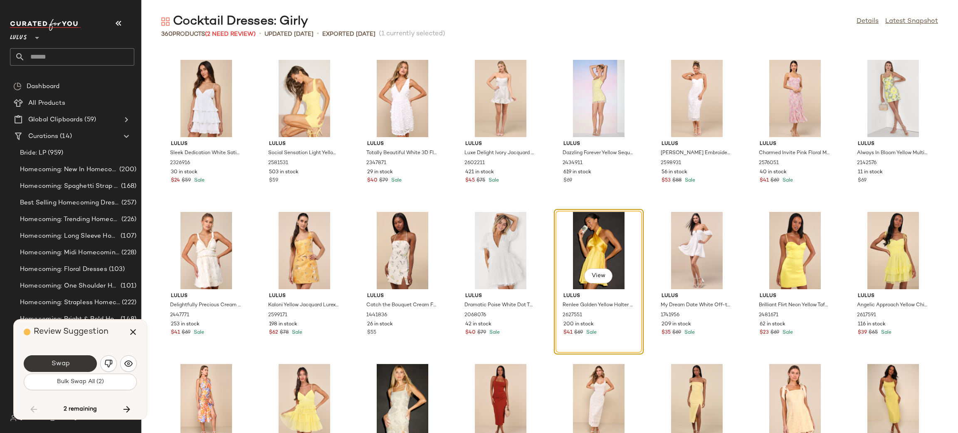
click at [70, 360] on button "Swap" at bounding box center [60, 364] width 73 height 17
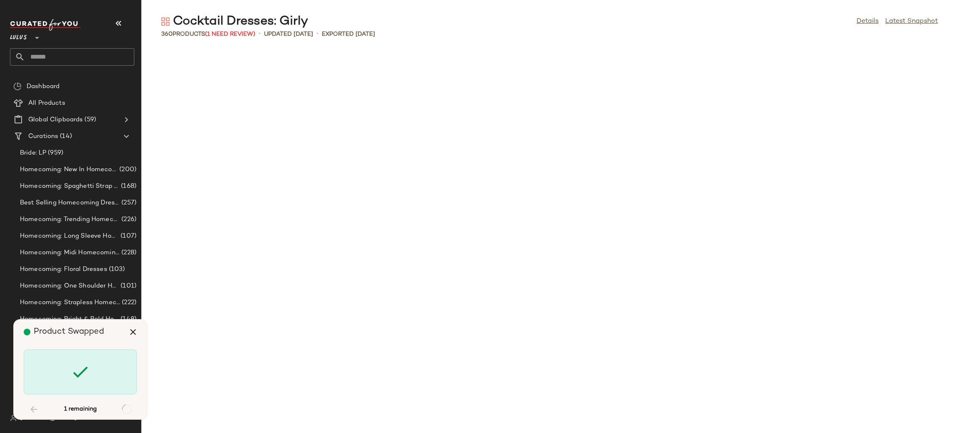
scroll to position [3044, 0]
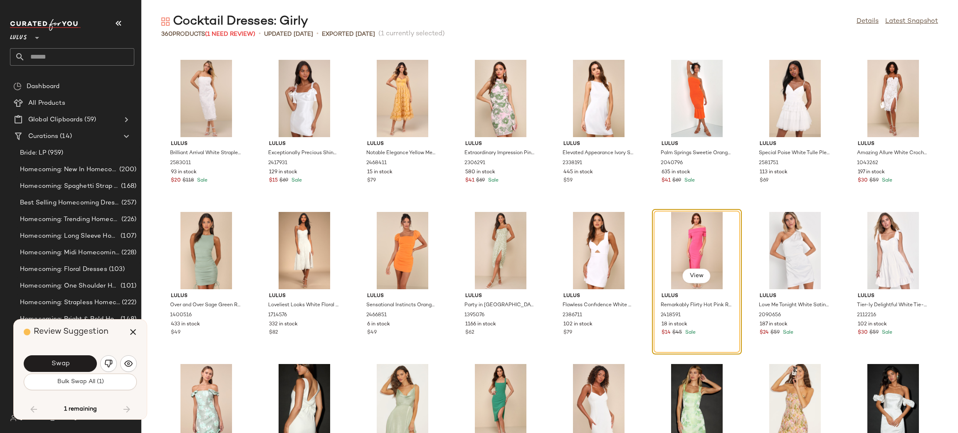
click at [70, 380] on span "Bulk Swap All (1)" at bounding box center [80, 382] width 47 height 7
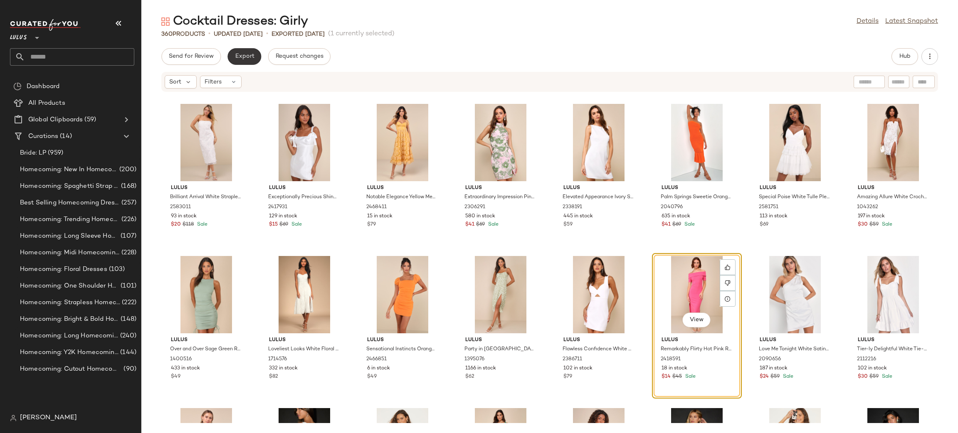
click at [240, 57] on span "Export" at bounding box center [245, 56] width 20 height 7
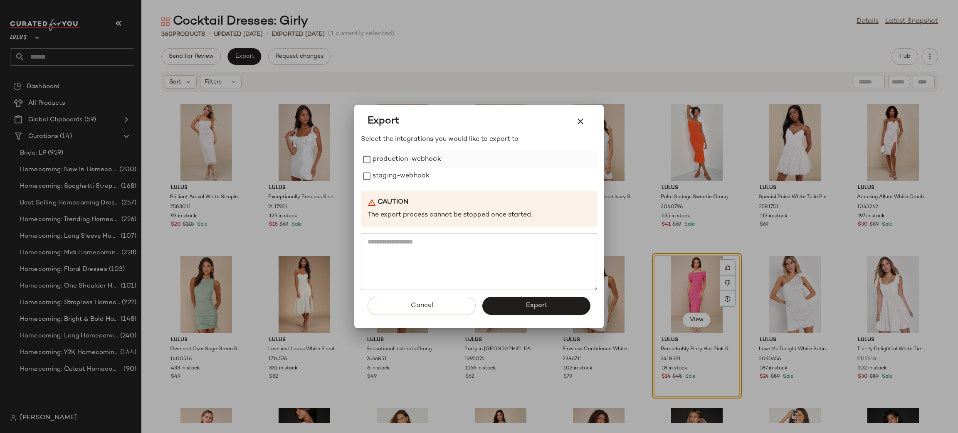
click at [403, 162] on label "production-webhook" at bounding box center [407, 159] width 69 height 17
drag, startPoint x: 401, startPoint y: 179, endPoint x: 405, endPoint y: 190, distance: 11.1
click at [400, 178] on label "staging-webhook" at bounding box center [401, 176] width 57 height 17
click at [530, 307] on span "Export" at bounding box center [536, 306] width 22 height 8
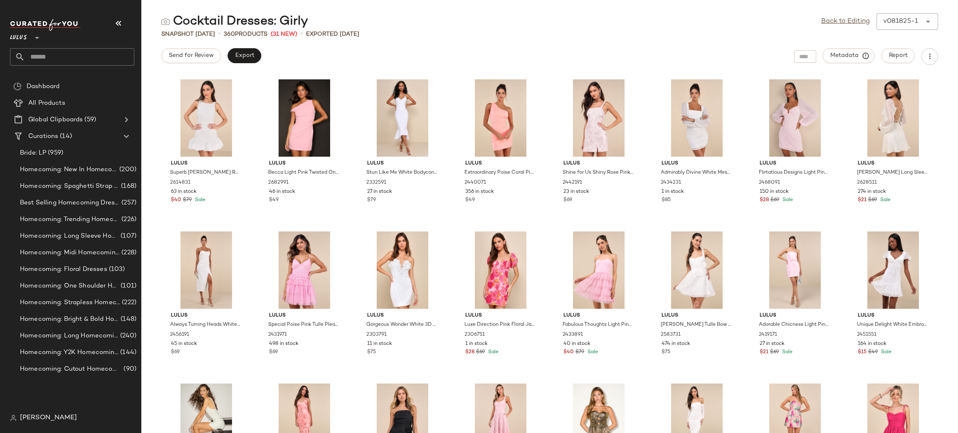
click at [61, 52] on input "text" at bounding box center [79, 56] width 109 height 17
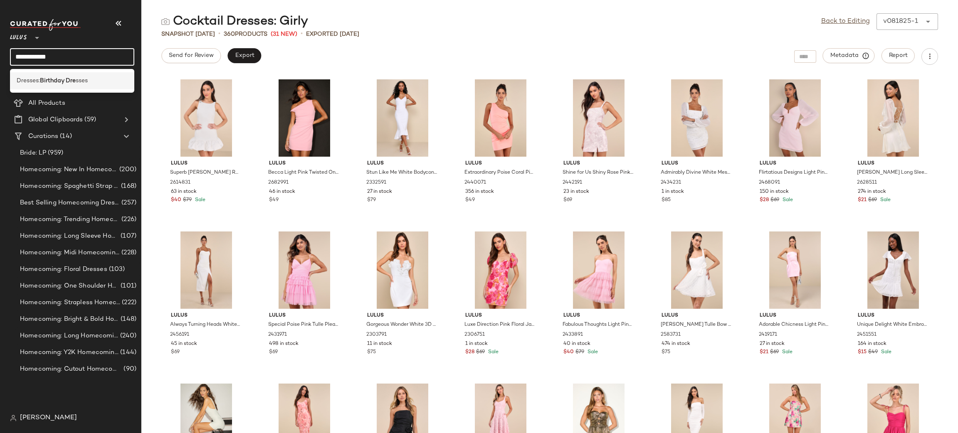
type input "**********"
click at [95, 80] on div "Dresses: Birthday Dre sses" at bounding box center [72, 81] width 111 height 9
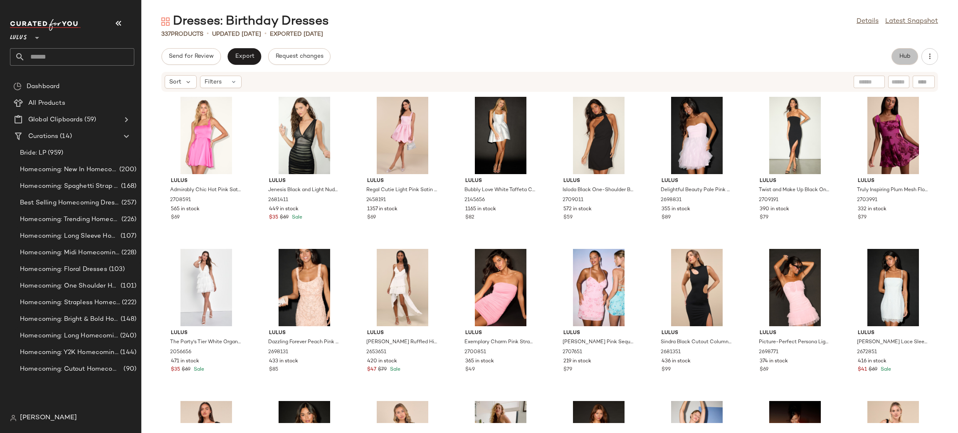
click at [902, 52] on button "Hub" at bounding box center [905, 56] width 27 height 17
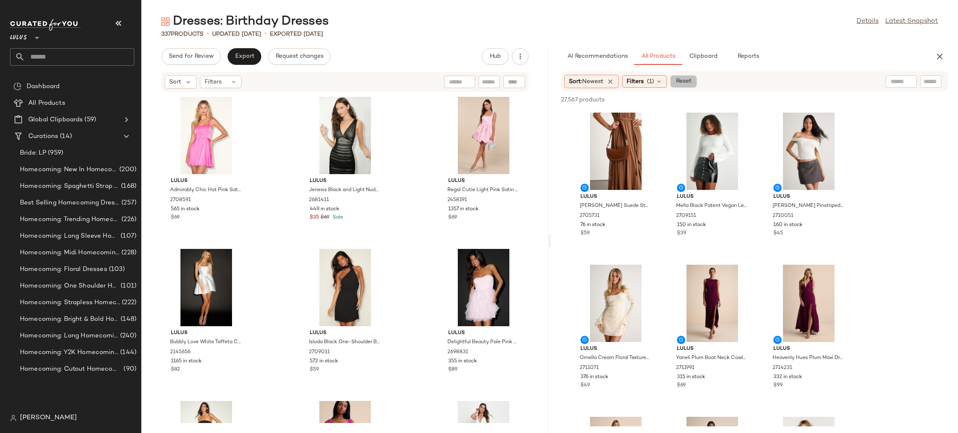
click at [685, 82] on span "Reset" at bounding box center [684, 81] width 16 height 7
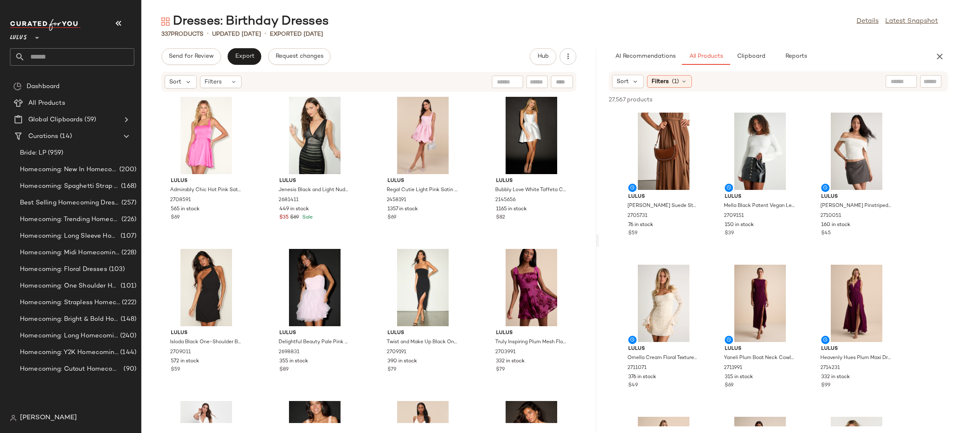
drag, startPoint x: 550, startPoint y: 240, endPoint x: 600, endPoint y: 247, distance: 50.0
click at [600, 247] on div "Dresses: Birthday Dresses Details Latest Snapshot 337 Products • updated [DATE]…" at bounding box center [549, 223] width 817 height 420
click at [668, 82] on span "Filters" at bounding box center [660, 81] width 17 height 9
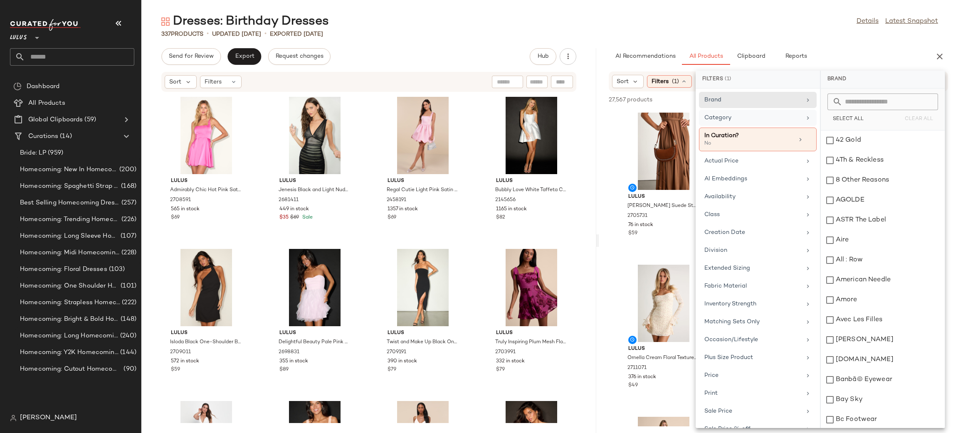
click at [741, 128] on div "Category" at bounding box center [758, 140] width 118 height 24
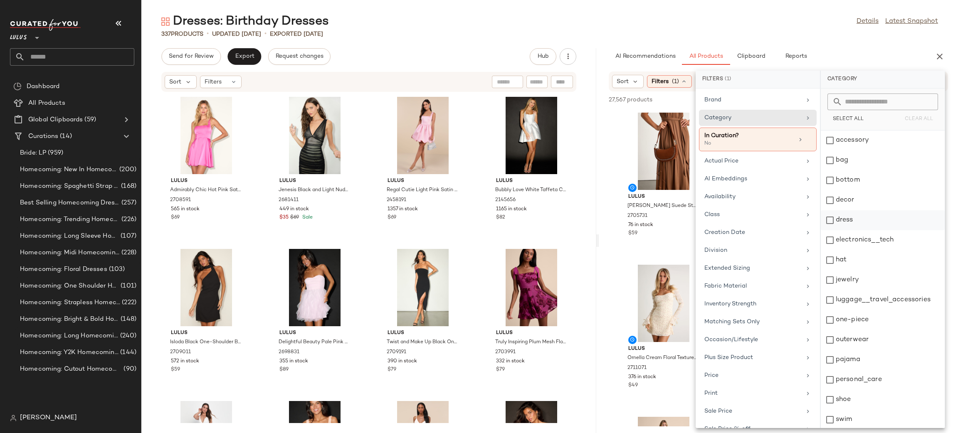
drag, startPoint x: 856, startPoint y: 221, endPoint x: 852, endPoint y: 218, distance: 4.4
click at [852, 230] on div "dress" at bounding box center [883, 240] width 124 height 20
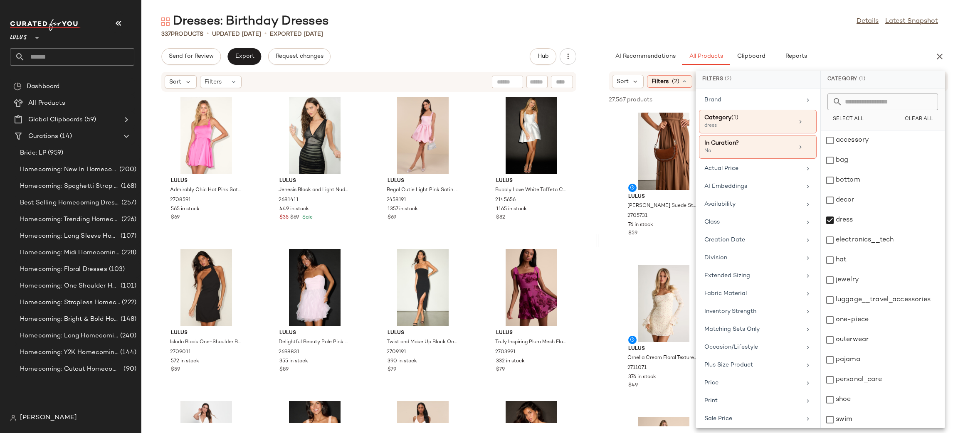
click at [828, 47] on div "Dresses: Birthday Dresses Details Latest Snapshot 337 Products • updated [DATE]…" at bounding box center [549, 223] width 817 height 420
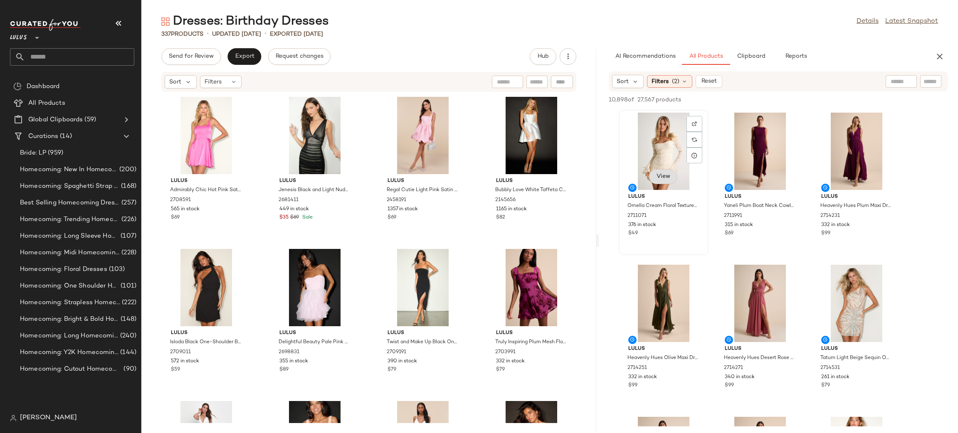
click at [660, 178] on span "View" at bounding box center [663, 176] width 14 height 7
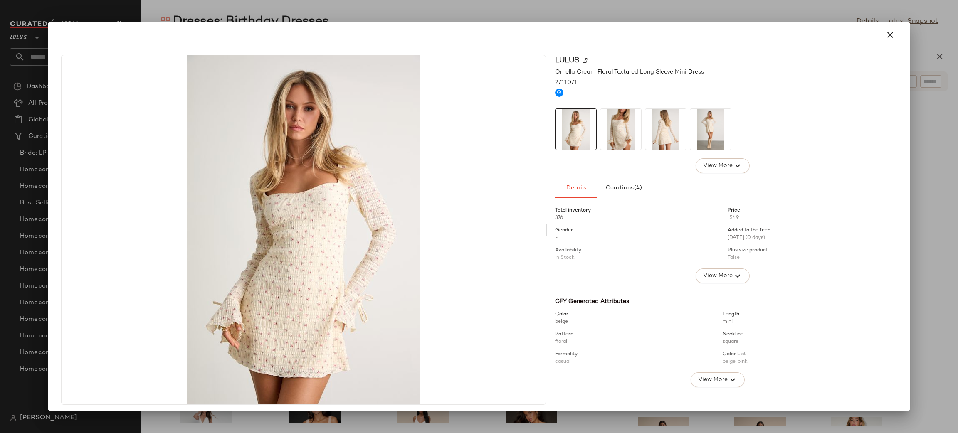
click at [619, 131] on img at bounding box center [621, 129] width 41 height 41
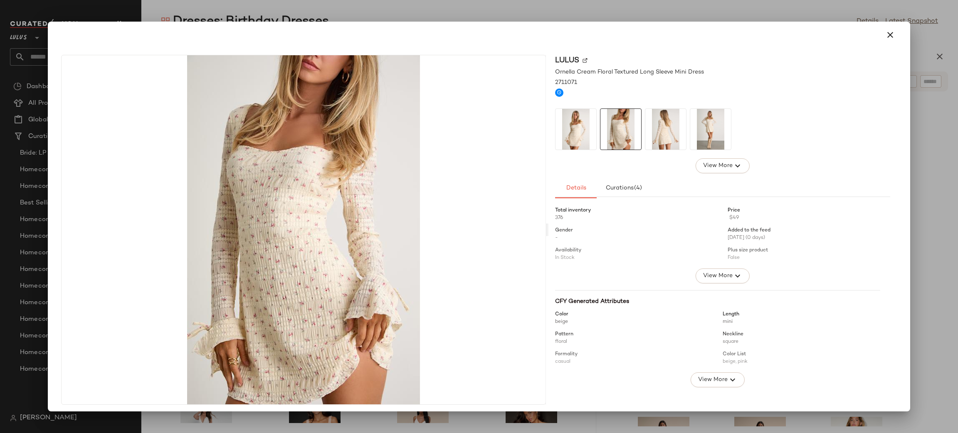
click at [661, 139] on img at bounding box center [666, 129] width 41 height 41
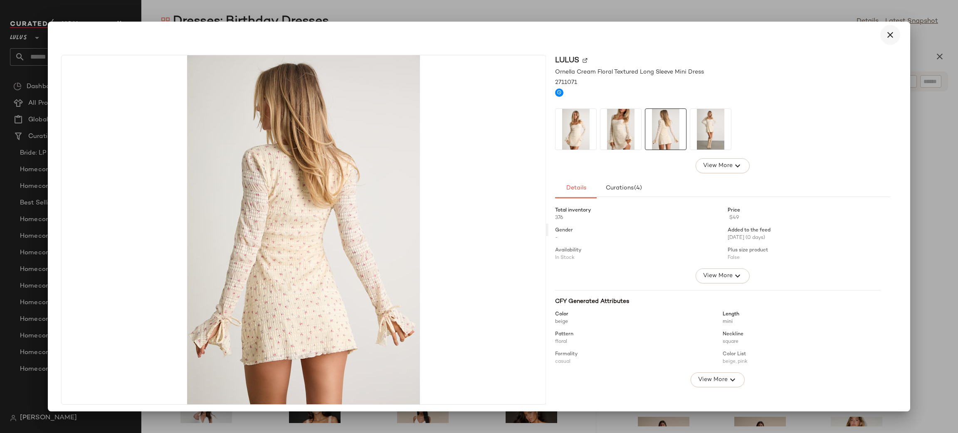
click at [889, 35] on button "button" at bounding box center [891, 35] width 20 height 20
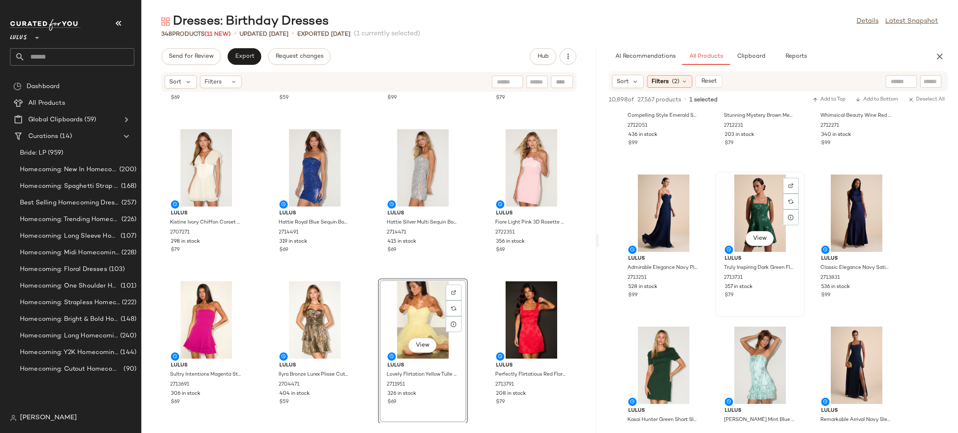
scroll to position [2844, 0]
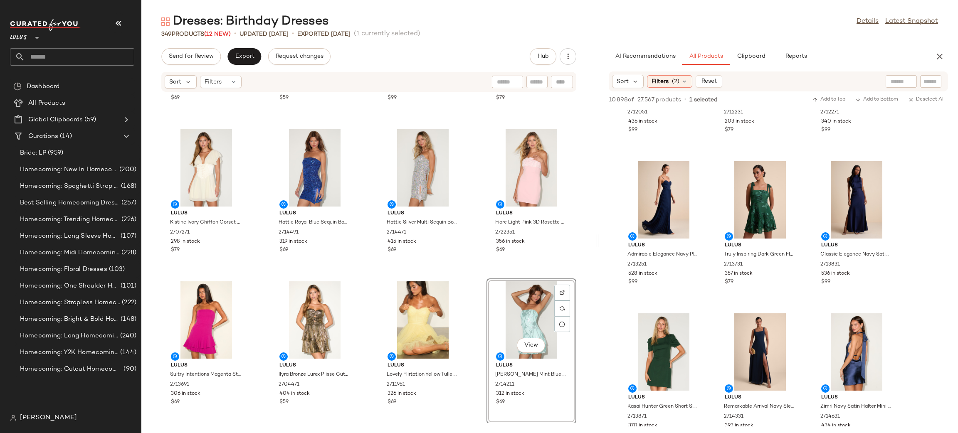
click at [467, 280] on div "Lulus [PERSON_NAME] Red Mesh Mock Neck Bodycon Midi Dress 2704651 3 in stock $6…" at bounding box center [368, 257] width 455 height 331
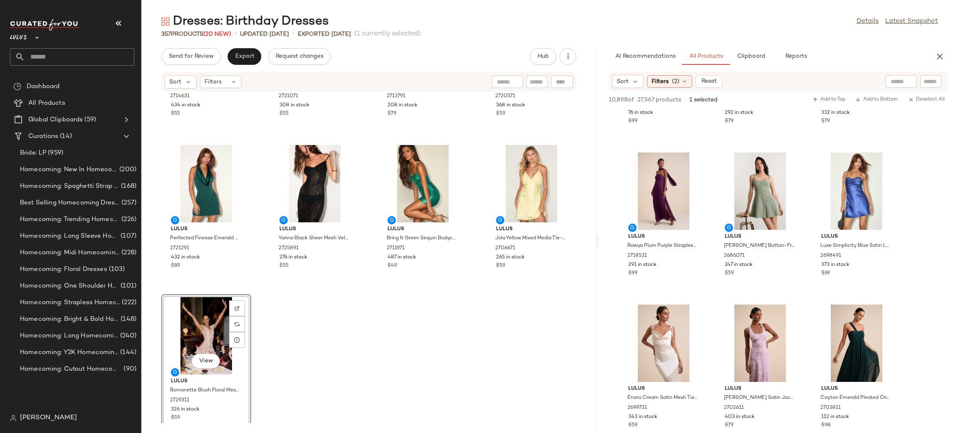
scroll to position [13372, 0]
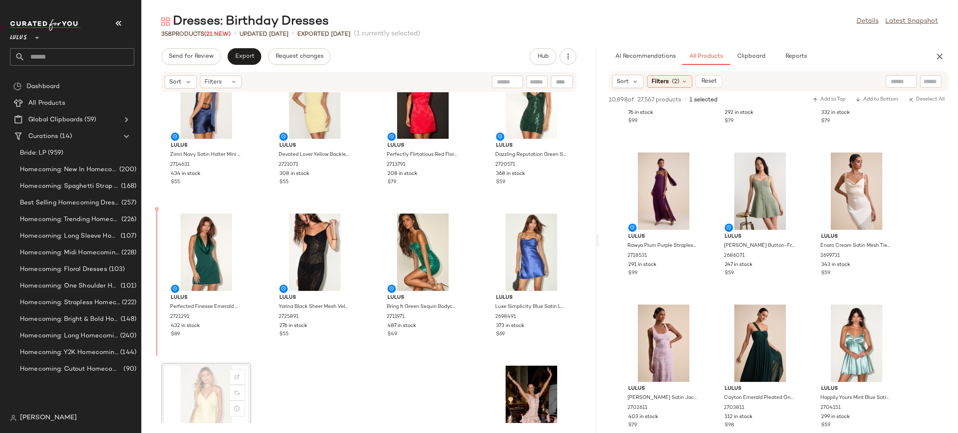
scroll to position [13289, 0]
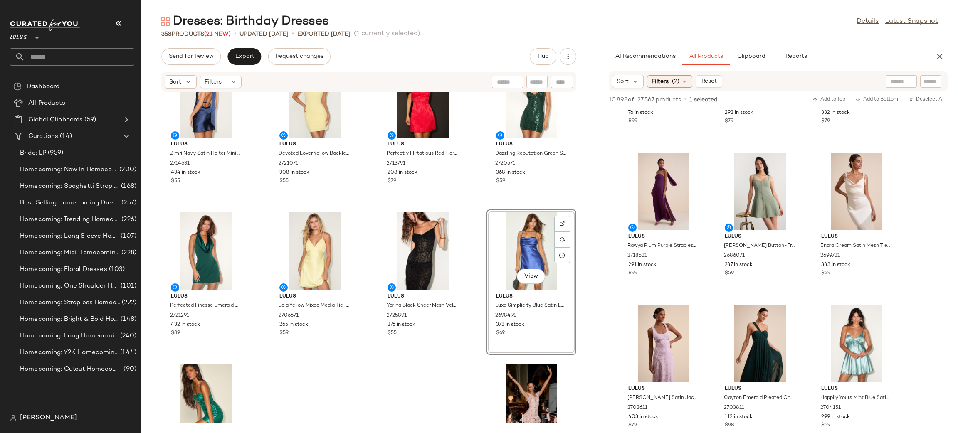
click at [458, 375] on div "Lulus Zimri Navy Satin Halter Mini Dress 2714631 434 in stock $55 Lulus Devoted…" at bounding box center [368, 257] width 455 height 331
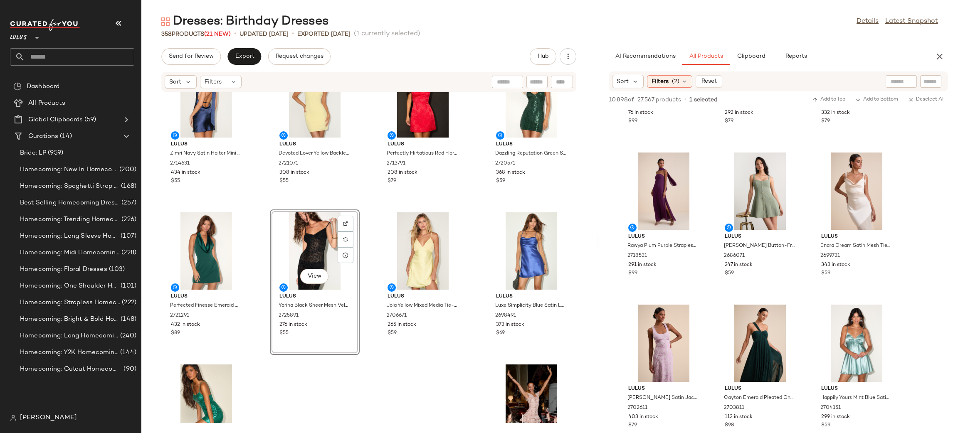
click at [468, 215] on div "Lulus Zimri Navy Satin Halter Mini Dress 2714631 434 in stock $55 Lulus Devoted…" at bounding box center [368, 257] width 455 height 331
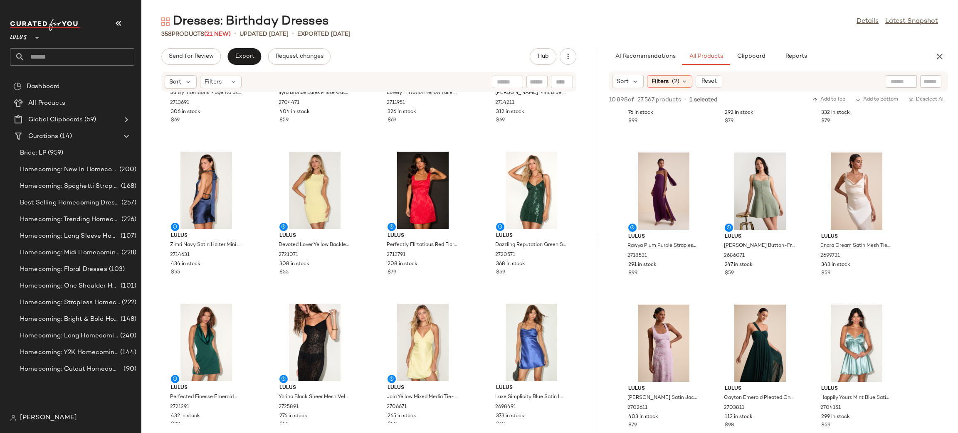
scroll to position [13372, 0]
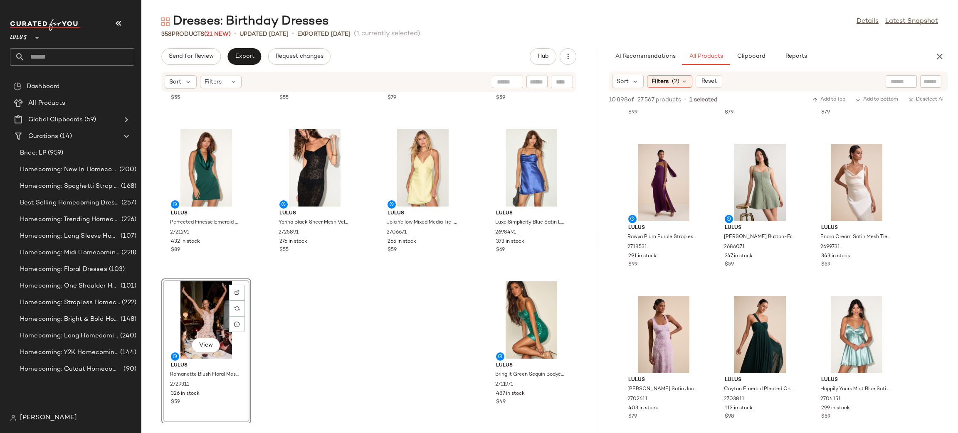
scroll to position [4080, 0]
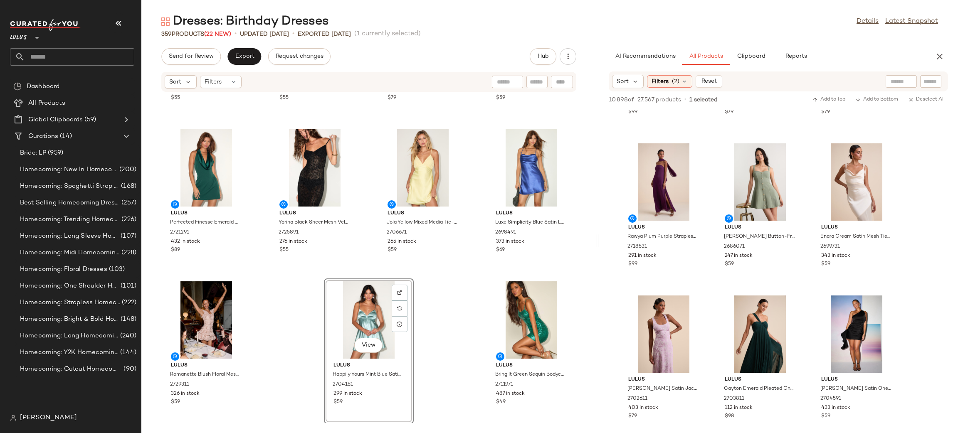
click at [422, 306] on div "Lulus Zimri Navy Satin Halter Mini Dress 2714631 434 in stock $55 Lulus Devoted…" at bounding box center [368, 257] width 455 height 331
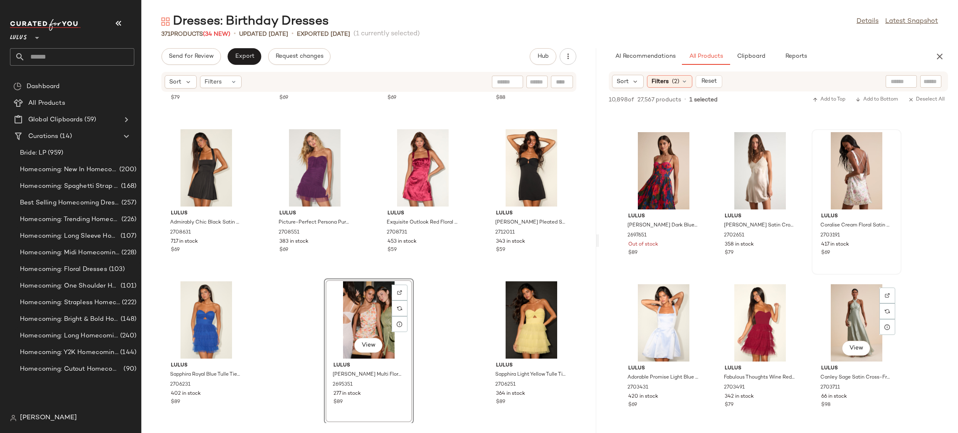
scroll to position [6678, 0]
click at [765, 198] on span "View" at bounding box center [760, 197] width 14 height 7
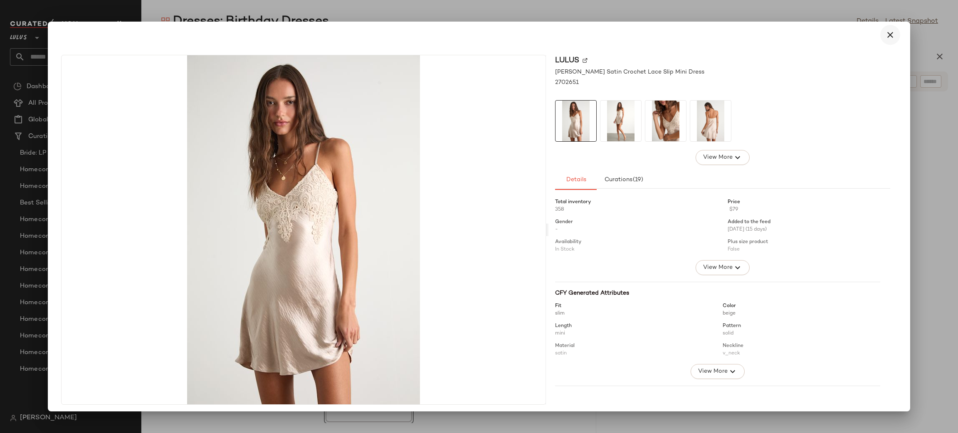
click at [887, 40] on icon "button" at bounding box center [891, 35] width 10 height 10
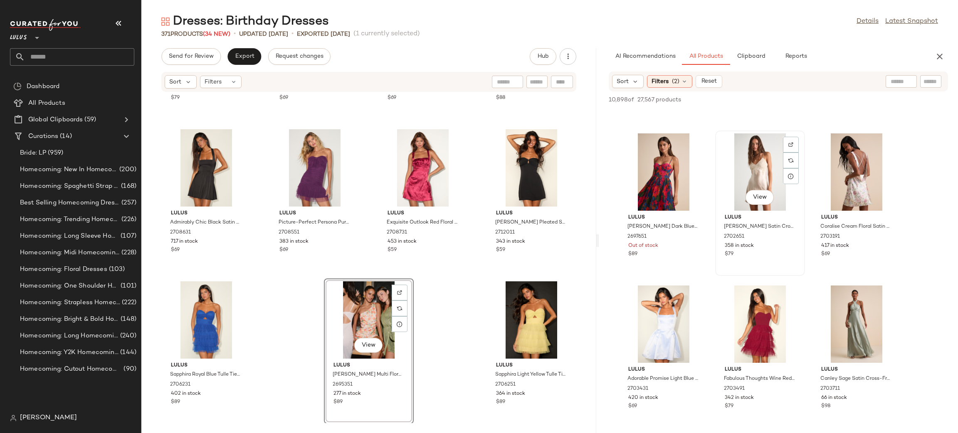
click at [779, 156] on div "View" at bounding box center [760, 172] width 84 height 77
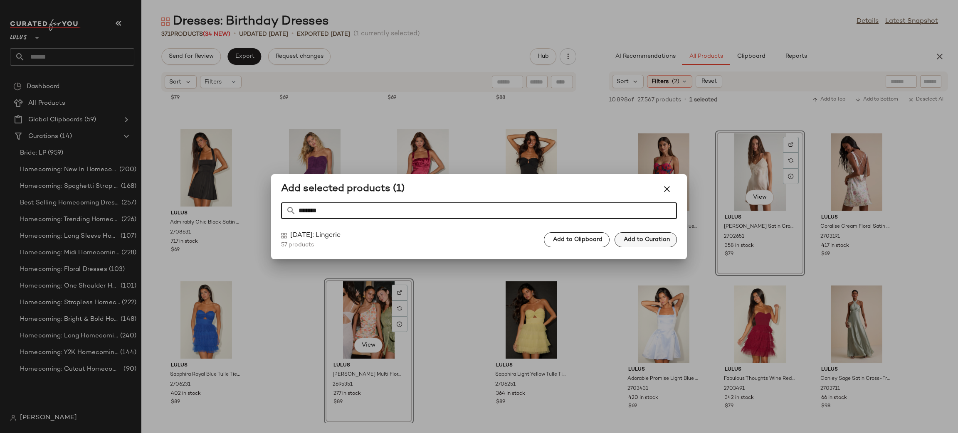
type input "*******"
click at [635, 236] on button "Add to Curation" at bounding box center [646, 240] width 62 height 15
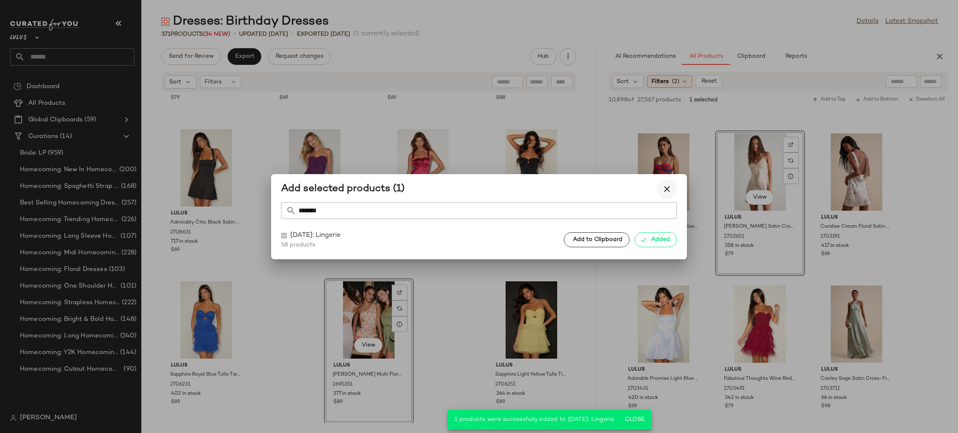
click at [659, 190] on button "button" at bounding box center [667, 189] width 20 height 20
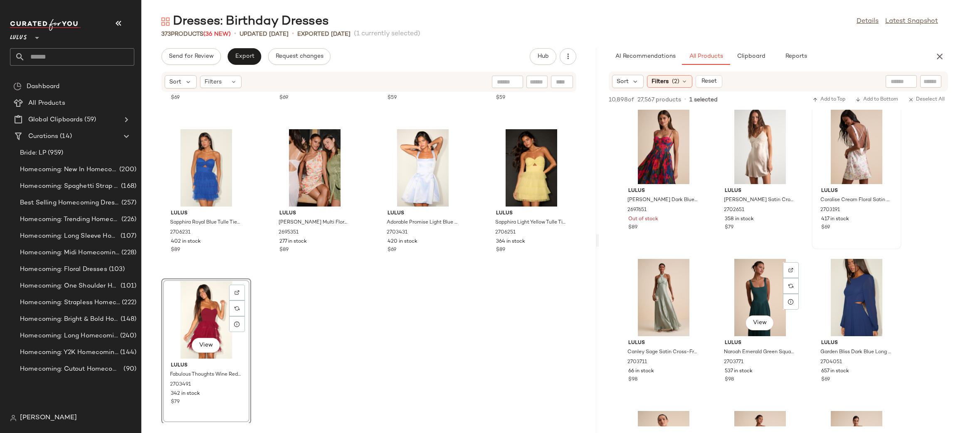
scroll to position [6705, 0]
click at [859, 177] on div "View" at bounding box center [856, 171] width 28 height 17
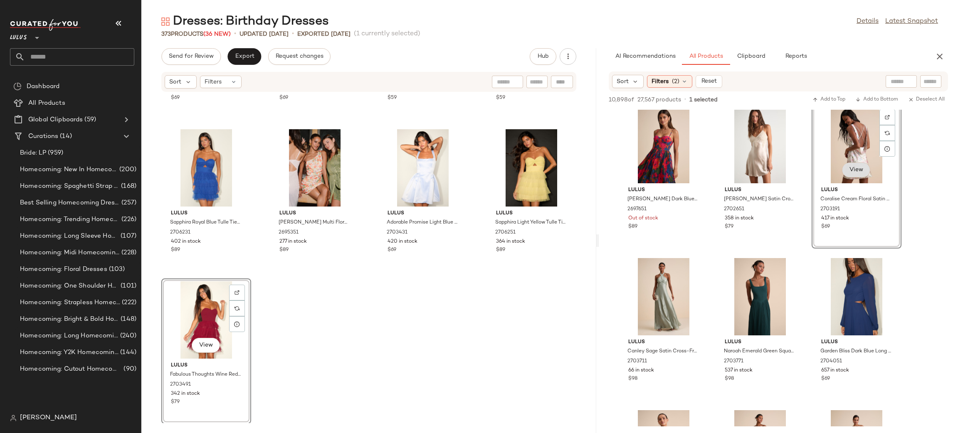
click at [859, 170] on span "View" at bounding box center [856, 170] width 14 height 7
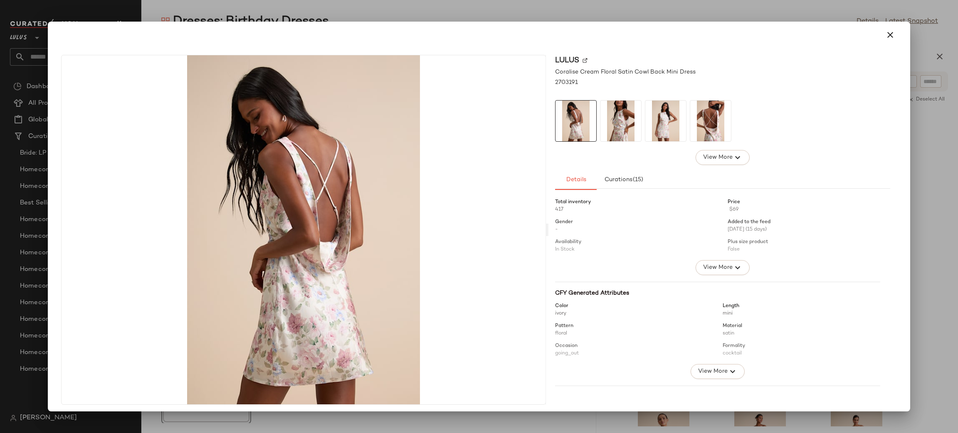
click at [619, 129] on img at bounding box center [621, 121] width 41 height 41
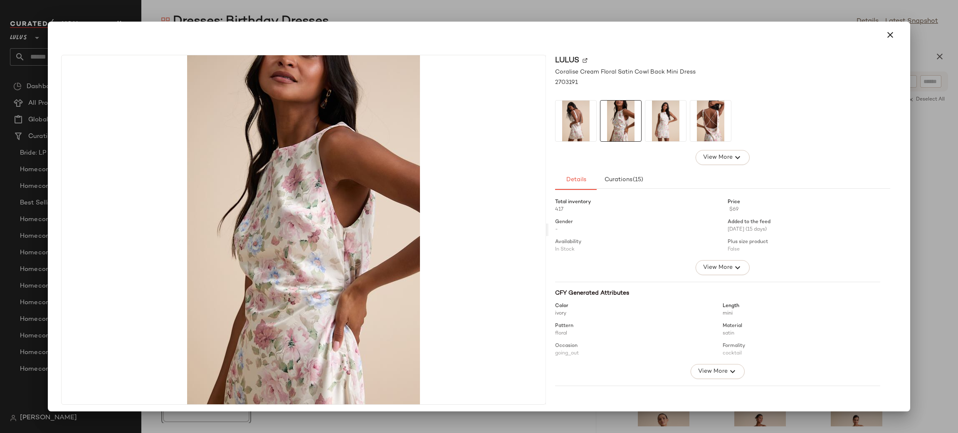
click at [663, 116] on img at bounding box center [666, 121] width 41 height 41
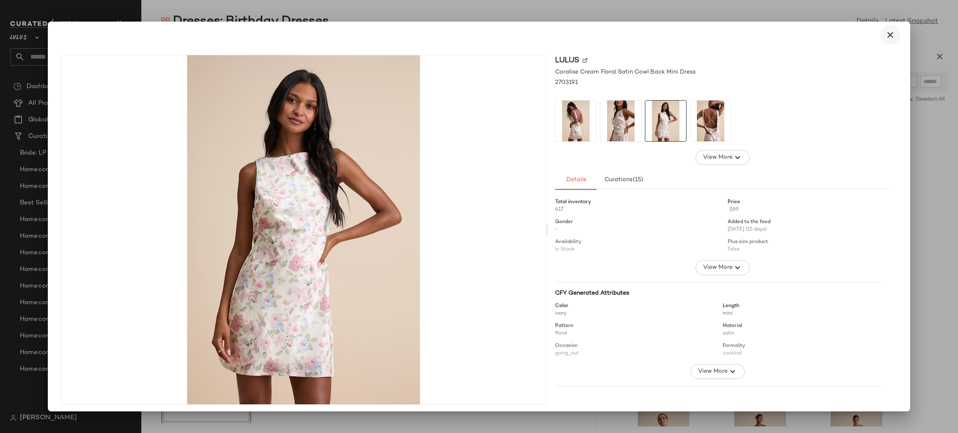
click at [886, 34] on icon "button" at bounding box center [891, 35] width 10 height 10
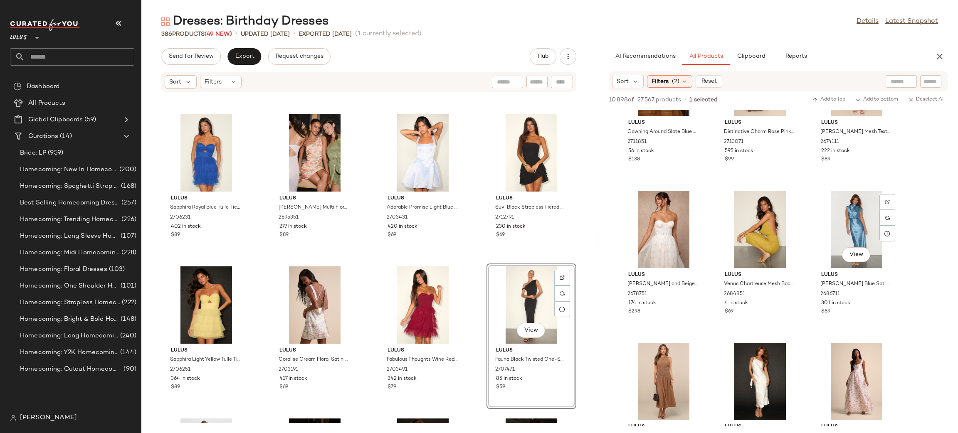
scroll to position [12443, 0]
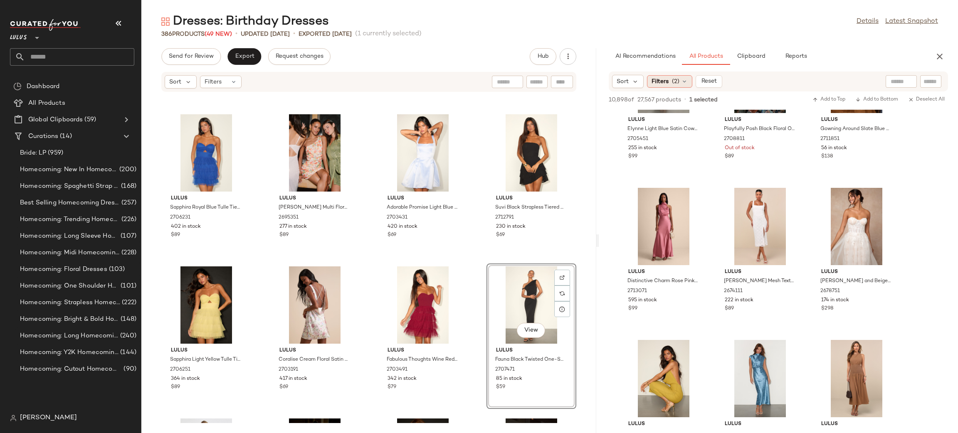
click at [656, 81] on span "Filters" at bounding box center [660, 81] width 17 height 9
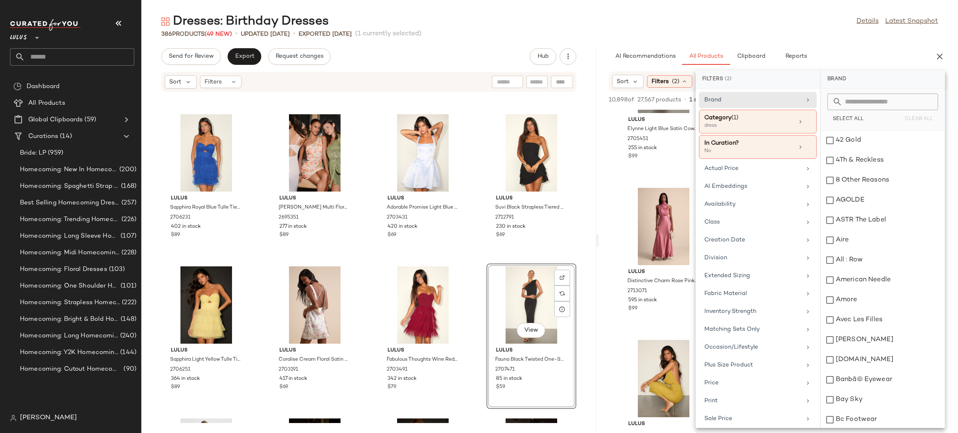
click at [765, 30] on div "386 Products (49 New) • updated Aug 20th • Exported Aug 18th (1 currently selec…" at bounding box center [549, 34] width 817 height 8
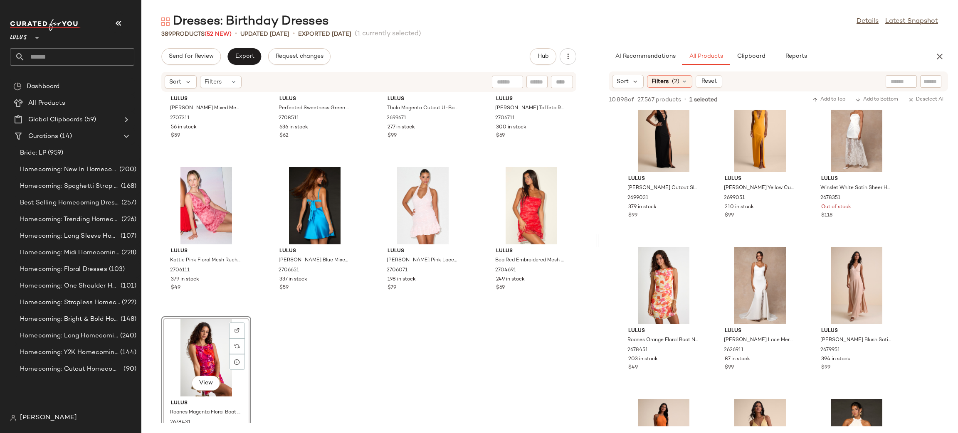
scroll to position [14590, 0]
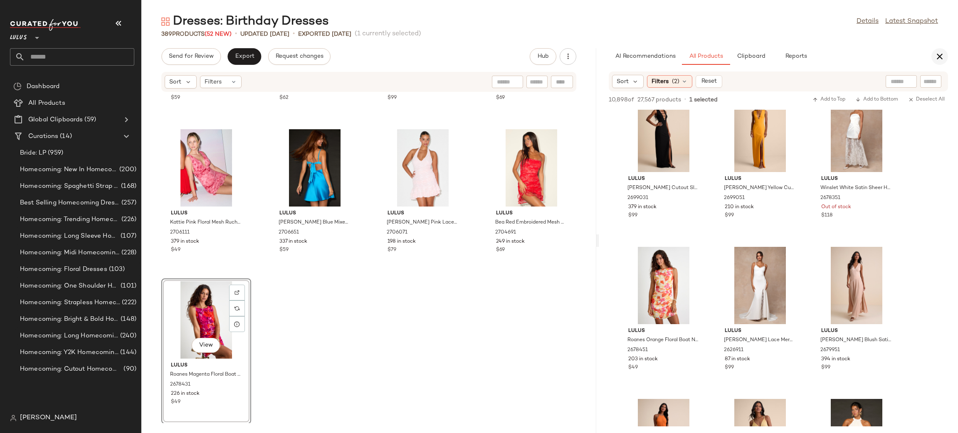
click at [940, 62] on button "button" at bounding box center [940, 56] width 17 height 17
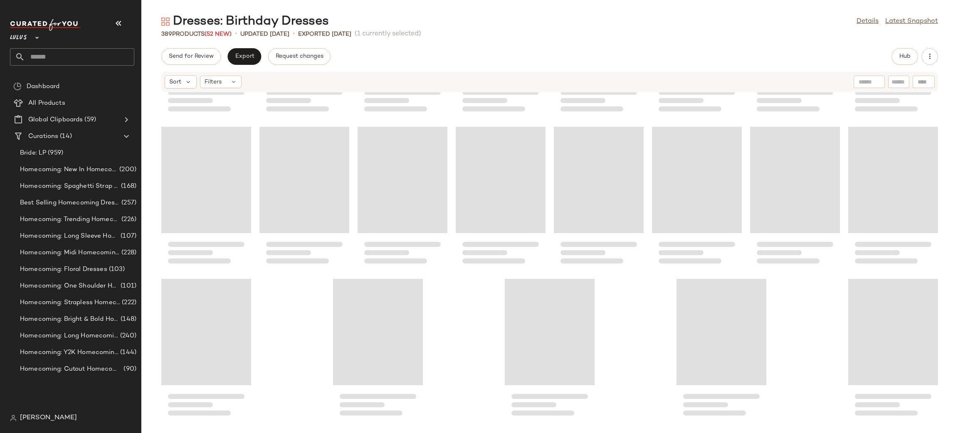
scroll to position [7130, 0]
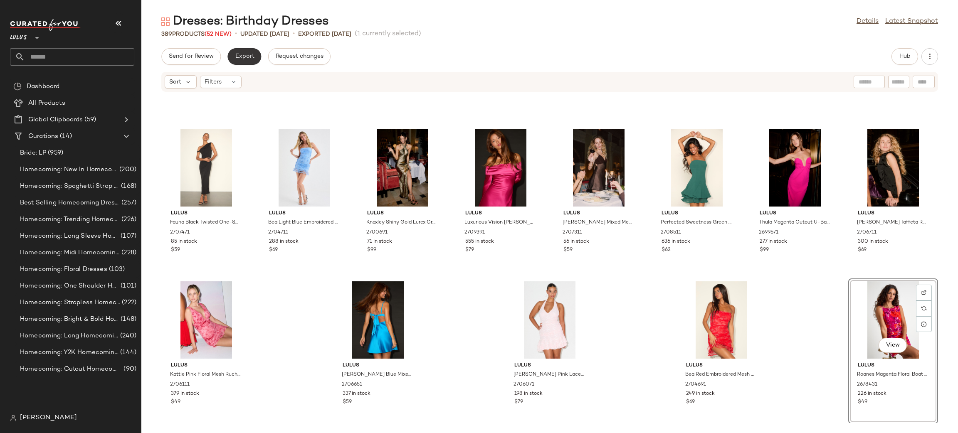
click at [244, 56] on span "Export" at bounding box center [245, 56] width 20 height 7
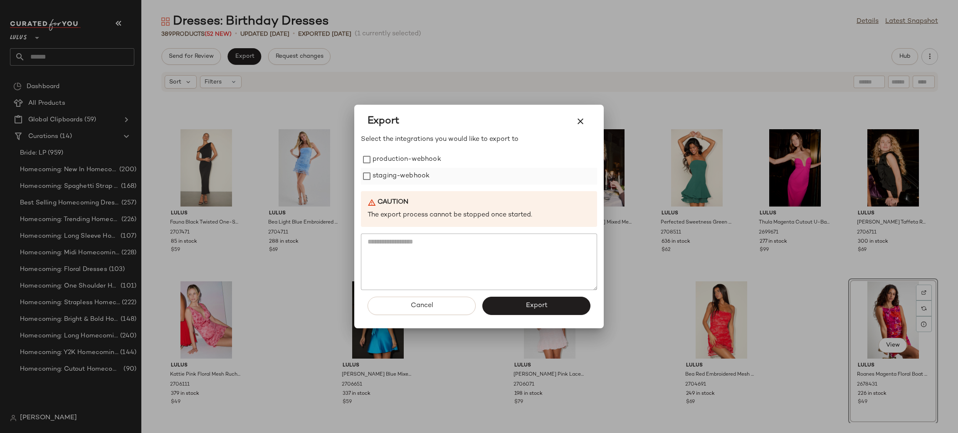
drag, startPoint x: 408, startPoint y: 156, endPoint x: 399, endPoint y: 169, distance: 16.1
click at [406, 157] on label "production-webhook" at bounding box center [407, 159] width 69 height 17
click at [408, 183] on label "staging-webhook" at bounding box center [401, 176] width 57 height 17
click at [548, 301] on button "Export" at bounding box center [537, 306] width 108 height 18
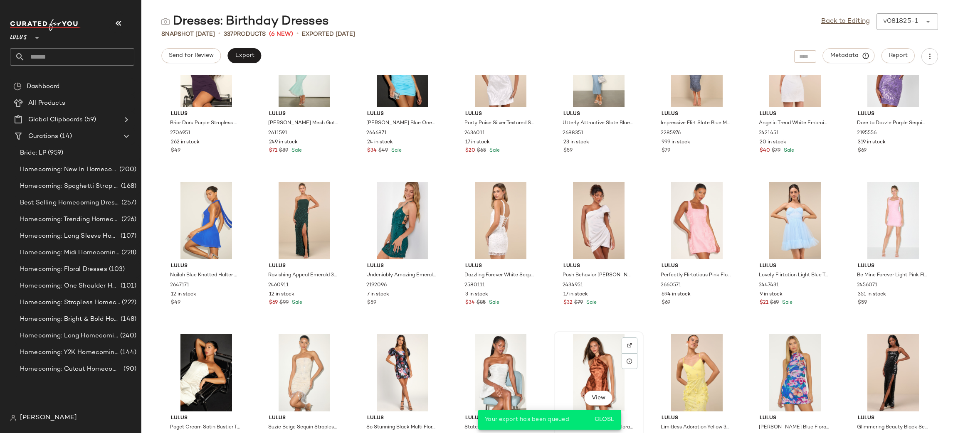
scroll to position [5992, 0]
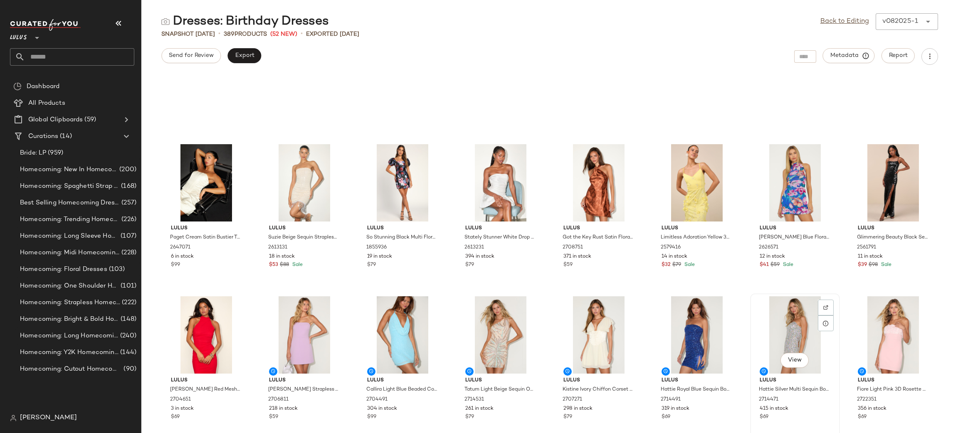
scroll to position [6181, 0]
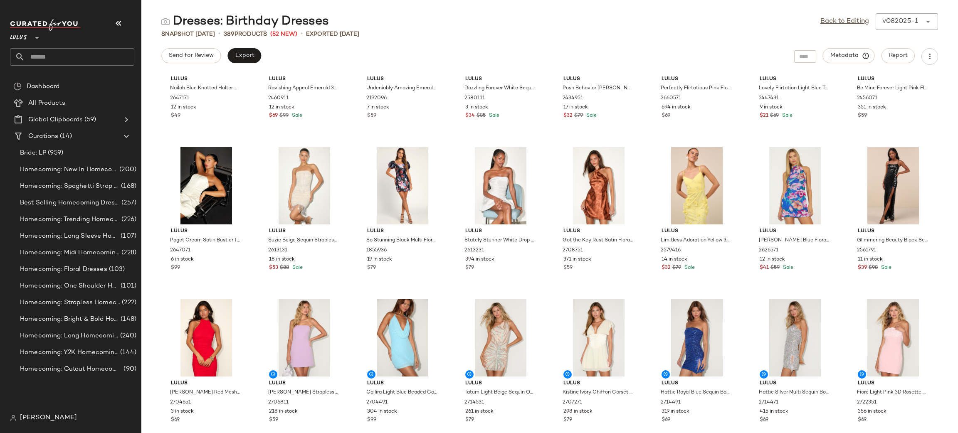
click at [87, 57] on input "text" at bounding box center [79, 56] width 109 height 17
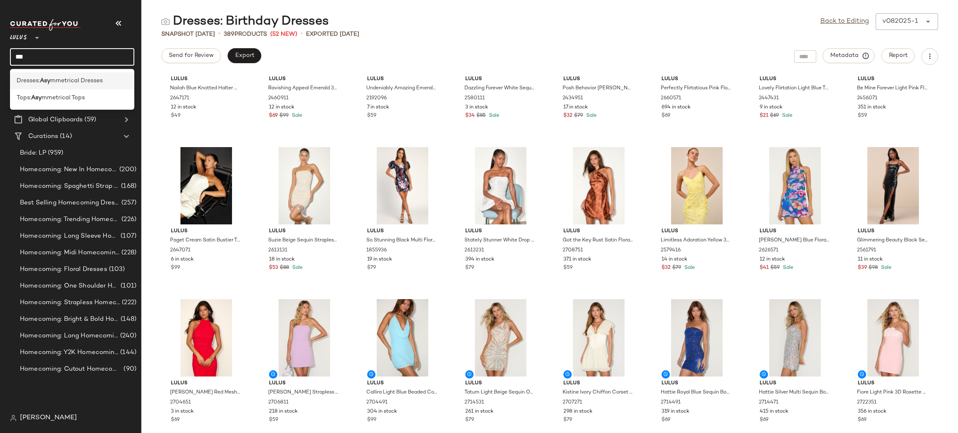
type input "***"
click at [85, 75] on div "Dresses: Asy mmetrical Dresses" at bounding box center [72, 80] width 124 height 17
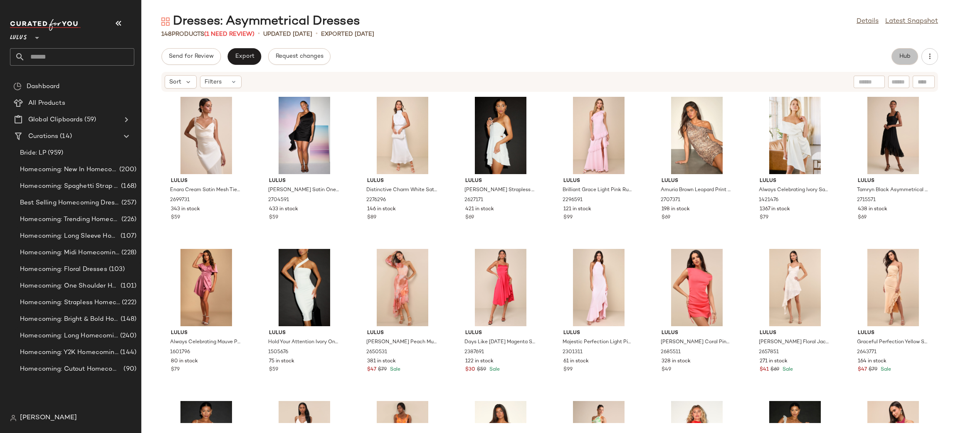
click at [899, 53] on span "Hub" at bounding box center [905, 56] width 12 height 7
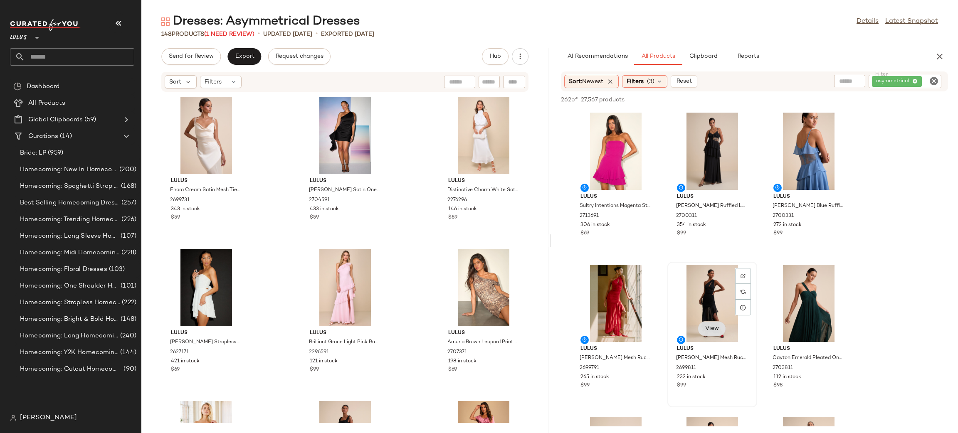
click at [711, 332] on span "View" at bounding box center [712, 329] width 14 height 7
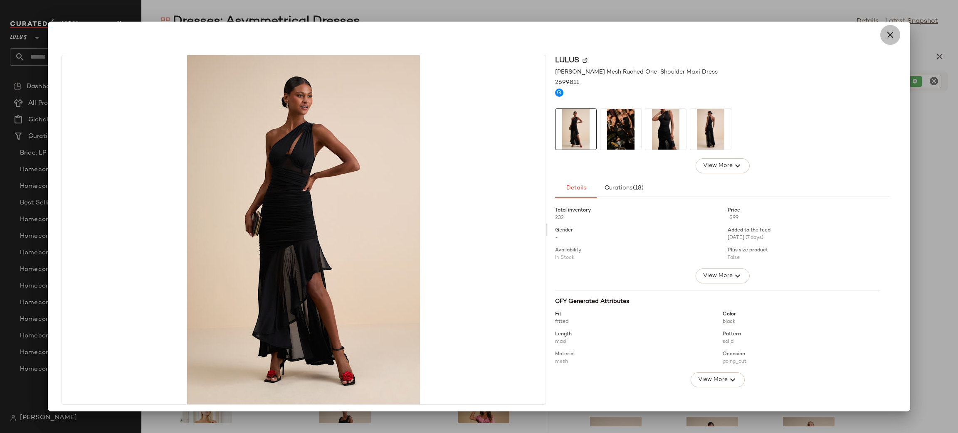
click at [886, 31] on icon "button" at bounding box center [891, 35] width 10 height 10
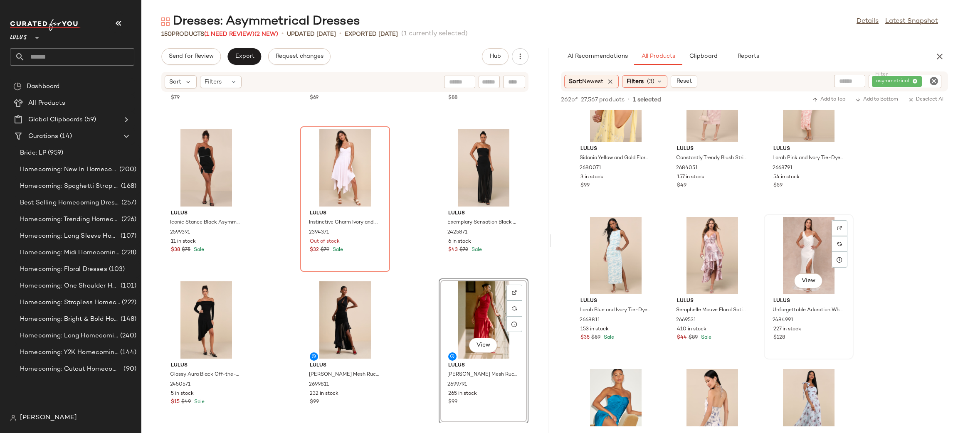
scroll to position [996, 0]
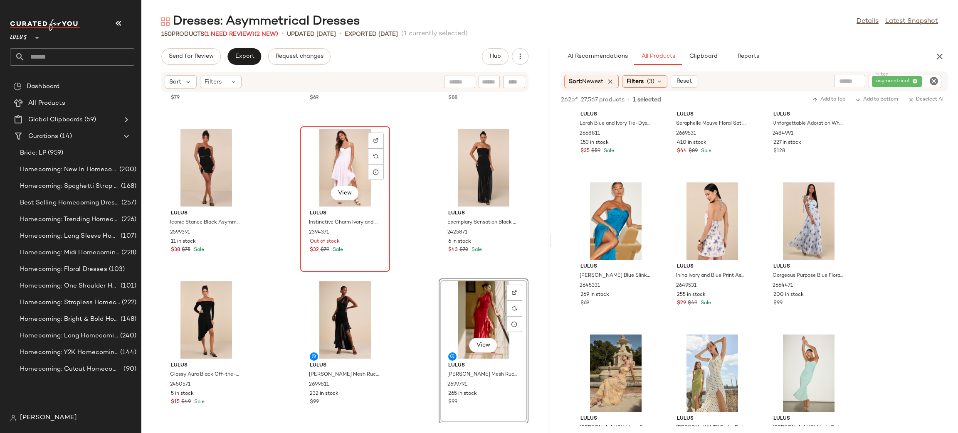
click at [344, 153] on div "View" at bounding box center [345, 167] width 84 height 77
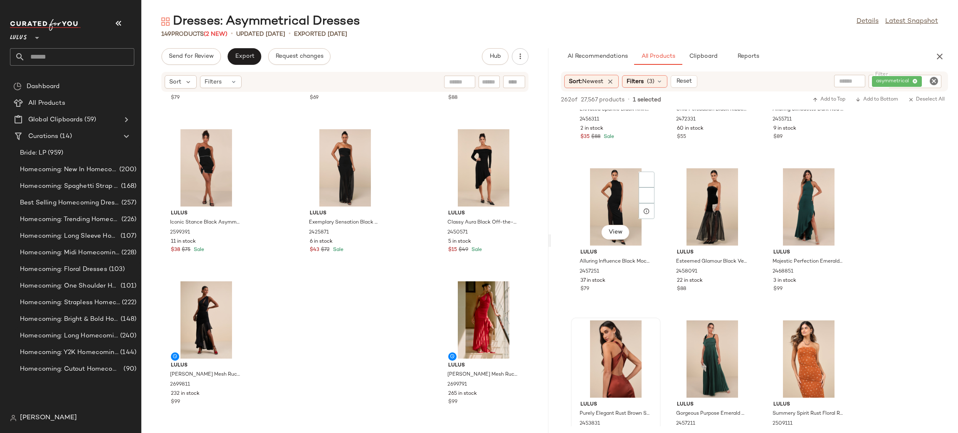
scroll to position [3432, 0]
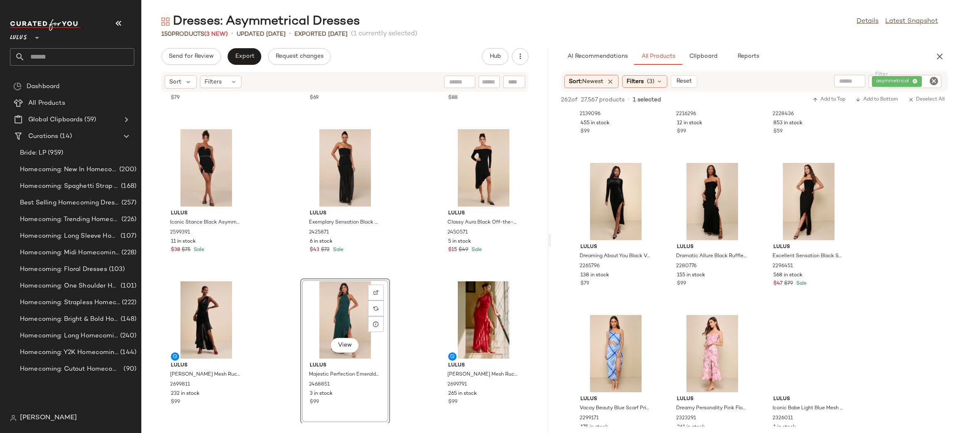
scroll to position [5469, 0]
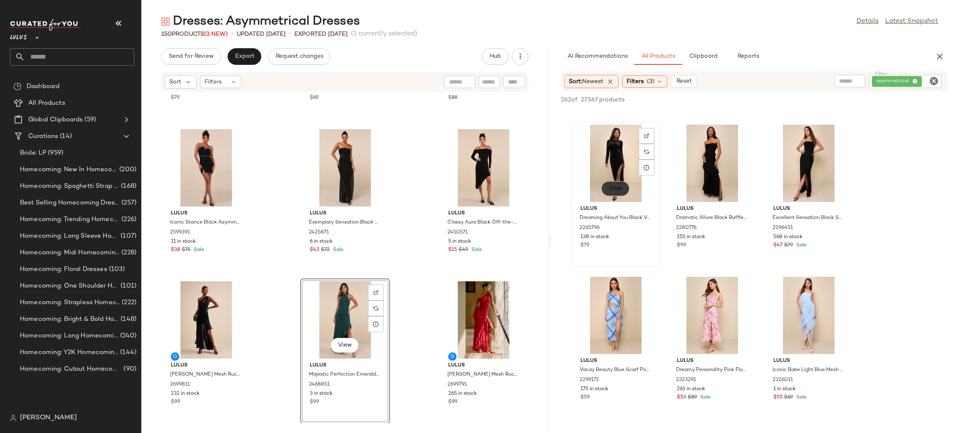
click at [619, 186] on span "View" at bounding box center [616, 189] width 14 height 7
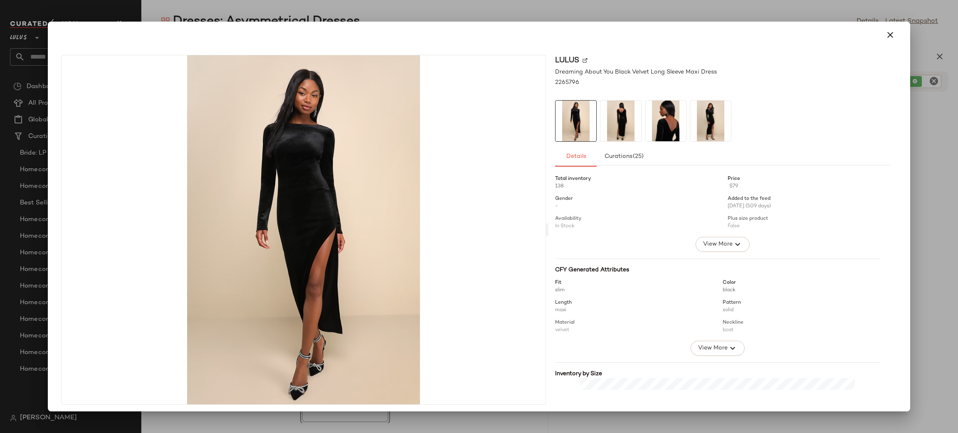
click at [623, 126] on img at bounding box center [621, 121] width 41 height 41
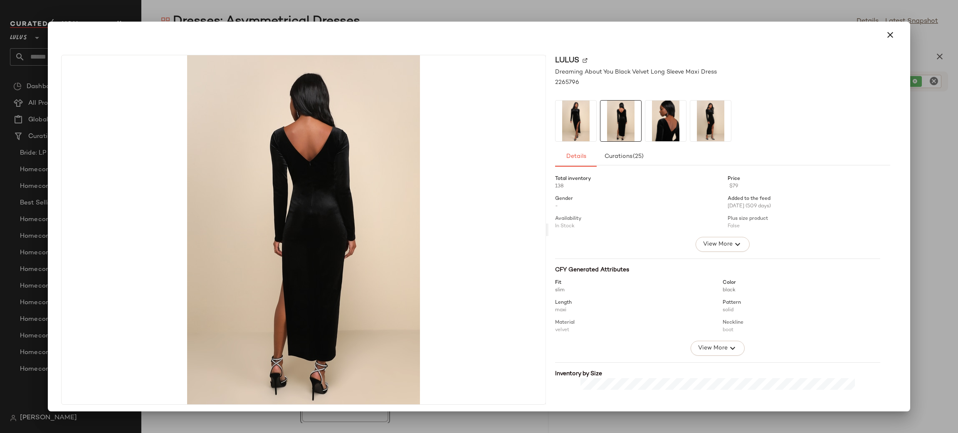
click at [709, 123] on img at bounding box center [711, 121] width 41 height 41
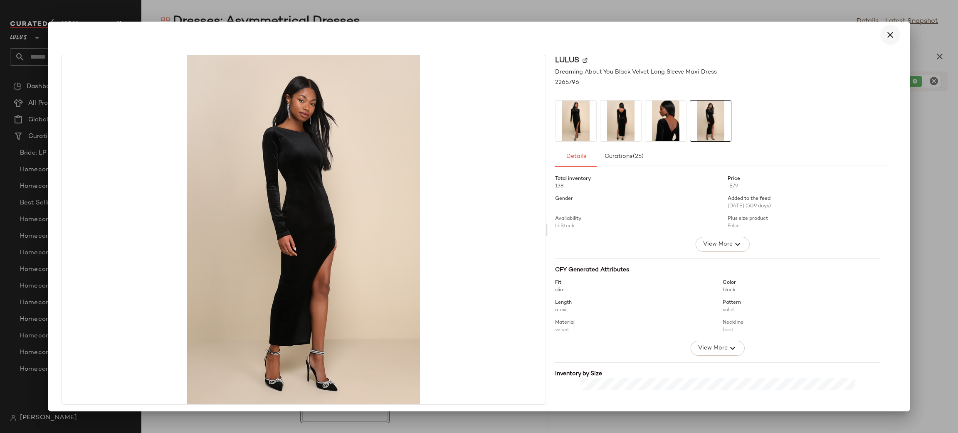
click at [886, 38] on icon "button" at bounding box center [891, 35] width 10 height 10
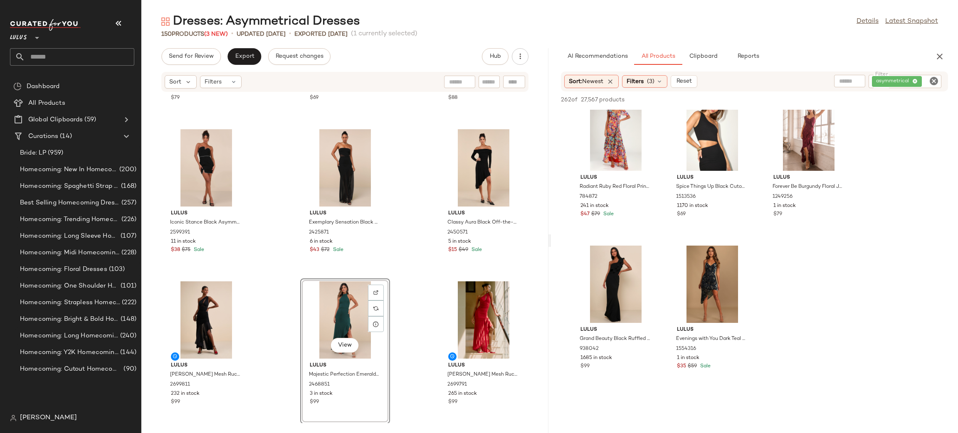
scroll to position [5810, 0]
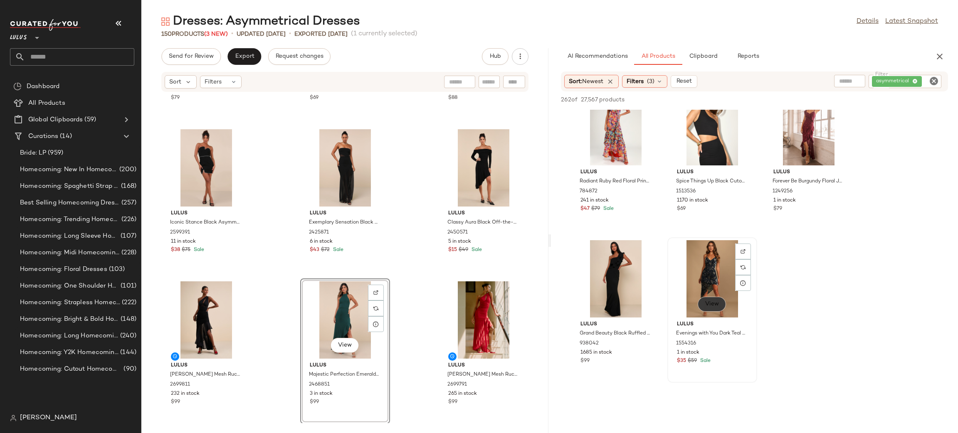
click at [718, 302] on span "View" at bounding box center [712, 304] width 14 height 7
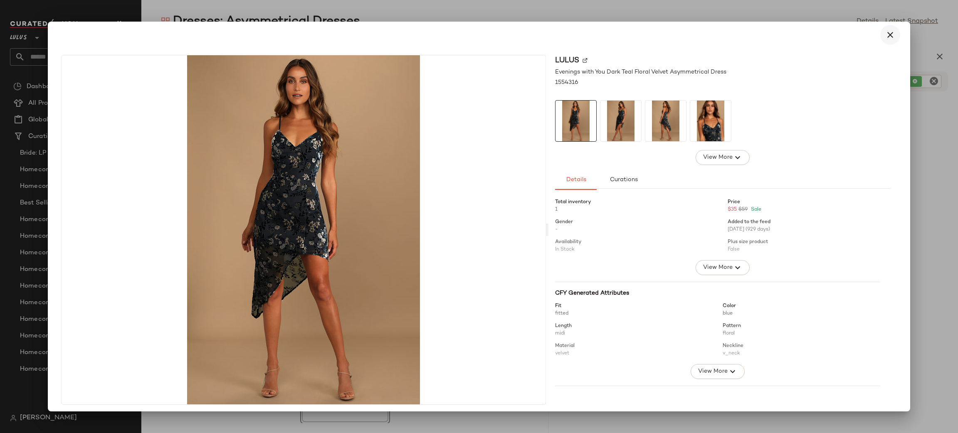
click at [891, 38] on button "button" at bounding box center [891, 35] width 20 height 20
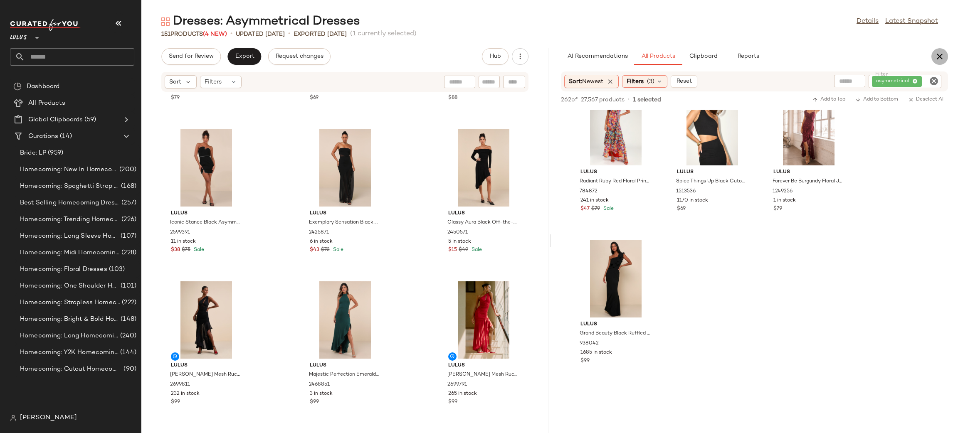
click at [934, 60] on button "button" at bounding box center [940, 56] width 17 height 17
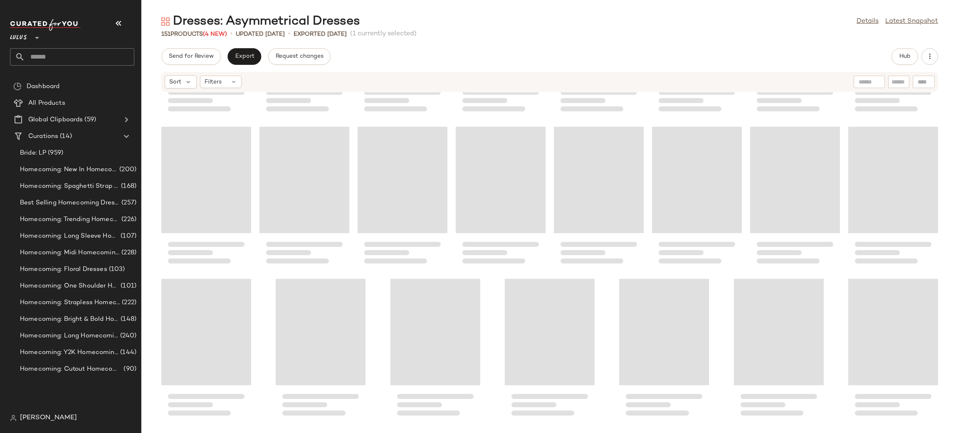
scroll to position [2562, 0]
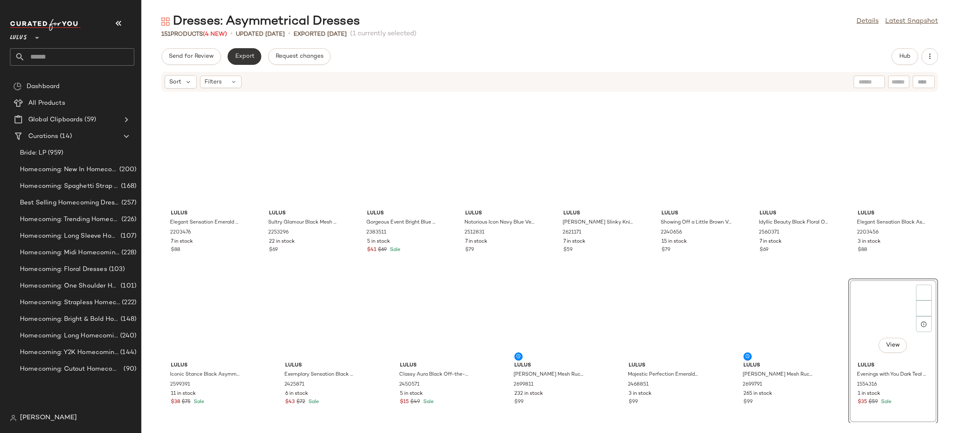
click at [233, 56] on button "Export" at bounding box center [245, 56] width 34 height 17
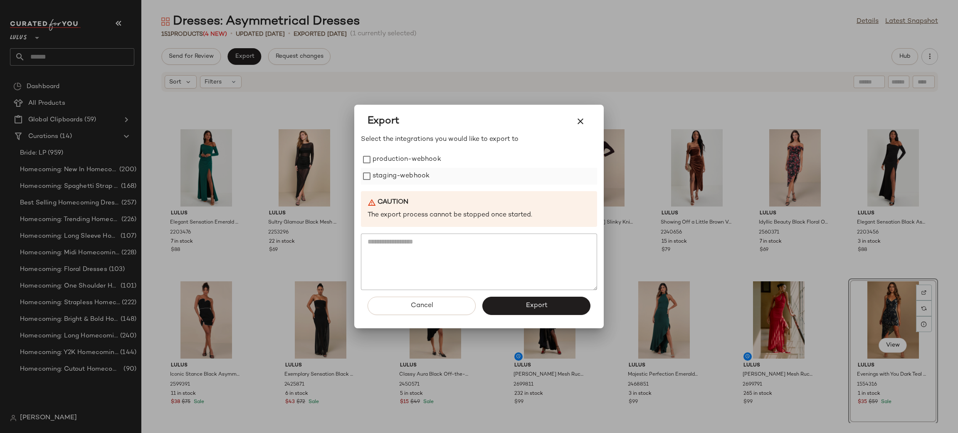
drag, startPoint x: 417, startPoint y: 158, endPoint x: 413, endPoint y: 184, distance: 26.5
click at [416, 160] on label "production-webhook" at bounding box center [407, 159] width 69 height 17
click at [412, 174] on label "staging-webhook" at bounding box center [401, 176] width 57 height 17
click at [554, 299] on button "Export" at bounding box center [537, 306] width 108 height 18
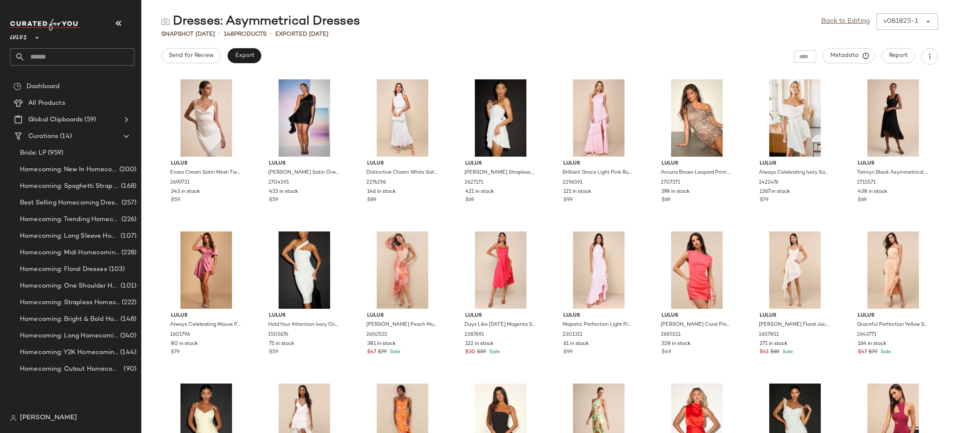
click at [57, 57] on input "text" at bounding box center [79, 56] width 109 height 17
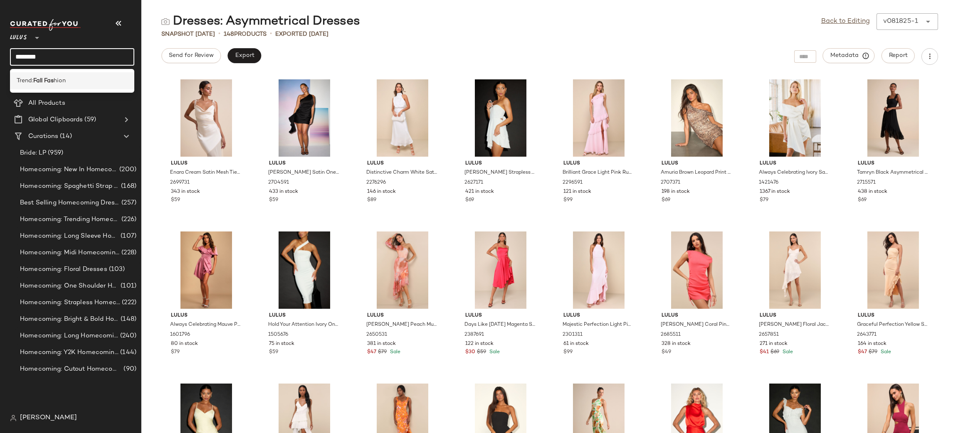
type input "********"
click at [83, 82] on div "Trend: Fall Fas hion" at bounding box center [72, 81] width 111 height 9
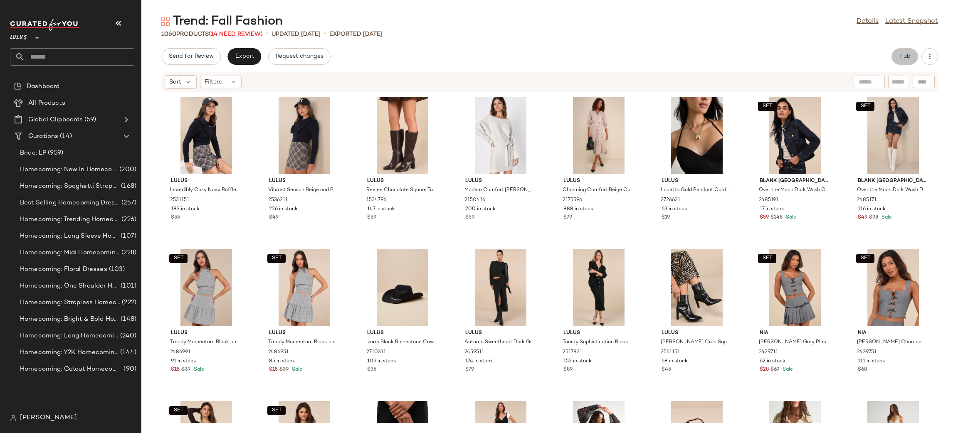
click at [901, 57] on span "Hub" at bounding box center [905, 56] width 12 height 7
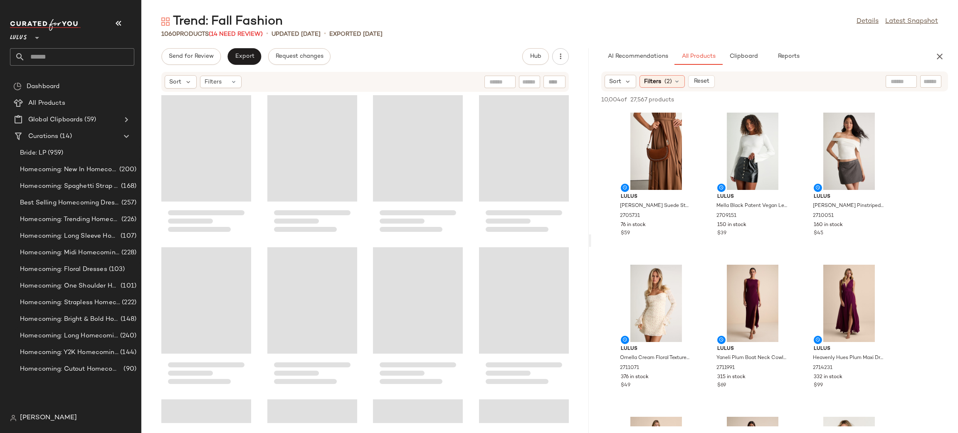
drag, startPoint x: 549, startPoint y: 245, endPoint x: 590, endPoint y: 256, distance: 42.6
click at [591, 256] on div "Trend: Fall Fashion Details Latest Snapshot 1060 Products (14 Need Review) • up…" at bounding box center [549, 223] width 817 height 420
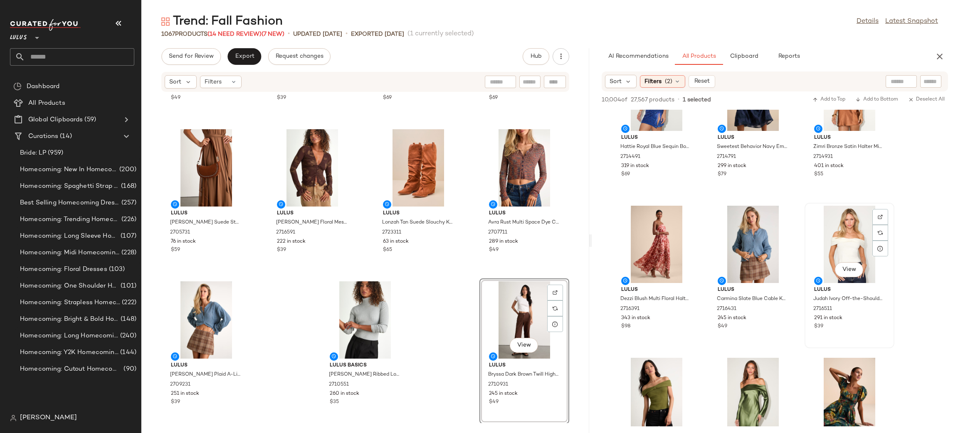
scroll to position [2196, 0]
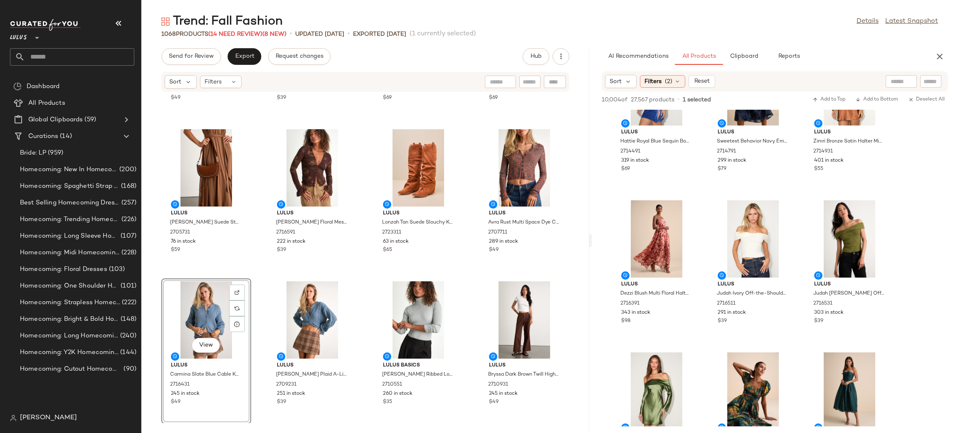
click at [358, 287] on div "Lulus Quinee Light Pink V-Neckline Oversized Sweater 2716151 262 in stock $49 L…" at bounding box center [365, 257] width 448 height 331
click at [202, 312] on div "View" at bounding box center [206, 320] width 84 height 77
click at [312, 310] on div "View" at bounding box center [312, 320] width 84 height 77
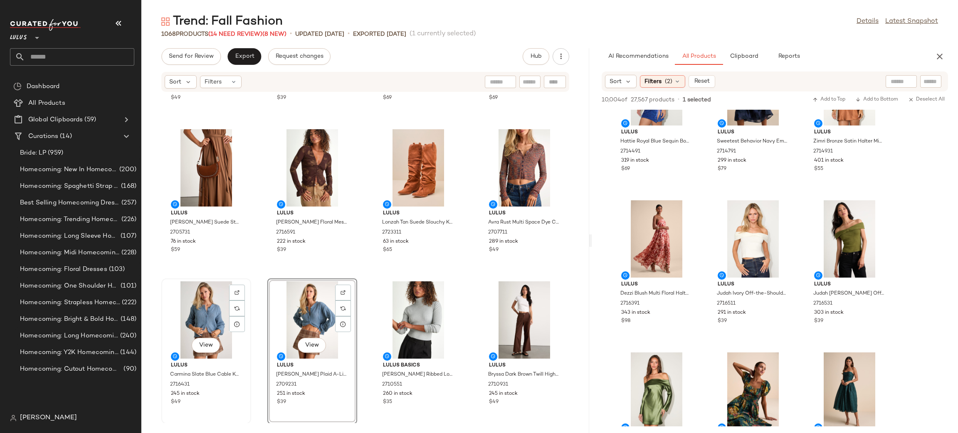
click at [212, 311] on div "View" at bounding box center [206, 320] width 84 height 77
click at [361, 282] on div "Lulus Quinee Light Pink V-Neckline Oversized Sweater 2716151 262 in stock $49 L…" at bounding box center [365, 257] width 448 height 331
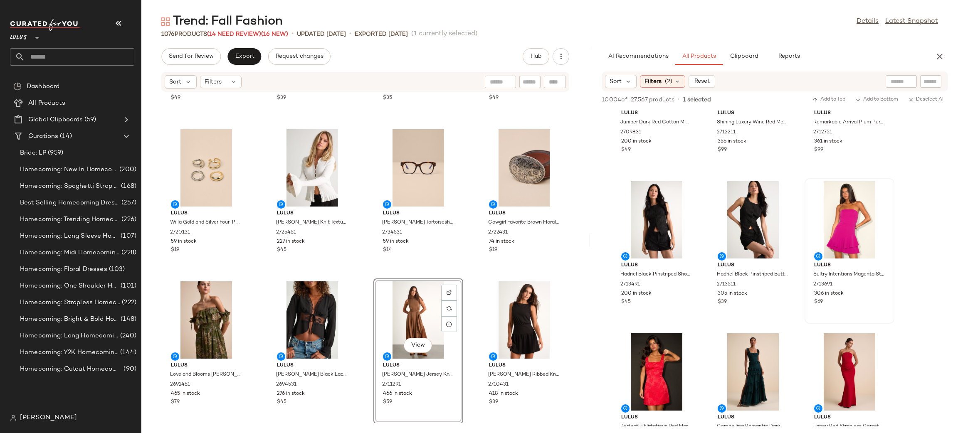
scroll to position [4359, 0]
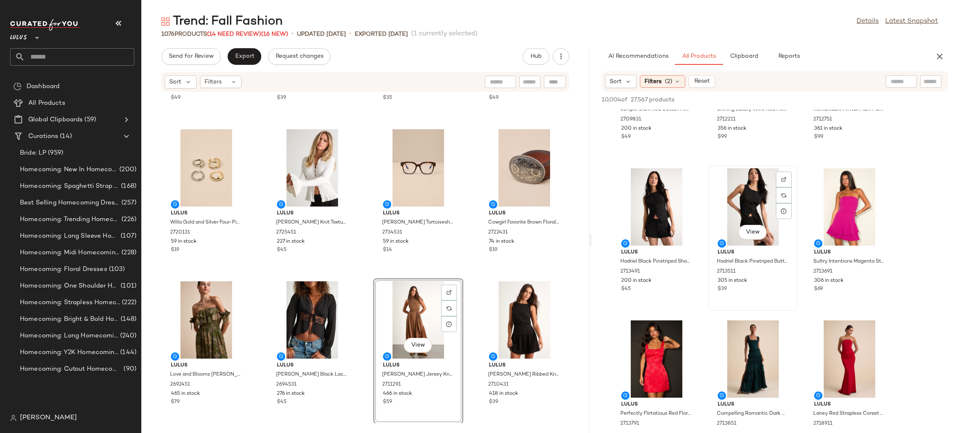
click at [765, 186] on div "View" at bounding box center [753, 206] width 84 height 77
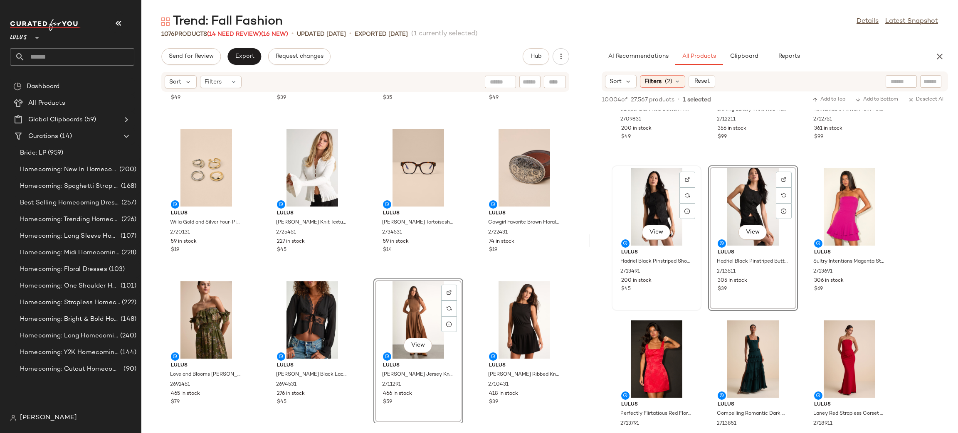
click at [660, 198] on div "View" at bounding box center [657, 206] width 84 height 77
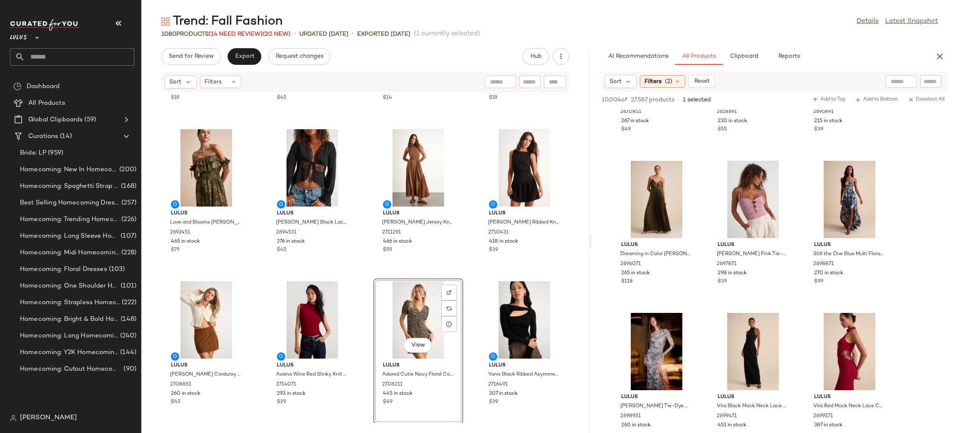
scroll to position [13424, 0]
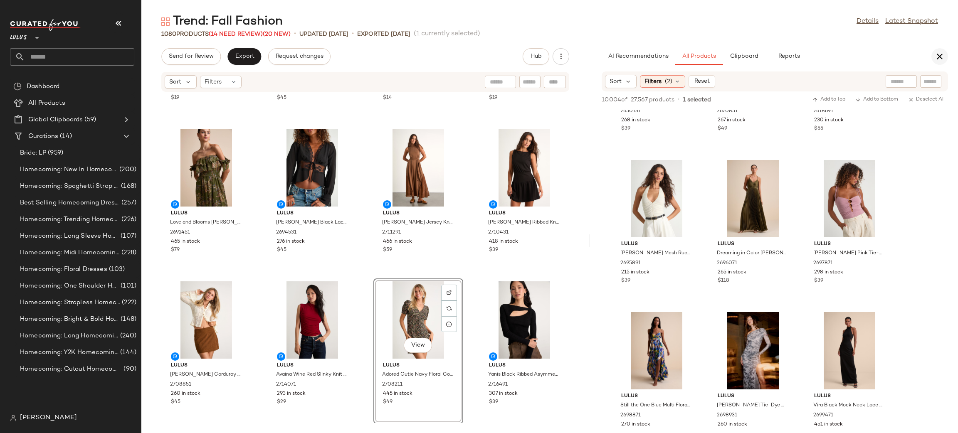
click at [943, 56] on icon "button" at bounding box center [940, 57] width 10 height 10
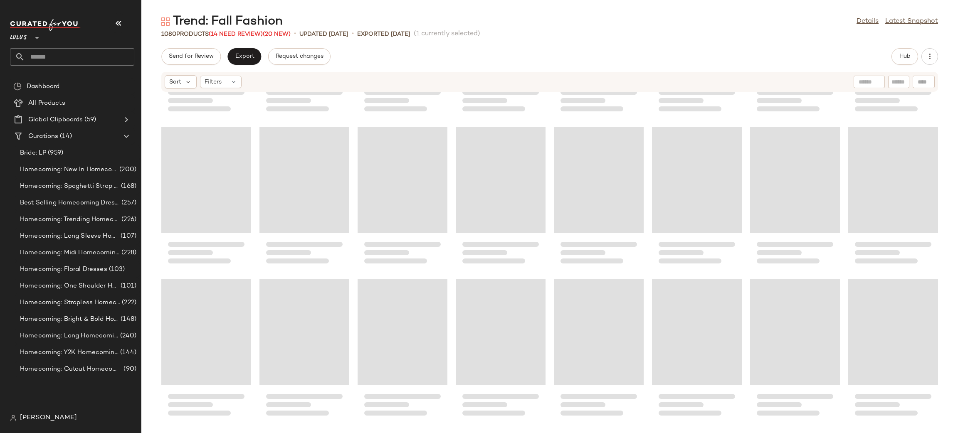
scroll to position [20223, 0]
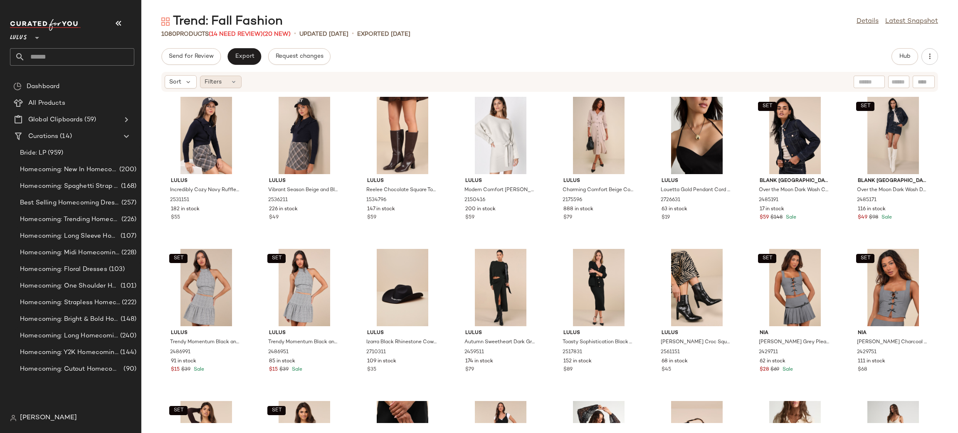
click at [209, 80] on span "Filters" at bounding box center [213, 82] width 17 height 9
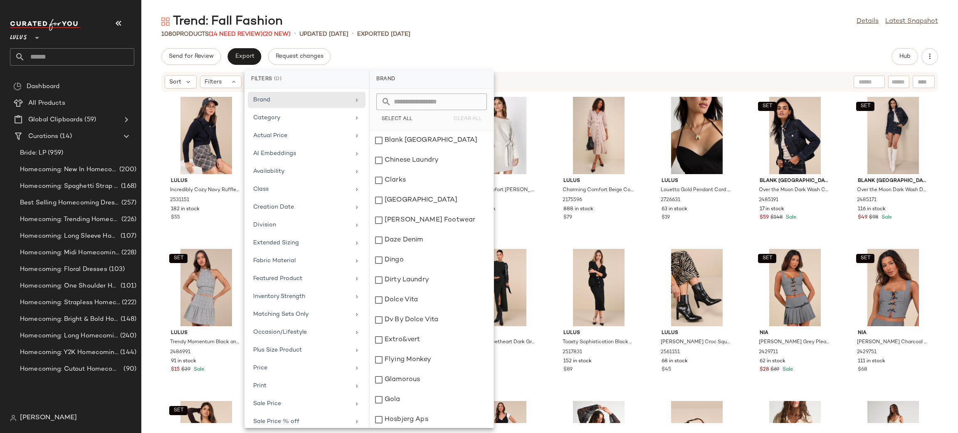
click at [450, 56] on div "Send for Review Export Request changes Hub" at bounding box center [549, 56] width 777 height 17
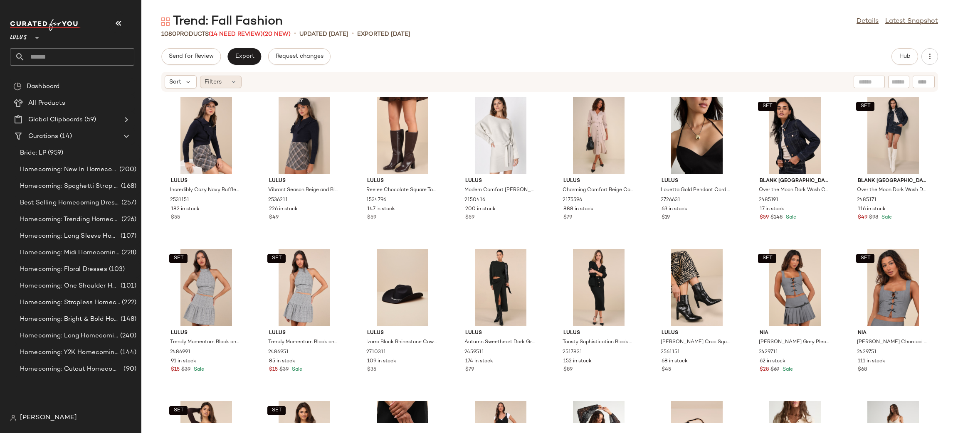
click at [226, 82] on div "Filters" at bounding box center [221, 82] width 42 height 12
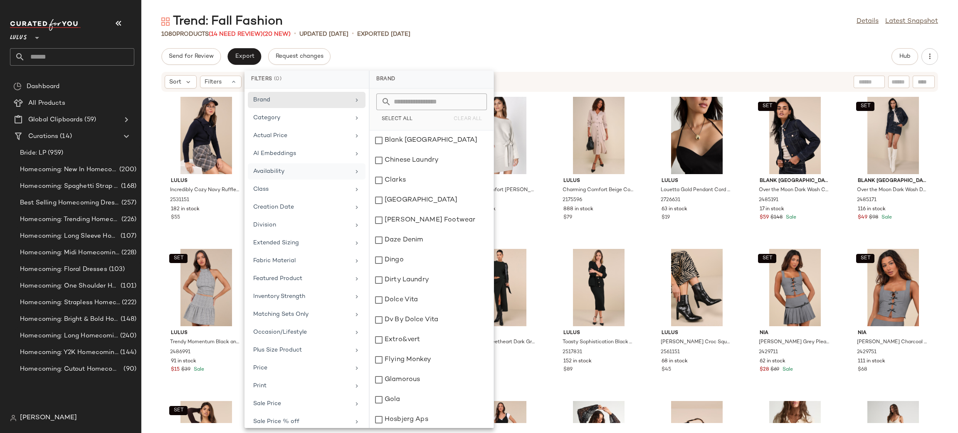
click at [296, 170] on div "Availability" at bounding box center [301, 171] width 97 height 9
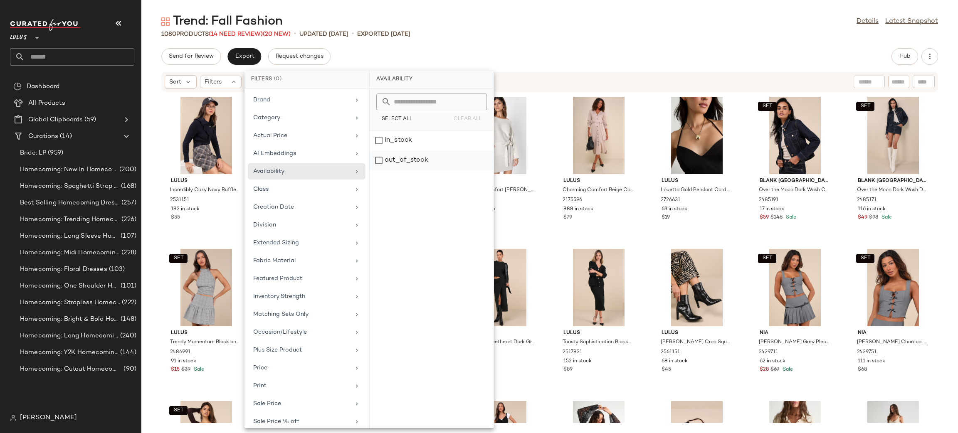
click at [383, 162] on div "out_of_stock" at bounding box center [432, 161] width 124 height 20
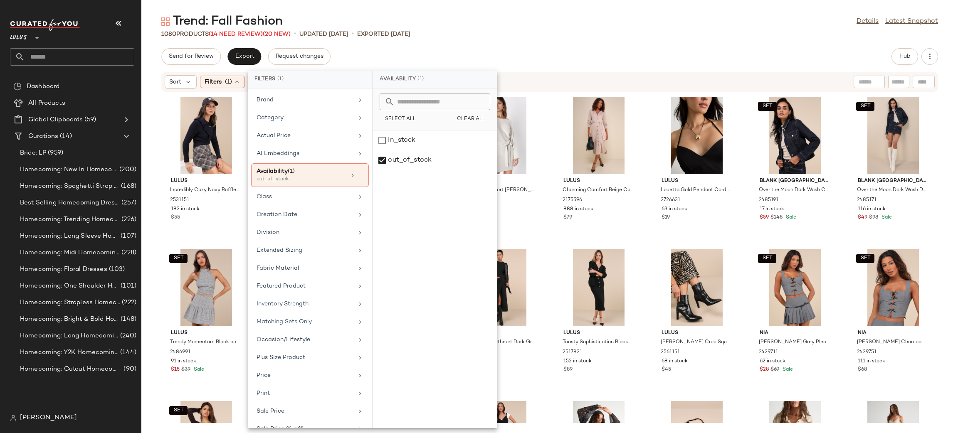
click at [523, 56] on div "Send for Review Export Request changes Hub" at bounding box center [549, 56] width 777 height 17
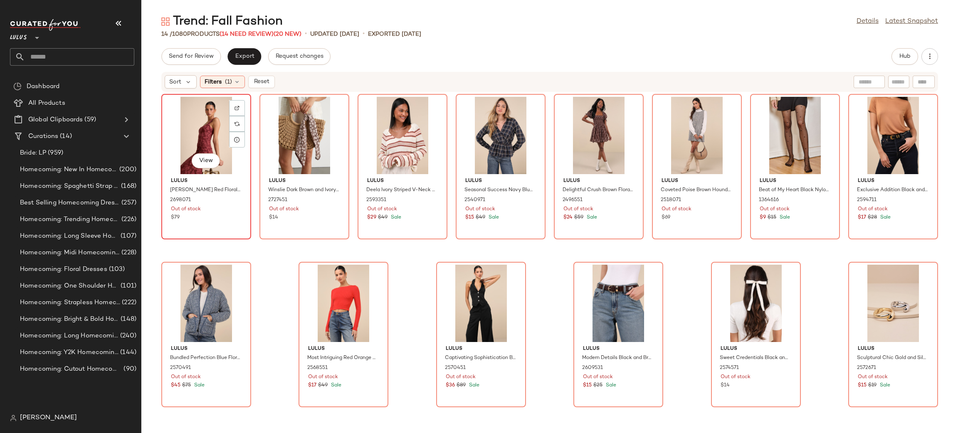
click at [191, 134] on div "View" at bounding box center [206, 135] width 84 height 77
click at [871, 289] on div "View" at bounding box center [893, 303] width 84 height 77
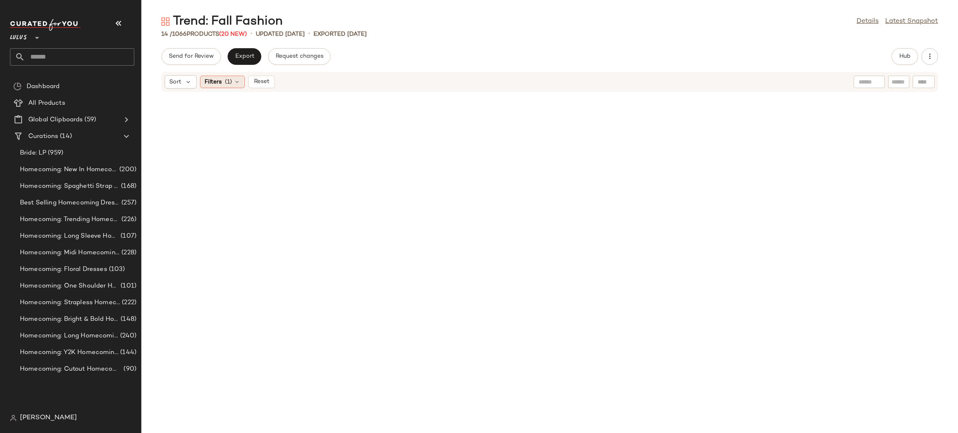
click at [208, 82] on span "Filters" at bounding box center [213, 82] width 17 height 9
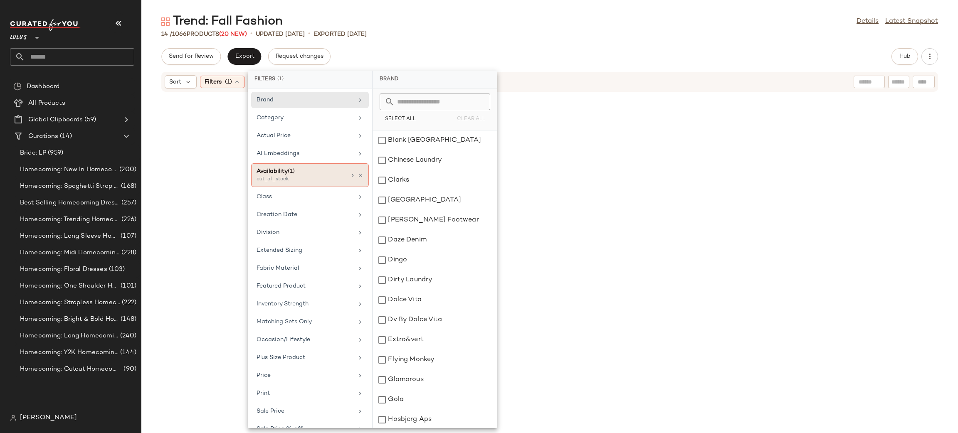
click at [361, 176] on div "Availability (1) out_of_stock" at bounding box center [310, 175] width 118 height 24
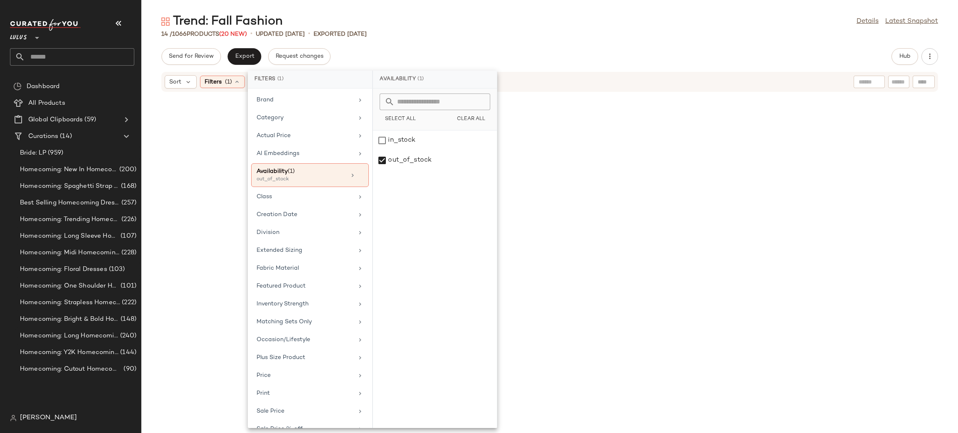
click at [656, 57] on div "Send for Review Export Request changes Hub" at bounding box center [549, 56] width 777 height 17
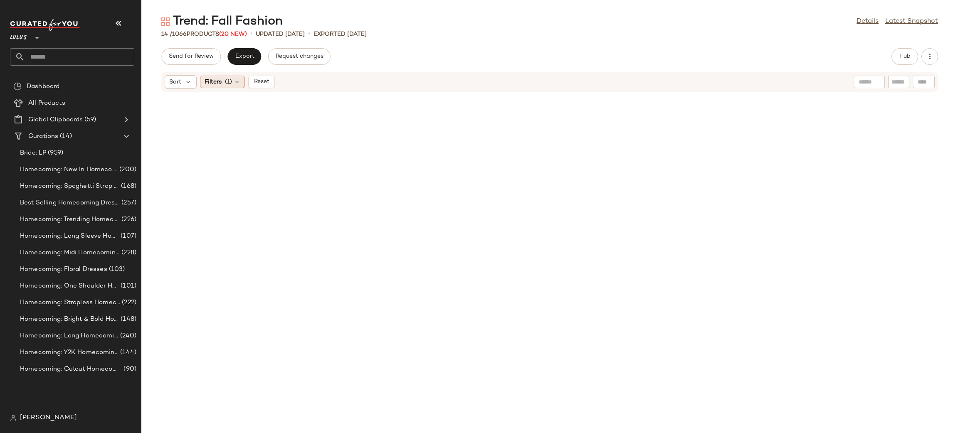
click at [228, 81] on span "(1)" at bounding box center [228, 82] width 7 height 9
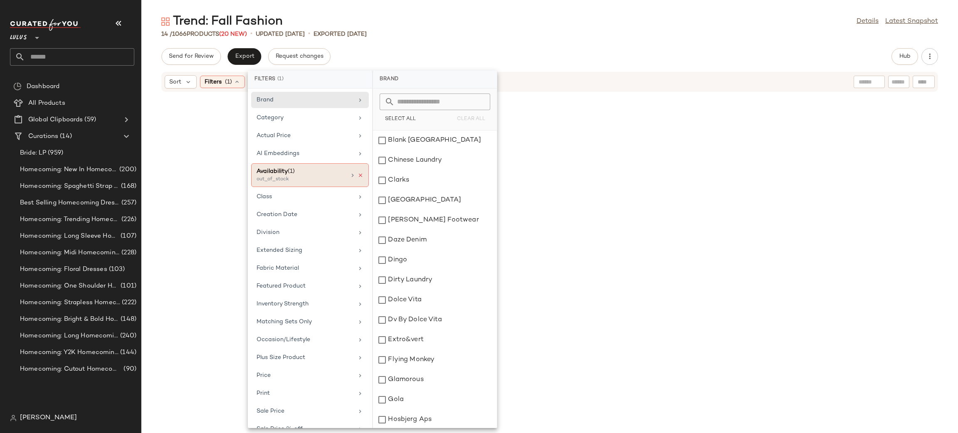
click at [359, 176] on icon at bounding box center [361, 176] width 6 height 6
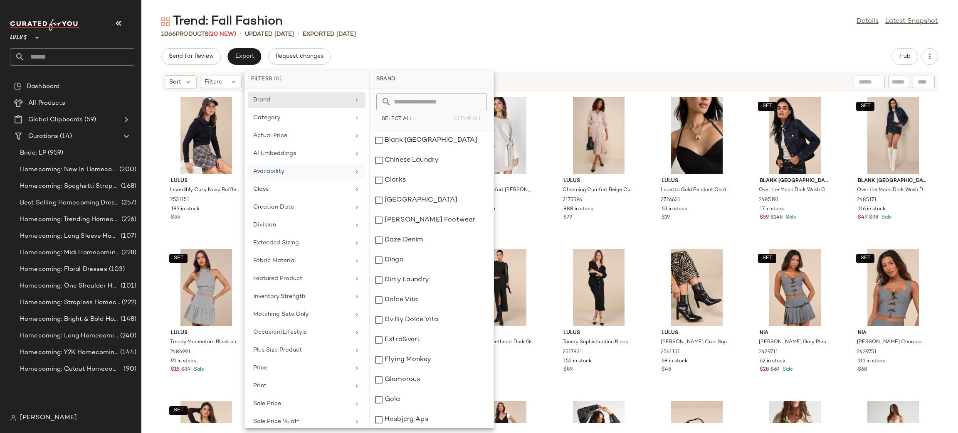
click at [573, 40] on div "Trend: Fall Fashion Details Latest Snapshot 1066 Products (20 New) • updated Au…" at bounding box center [549, 223] width 817 height 420
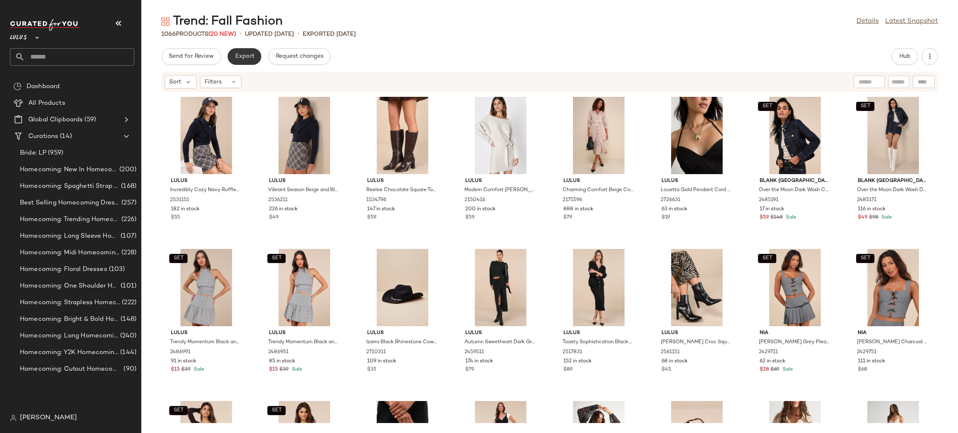
click at [249, 56] on span "Export" at bounding box center [245, 56] width 20 height 7
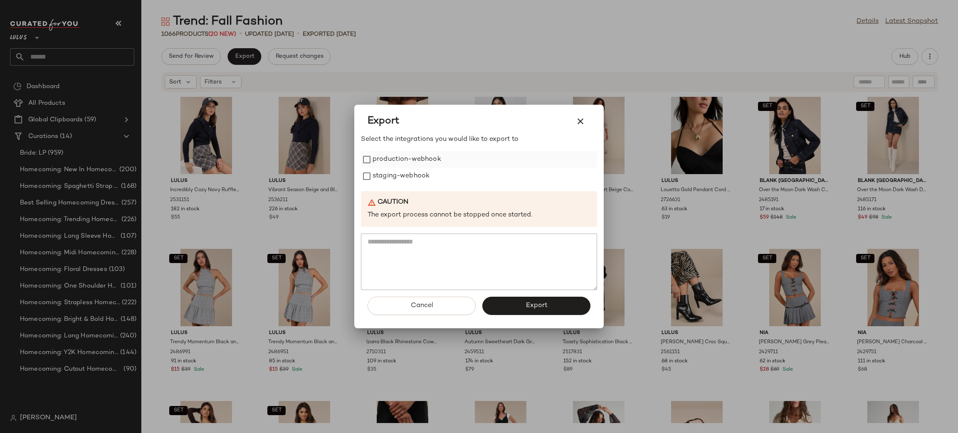
click at [435, 159] on label "production-webhook" at bounding box center [407, 159] width 69 height 17
click at [425, 175] on label "staging-webhook" at bounding box center [401, 176] width 57 height 17
click at [529, 302] on button "Export" at bounding box center [537, 306] width 108 height 18
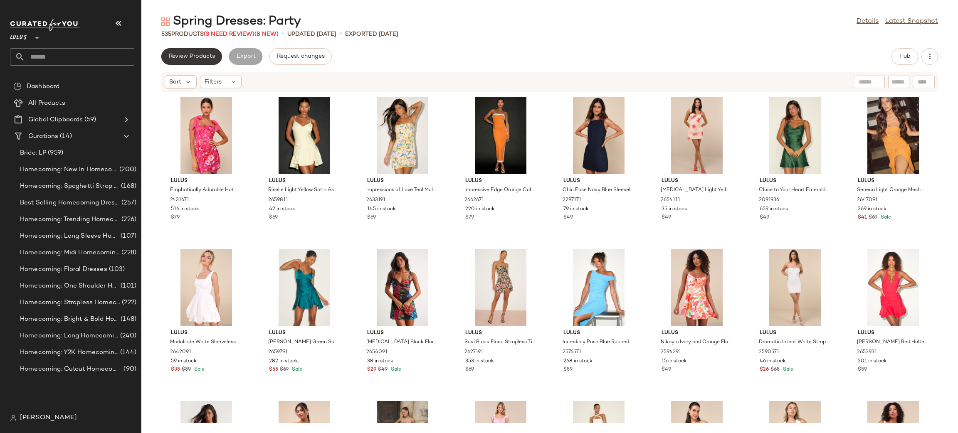
click at [194, 59] on span "Review Products" at bounding box center [191, 56] width 47 height 7
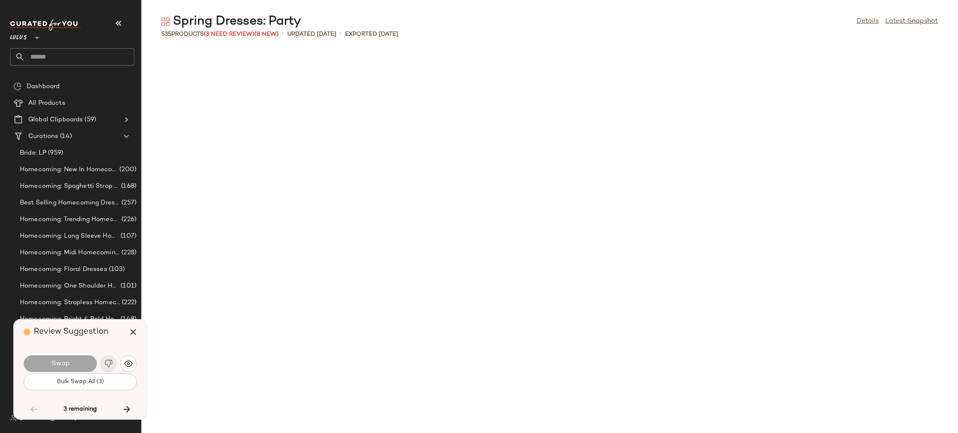
scroll to position [2436, 0]
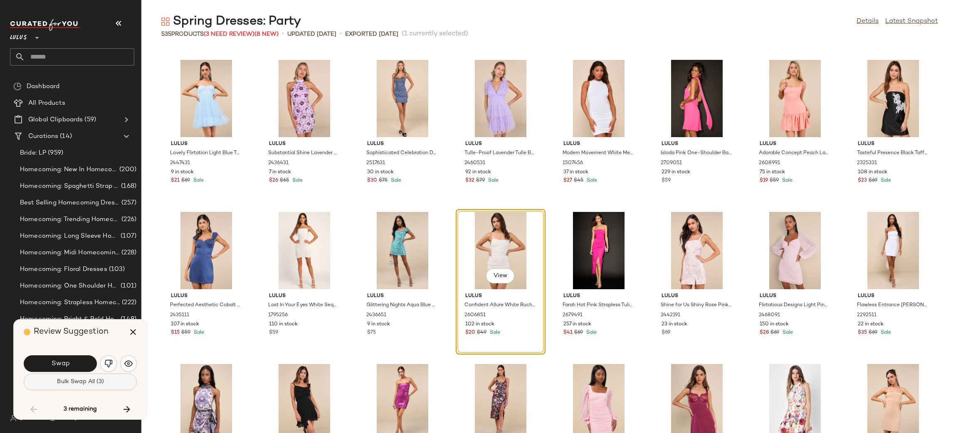
click at [129, 375] on button "Bulk Swap All (3)" at bounding box center [80, 382] width 113 height 17
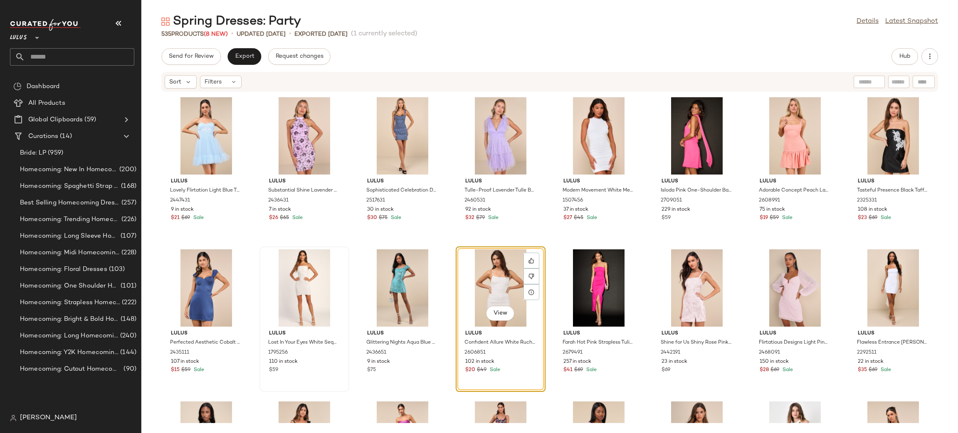
scroll to position [2455, 0]
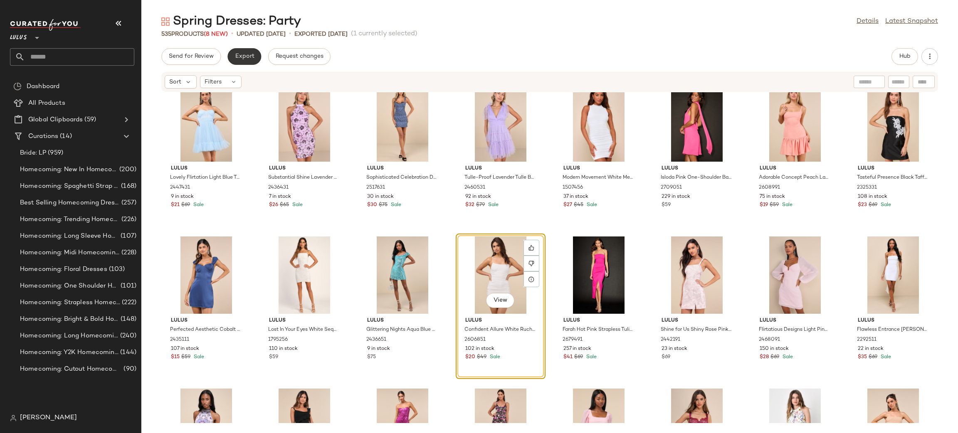
click at [235, 60] on button "Export" at bounding box center [245, 56] width 34 height 17
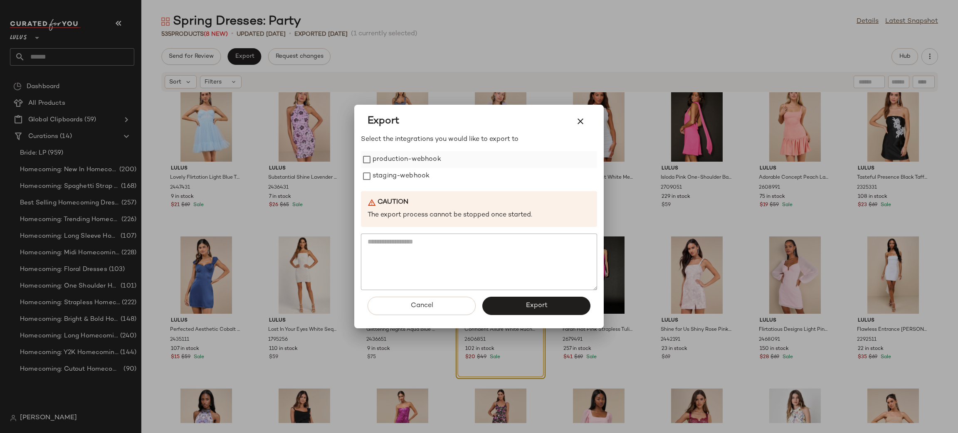
click at [438, 158] on label "production-webhook" at bounding box center [407, 159] width 69 height 17
click at [416, 180] on label "staging-webhook" at bounding box center [401, 176] width 57 height 17
click at [579, 308] on button "Export" at bounding box center [537, 306] width 108 height 18
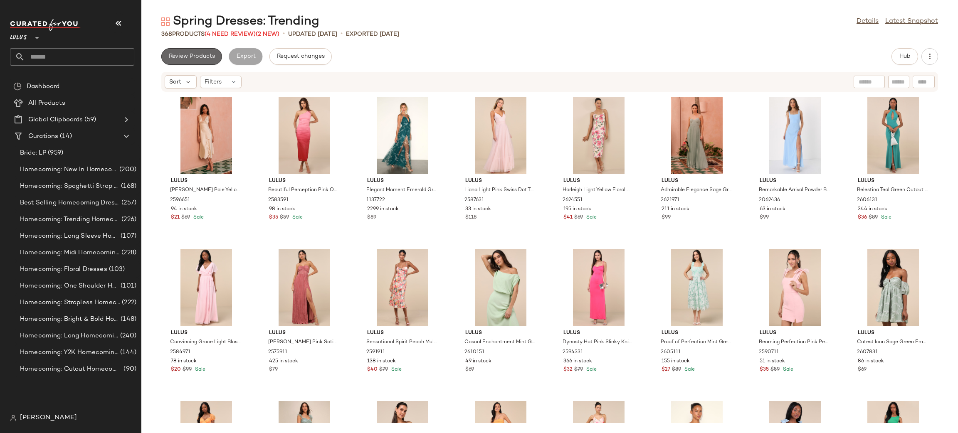
click at [202, 60] on button "Review Products" at bounding box center [191, 56] width 61 height 17
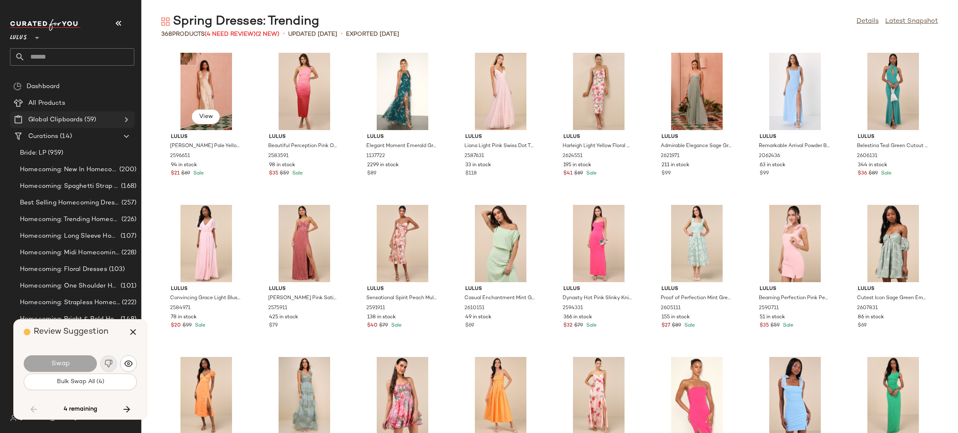
scroll to position [3958, 0]
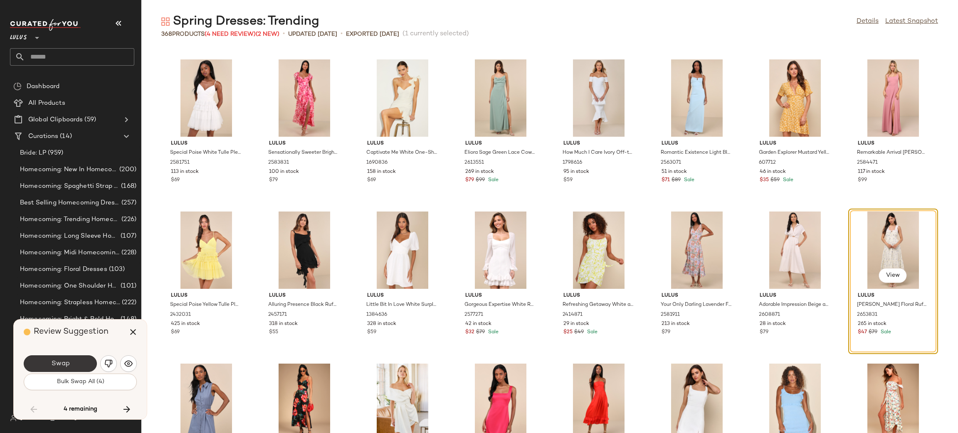
click at [85, 357] on button "Swap" at bounding box center [60, 364] width 73 height 17
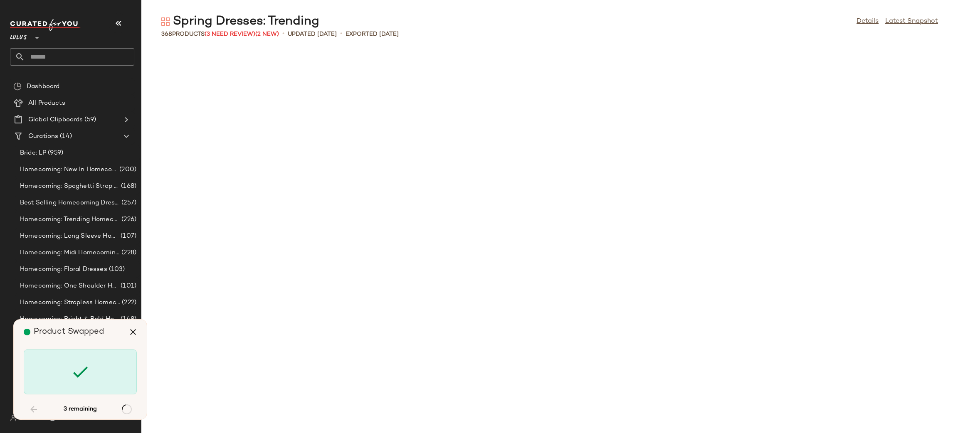
scroll to position [5633, 0]
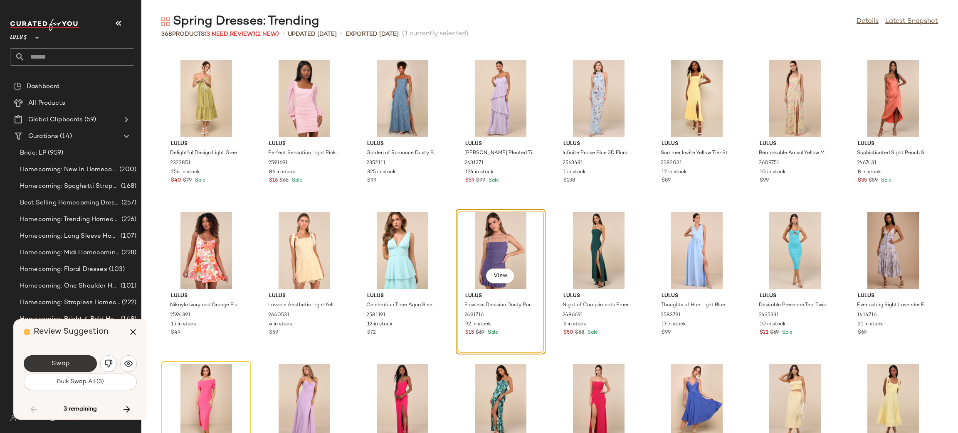
click at [78, 361] on button "Swap" at bounding box center [60, 364] width 73 height 17
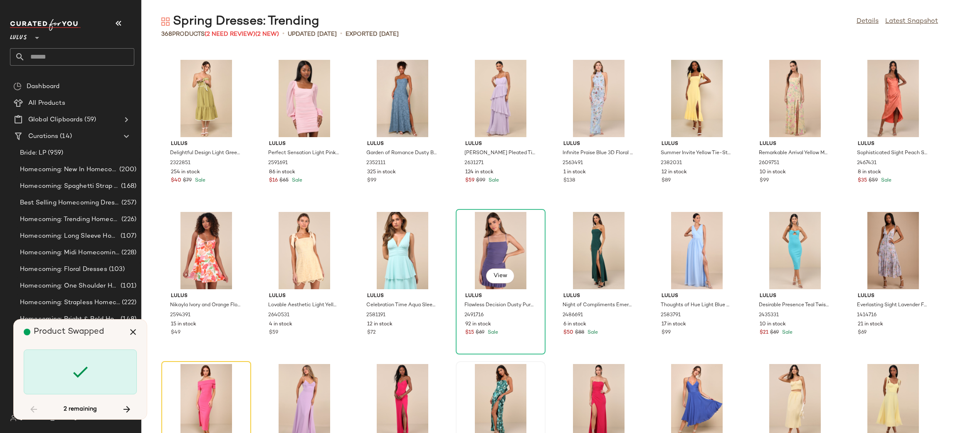
scroll to position [5785, 0]
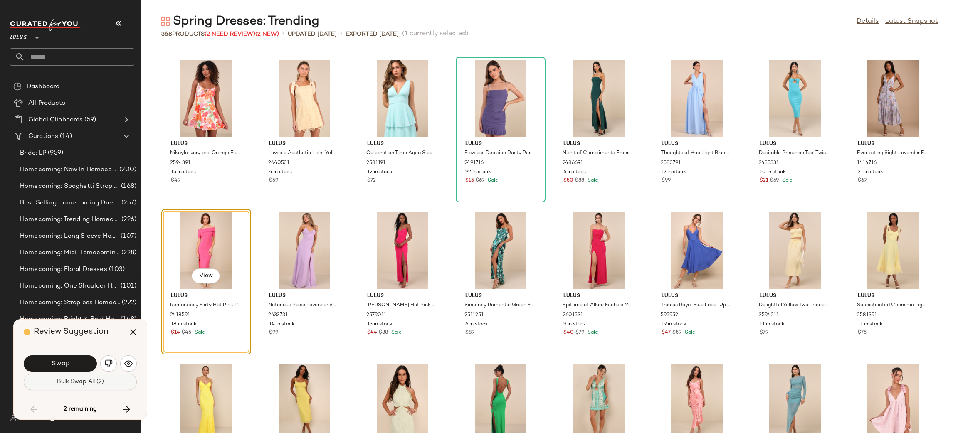
click at [81, 383] on span "Bulk Swap All (2)" at bounding box center [80, 382] width 47 height 7
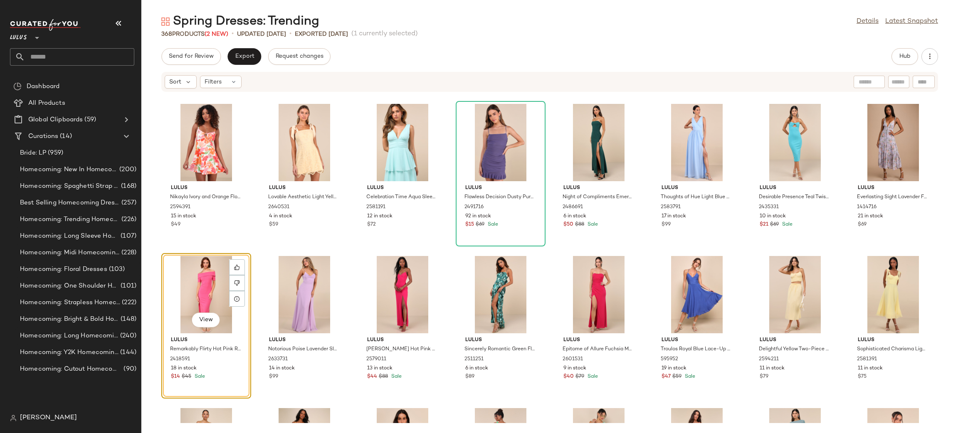
click at [248, 65] on div "Send for Review Export Request changes Hub Sort Filters Lulus Nikayla Ivory and…" at bounding box center [549, 240] width 817 height 385
click at [252, 57] on span "Export" at bounding box center [245, 56] width 20 height 7
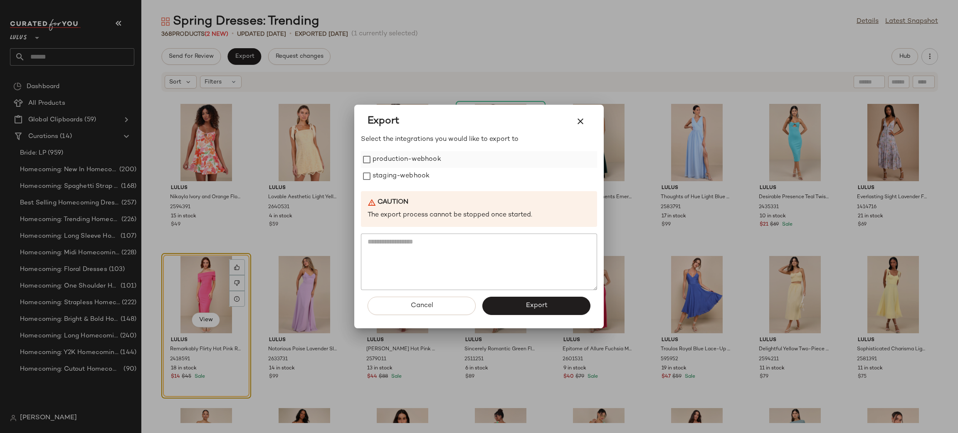
click at [418, 160] on label "production-webhook" at bounding box center [407, 159] width 69 height 17
click at [413, 177] on label "staging-webhook" at bounding box center [401, 176] width 57 height 17
click at [510, 292] on div "Select the integrations you would like to export to production-webhook staging-…" at bounding box center [479, 232] width 236 height 194
click at [519, 306] on button "Export" at bounding box center [537, 306] width 108 height 18
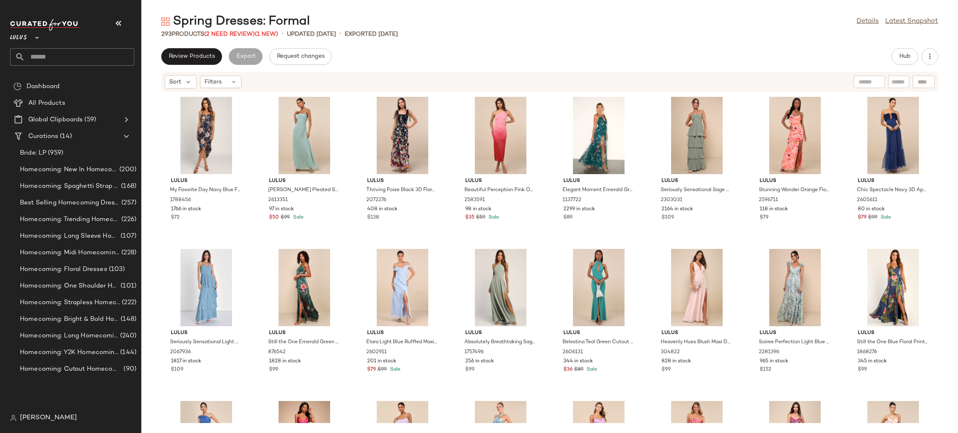
click at [197, 47] on div "Spring Dresses: Formal Details Latest Snapshot 293 Products (2 Need Review) (1 …" at bounding box center [549, 223] width 817 height 420
click at [200, 56] on span "Review Products" at bounding box center [191, 56] width 47 height 7
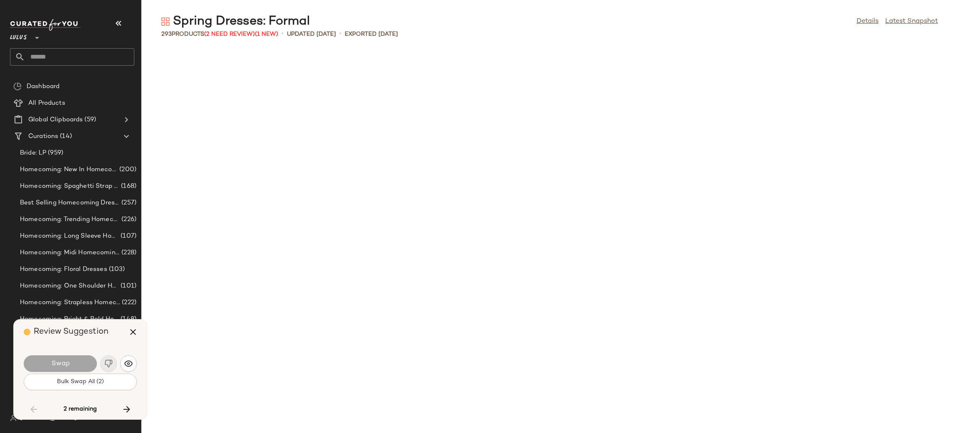
scroll to position [4415, 0]
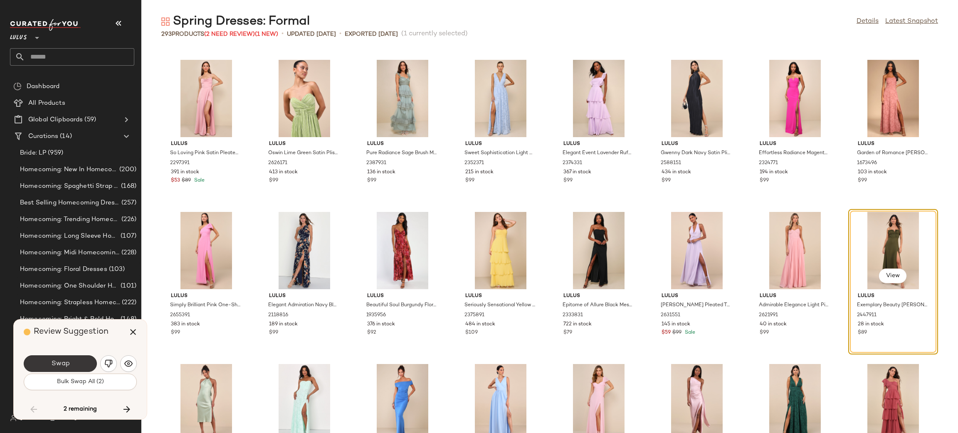
click at [75, 368] on button "Swap" at bounding box center [60, 364] width 73 height 17
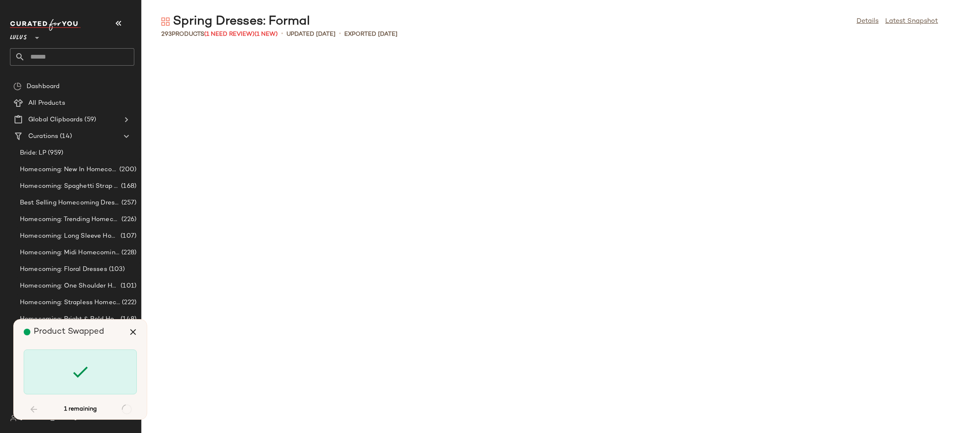
scroll to position [5176, 0]
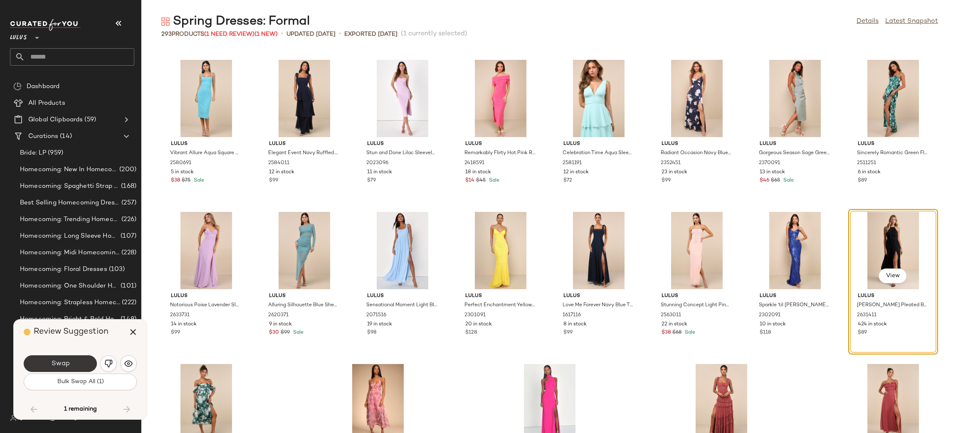
click at [50, 368] on button "Swap" at bounding box center [60, 364] width 73 height 17
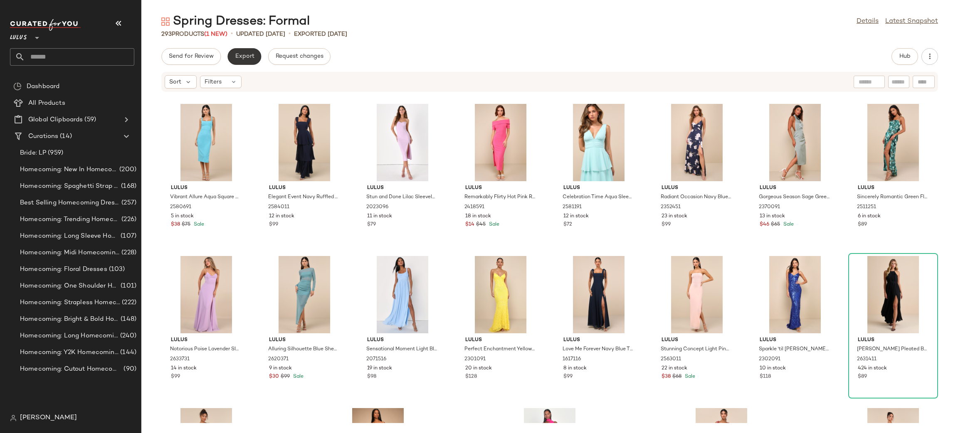
click at [243, 60] on button "Export" at bounding box center [245, 56] width 34 height 17
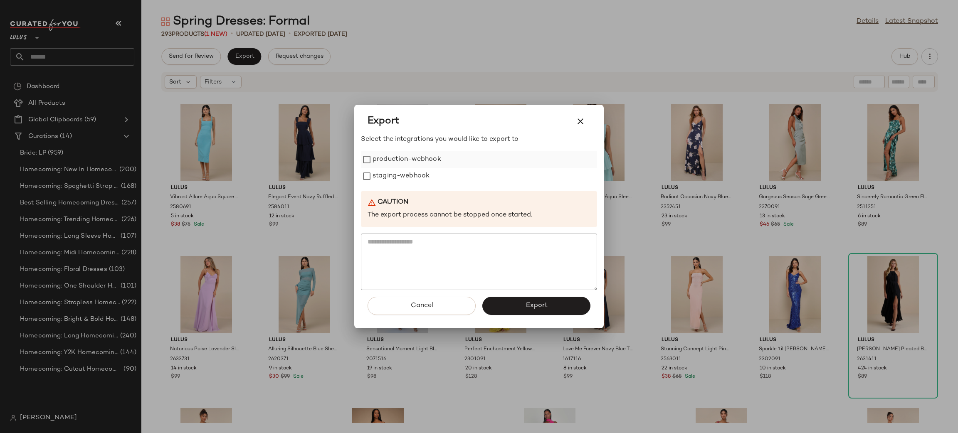
click at [415, 162] on label "production-webhook" at bounding box center [407, 159] width 69 height 17
click at [409, 180] on label "staging-webhook" at bounding box center [401, 176] width 57 height 17
click at [541, 309] on span "Export" at bounding box center [536, 306] width 22 height 8
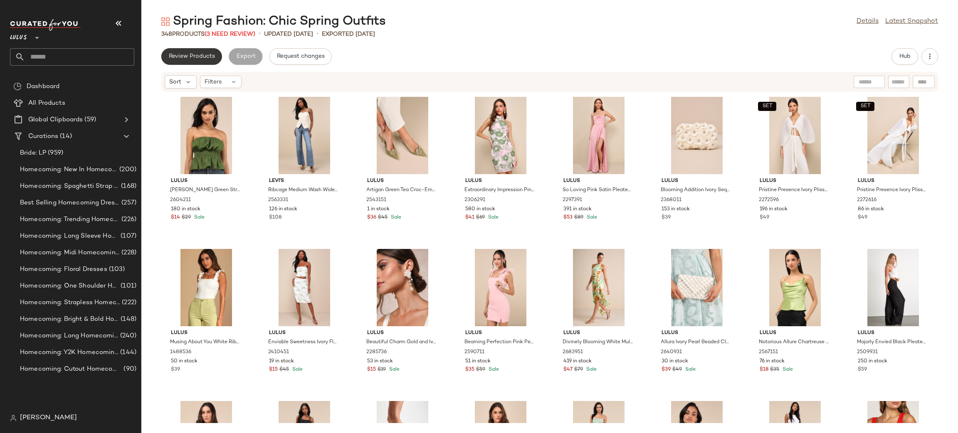
click at [204, 61] on button "Review Products" at bounding box center [191, 56] width 61 height 17
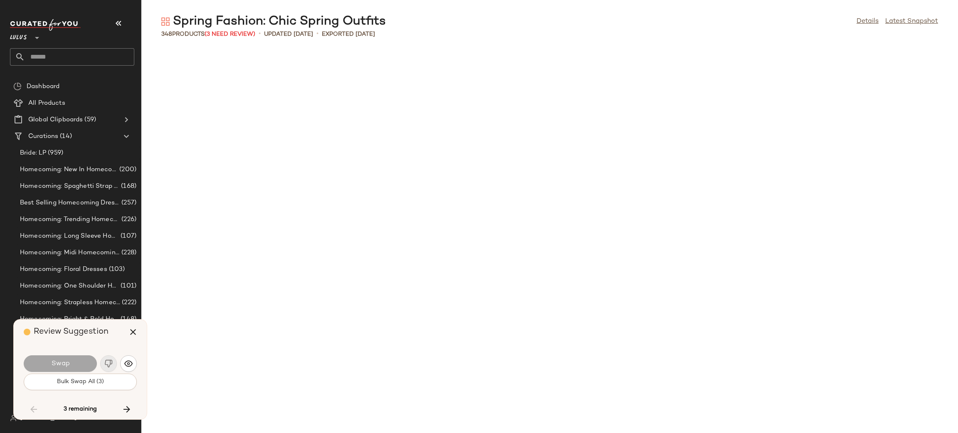
scroll to position [1522, 0]
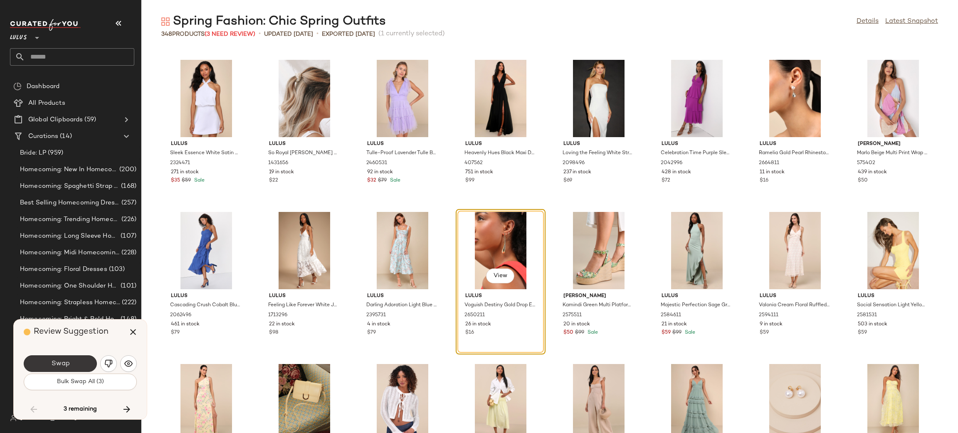
click at [61, 364] on span "Swap" at bounding box center [60, 364] width 19 height 8
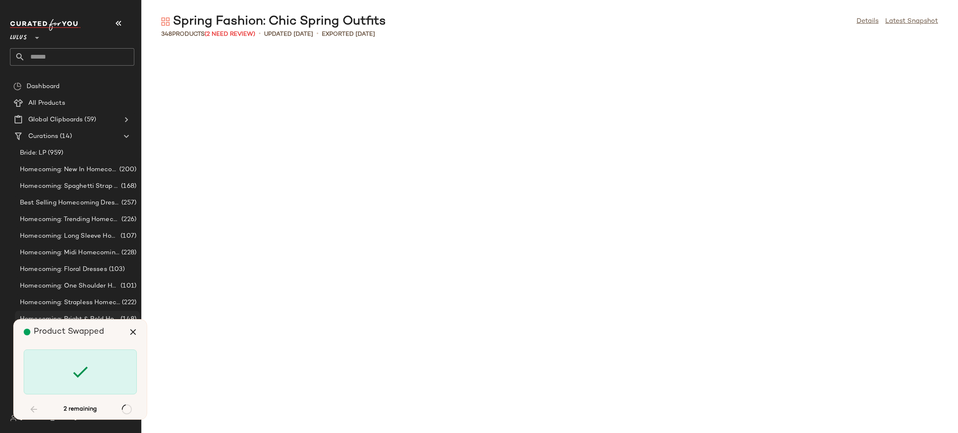
scroll to position [2131, 0]
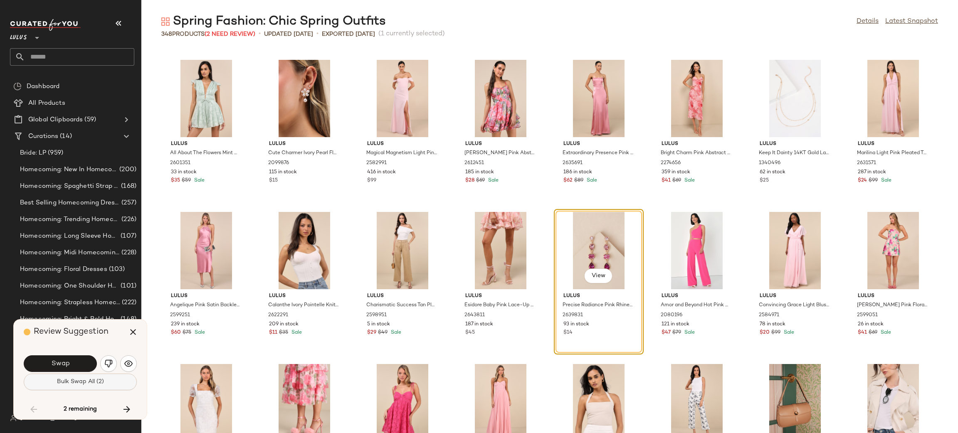
click at [67, 385] on button "Bulk Swap All (2)" at bounding box center [80, 382] width 113 height 17
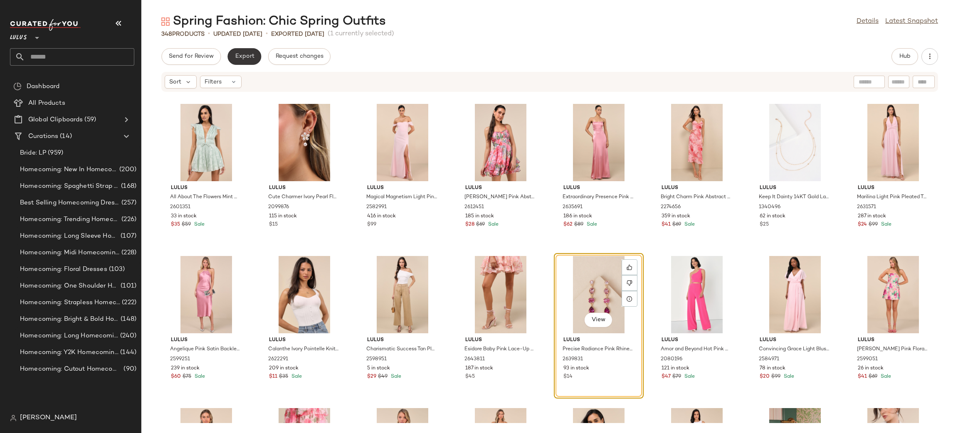
click at [235, 57] on span "Export" at bounding box center [245, 56] width 20 height 7
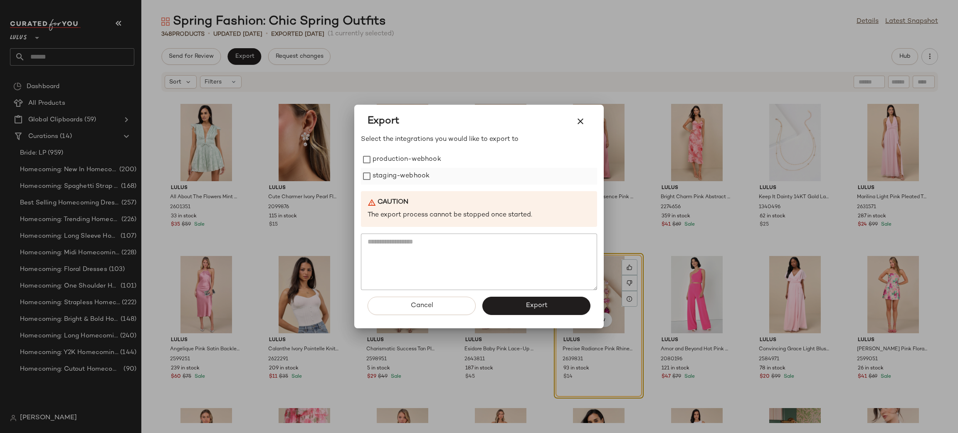
drag, startPoint x: 400, startPoint y: 155, endPoint x: 394, endPoint y: 176, distance: 22.1
click at [400, 155] on label "production-webhook" at bounding box center [407, 159] width 69 height 17
click at [391, 182] on label "staging-webhook" at bounding box center [401, 176] width 57 height 17
click at [509, 304] on button "Export" at bounding box center [537, 306] width 108 height 18
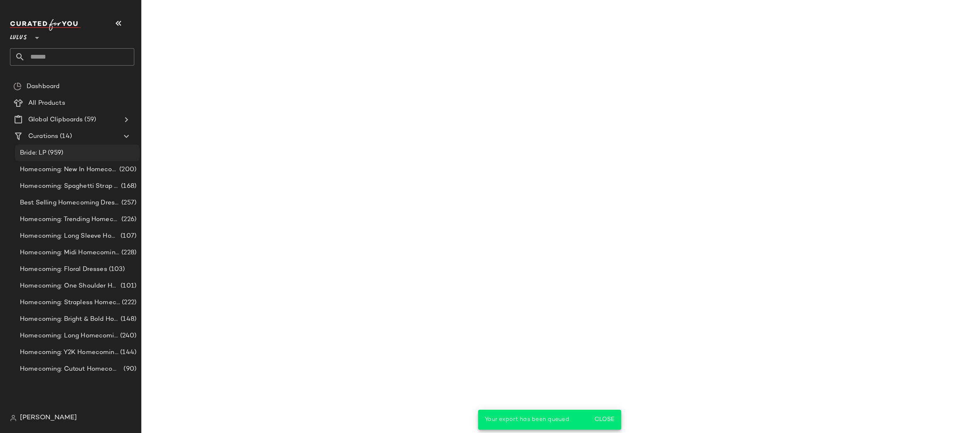
click at [60, 156] on span "(959)" at bounding box center [54, 154] width 17 height 10
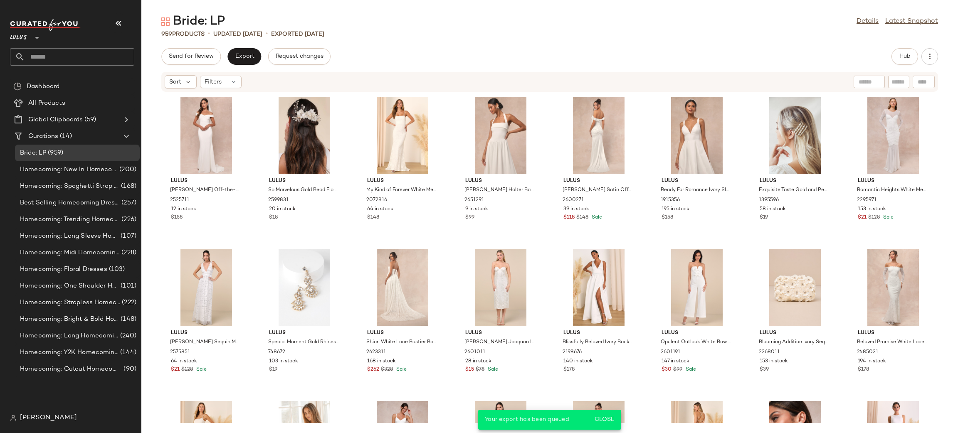
click at [74, 61] on input "text" at bounding box center [79, 56] width 109 height 17
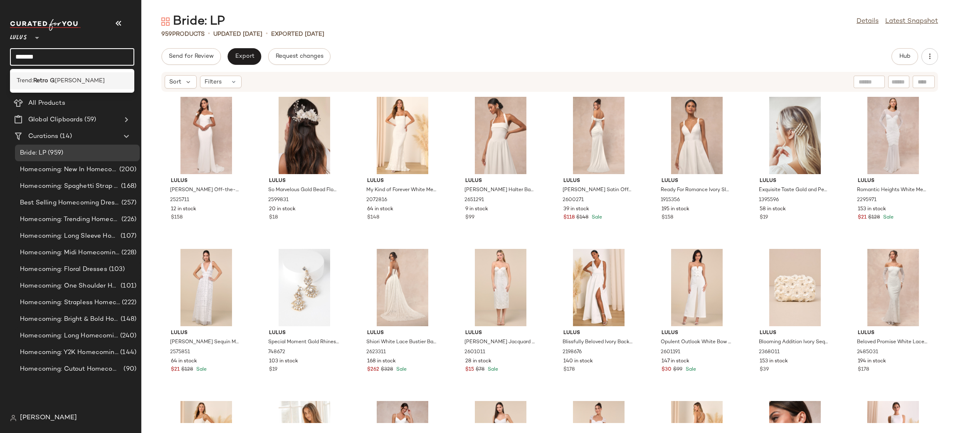
type input "*******"
click at [96, 80] on div "Trend: Retro G lam" at bounding box center [72, 81] width 111 height 9
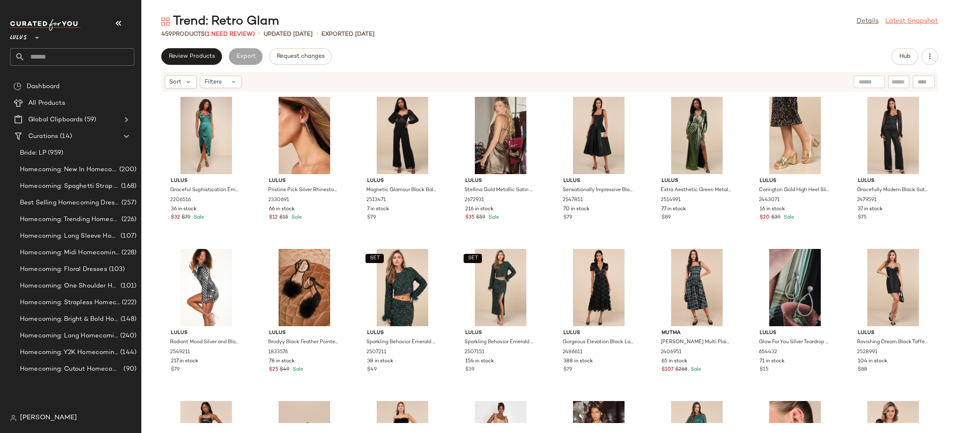
click at [933, 21] on link "Latest Snapshot" at bounding box center [912, 22] width 53 height 10
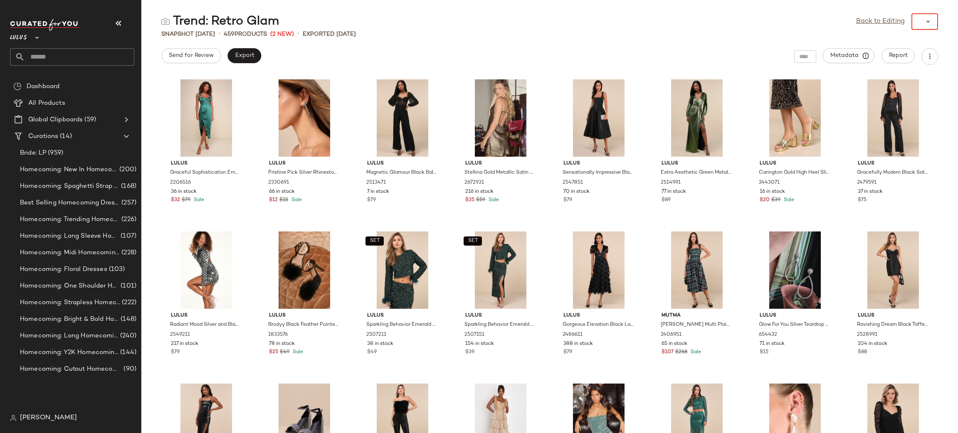
click at [916, 21] on div "******" at bounding box center [917, 21] width 10 height 17
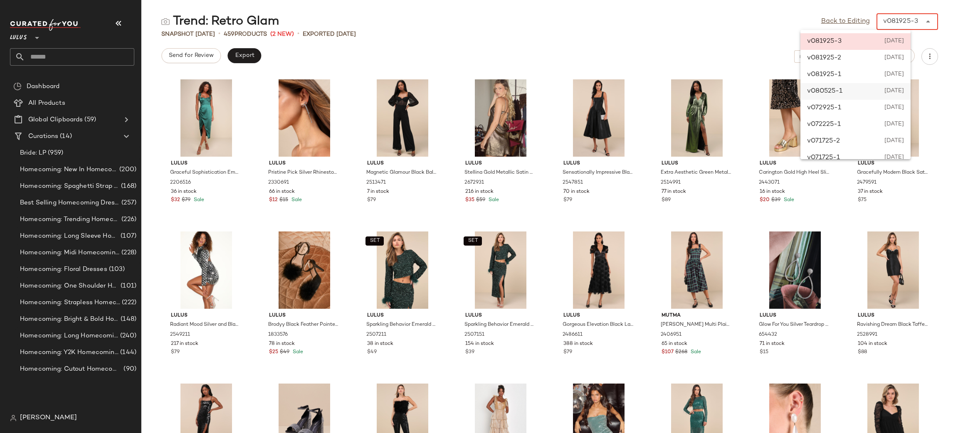
click at [904, 89] on span "August 5th 2025" at bounding box center [894, 92] width 20 height 10
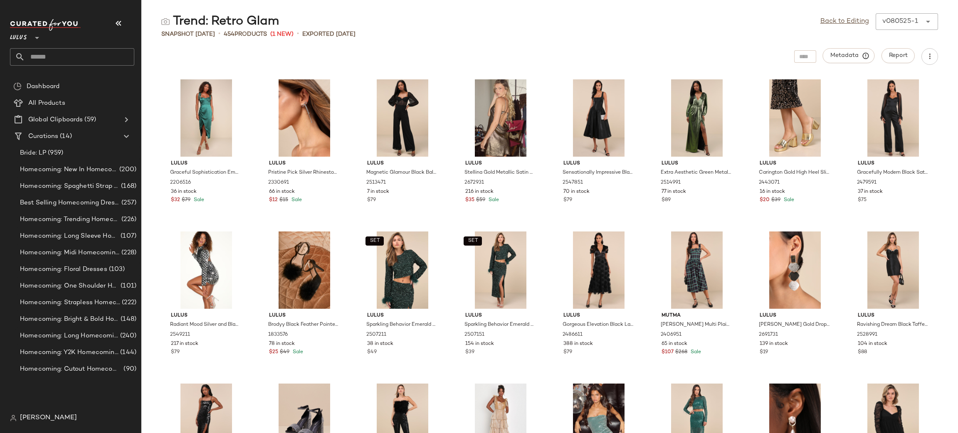
click at [911, 22] on div "v080525-1" at bounding box center [901, 22] width 36 height 10
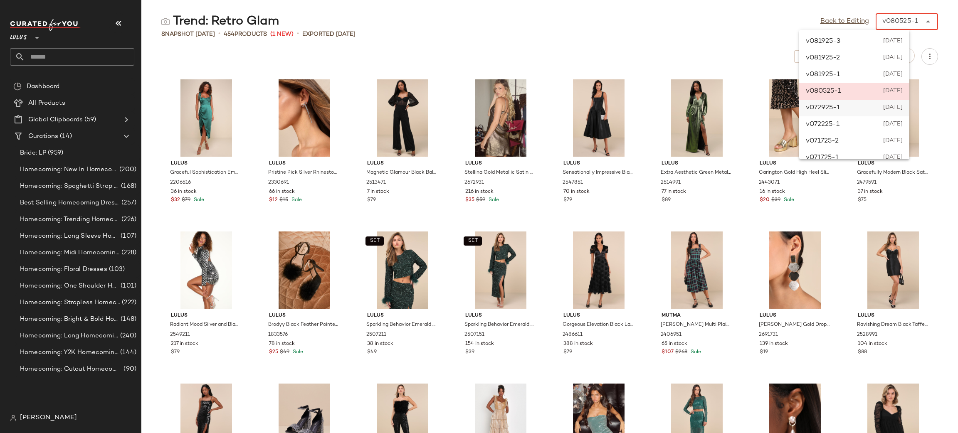
click at [903, 104] on span "July 29th 2025" at bounding box center [892, 108] width 21 height 10
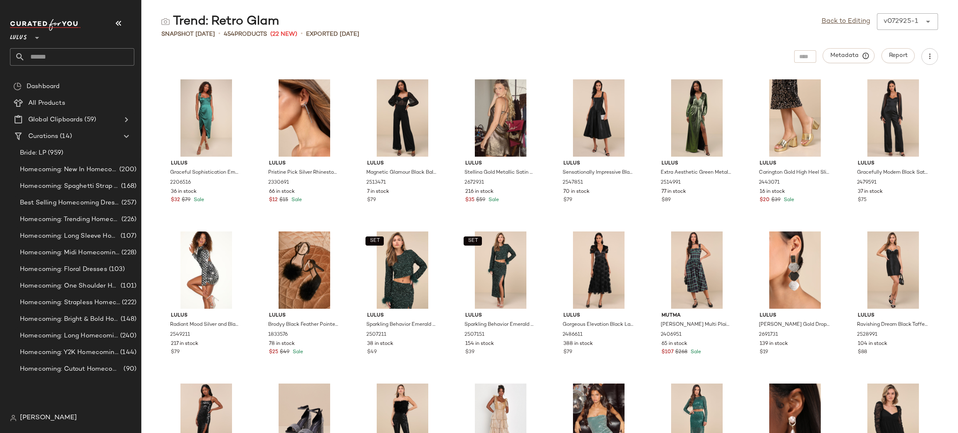
click at [903, 22] on div "v072925-1" at bounding box center [901, 22] width 35 height 10
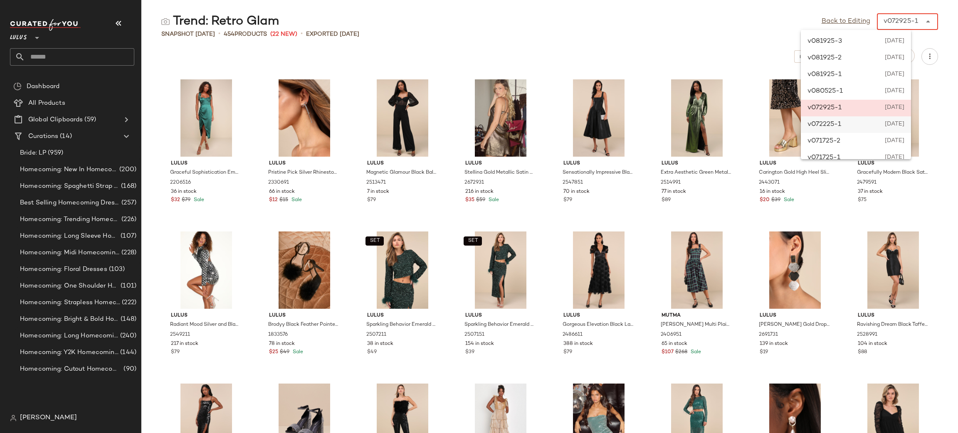
click at [905, 125] on span "July 22nd 2025" at bounding box center [894, 125] width 22 height 10
type input "******"
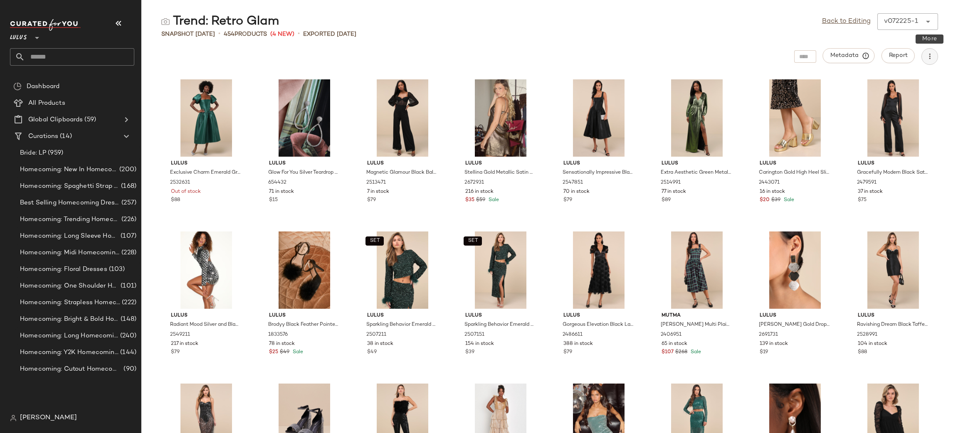
click at [928, 57] on icon "button" at bounding box center [930, 56] width 8 height 8
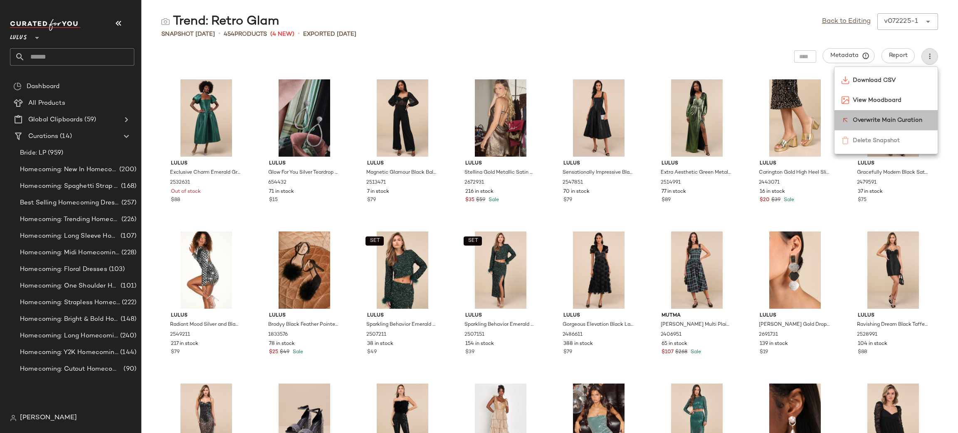
click at [921, 117] on span "Overwrite Main Curation" at bounding box center [892, 120] width 78 height 9
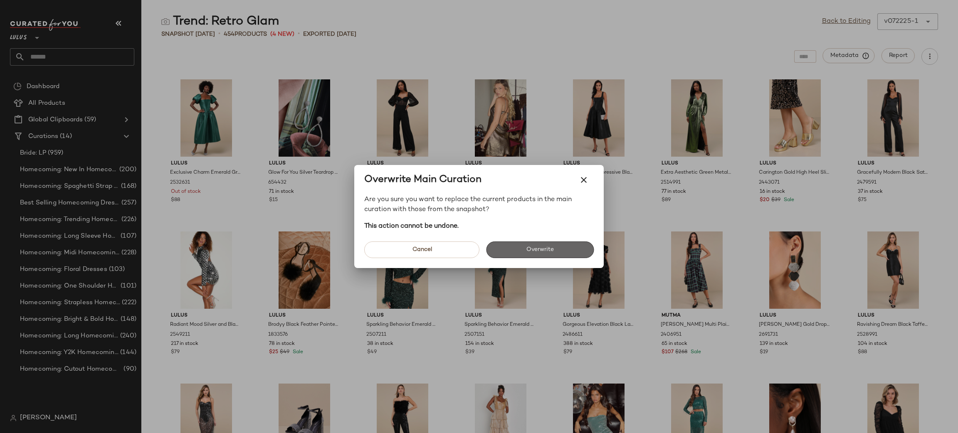
click at [574, 251] on button "Overwrite" at bounding box center [540, 250] width 108 height 17
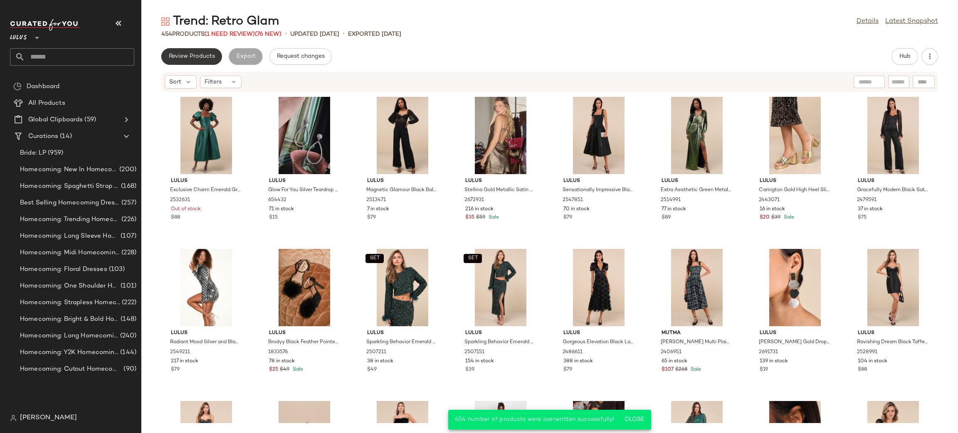
click at [213, 52] on button "Review Products" at bounding box center [191, 56] width 61 height 17
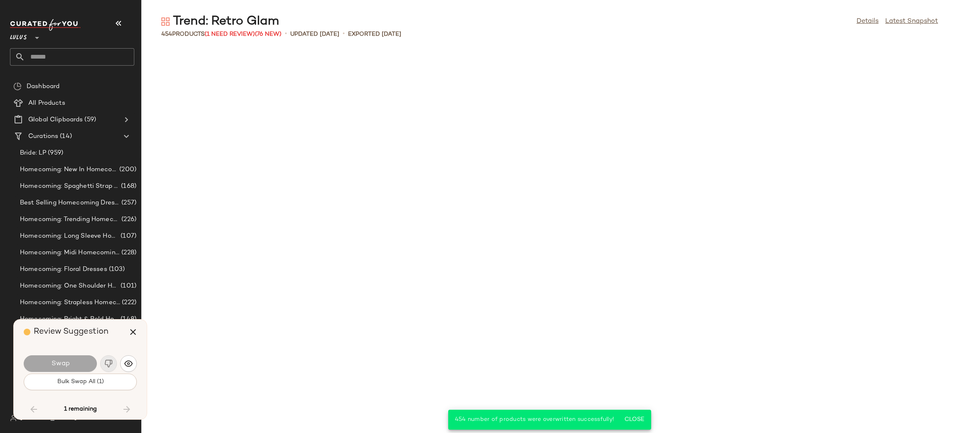
scroll to position [4567, 0]
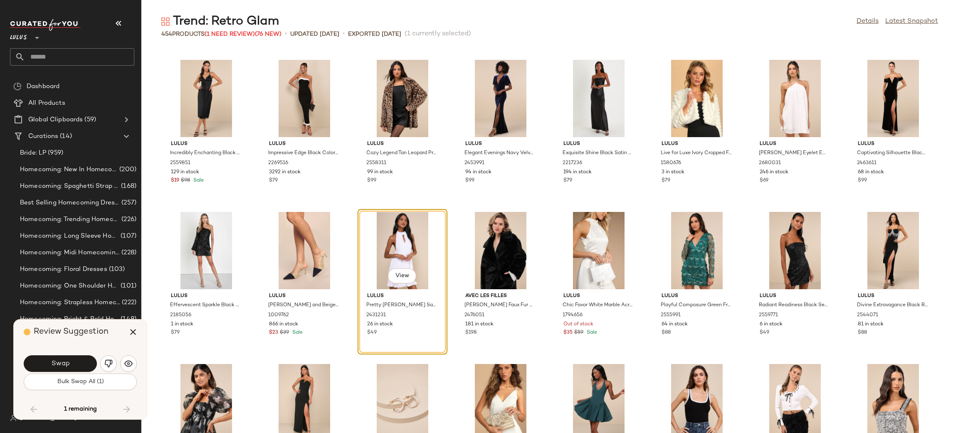
click at [95, 392] on div "Swap Bulk Swap All (1)" at bounding box center [80, 372] width 113 height 45
click at [90, 384] on span "Bulk Swap All (1)" at bounding box center [80, 382] width 47 height 7
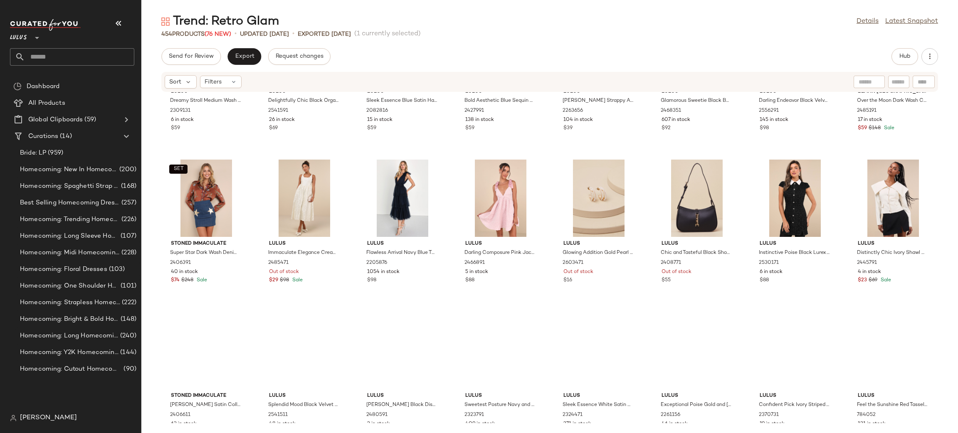
scroll to position [8348, 0]
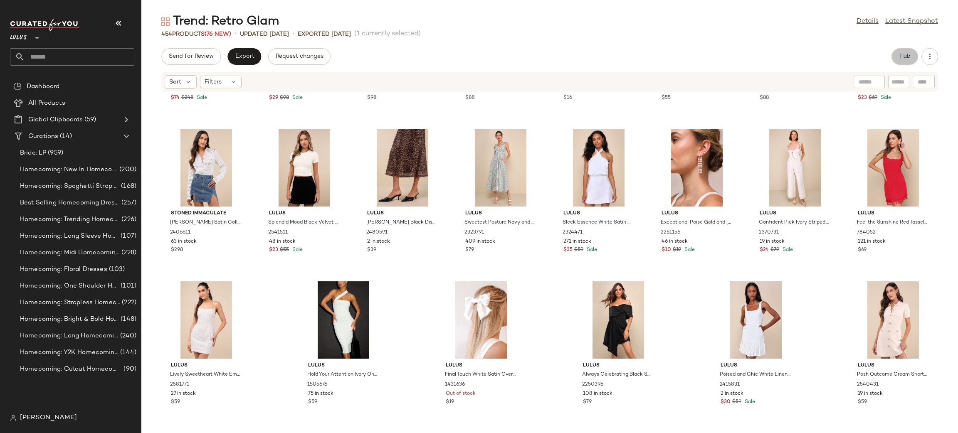
click at [907, 57] on span "Hub" at bounding box center [905, 56] width 12 height 7
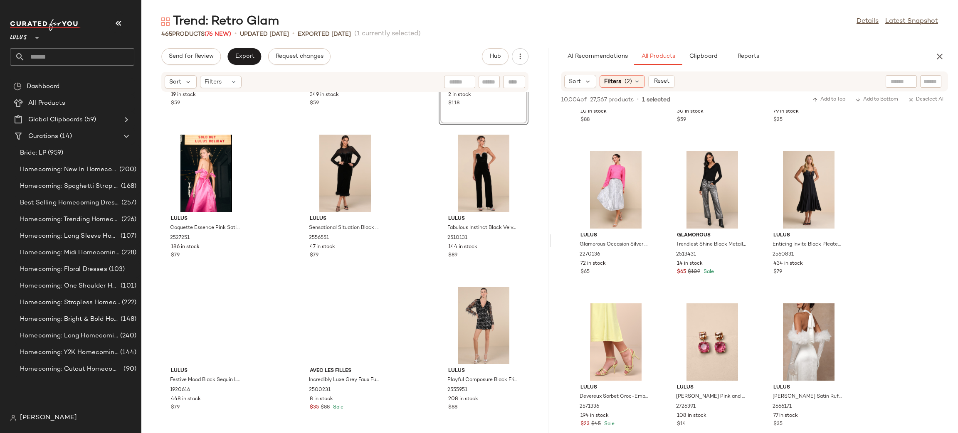
scroll to position [23114, 0]
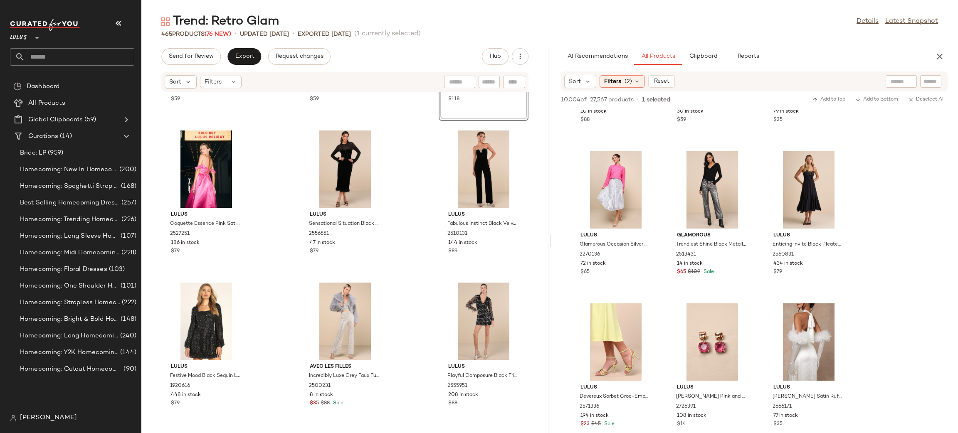
click at [901, 79] on div at bounding box center [901, 81] width 31 height 12
type input "*"
type input "**********"
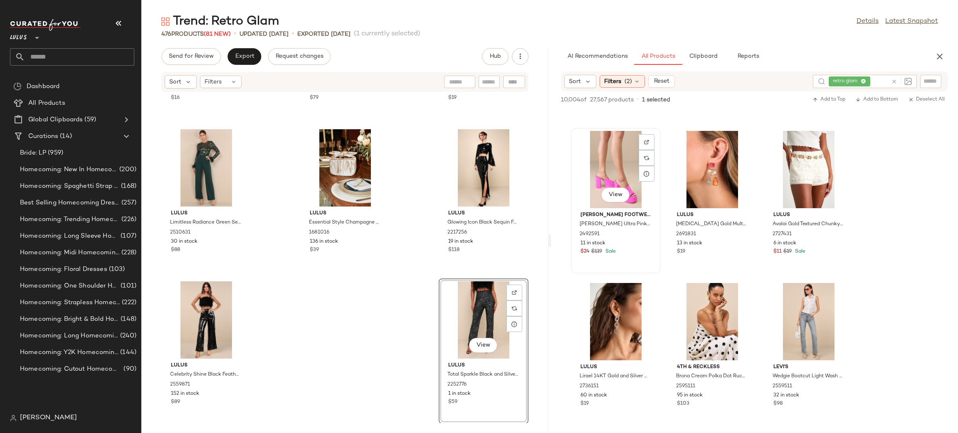
scroll to position [4557, 0]
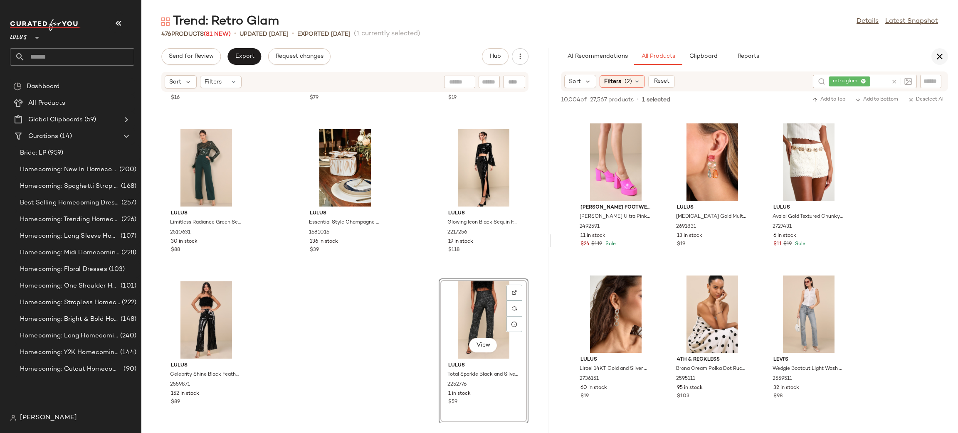
click at [941, 57] on icon "button" at bounding box center [940, 57] width 10 height 10
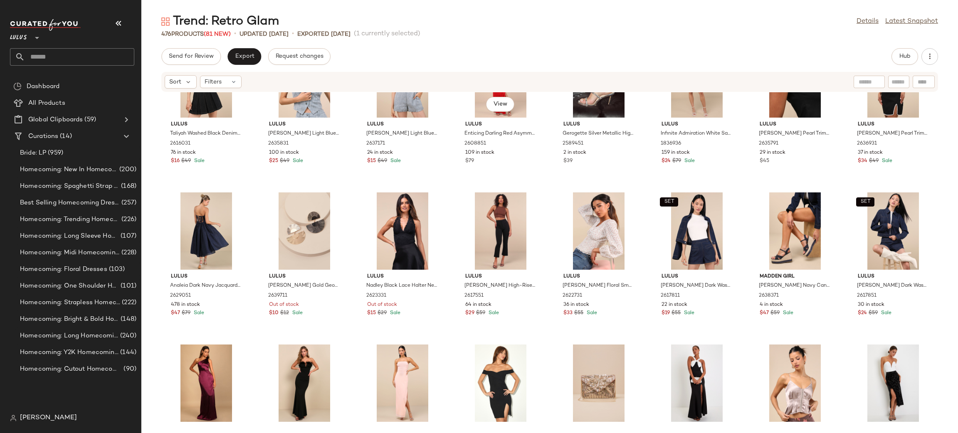
scroll to position [0, 0]
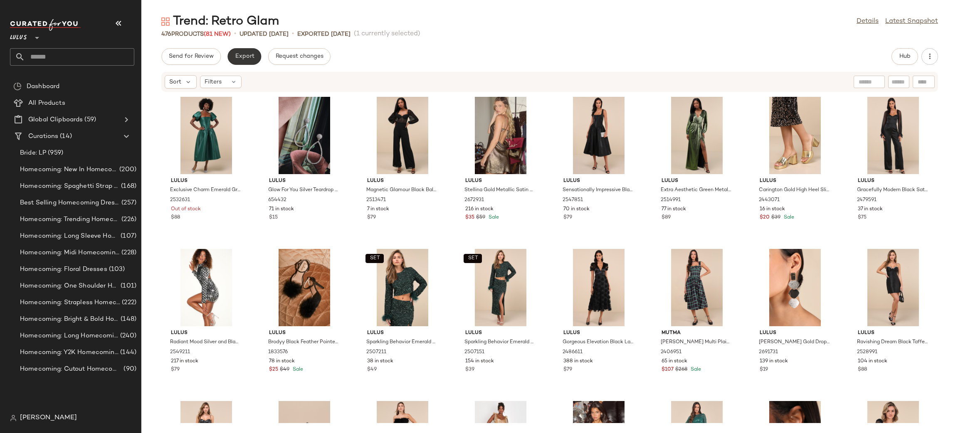
click at [240, 56] on span "Export" at bounding box center [245, 56] width 20 height 7
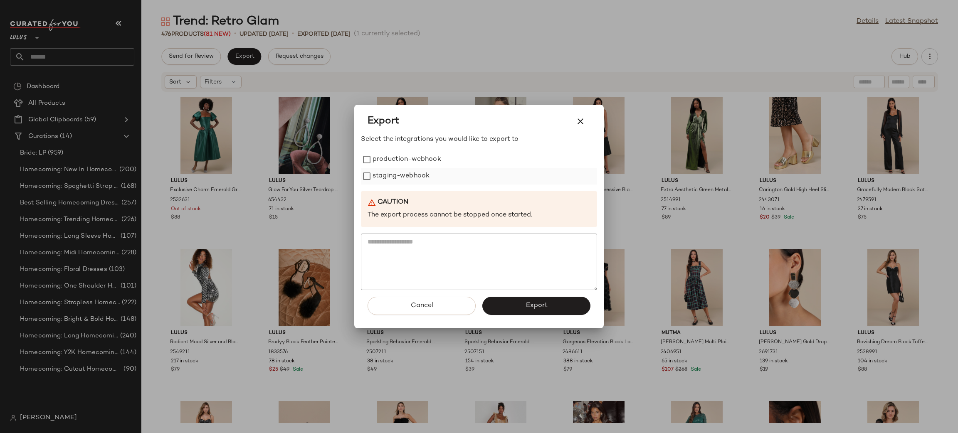
drag, startPoint x: 391, startPoint y: 158, endPoint x: 396, endPoint y: 172, distance: 14.4
click at [392, 164] on label "production-webhook" at bounding box center [407, 159] width 69 height 17
click at [397, 172] on label "staging-webhook" at bounding box center [401, 176] width 57 height 17
click at [549, 303] on button "Export" at bounding box center [537, 306] width 108 height 18
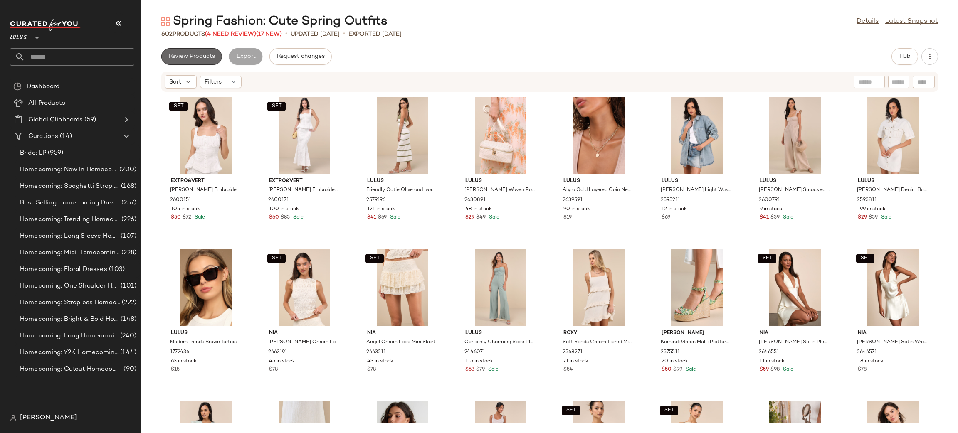
click at [207, 52] on button "Review Products" at bounding box center [191, 56] width 61 height 17
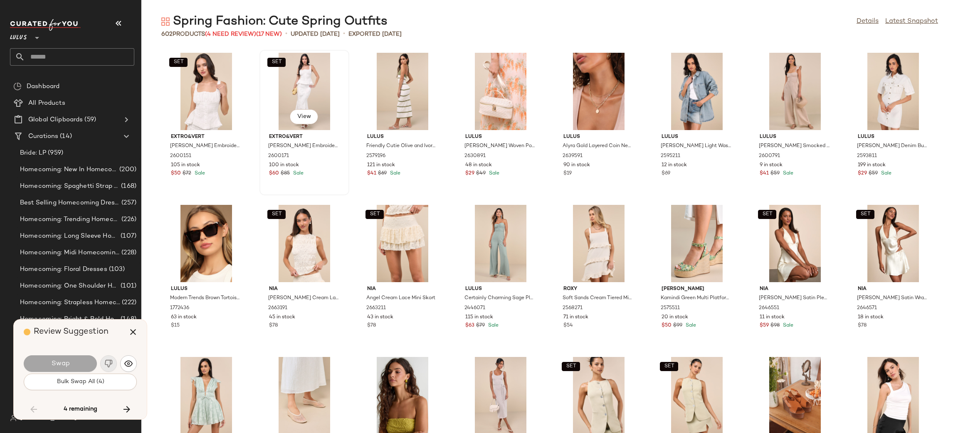
scroll to position [2436, 0]
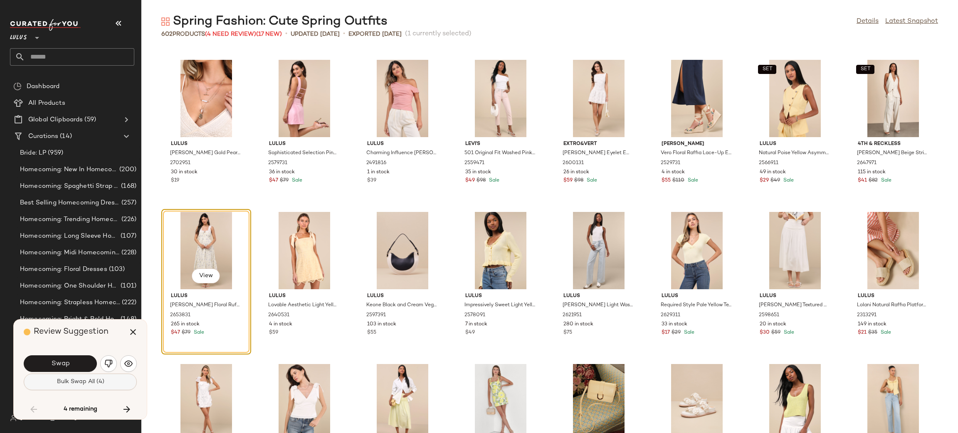
click at [107, 384] on button "Bulk Swap All (4)" at bounding box center [80, 382] width 113 height 17
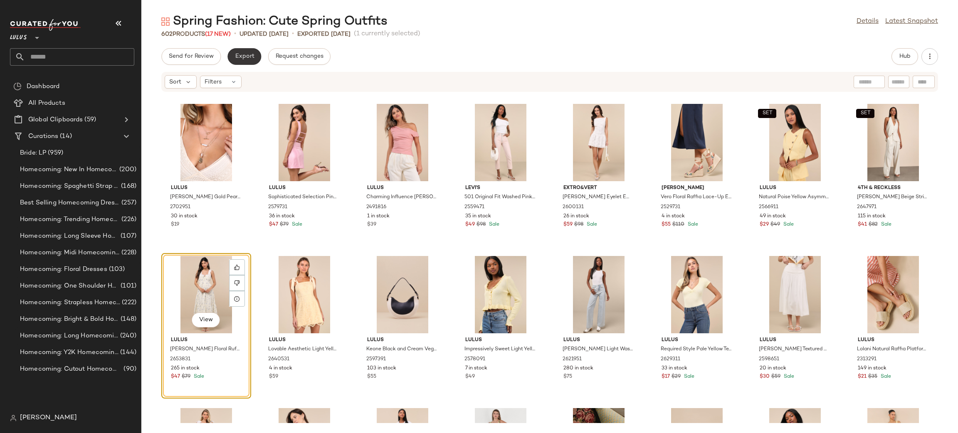
drag, startPoint x: 246, startPoint y: 66, endPoint x: 239, endPoint y: 58, distance: 10.3
click at [246, 65] on div "Send for Review Export Request changes Hub Sort Filters Lulus Quinnie Gold Pear…" at bounding box center [549, 240] width 817 height 385
click at [238, 56] on span "Export" at bounding box center [245, 56] width 20 height 7
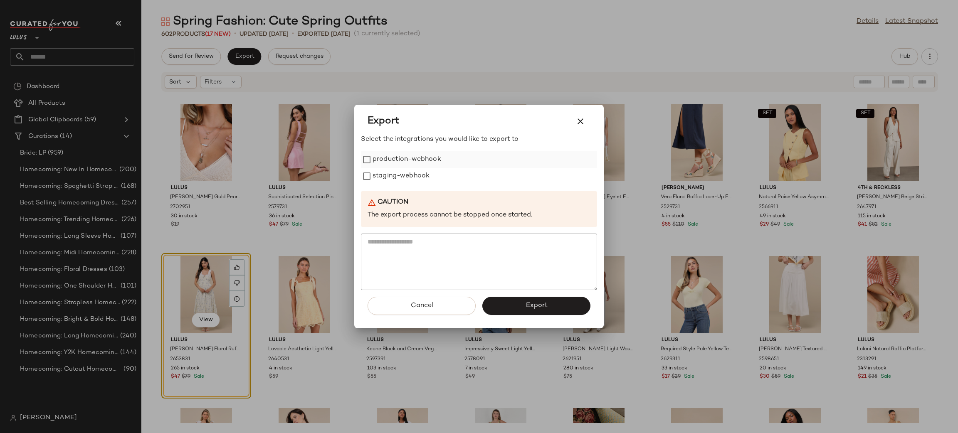
click at [400, 163] on label "production-webhook" at bounding box center [407, 159] width 69 height 17
click at [403, 173] on label "staging-webhook" at bounding box center [401, 176] width 57 height 17
click at [523, 300] on button "Export" at bounding box center [537, 306] width 108 height 18
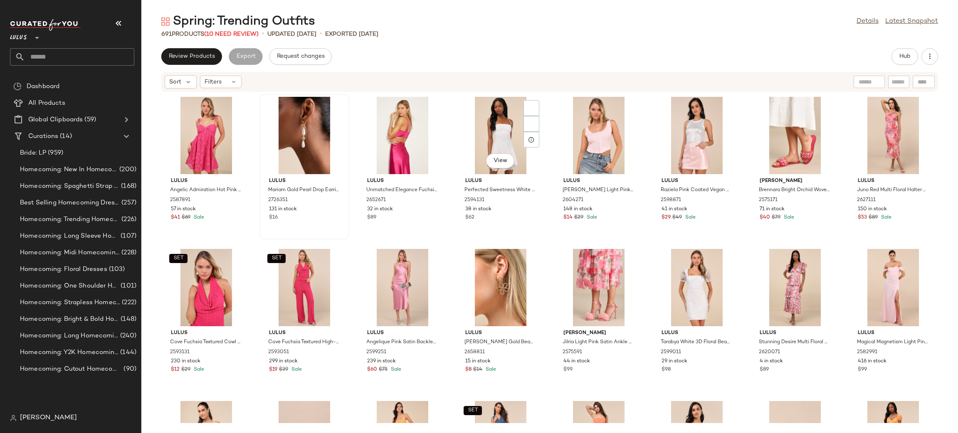
scroll to position [7, 0]
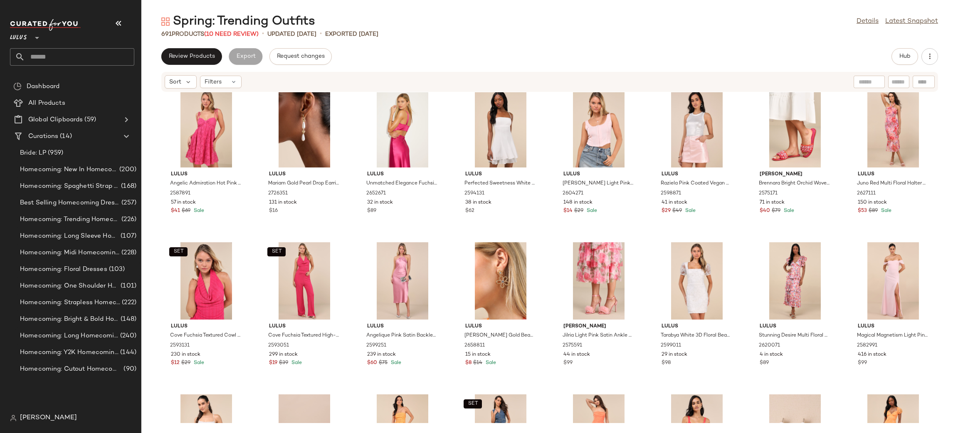
click at [188, 65] on div "Review Products Export Request changes Hub Sort Filters Lulus Angelic Admiratio…" at bounding box center [549, 240] width 817 height 385
click at [188, 57] on span "Review Products" at bounding box center [191, 56] width 47 height 7
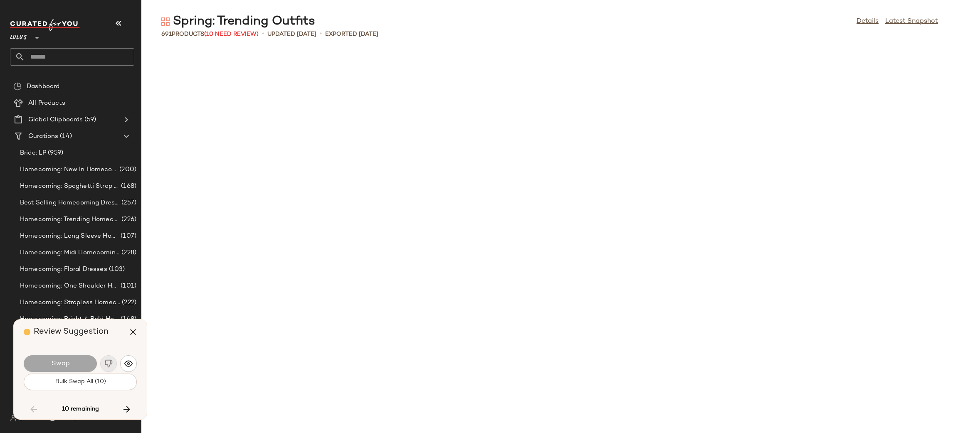
scroll to position [2436, 0]
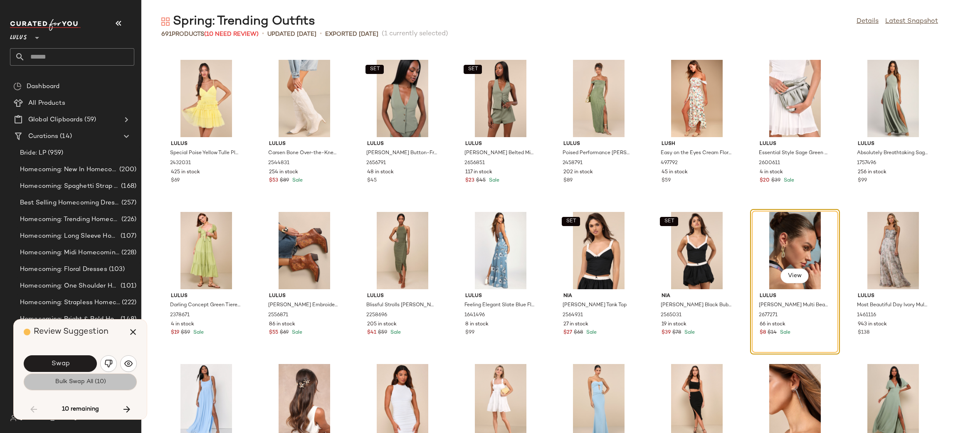
click at [104, 378] on button "Bulk Swap All (10)" at bounding box center [80, 382] width 113 height 17
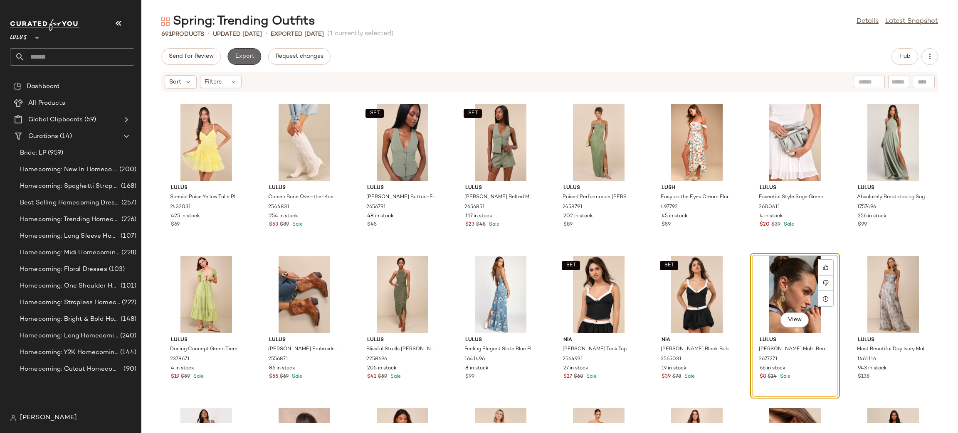
click at [255, 59] on button "Export" at bounding box center [245, 56] width 34 height 17
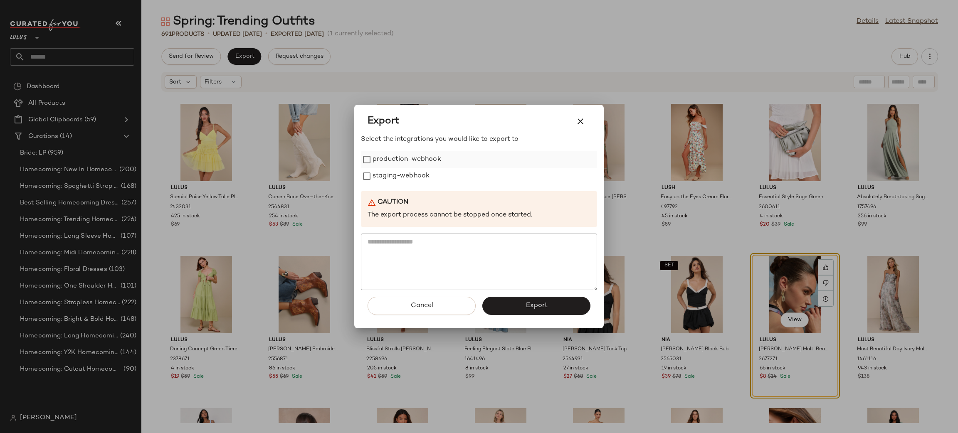
click at [389, 157] on label "production-webhook" at bounding box center [407, 159] width 69 height 17
drag, startPoint x: 389, startPoint y: 176, endPoint x: 450, endPoint y: 266, distance: 108.7
click at [390, 176] on label "staging-webhook" at bounding box center [401, 176] width 57 height 17
click at [509, 307] on button "Export" at bounding box center [537, 306] width 108 height 18
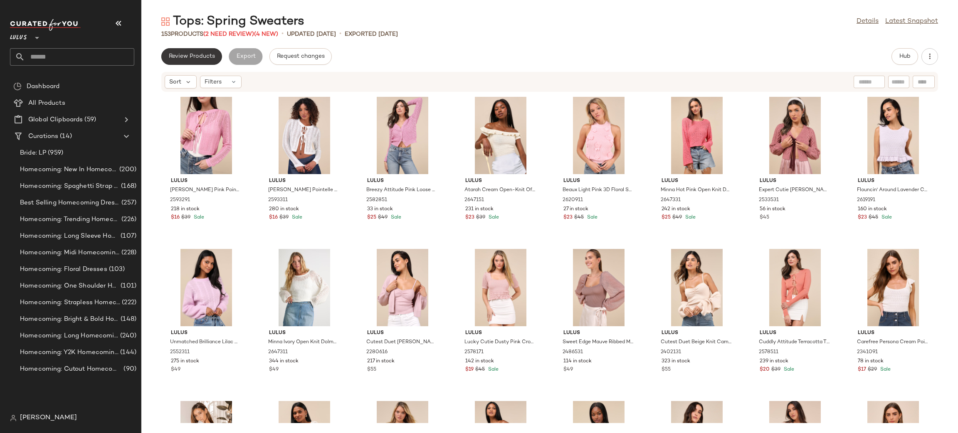
click at [199, 53] on span "Review Products" at bounding box center [191, 56] width 47 height 7
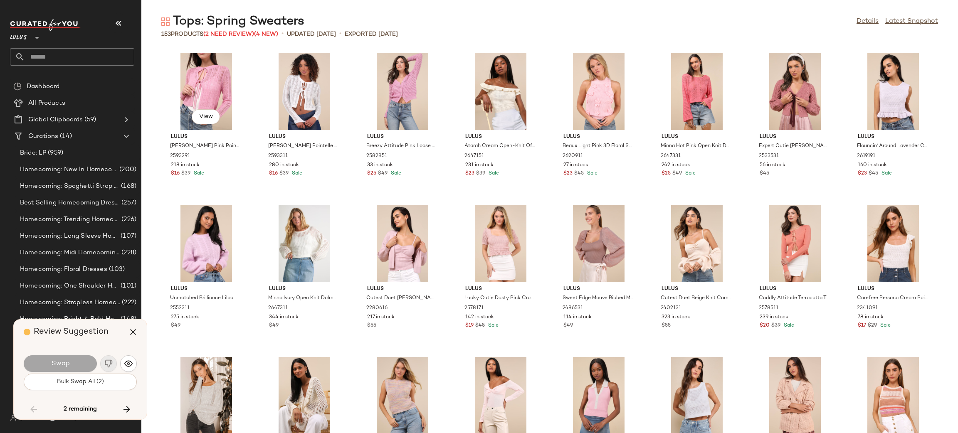
scroll to position [2131, 0]
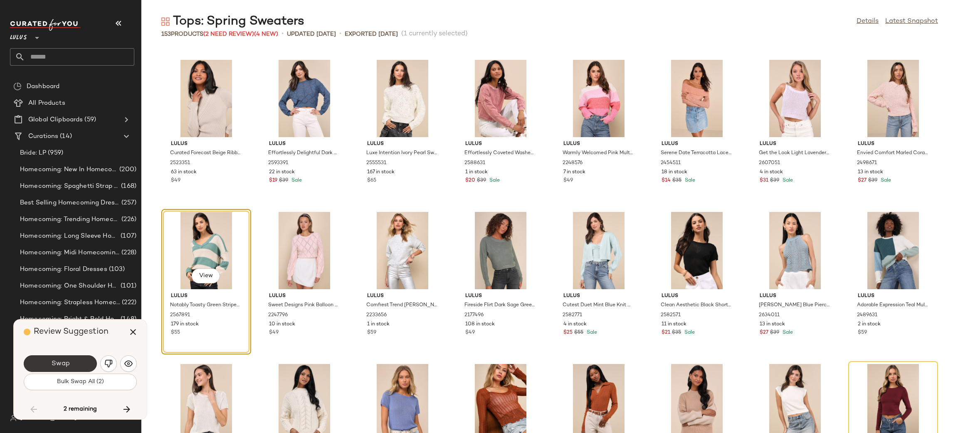
click at [83, 370] on button "Swap" at bounding box center [60, 364] width 73 height 17
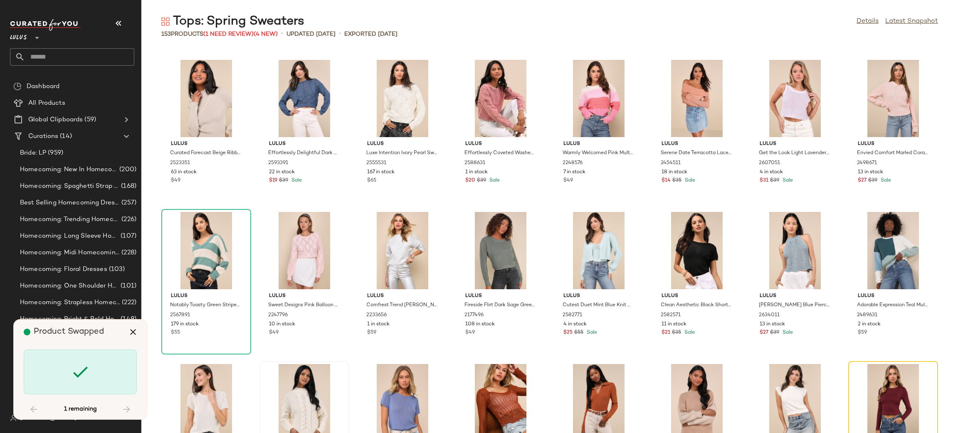
scroll to position [2283, 0]
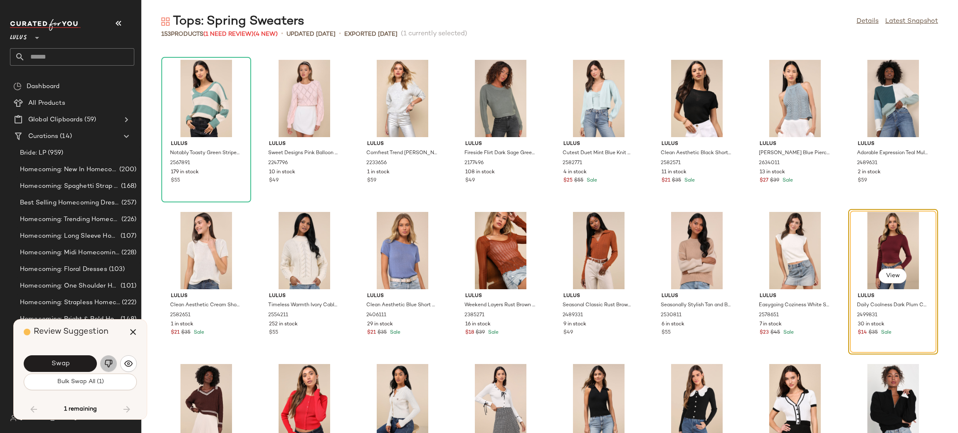
click at [111, 366] on img "button" at bounding box center [108, 364] width 8 height 8
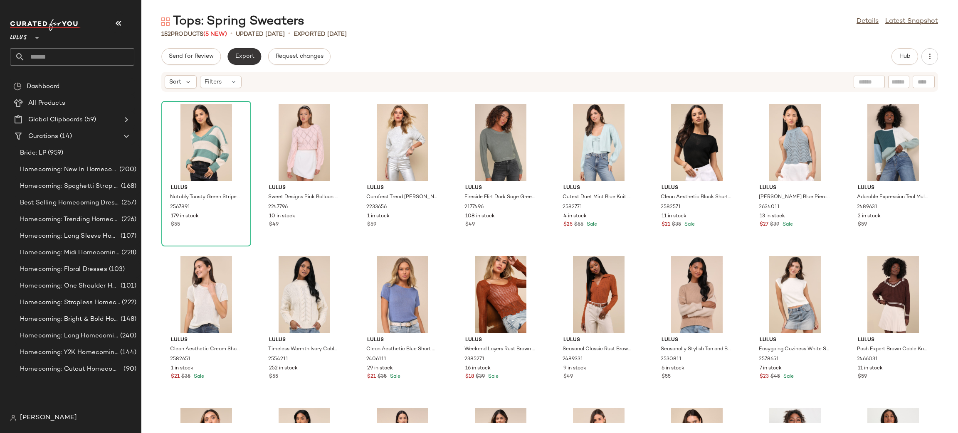
click at [255, 58] on button "Export" at bounding box center [245, 56] width 34 height 17
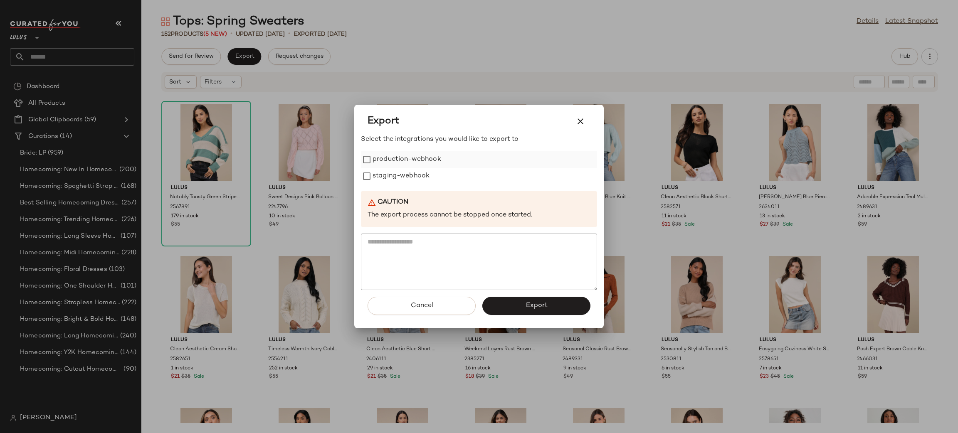
click at [381, 162] on label "production-webhook" at bounding box center [407, 159] width 69 height 17
click at [388, 176] on label "staging-webhook" at bounding box center [401, 176] width 57 height 17
click at [547, 303] on span "Export" at bounding box center [536, 306] width 22 height 8
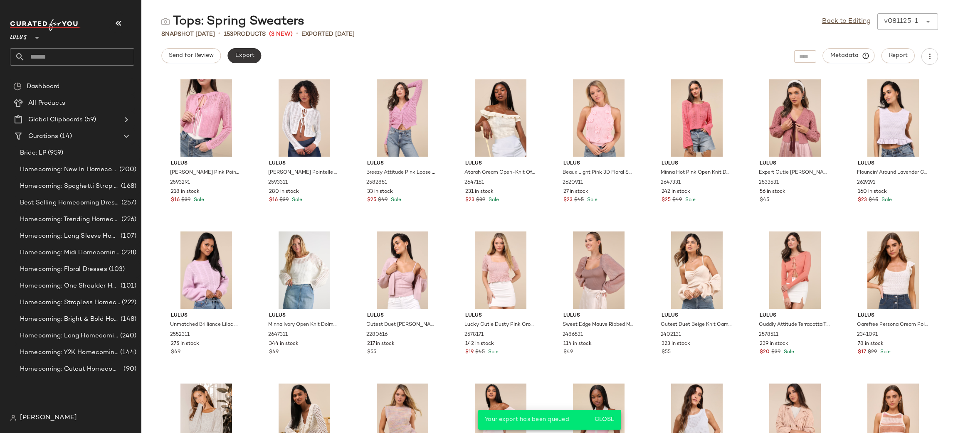
click at [246, 55] on span "Export" at bounding box center [245, 55] width 20 height 7
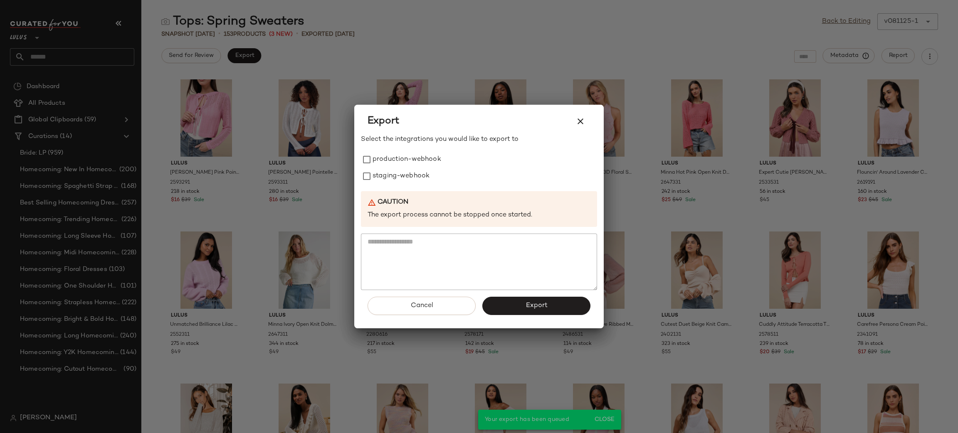
click at [365, 166] on div "Export Select the integrations you would like to export to production-webhook s…" at bounding box center [479, 217] width 250 height 224
click at [370, 169] on div "staging-webhook" at bounding box center [479, 176] width 236 height 17
click at [375, 160] on label "production-webhook" at bounding box center [407, 159] width 69 height 17
click at [381, 176] on label "staging-webhook" at bounding box center [401, 176] width 57 height 17
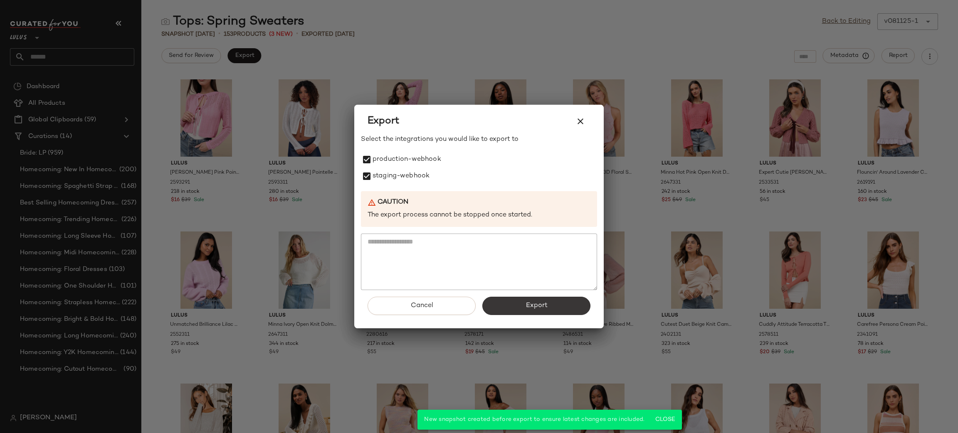
click at [566, 297] on button "Export" at bounding box center [537, 306] width 108 height 18
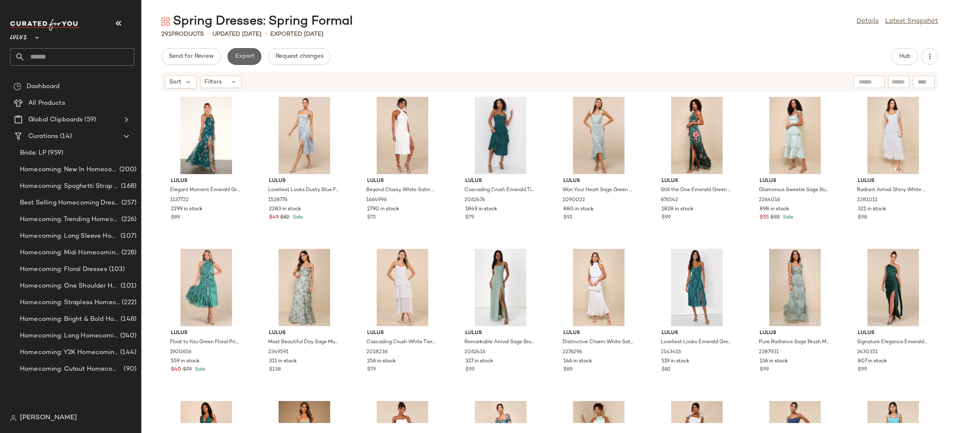
click at [242, 60] on button "Export" at bounding box center [245, 56] width 34 height 17
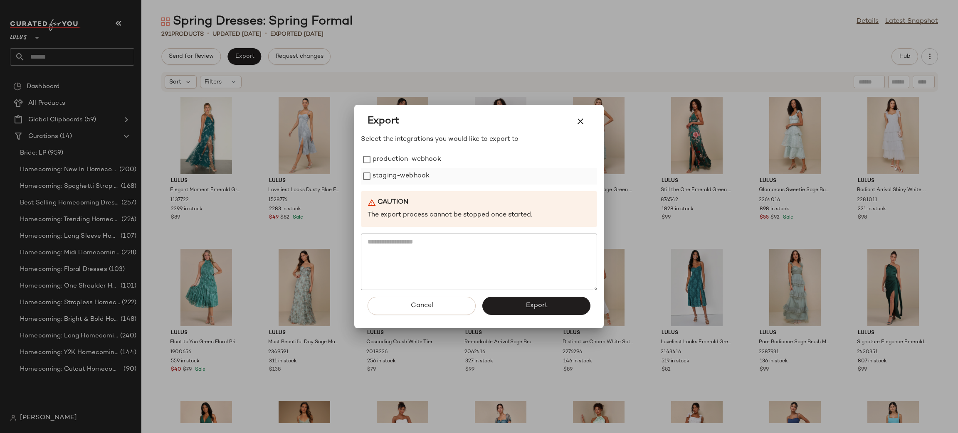
drag, startPoint x: 396, startPoint y: 158, endPoint x: 398, endPoint y: 178, distance: 20.1
click at [396, 158] on label "production-webhook" at bounding box center [407, 159] width 69 height 17
drag, startPoint x: 398, startPoint y: 179, endPoint x: 408, endPoint y: 194, distance: 17.5
click at [398, 178] on label "staging-webhook" at bounding box center [401, 176] width 57 height 17
click at [506, 306] on button "Export" at bounding box center [537, 306] width 108 height 18
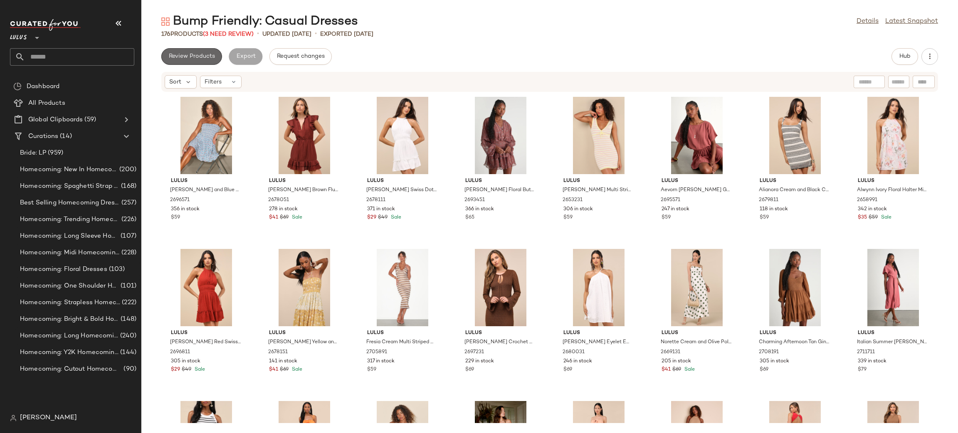
click at [206, 55] on span "Review Products" at bounding box center [191, 56] width 47 height 7
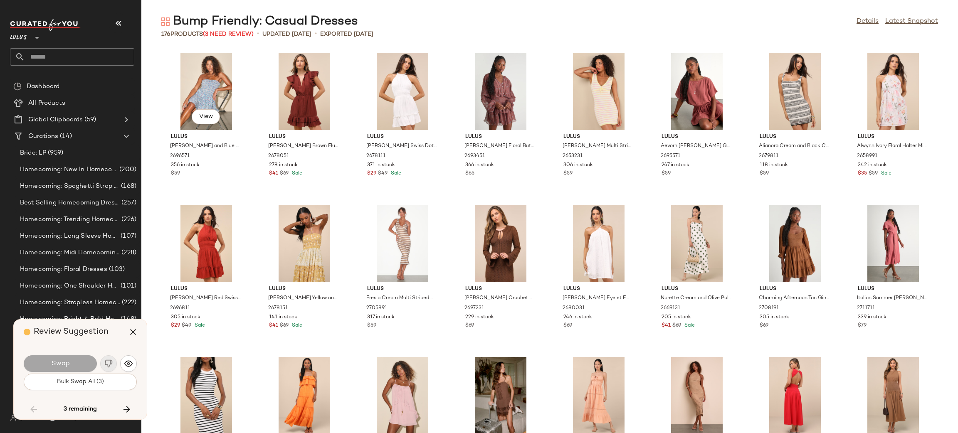
scroll to position [2892, 0]
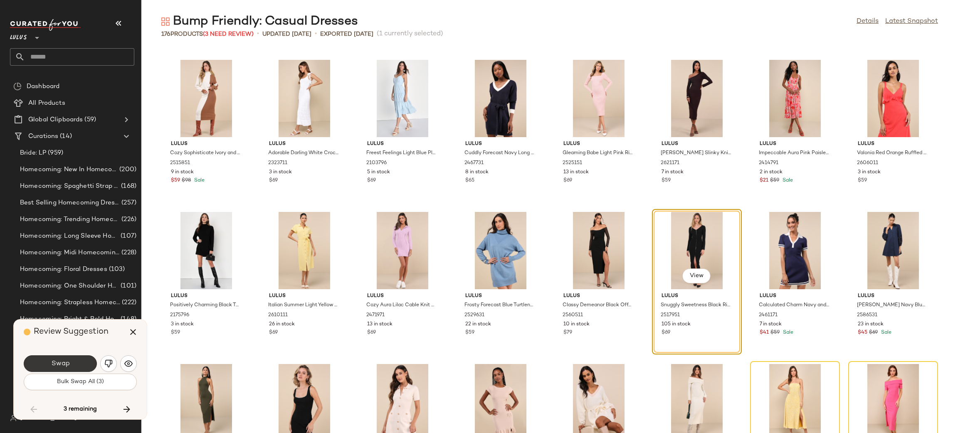
click at [52, 364] on span "Swap" at bounding box center [60, 364] width 19 height 8
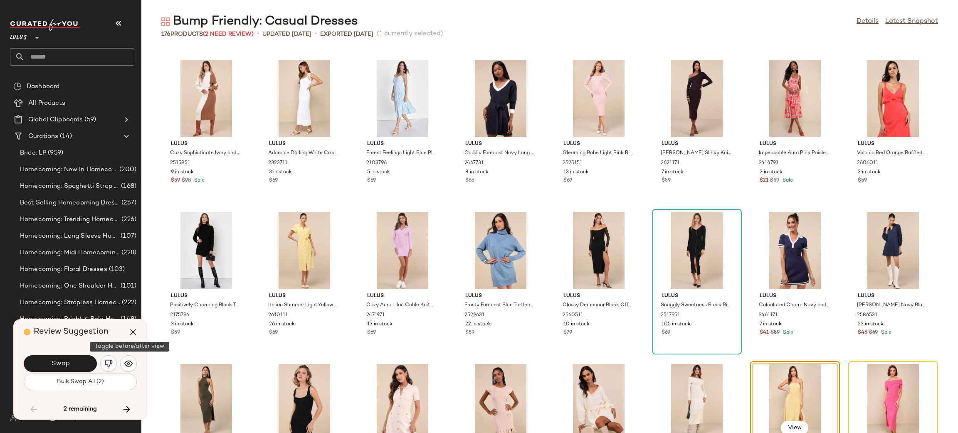
scroll to position [2965, 0]
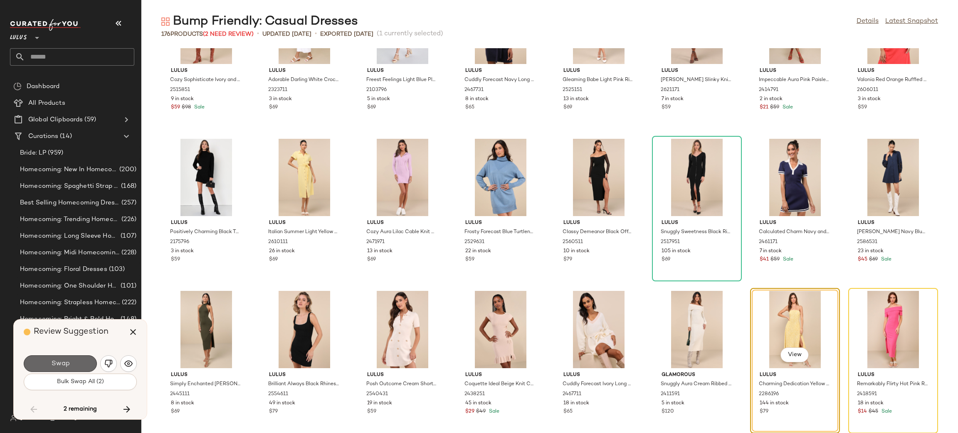
click at [72, 356] on button "Swap" at bounding box center [60, 364] width 73 height 17
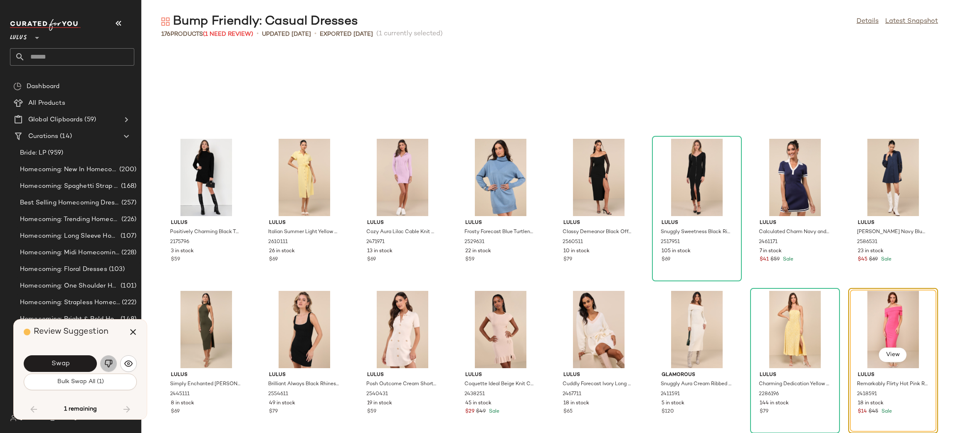
click at [111, 365] on img "button" at bounding box center [108, 364] width 8 height 8
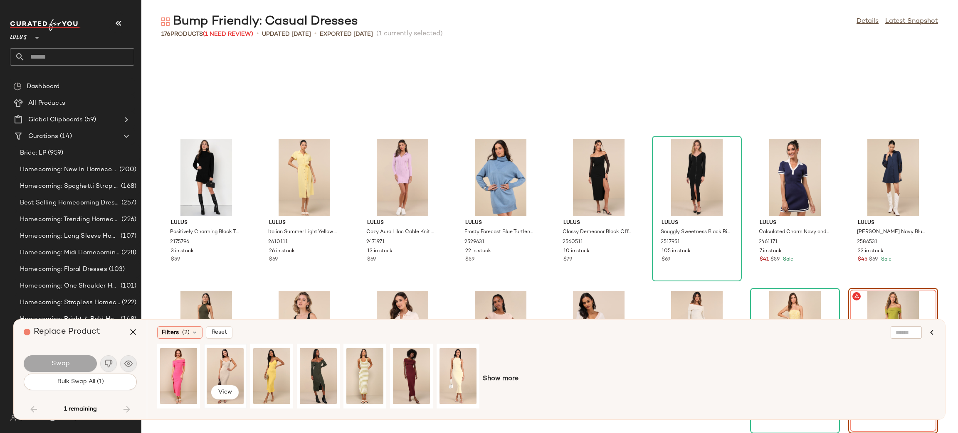
click at [229, 374] on div "View" at bounding box center [225, 376] width 37 height 59
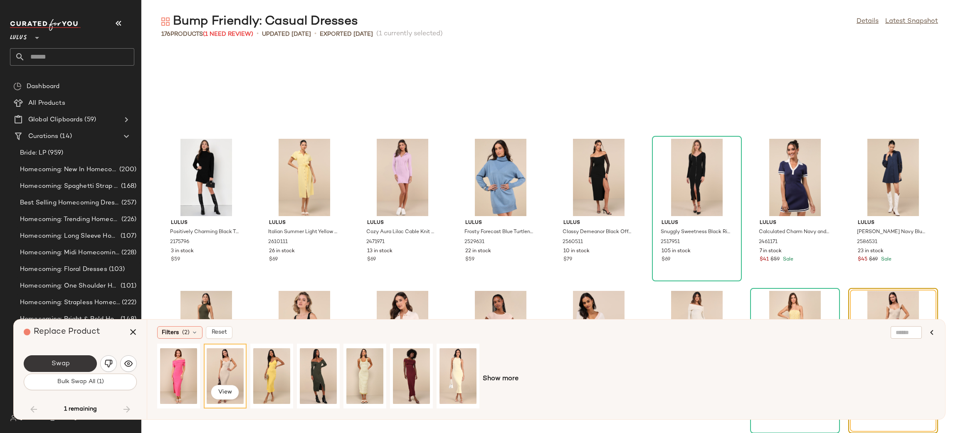
click at [67, 364] on span "Swap" at bounding box center [60, 364] width 19 height 8
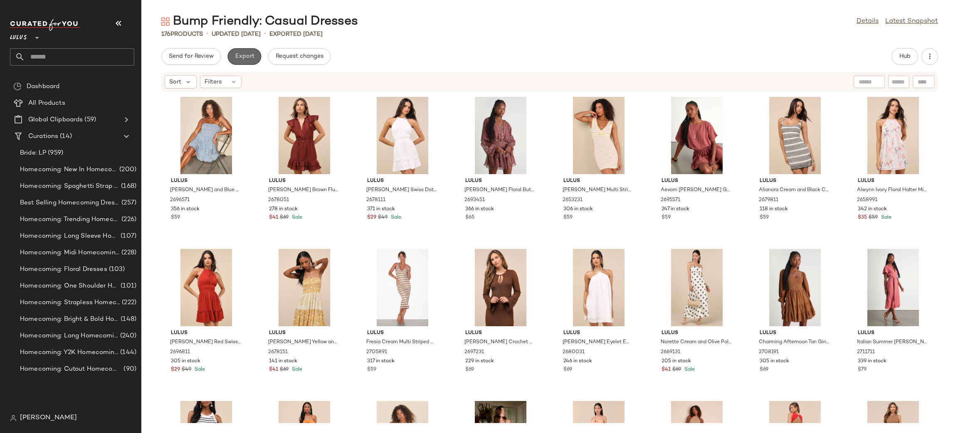
click at [241, 57] on span "Export" at bounding box center [245, 56] width 20 height 7
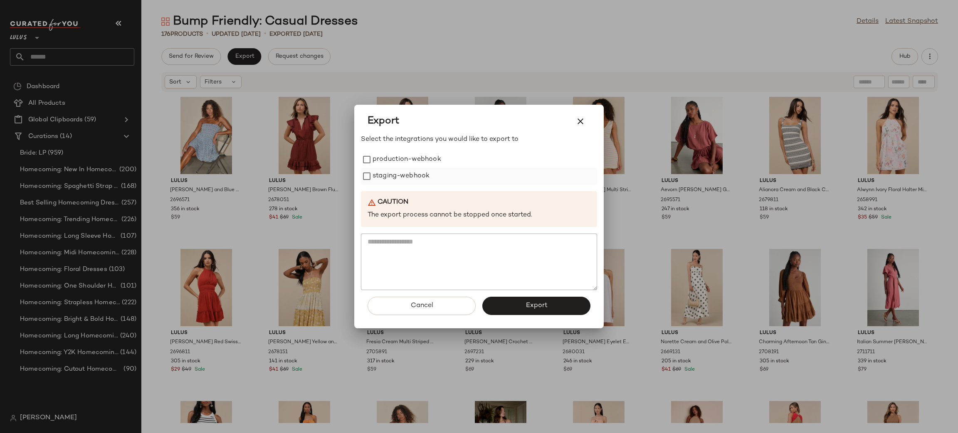
click at [418, 168] on label "staging-webhook" at bounding box center [401, 176] width 57 height 17
click at [423, 163] on label "production-webhook" at bounding box center [407, 159] width 69 height 17
click at [543, 310] on span "Export" at bounding box center [536, 306] width 22 height 8
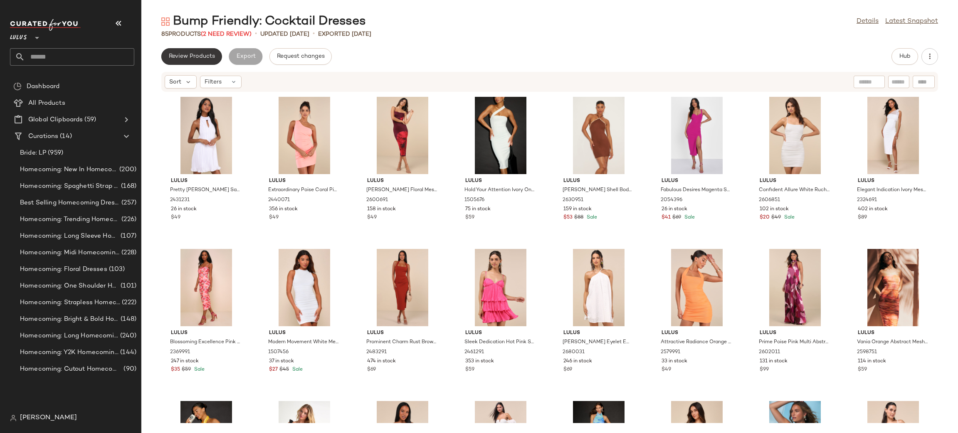
click at [163, 60] on button "Review Products" at bounding box center [191, 56] width 61 height 17
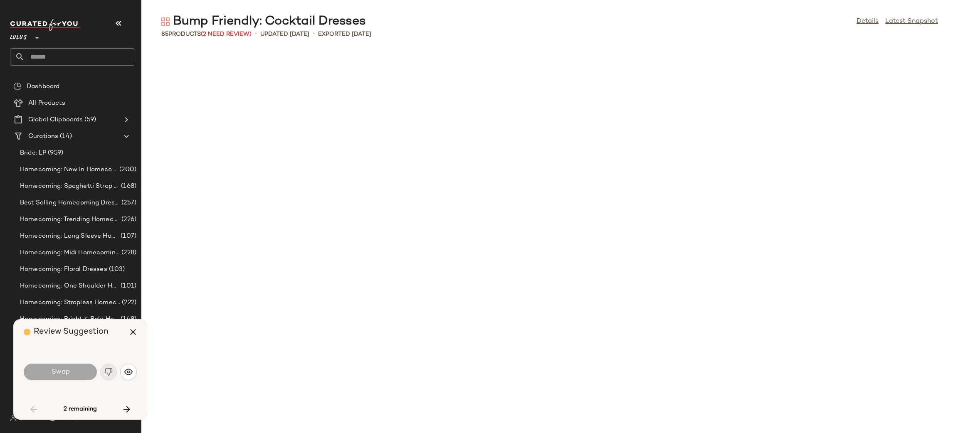
scroll to position [1065, 0]
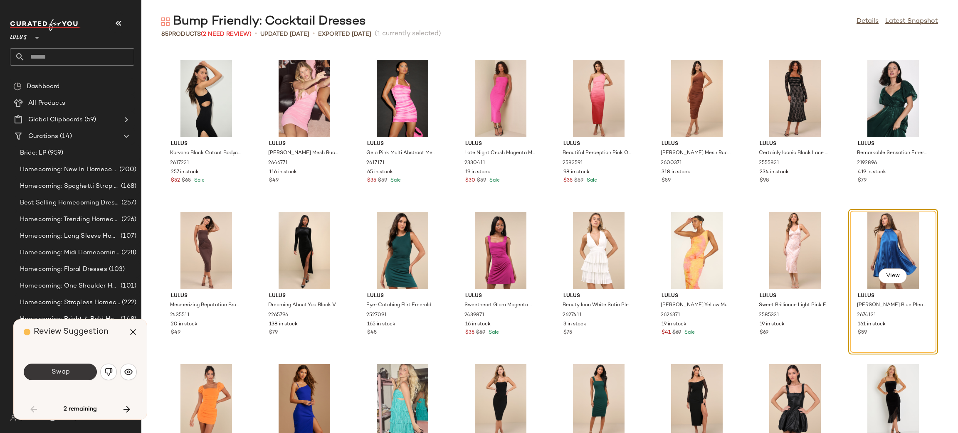
click at [64, 379] on button "Swap" at bounding box center [60, 372] width 73 height 17
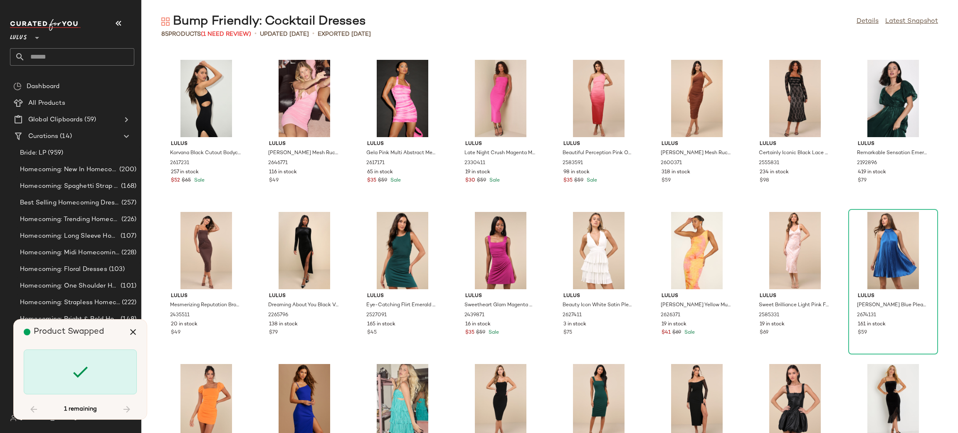
click at [60, 374] on div at bounding box center [80, 372] width 113 height 45
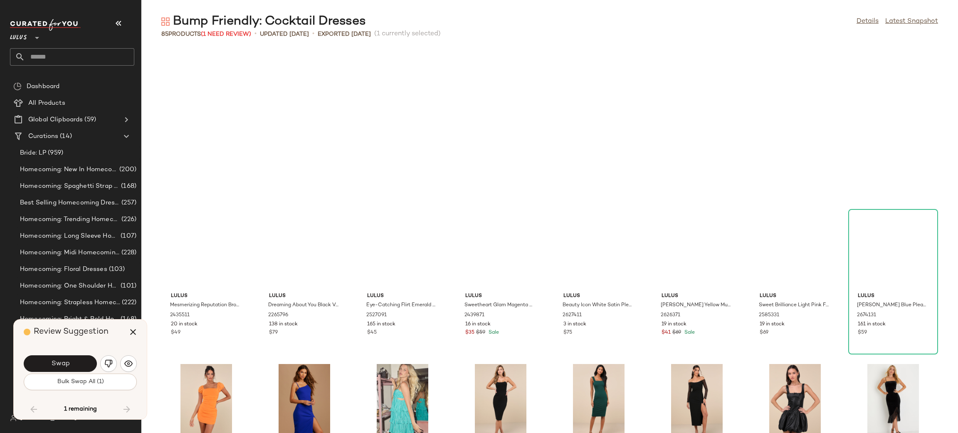
scroll to position [1291, 0]
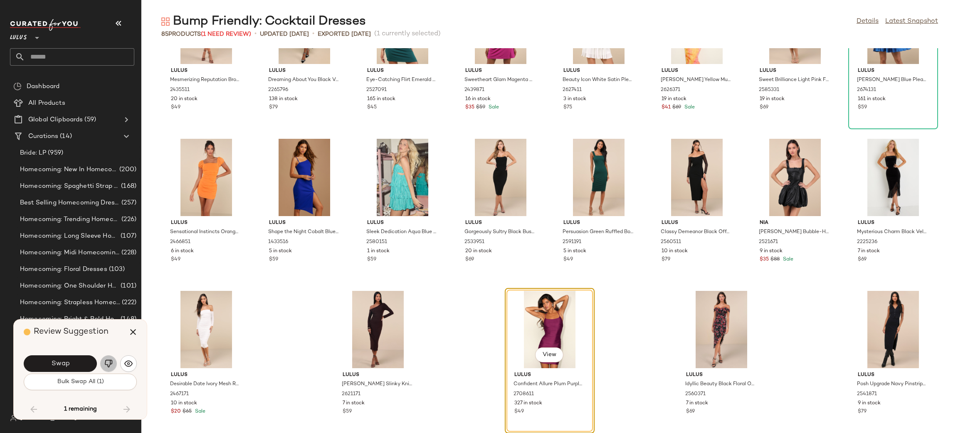
click at [110, 362] on img "button" at bounding box center [108, 364] width 8 height 8
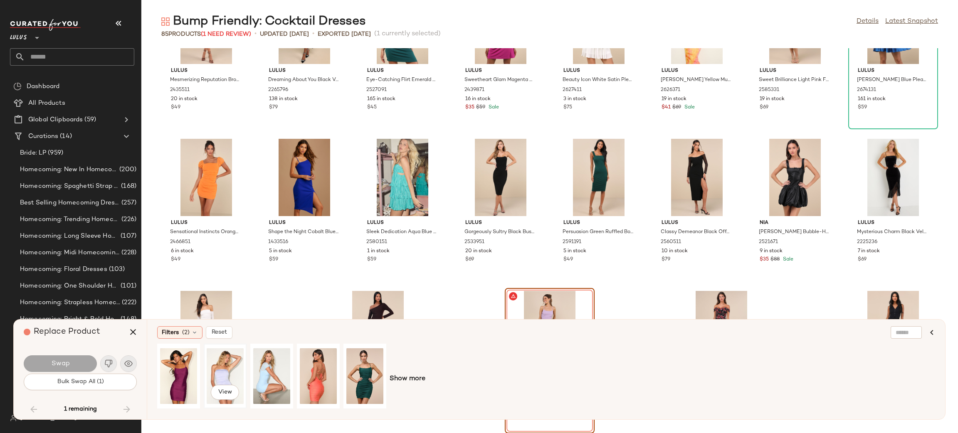
click at [225, 370] on div "View" at bounding box center [225, 376] width 37 height 59
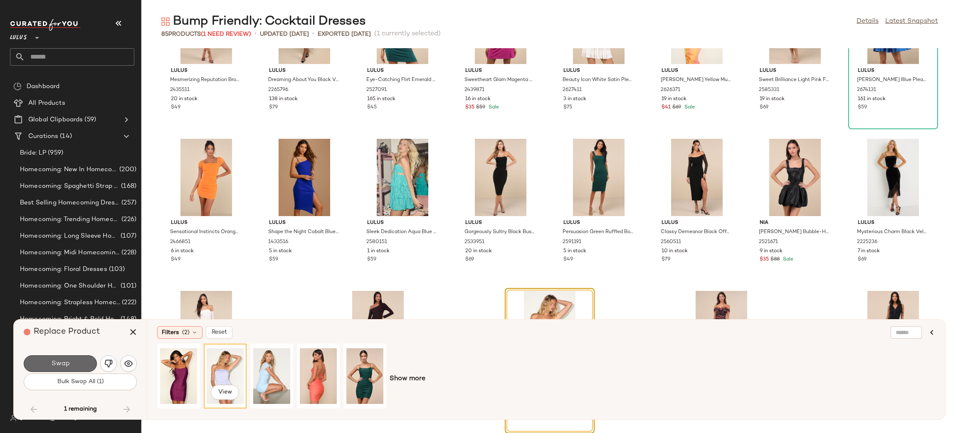
click at [78, 362] on button "Swap" at bounding box center [60, 364] width 73 height 17
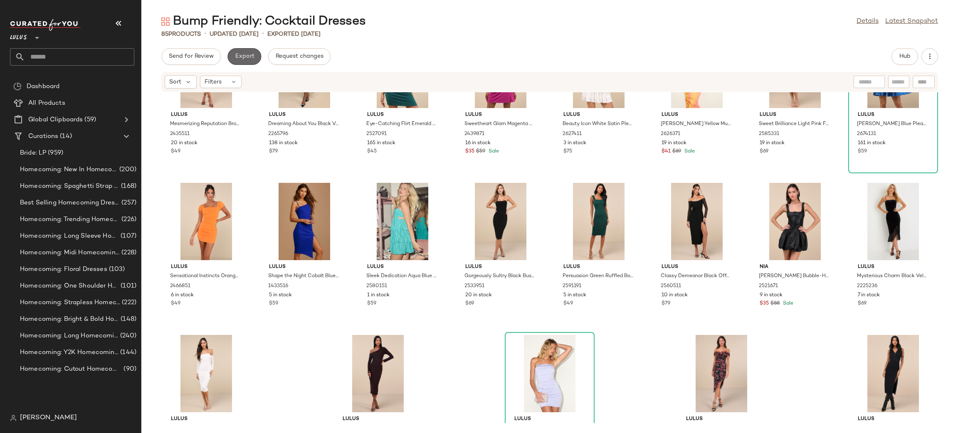
click at [251, 59] on button "Export" at bounding box center [245, 56] width 34 height 17
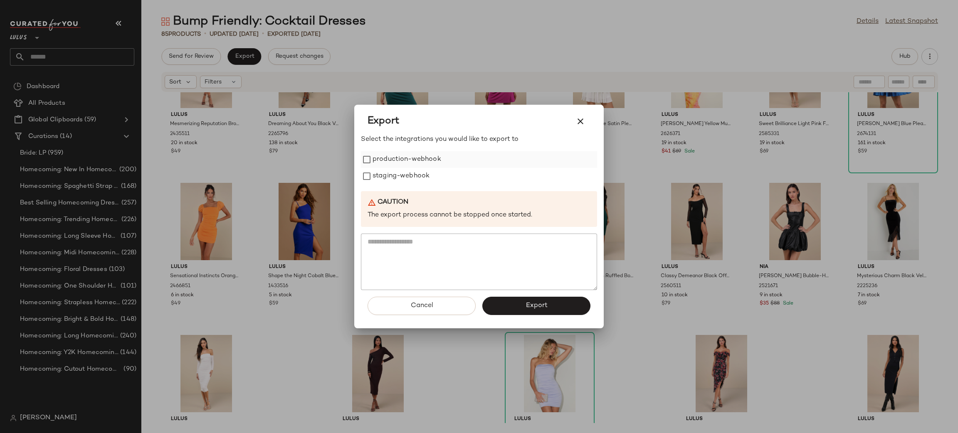
click at [401, 165] on label "production-webhook" at bounding box center [407, 159] width 69 height 17
click at [407, 177] on label "staging-webhook" at bounding box center [401, 176] width 57 height 17
click at [527, 307] on span "Export" at bounding box center [536, 306] width 22 height 8
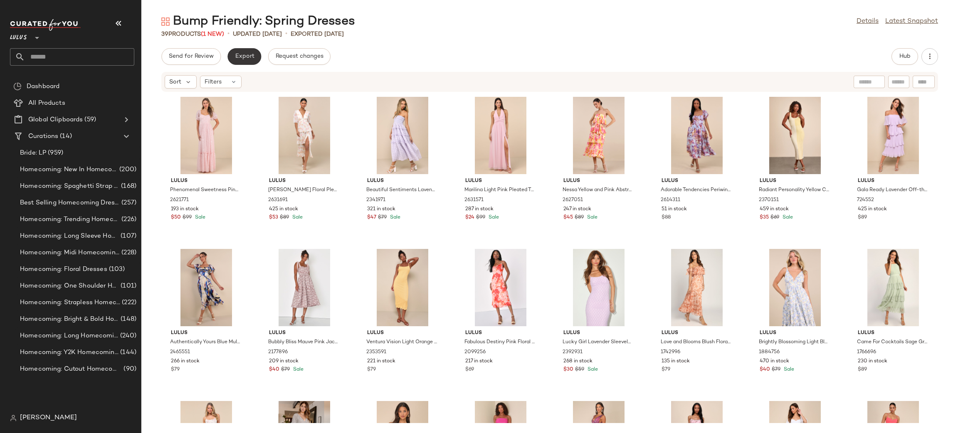
click at [255, 51] on button "Export" at bounding box center [245, 56] width 34 height 17
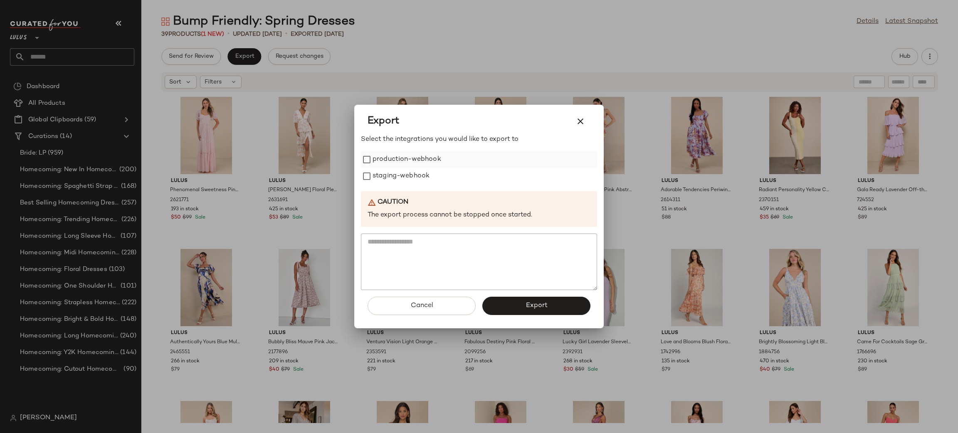
click at [421, 164] on label "production-webhook" at bounding box center [407, 159] width 69 height 17
click at [418, 169] on label "staging-webhook" at bounding box center [401, 176] width 57 height 17
click at [536, 304] on span "Export" at bounding box center [536, 306] width 22 height 8
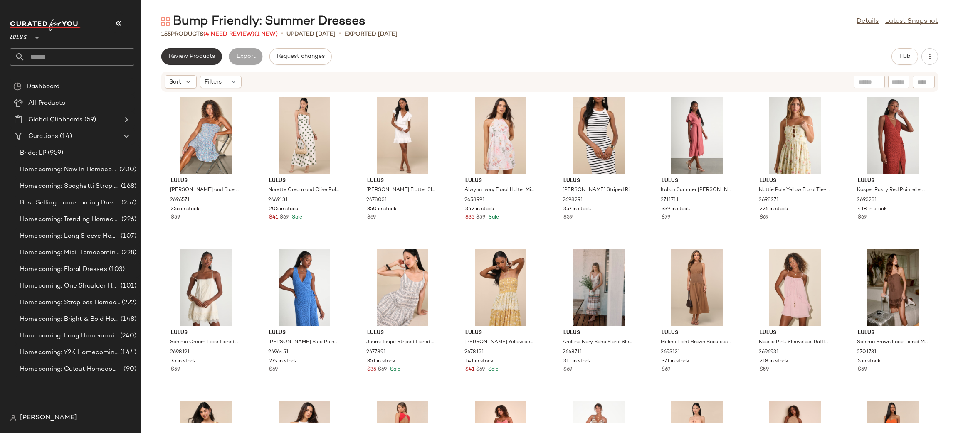
click at [198, 57] on span "Review Products" at bounding box center [191, 56] width 47 height 7
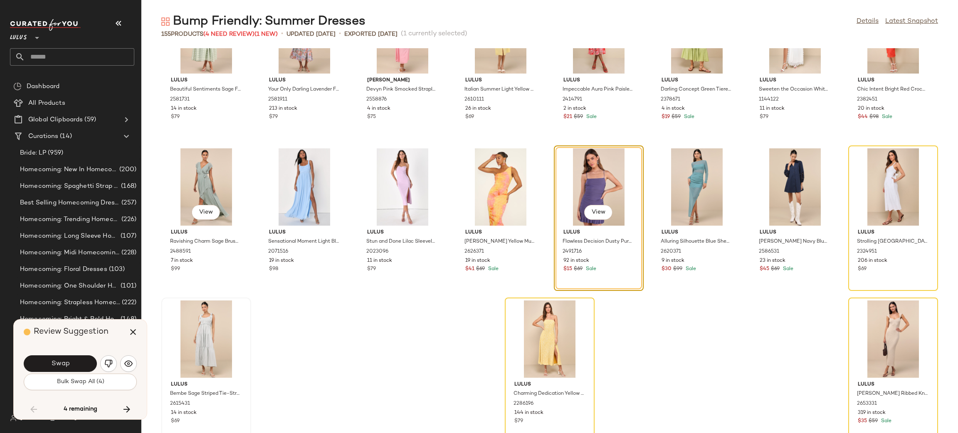
scroll to position [2661, 0]
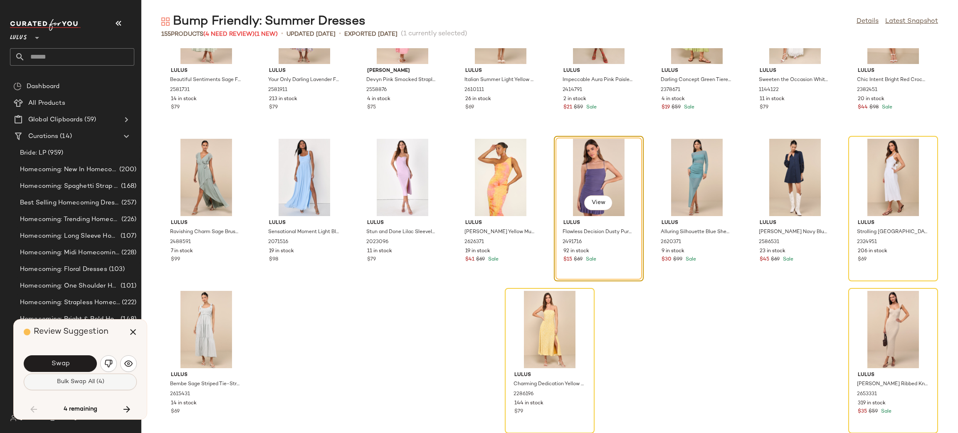
click at [83, 382] on span "Bulk Swap All (4)" at bounding box center [80, 382] width 48 height 7
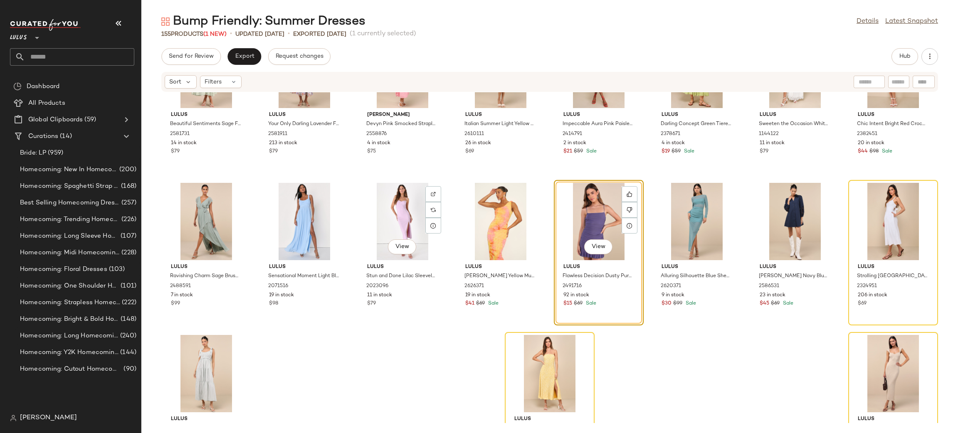
scroll to position [462, 0]
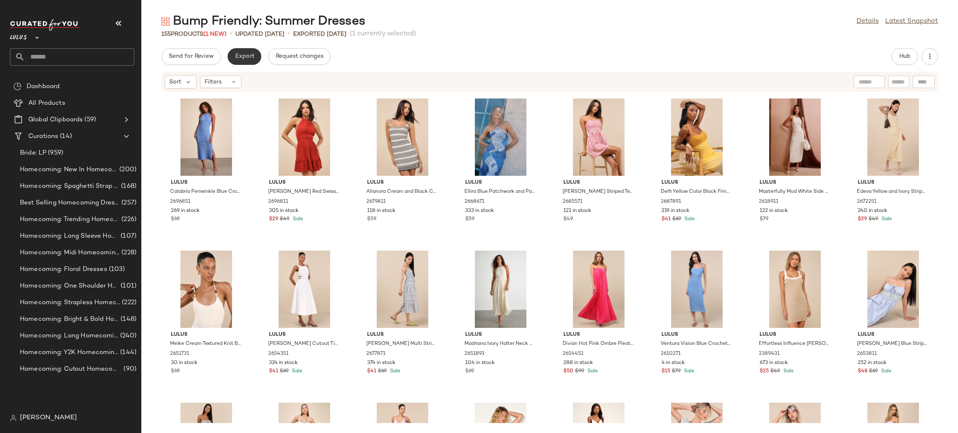
click at [251, 59] on span "Export" at bounding box center [245, 56] width 20 height 7
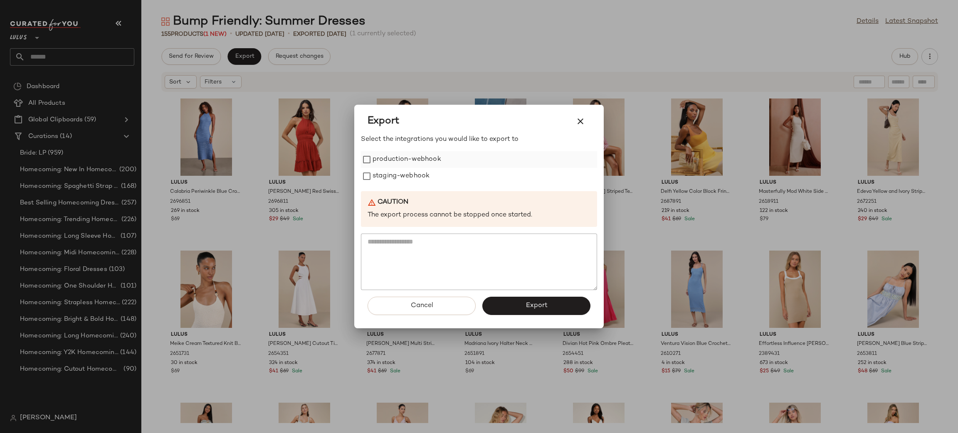
click at [424, 159] on label "production-webhook" at bounding box center [407, 159] width 69 height 17
click at [413, 175] on label "staging-webhook" at bounding box center [401, 176] width 57 height 17
click at [532, 304] on span "Export" at bounding box center [536, 306] width 22 height 8
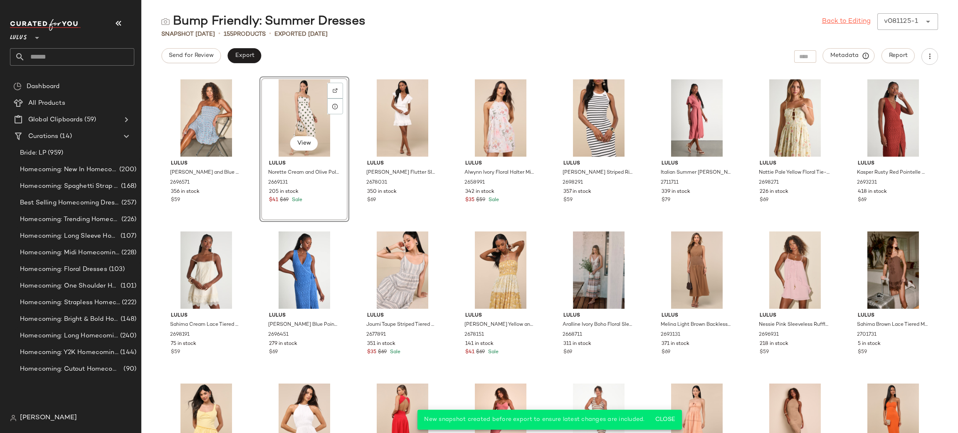
click at [837, 20] on link "Back to Editing" at bounding box center [846, 22] width 49 height 10
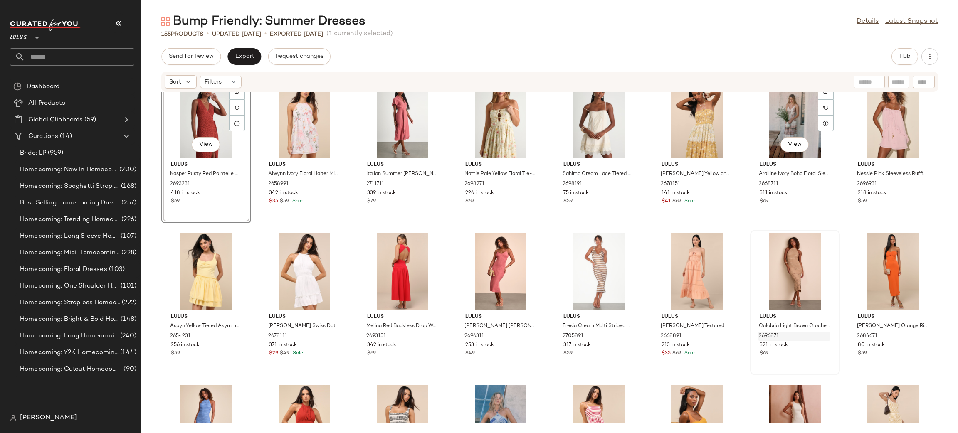
scroll to position [291, 0]
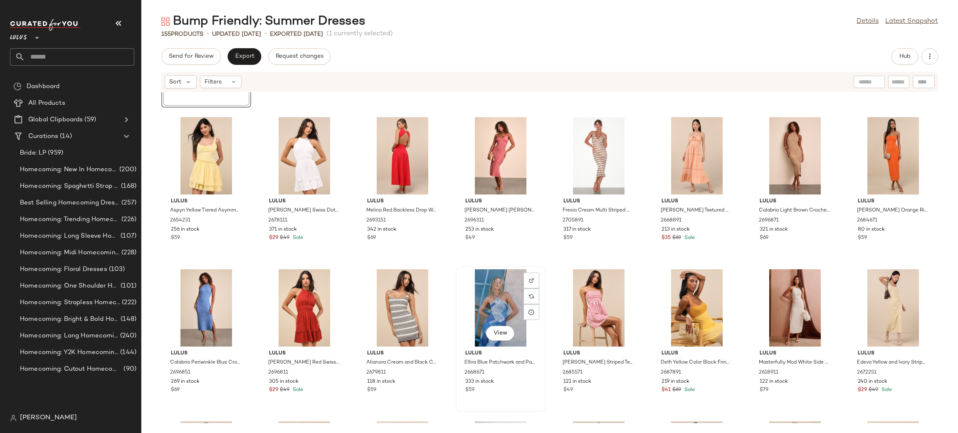
click at [494, 302] on div "View" at bounding box center [501, 308] width 84 height 77
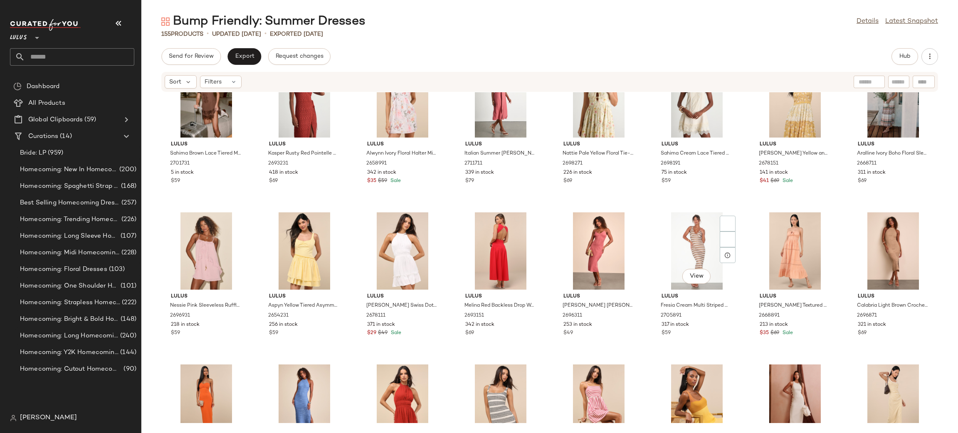
scroll to position [356, 0]
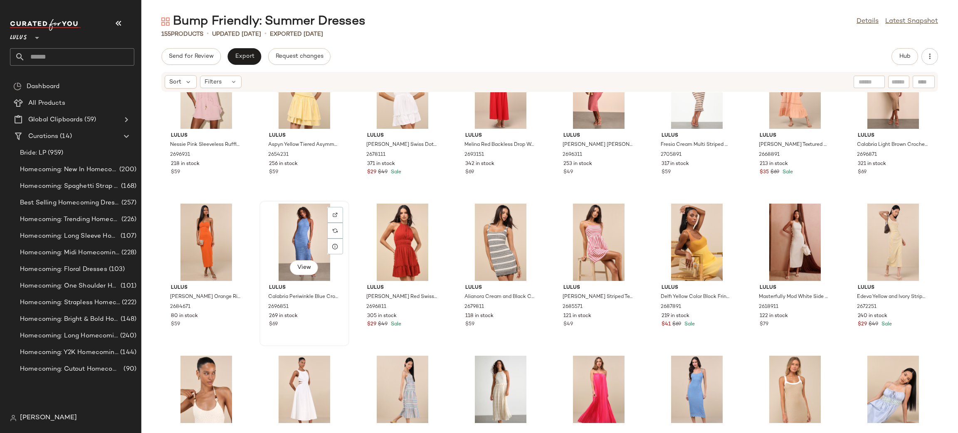
click at [303, 242] on div "View" at bounding box center [304, 242] width 84 height 77
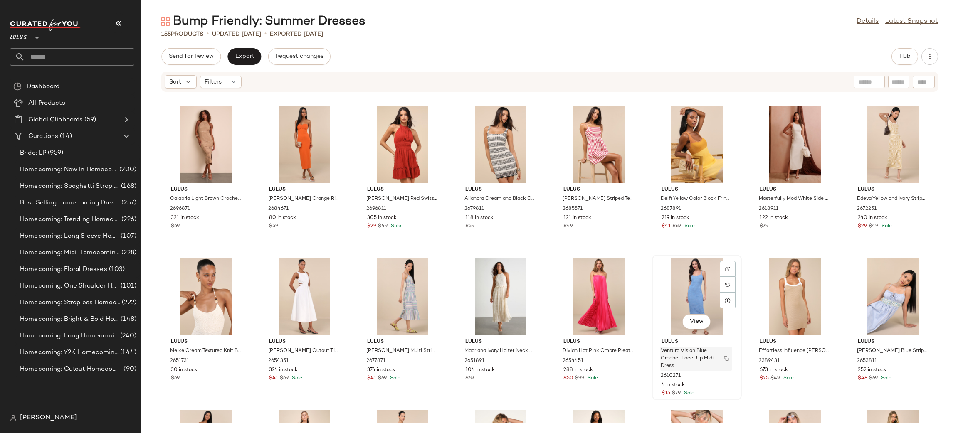
scroll to position [494, 0]
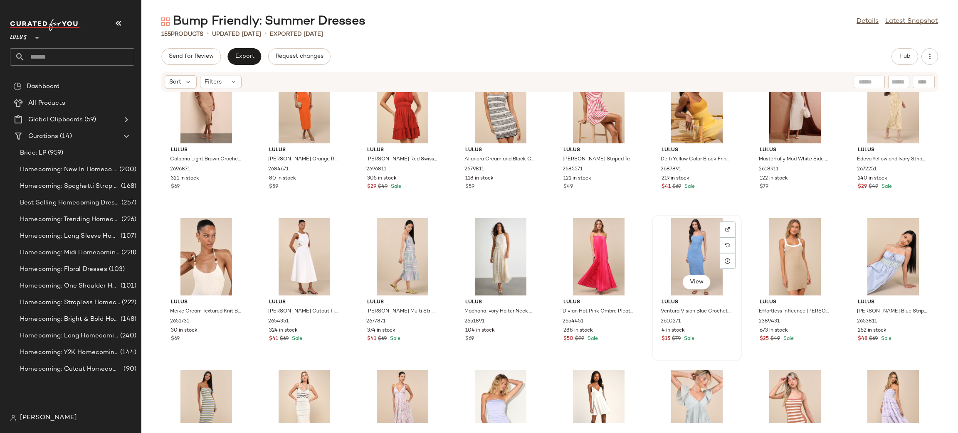
click at [696, 246] on div "View" at bounding box center [697, 256] width 84 height 77
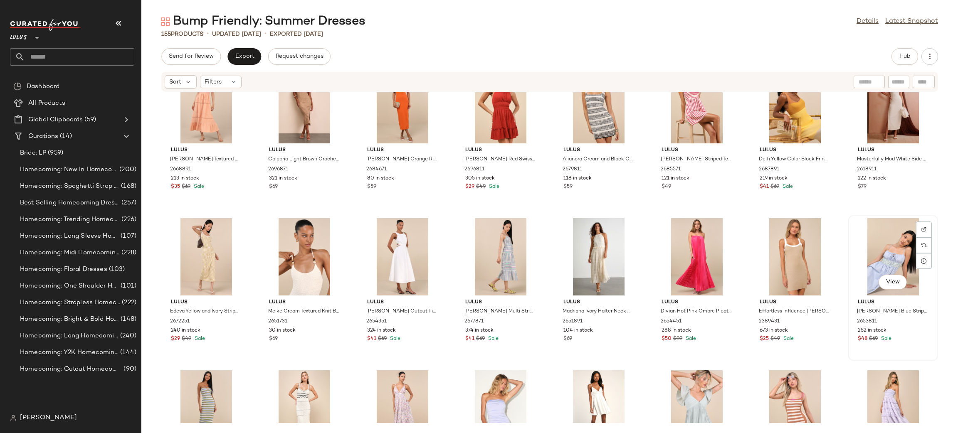
click at [898, 247] on div "View" at bounding box center [893, 256] width 84 height 77
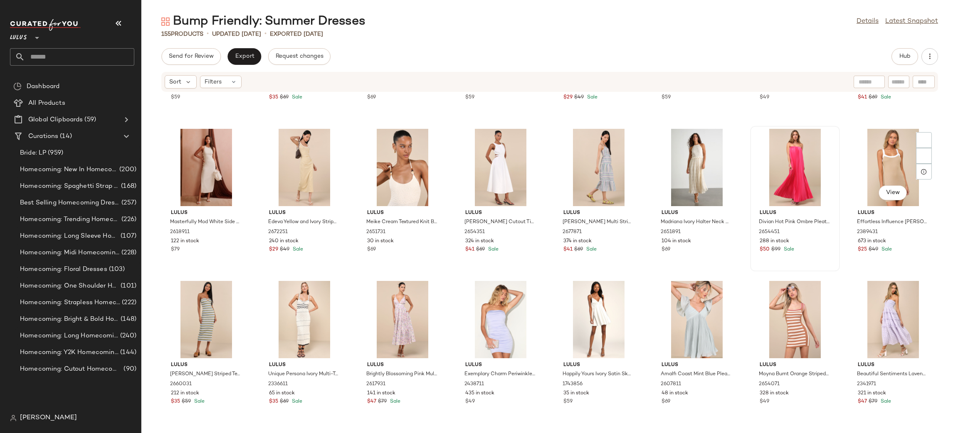
scroll to position [508, 0]
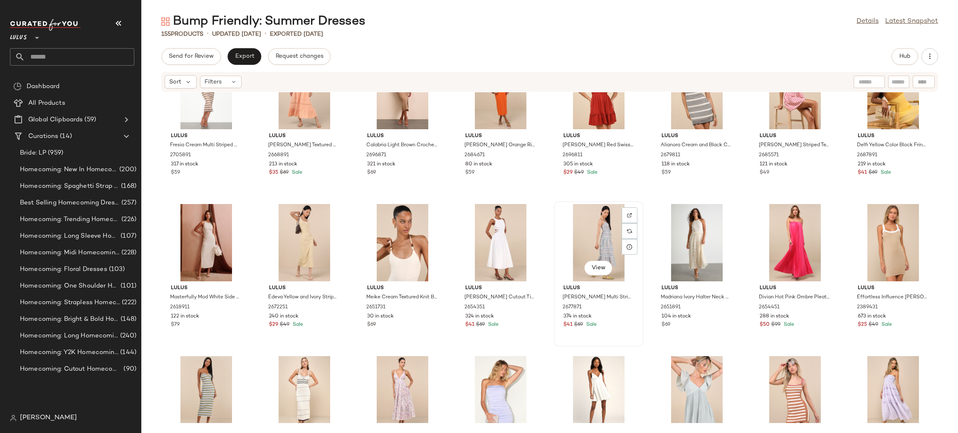
click at [587, 227] on div "View" at bounding box center [599, 242] width 84 height 77
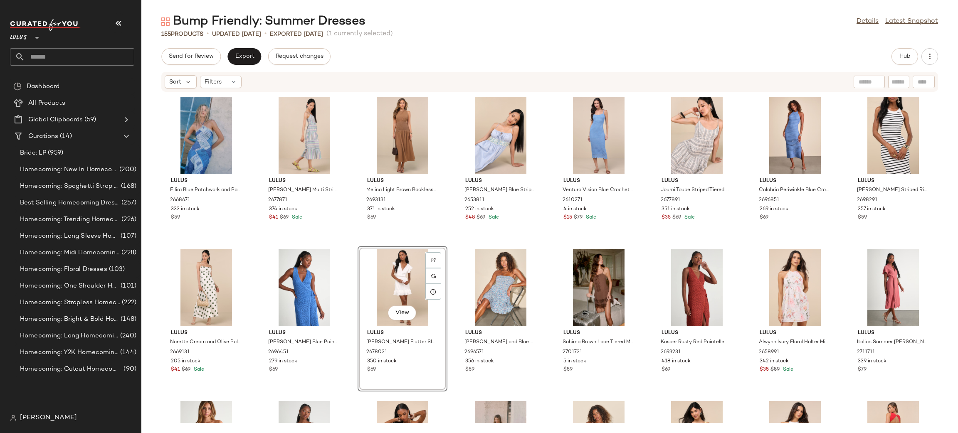
click at [453, 246] on div "Lulus Ellira Blue Patchwork and Paisley Print Halter Maxi Dress 2668671 333 in …" at bounding box center [549, 257] width 817 height 331
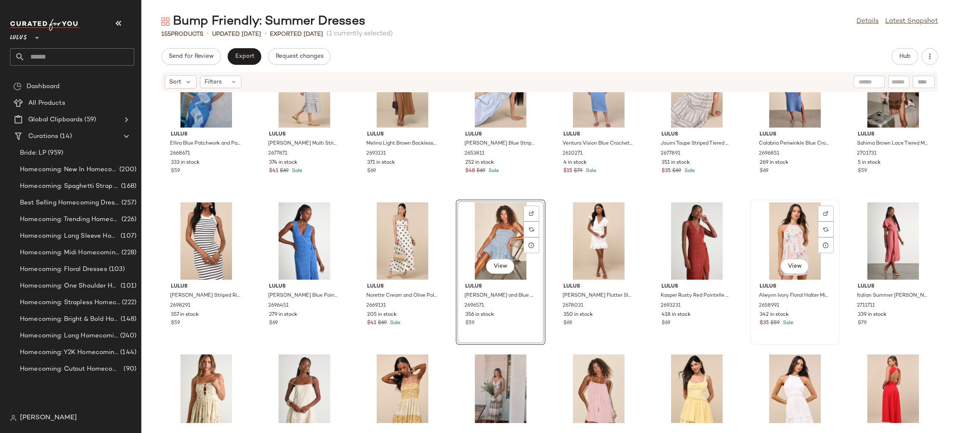
scroll to position [37, 0]
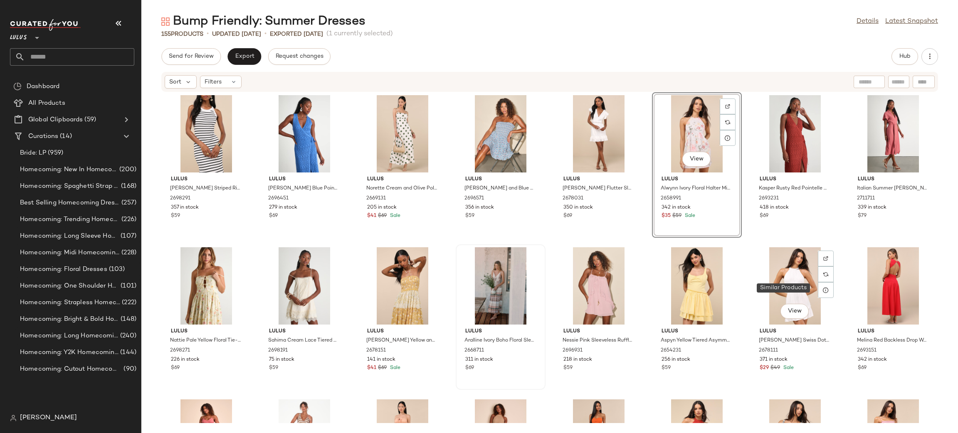
scroll to position [174, 0]
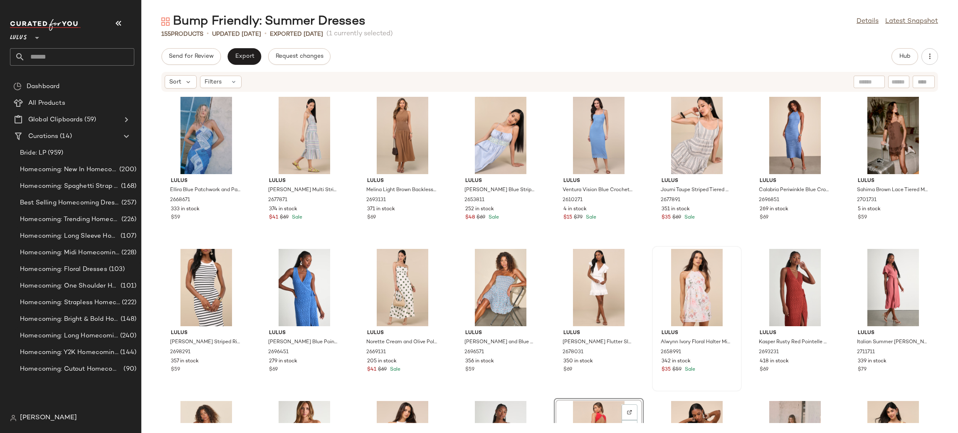
drag, startPoint x: 553, startPoint y: 239, endPoint x: 710, endPoint y: 256, distance: 157.3
click at [553, 240] on div "Lulus Ellira Blue Patchwork and Paisley Print Halter Maxi Dress 2668671 333 in …" at bounding box center [549, 257] width 817 height 331
click at [907, 60] on button "Hub" at bounding box center [905, 56] width 27 height 17
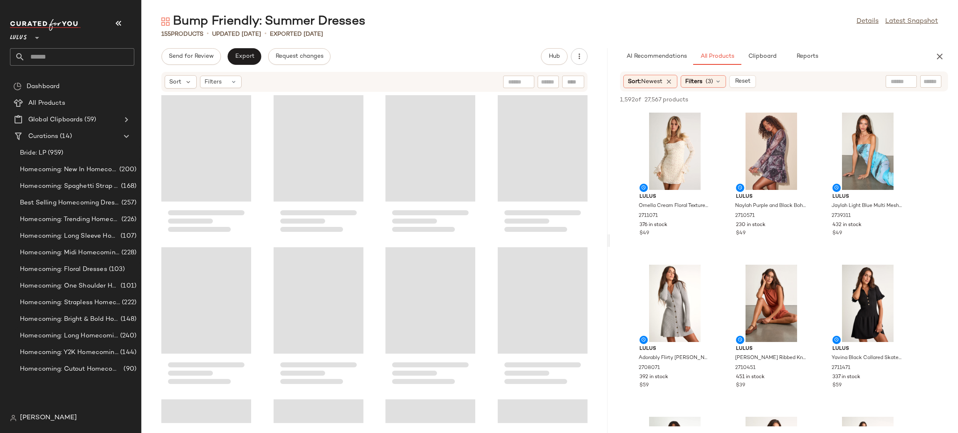
drag, startPoint x: 550, startPoint y: 240, endPoint x: 611, endPoint y: 246, distance: 61.0
click at [611, 246] on div "Bump Friendly: Summer Dresses Details Latest Snapshot 155 Products • updated Au…" at bounding box center [549, 223] width 817 height 420
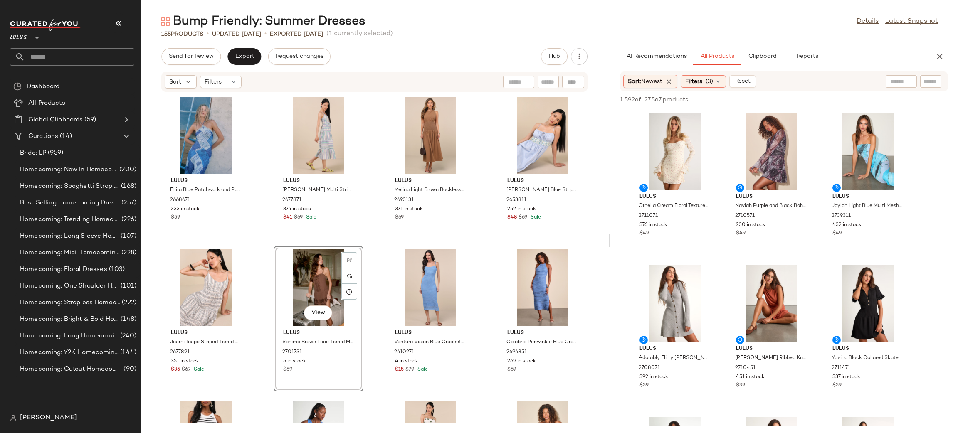
click at [472, 251] on div "Lulus Ellira Blue Patchwork and Paisley Print Halter Maxi Dress 2668671 333 in …" at bounding box center [374, 257] width 466 height 331
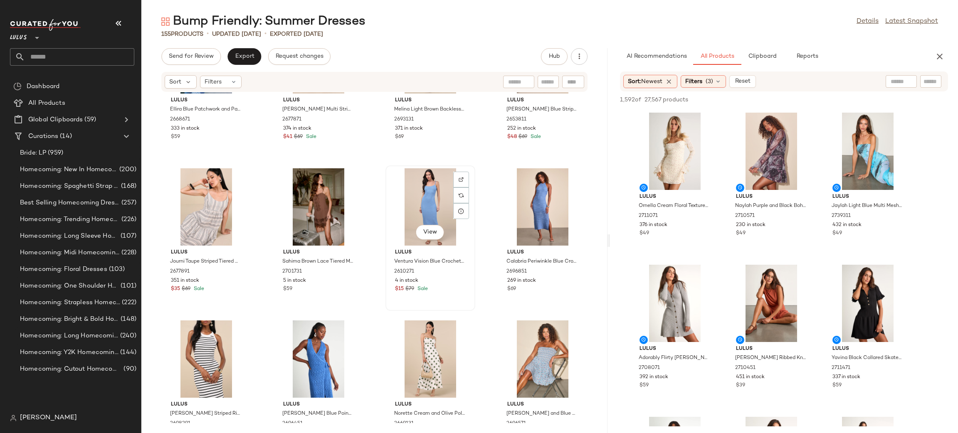
scroll to position [86, 0]
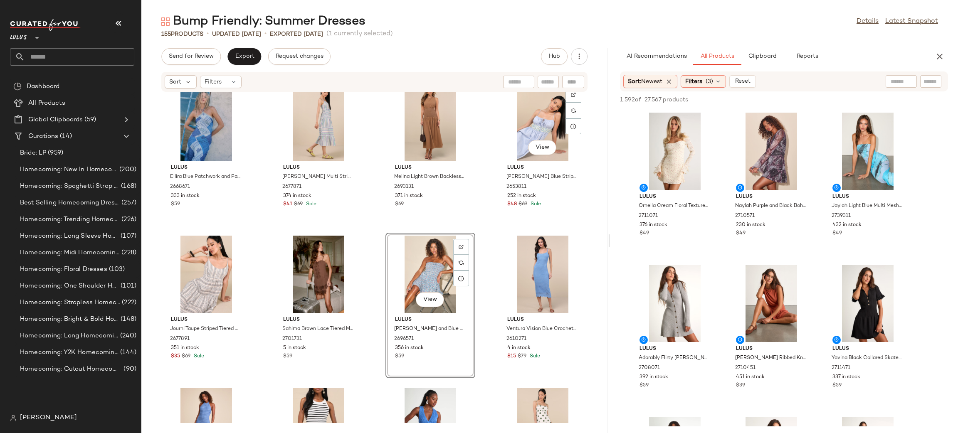
click at [488, 226] on div "Lulus Ellira Blue Patchwork and Paisley Print Halter Maxi Dress 2668671 333 in …" at bounding box center [374, 257] width 466 height 331
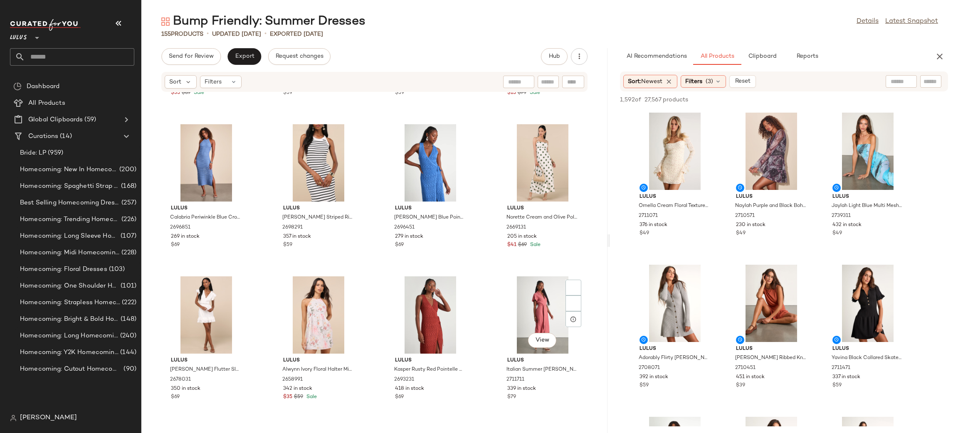
scroll to position [289, 0]
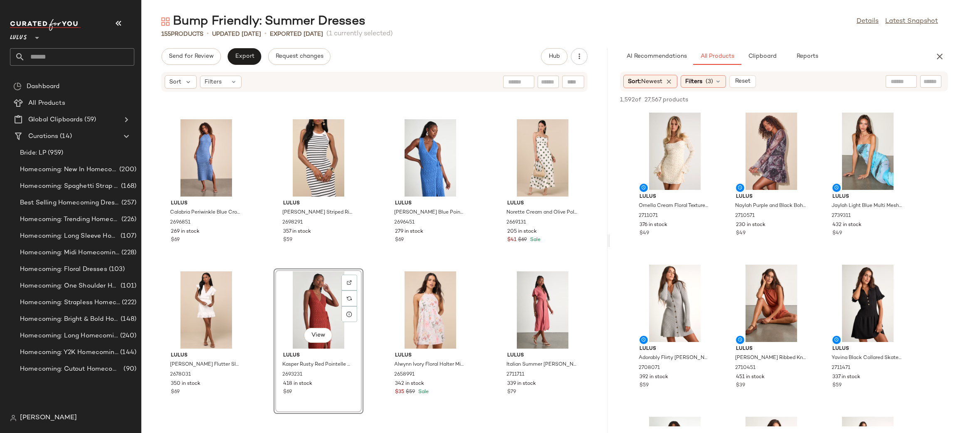
click at [476, 273] on div "Lulus Journi Taupe Striped Tiered Midi Dress 2677891 351 in stock $35 $69 Sale …" at bounding box center [374, 257] width 466 height 331
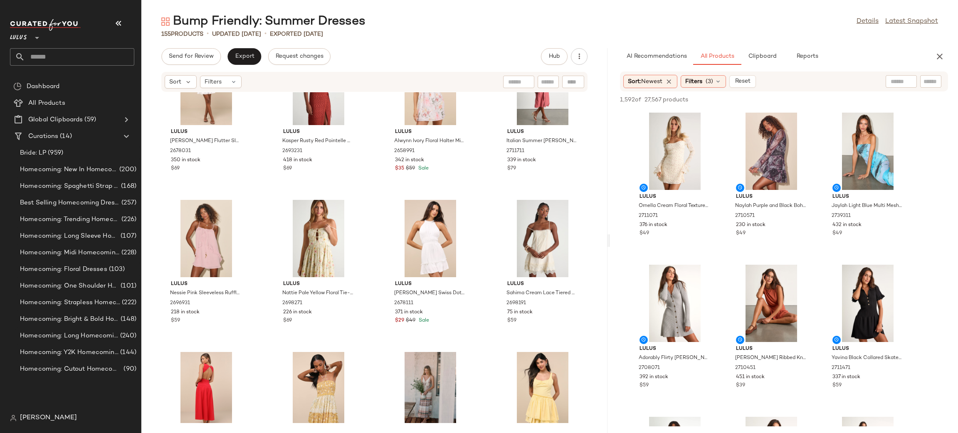
scroll to position [513, 0]
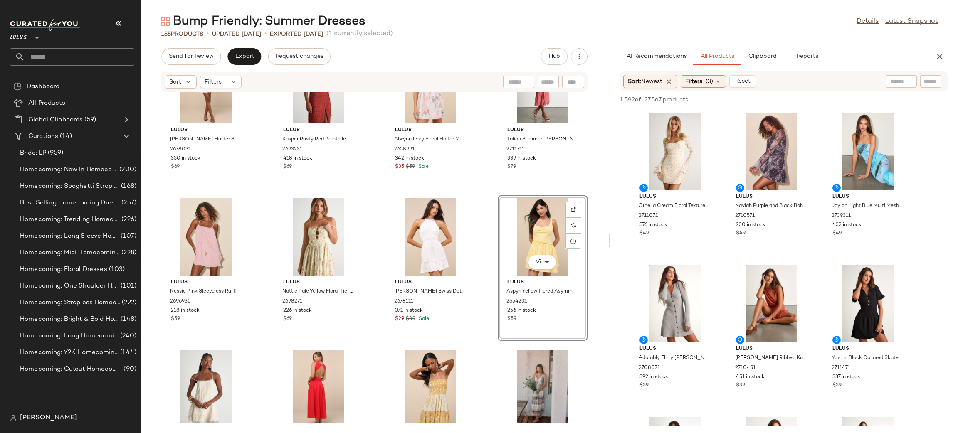
click at [489, 335] on div "Lulus Tanaya White Flutter Sleeve Tiered Mini Dress 2678031 350 in stock $69 Lu…" at bounding box center [374, 257] width 466 height 331
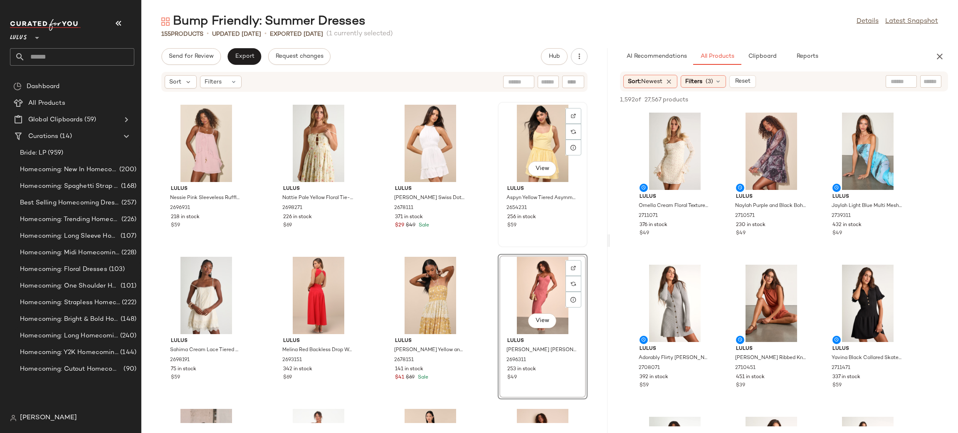
scroll to position [503, 0]
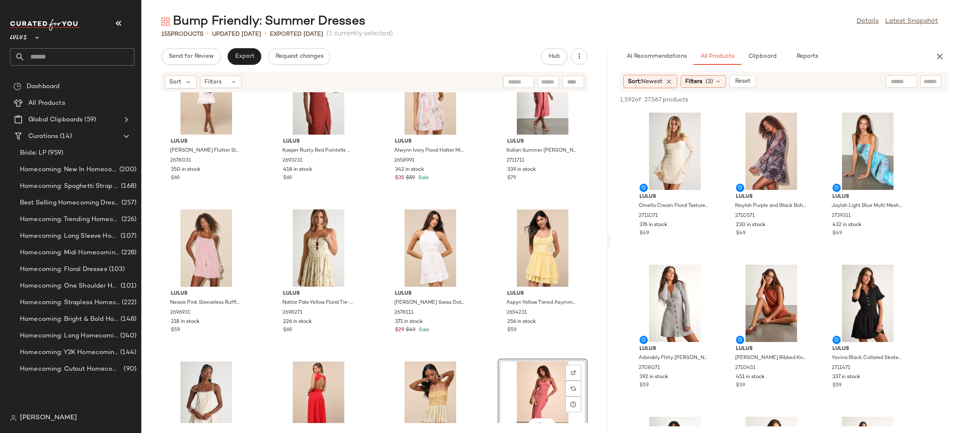
click at [488, 360] on div "Lulus Tanaya White Flutter Sleeve Tiered Mini Dress 2678031 350 in stock $69 Lu…" at bounding box center [374, 257] width 466 height 331
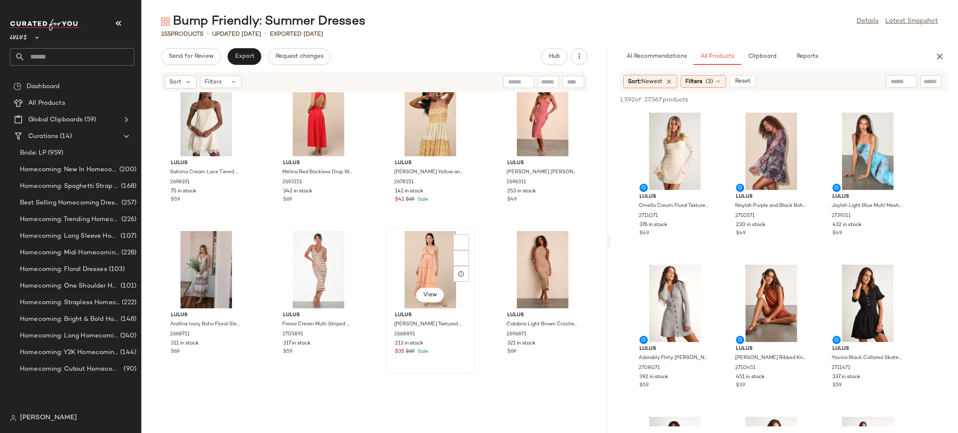
scroll to position [788, 0]
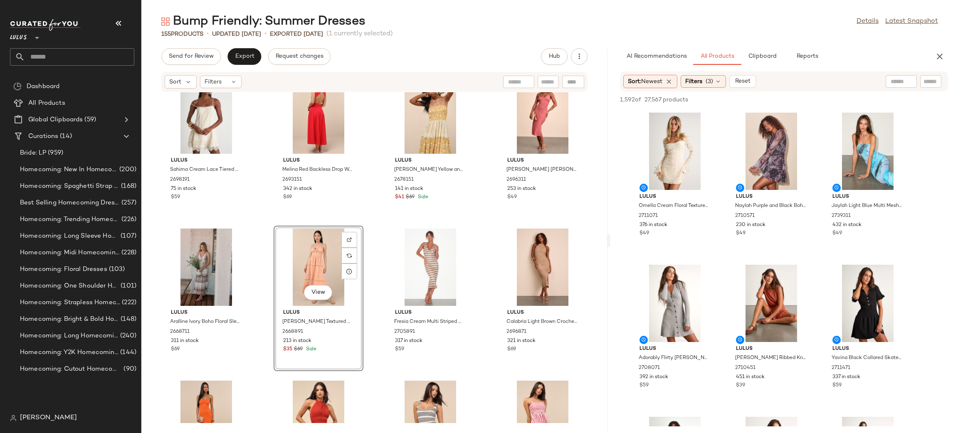
click at [481, 228] on div "Lulus Nessie Pink Sleeveless Ruffled Mini Dress 2696931 218 in stock $59 Lulus …" at bounding box center [374, 257] width 466 height 331
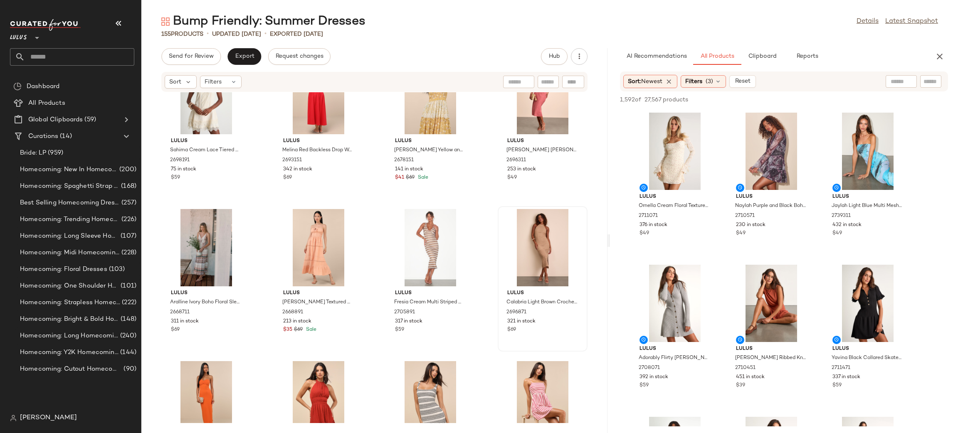
scroll to position [808, 0]
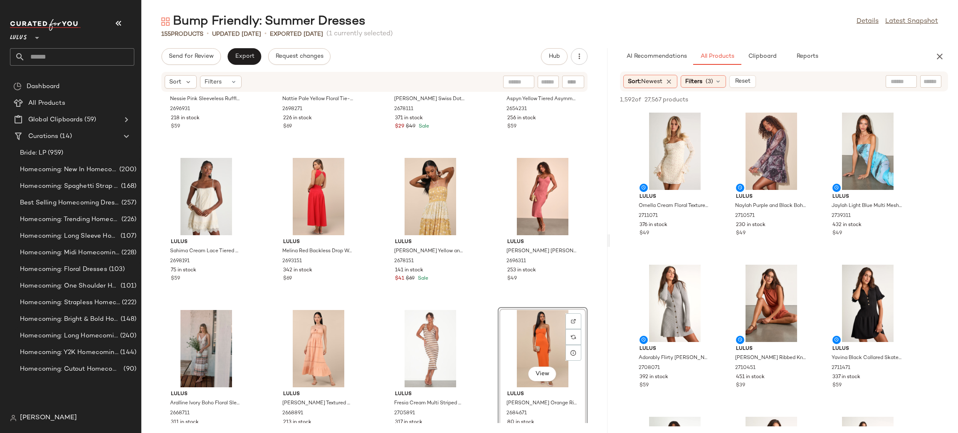
click at [474, 303] on div "Lulus Nessie Pink Sleeveless Ruffled Mini Dress 2696931 218 in stock $59 Lulus …" at bounding box center [374, 257] width 466 height 331
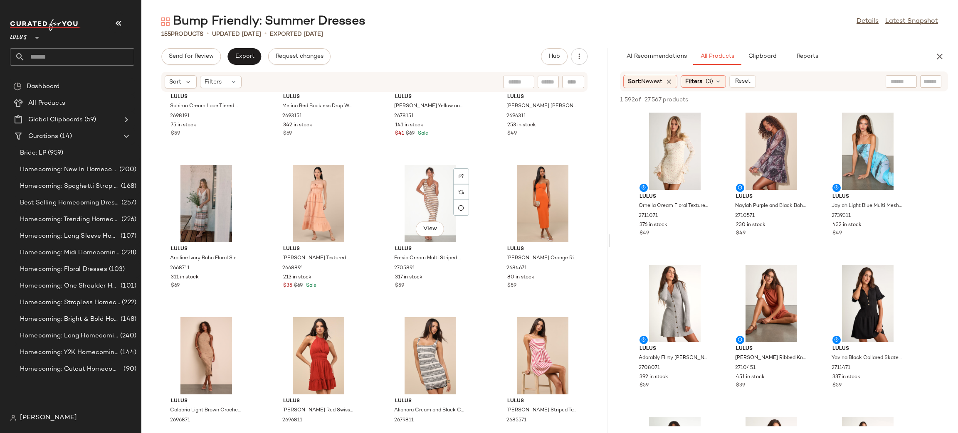
scroll to position [874, 0]
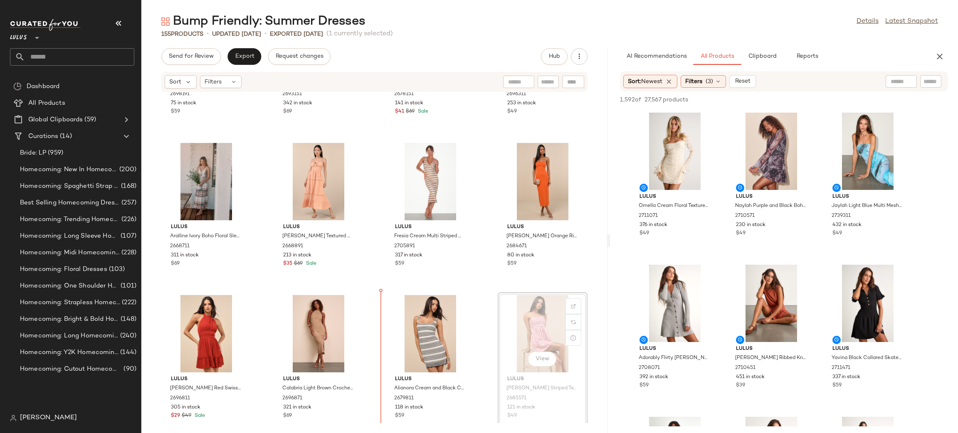
scroll to position [881, 0]
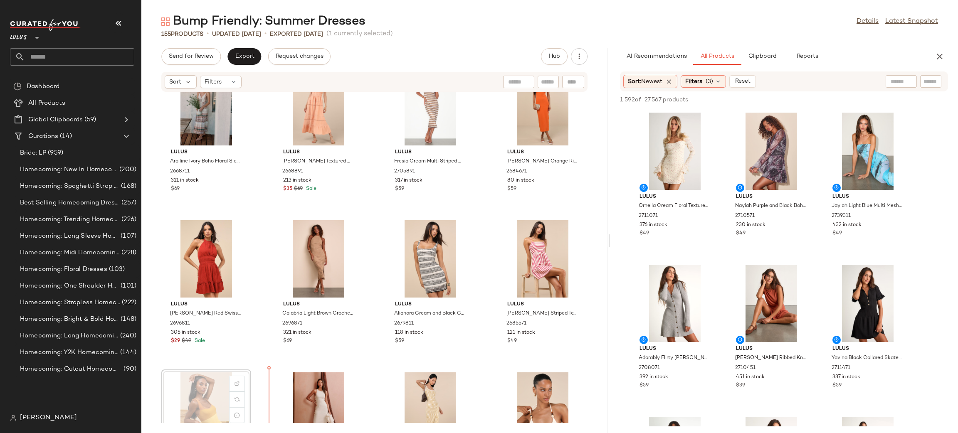
scroll to position [951, 0]
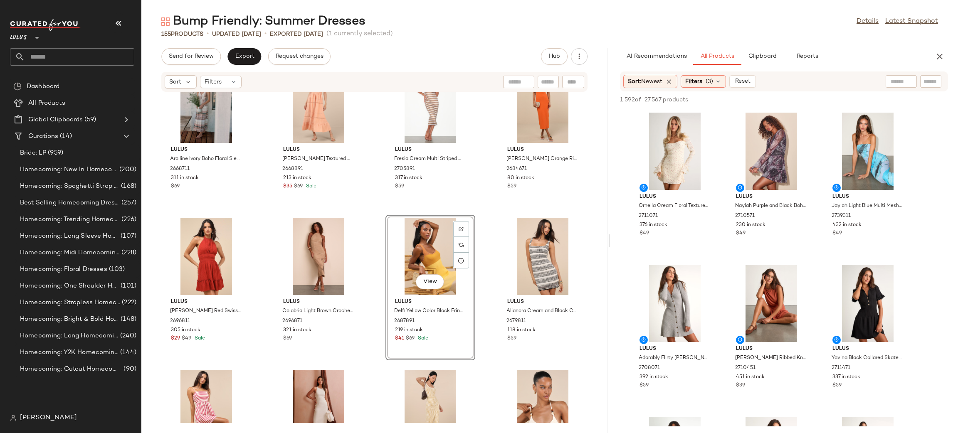
click at [475, 220] on div "Lulus Aralline Ivory Boho Floral Sleeveless Maxi Dress 2668711 311 in stock $69…" at bounding box center [374, 257] width 466 height 331
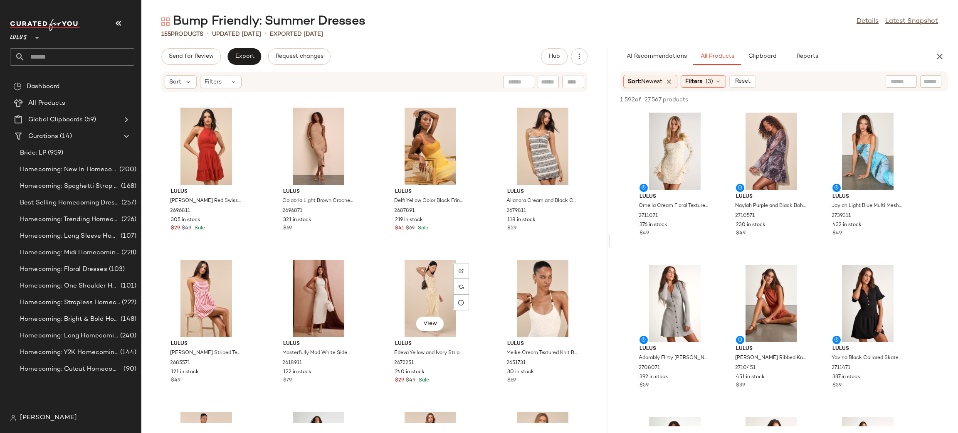
scroll to position [1068, 0]
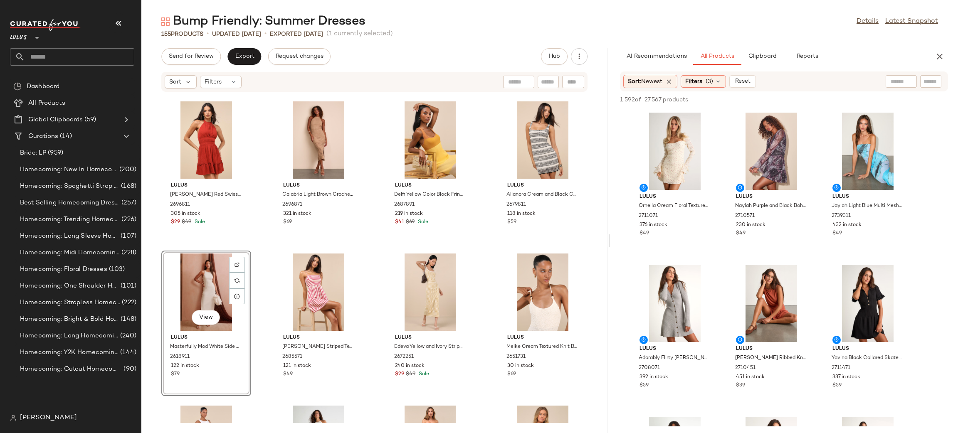
click at [488, 254] on div "Lulus Aralline Ivory Boho Floral Sleeveless Maxi Dress 2668711 311 in stock $69…" at bounding box center [374, 257] width 466 height 331
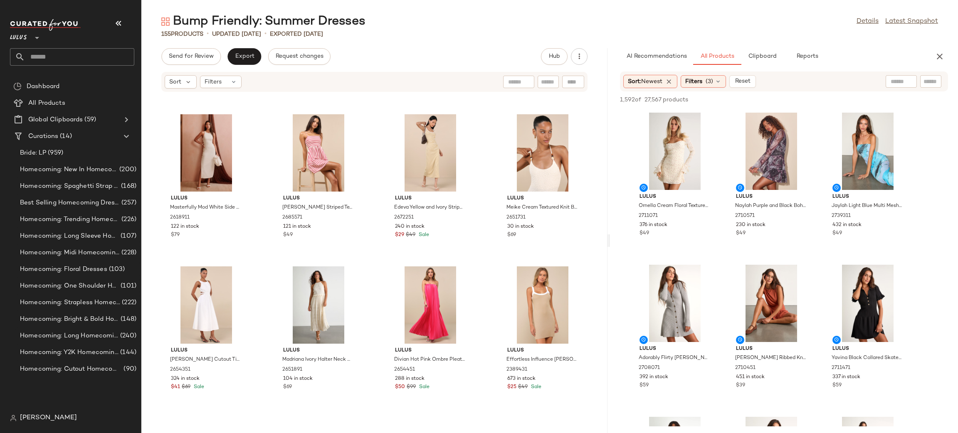
scroll to position [1223, 0]
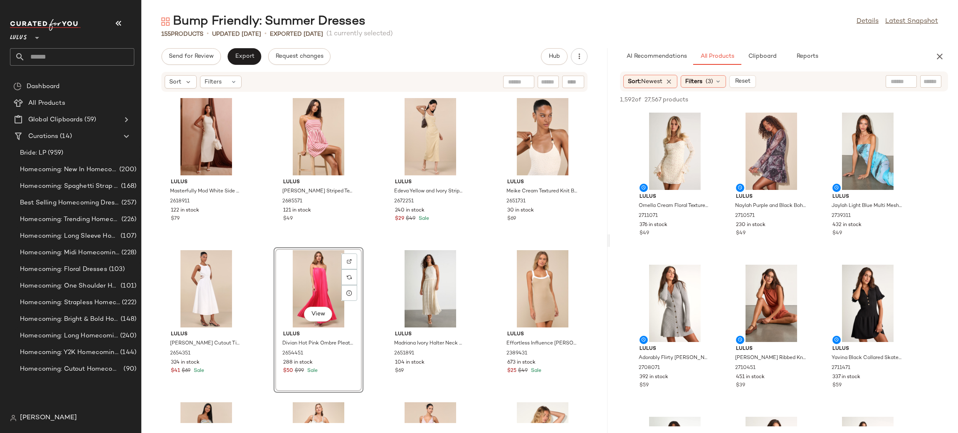
click at [480, 255] on div "Lulus Zahia Rust Red Swiss Dot Ruffled Halter Mini Dress 2696811 305 in stock $…" at bounding box center [374, 257] width 466 height 331
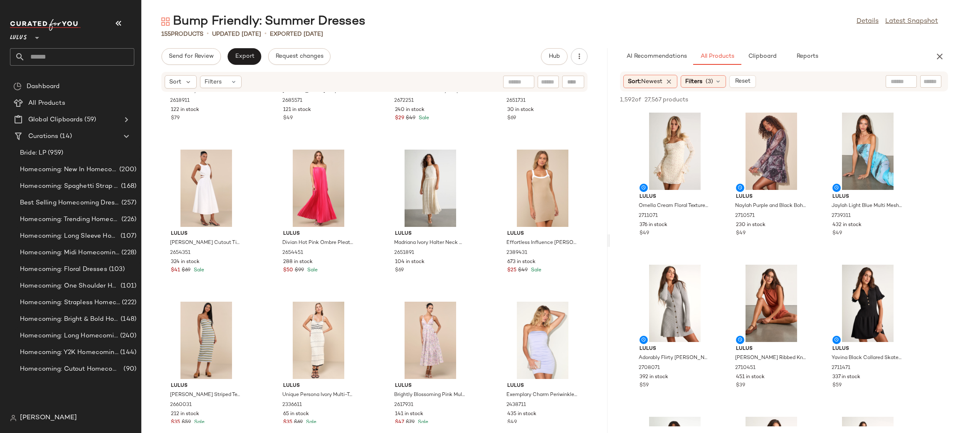
scroll to position [1337, 0]
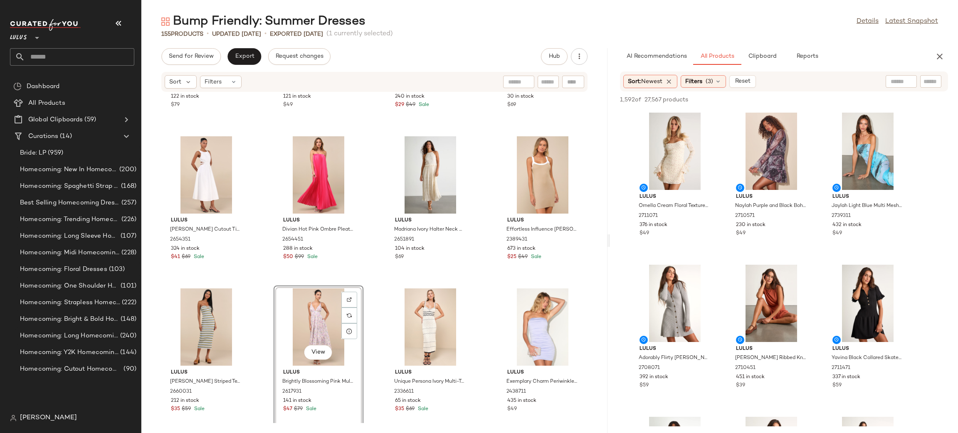
click at [473, 290] on div "Lulus Masterfully Mod White Side Button Midi Dress 2618911 122 in stock $79 Lul…" at bounding box center [374, 257] width 466 height 331
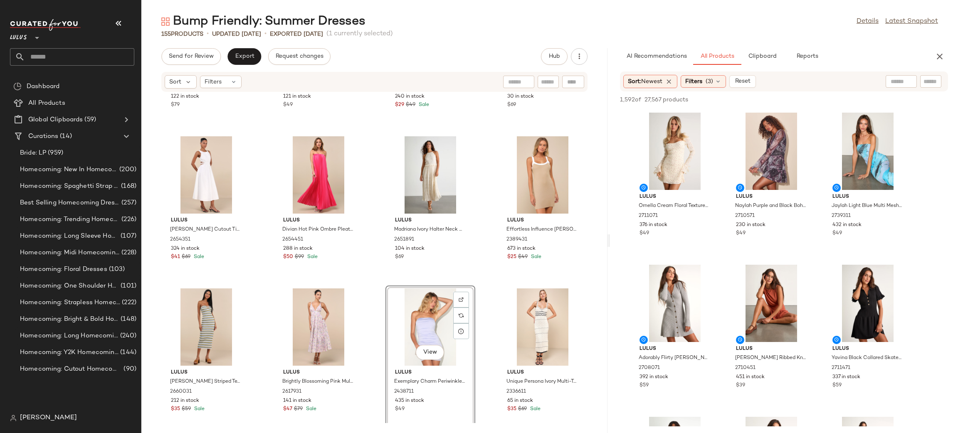
click at [498, 286] on div "Lulus Unique Persona Ivory Multi-Textured Knit Sleeveless Midi Dress 2336611 65…" at bounding box center [543, 359] width 90 height 146
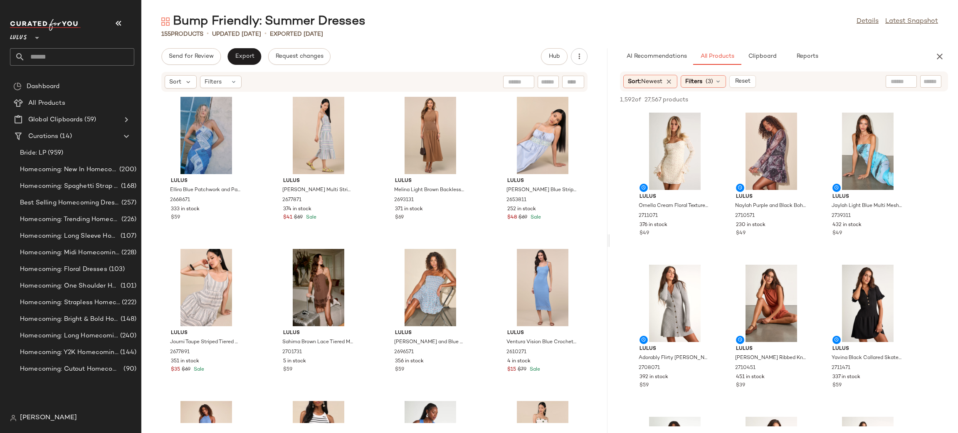
click at [941, 59] on icon "button" at bounding box center [940, 57] width 10 height 10
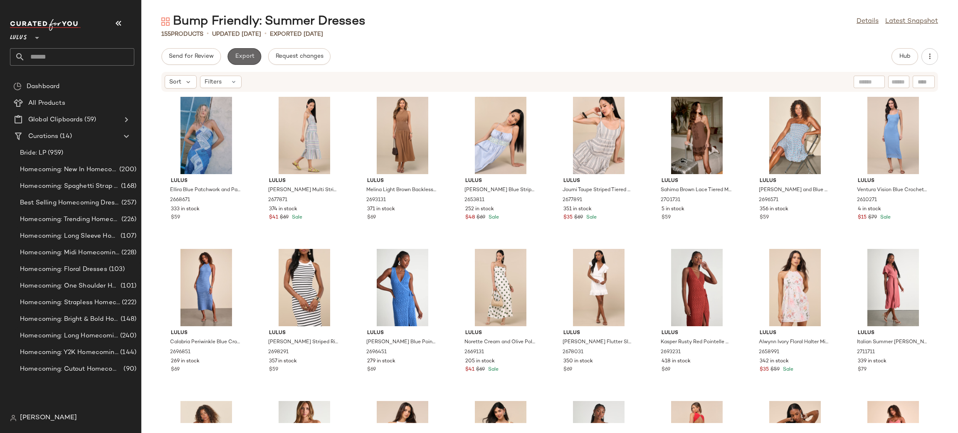
click at [254, 56] on button "Export" at bounding box center [245, 56] width 34 height 17
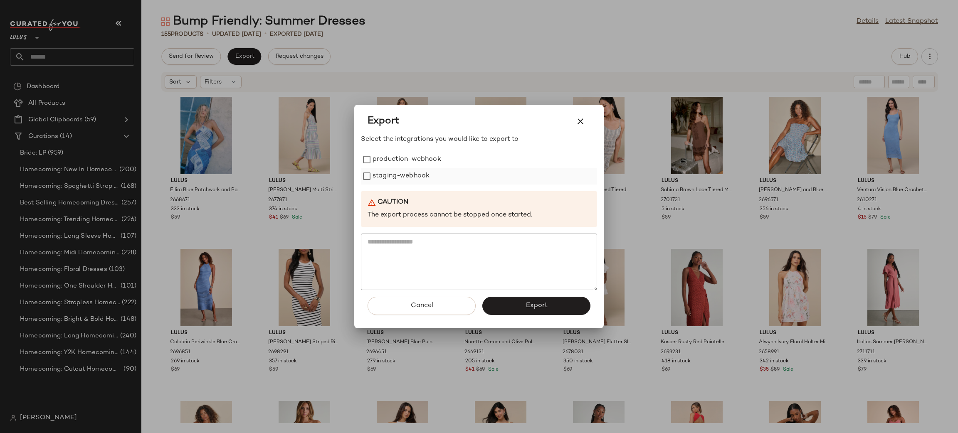
drag, startPoint x: 410, startPoint y: 161, endPoint x: 417, endPoint y: 178, distance: 18.2
click at [411, 167] on label "production-webhook" at bounding box center [407, 159] width 69 height 17
click at [417, 178] on label "staging-webhook" at bounding box center [401, 176] width 57 height 17
click at [537, 312] on button "Export" at bounding box center [537, 306] width 108 height 18
